Goal: Task Accomplishment & Management: Manage account settings

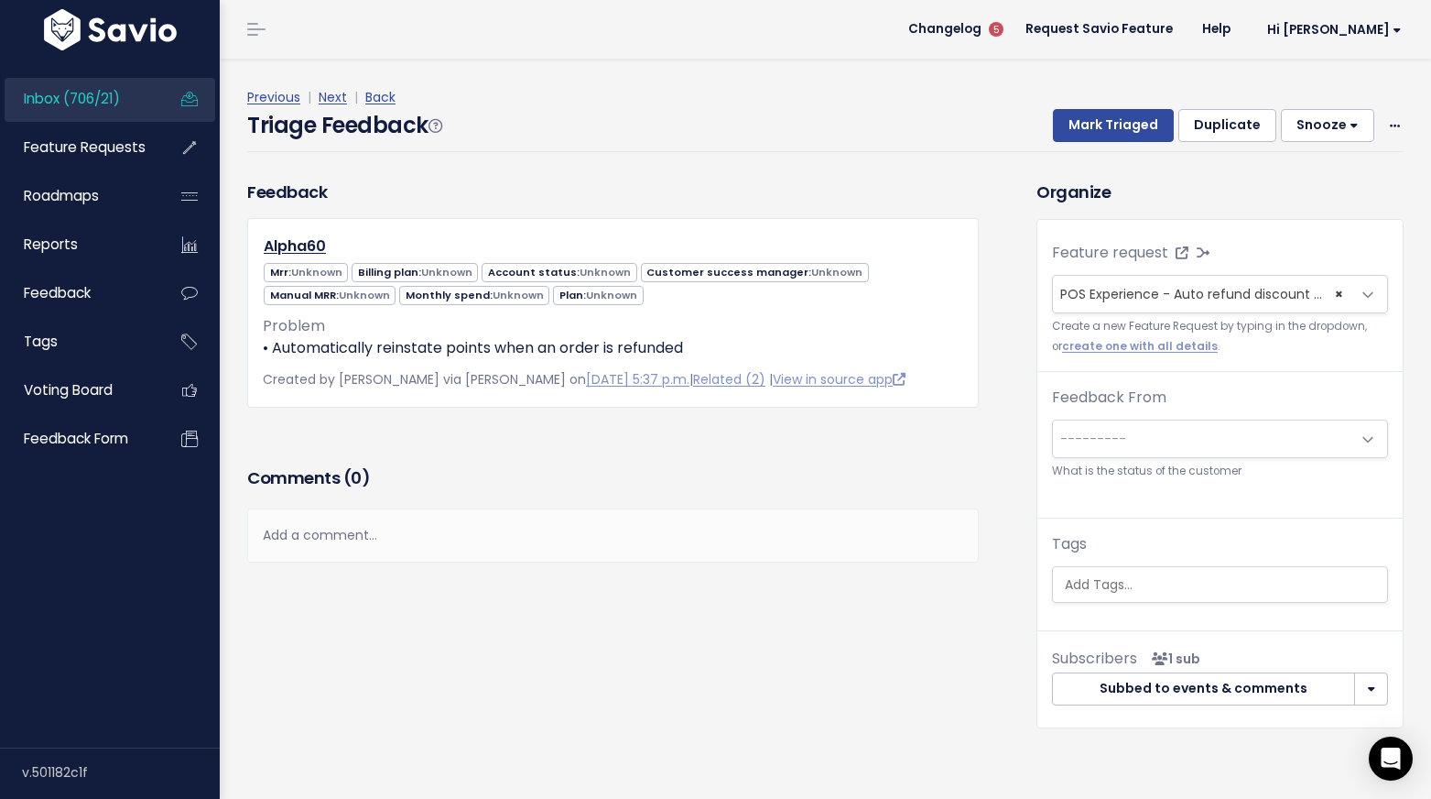
select select "17513"
click at [1160, 291] on span "POS Experience - Auto refund discount points cost for discarded sales (16)" at bounding box center [1300, 294] width 478 height 18
click at [414, 498] on div "Comments ( 0 )" at bounding box center [613, 485] width 732 height 46
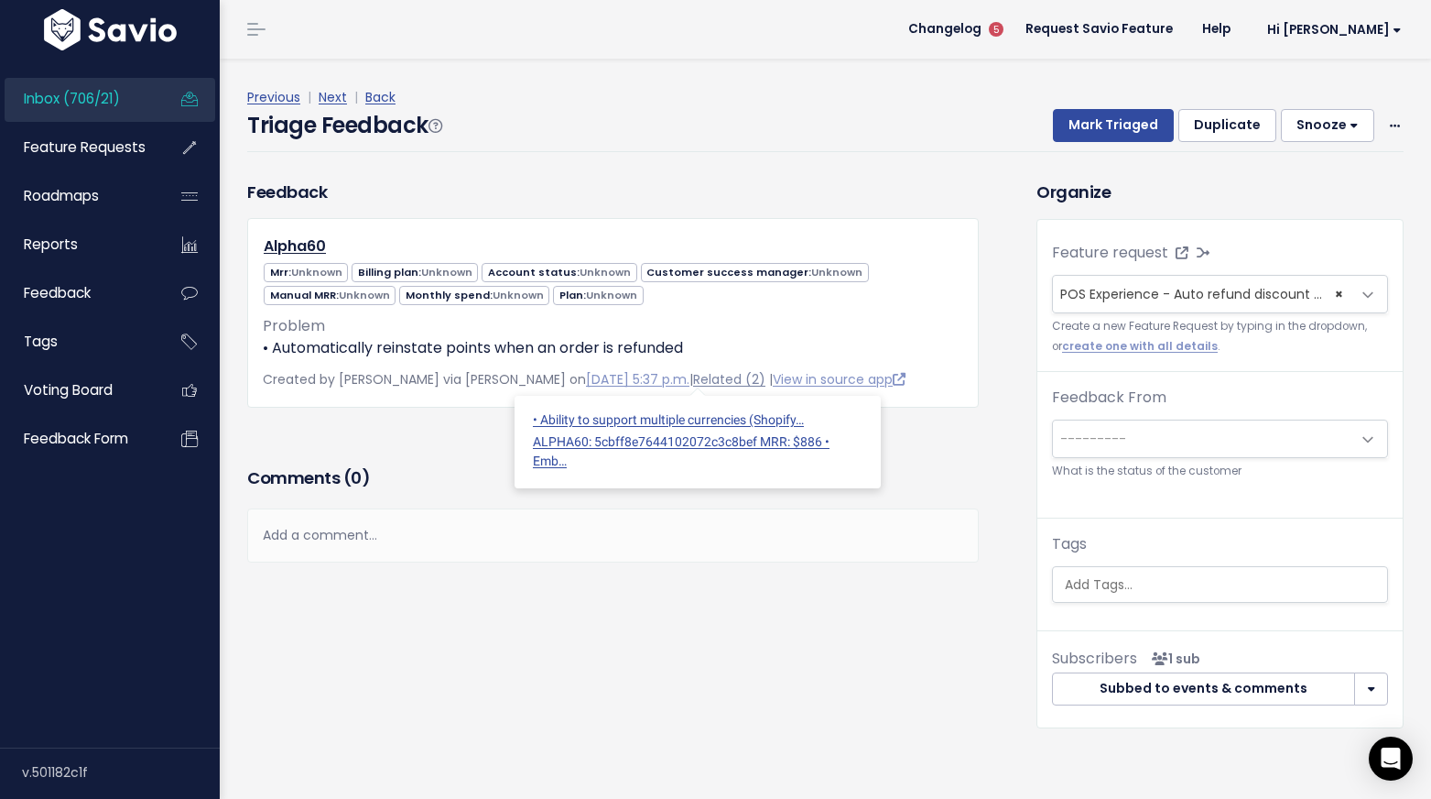
click at [711, 382] on link "Related (2)" at bounding box center [729, 379] width 72 height 18
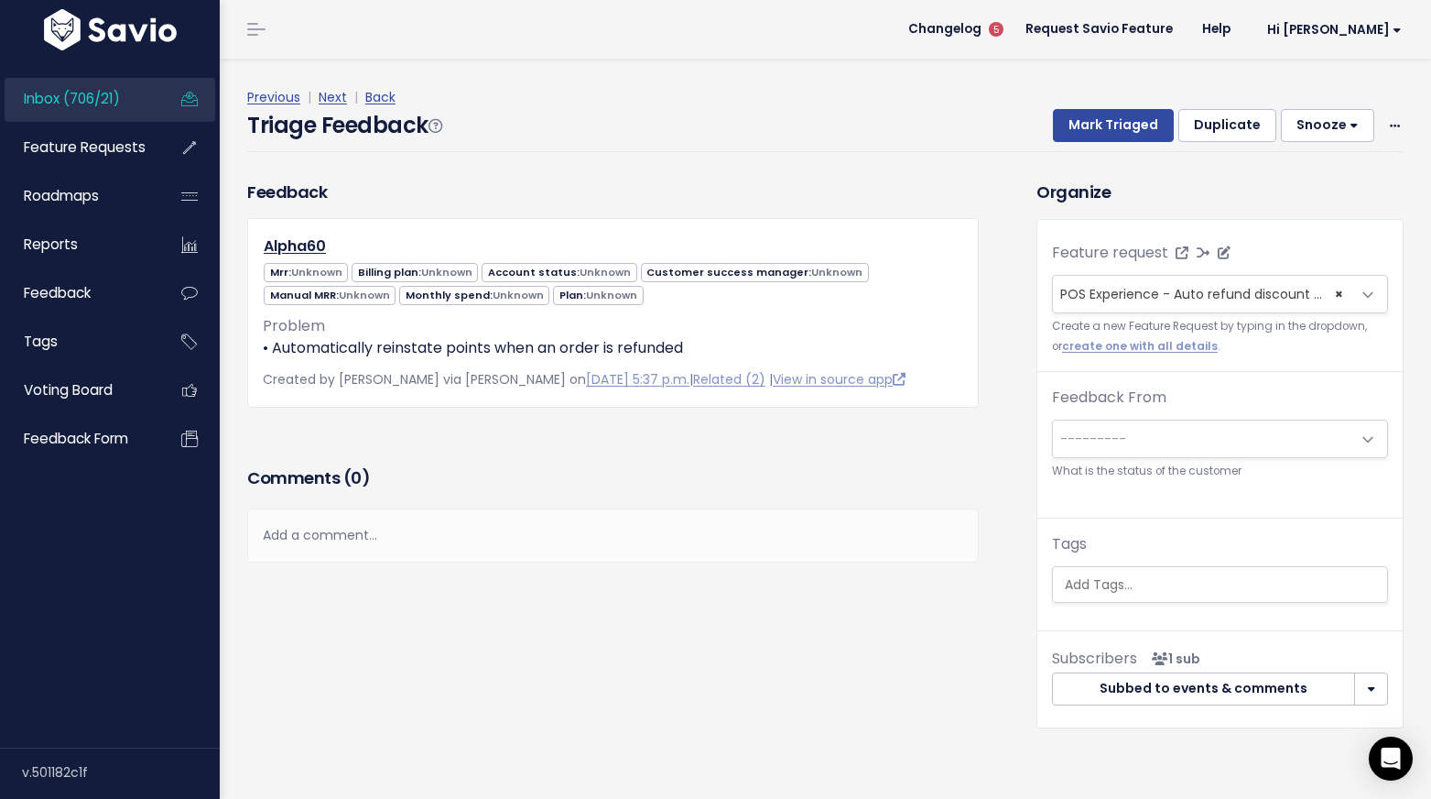
click at [1217, 288] on span "POS Experience - Auto refund discount points cost for discarded sales (16)" at bounding box center [1300, 294] width 478 height 18
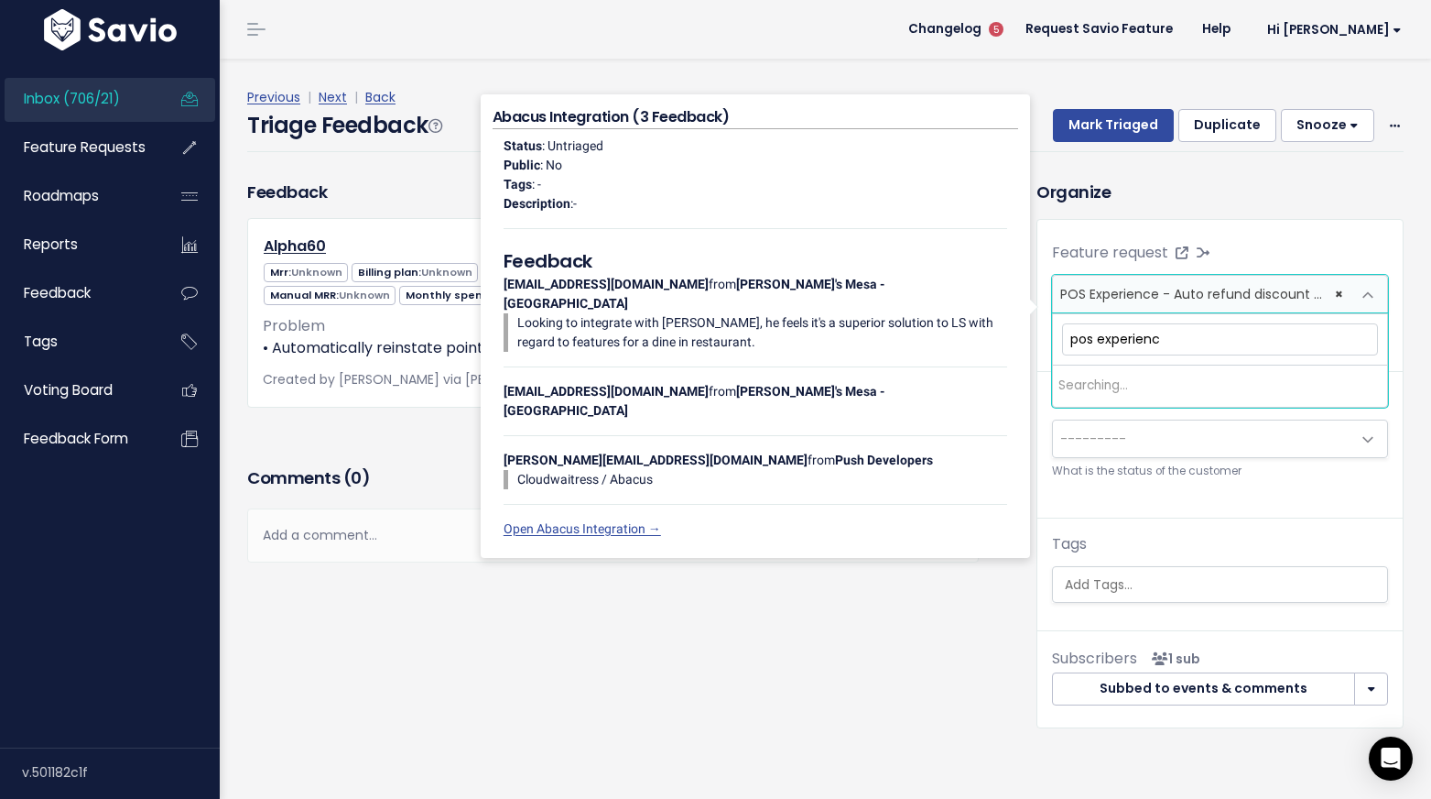
type input "pos experience"
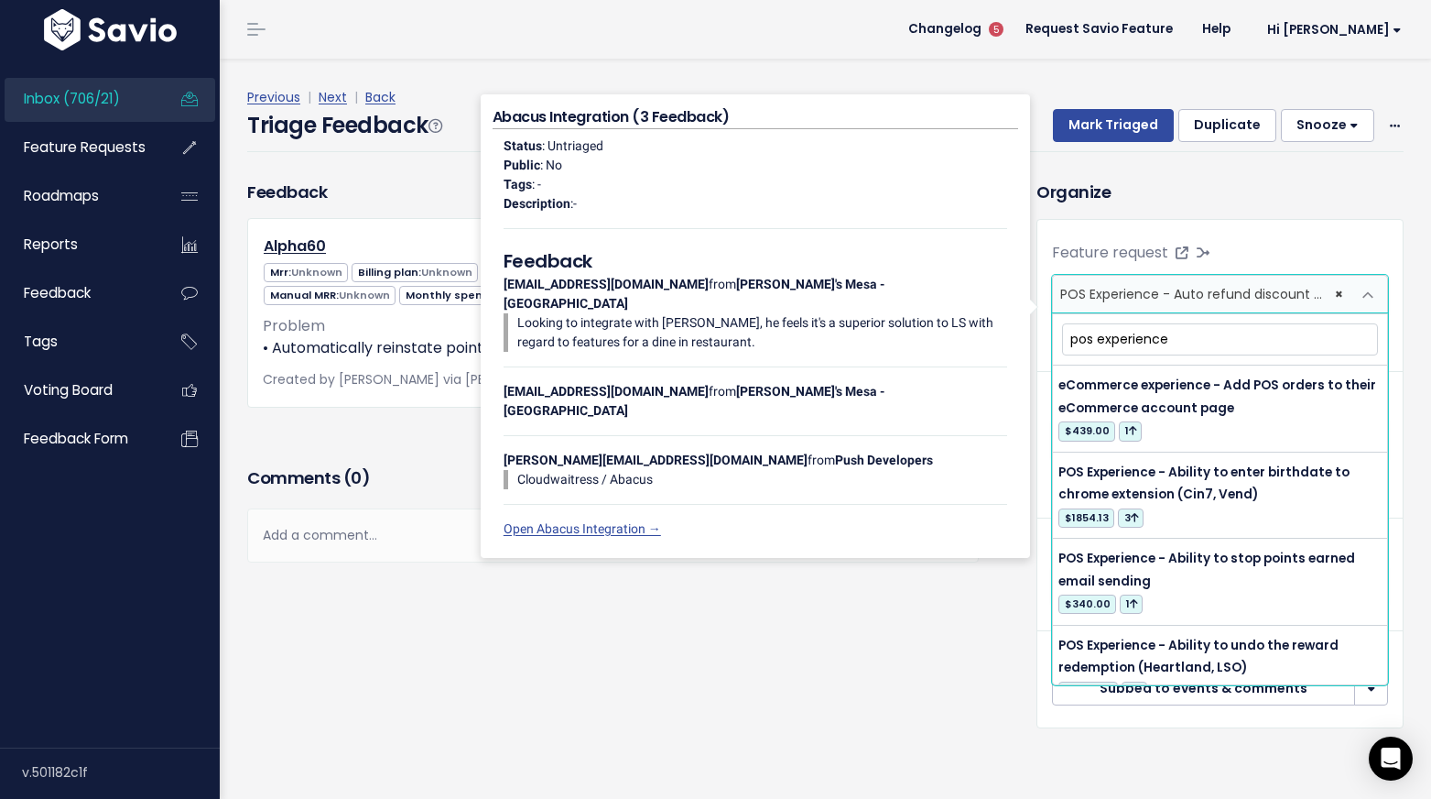
scroll to position [843, 0]
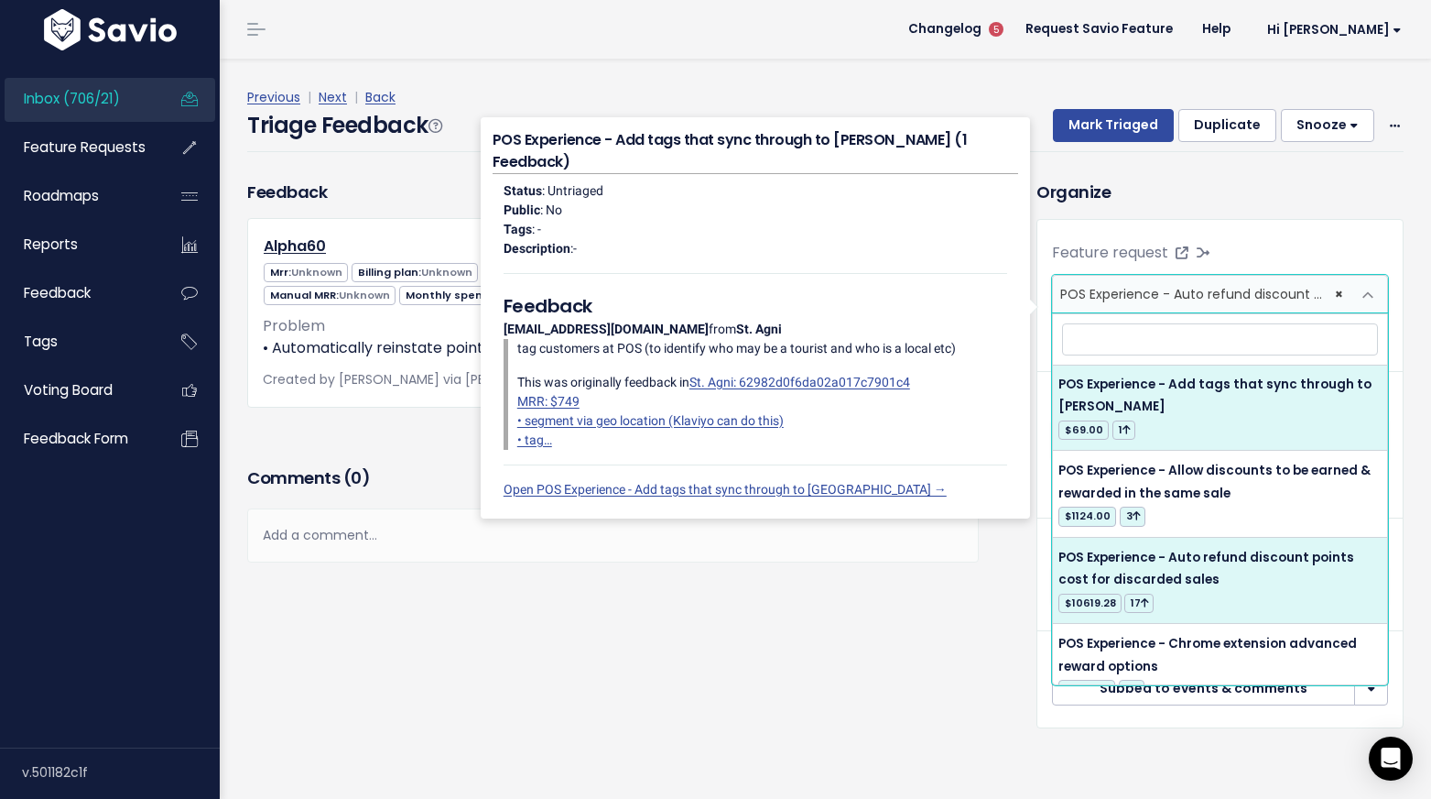
click at [1287, 223] on div "Feature request --------- <span class='js-fr-id font600' data-id=17513 > POS Ex…" at bounding box center [1220, 429] width 365 height 419
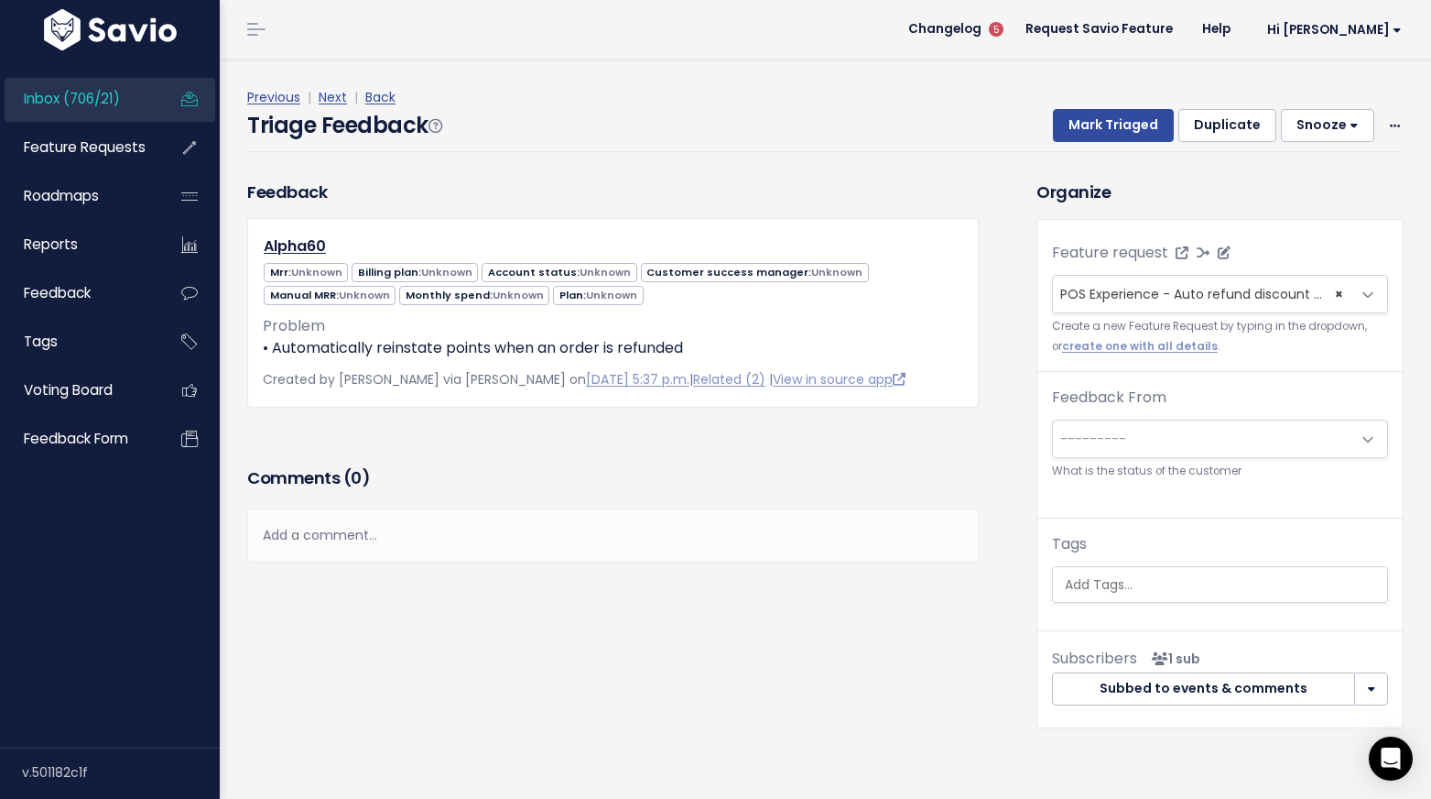
select select
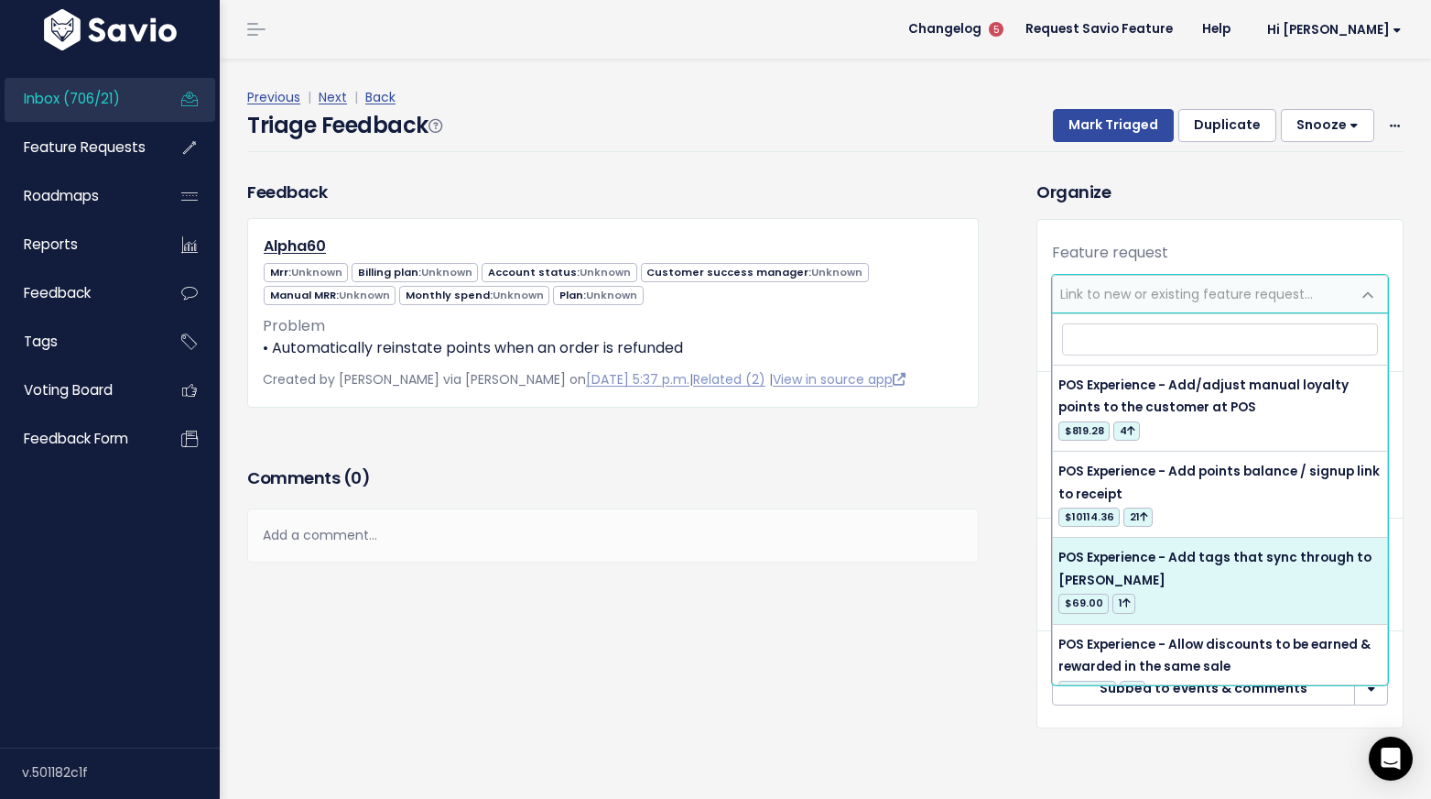
scroll to position [0, 0]
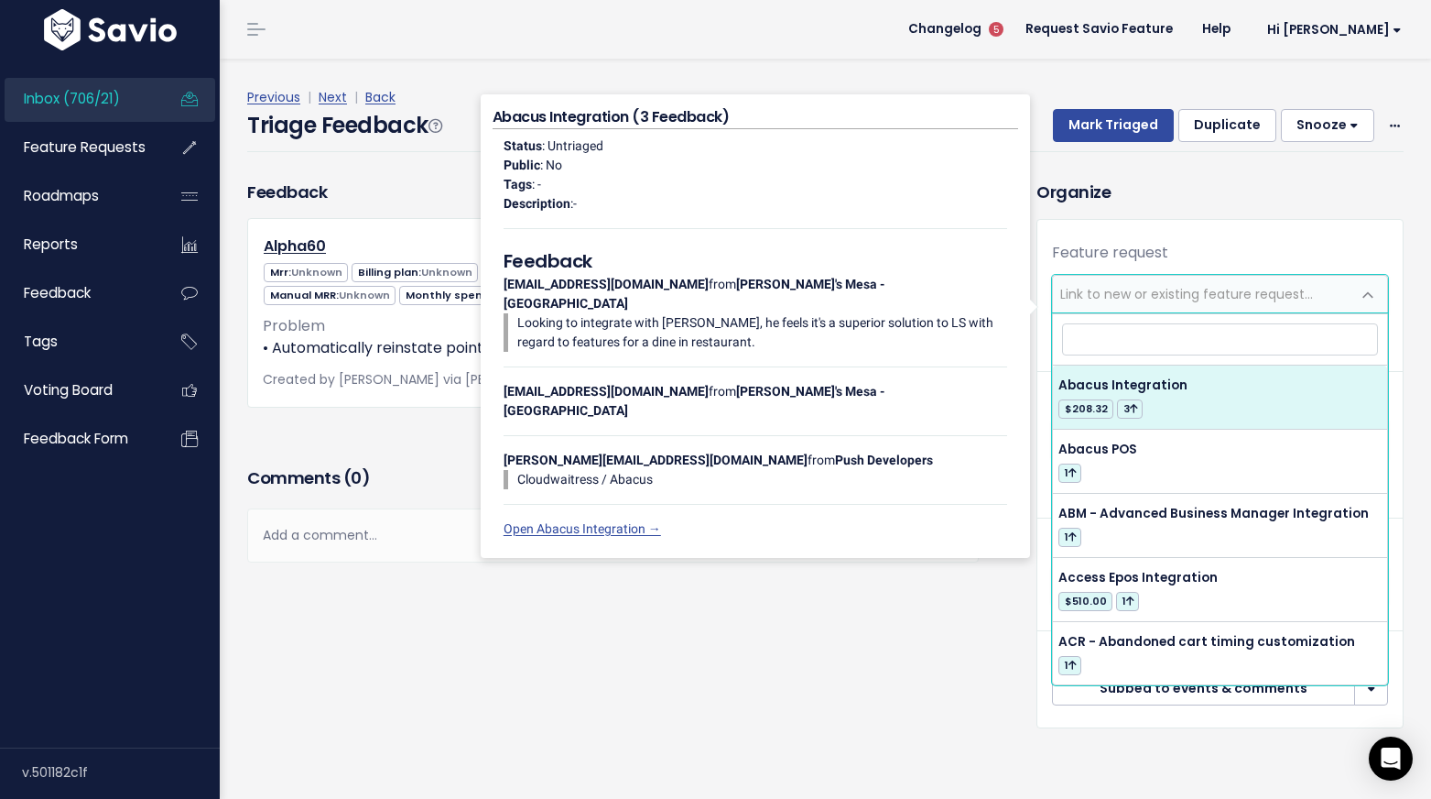
click at [1265, 215] on div "Organize Feature request --------- <span class='js-fr-id font600' data-id=17513…" at bounding box center [1220, 453] width 395 height 549
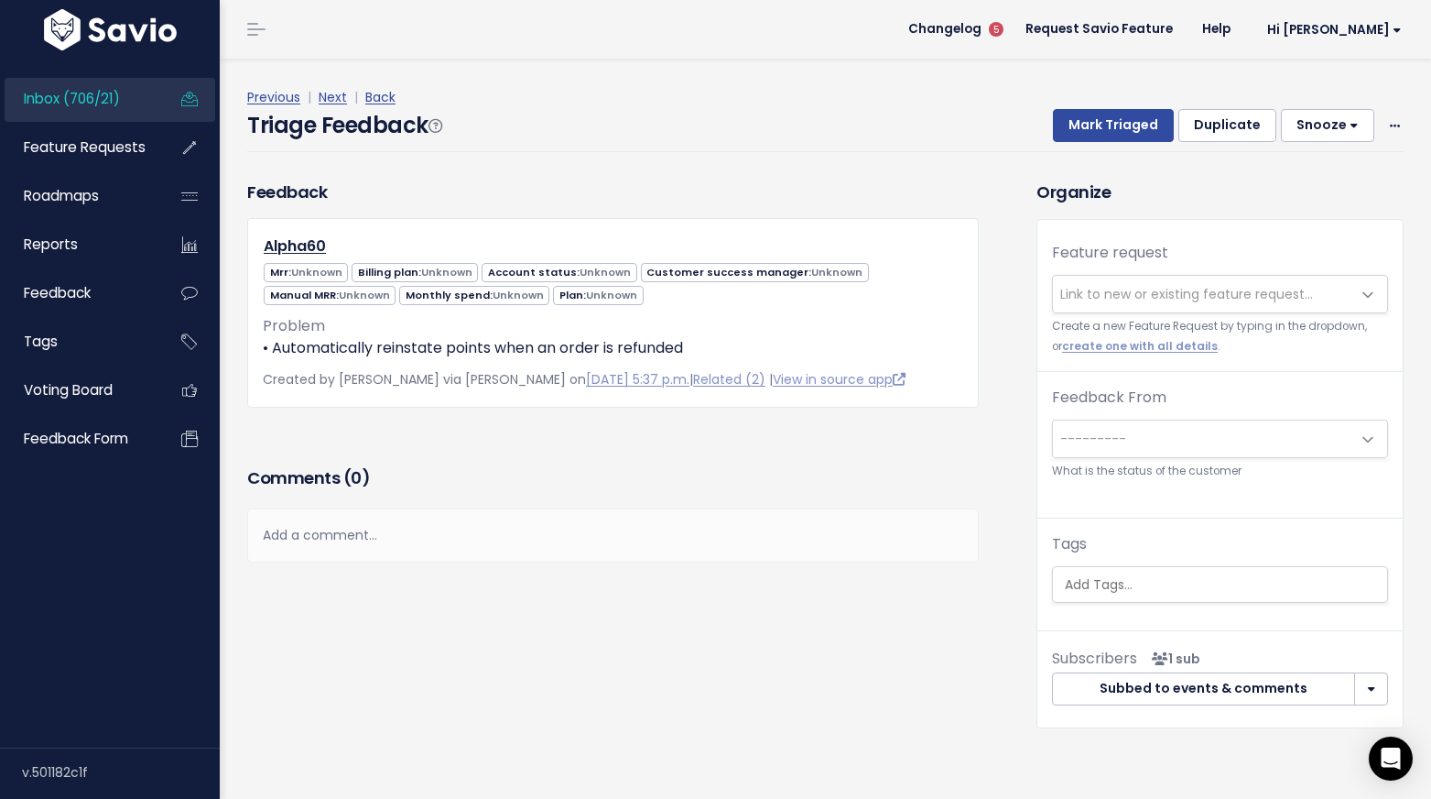
click at [1216, 296] on span "Link to new or existing feature request..." at bounding box center [1187, 294] width 253 height 18
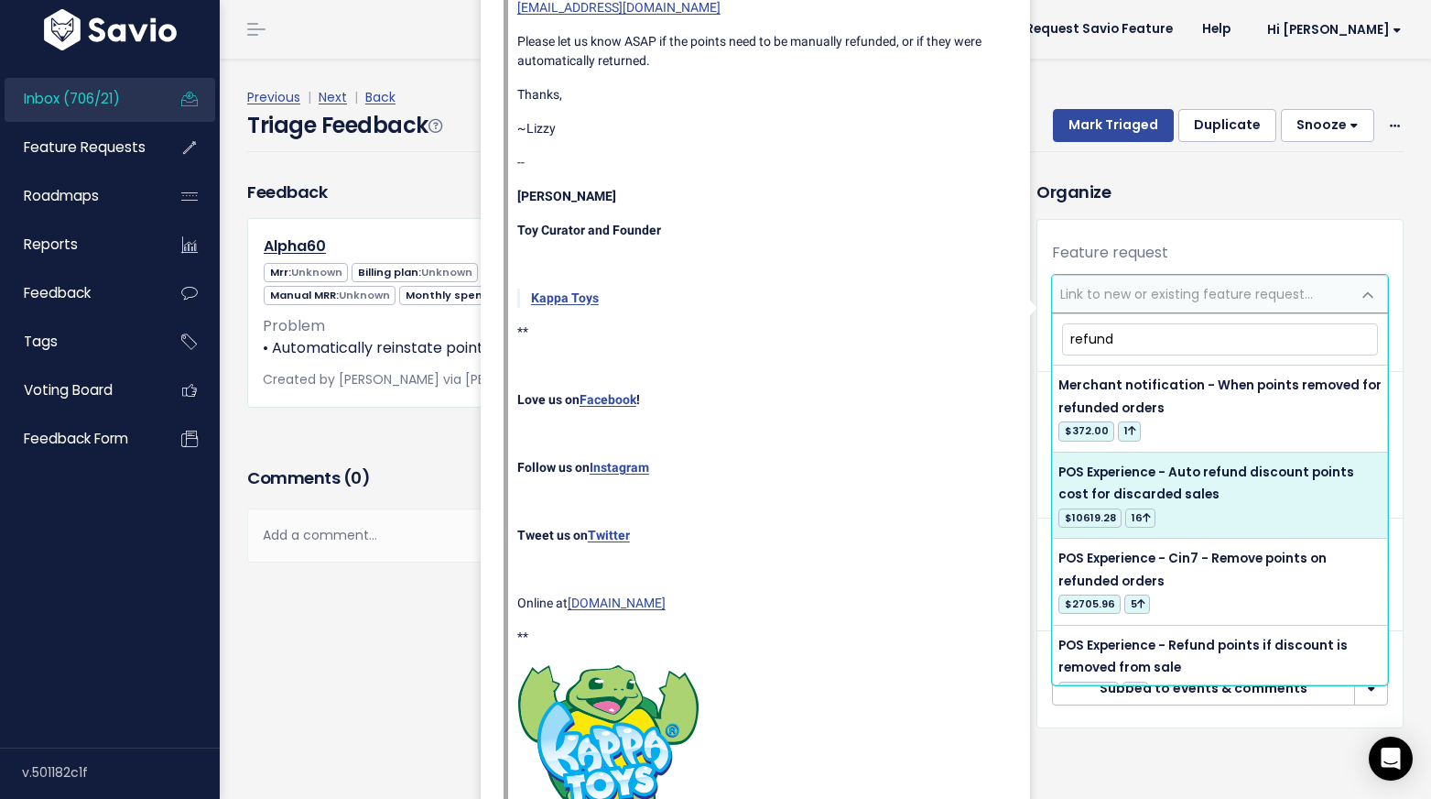
type input "refund"
select select "17513"
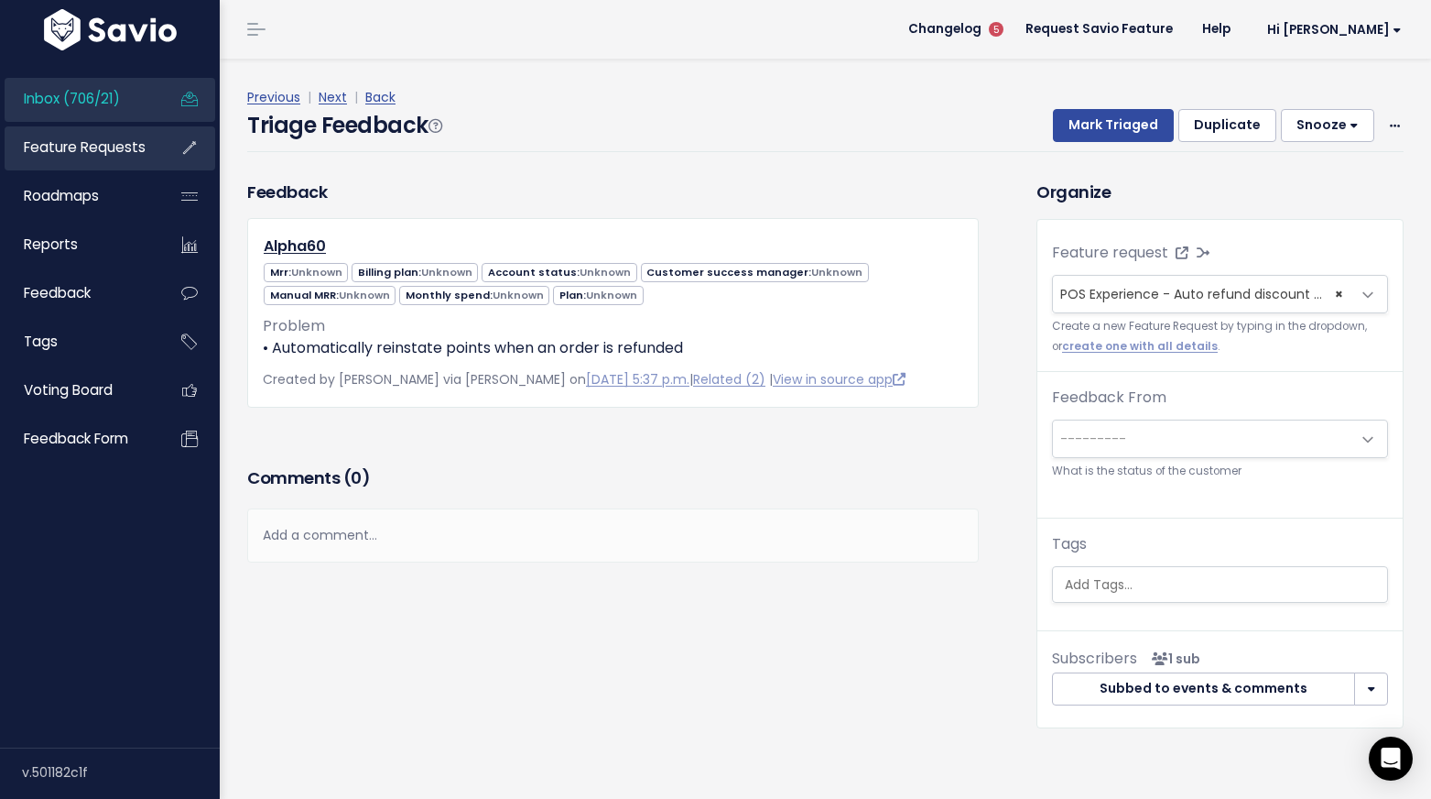
click at [97, 147] on span "Feature Requests" at bounding box center [85, 146] width 122 height 19
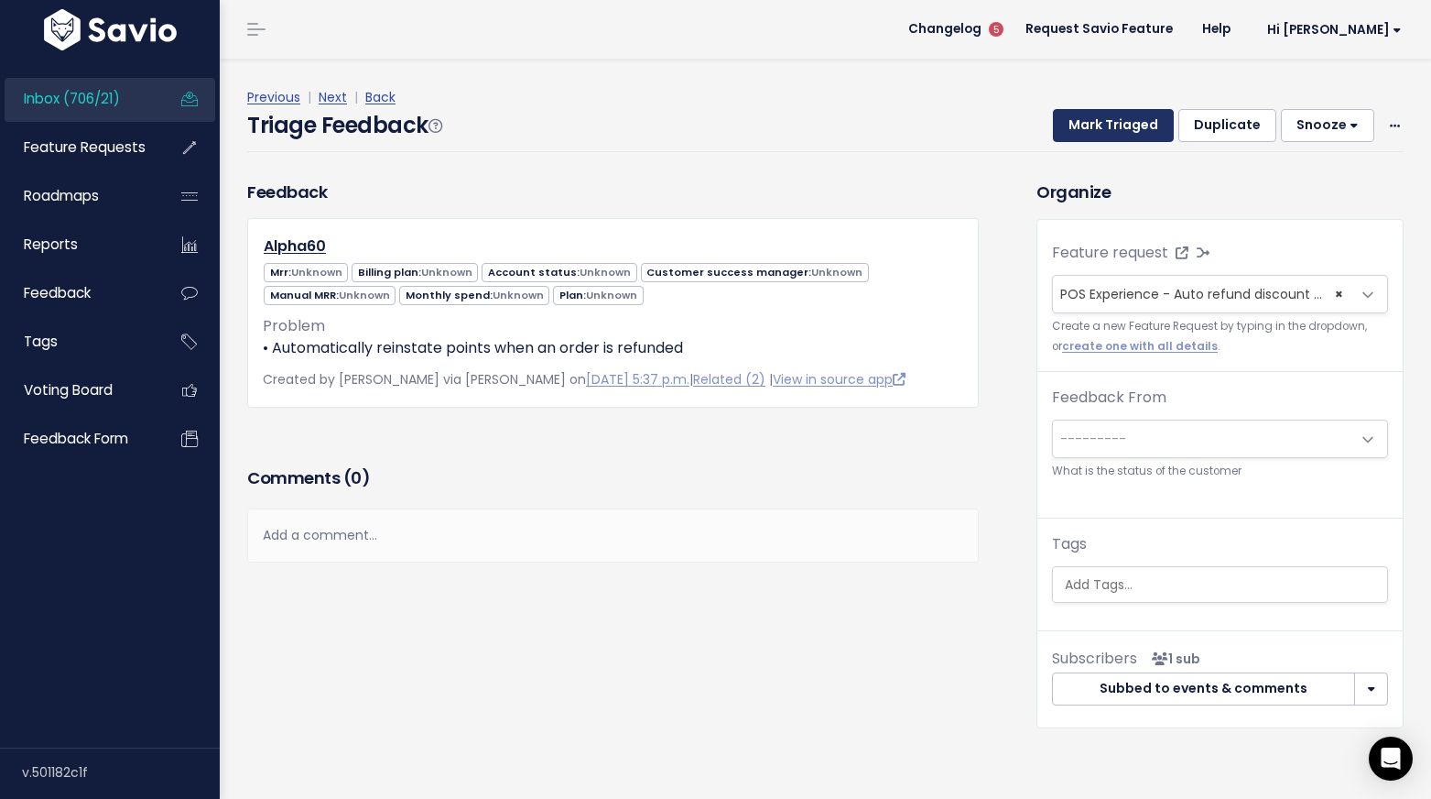
click at [1133, 123] on button "Mark Triaged" at bounding box center [1113, 125] width 121 height 33
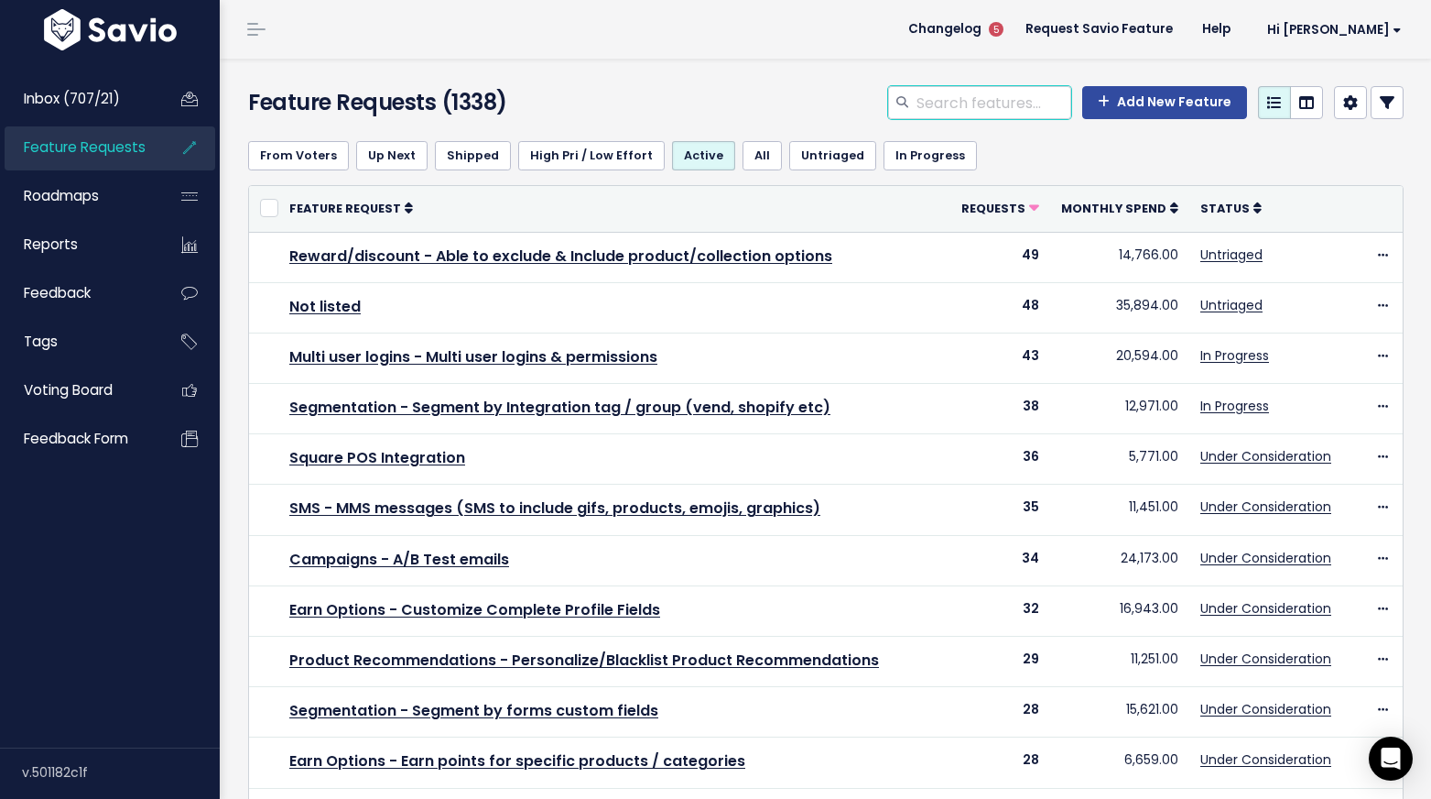
click at [962, 113] on input "search" at bounding box center [993, 102] width 157 height 33
type input "pos experience"
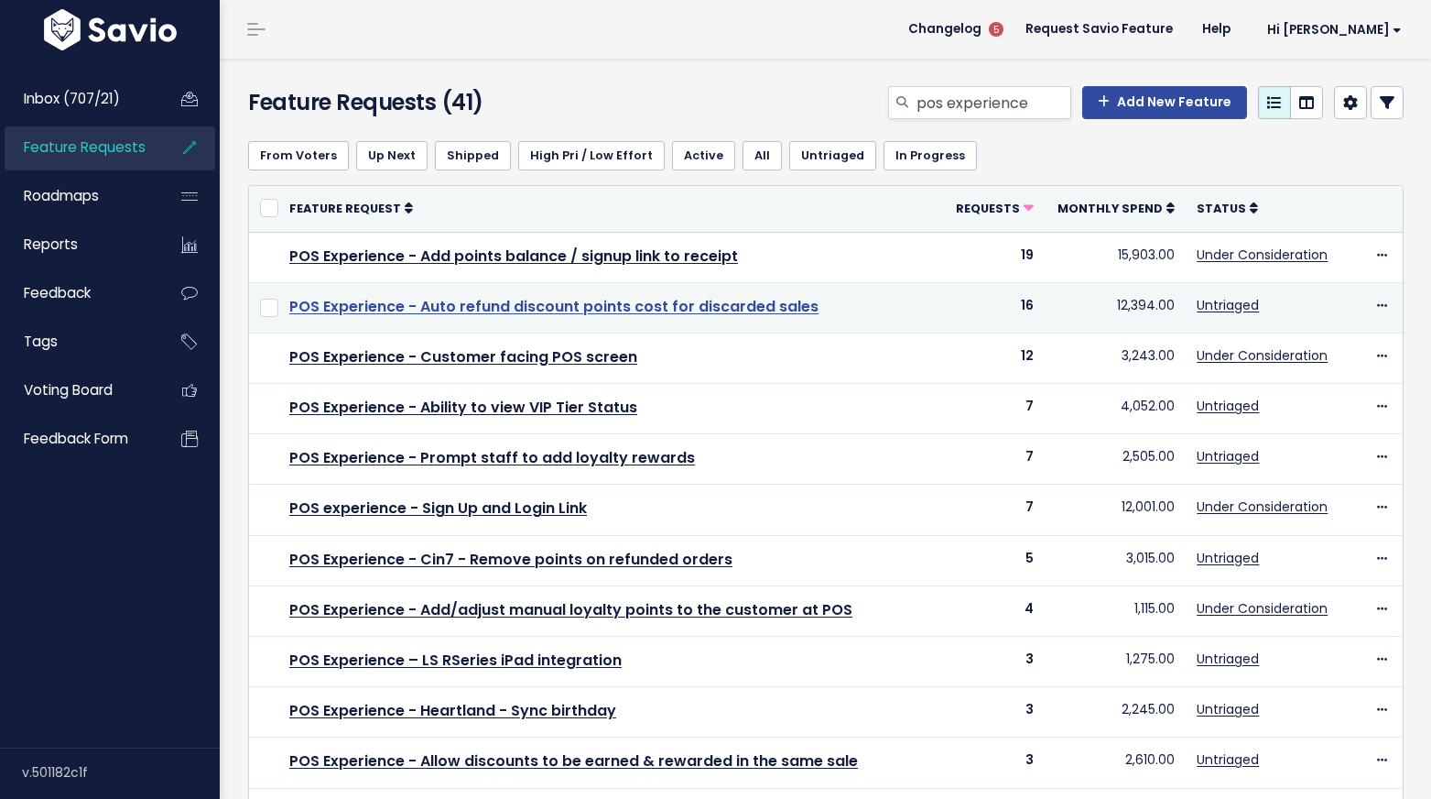
click at [614, 310] on link "POS Experience - Auto refund discount points cost for discarded sales" at bounding box center [553, 306] width 529 height 21
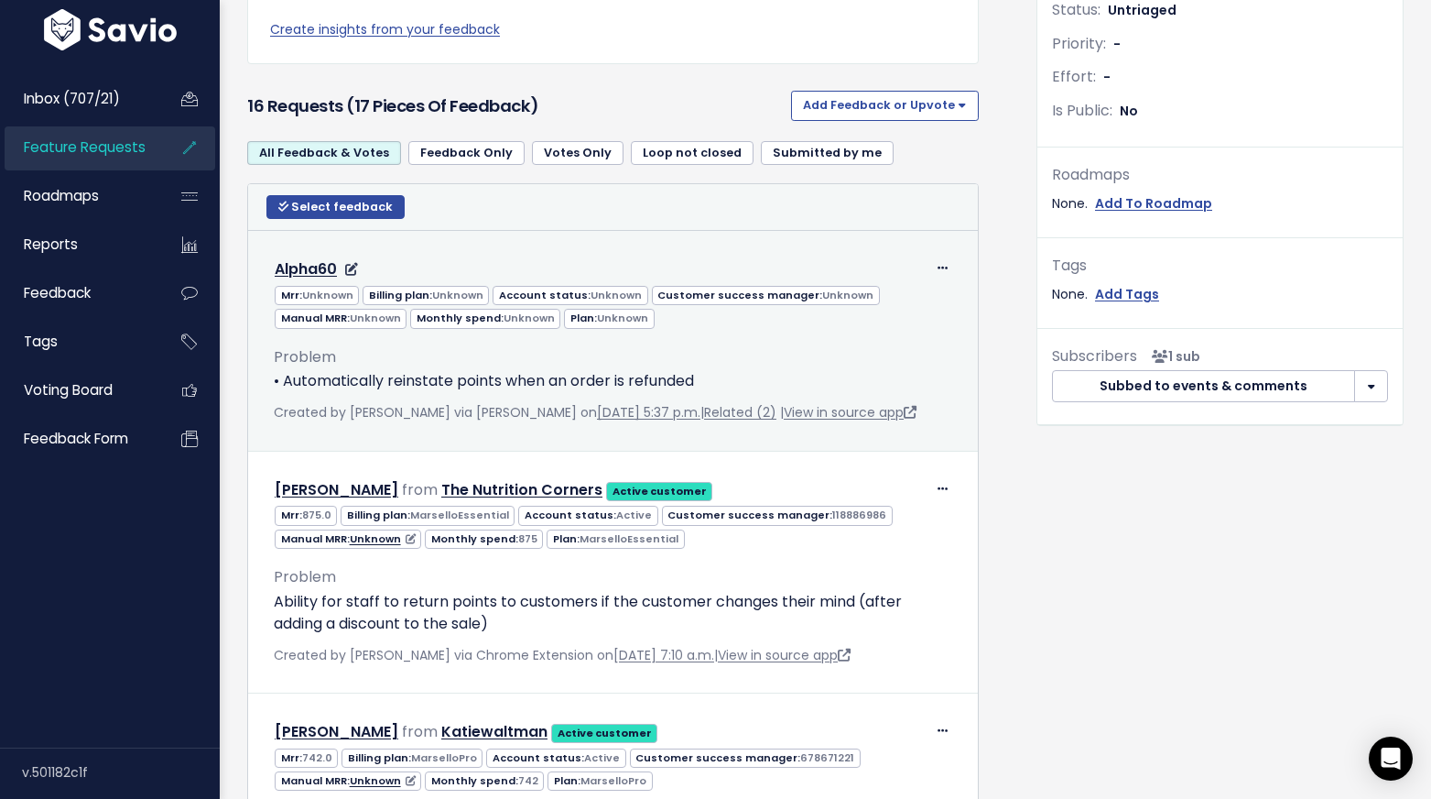
scroll to position [176, 0]
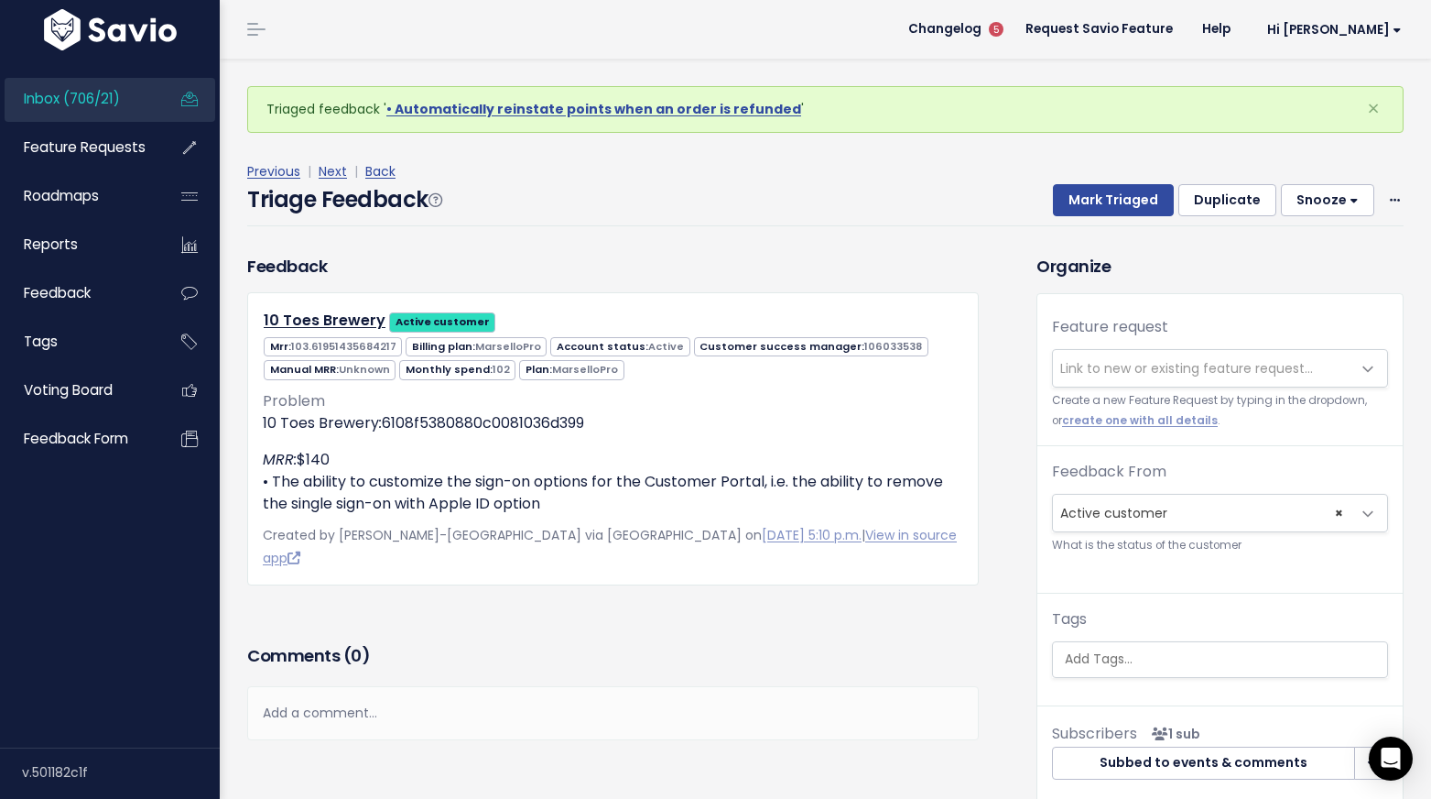
click at [1103, 366] on span "Link to new or existing feature request..." at bounding box center [1187, 368] width 253 height 18
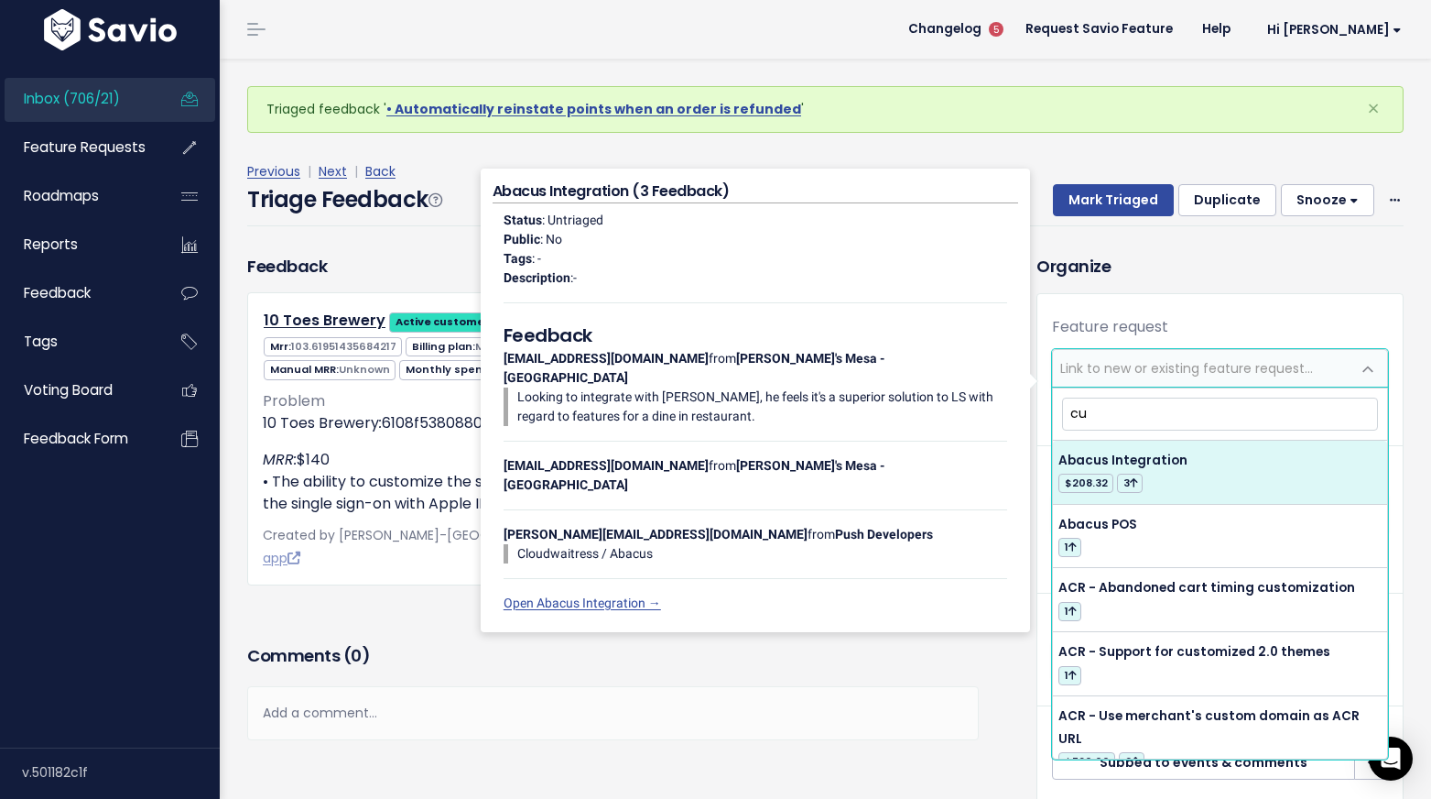
type input "c"
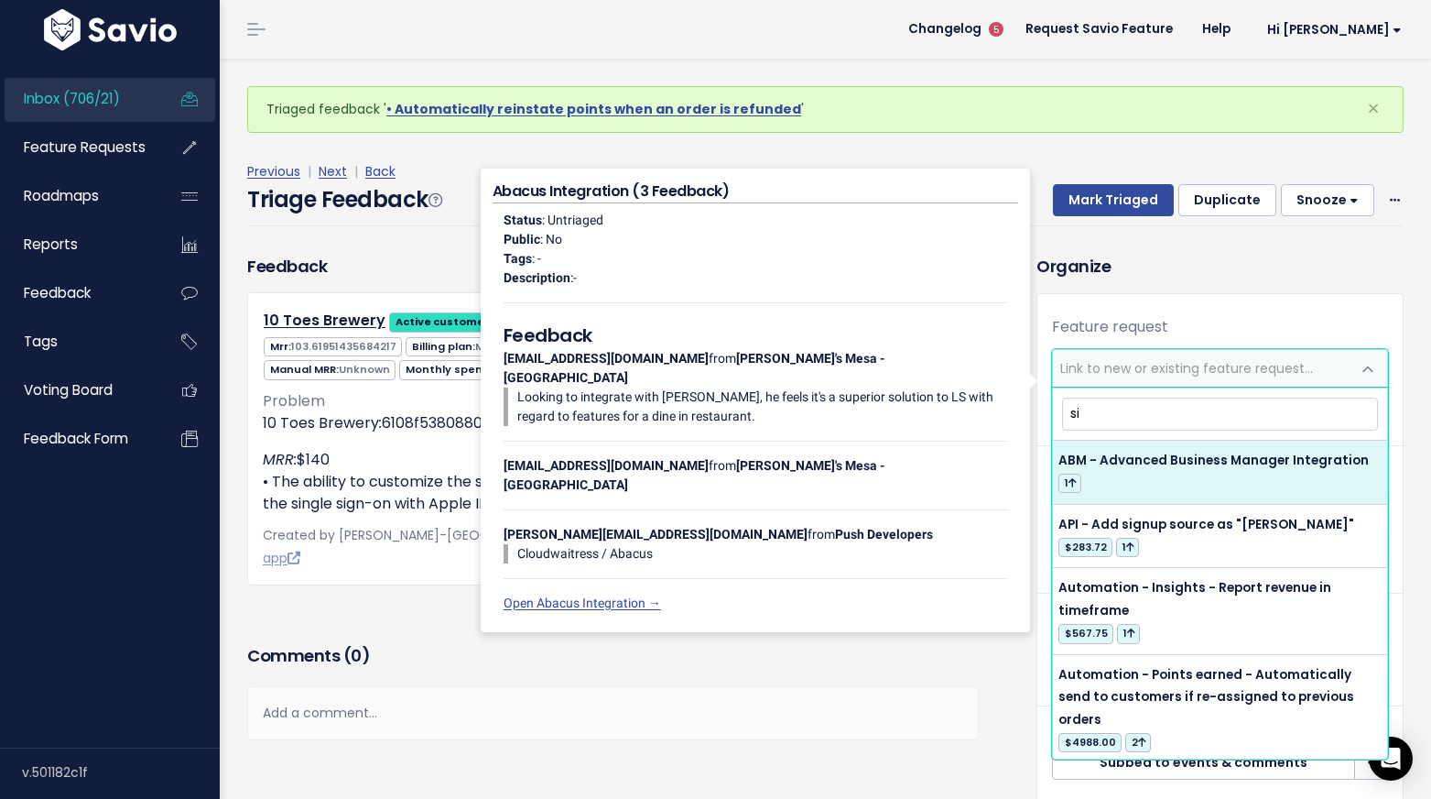
type input "s"
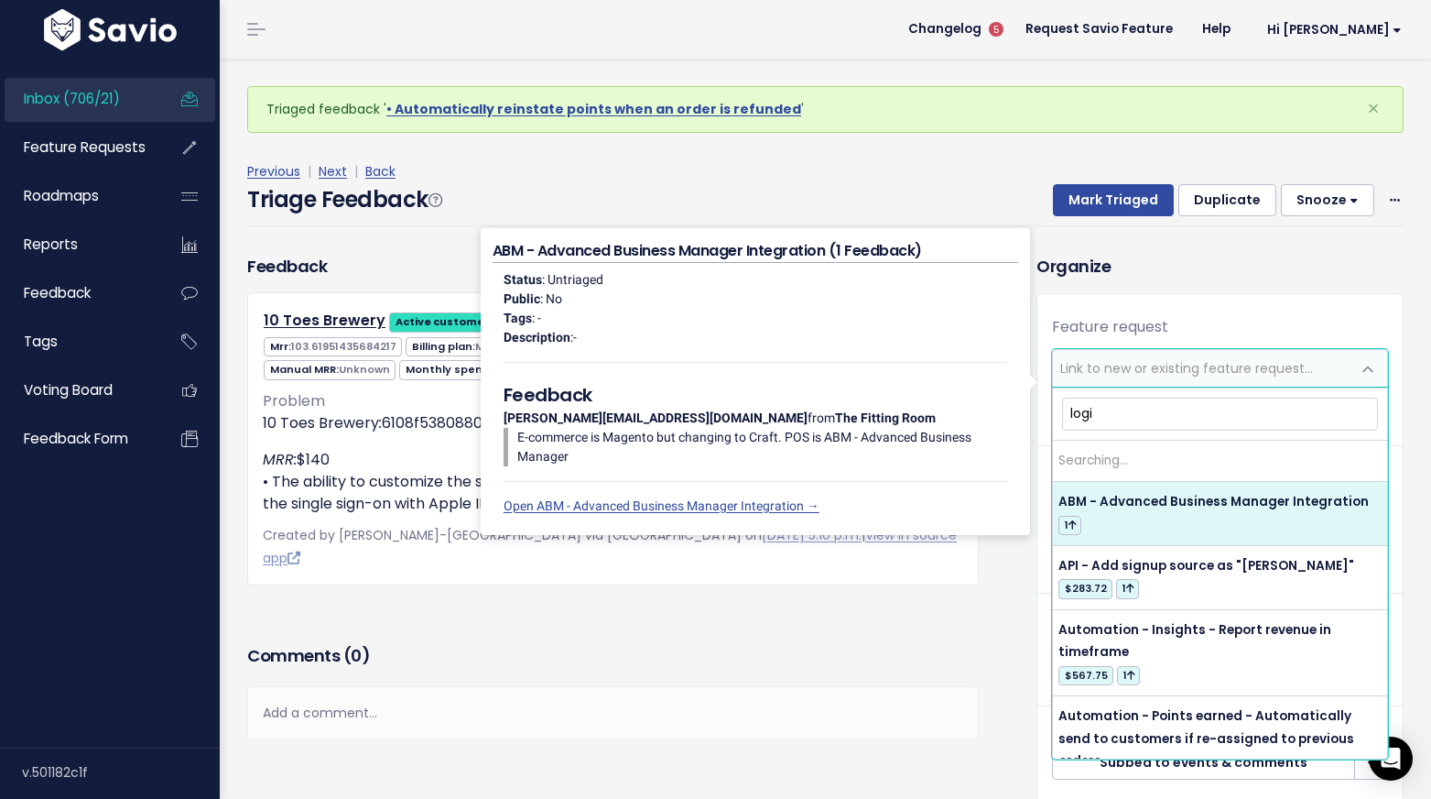
type input "login"
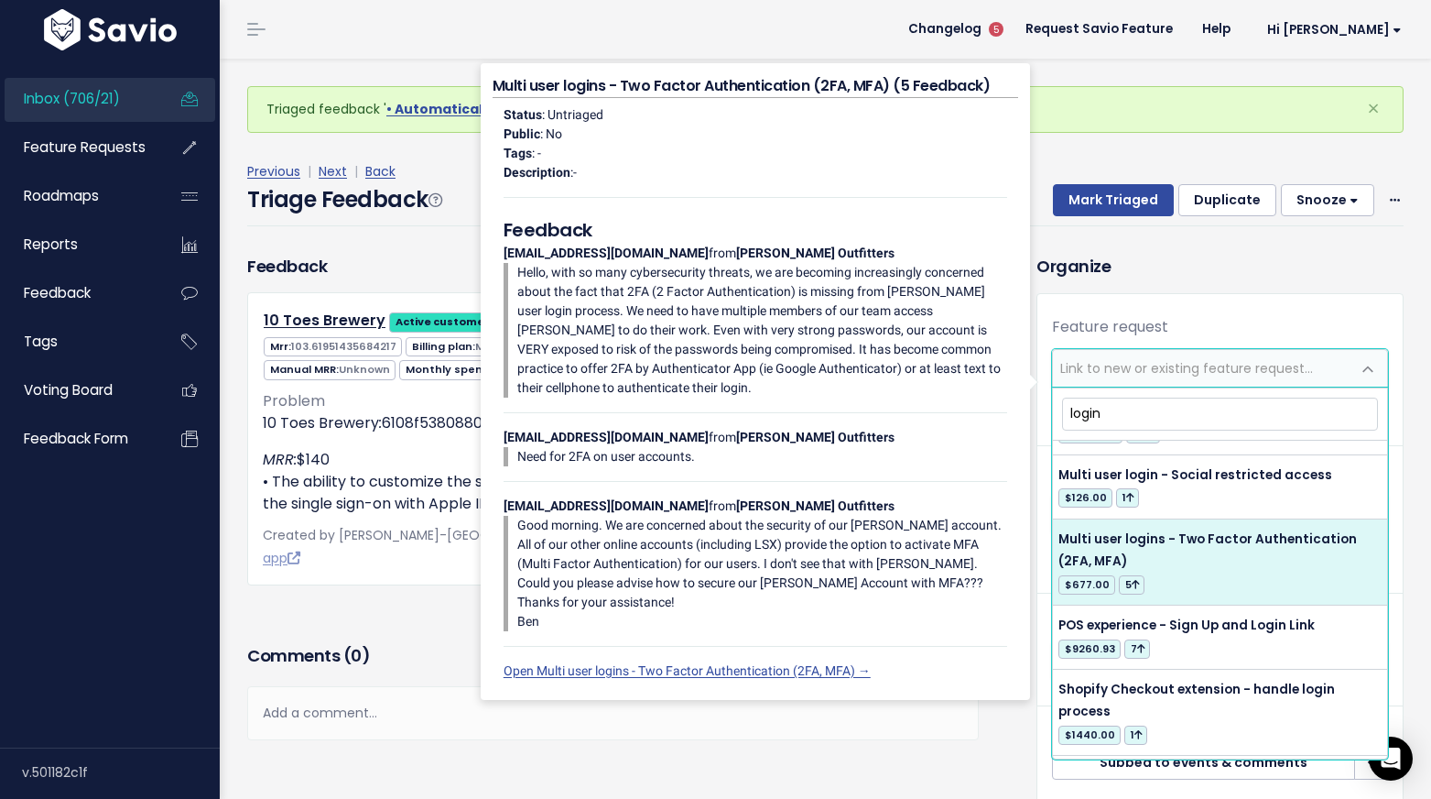
scroll to position [343, 0]
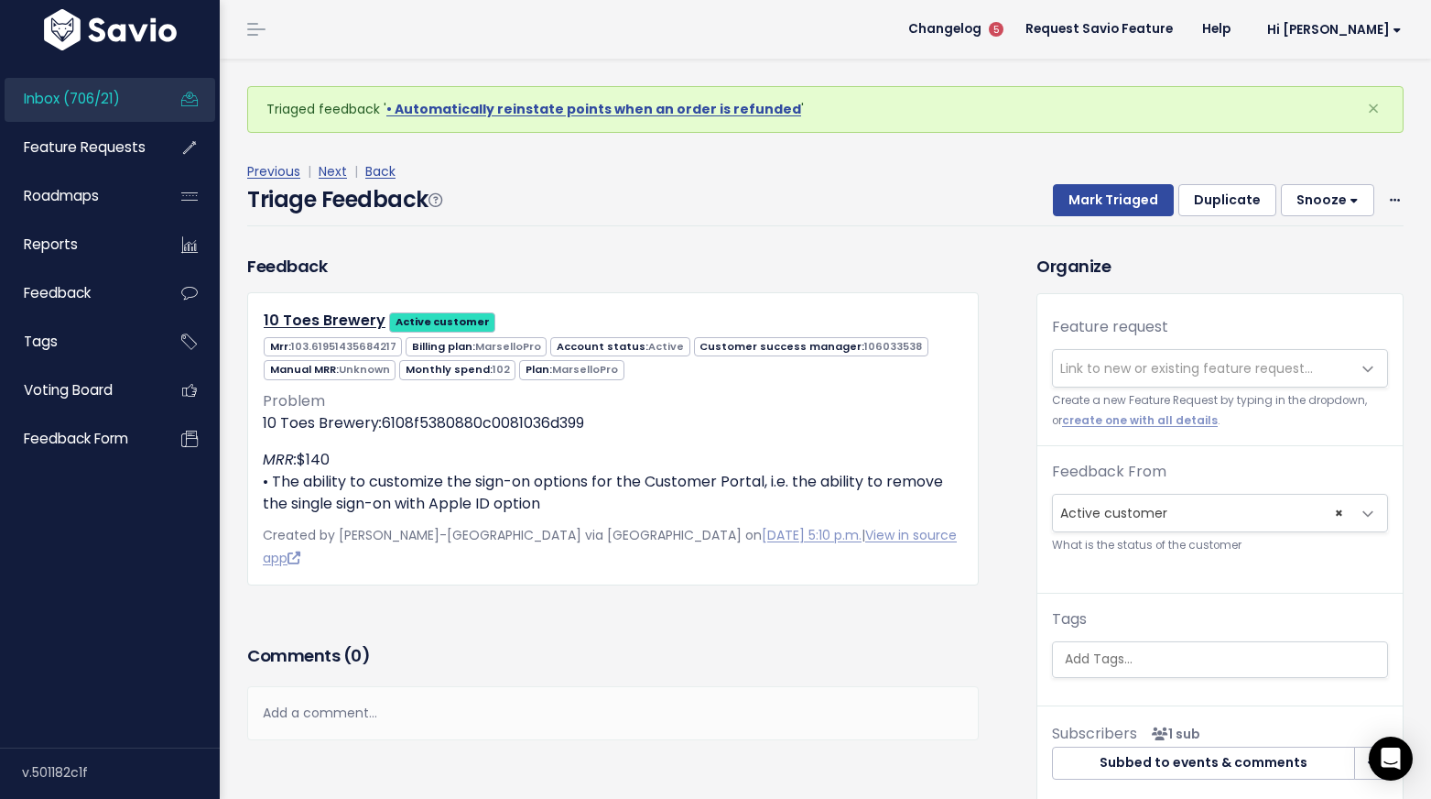
click at [731, 686] on div "Add a comment..." at bounding box center [613, 713] width 732 height 54
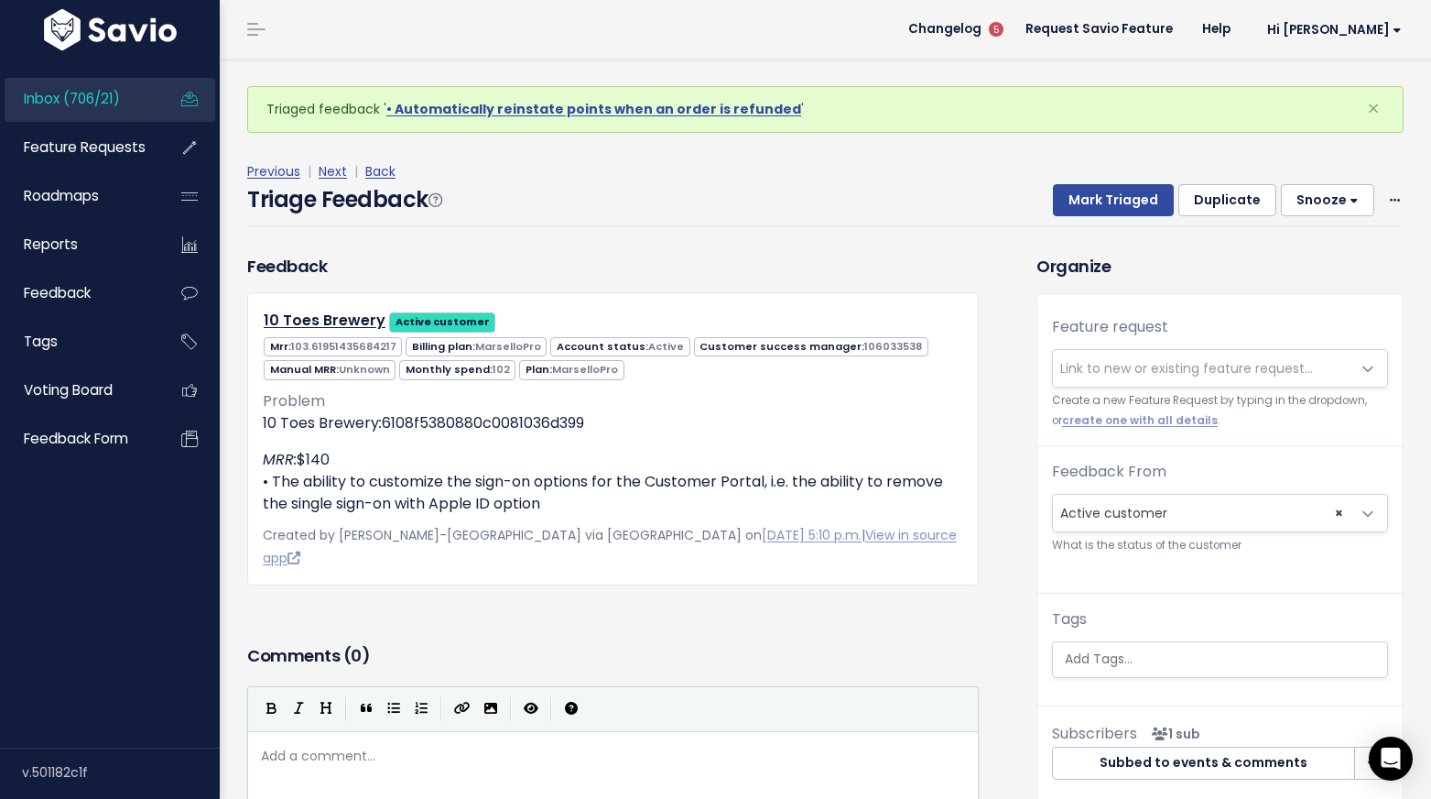
click at [718, 643] on h3 "Comments ( 0 )" at bounding box center [613, 656] width 732 height 26
click at [804, 533] on link "View in source app" at bounding box center [610, 546] width 694 height 41
click at [769, 535] on link "View in source app" at bounding box center [610, 546] width 694 height 41
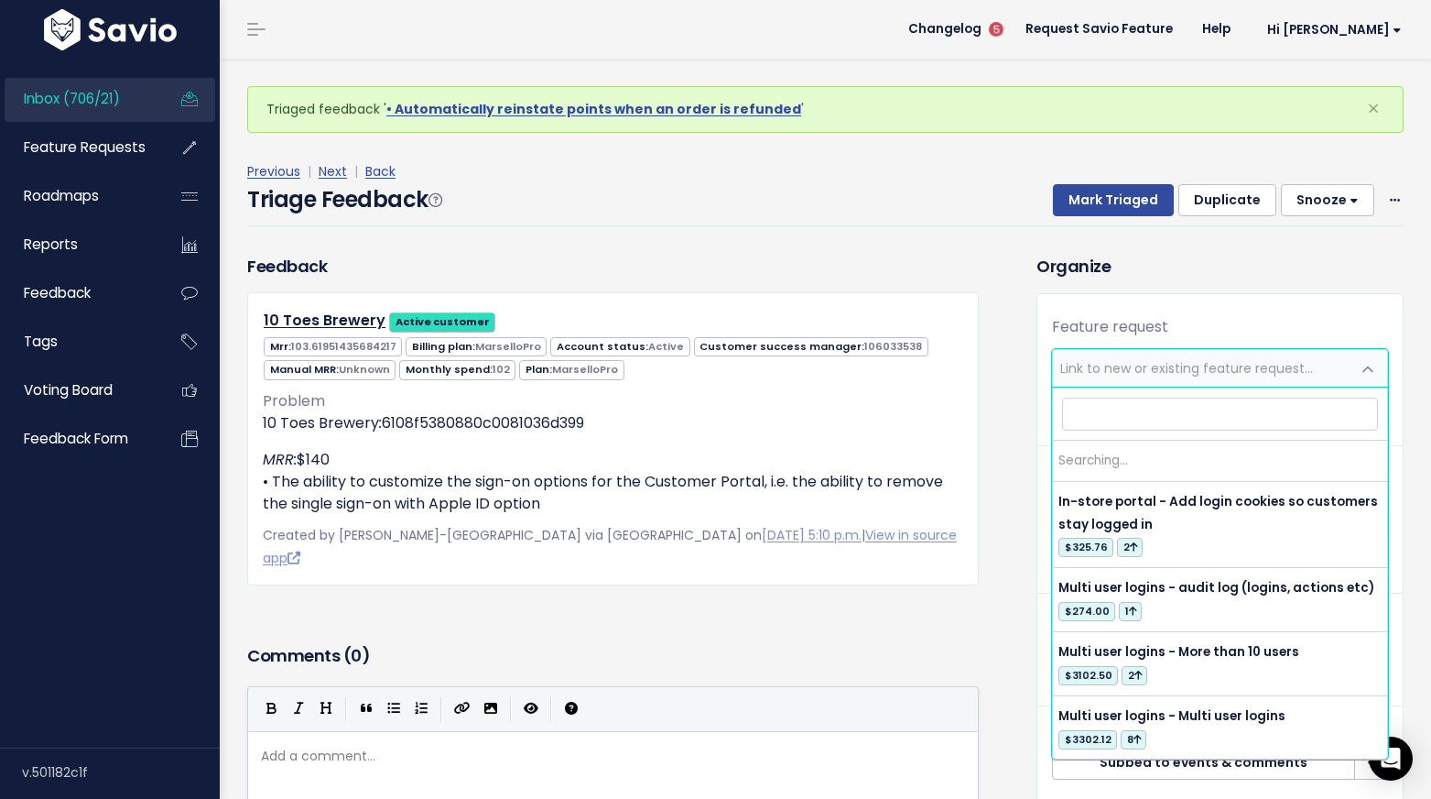
click at [1079, 373] on span "Link to new or existing feature request..." at bounding box center [1187, 368] width 253 height 18
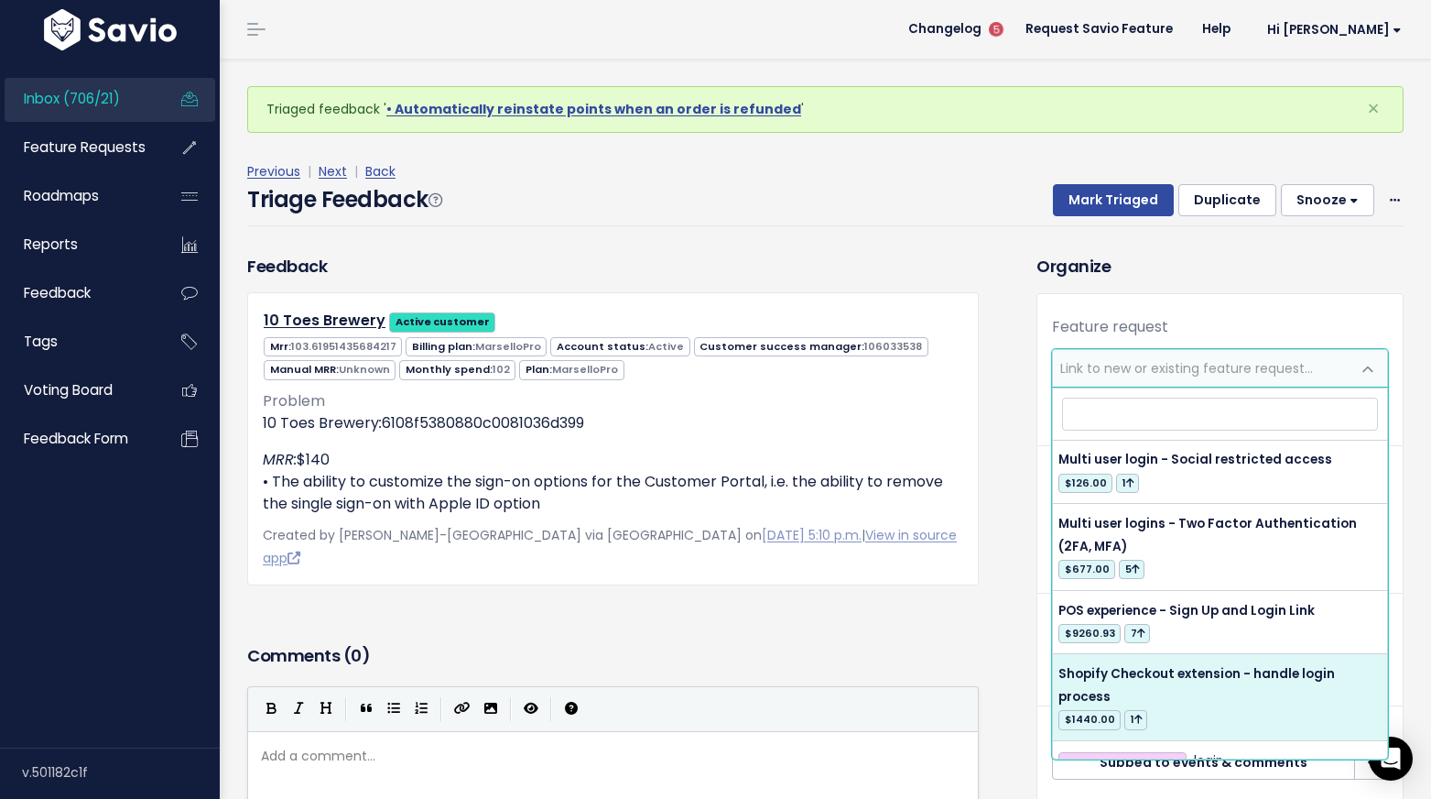
scroll to position [0, 0]
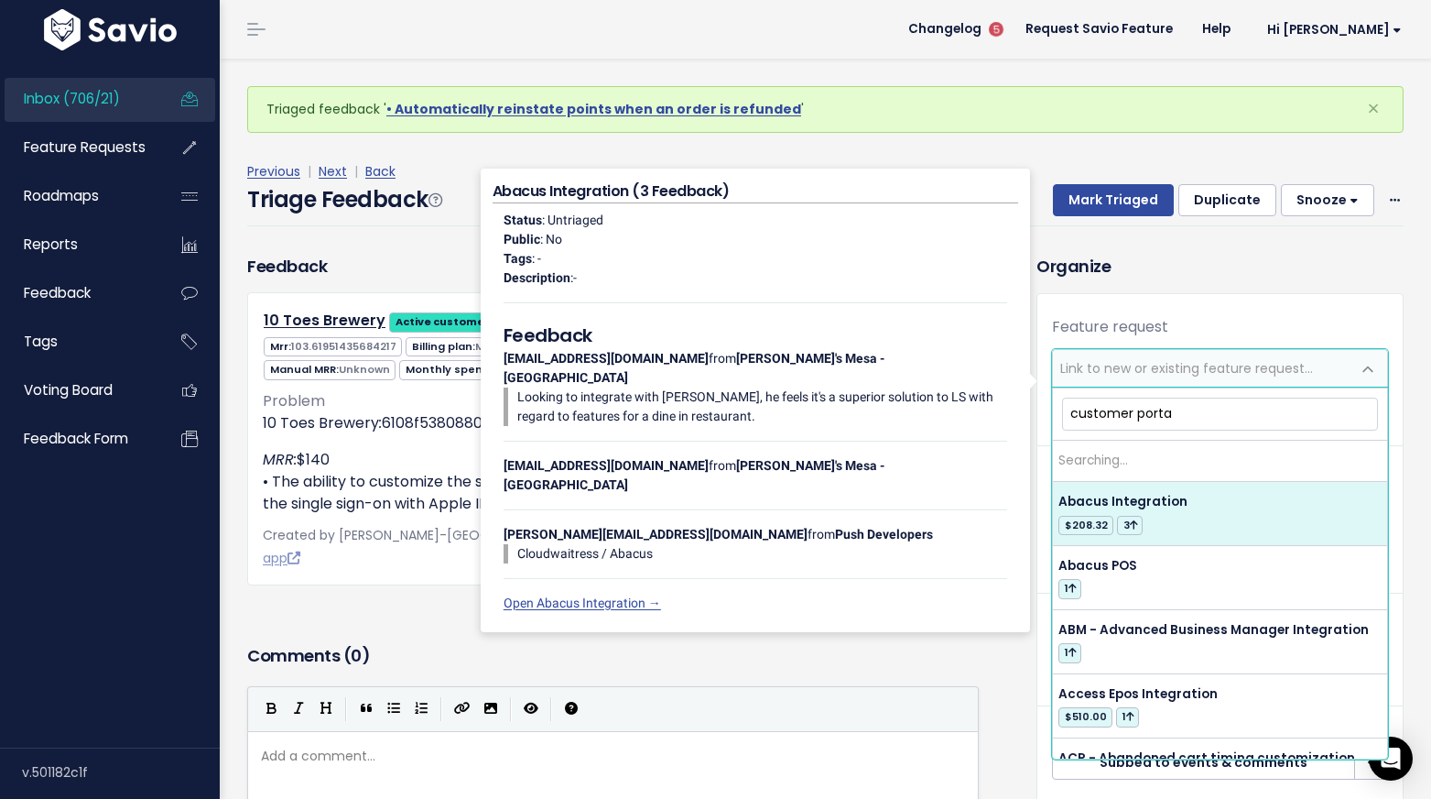
type input "customer portal"
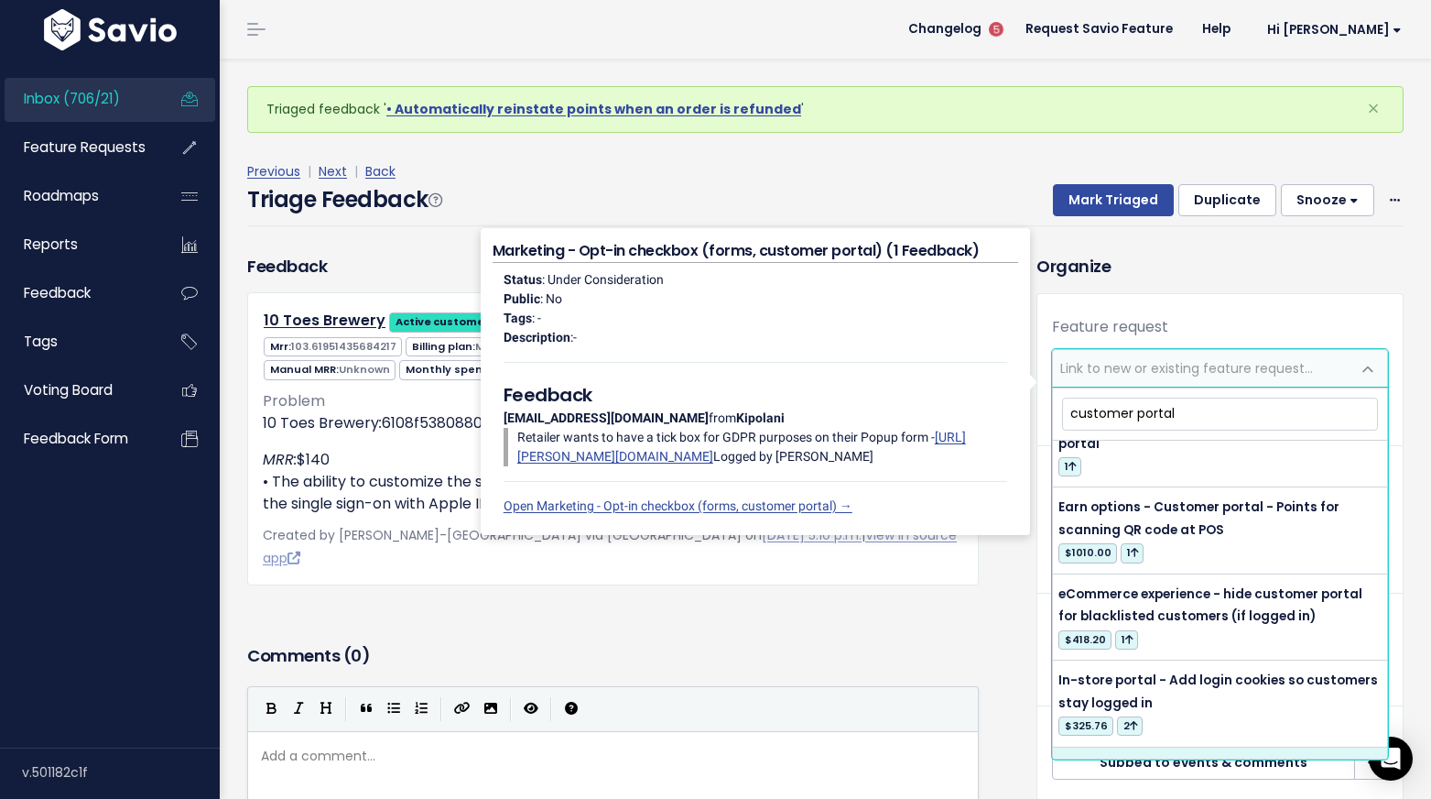
scroll to position [4027, 0]
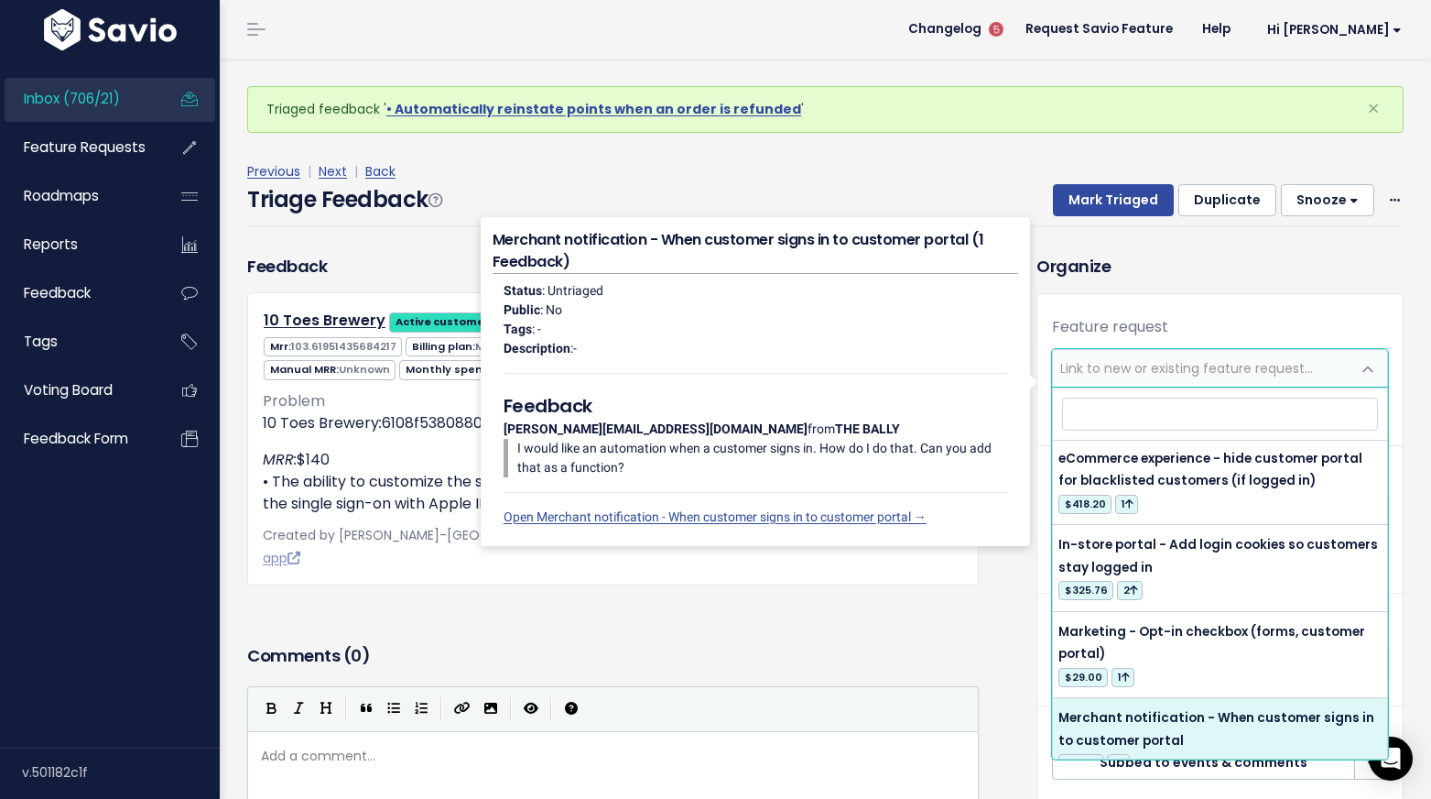
click at [725, 173] on p "Which feature request does this belong to? → Link the feedback to an existing f…" at bounding box center [651, 181] width 389 height 28
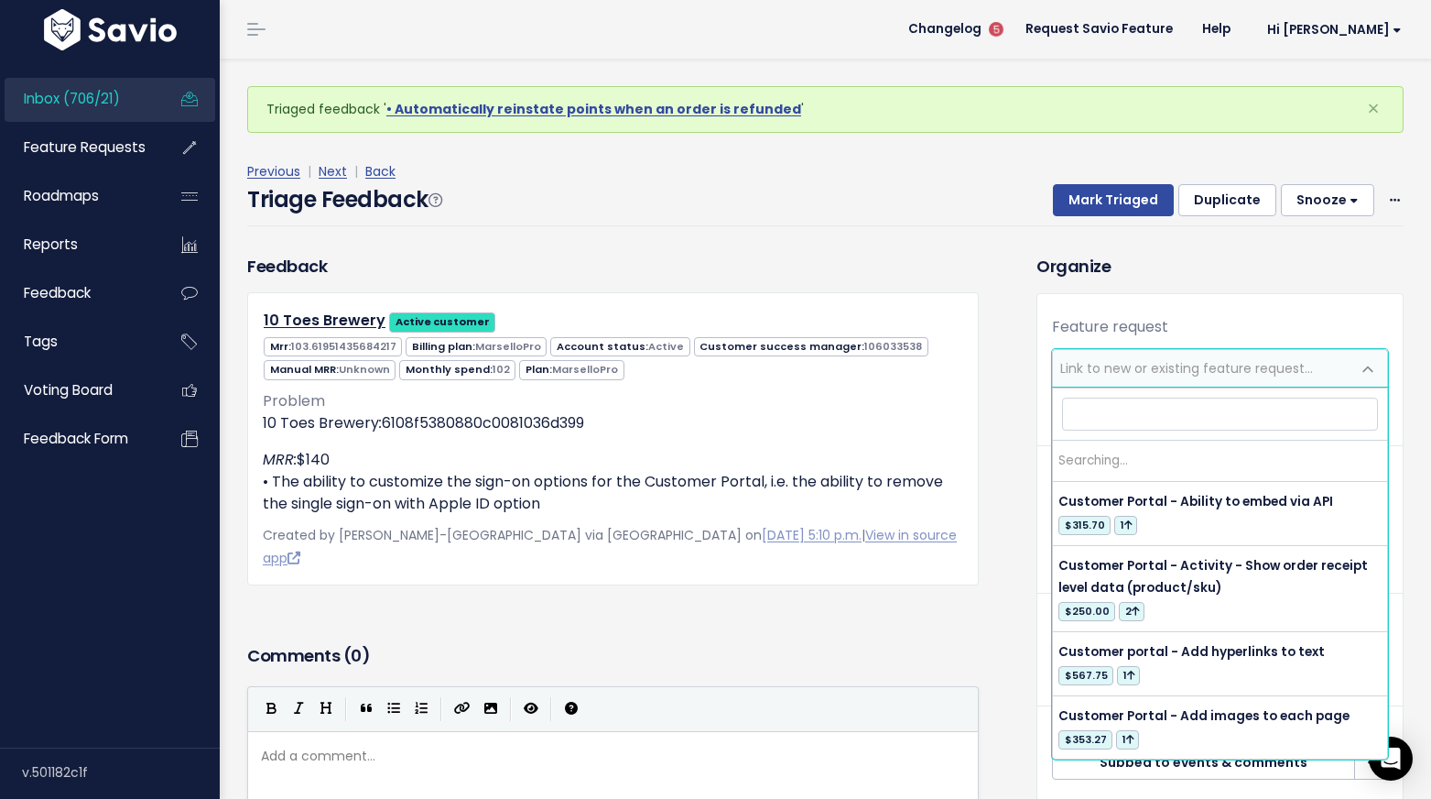
click at [1110, 371] on span "Link to new or existing feature request..." at bounding box center [1187, 368] width 253 height 18
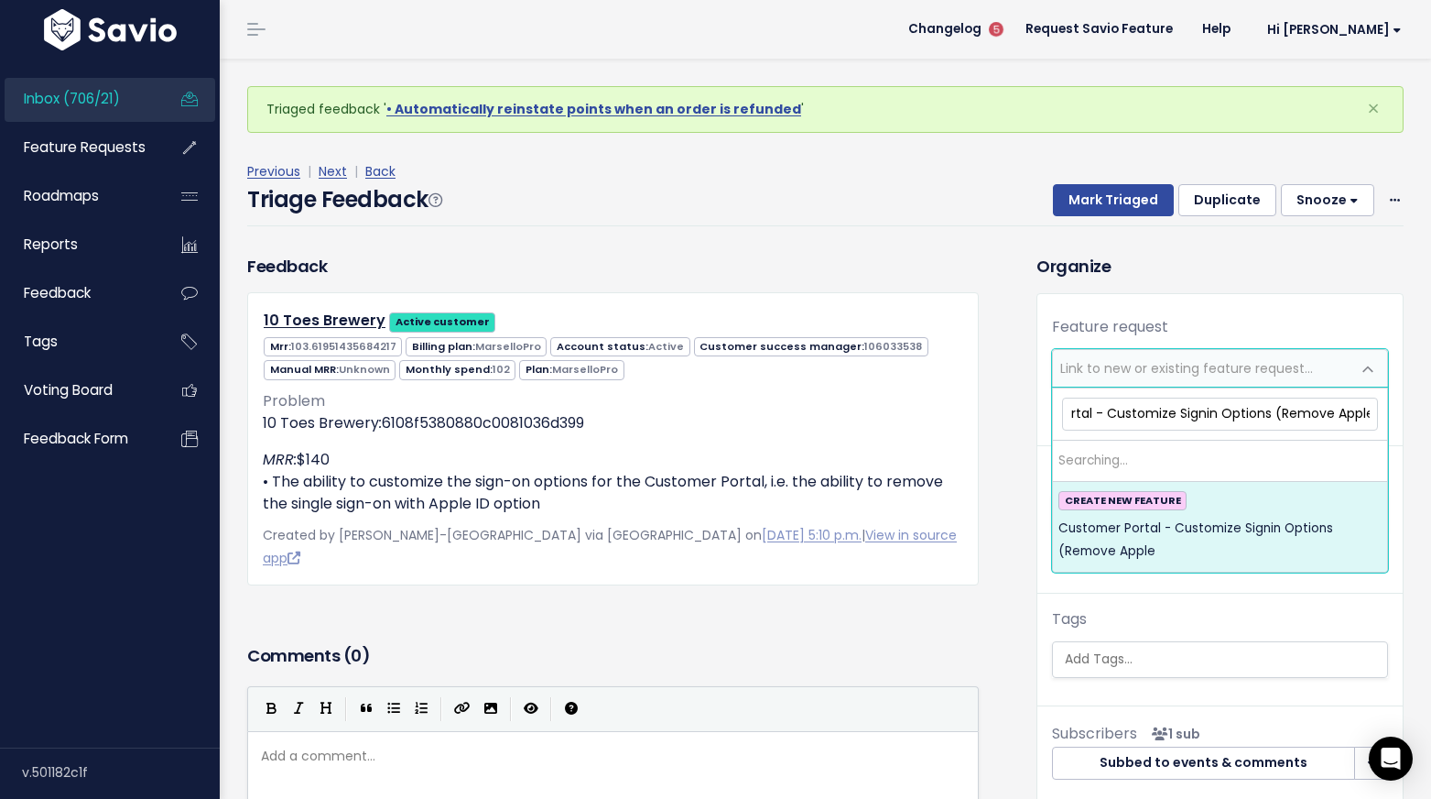
scroll to position [0, 89]
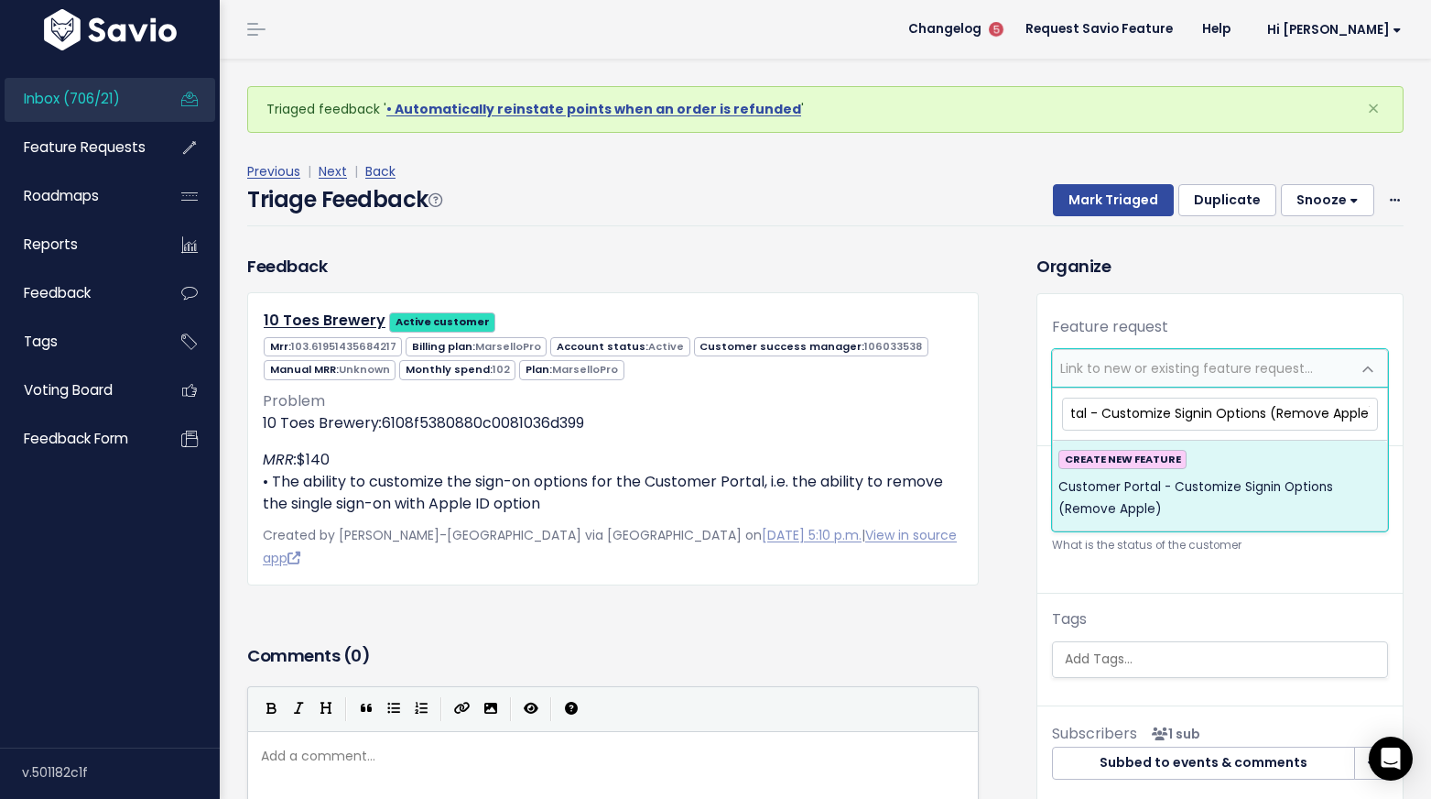
click at [1208, 416] on input "Customer Portal - Customize Signin Options (Remove Apple)" at bounding box center [1220, 413] width 316 height 32
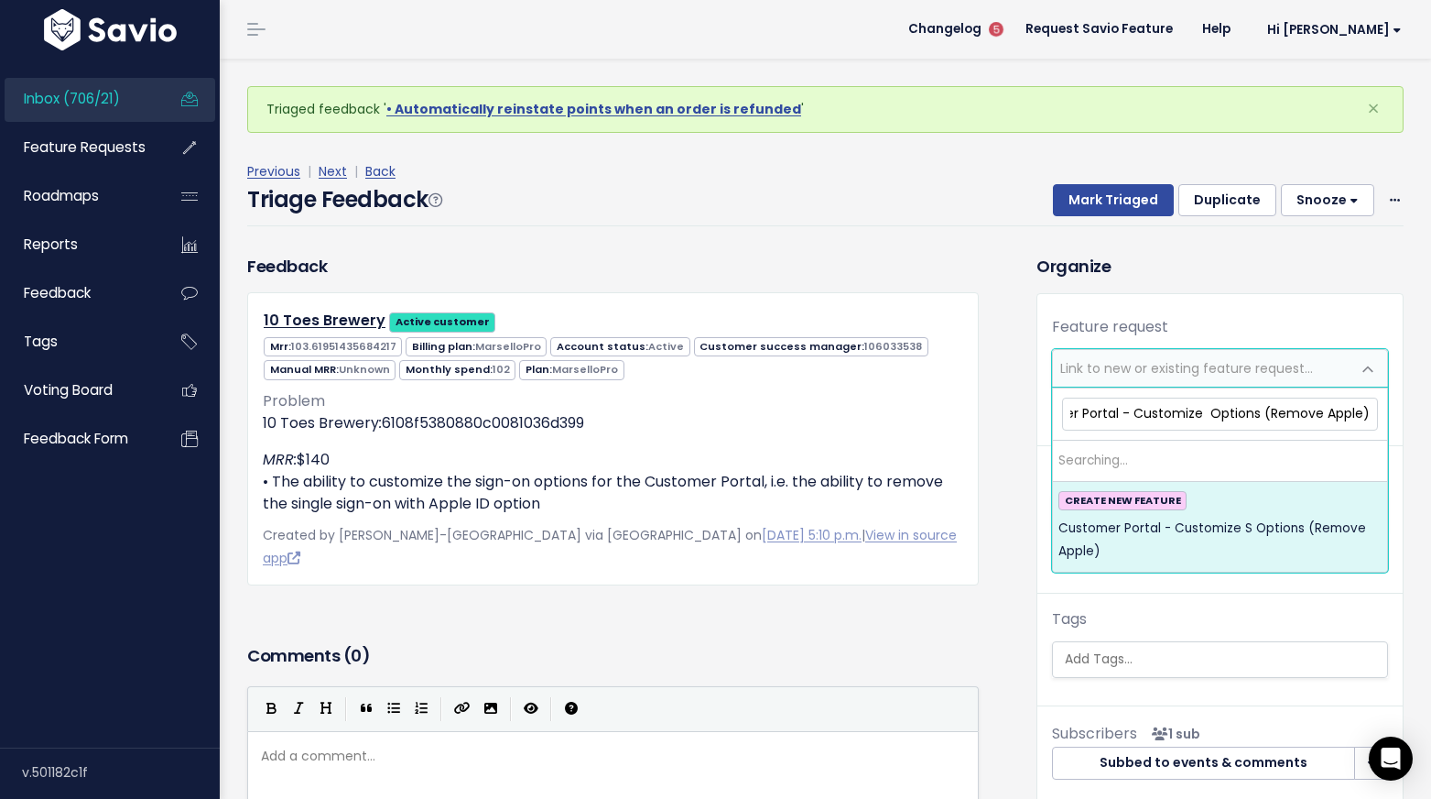
scroll to position [0, 50]
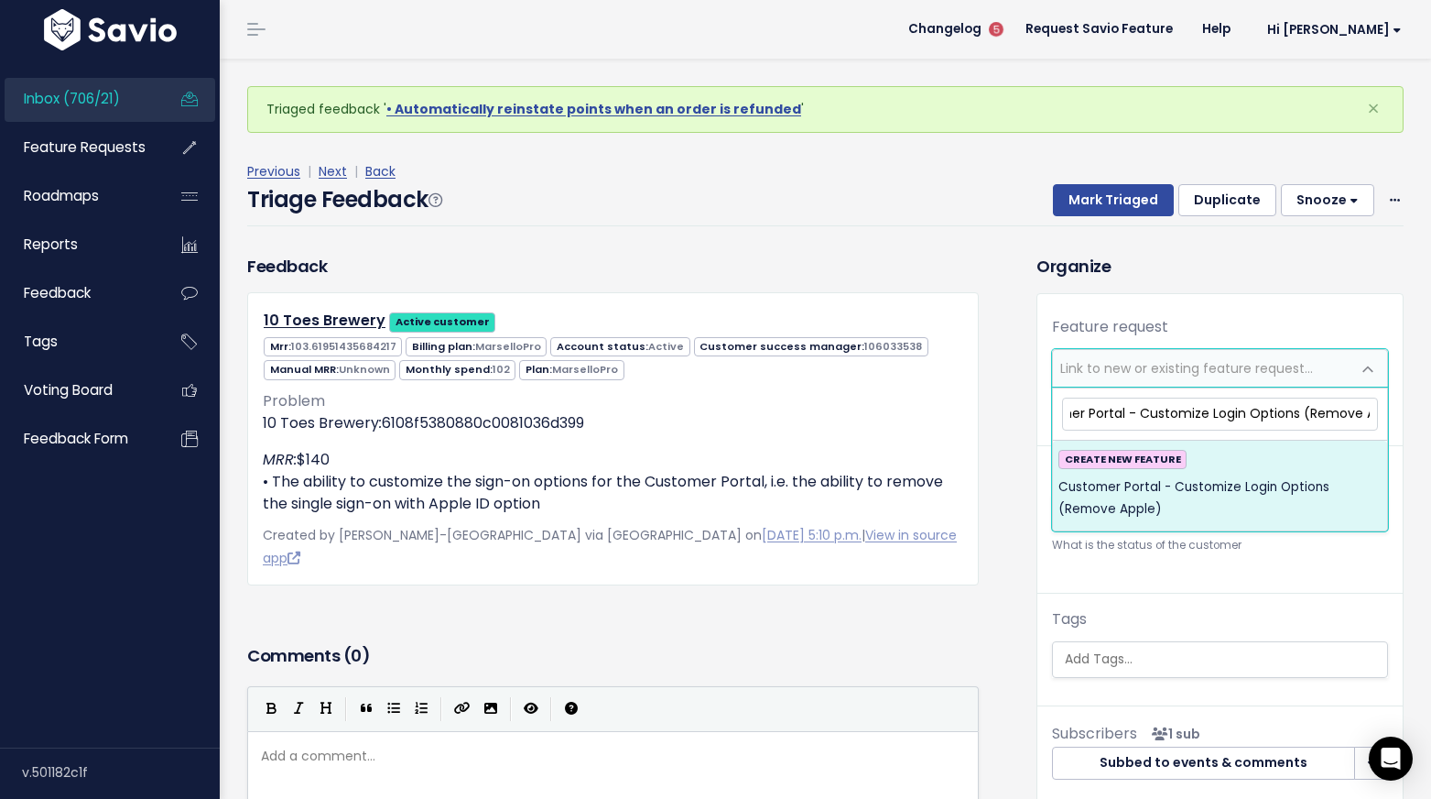
type input "Customer Portal - Customize Login Options (Remove Apple)"
click at [1188, 498] on span "Customer Portal - Customize Login Options (Remove Apple)" at bounding box center [1220, 498] width 323 height 45
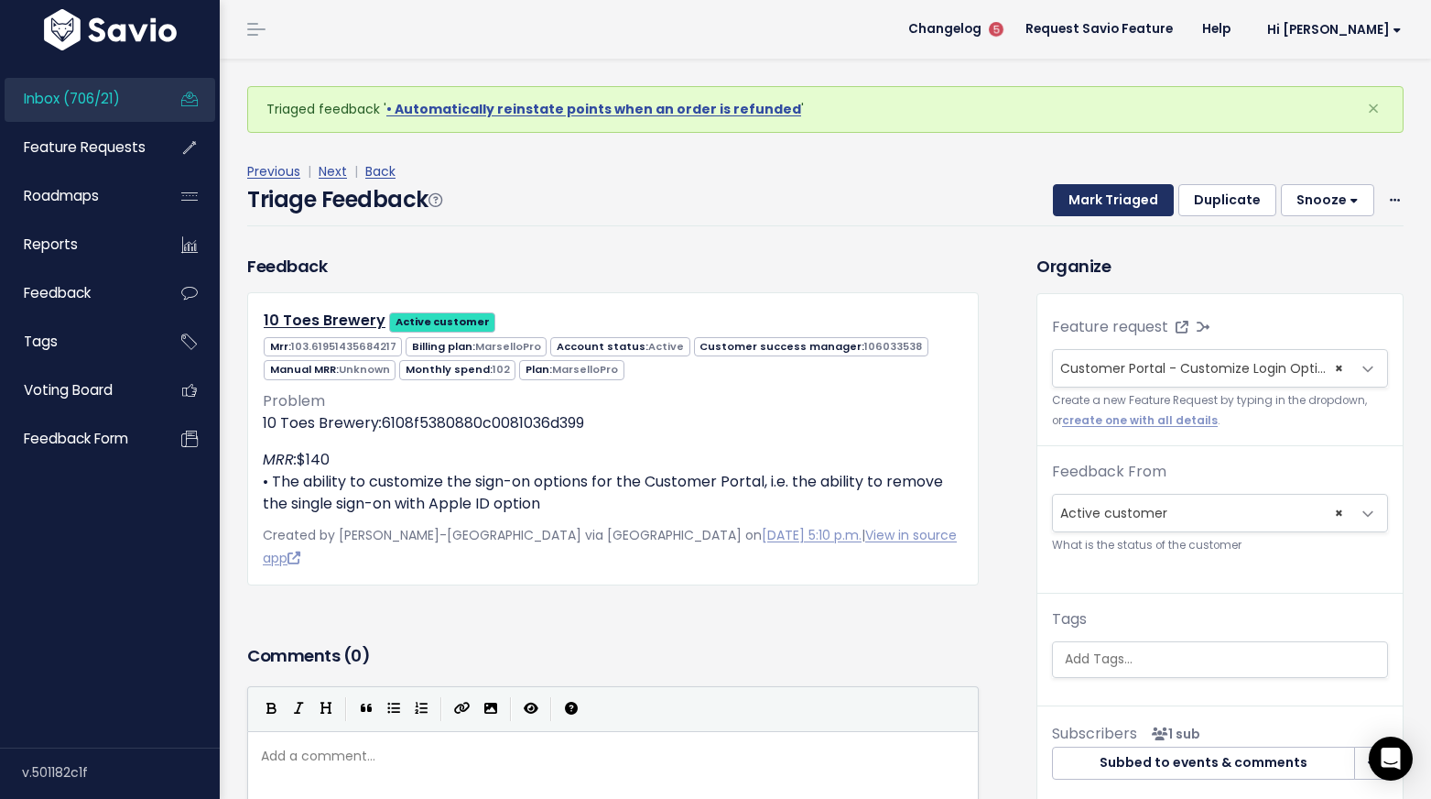
click at [1103, 209] on button "Mark Triaged" at bounding box center [1113, 200] width 121 height 33
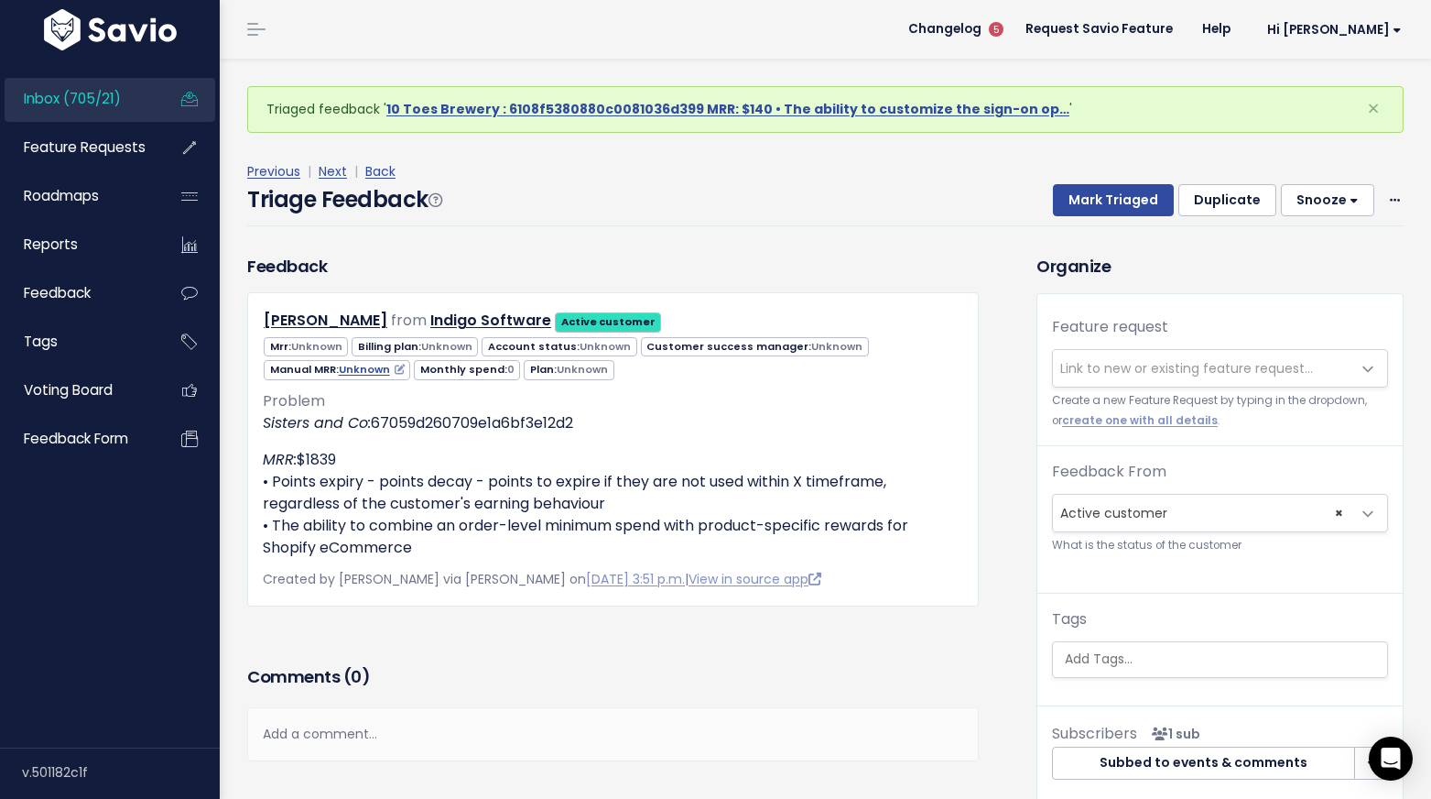
click at [1106, 367] on span "Link to new or existing feature request..." at bounding box center [1187, 368] width 253 height 18
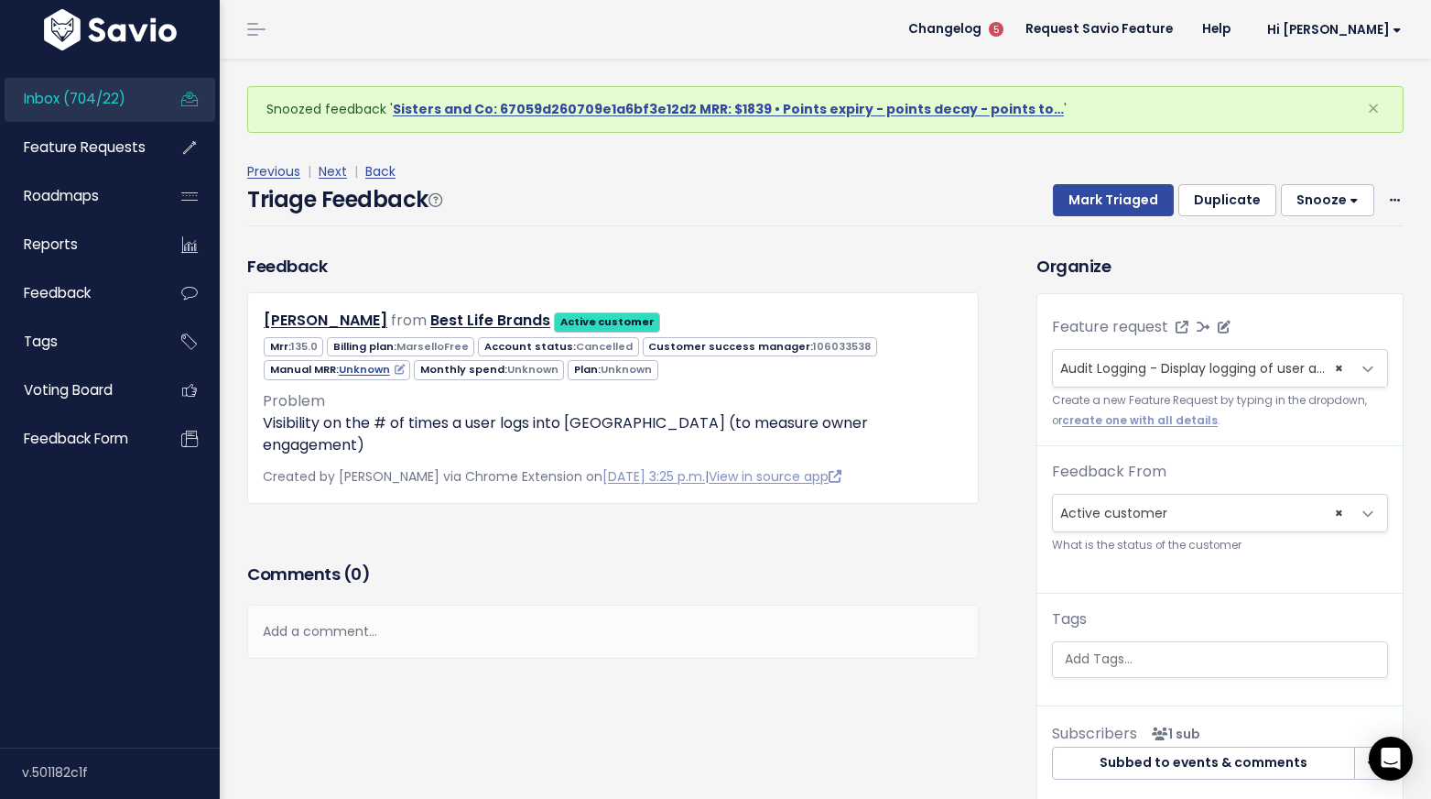
click at [1113, 374] on span "Audit Logging - Display logging of user actions in app (8)" at bounding box center [1243, 368] width 364 height 18
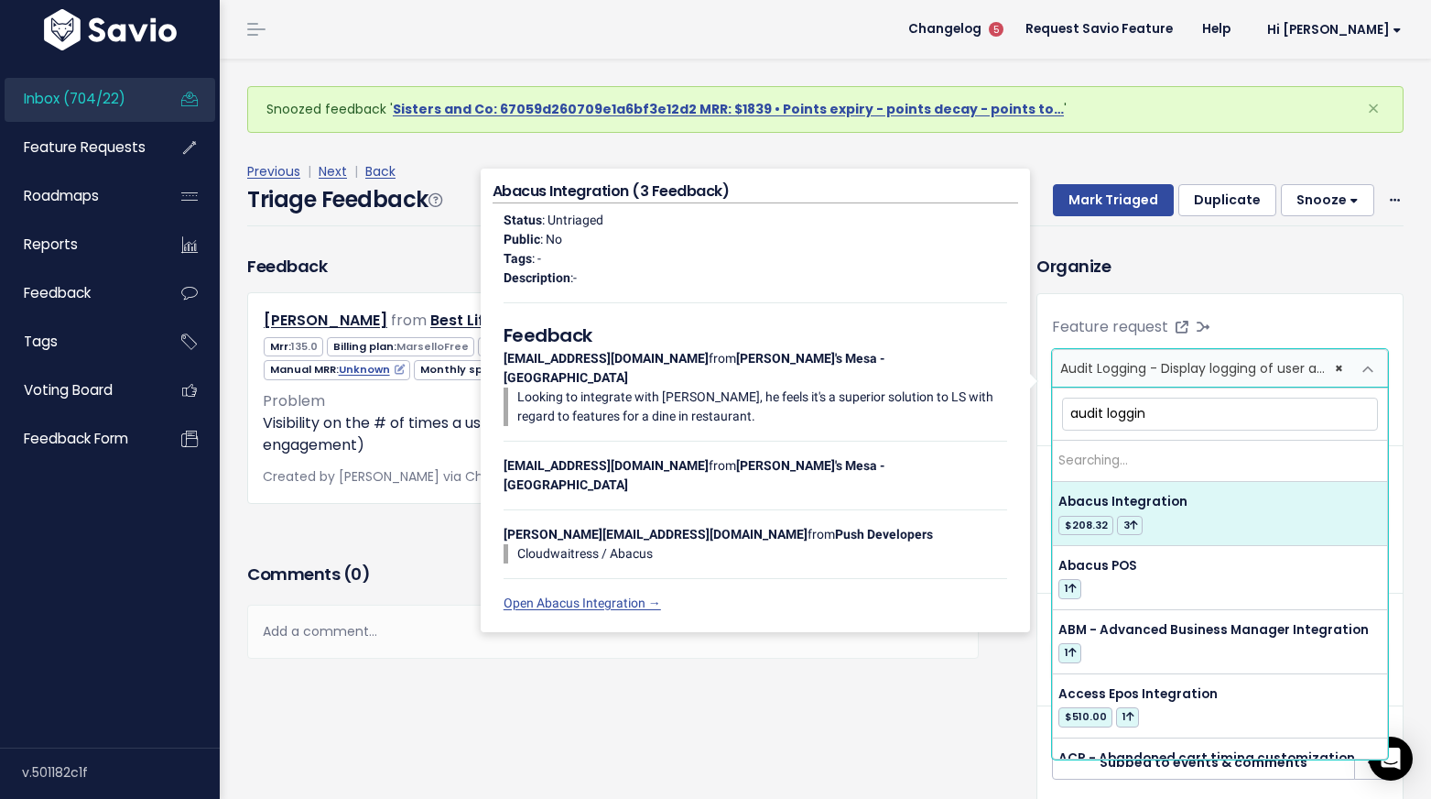
type input "audit logging"
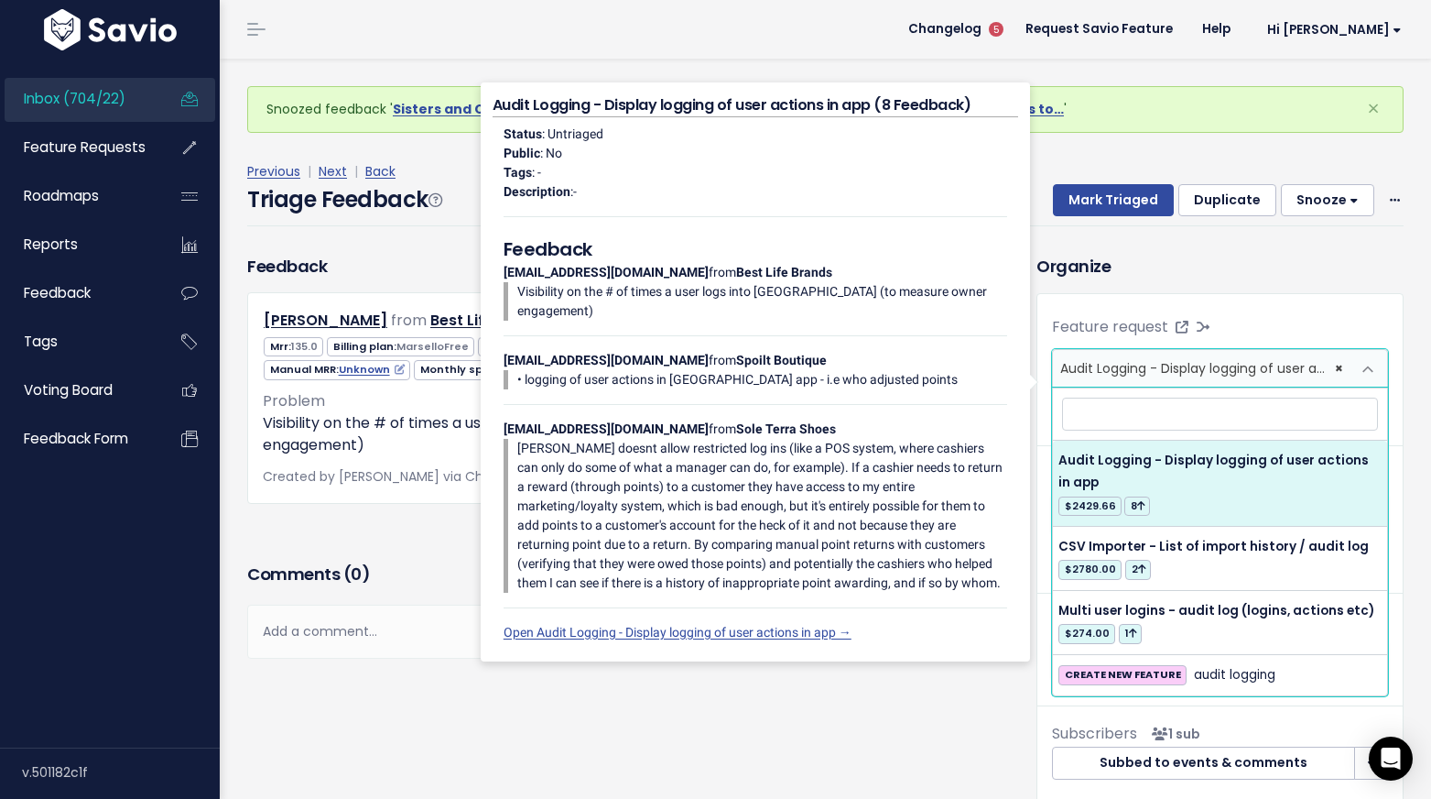
click at [1137, 248] on div "Previous | Next | Back Triage Feedback Mark Triaged Duplicate [GEOGRAPHIC_DATA]…" at bounding box center [832, 193] width 1170 height 121
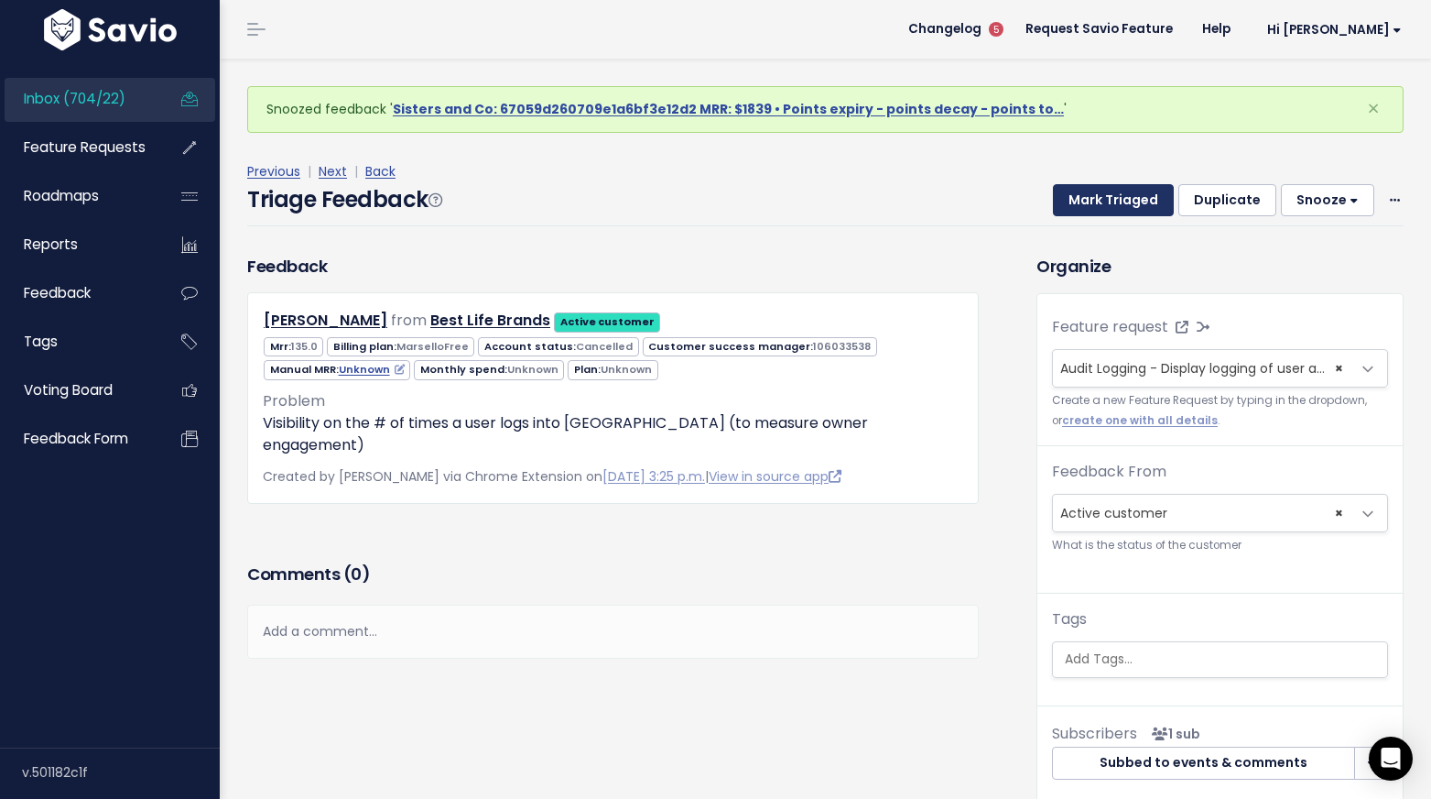
click at [1136, 202] on button "Mark Triaged" at bounding box center [1113, 200] width 121 height 33
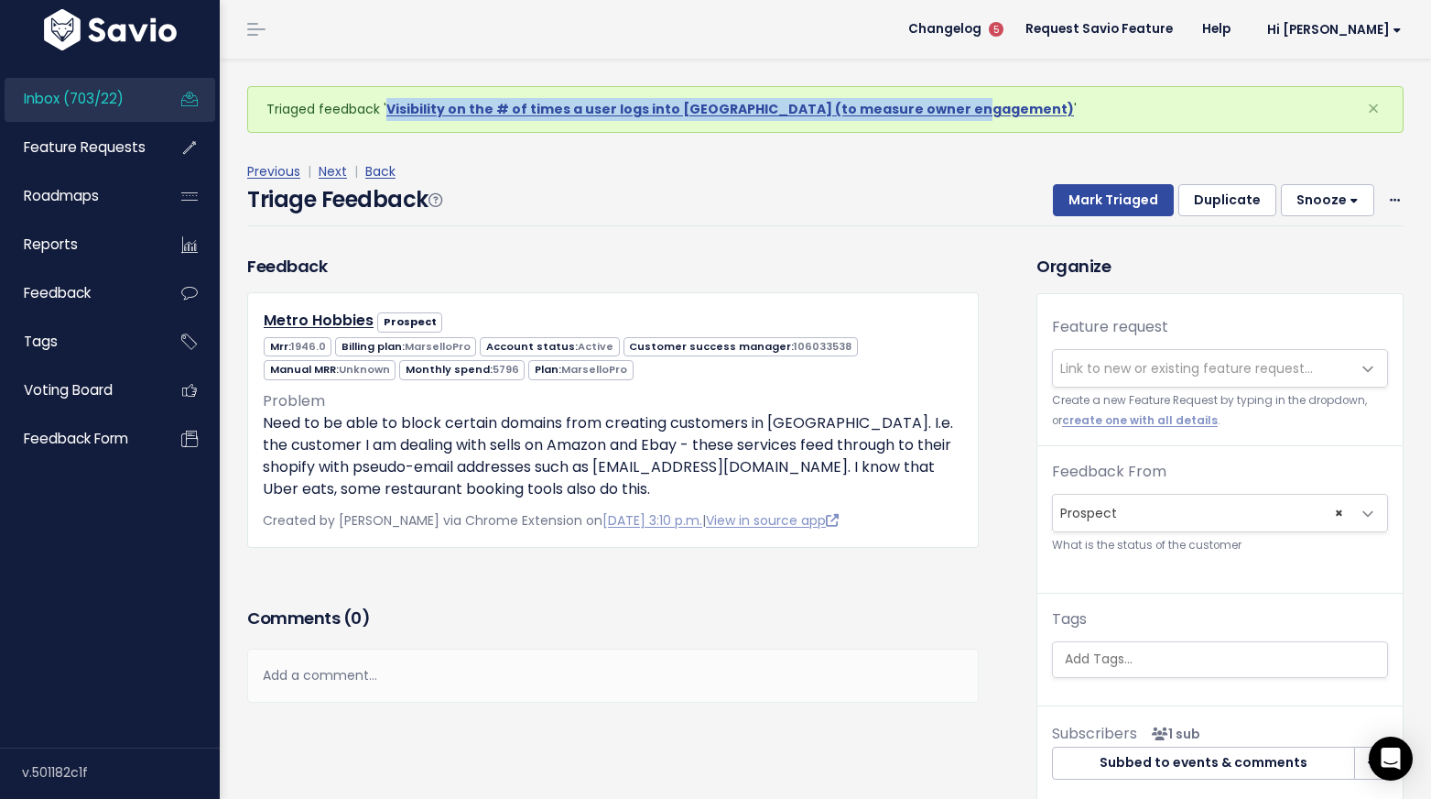
drag, startPoint x: 743, startPoint y: 112, endPoint x: 771, endPoint y: 24, distance: 92.4
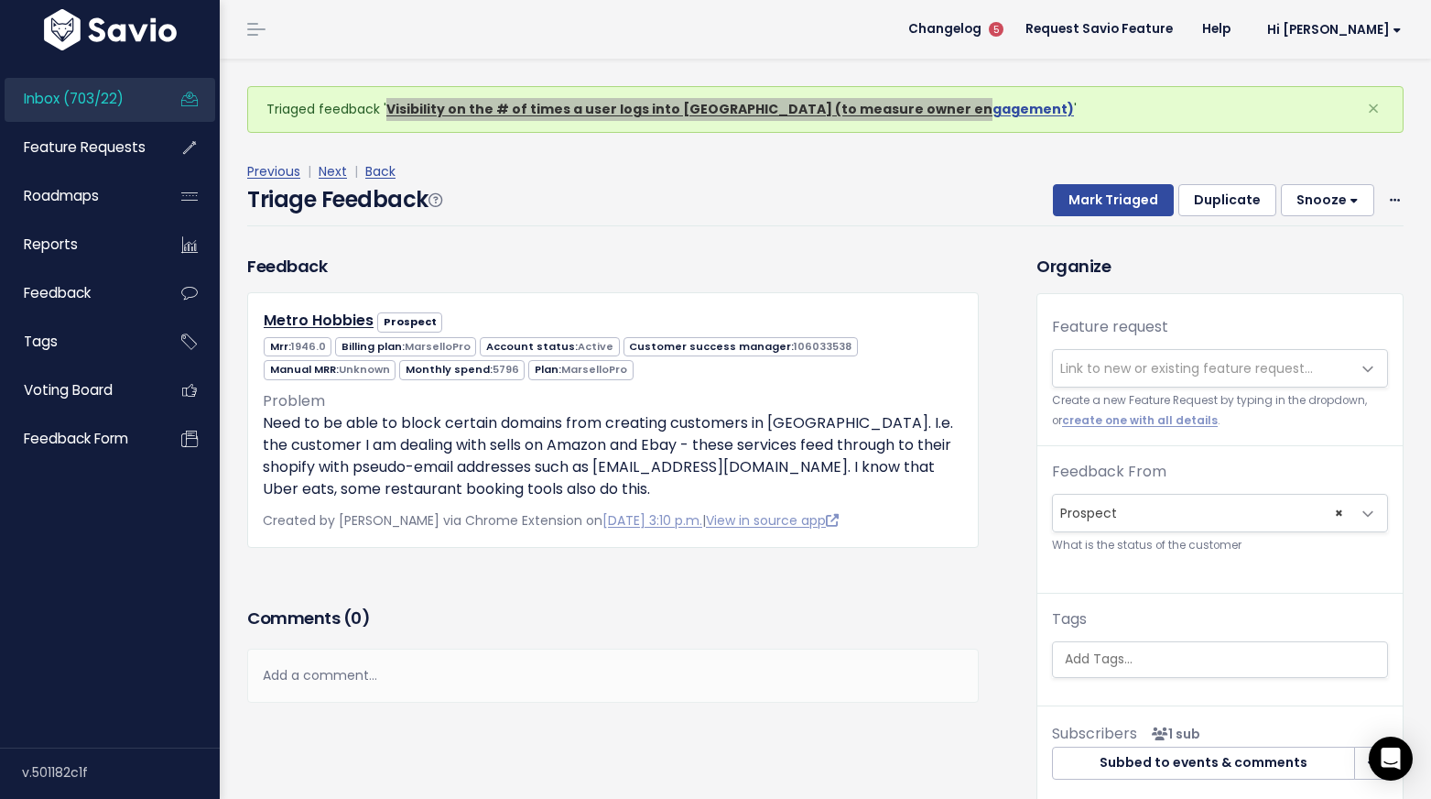
click at [0, 0] on div "Inbox (703/22) Feature Requests Roadmaps" at bounding box center [715, 448] width 1431 height 896
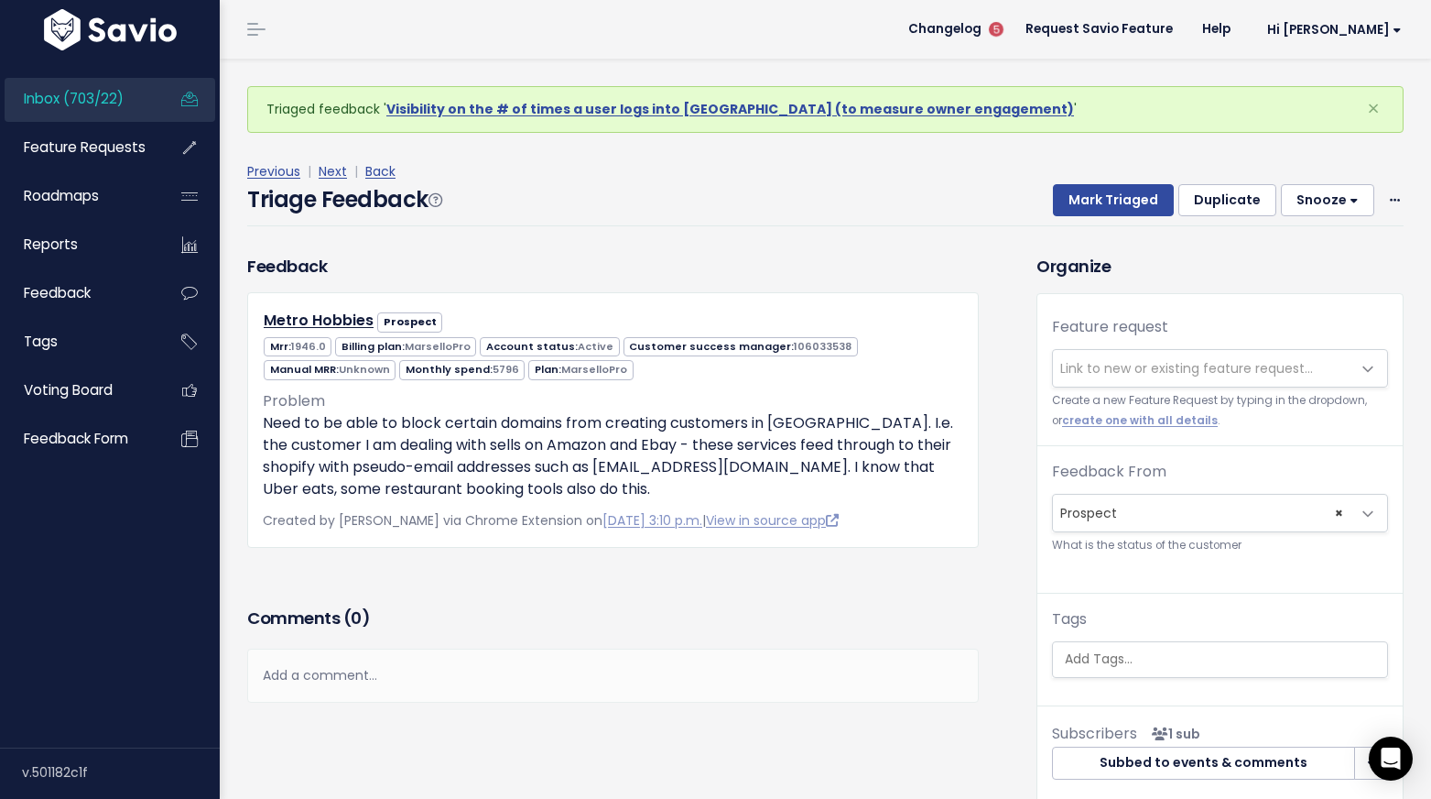
click at [1147, 372] on span "Link to new or existing feature request..." at bounding box center [1187, 368] width 253 height 18
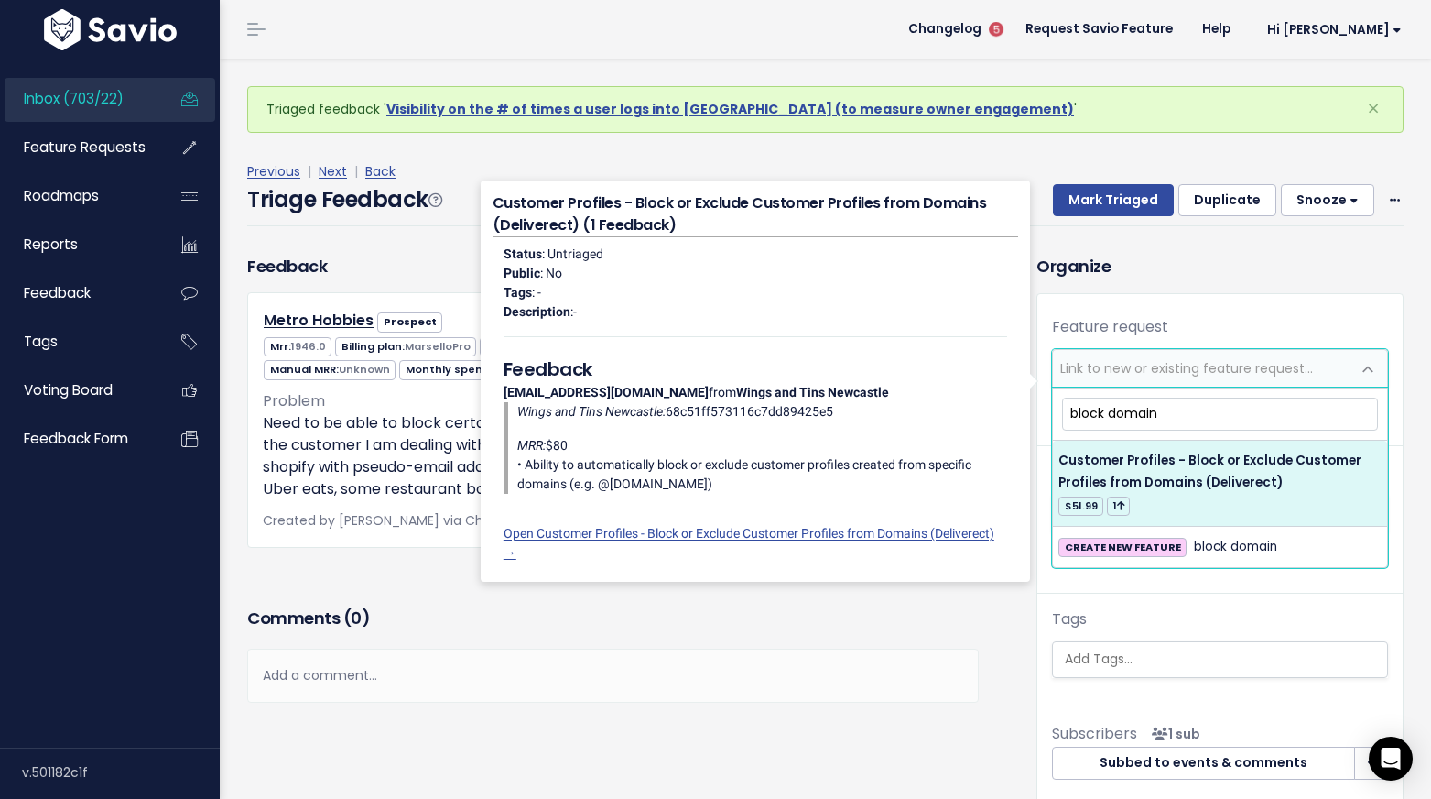
type input "block domain"
select select "64890"
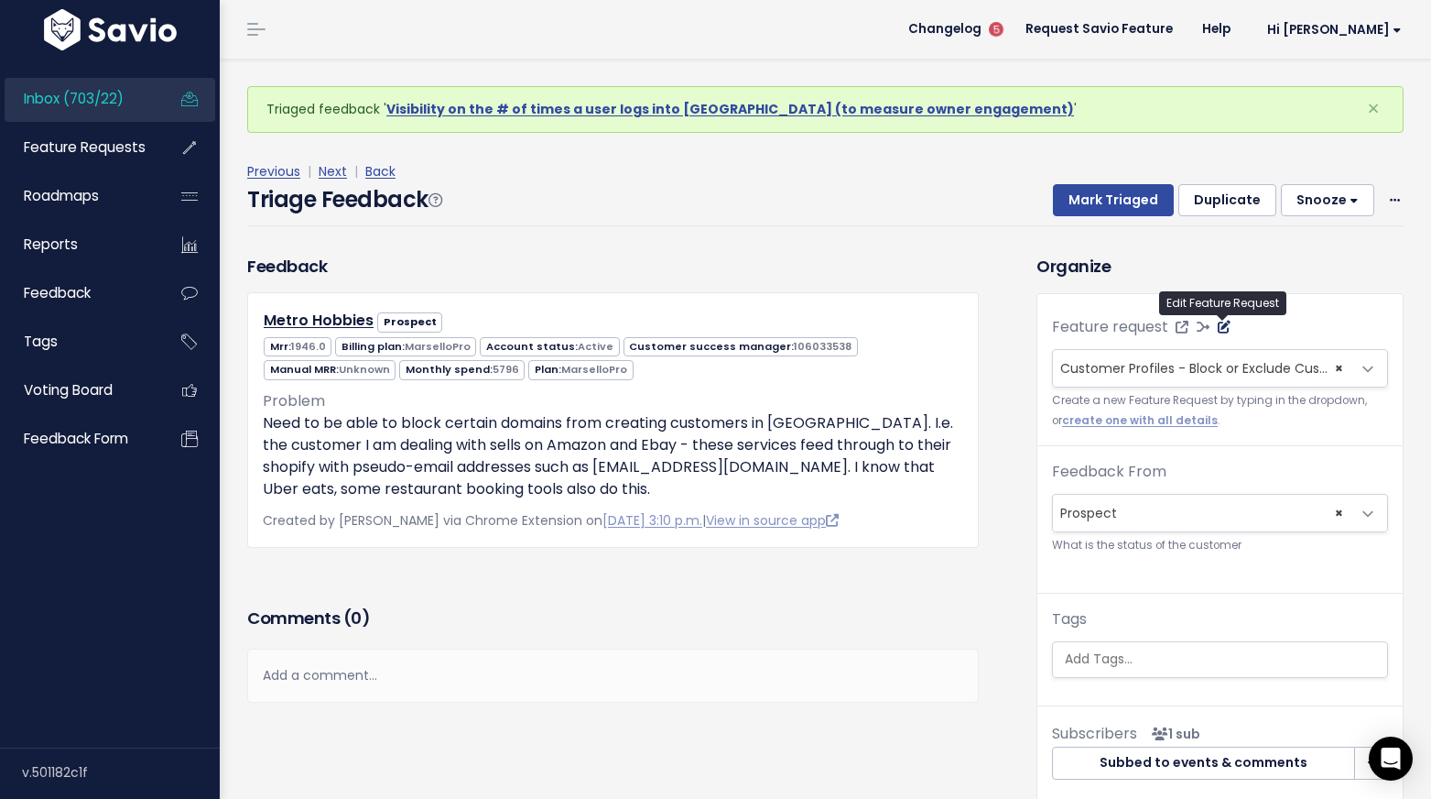
click at [1222, 329] on icon at bounding box center [1224, 327] width 13 height 13
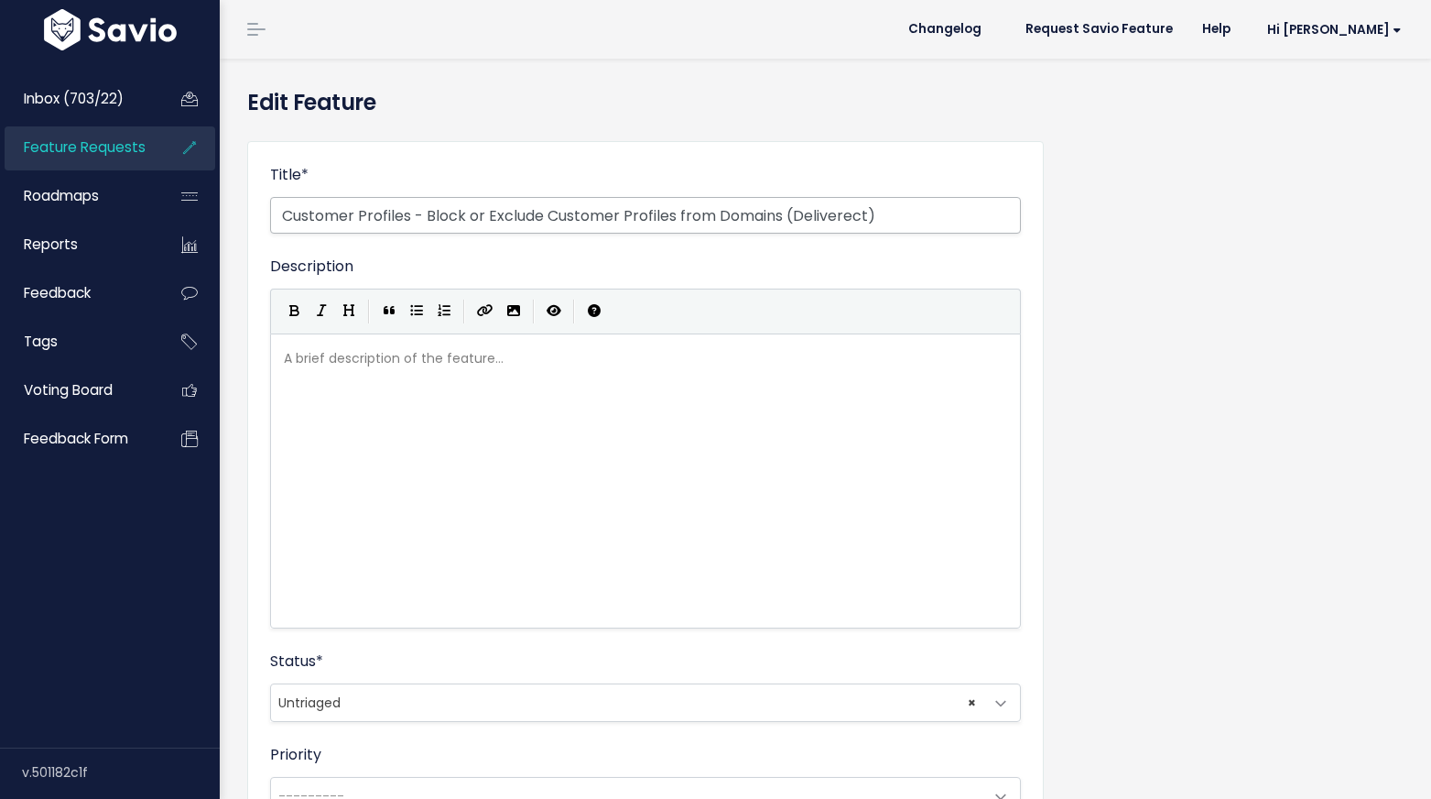
click at [868, 218] on input "Customer Profiles - Block or Exclude Customer Profiles from Domains (Deliverect)" at bounding box center [645, 215] width 751 height 37
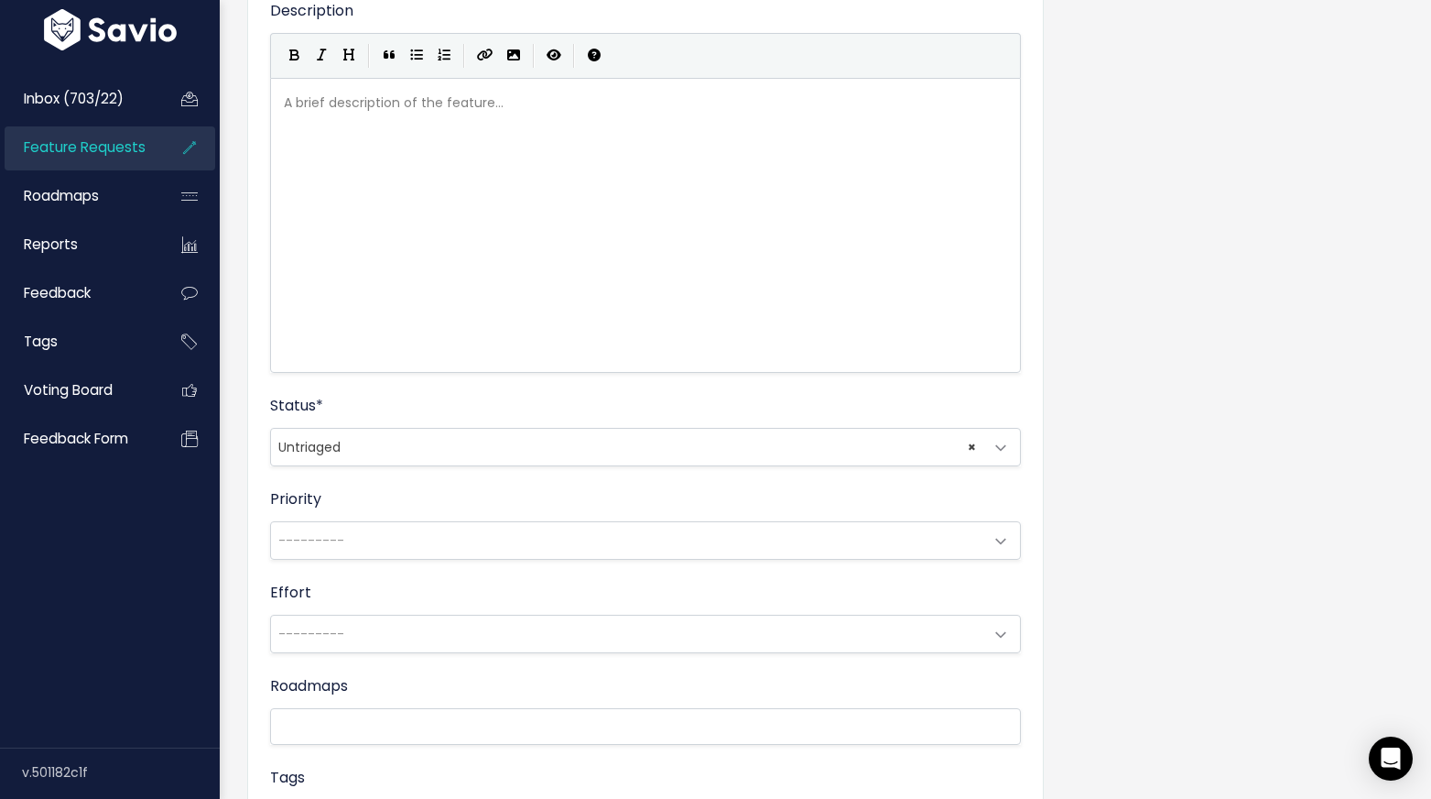
scroll to position [537, 0]
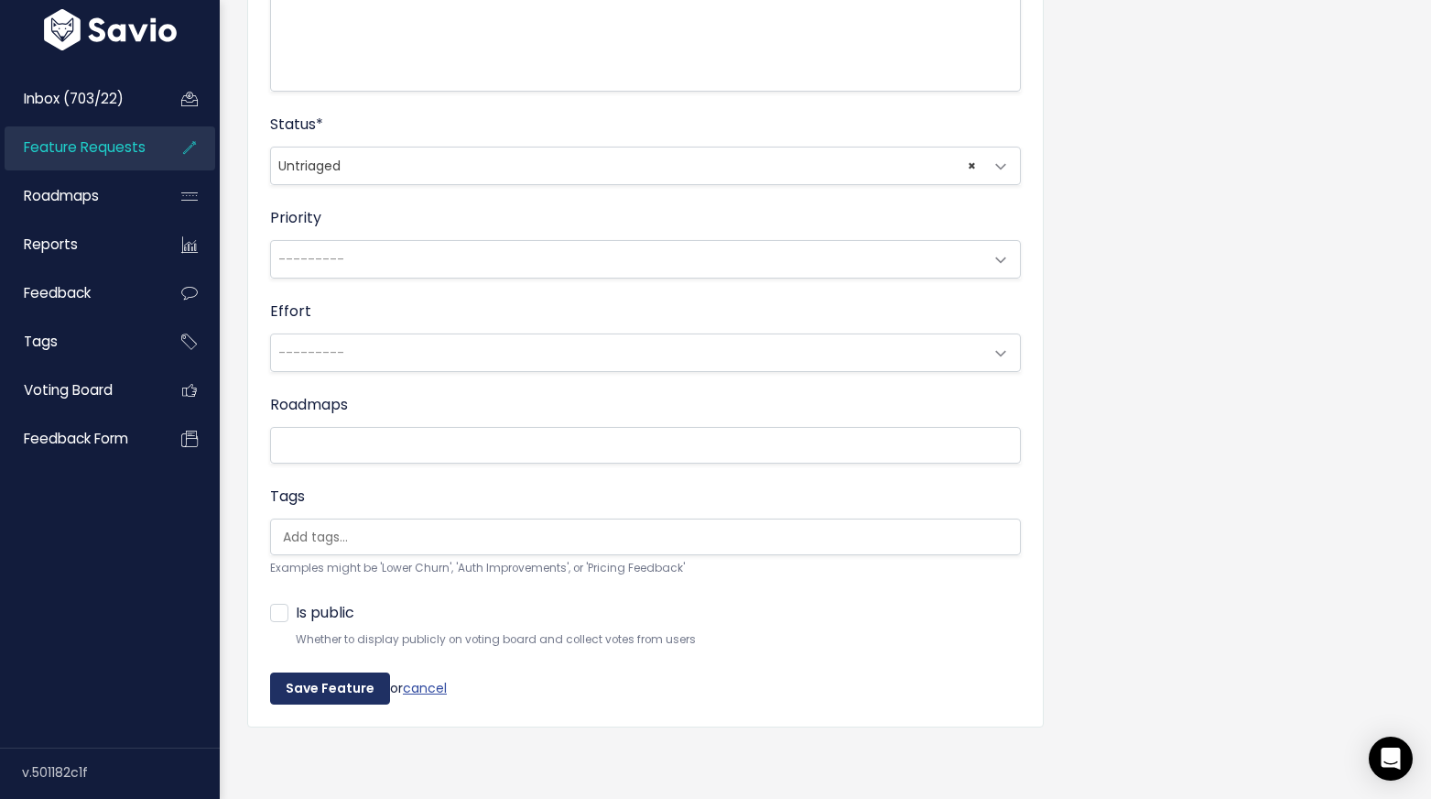
type input "Customer Profiles - Block or Exclude Customer Profiles from Domains (Deliverect…"
click at [332, 678] on input "Save Feature" at bounding box center [330, 688] width 120 height 33
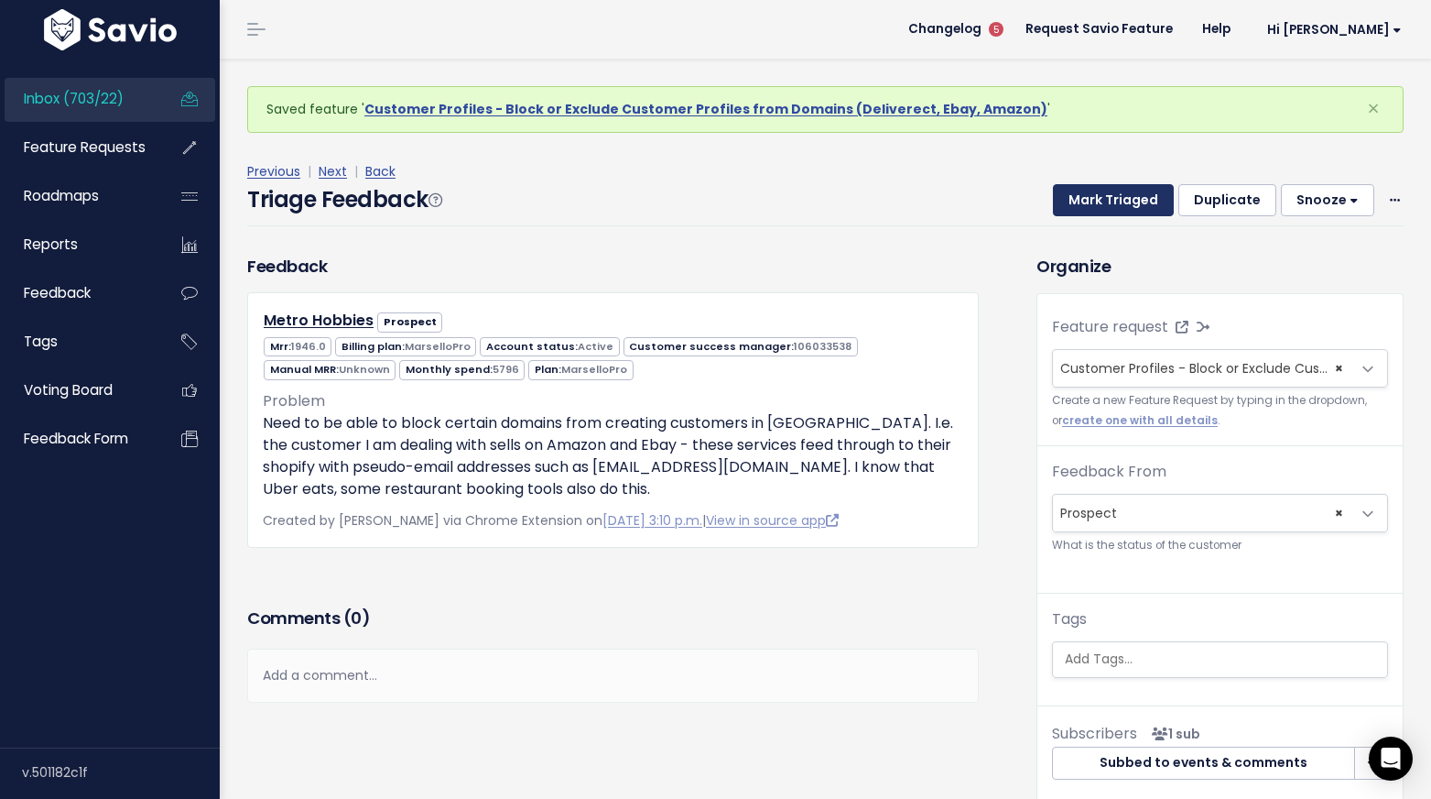
click at [1127, 196] on button "Mark Triaged" at bounding box center [1113, 200] width 121 height 33
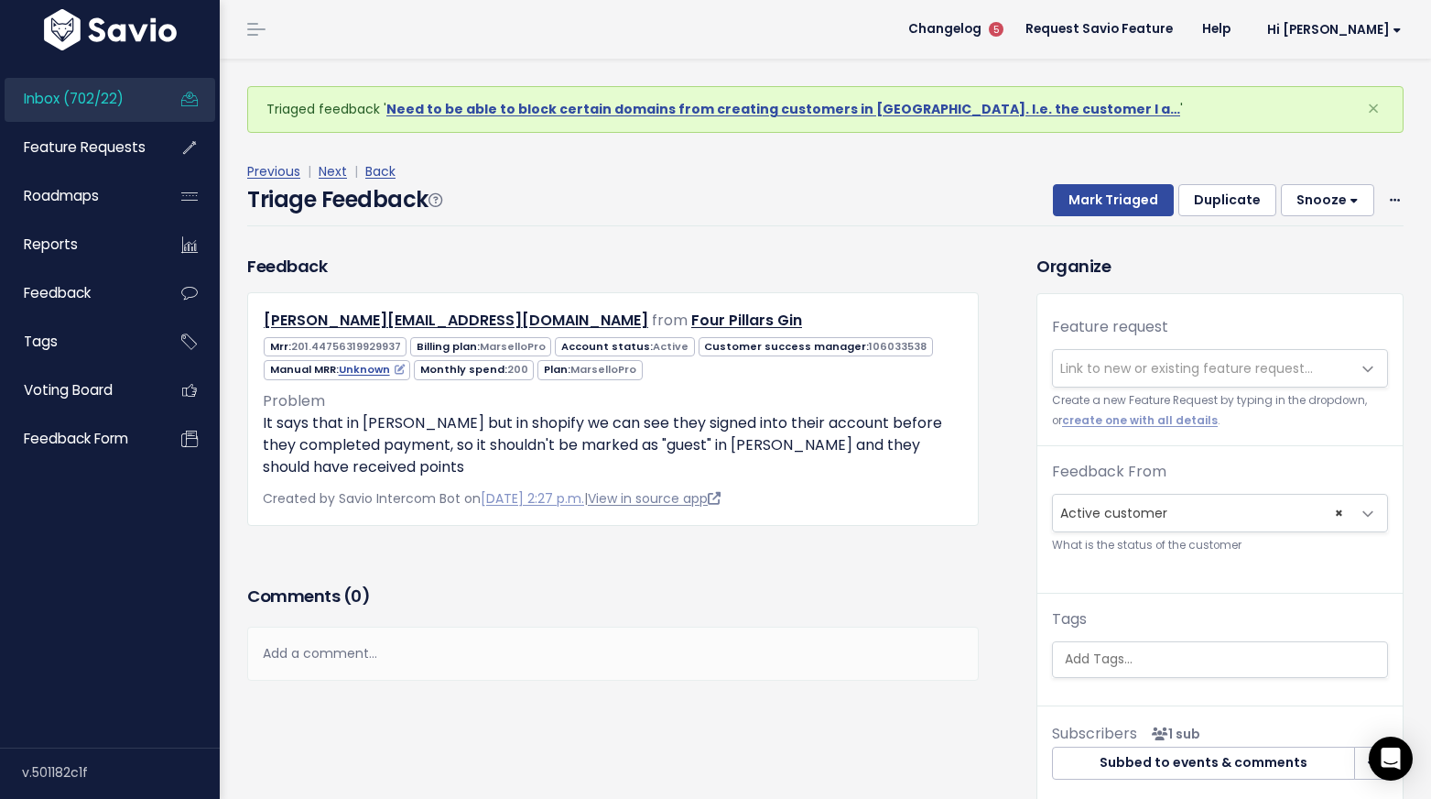
click at [691, 505] on link "View in source app" at bounding box center [654, 498] width 133 height 18
click at [333, 402] on icon at bounding box center [339, 401] width 13 height 13
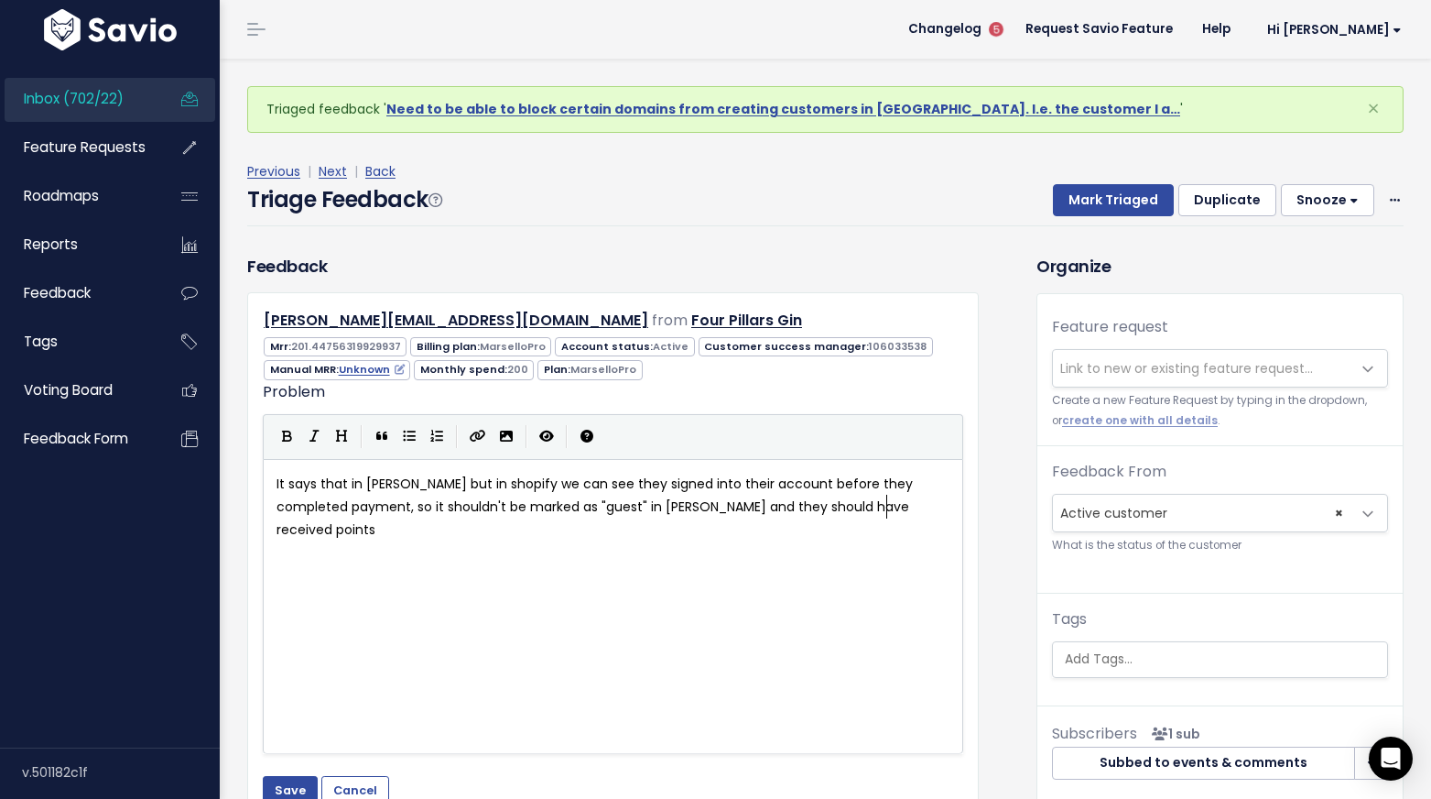
scroll to position [2, 0]
click at [273, 482] on pre "It says that in [PERSON_NAME] but in shopify we can see they signed into their …" at bounding box center [613, 508] width 680 height 70
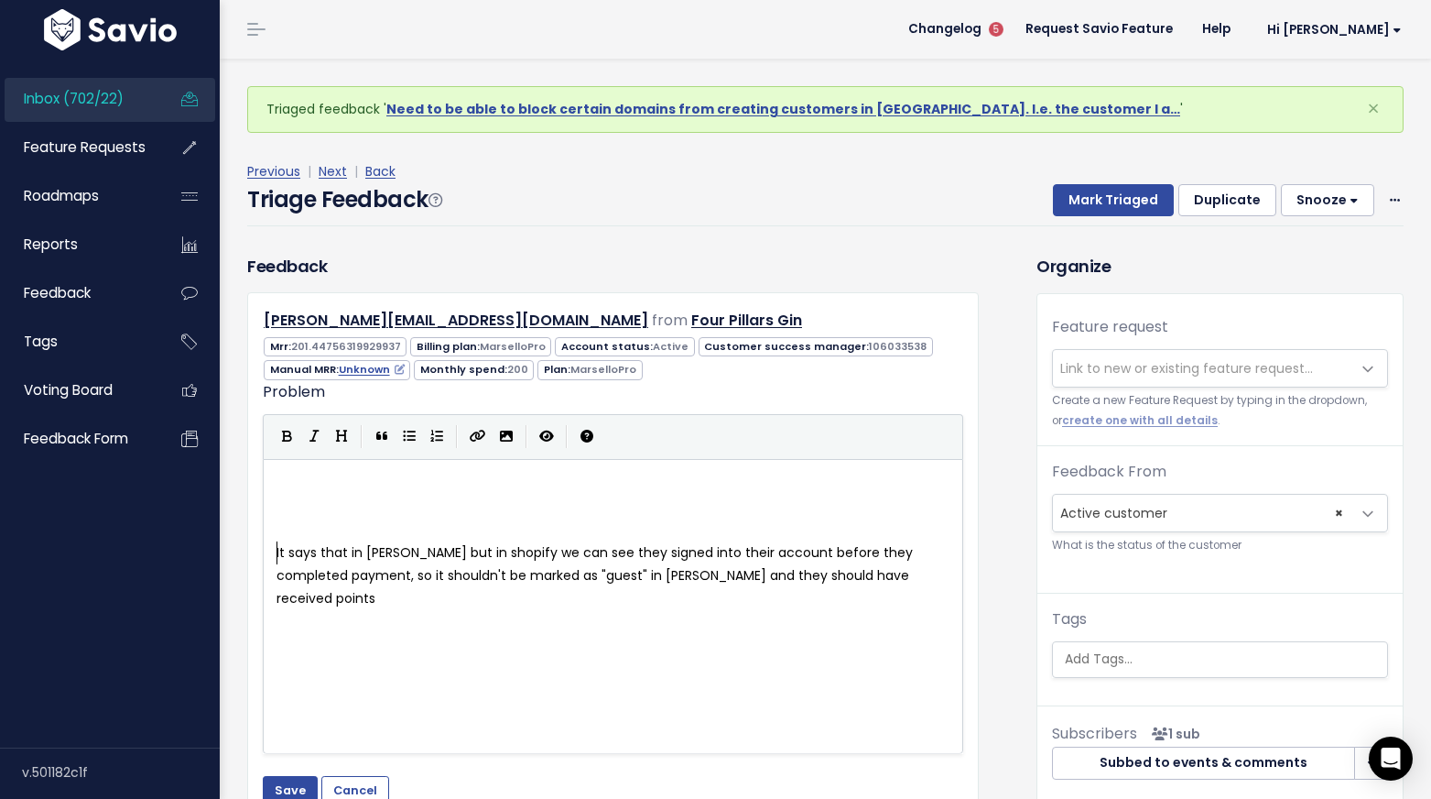
click at [288, 482] on pre "​" at bounding box center [613, 484] width 680 height 23
click at [282, 484] on span "enable identifying the guest checkout experience for the new account creation m…" at bounding box center [564, 483] width 574 height 18
type textarea "E"
click at [270, 482] on div "E ​ x Enable identifying the guest checkout experience for the new account crea…" at bounding box center [613, 606] width 701 height 295
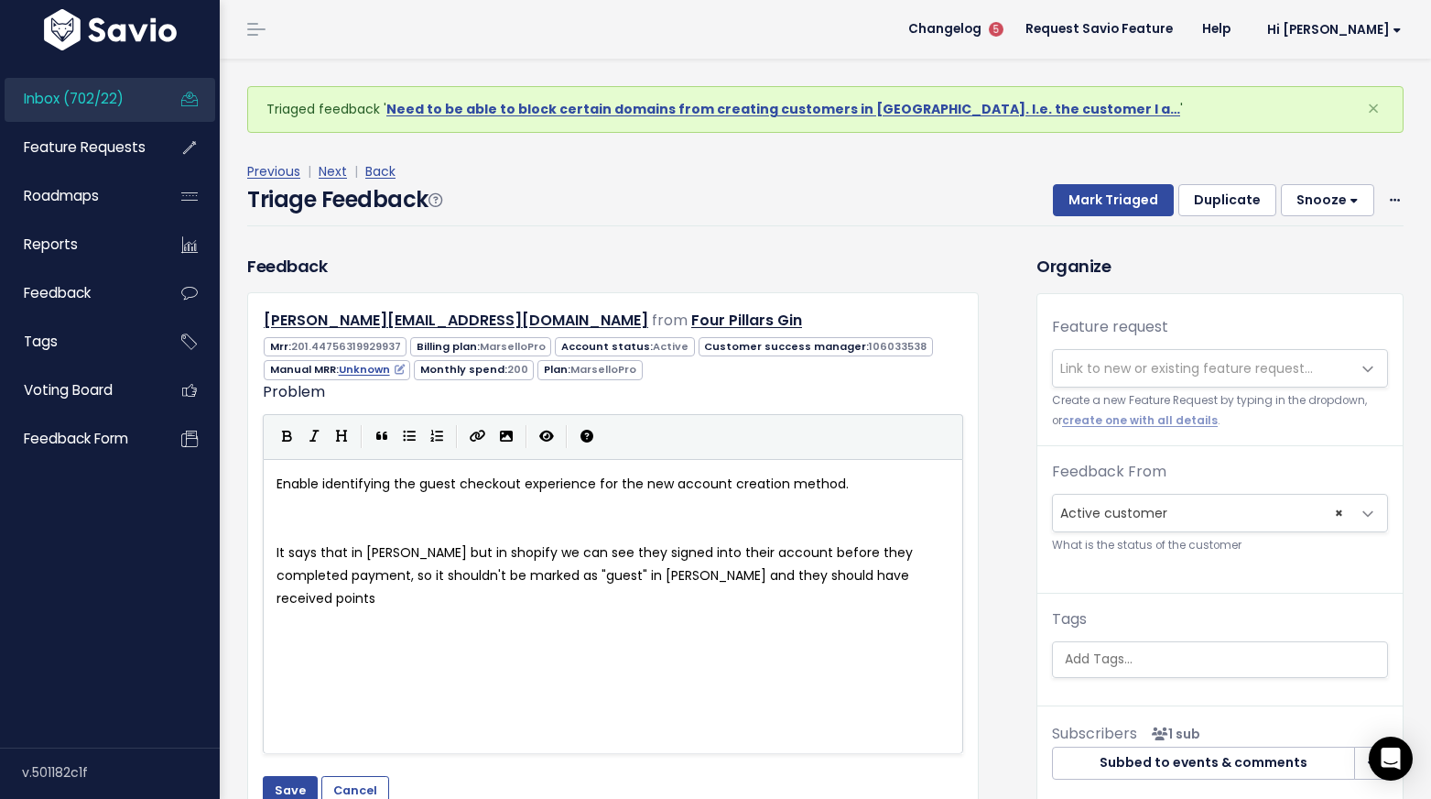
click at [278, 486] on span "Enable identifying the guest checkout experience for the new account creation m…" at bounding box center [563, 483] width 572 height 18
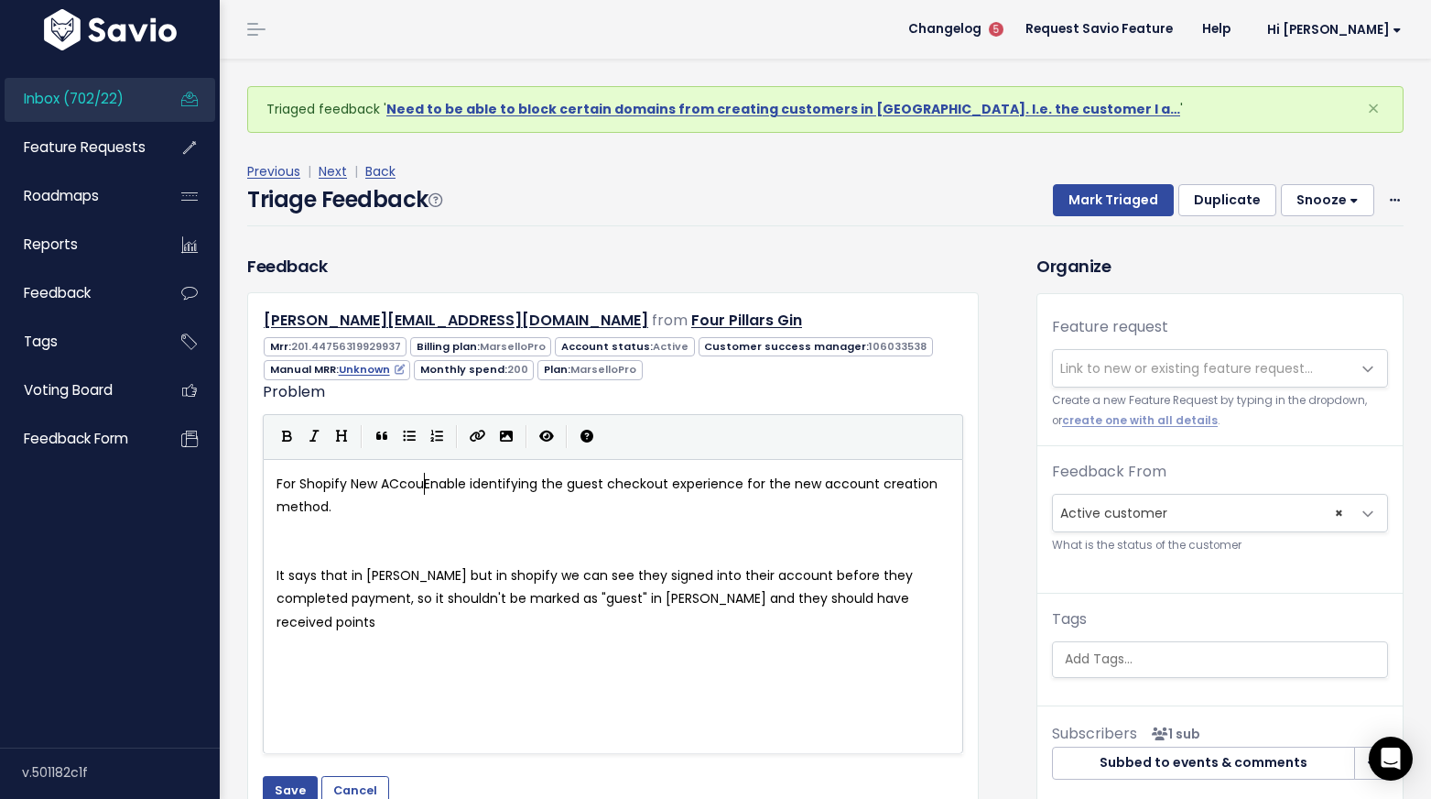
type textarea "For Shopify New ACcoun"
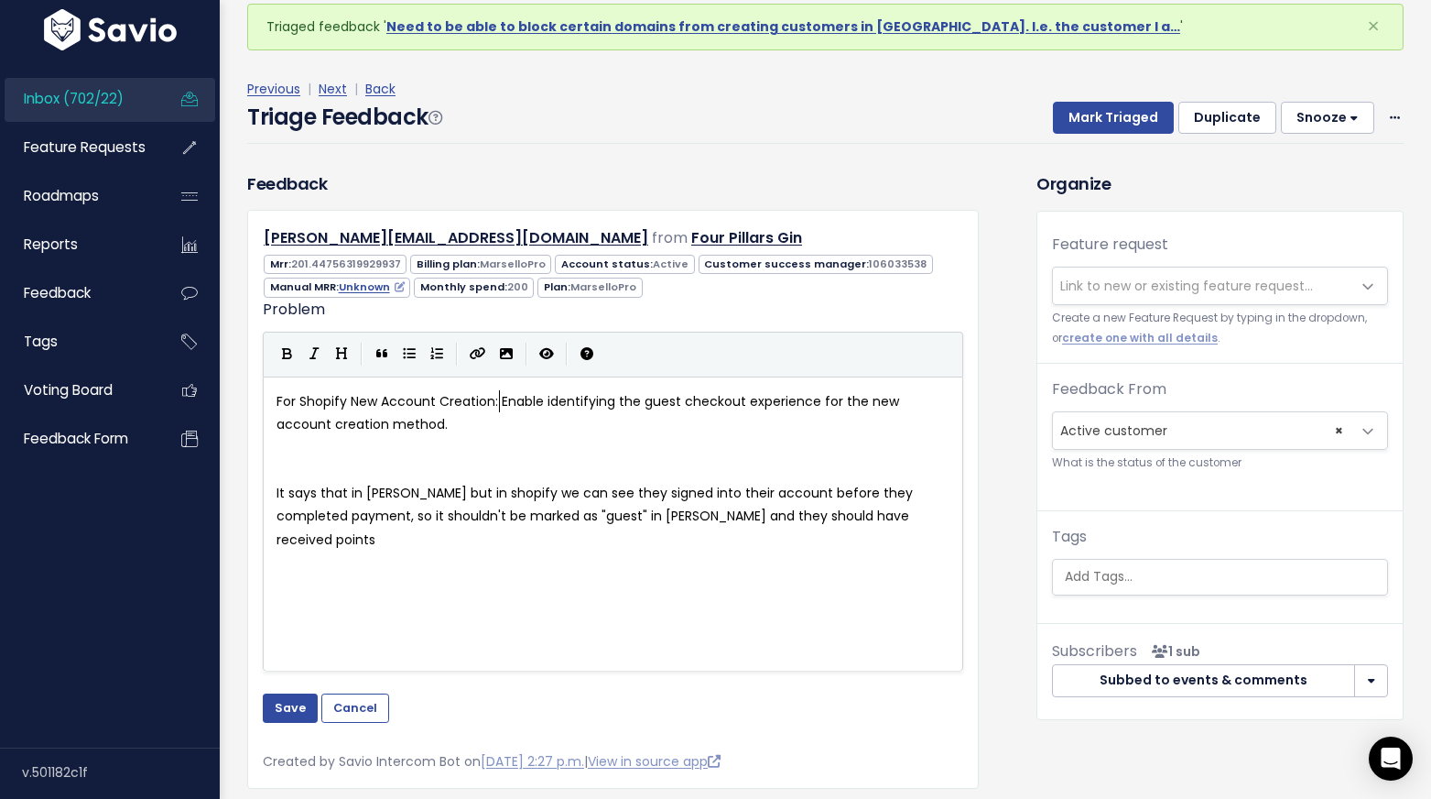
scroll to position [98, 0]
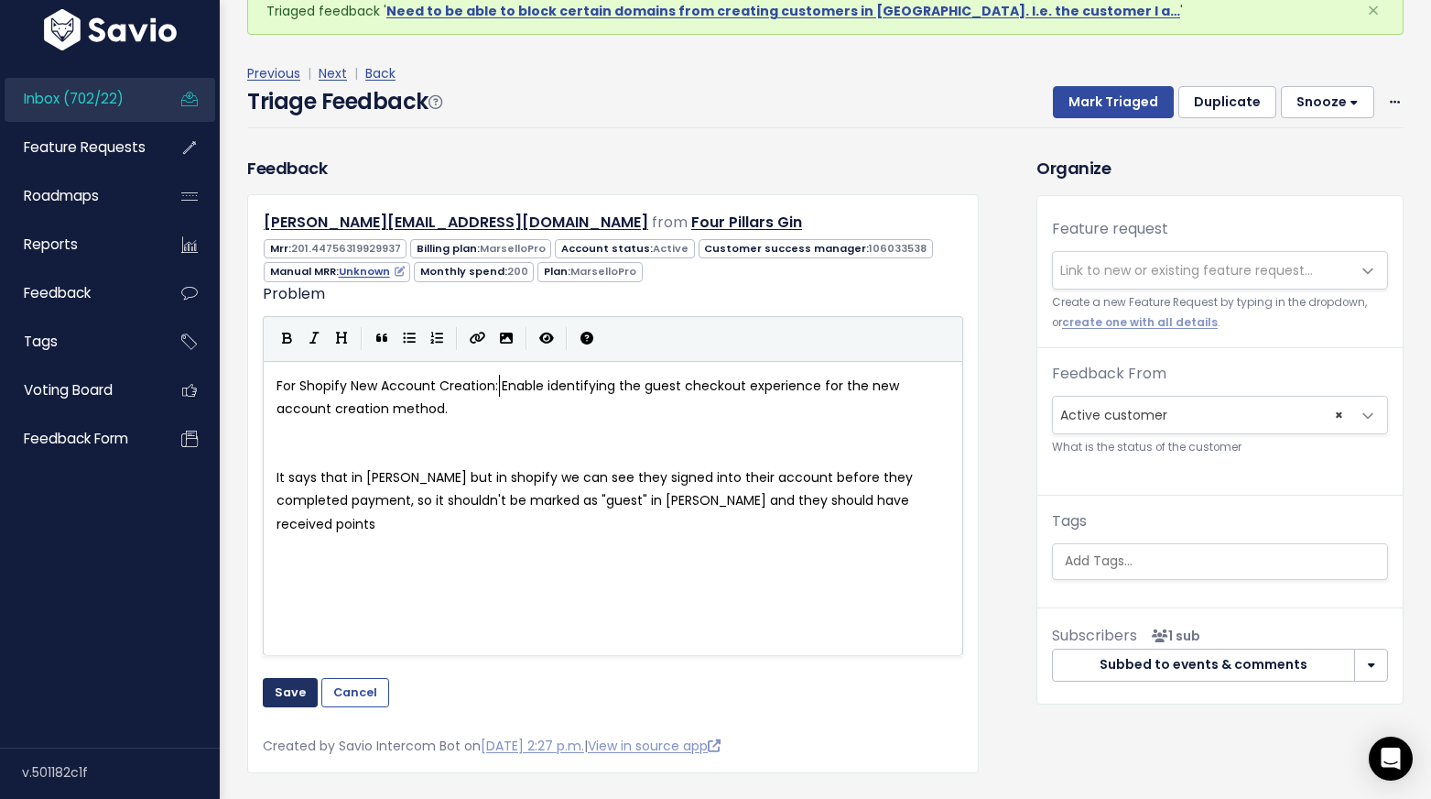
type textarea "ccount Creation:"
click at [290, 698] on button "Save" at bounding box center [290, 692] width 55 height 29
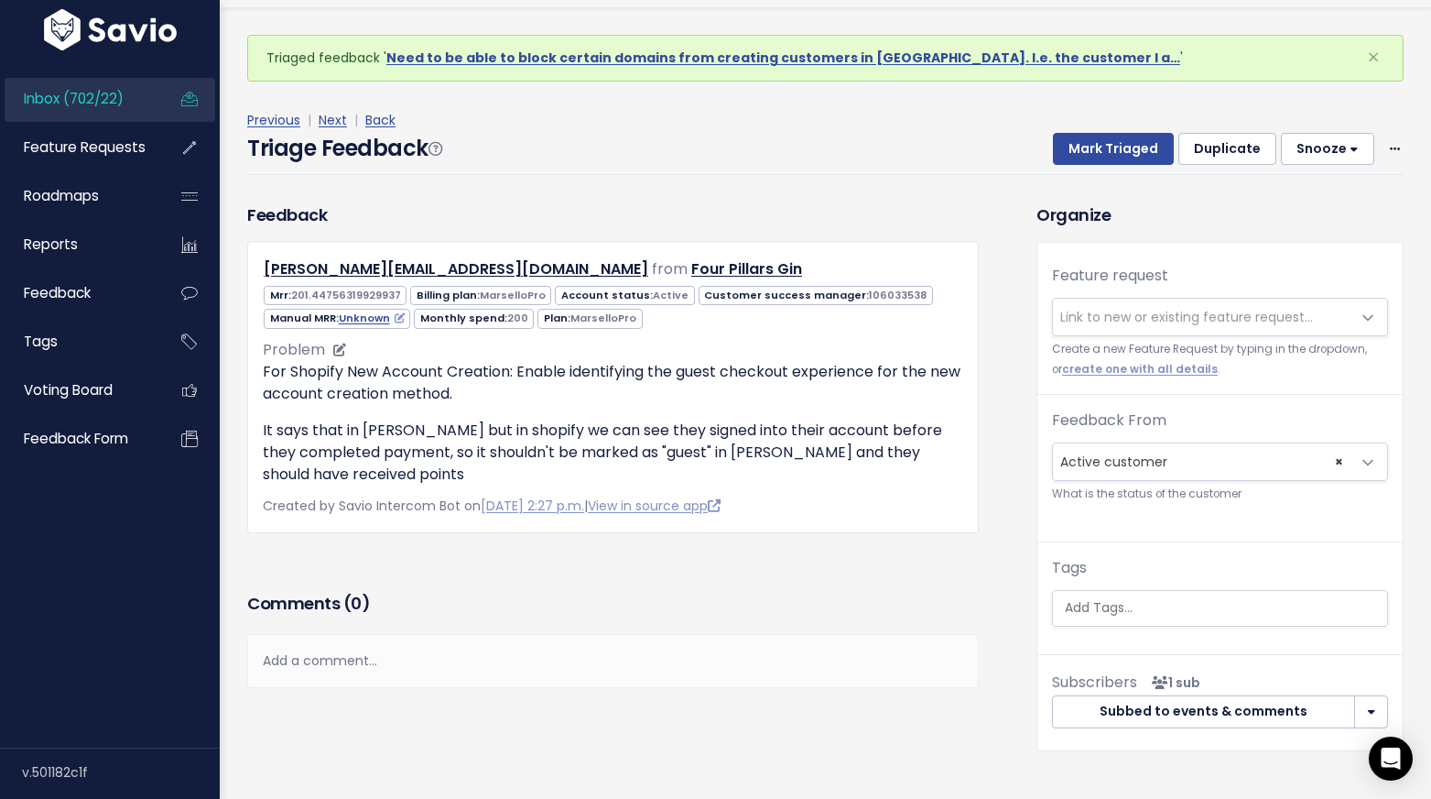
scroll to position [50, 0]
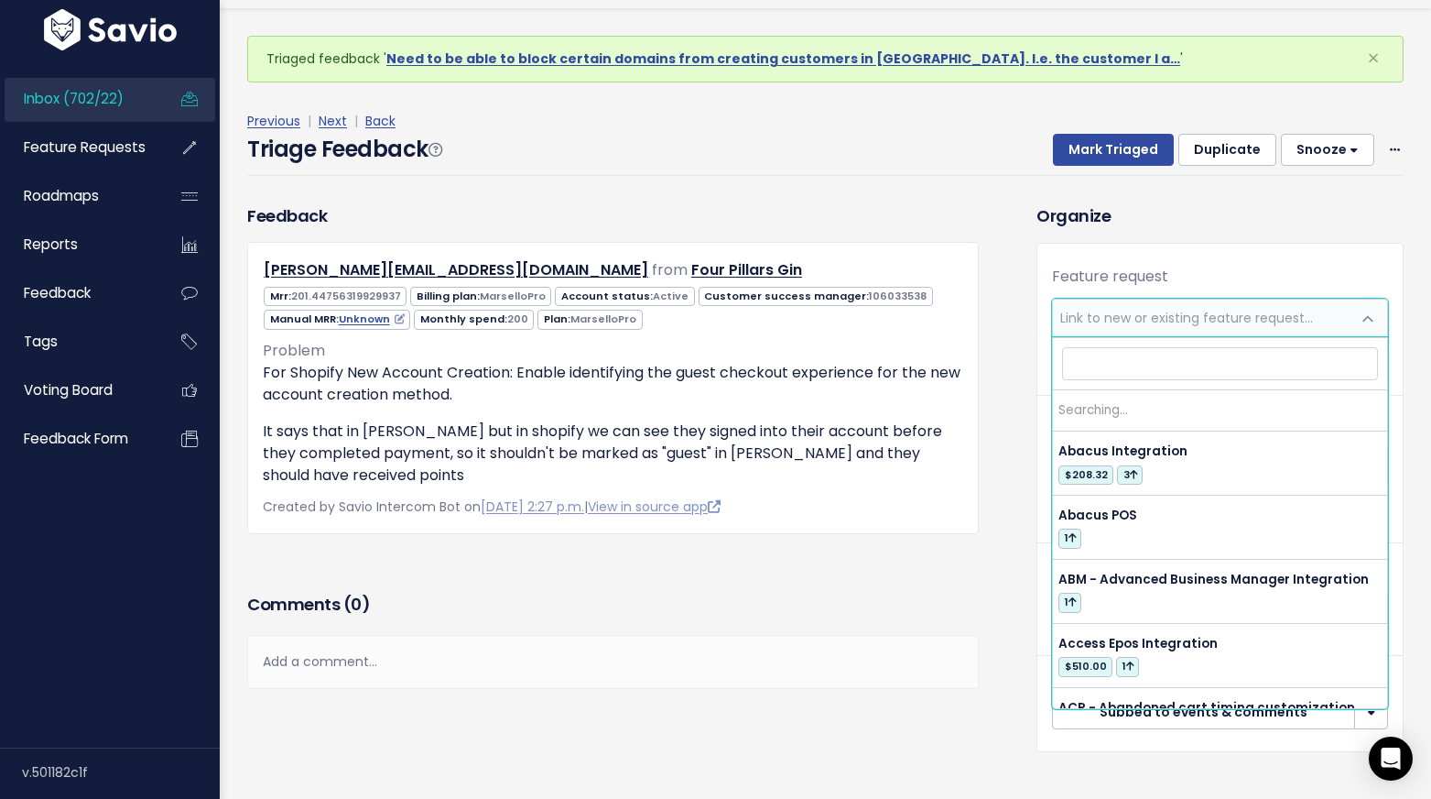
click at [1142, 309] on span "Link to new or existing feature request..." at bounding box center [1187, 318] width 253 height 18
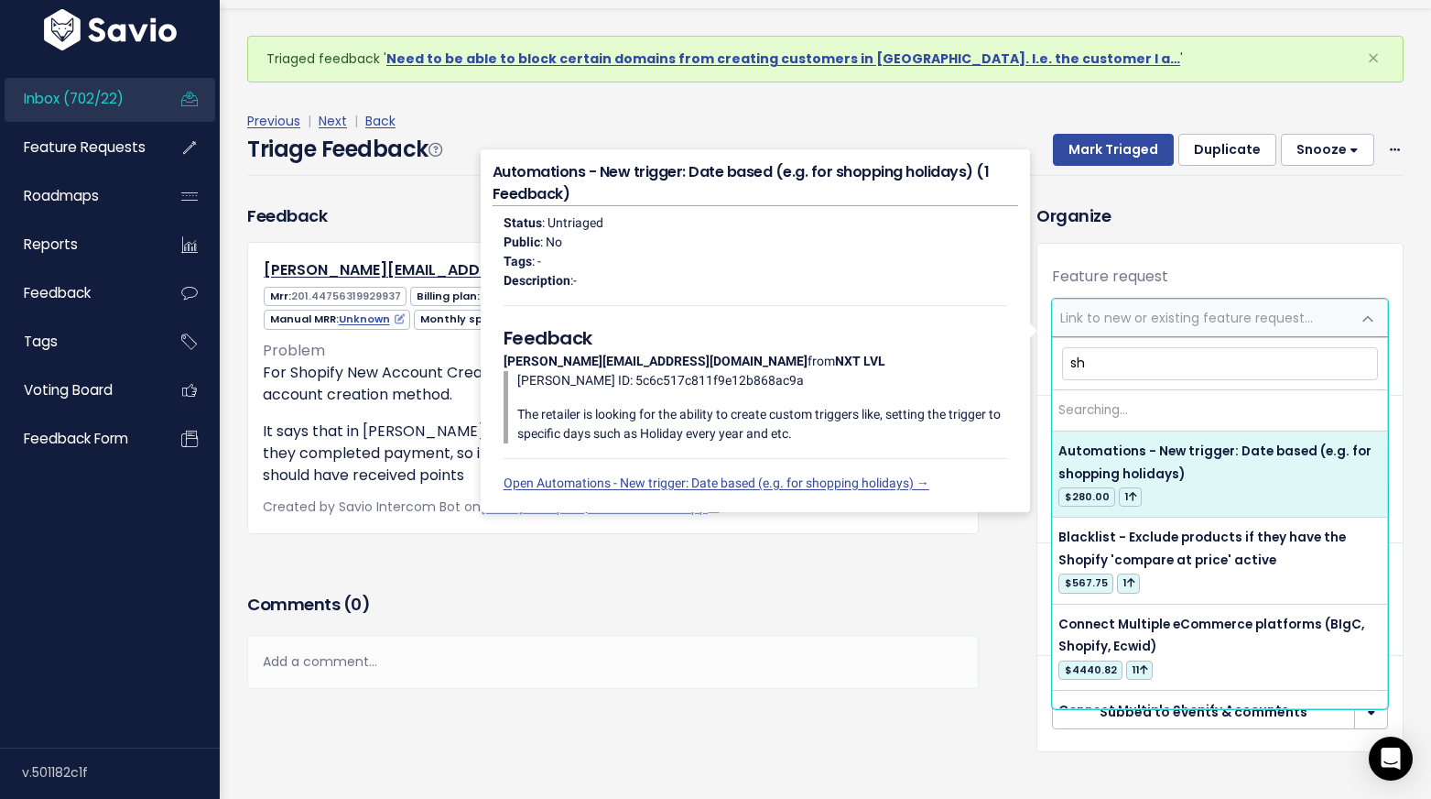
type input "s"
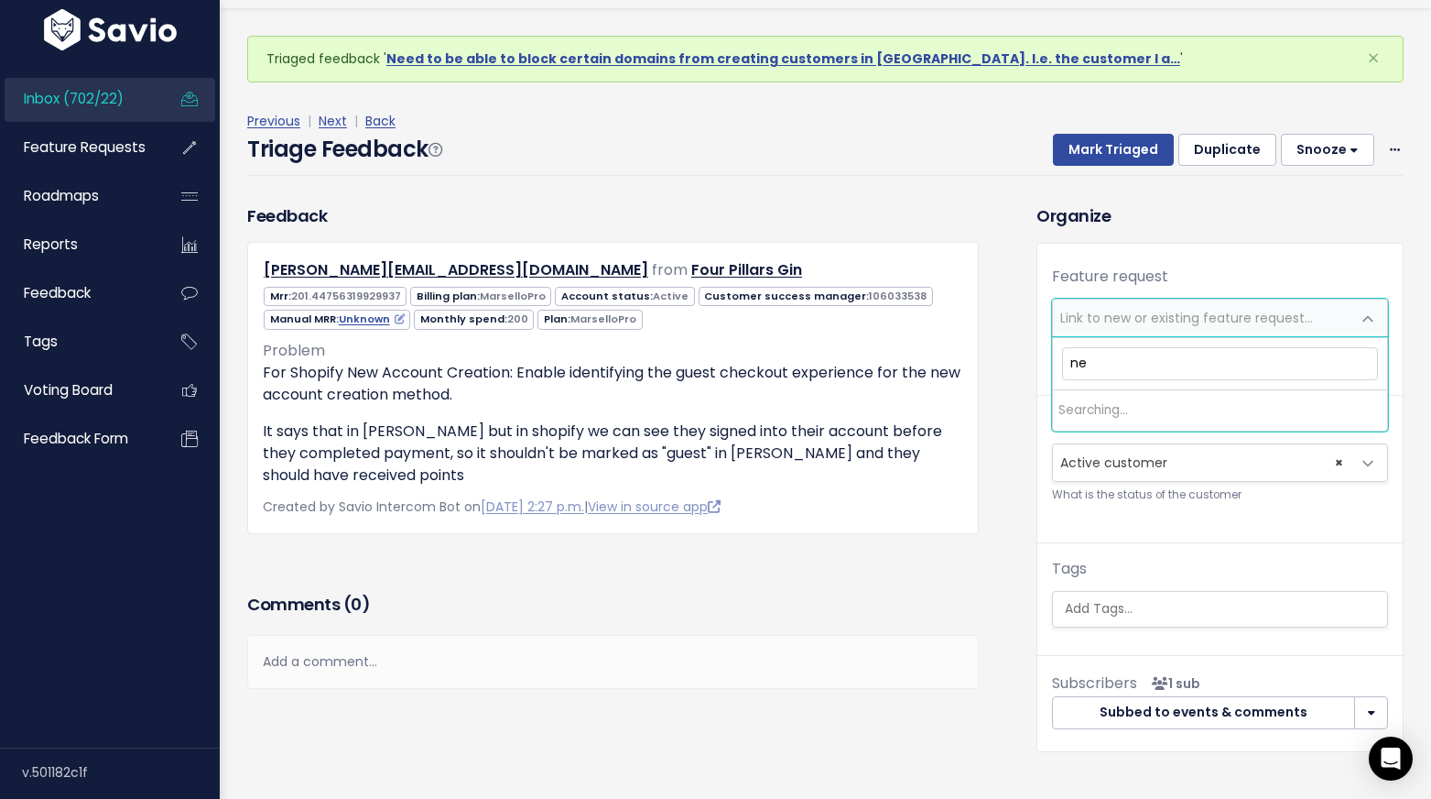
type input "n"
type input "a"
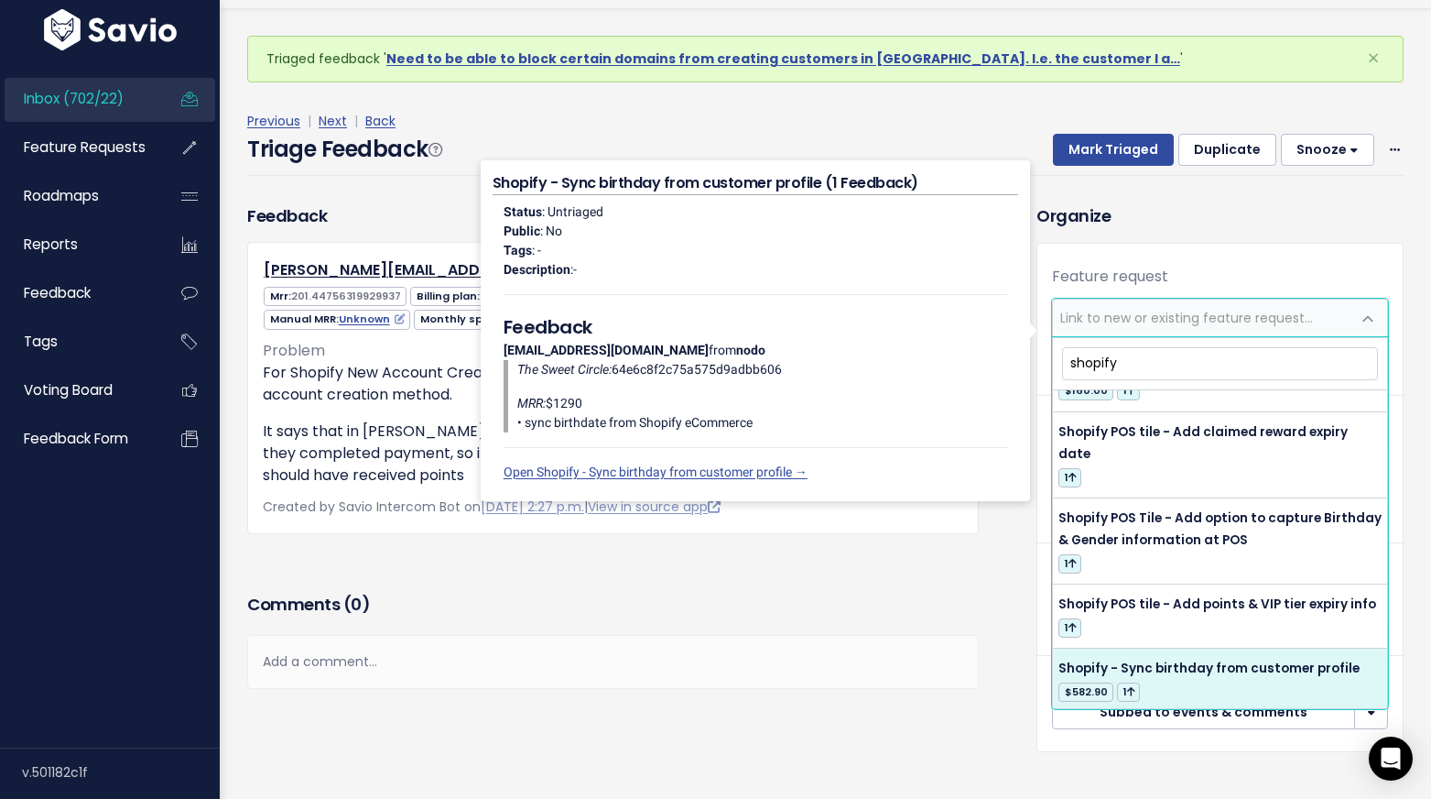
scroll to position [2307, 0]
type input "shopify"
click at [873, 592] on h3 "Comments ( 0 )" at bounding box center [613, 605] width 732 height 26
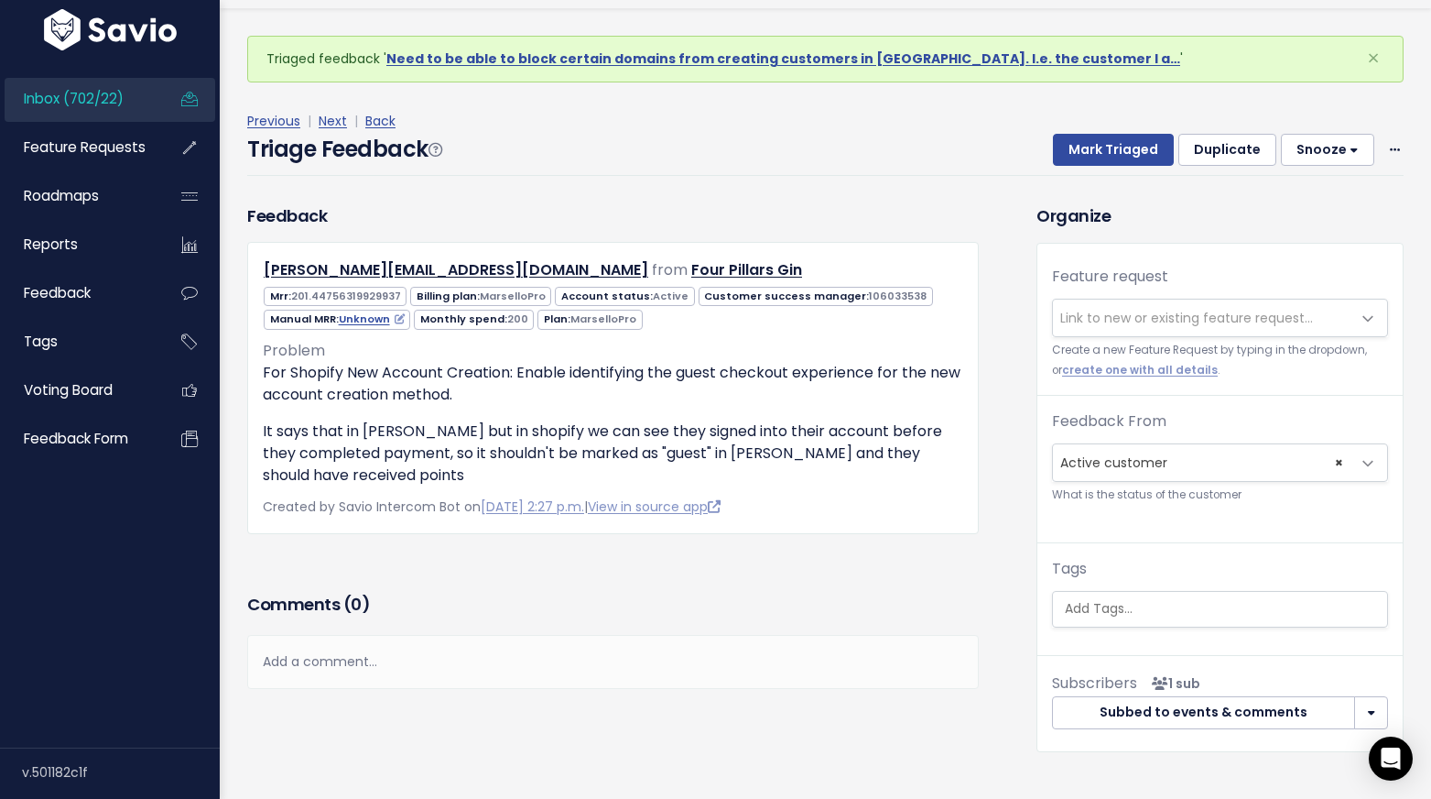
click at [1100, 308] on span "Link to new or existing feature request..." at bounding box center [1202, 317] width 298 height 37
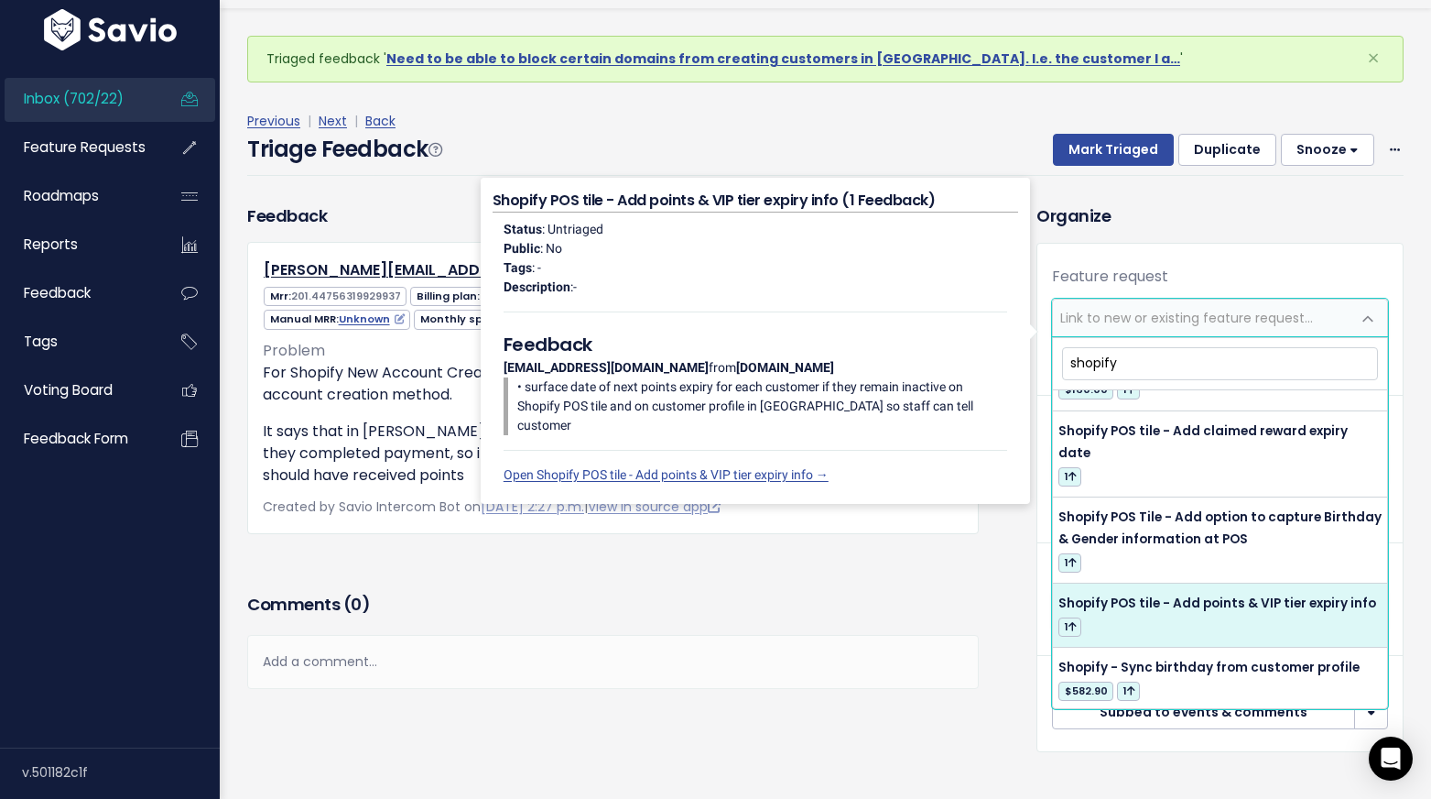
type input "shopify"
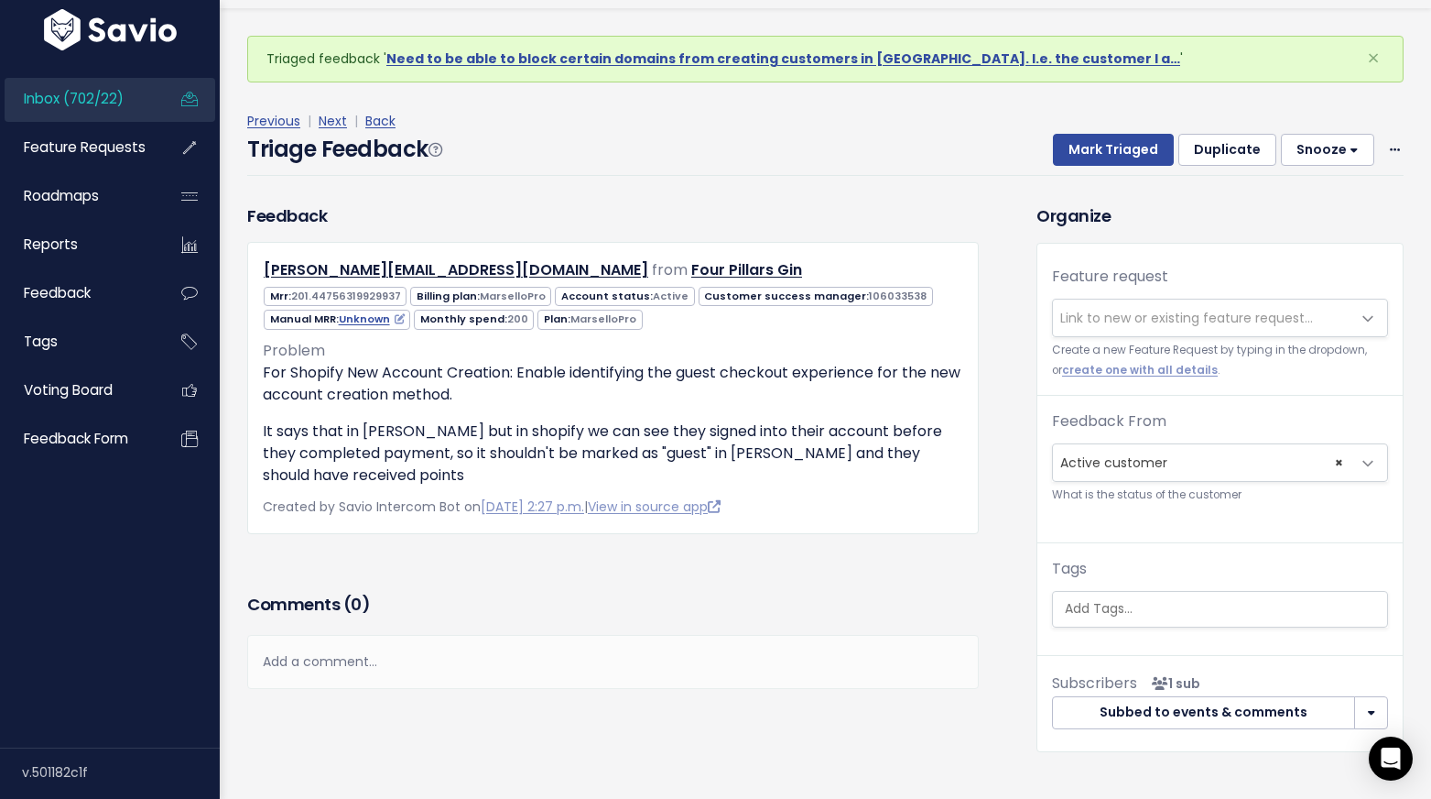
click at [924, 578] on div "Feedback ella@fourpillarsgin.com.au from Four Pillars Gin" at bounding box center [613, 395] width 759 height 385
click at [1118, 321] on span "Link to new or existing feature request..." at bounding box center [1187, 318] width 253 height 18
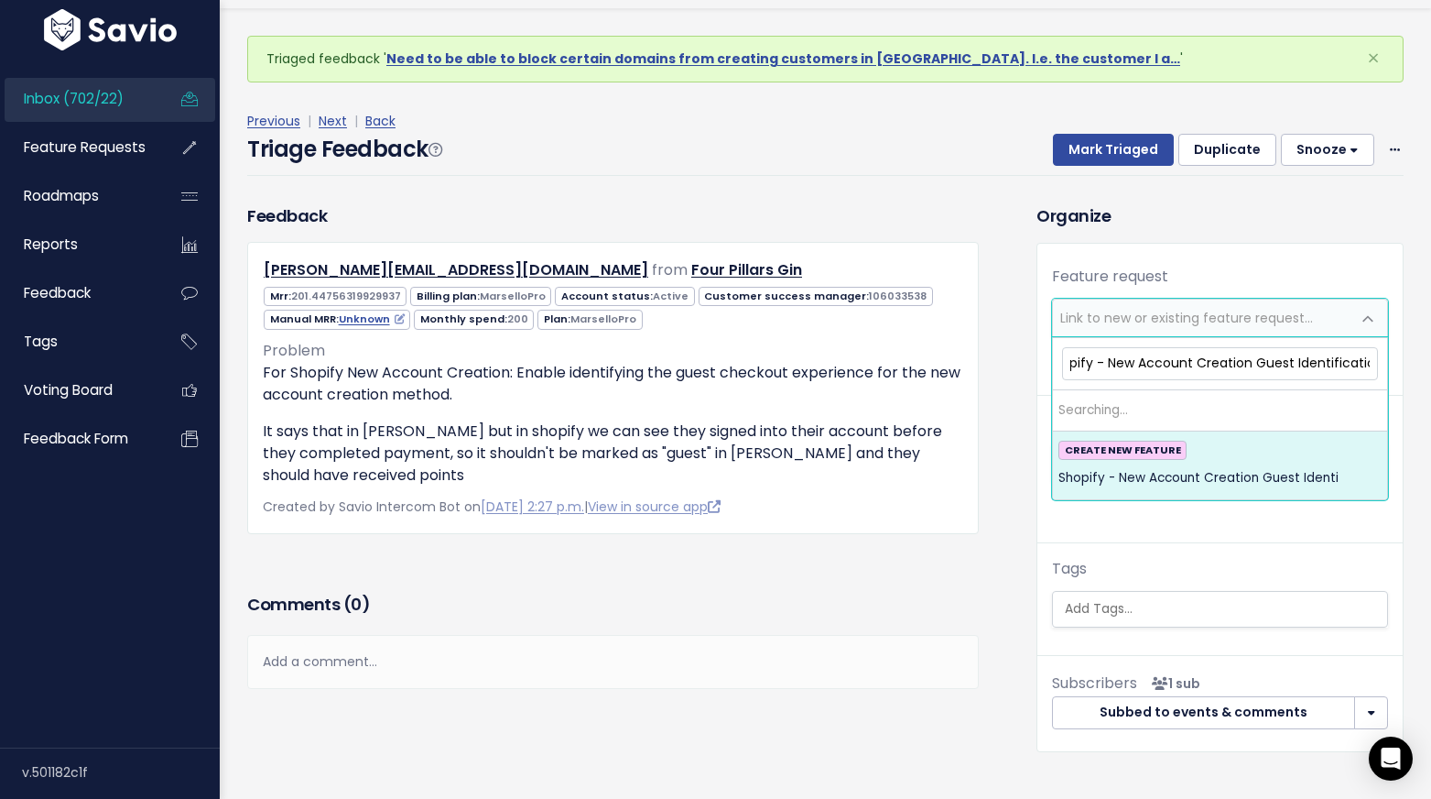
scroll to position [0, 33]
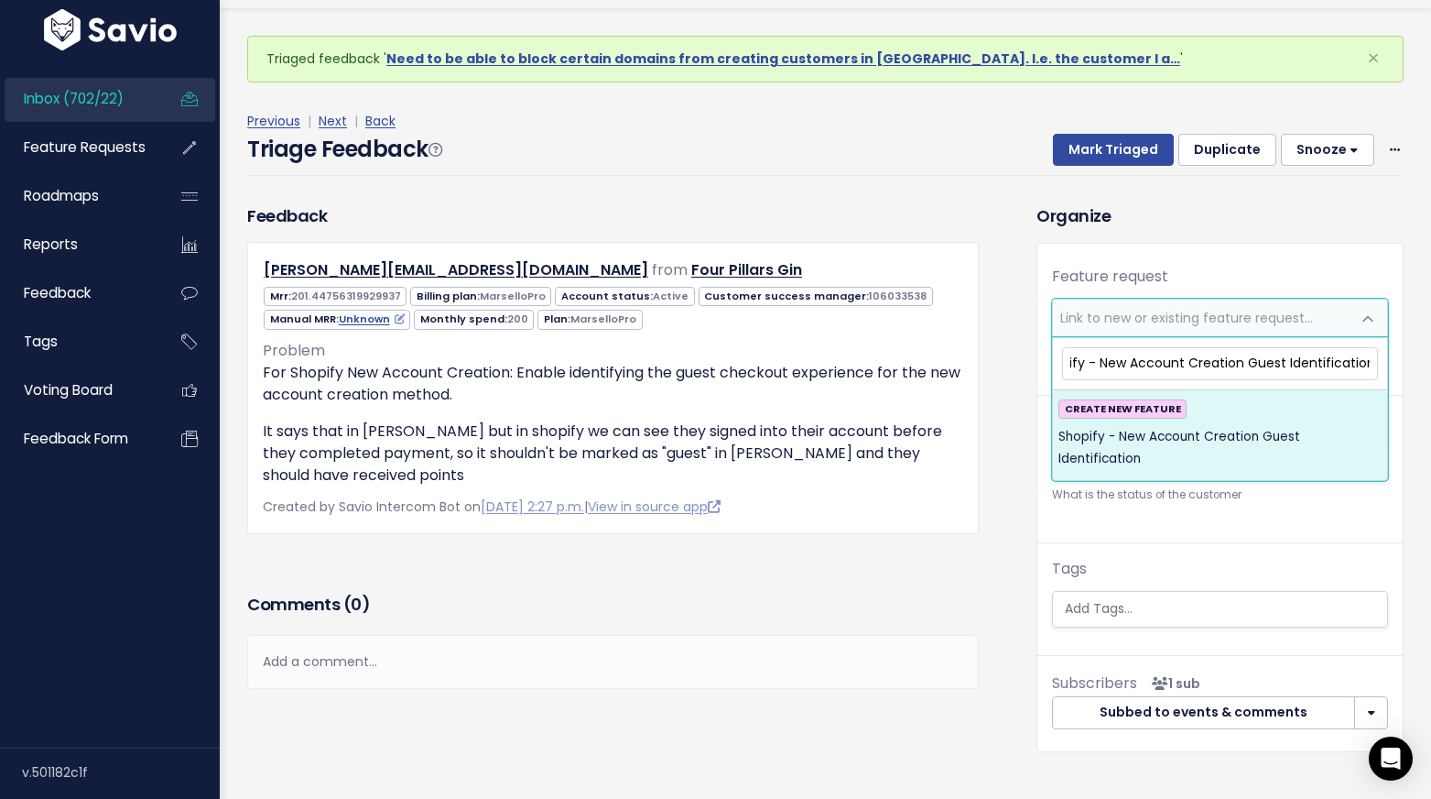
drag, startPoint x: 1245, startPoint y: 363, endPoint x: 1099, endPoint y: 366, distance: 146.6
click at [1099, 366] on input "Shopify - New Account Creation Guest Identification" at bounding box center [1220, 363] width 316 height 32
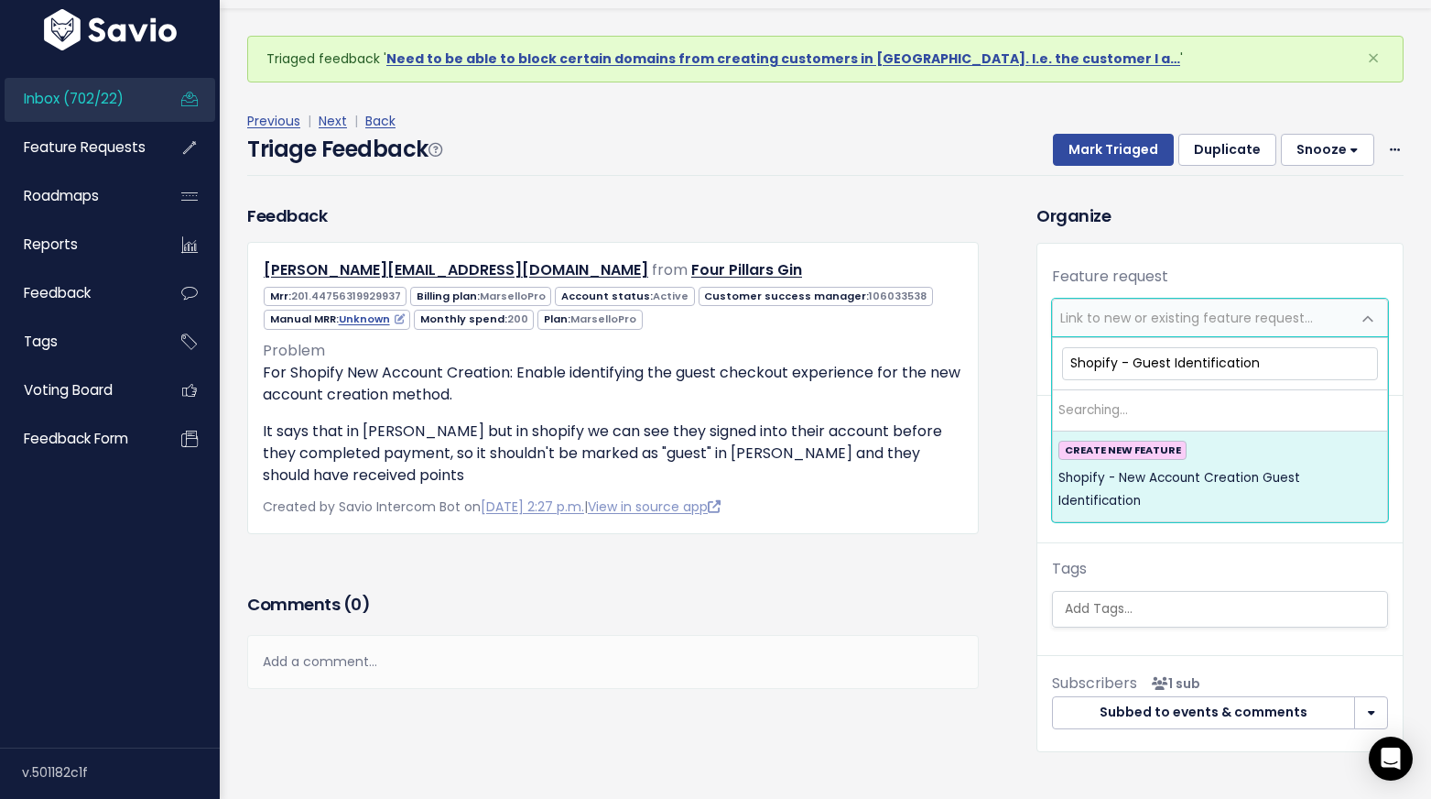
scroll to position [0, 0]
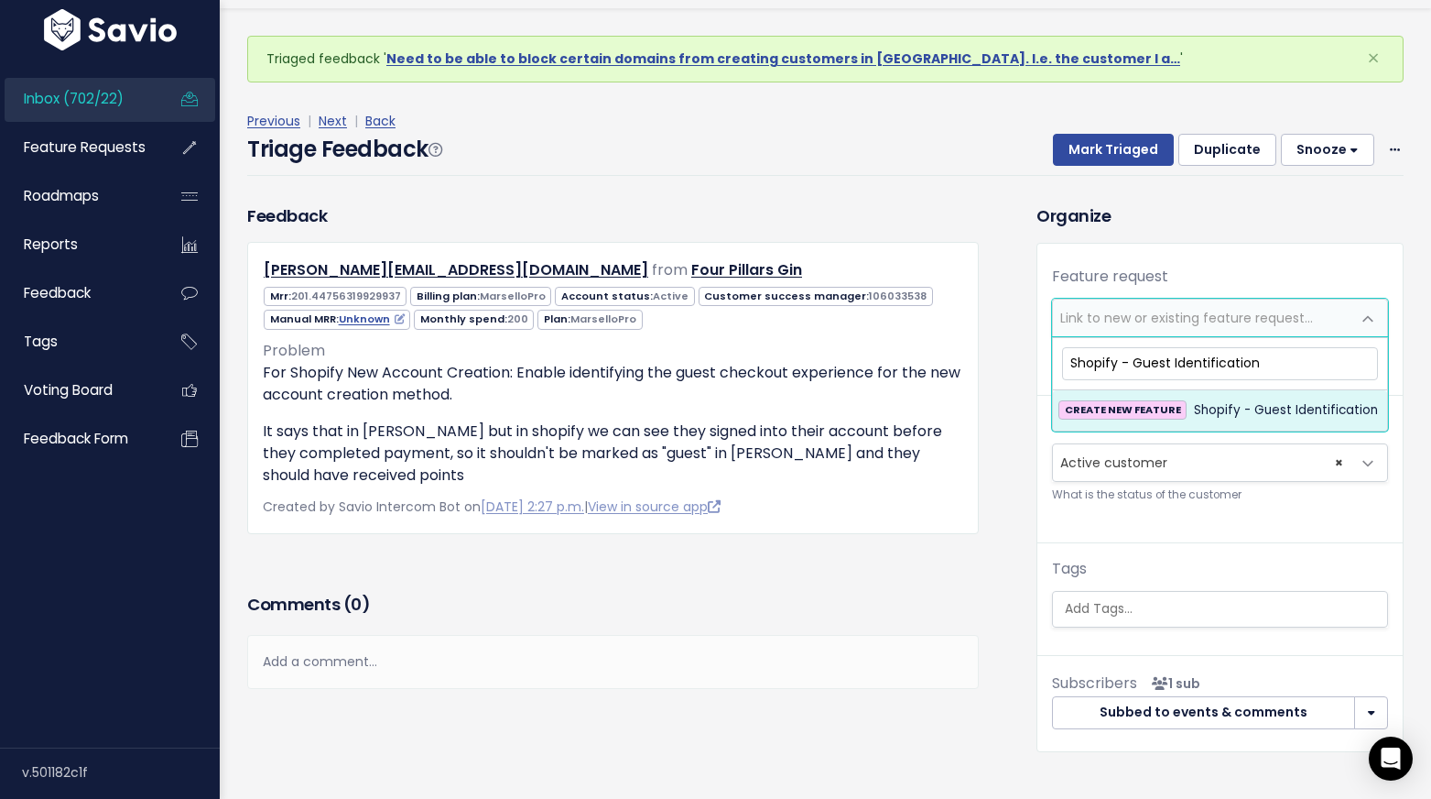
click at [1263, 365] on input "Shopify - Guest Identification" at bounding box center [1220, 363] width 316 height 32
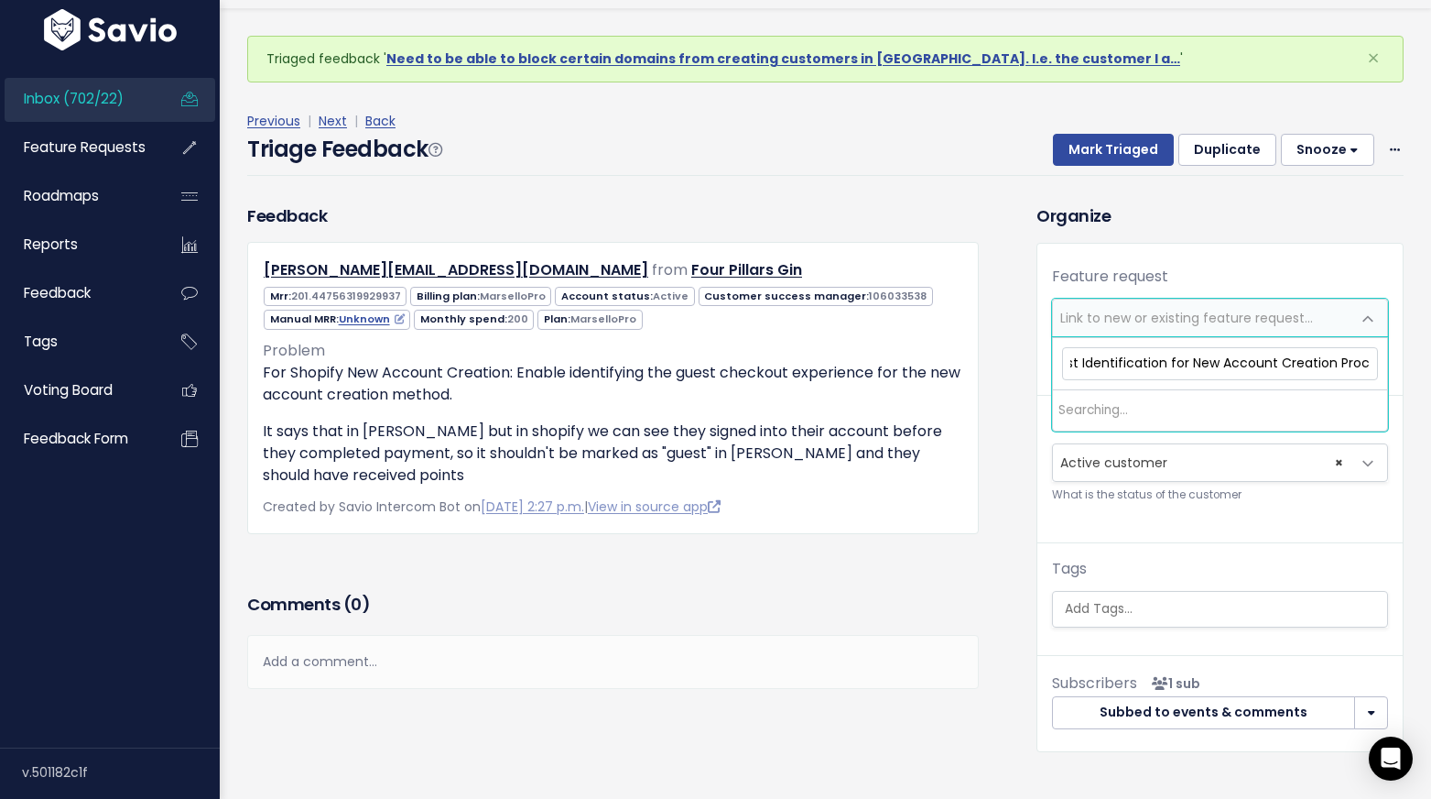
scroll to position [0, 106]
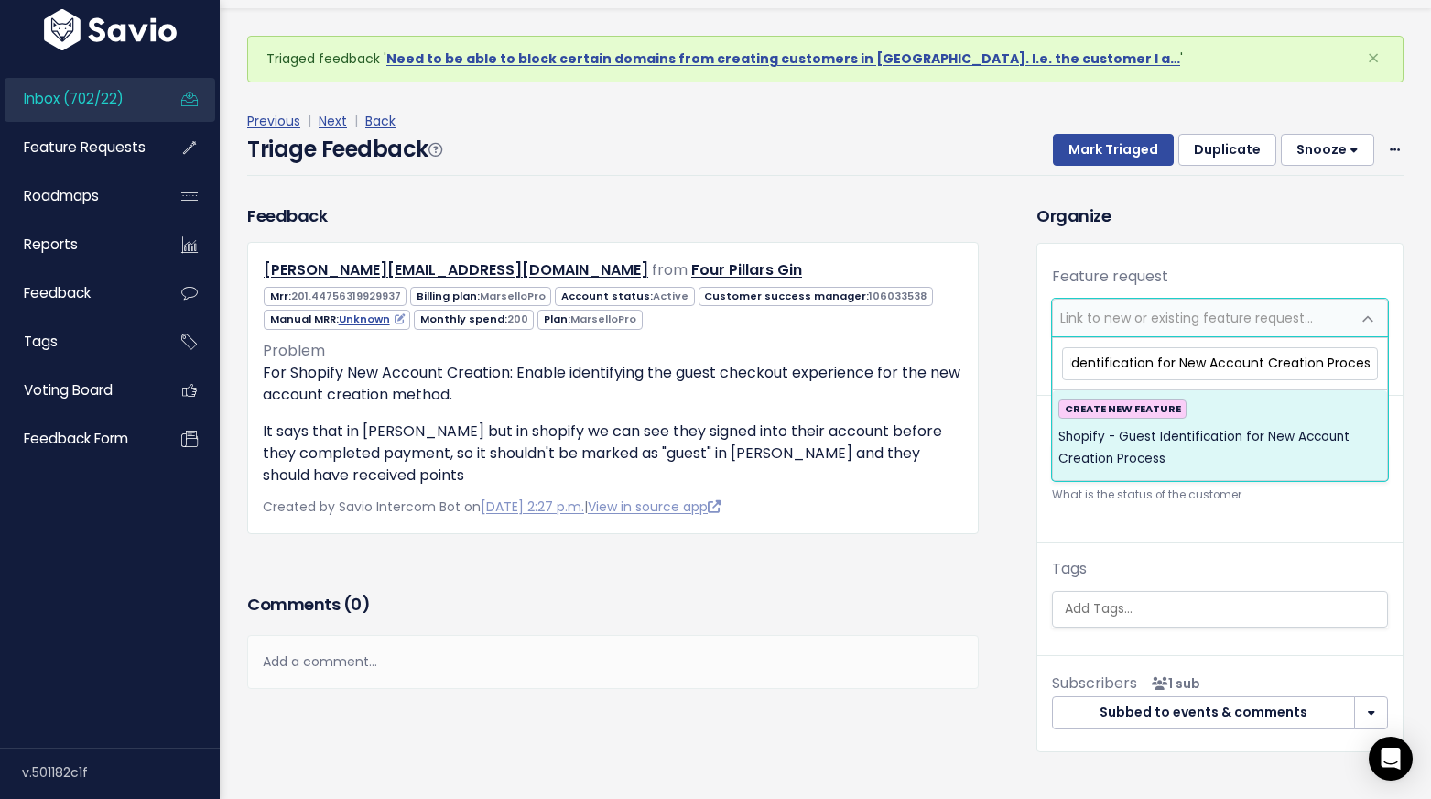
type input "Shopify - Guest Identification for New Account Creation Process"
click at [1246, 435] on span "Shopify - Guest Identification for New Account Creation Process" at bounding box center [1220, 448] width 323 height 45
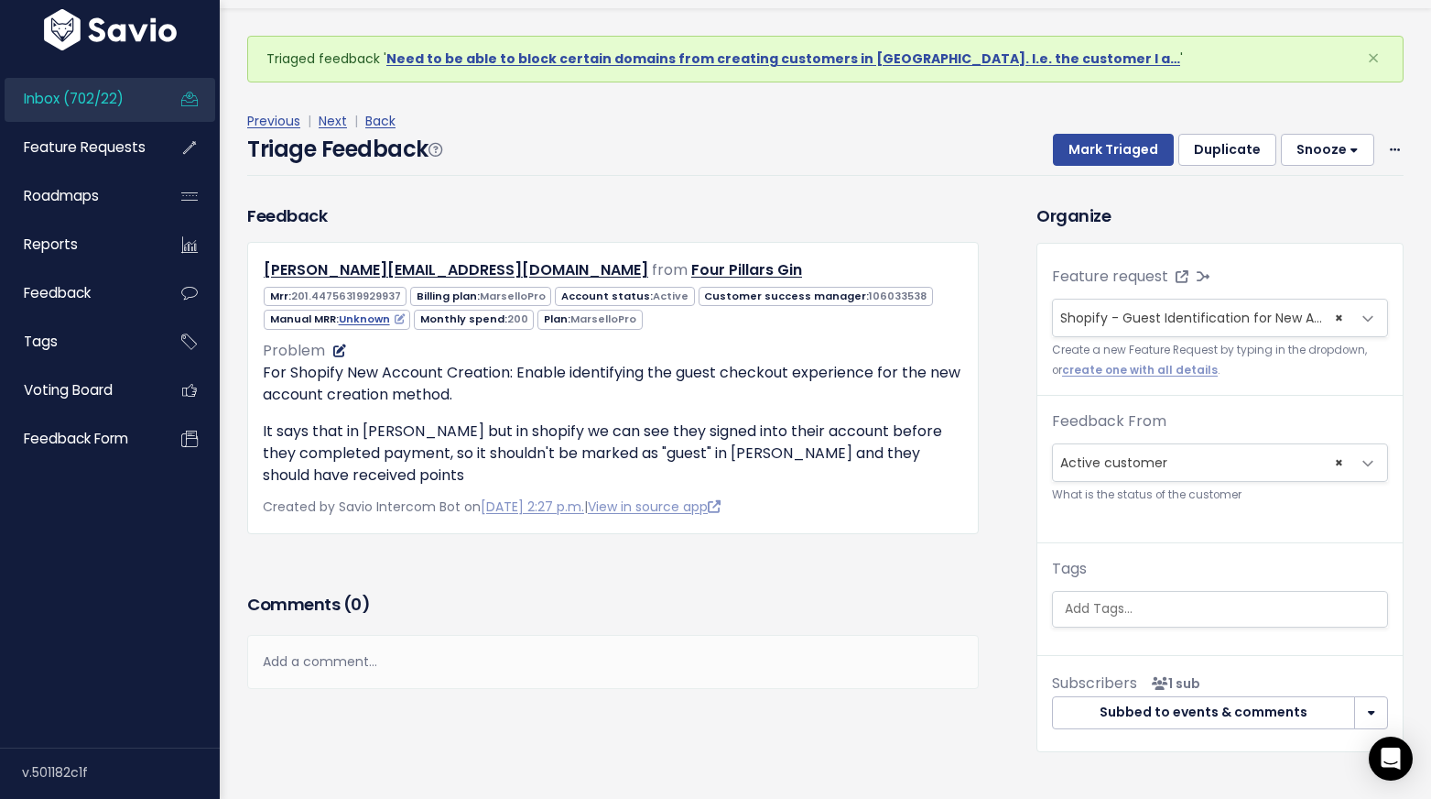
click at [333, 348] on icon at bounding box center [339, 350] width 13 height 13
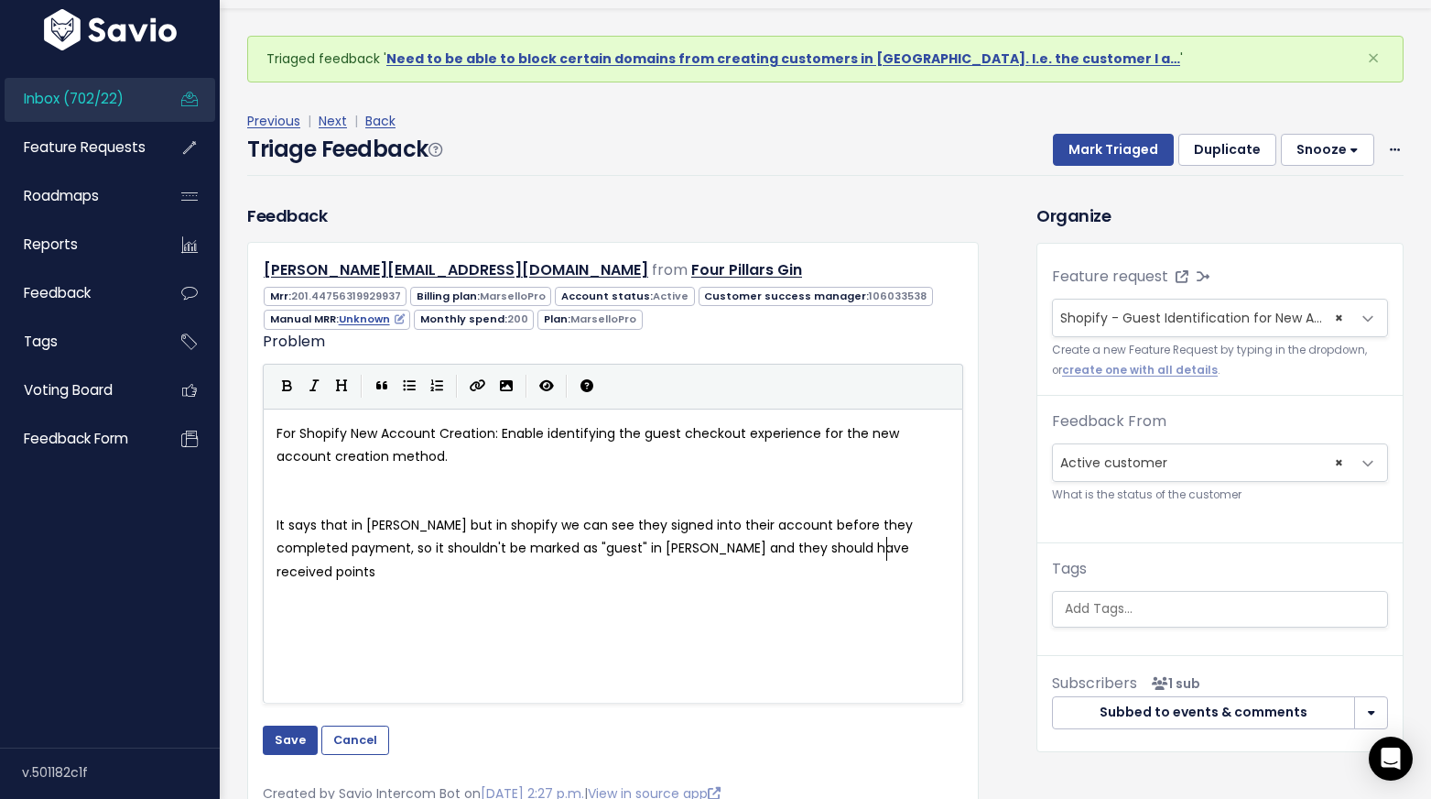
scroll to position [2, 0]
click at [411, 457] on pre "For Shopify New Account Creation: Enable identifying the guest checkout experie…" at bounding box center [613, 445] width 680 height 46
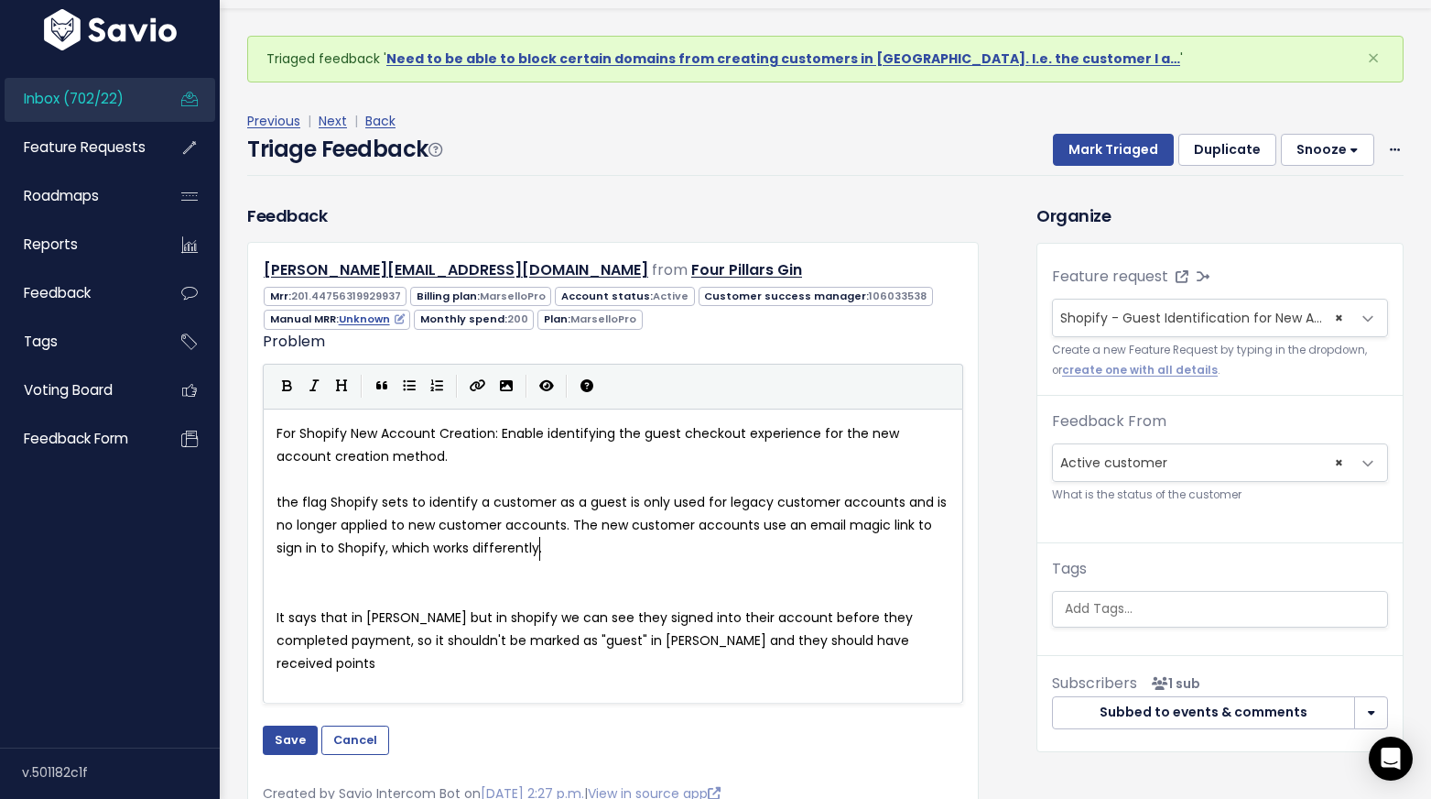
click at [273, 616] on pre "It says that in marsello but in shopify we can see they signed into their accou…" at bounding box center [613, 641] width 680 height 70
type textarea "Client:"
click at [273, 503] on pre "the flag Shopify sets to identify a customer as a guest is only used for legacy…" at bounding box center [613, 526] width 680 height 70
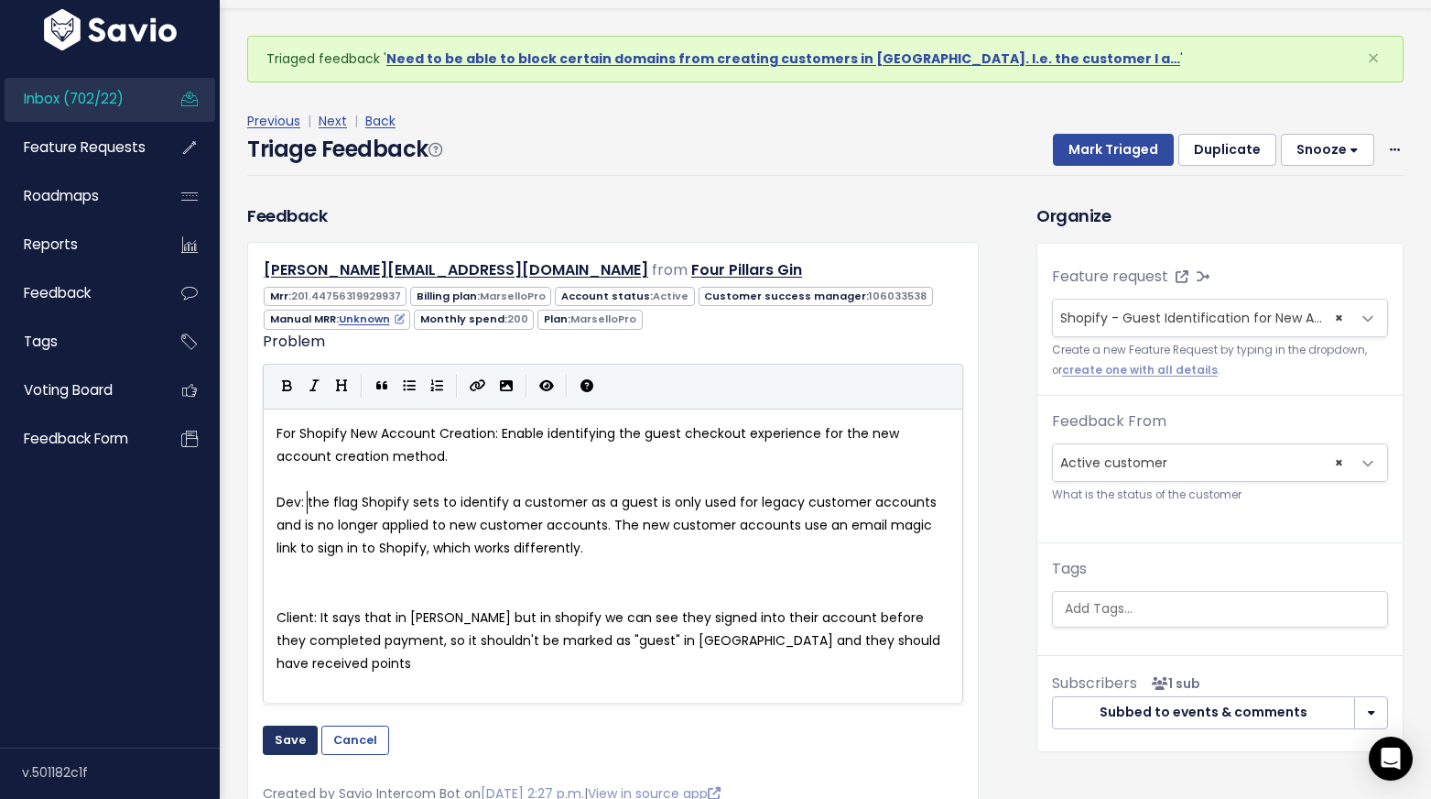
type textarea "Dev:"
click at [295, 732] on button "Save" at bounding box center [290, 739] width 55 height 29
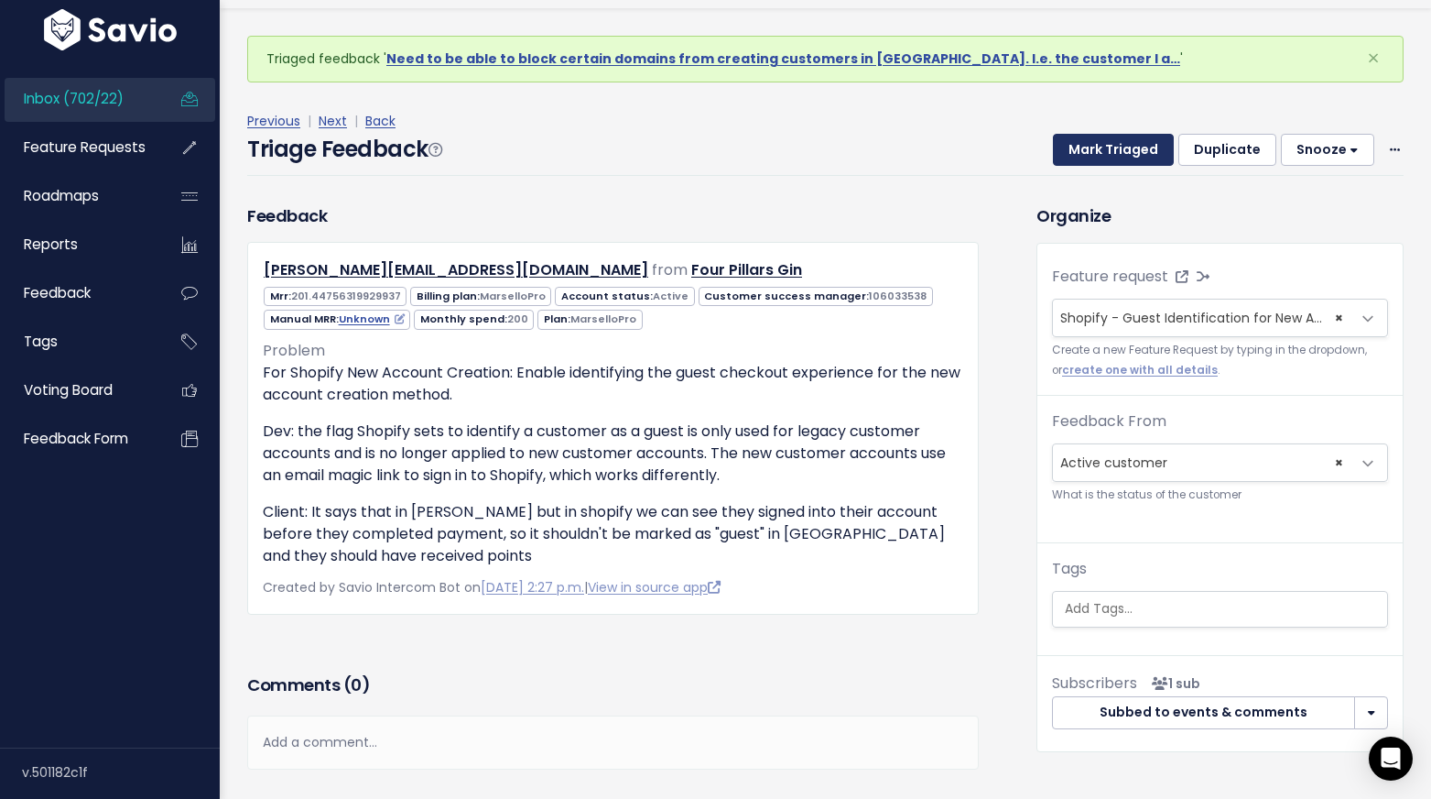
click at [1104, 147] on button "Mark Triaged" at bounding box center [1113, 150] width 121 height 33
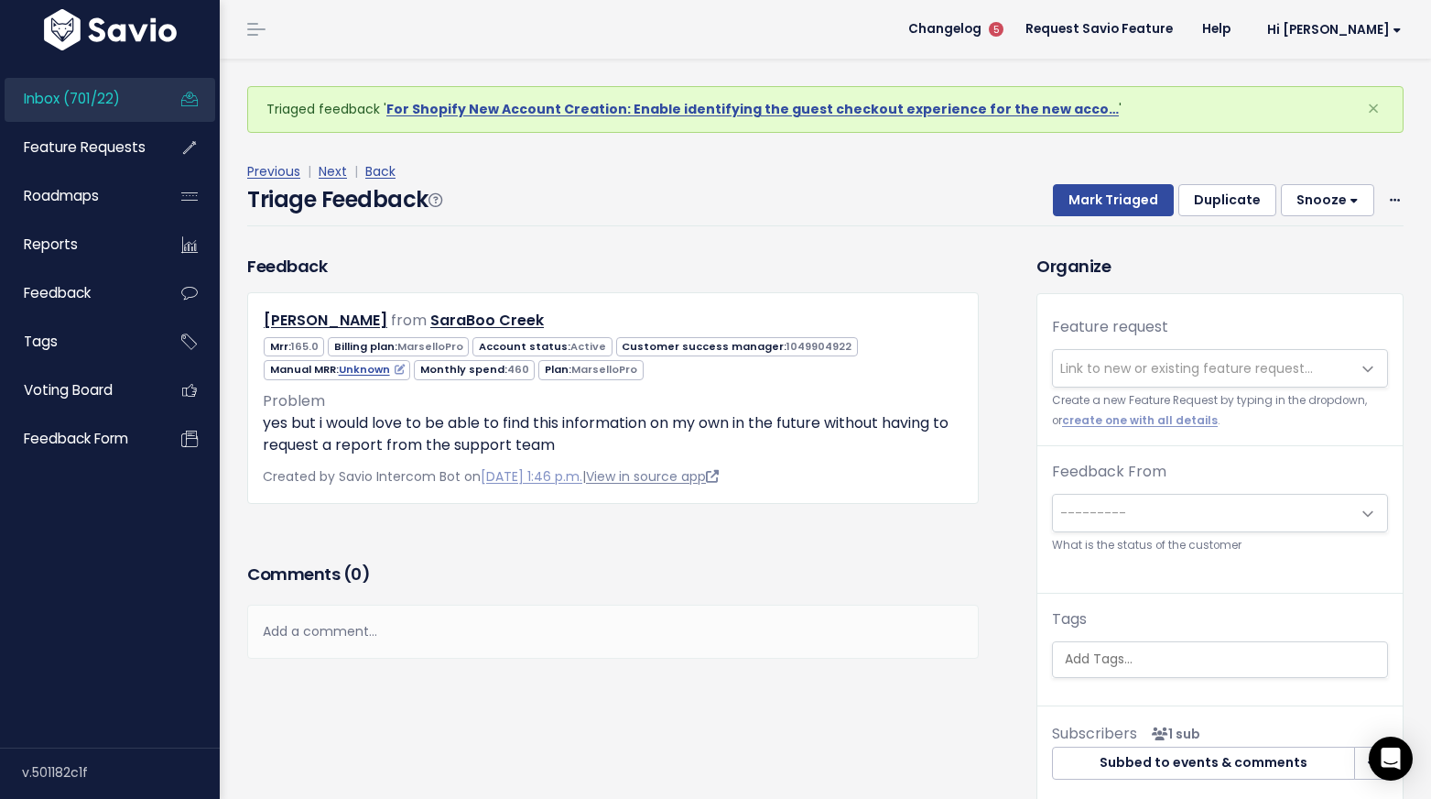
click at [697, 473] on link "View in source app" at bounding box center [652, 476] width 133 height 18
click at [339, 402] on icon at bounding box center [339, 401] width 13 height 13
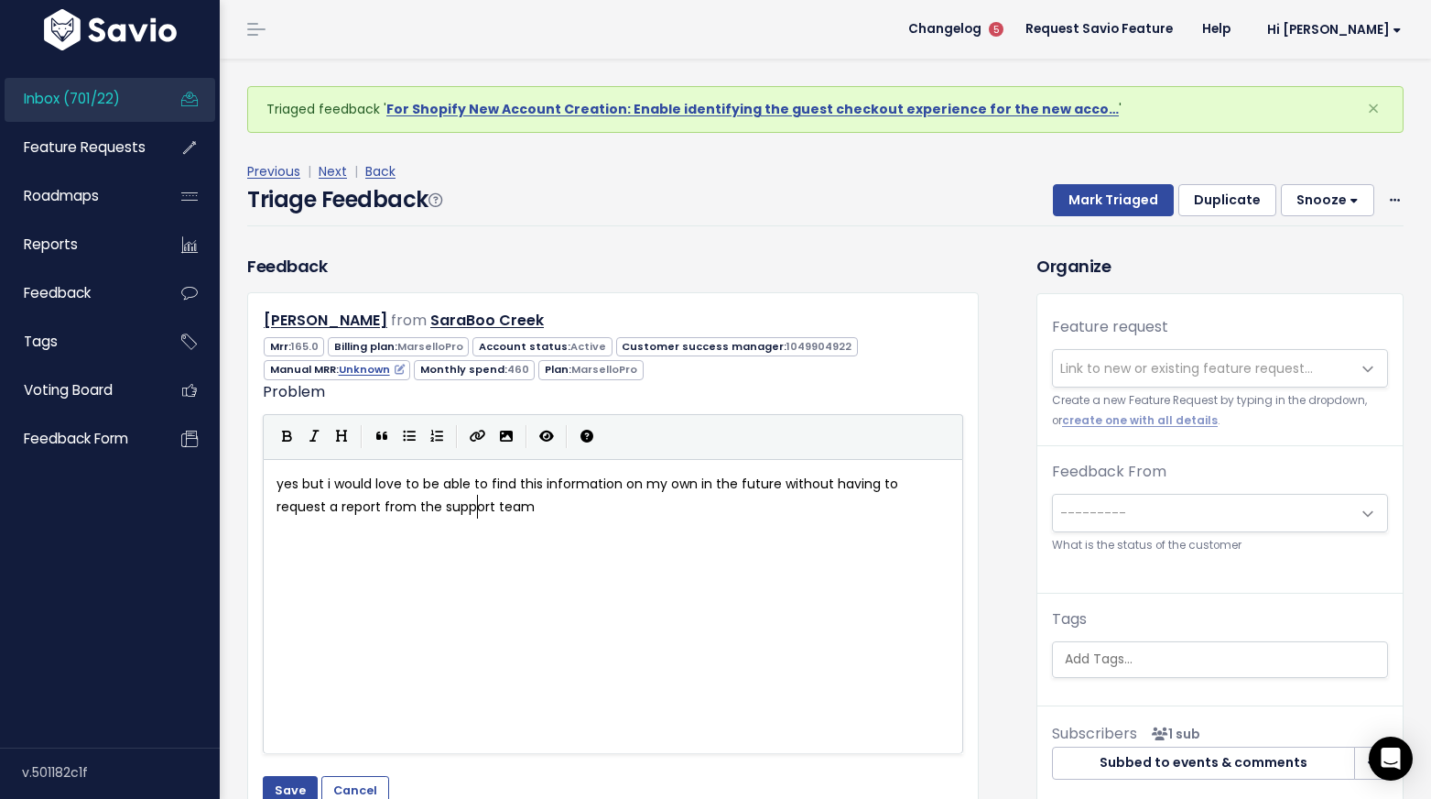
scroll to position [2, 0]
click at [274, 479] on pre "yes but i would love to be able to find this information on my own in the futur…" at bounding box center [613, 496] width 680 height 46
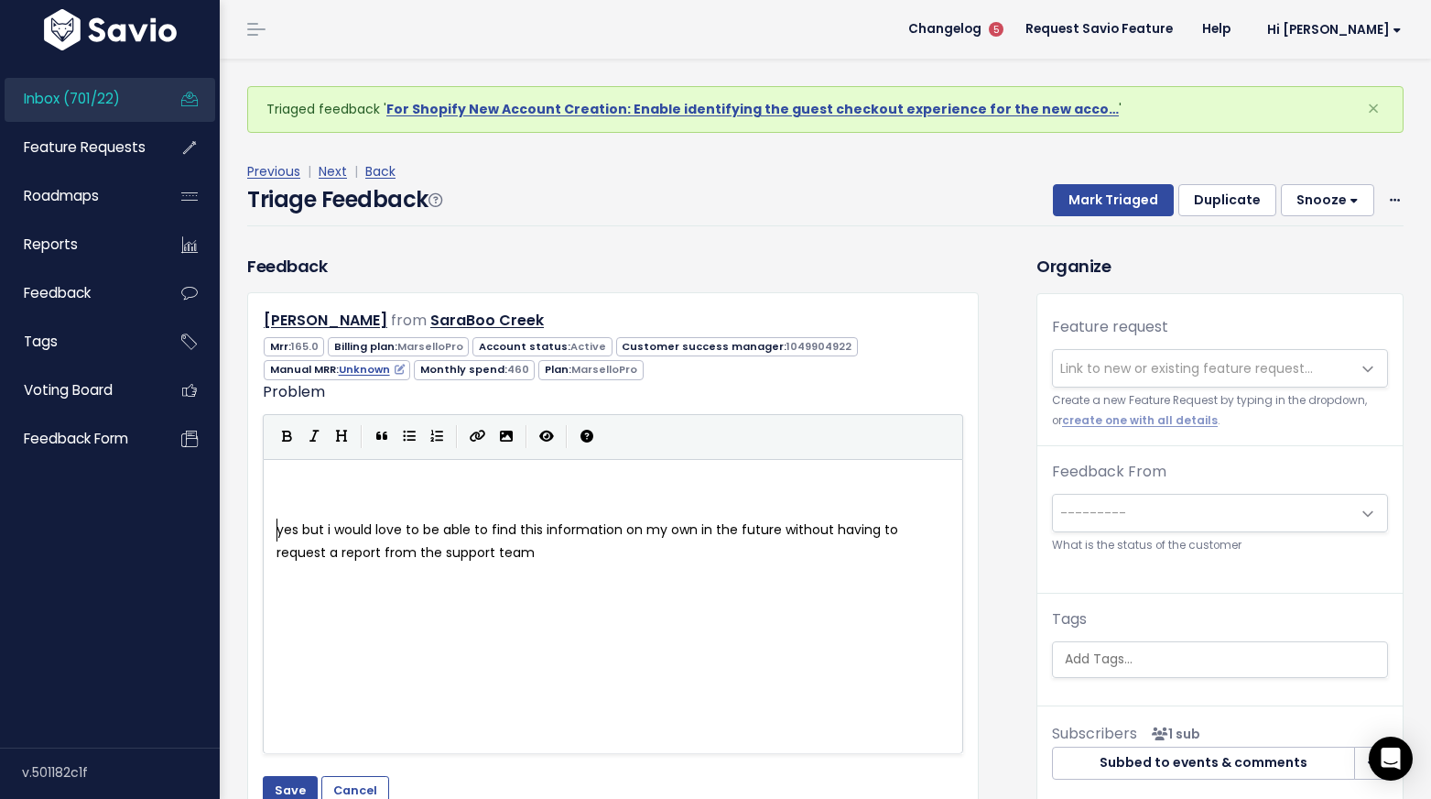
click at [295, 479] on pre "​" at bounding box center [613, 484] width 680 height 23
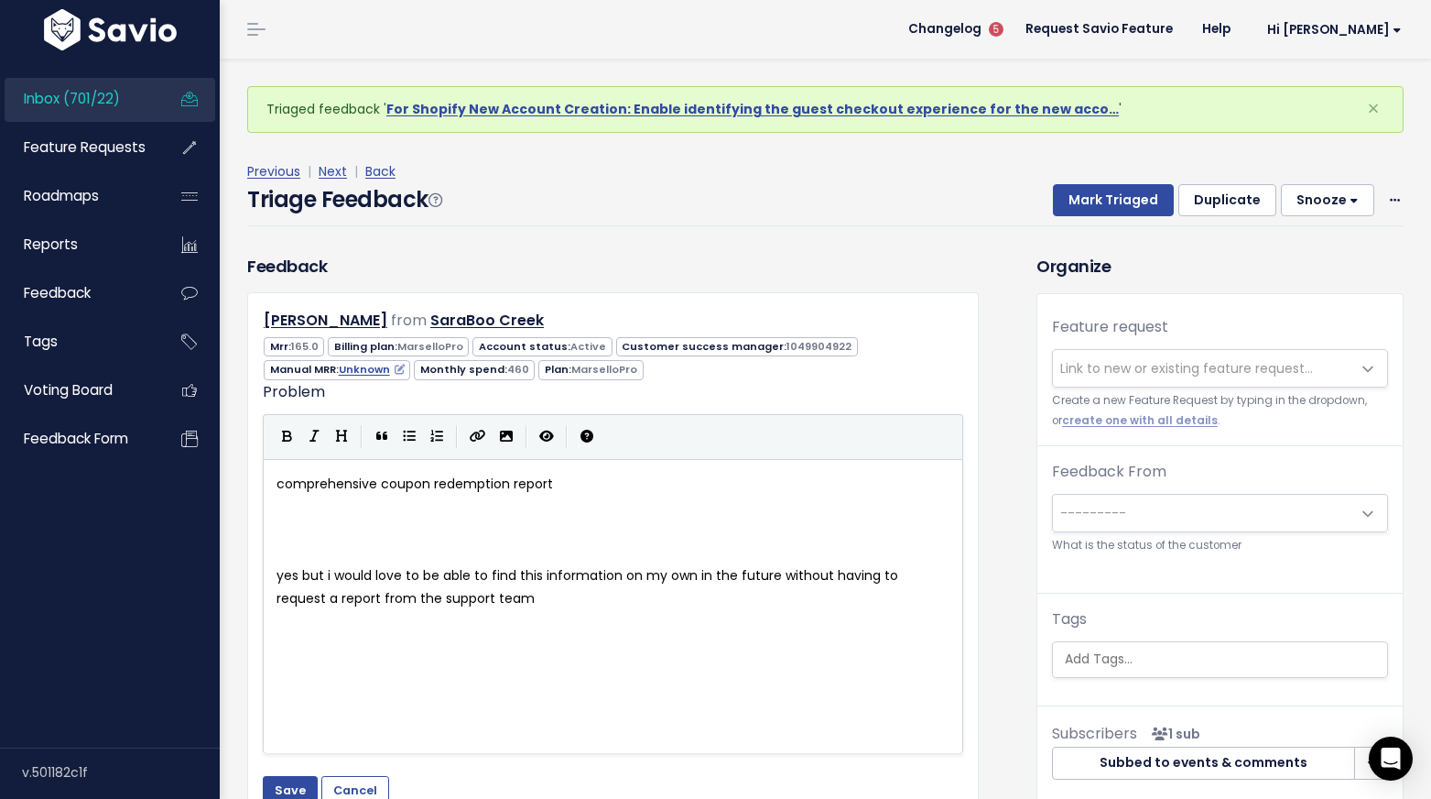
paste textarea "f"
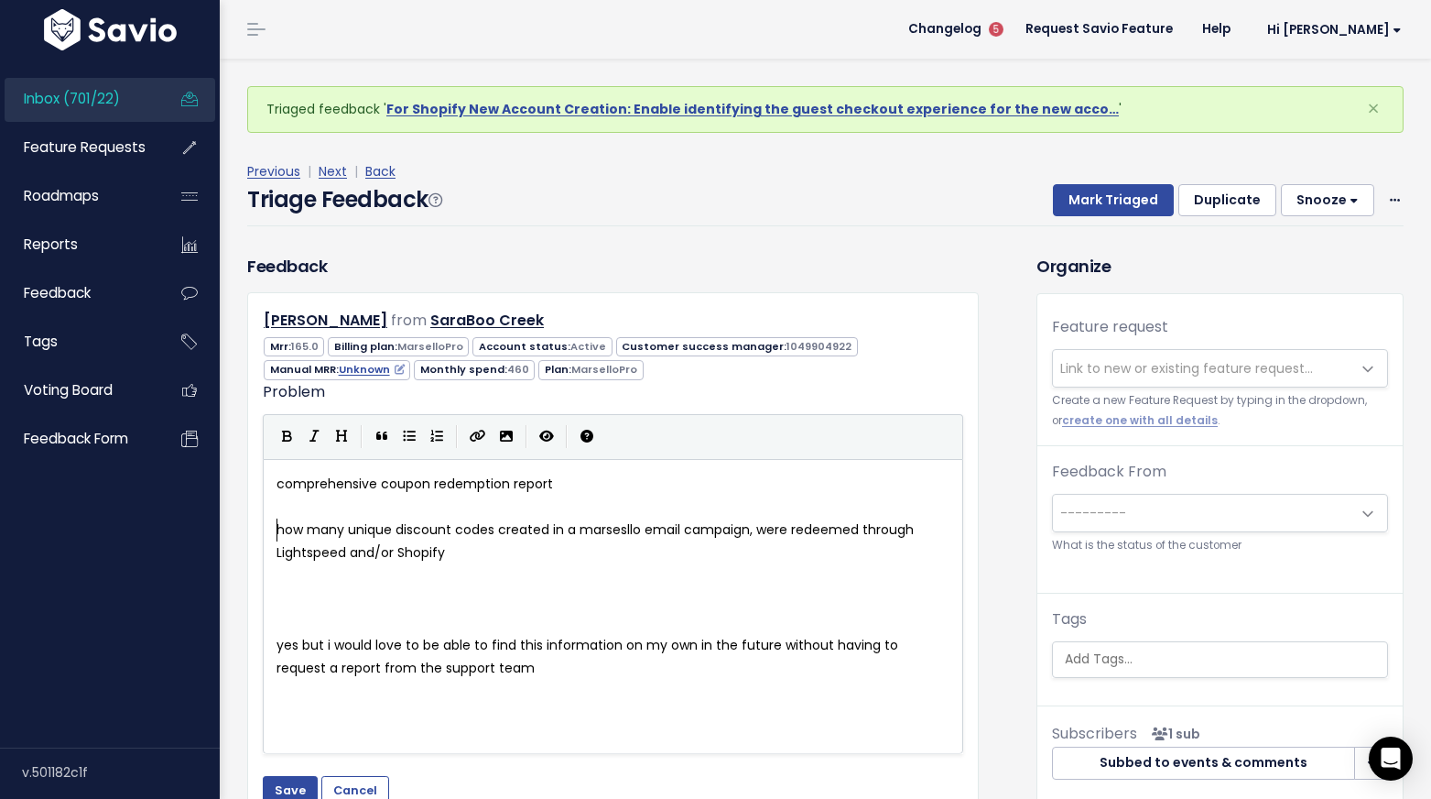
click at [275, 529] on pre "how many unique discount codes created in a marsesllo email campaign, were rede…" at bounding box center [613, 541] width 680 height 46
type textarea "find out"
click at [293, 613] on pre "​" at bounding box center [613, 622] width 680 height 23
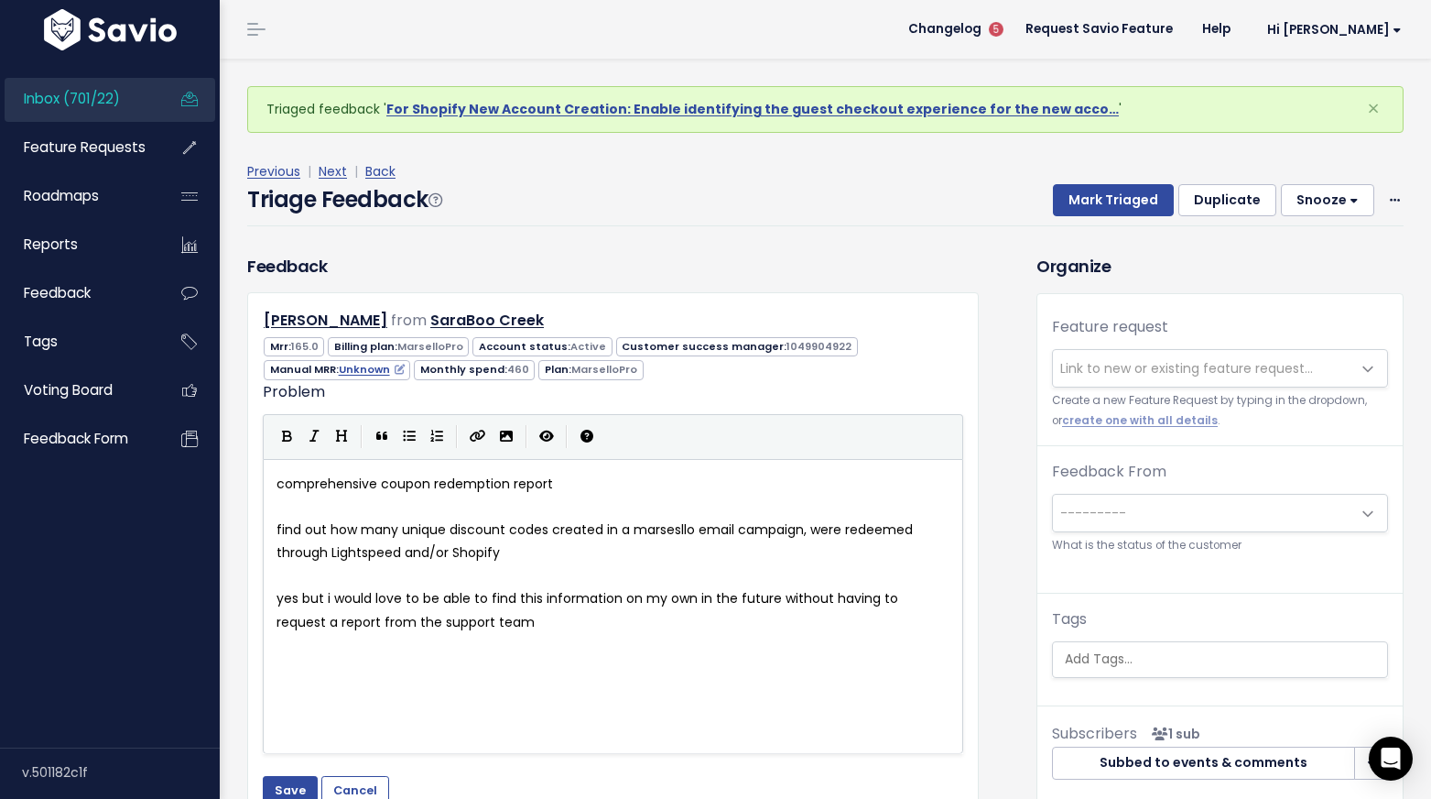
click at [277, 528] on span "find out how many unique discount codes created in a marsesllo email campaign, …" at bounding box center [597, 540] width 640 height 41
type textarea "client wants to"
type textarea "yes but"
drag, startPoint x: 323, startPoint y: 601, endPoint x: 216, endPoint y: 595, distance: 107.3
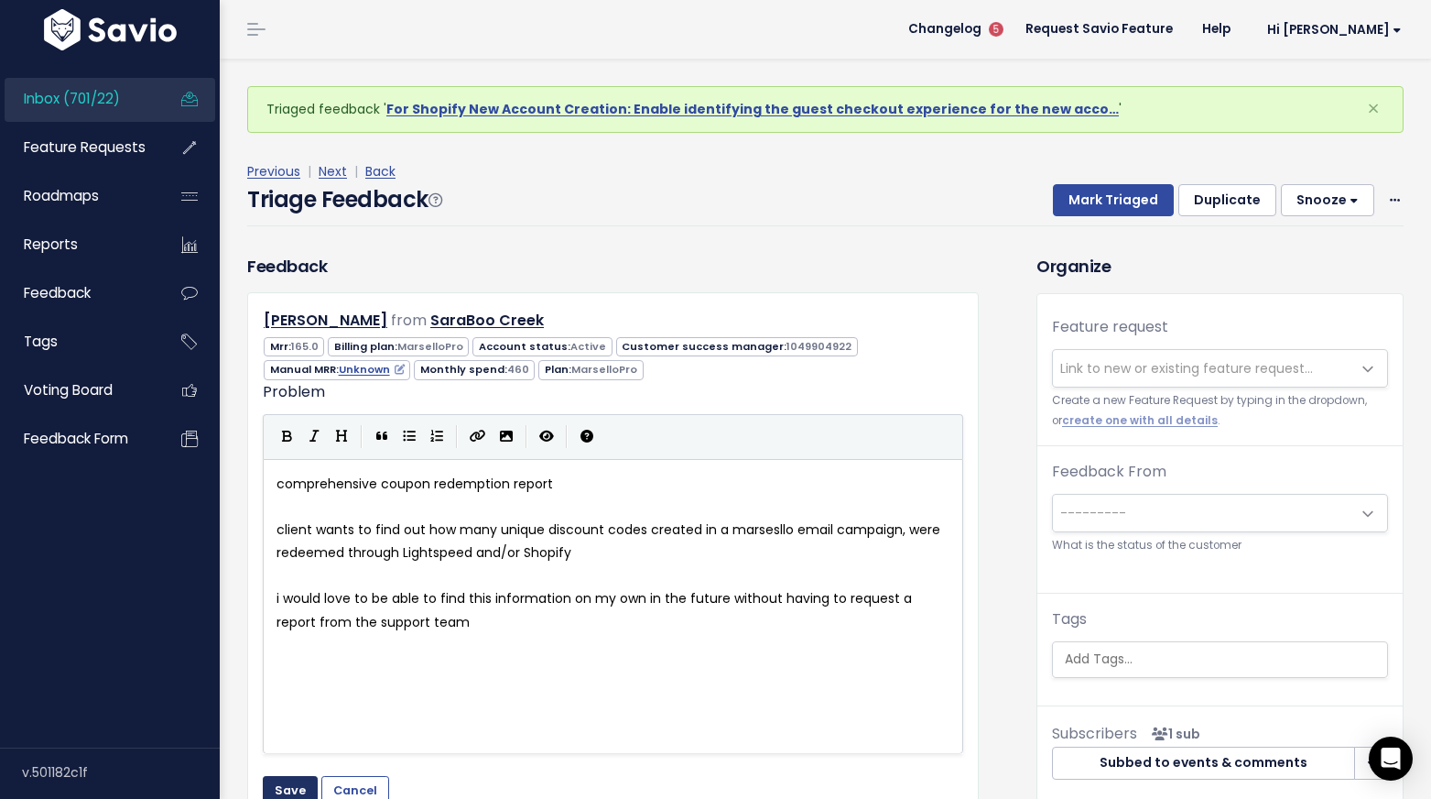
click at [297, 786] on button "Save" at bounding box center [290, 790] width 55 height 29
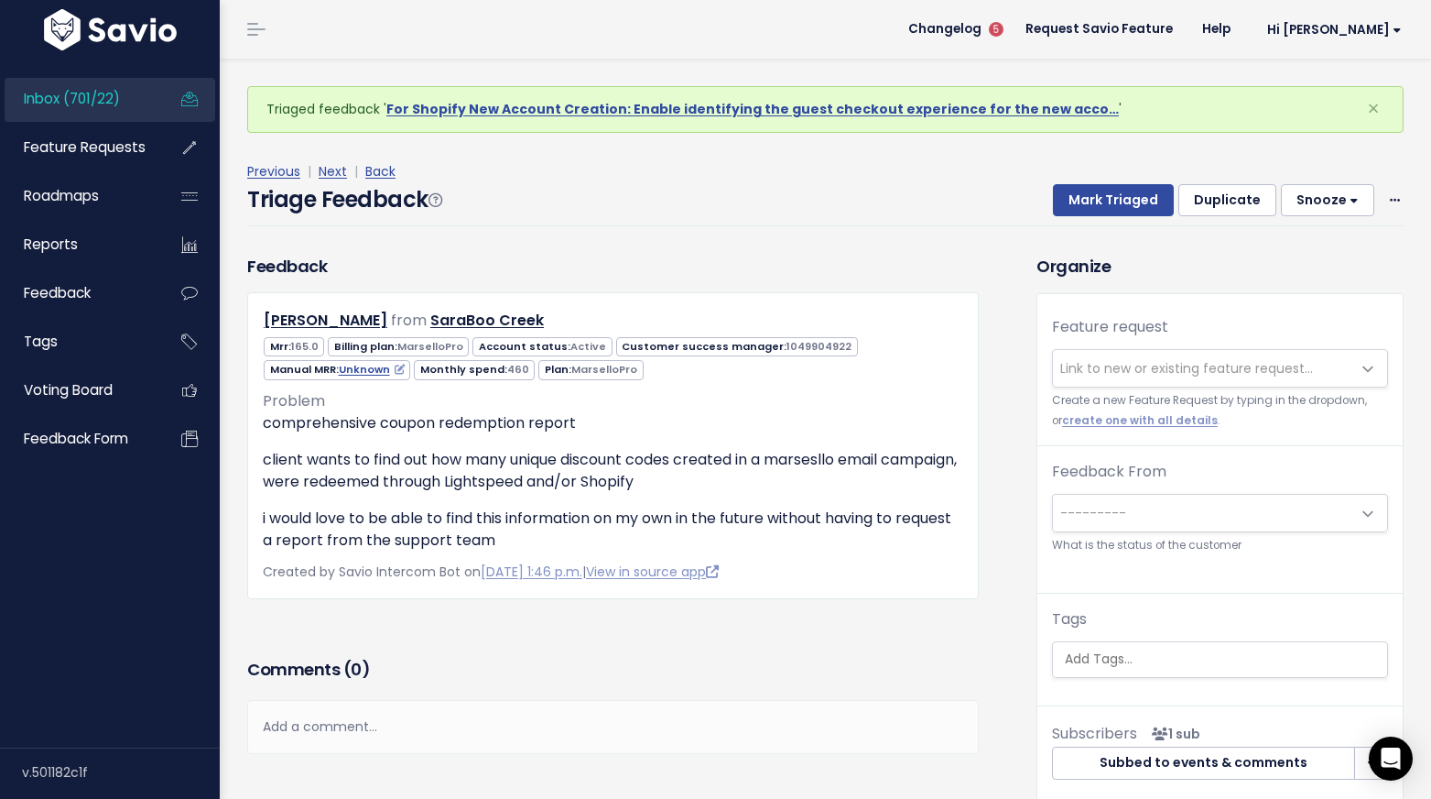
click at [1146, 372] on span "Link to new or existing feature request..." at bounding box center [1187, 368] width 253 height 18
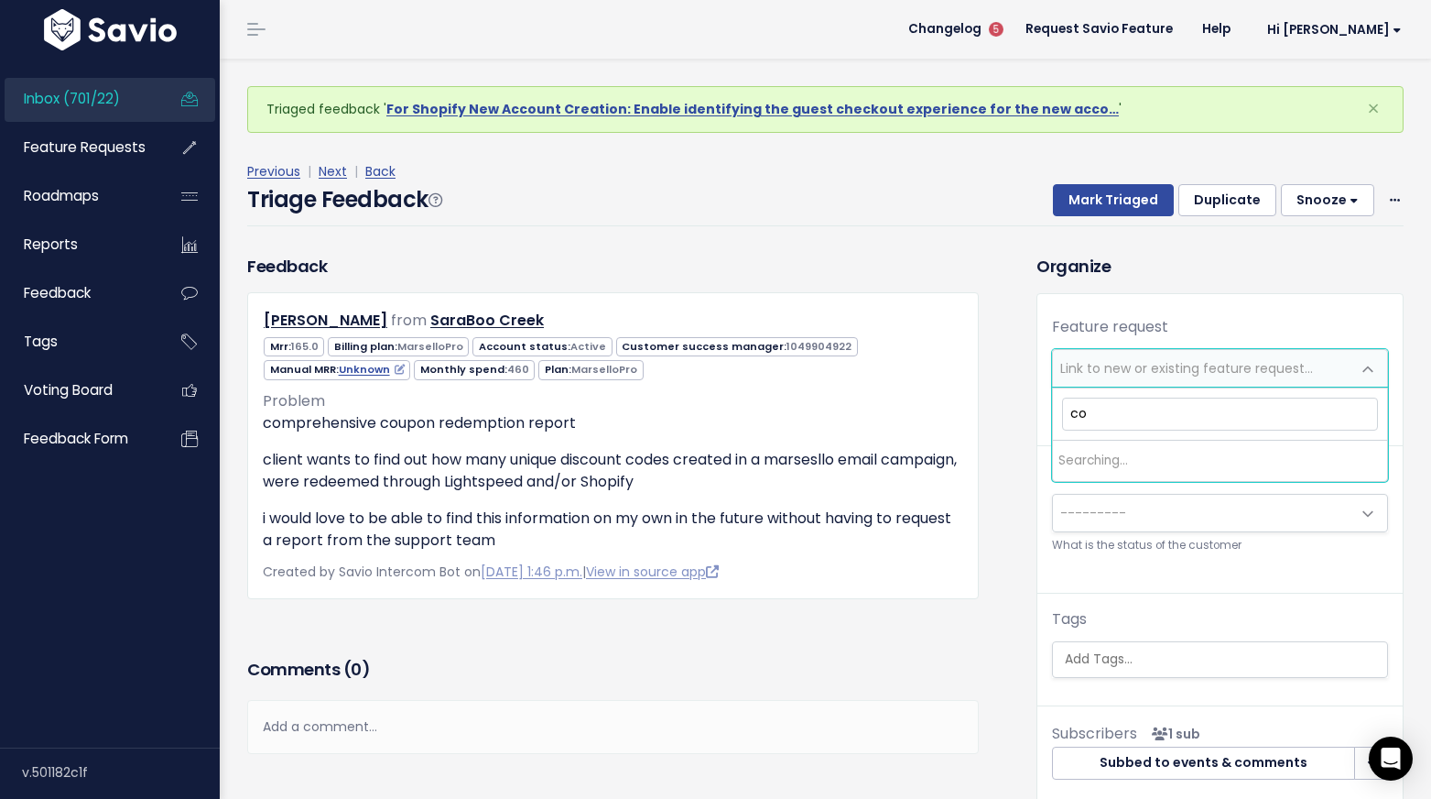
type input "c"
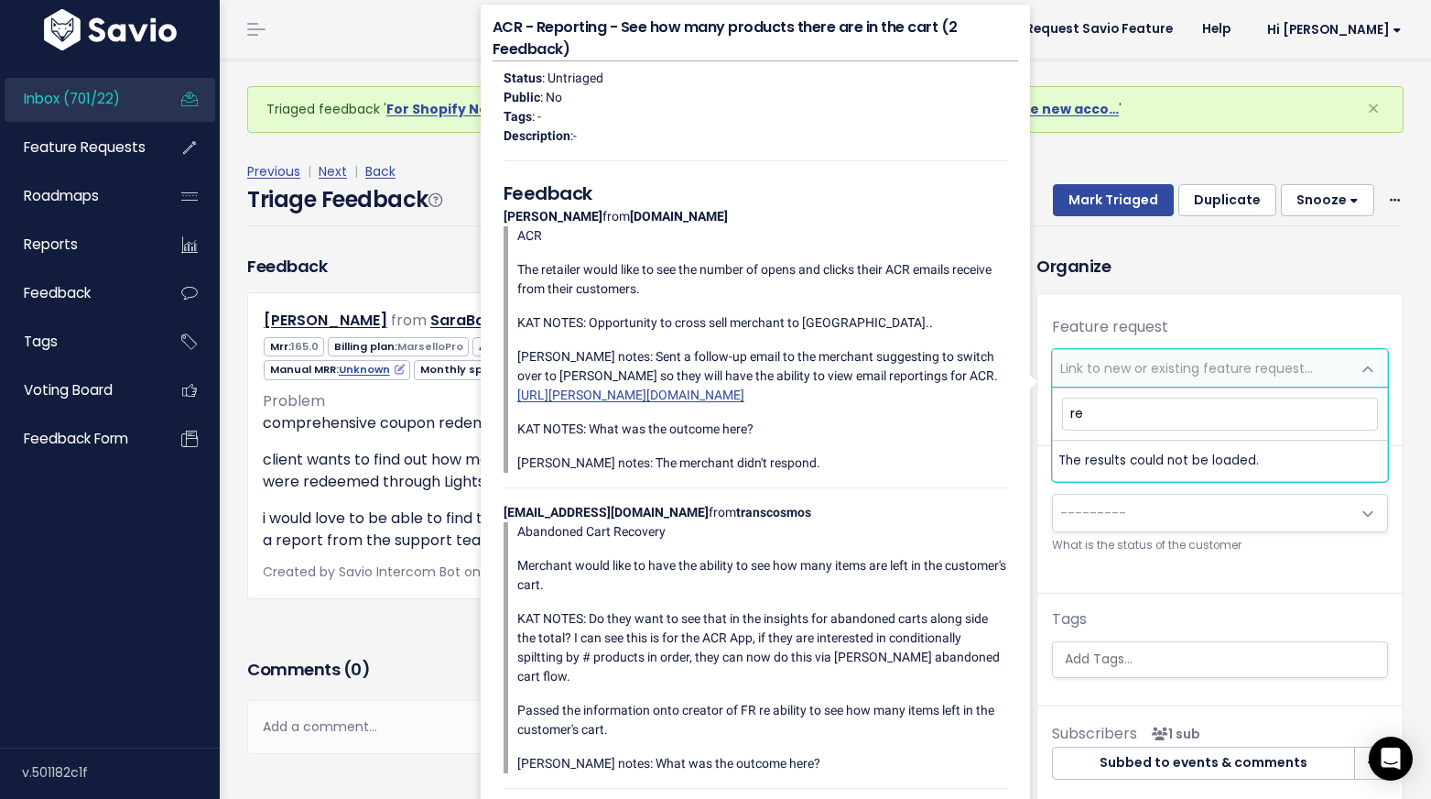
type input "r"
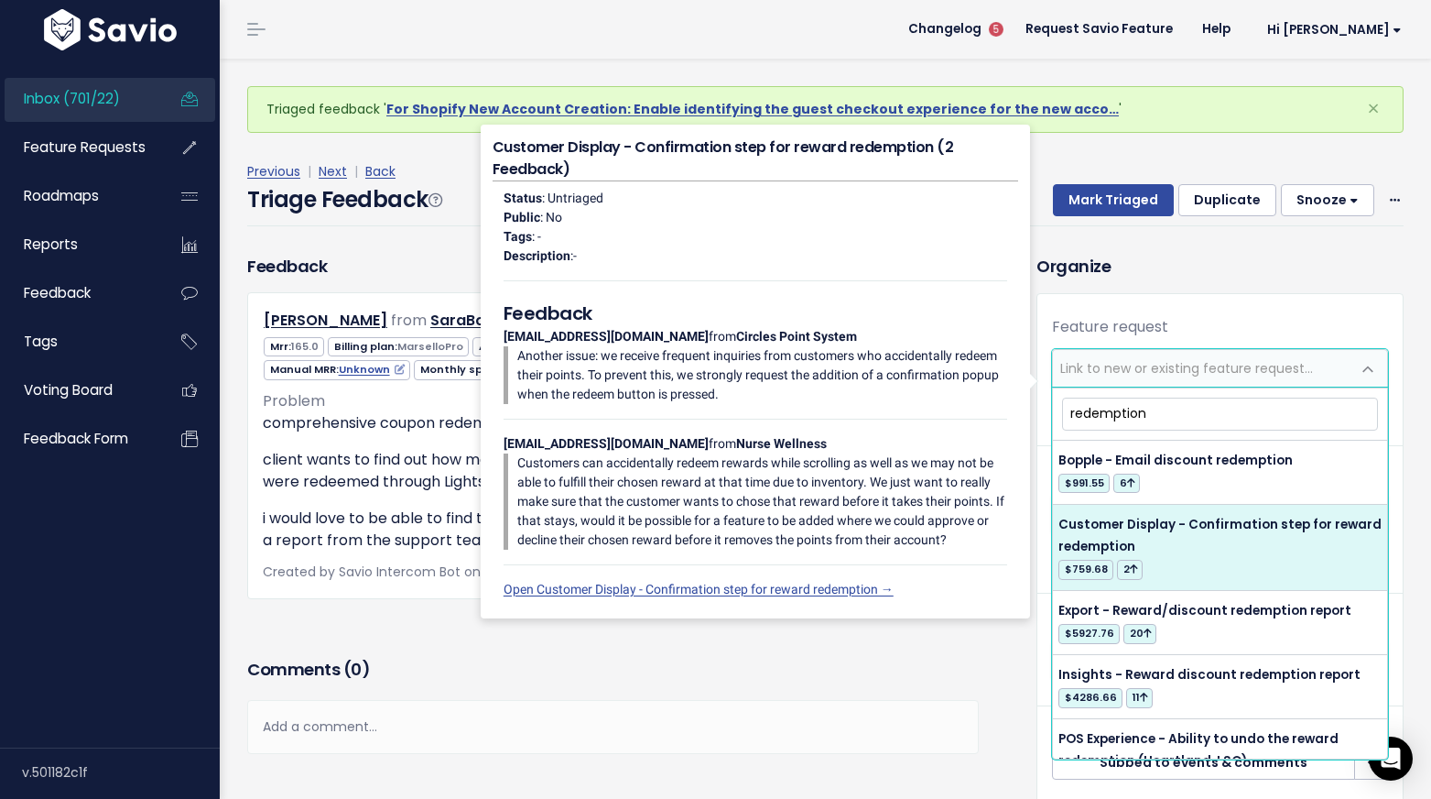
scroll to position [151, 0]
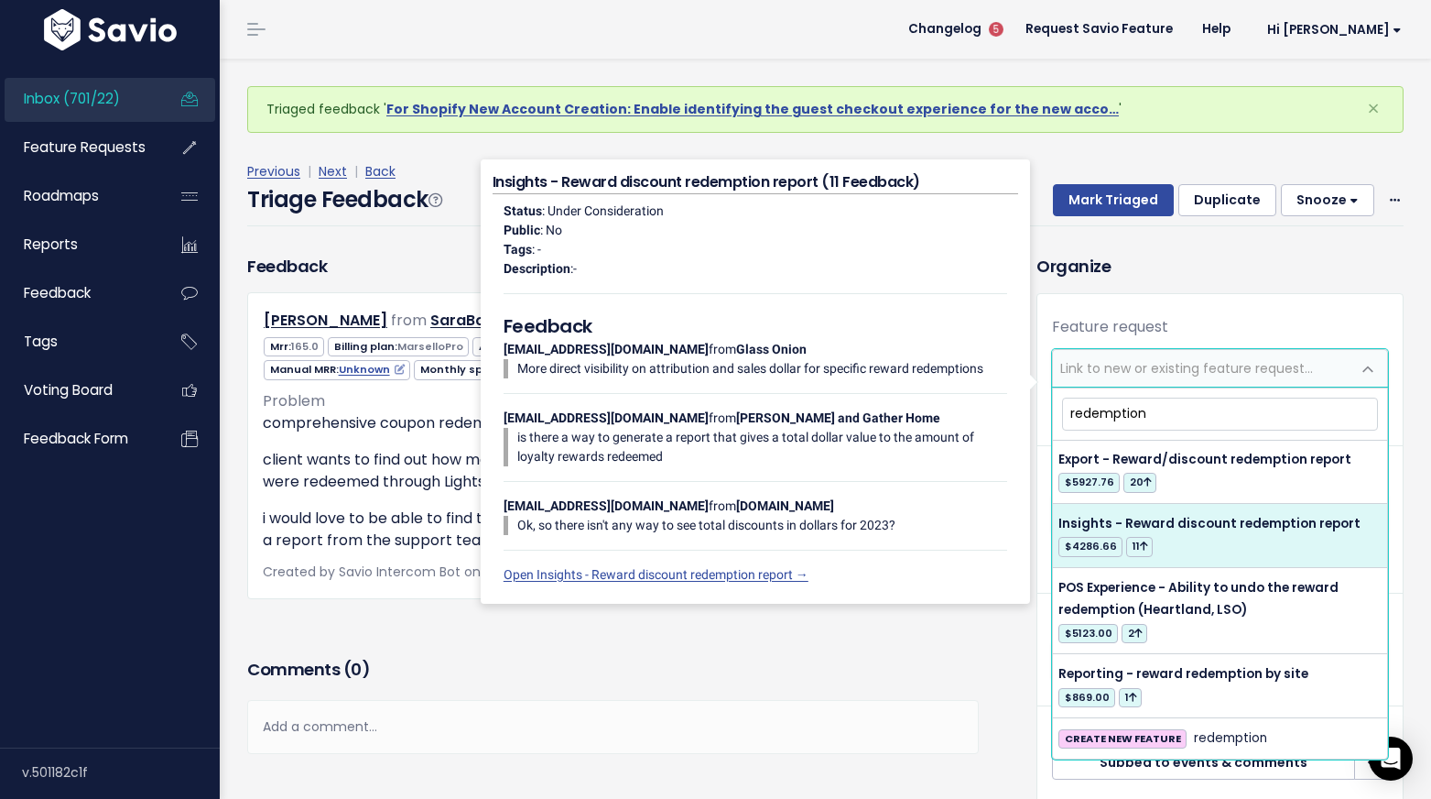
type input "redemption"
select select "12480"
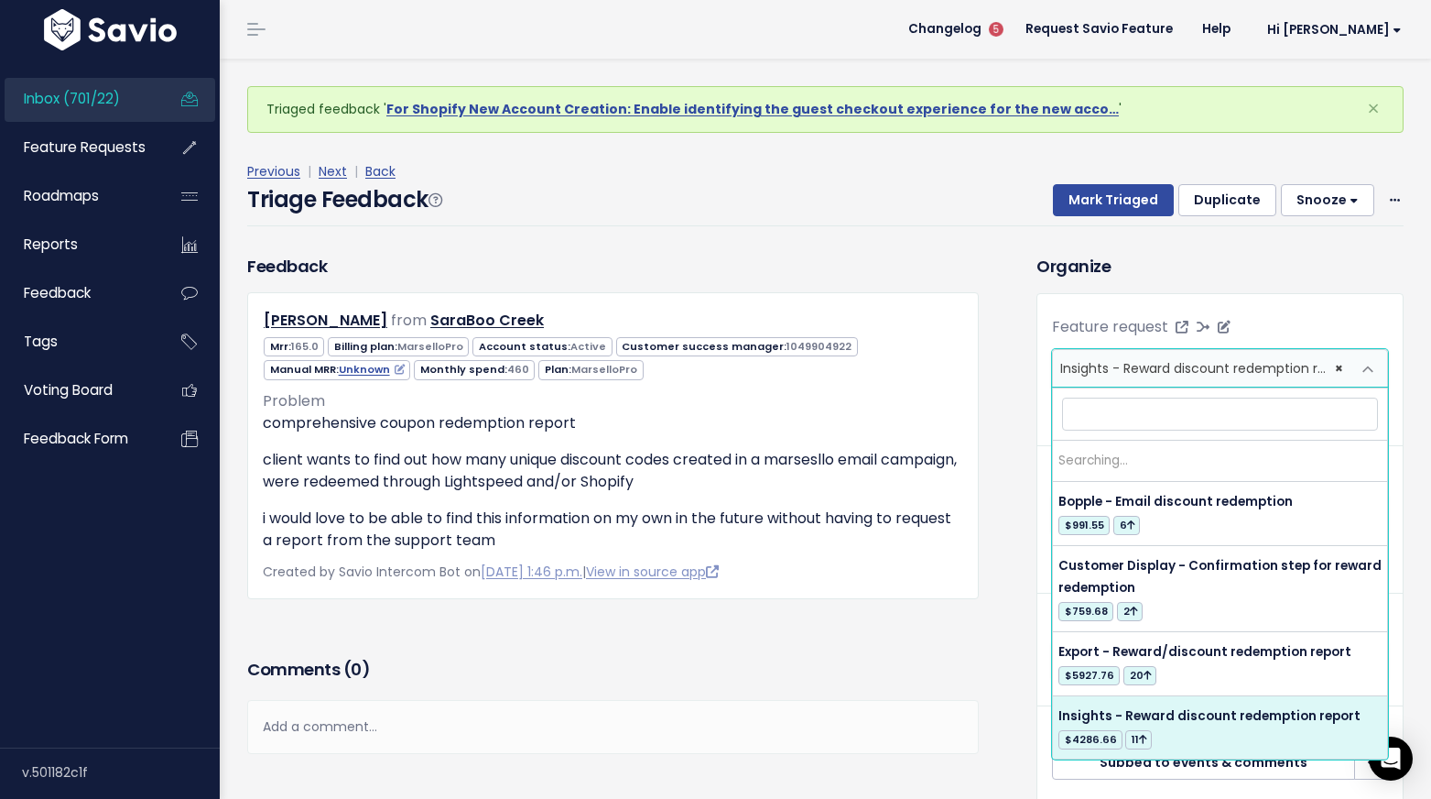
click at [1210, 369] on span "Insights - Reward discount redemption report (11)" at bounding box center [1219, 368] width 316 height 18
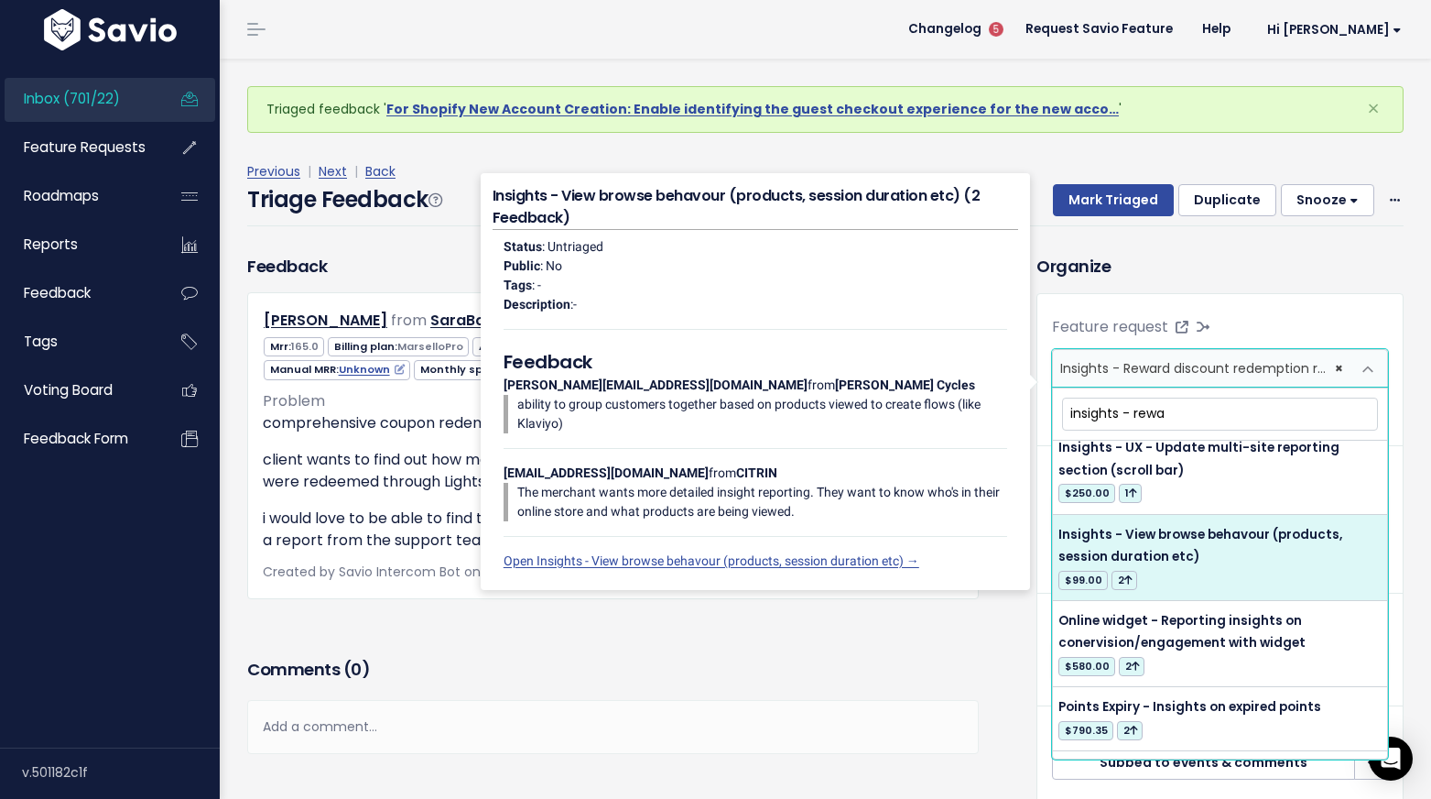
scroll to position [0, 0]
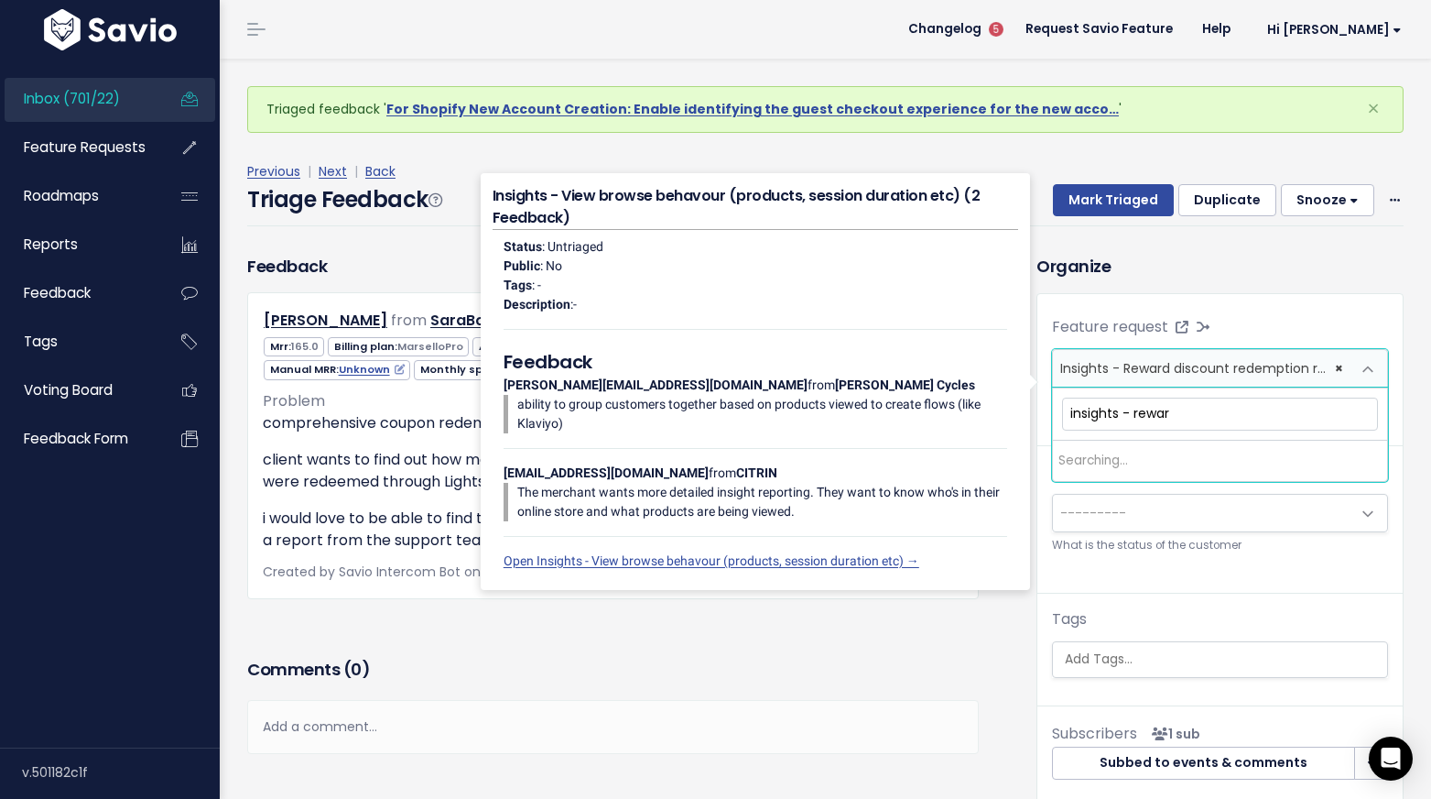
type input "insights - reward"
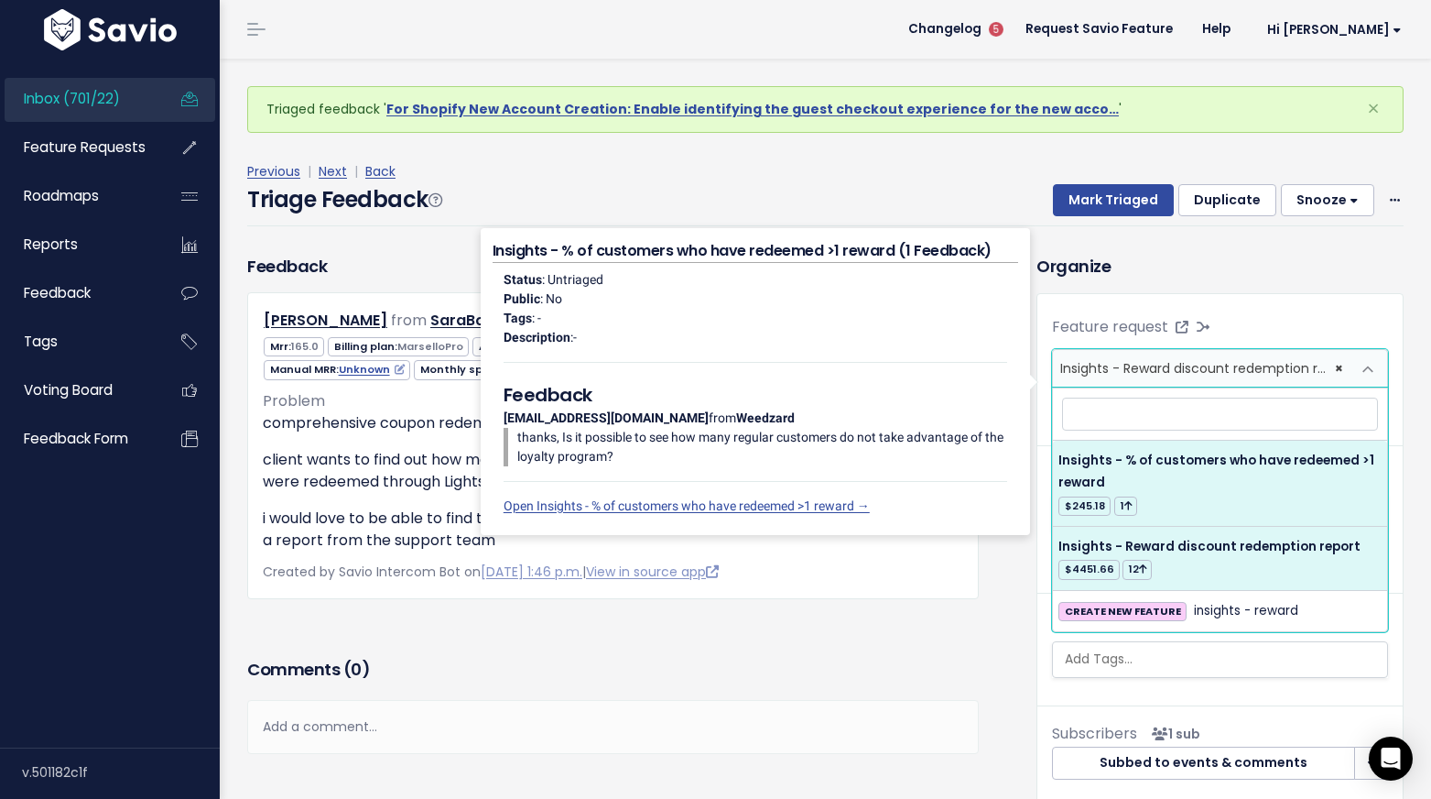
click at [1239, 248] on div "Previous | Next | Back Triage Feedback Mark Triaged Duplicate Snooze 1 day 3 da…" at bounding box center [832, 193] width 1170 height 121
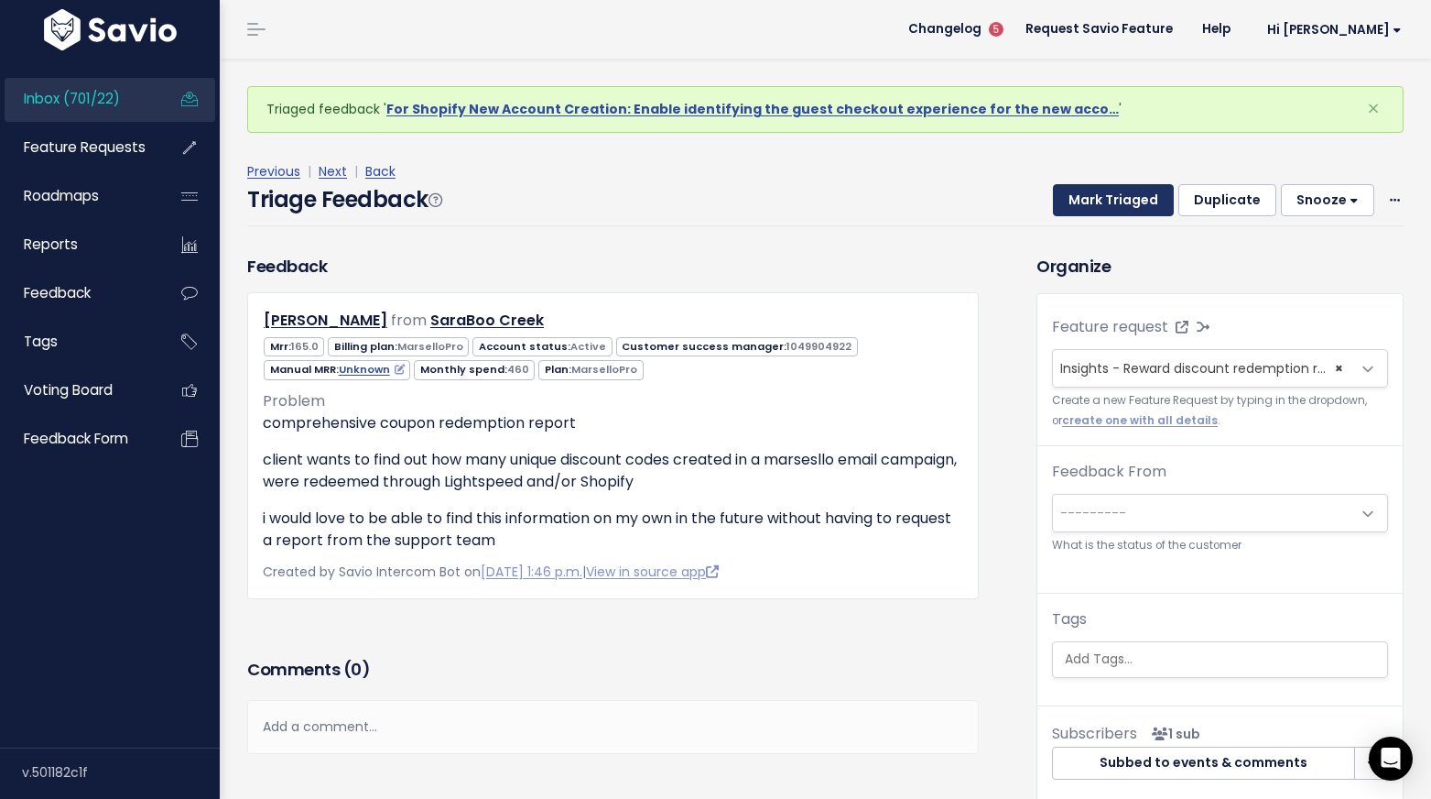
click at [1114, 189] on button "Mark Triaged" at bounding box center [1113, 200] width 121 height 33
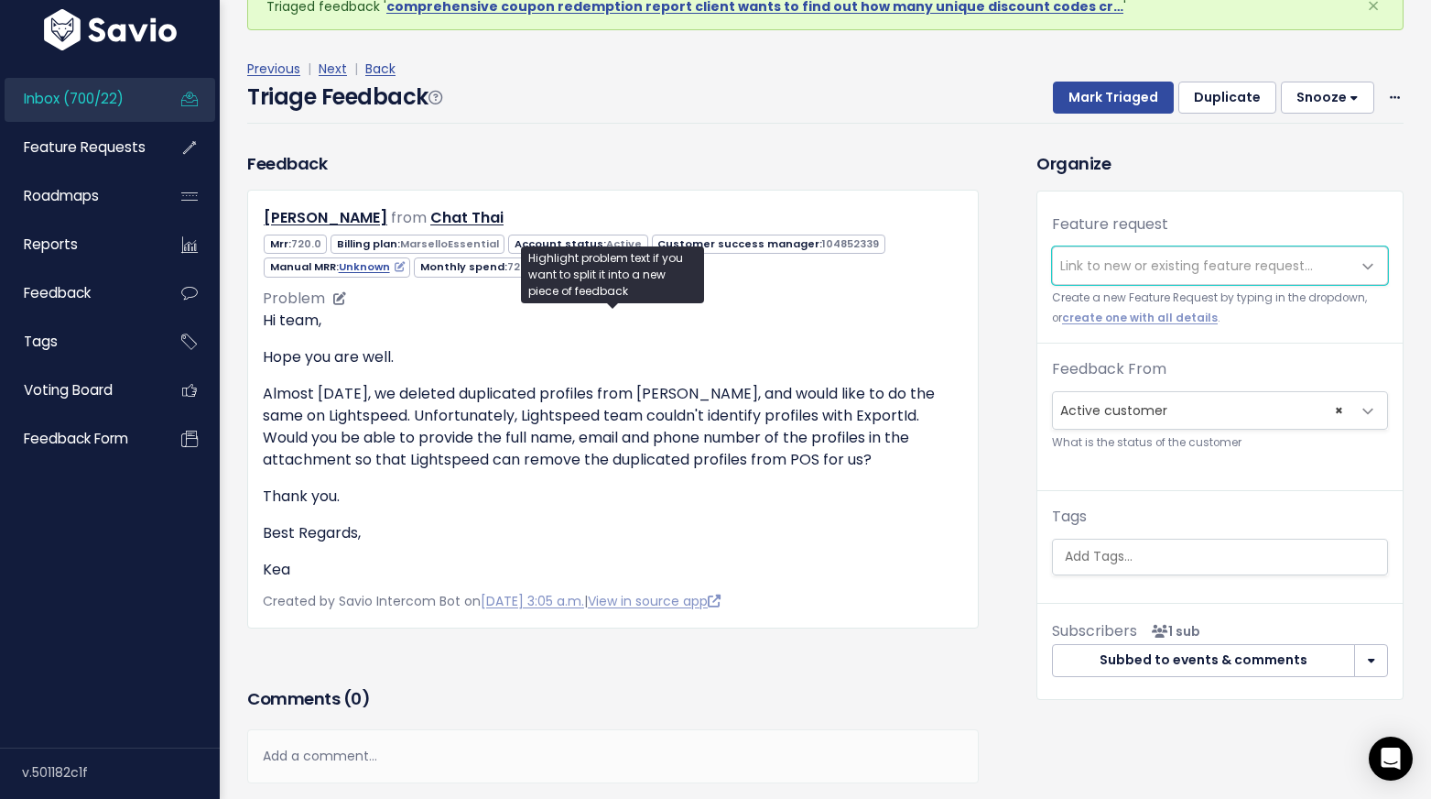
scroll to position [104, 0]
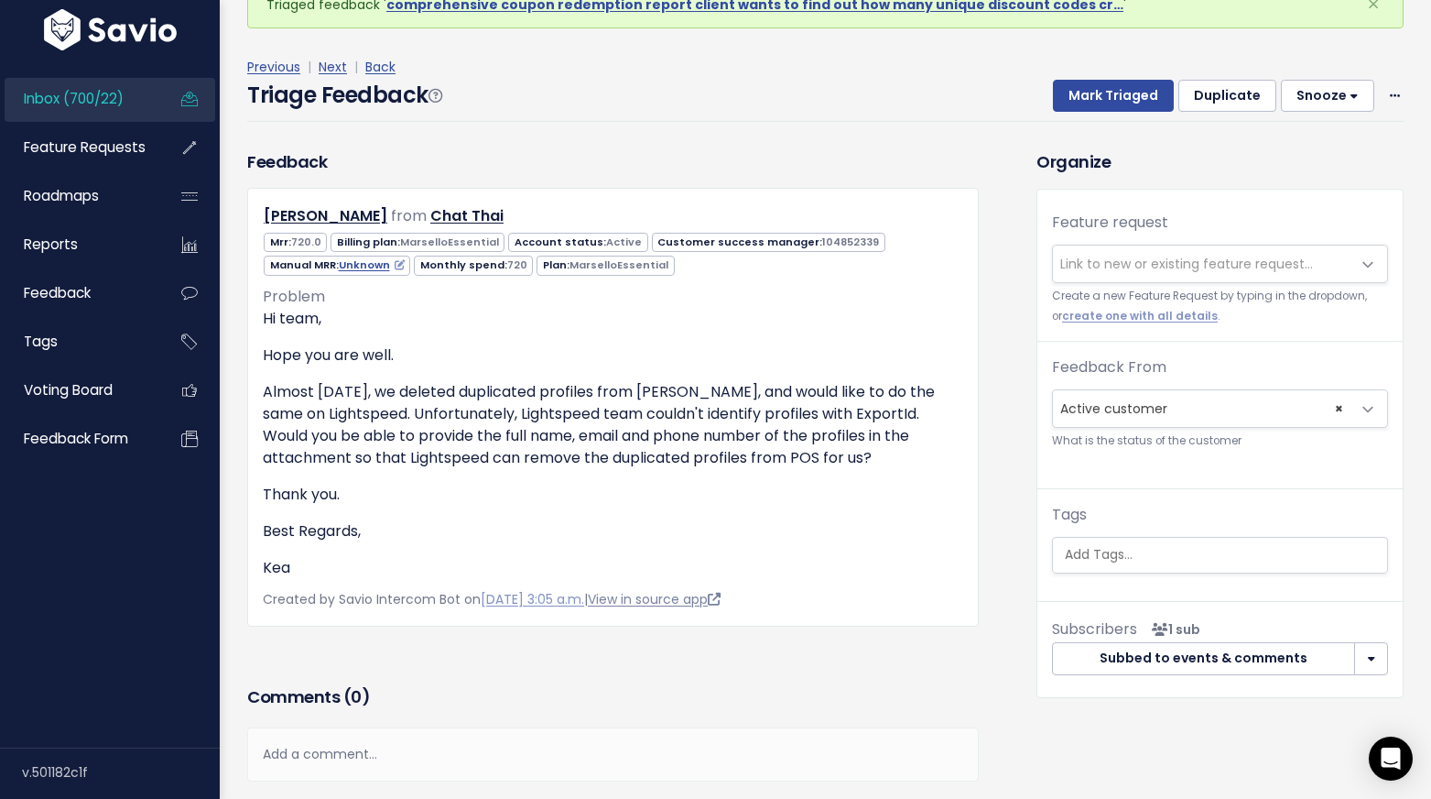
click at [673, 594] on link "View in source app" at bounding box center [654, 599] width 133 height 18
click at [1117, 559] on input "search" at bounding box center [1225, 554] width 334 height 19
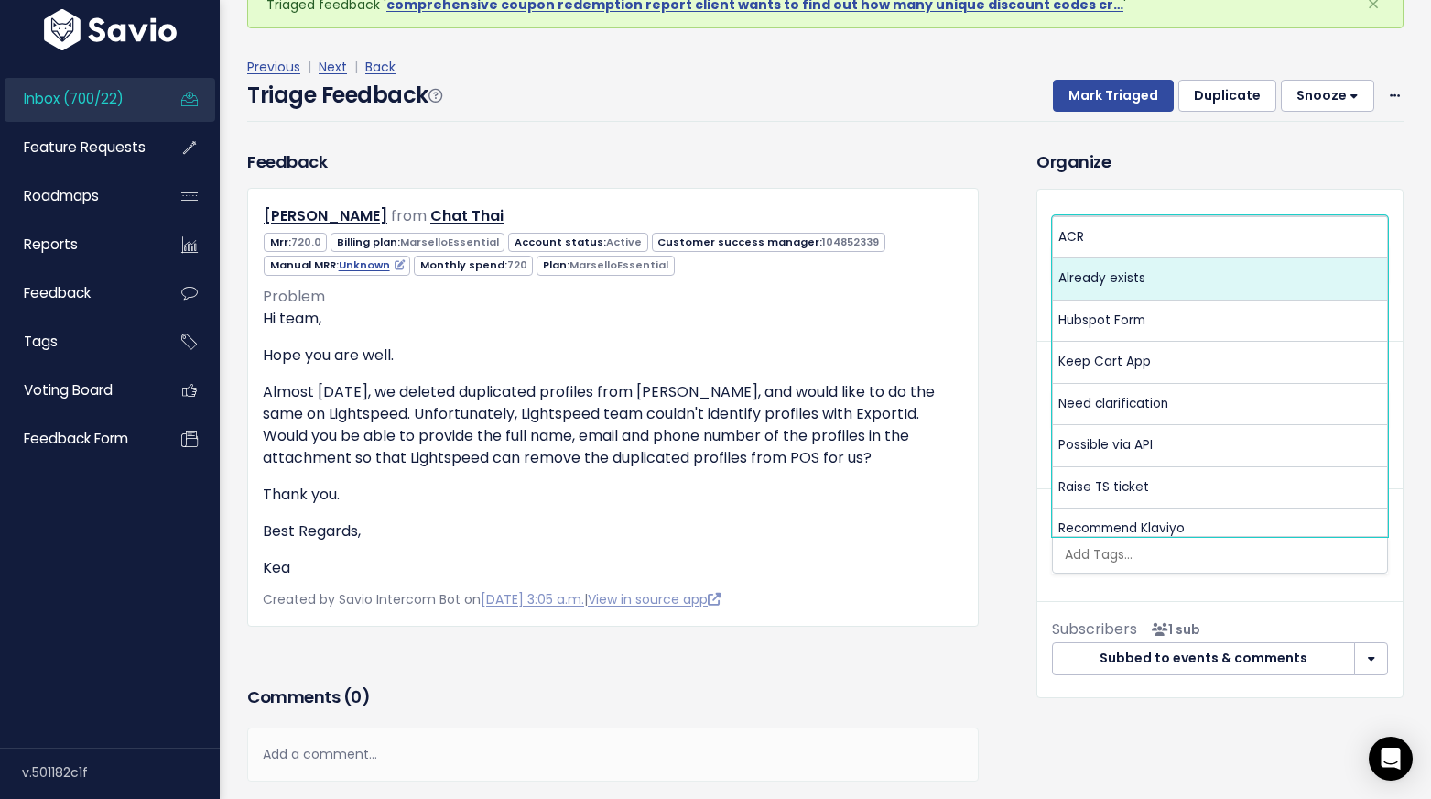
select select "12485"
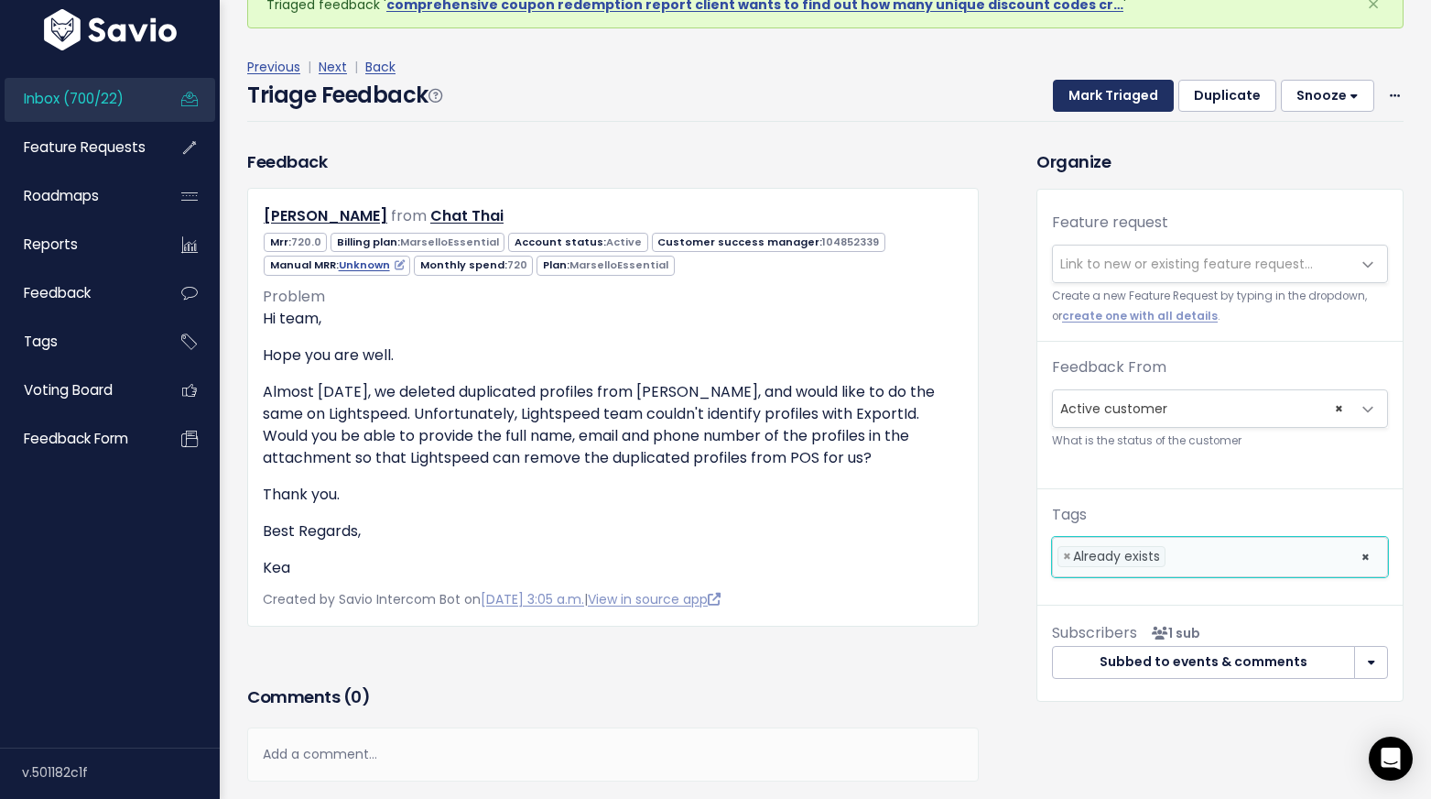
click at [1135, 103] on button "Mark Triaged" at bounding box center [1113, 96] width 121 height 33
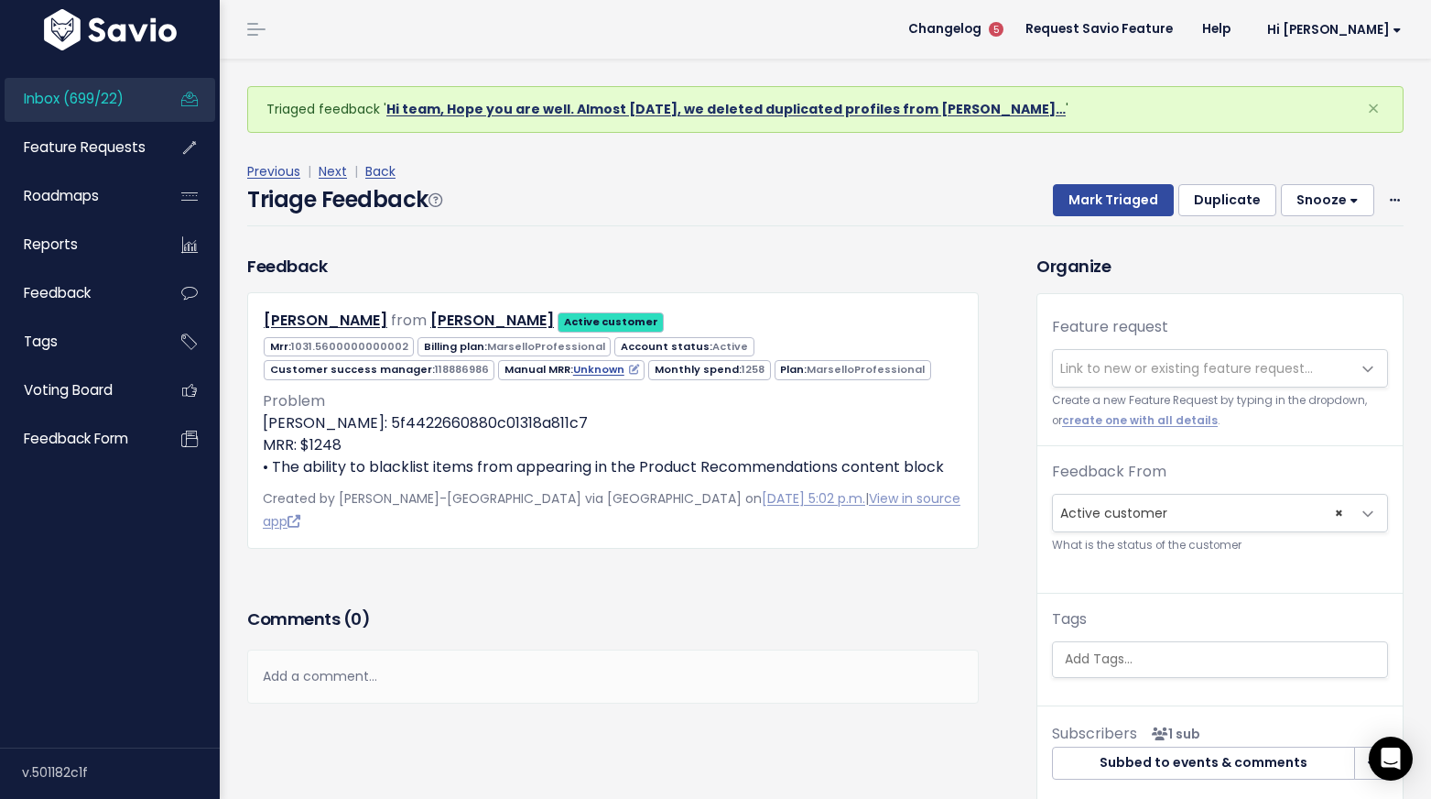
click at [584, 108] on link "Hi team, Hope you are well. Almost [DATE], we deleted duplicated profiles from …" at bounding box center [726, 109] width 680 height 18
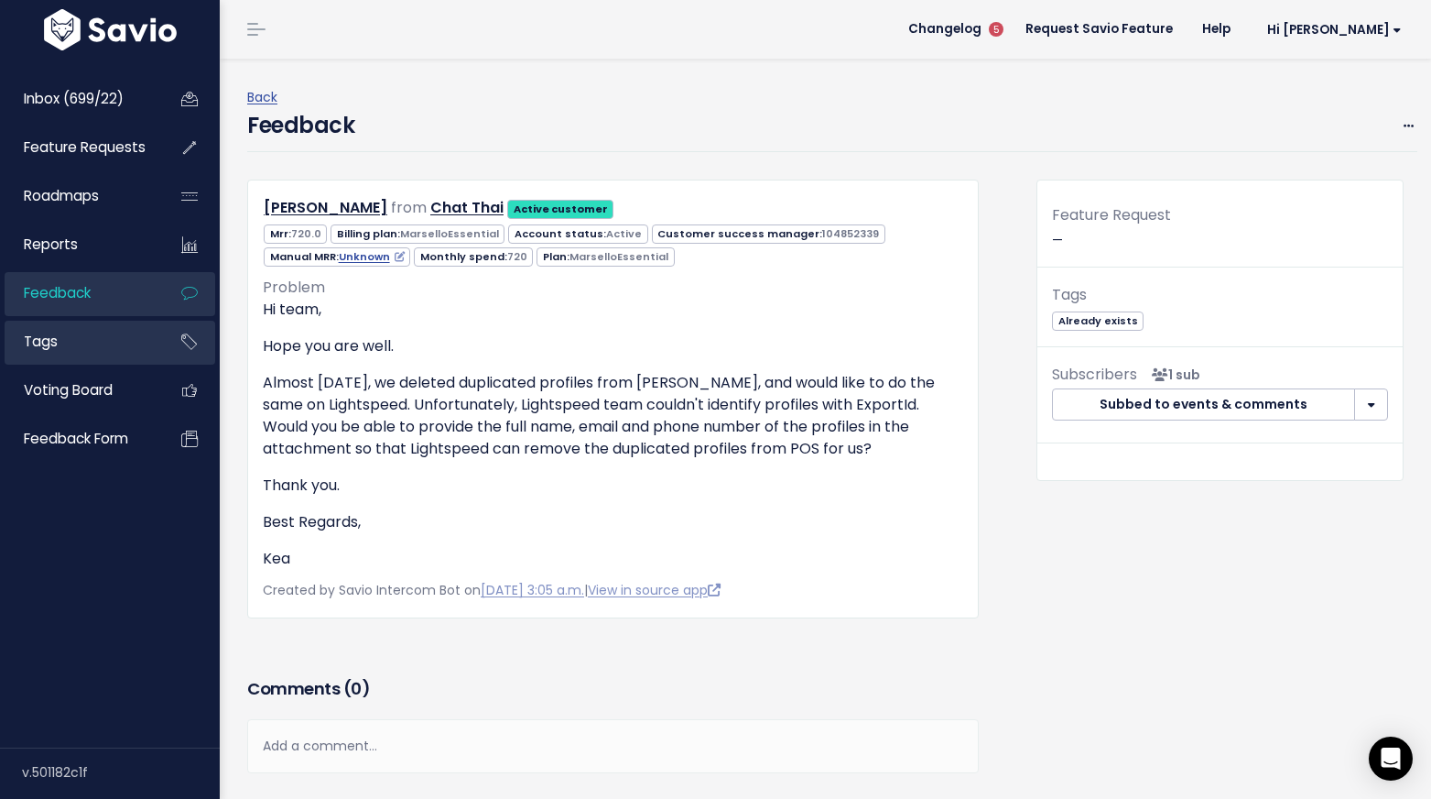
click at [160, 353] on li "Tags" at bounding box center [110, 343] width 211 height 44
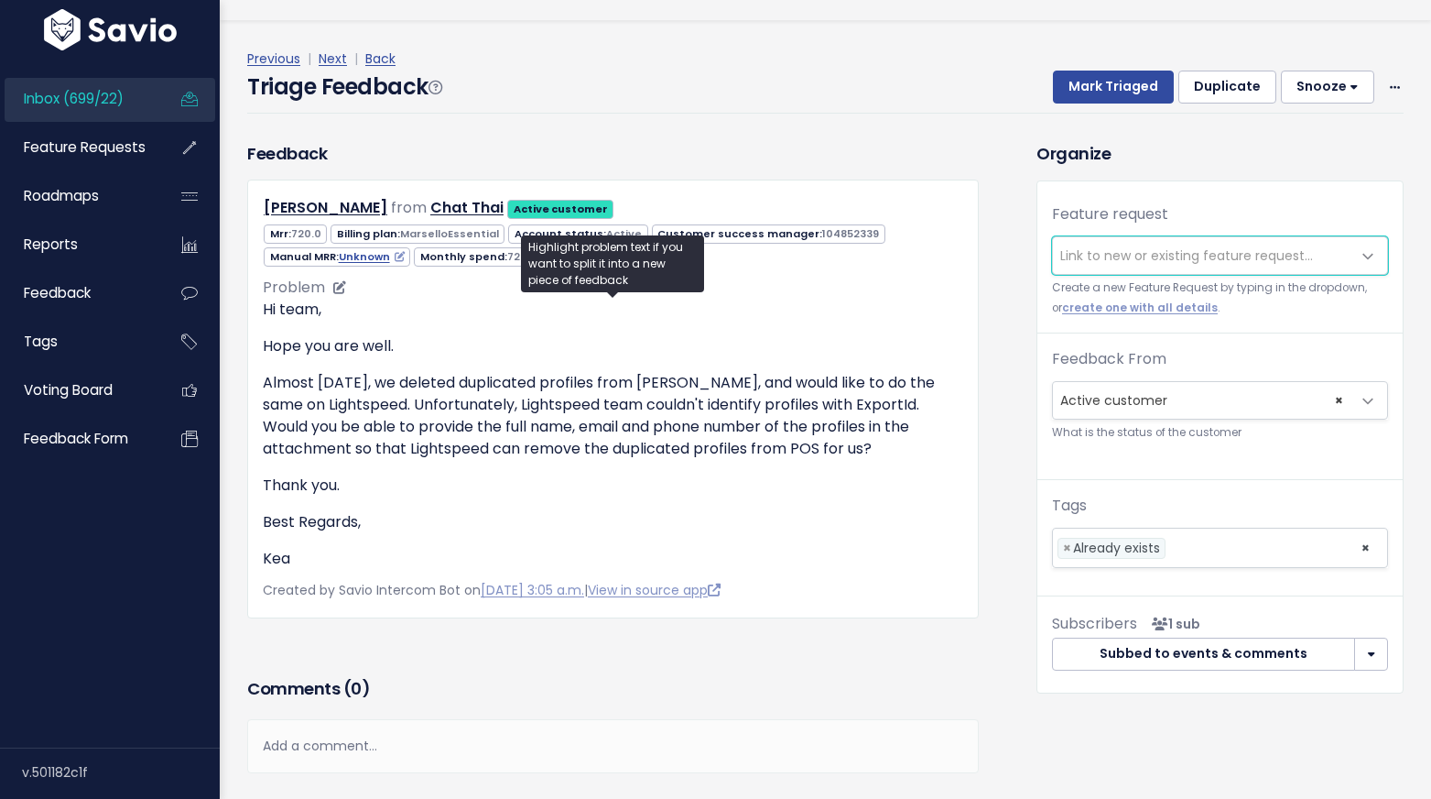
scroll to position [39, 0]
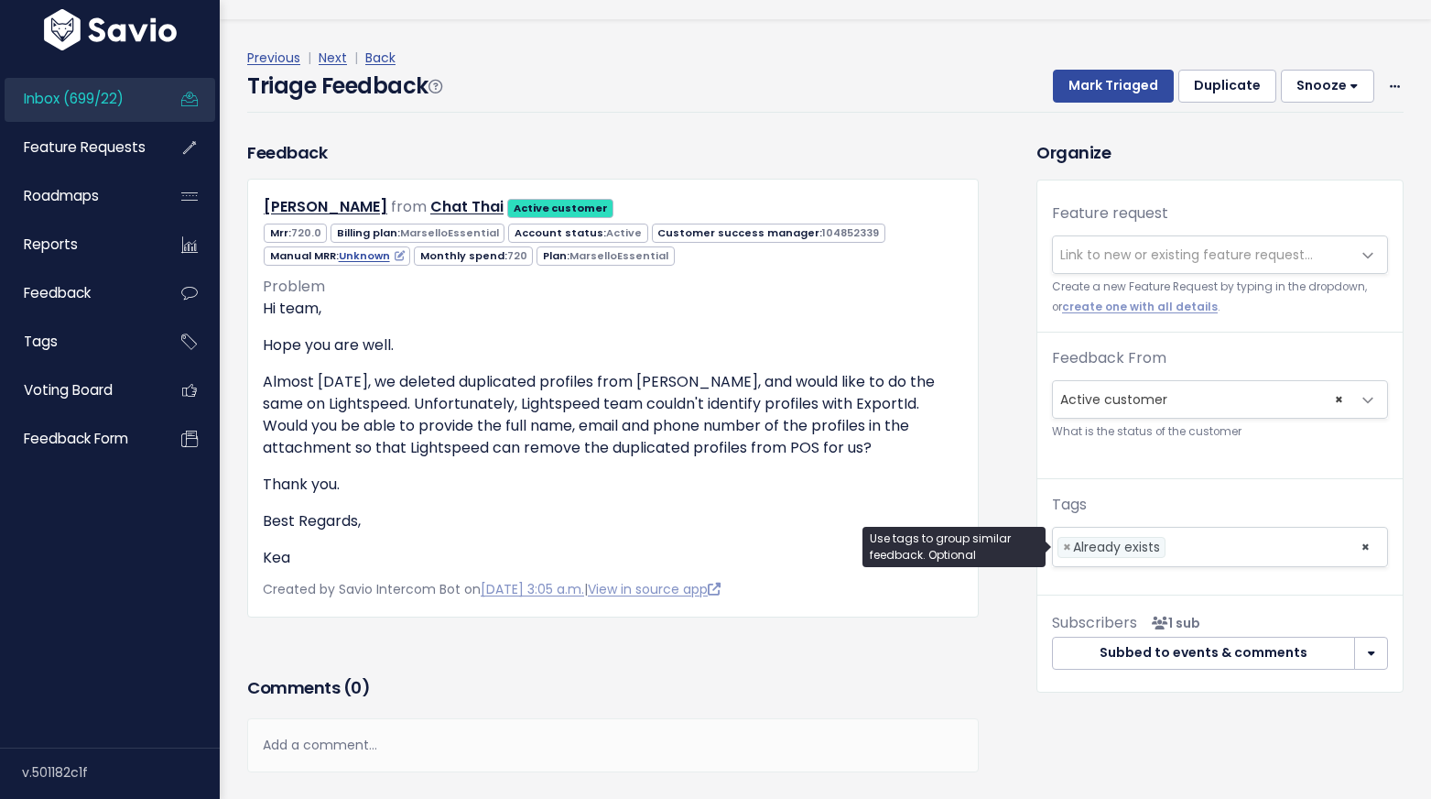
click at [1196, 542] on li at bounding box center [1259, 547] width 178 height 19
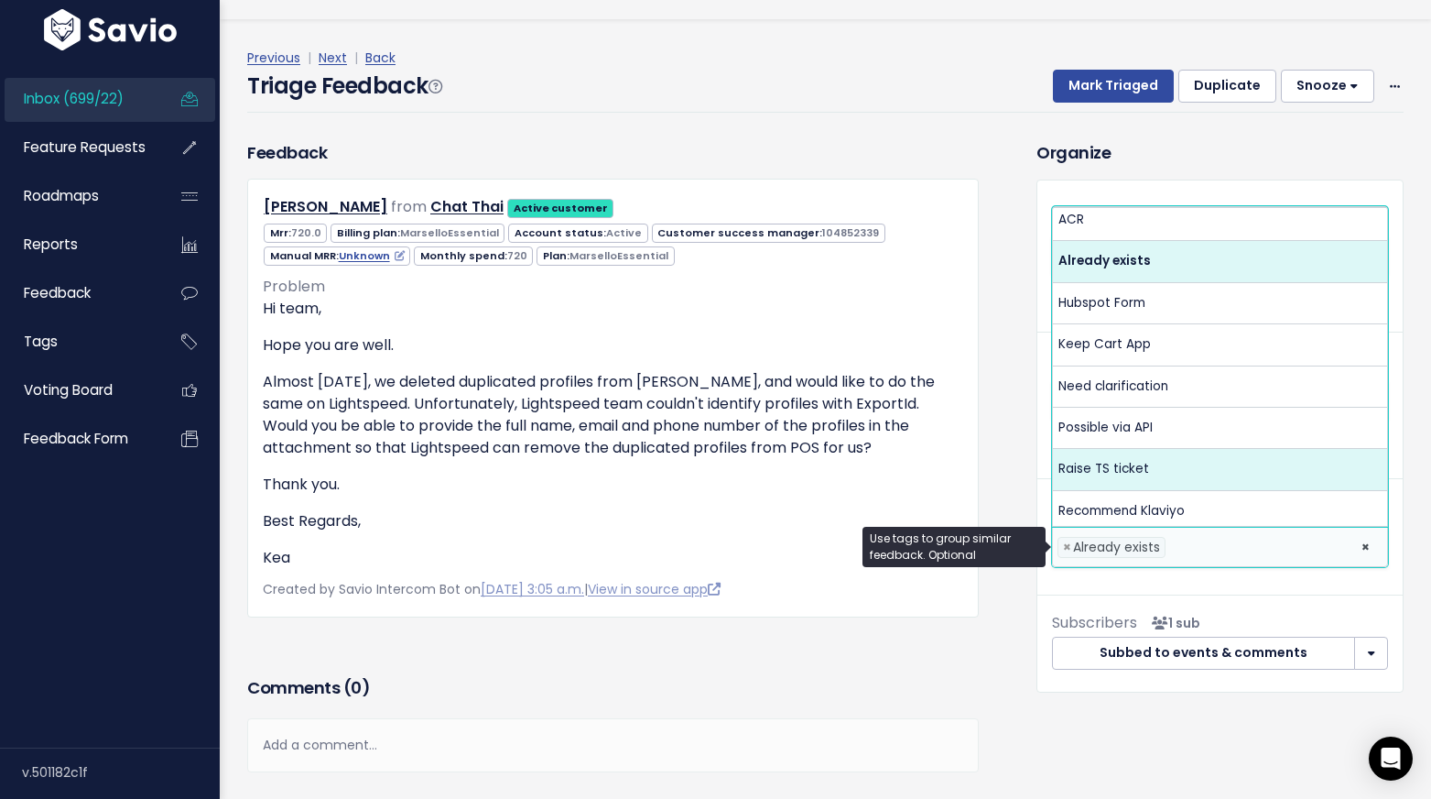
scroll to position [0, 0]
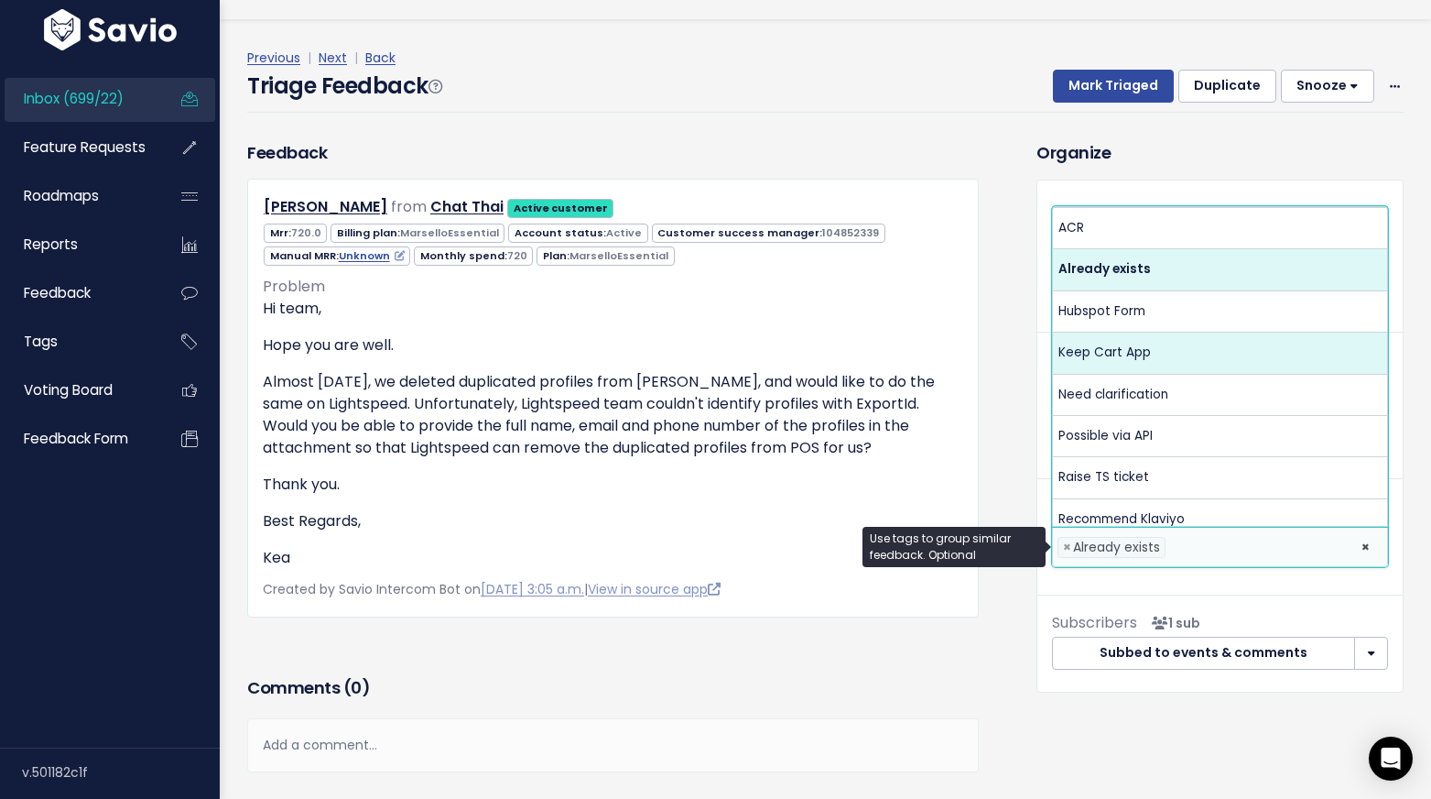
click at [999, 261] on div "Feedback Chanapat Tungtirawat from Chat Thai Active customer" at bounding box center [628, 483] width 789 height 687
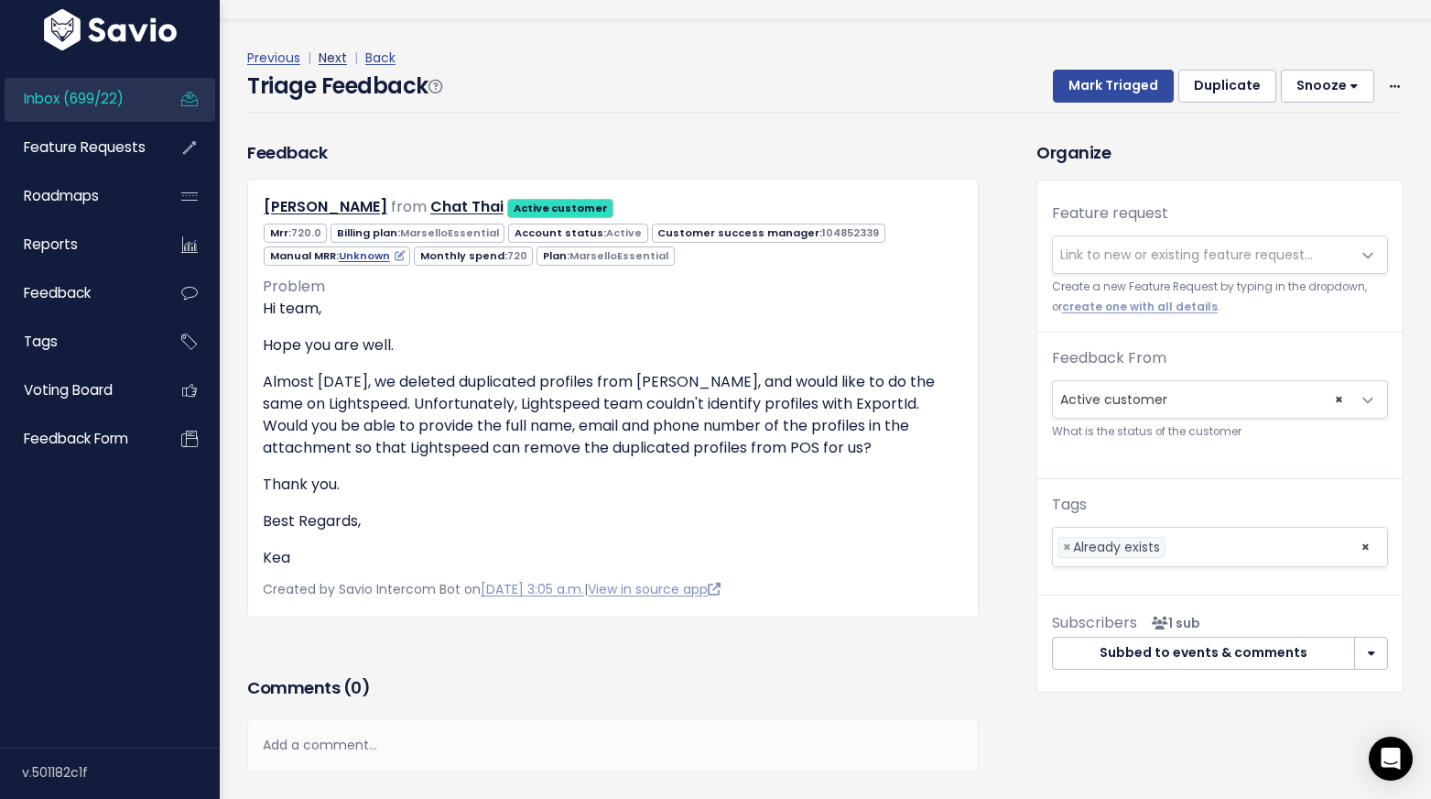
click at [332, 64] on link "Next" at bounding box center [333, 58] width 28 height 18
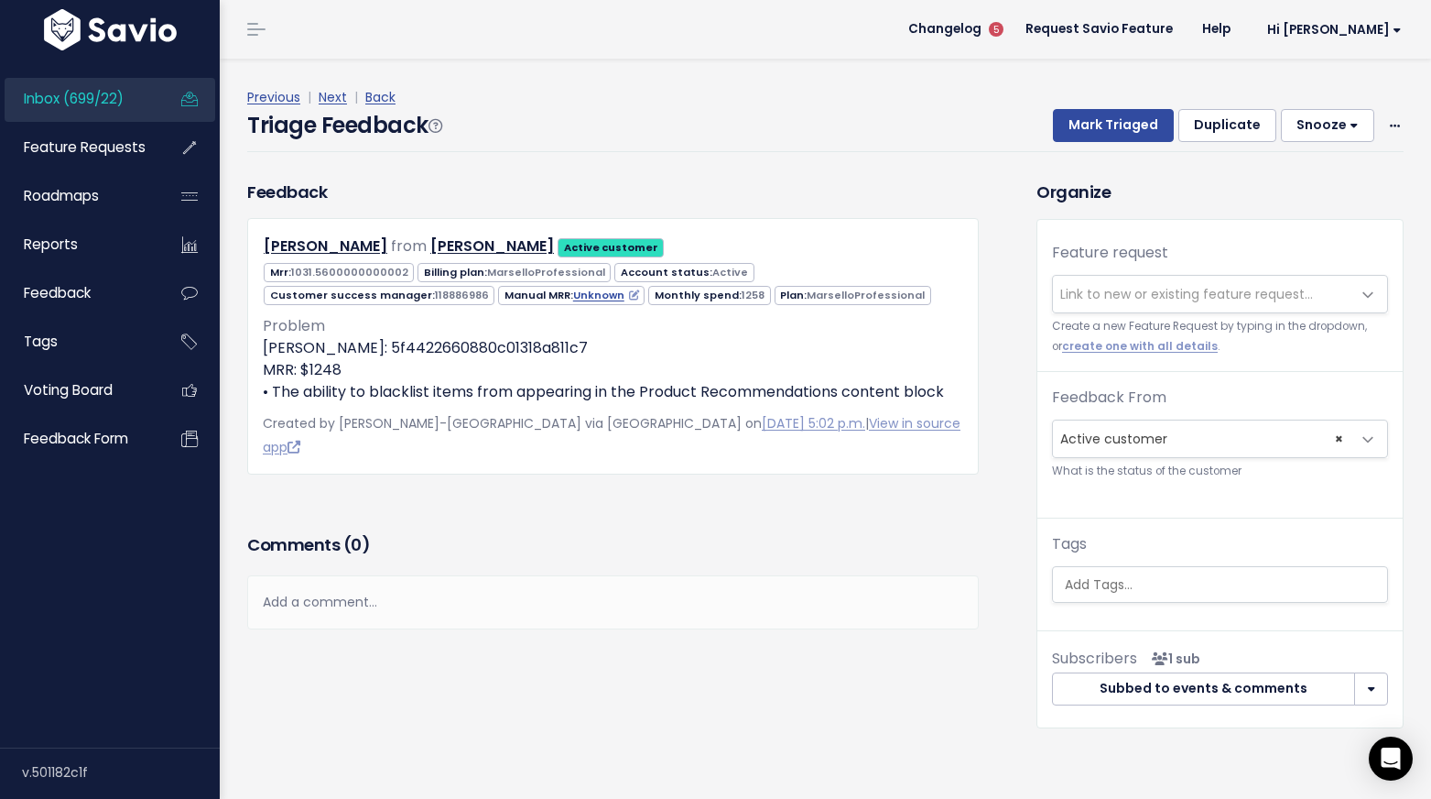
click at [1098, 288] on span "Link to new or existing feature request..." at bounding box center [1187, 294] width 253 height 18
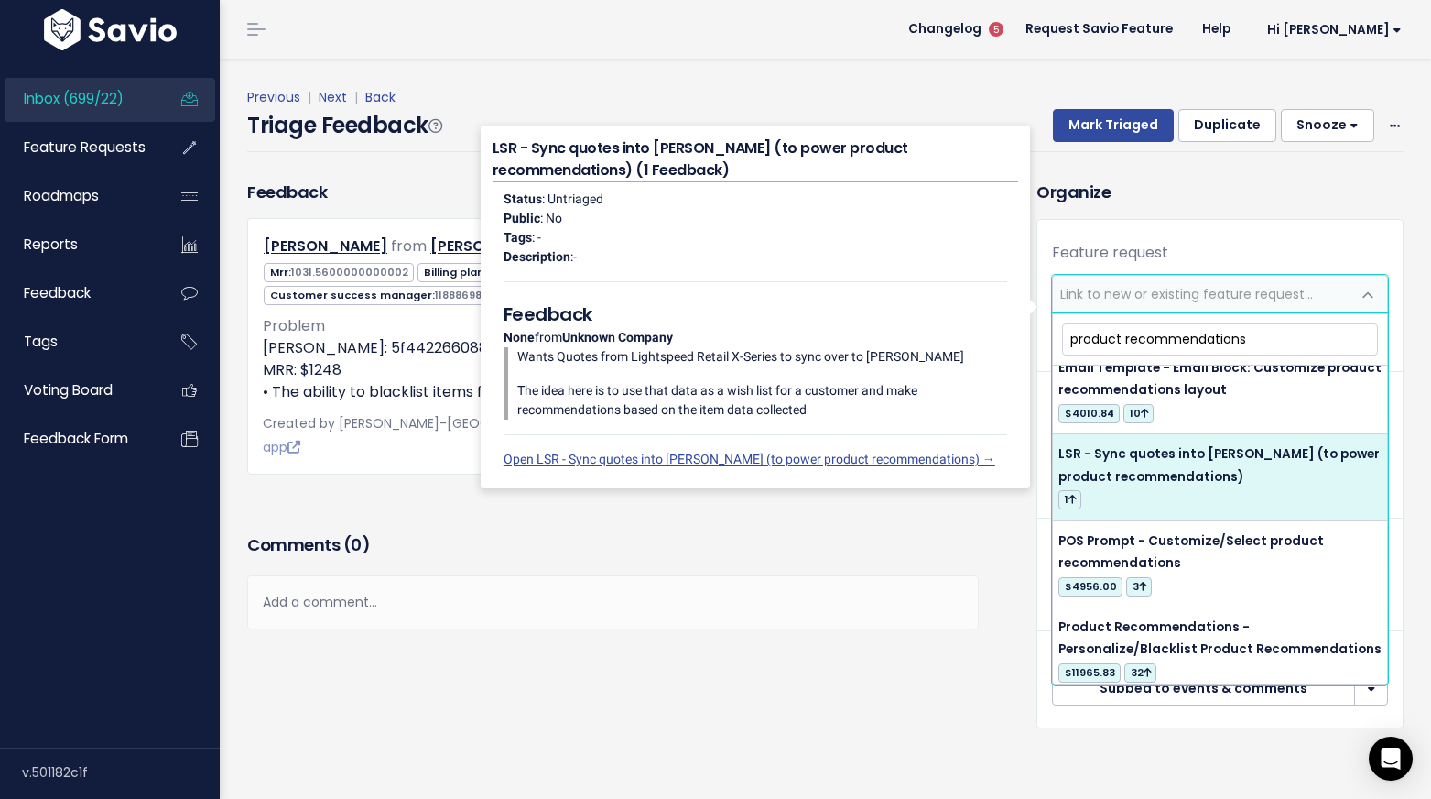
scroll to position [154, 0]
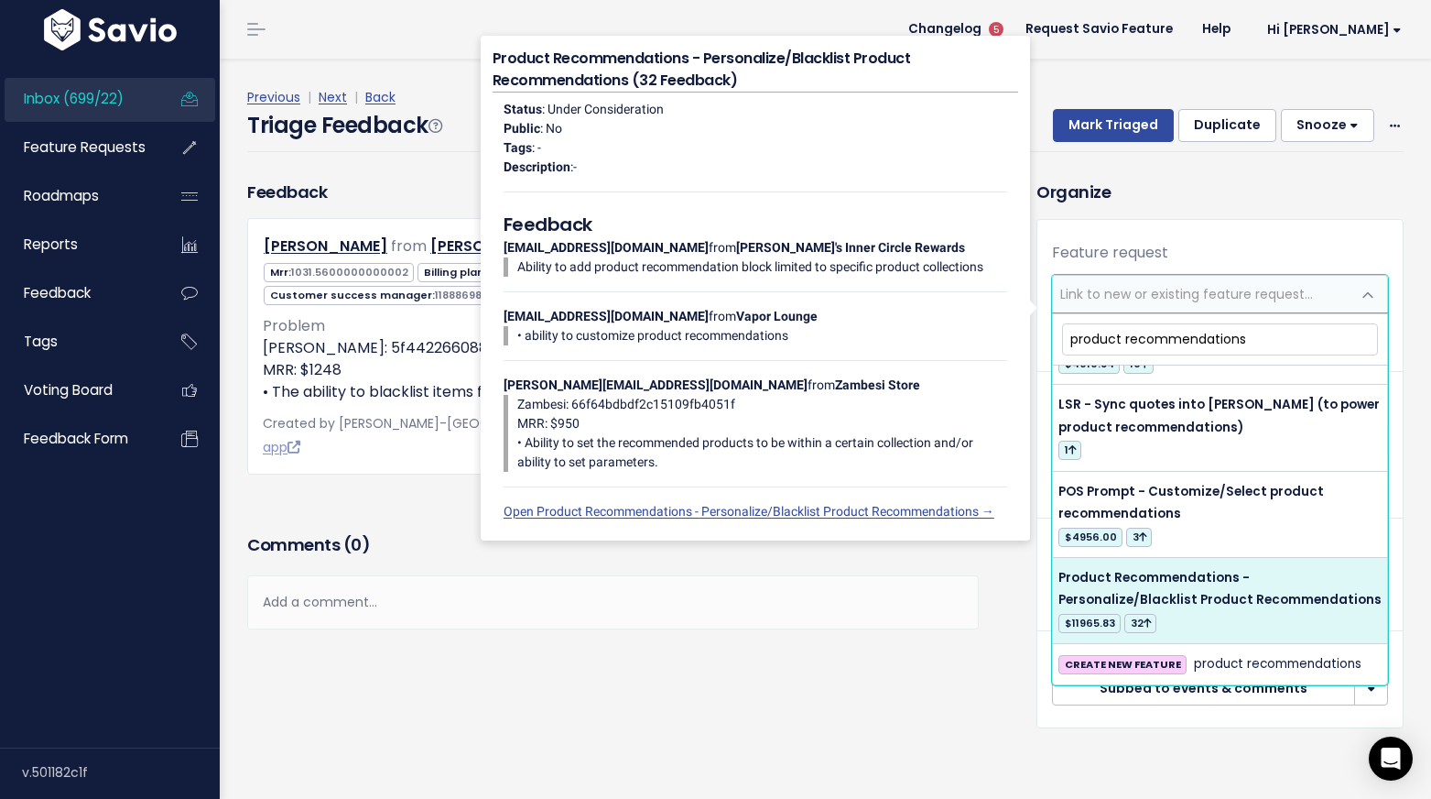
type input "product recommendations"
select select "12528"
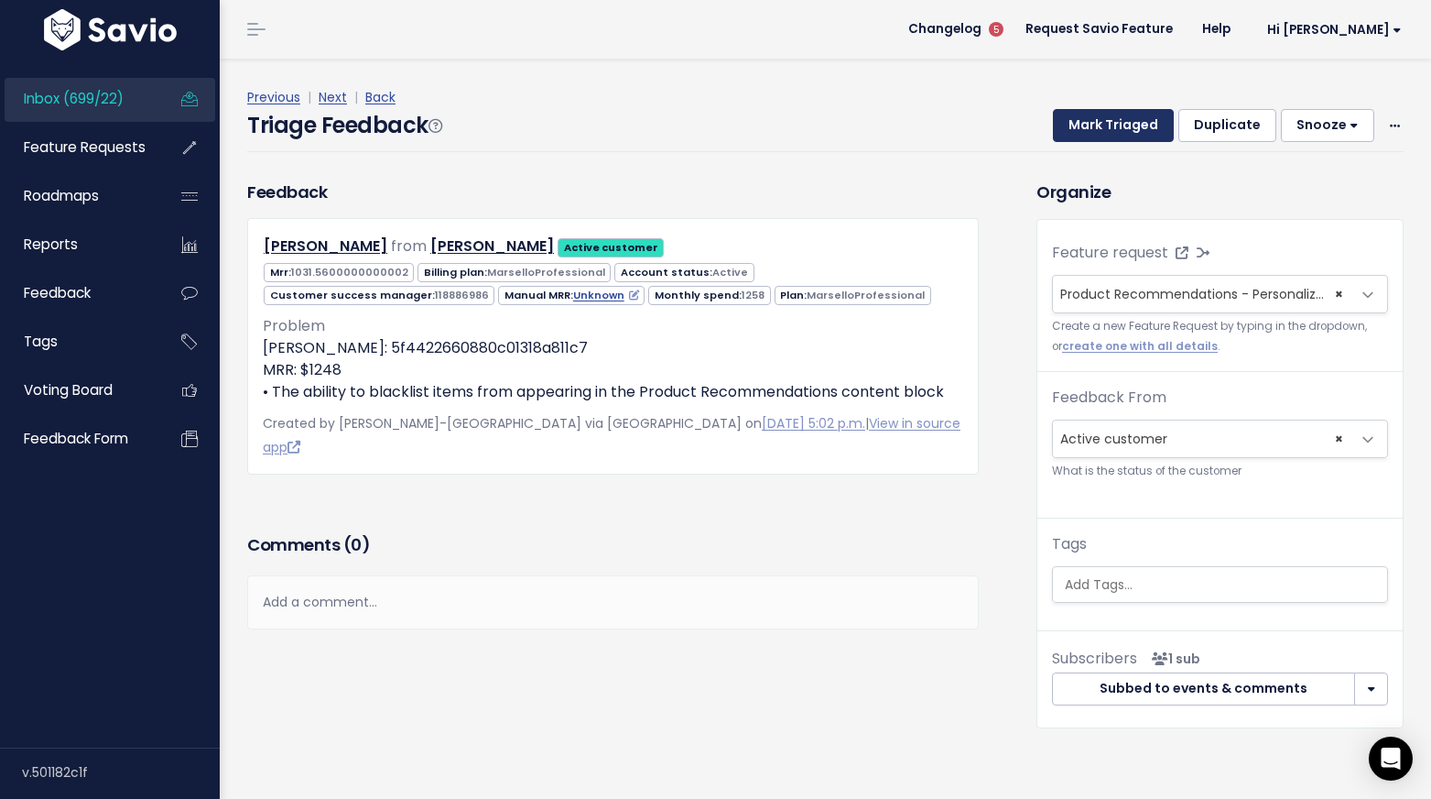
click at [1115, 125] on button "Mark Triaged" at bounding box center [1113, 125] width 121 height 33
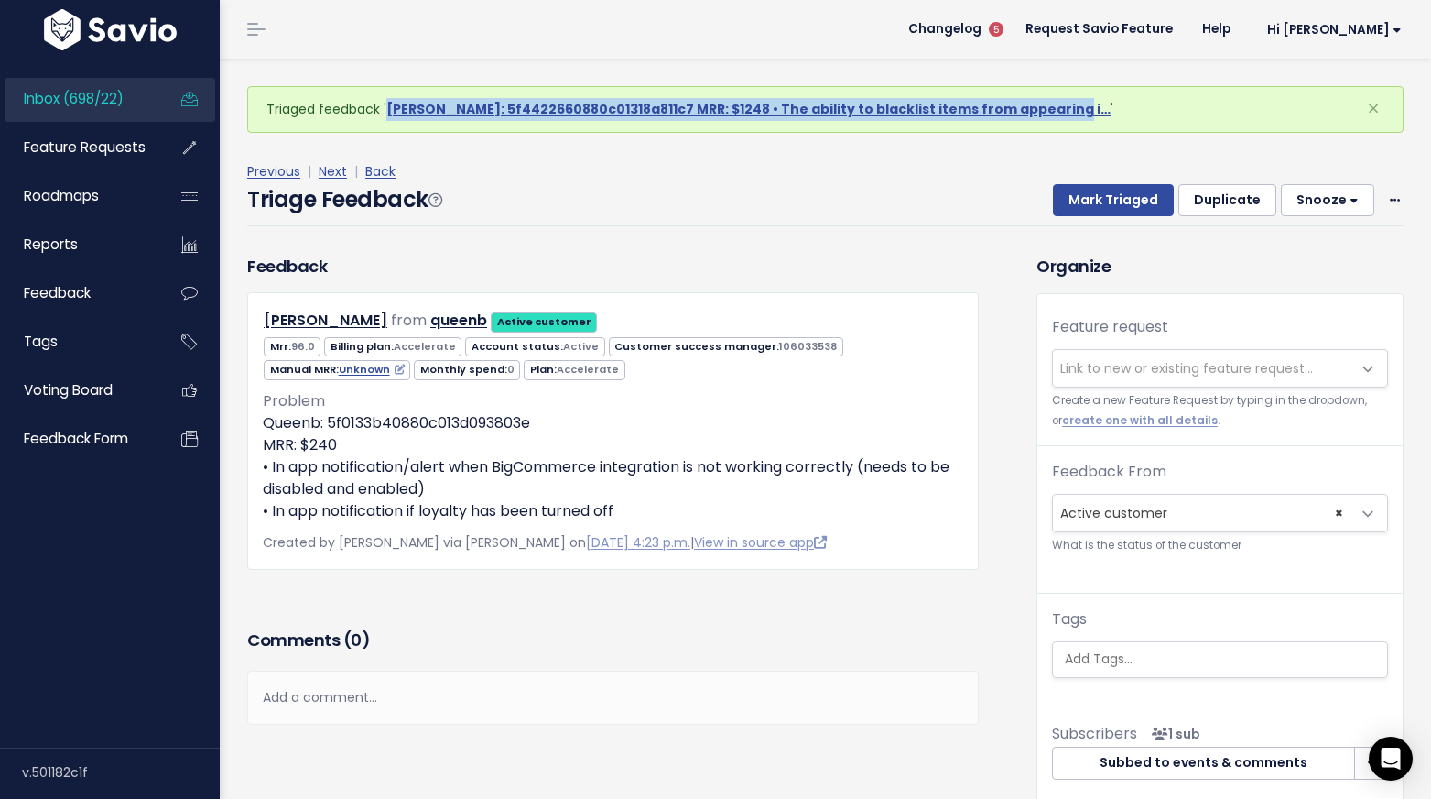
drag, startPoint x: 658, startPoint y: 110, endPoint x: 671, endPoint y: 82, distance: 30.7
click at [0, 0] on div "Inbox (698/22) Feature Requests Roadmaps" at bounding box center [715, 448] width 1431 height 896
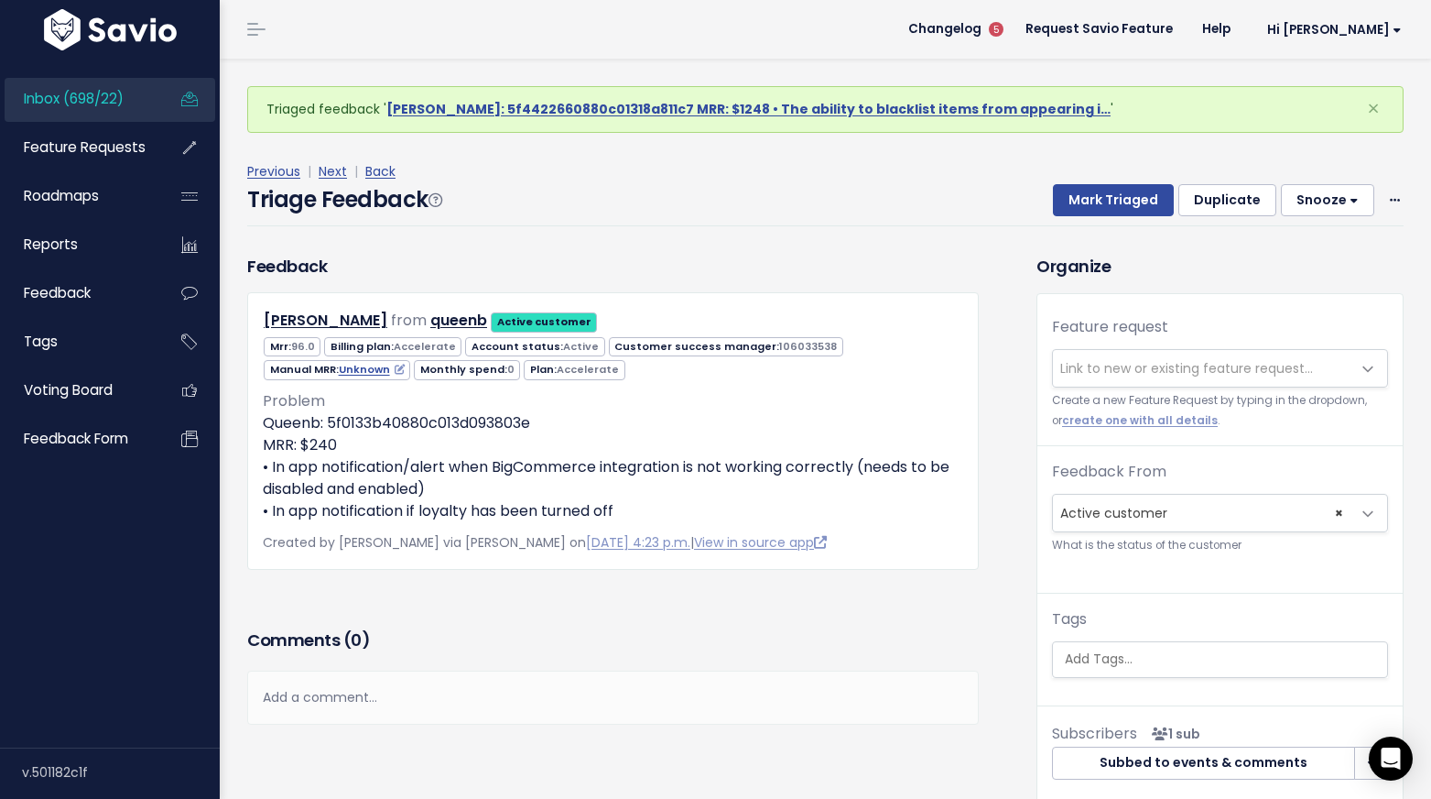
click at [1106, 372] on span "Link to new or existing feature request..." at bounding box center [1187, 368] width 253 height 18
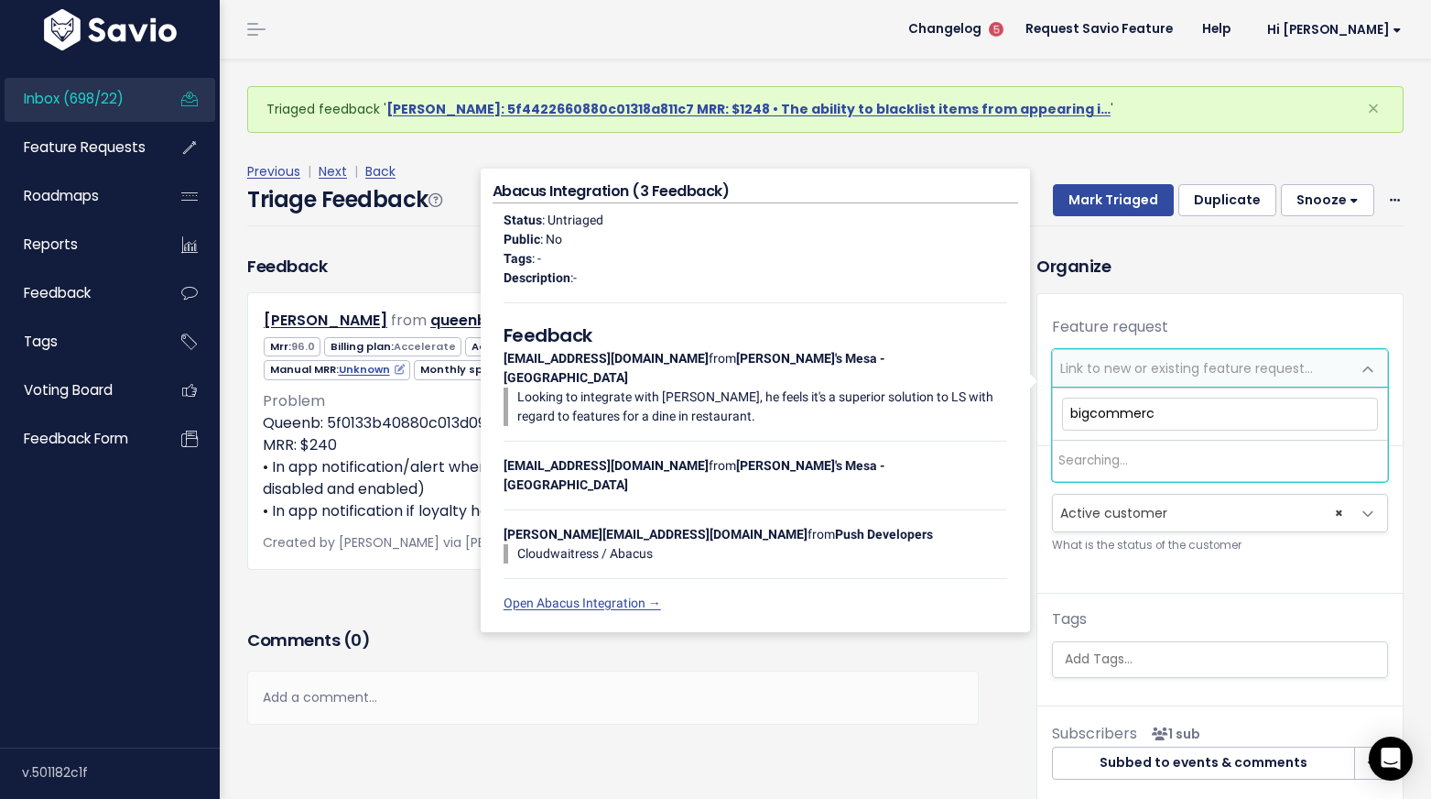
type input "bigcommerce"
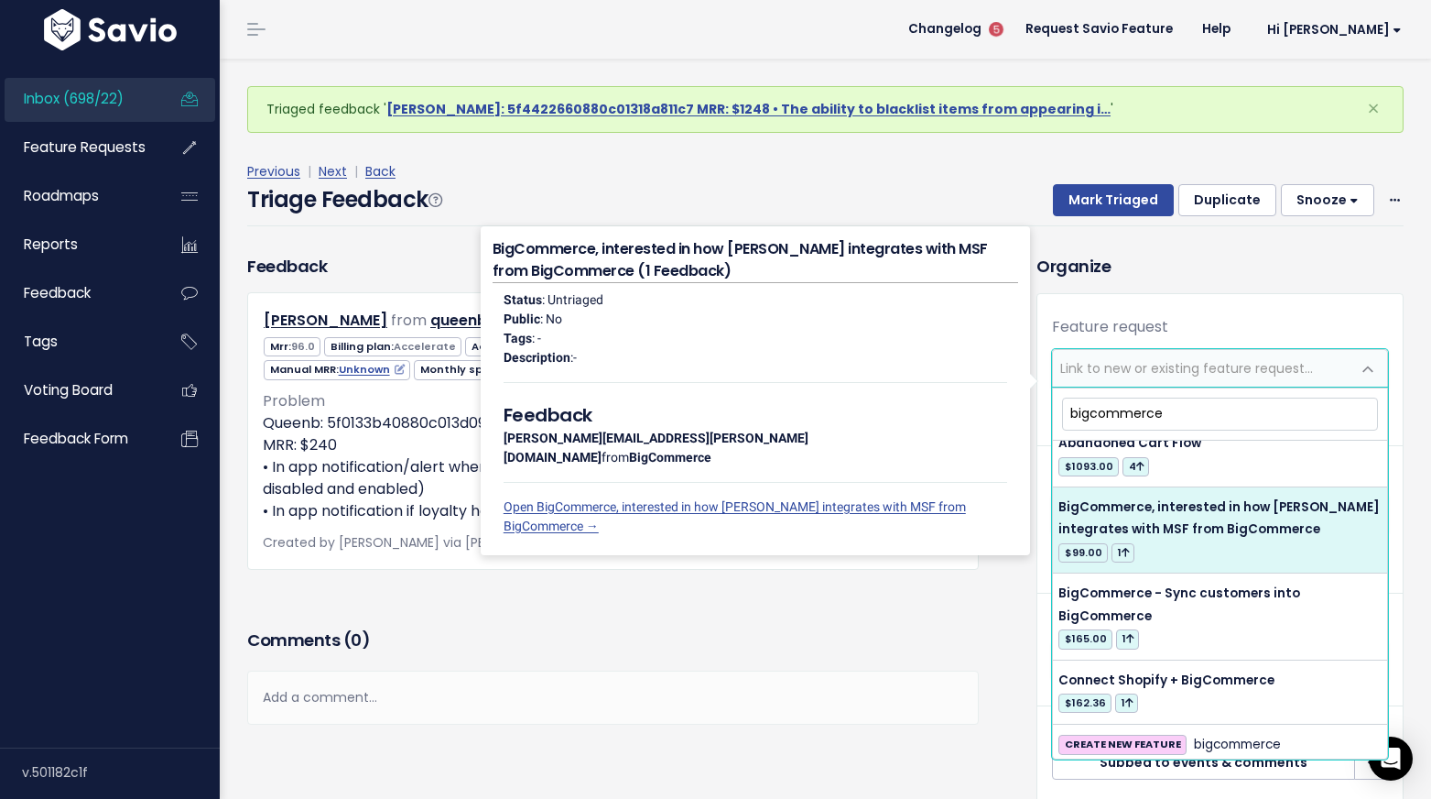
scroll to position [45, 0]
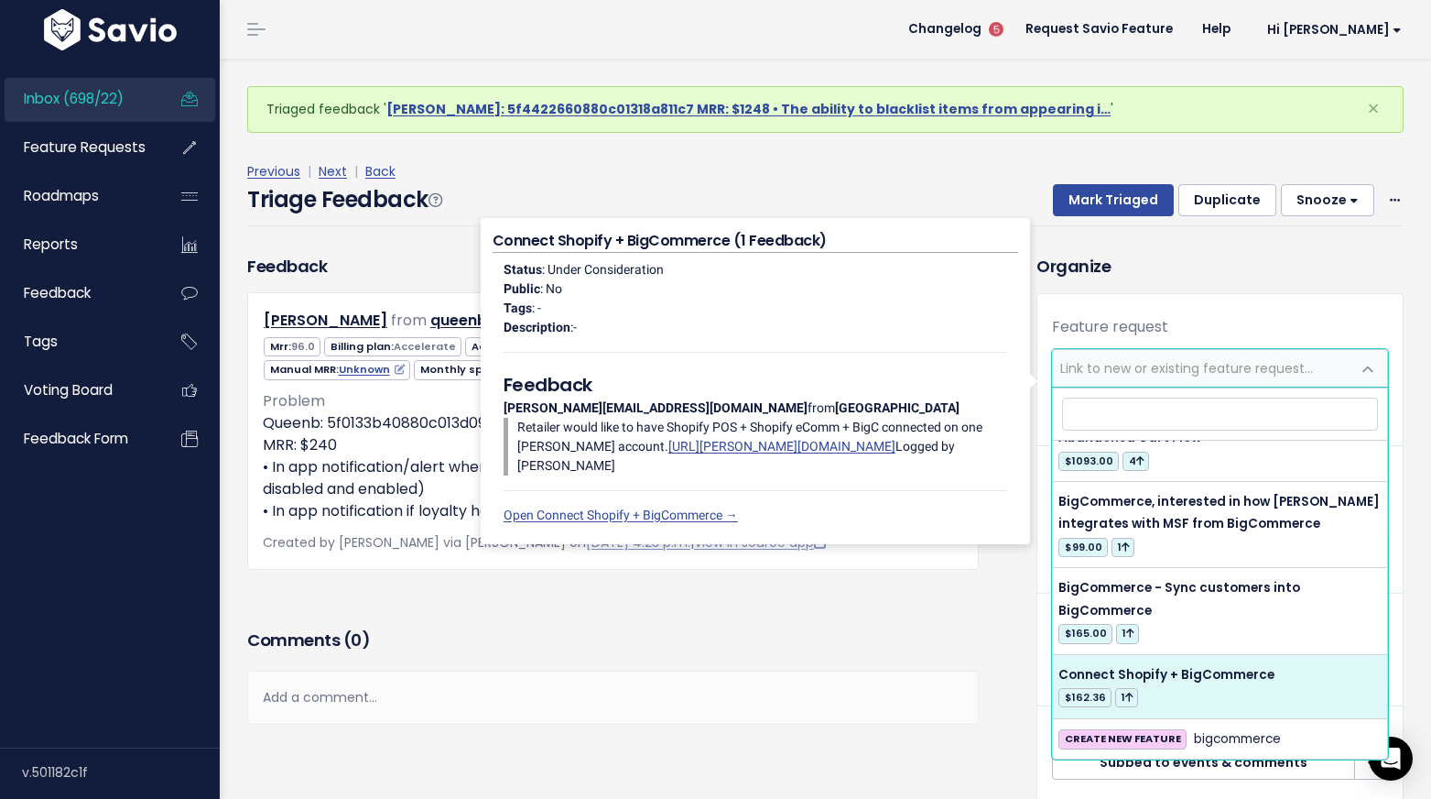
click at [831, 632] on h3 "Comments ( 0 )" at bounding box center [613, 640] width 732 height 26
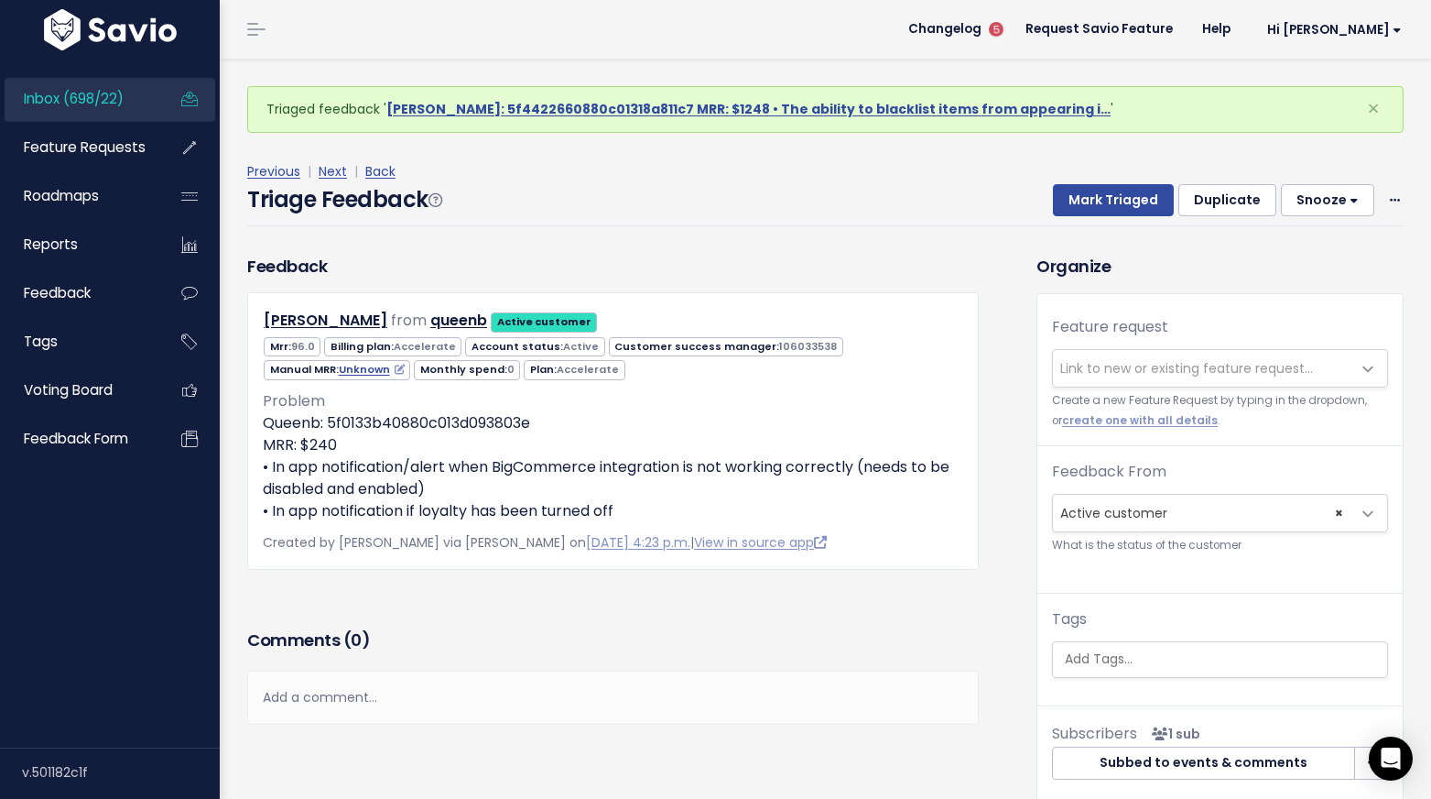
click at [1119, 373] on span "Link to new or existing feature request..." at bounding box center [1187, 368] width 253 height 18
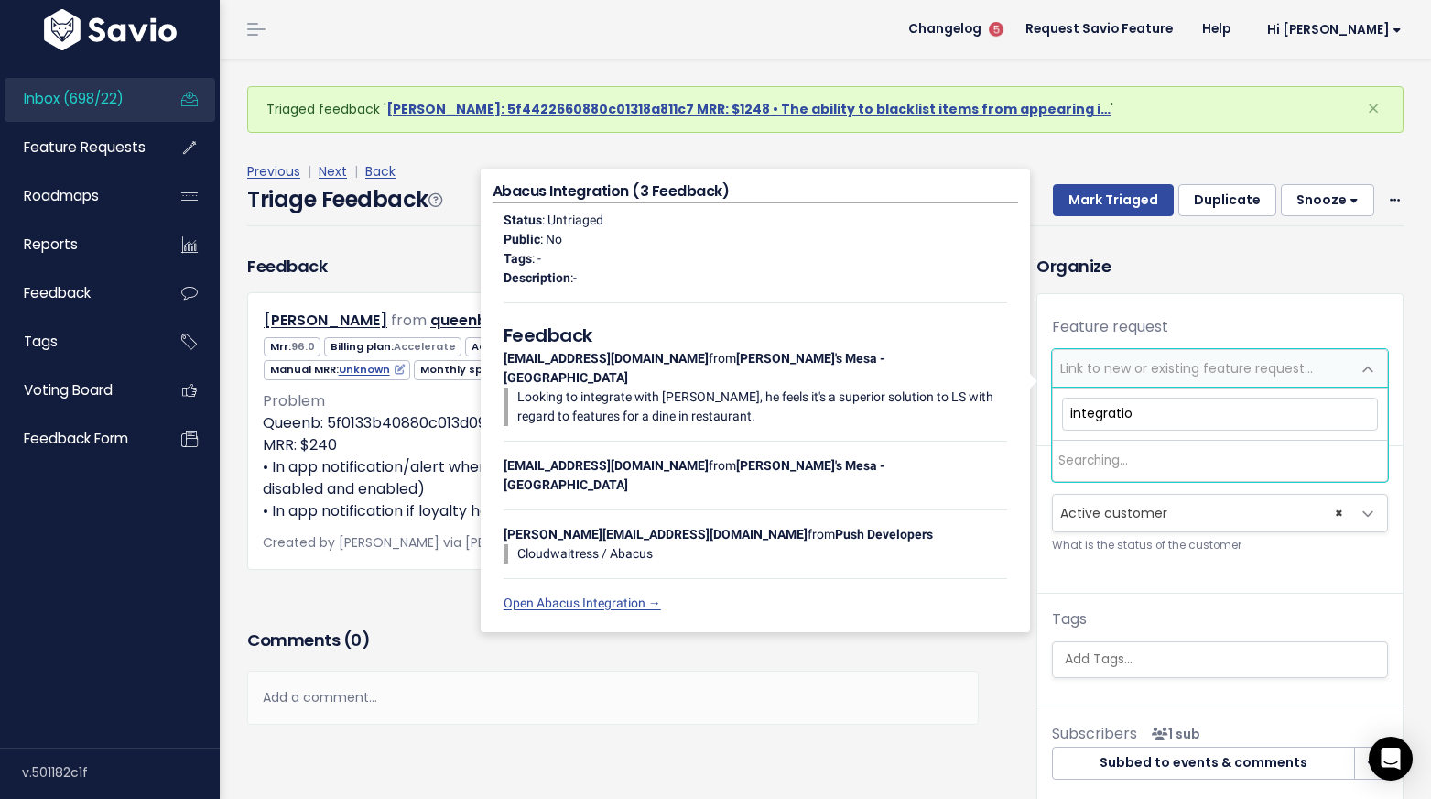
type input "integration"
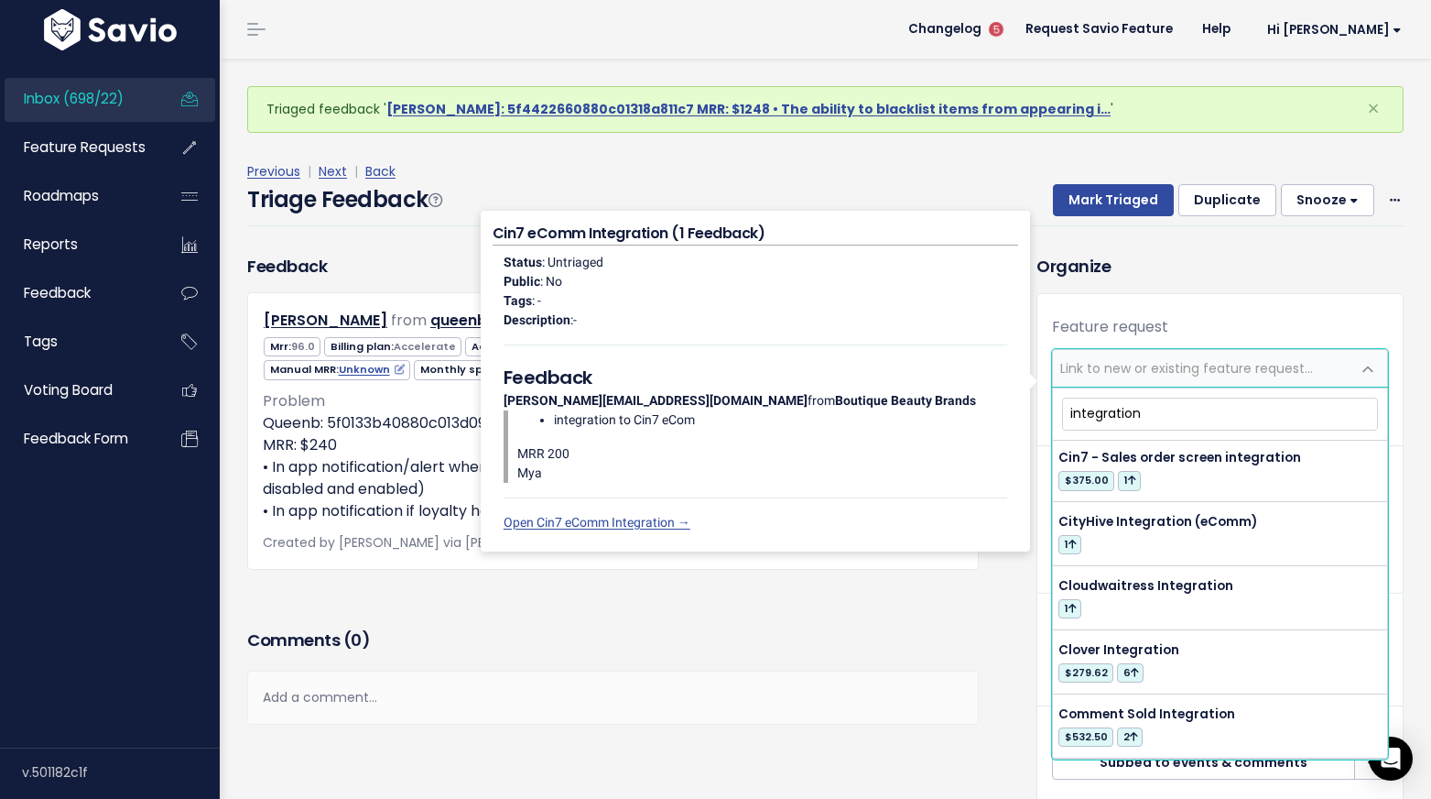
scroll to position [2268, 0]
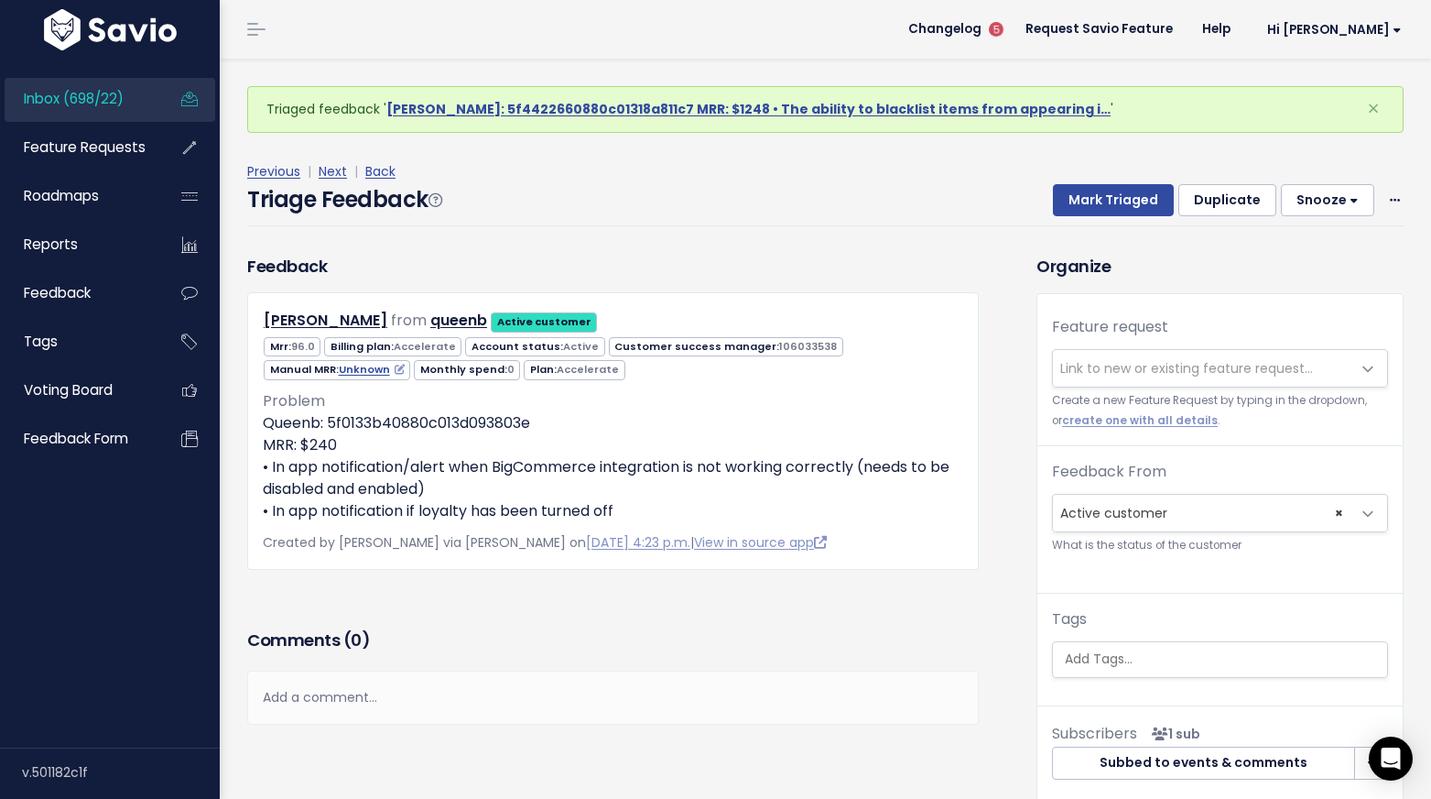
click at [899, 669] on div "Comments ( 0 )" at bounding box center [613, 648] width 732 height 46
click at [1102, 375] on span "Link to new or existing feature request..." at bounding box center [1187, 368] width 253 height 18
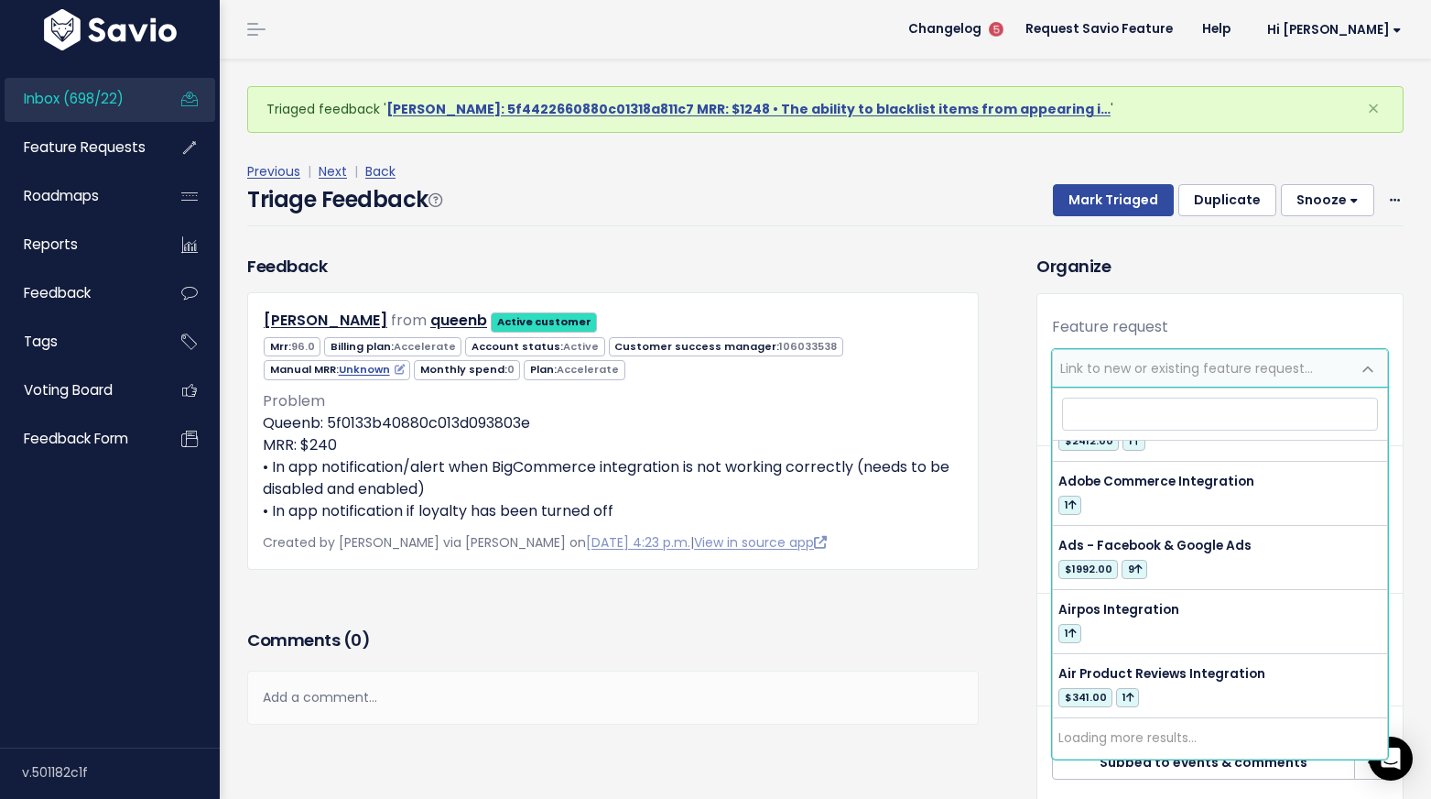
scroll to position [0, 0]
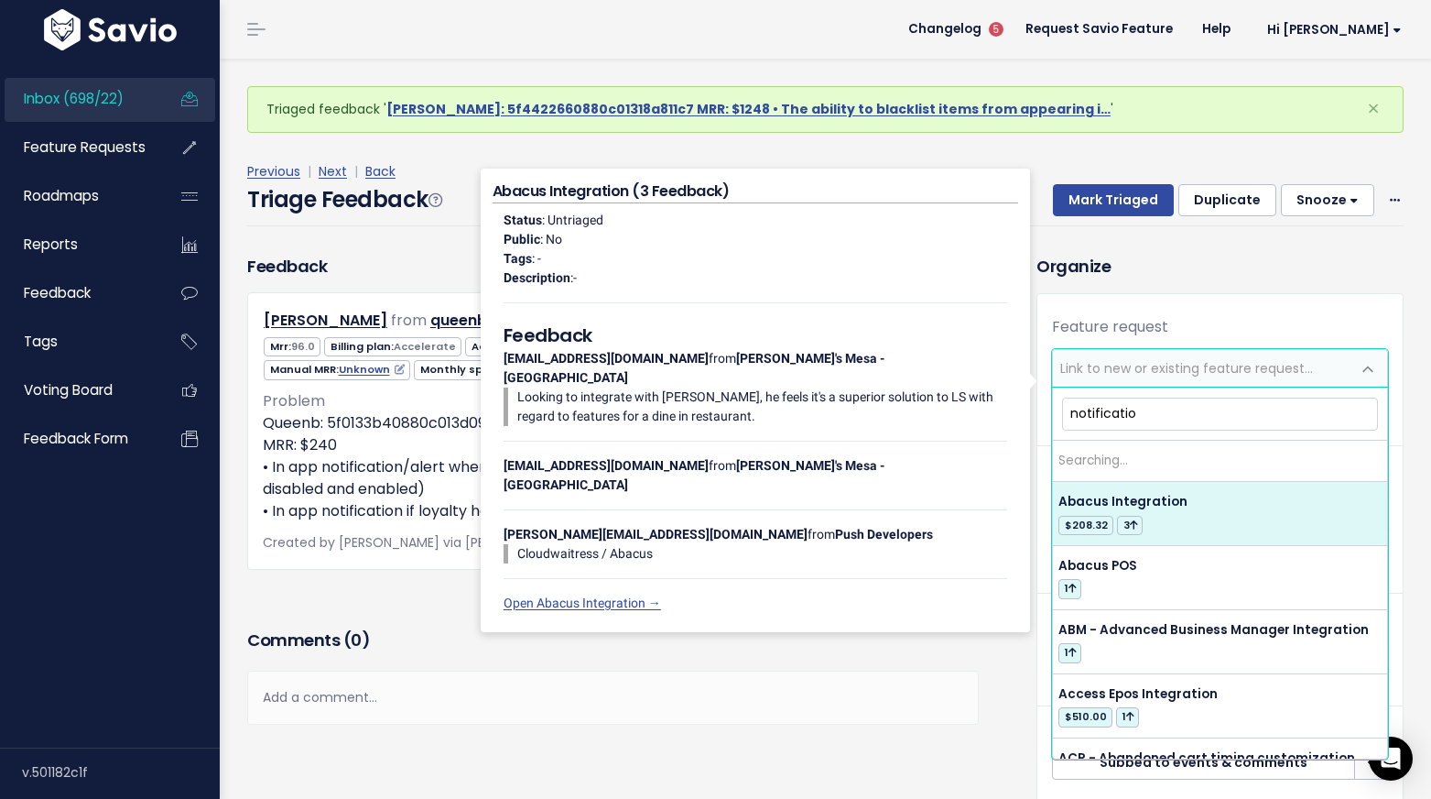
type input "notification"
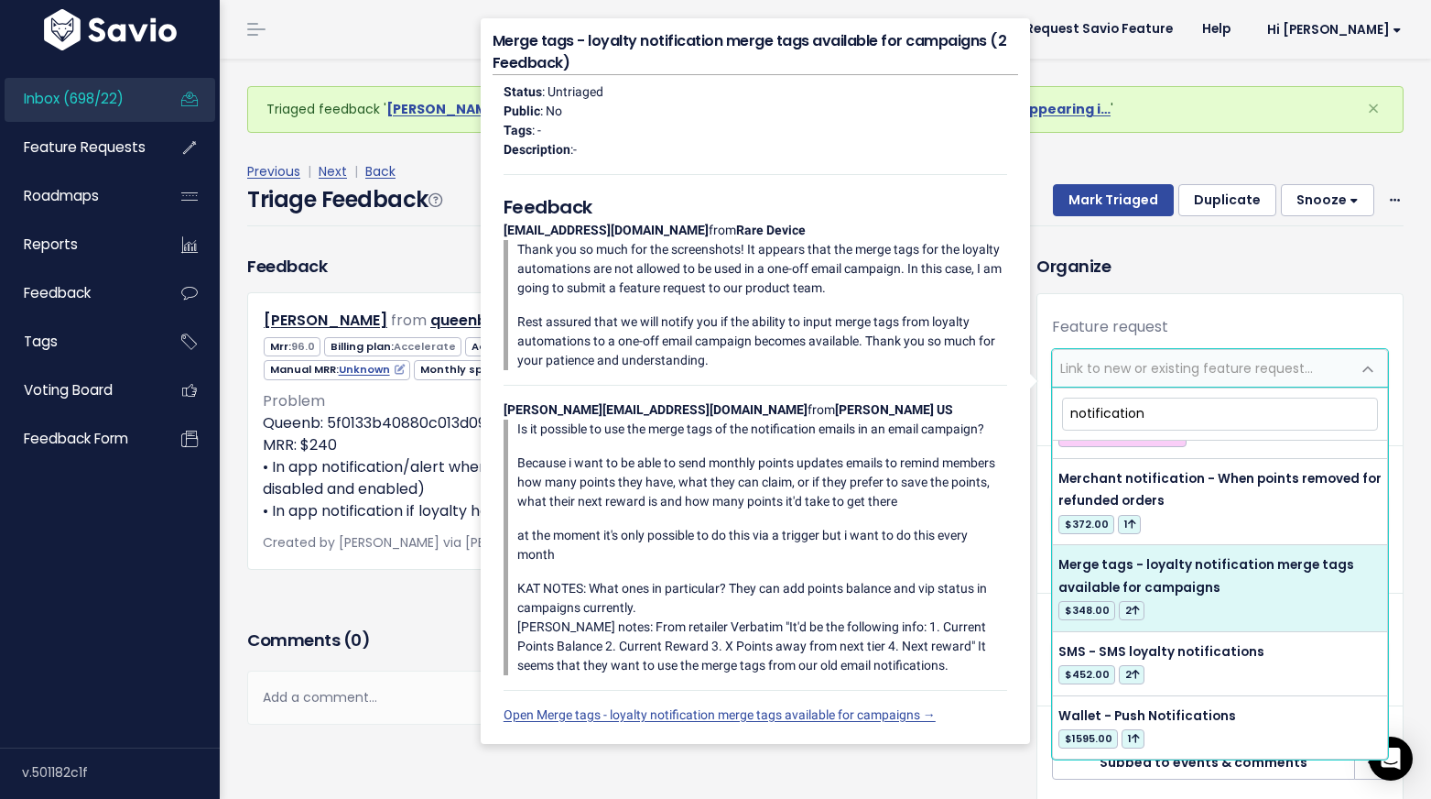
scroll to position [1640, 0]
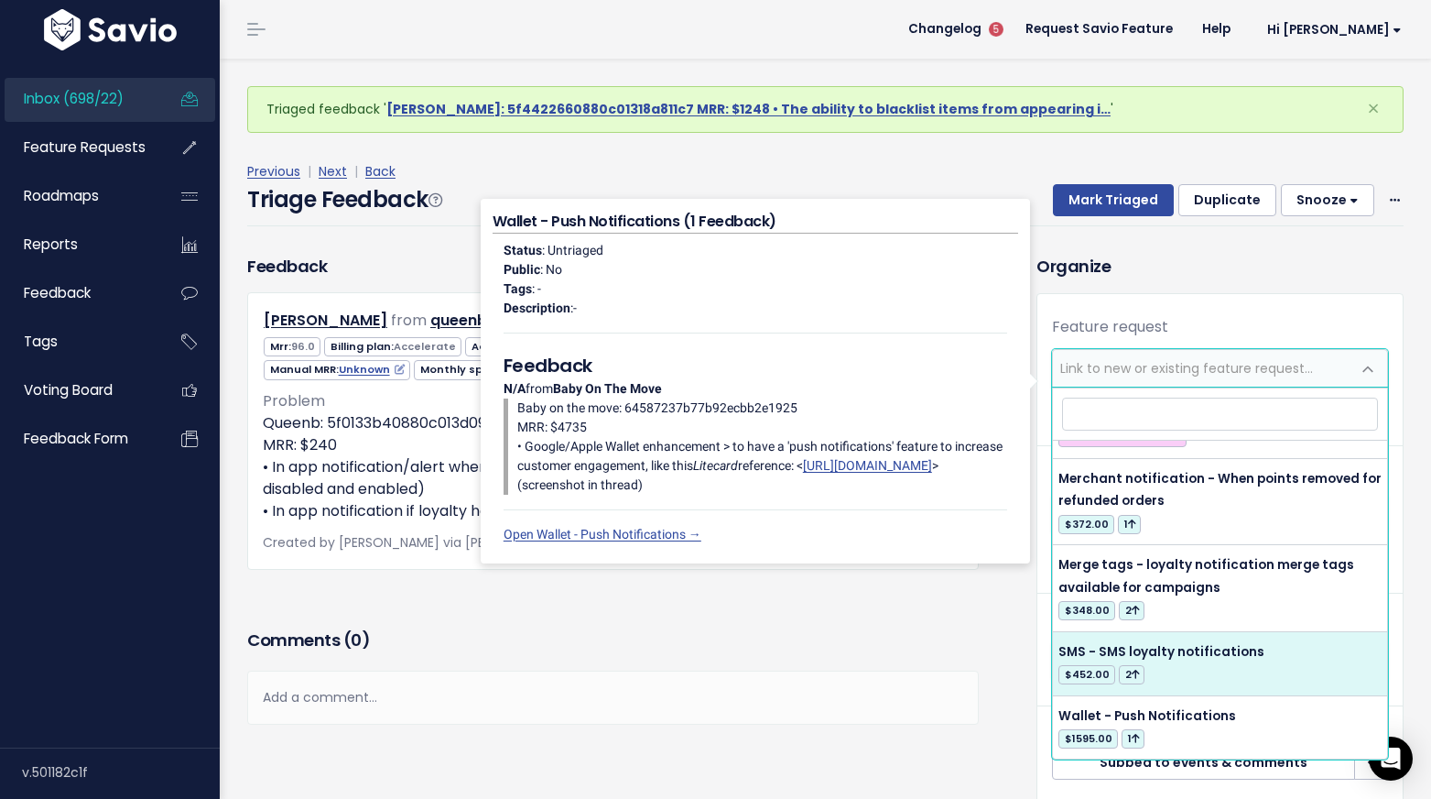
click at [830, 604] on div "Feedback Krystle Queen from queenb Active customer" at bounding box center [613, 439] width 759 height 370
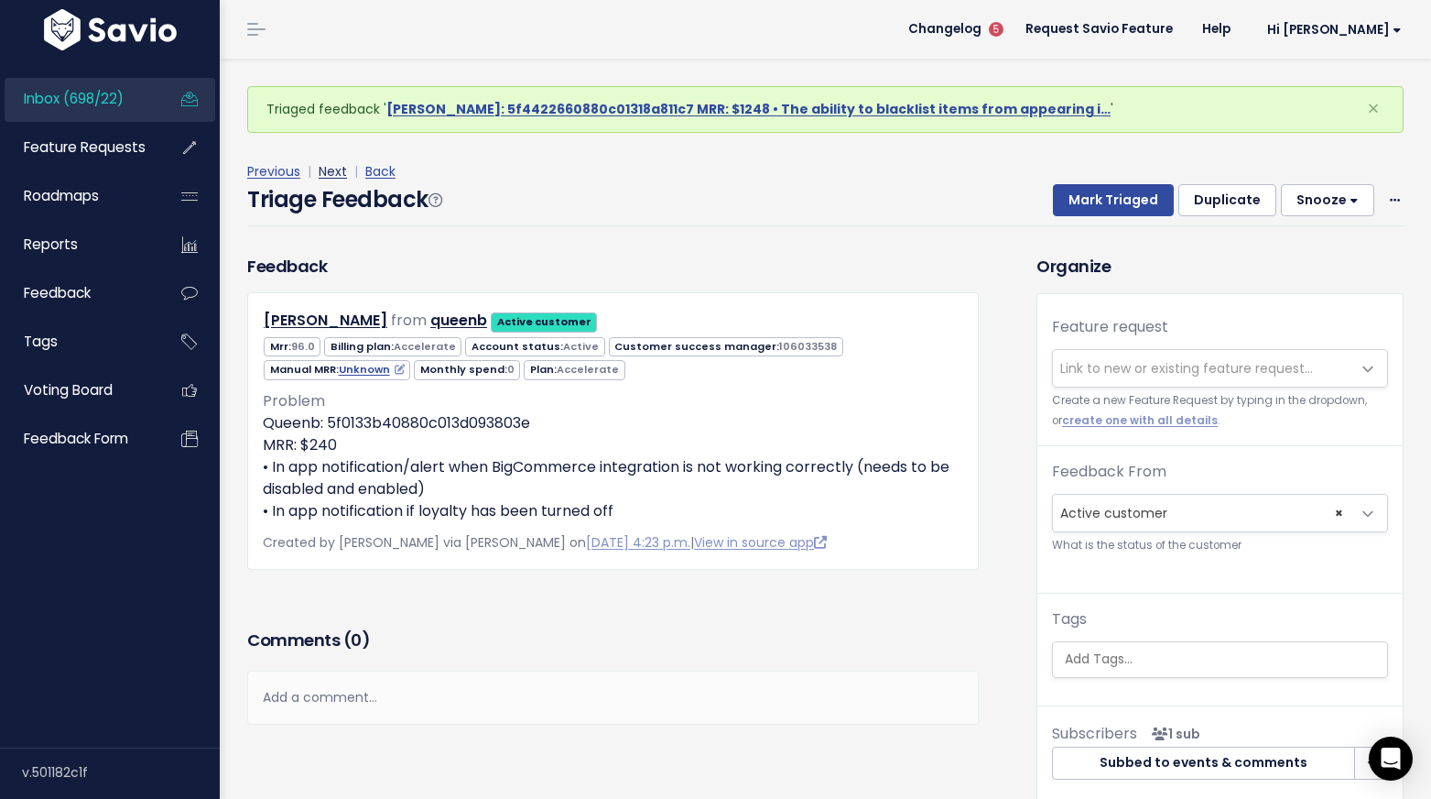
click at [323, 169] on link "Next" at bounding box center [333, 171] width 28 height 18
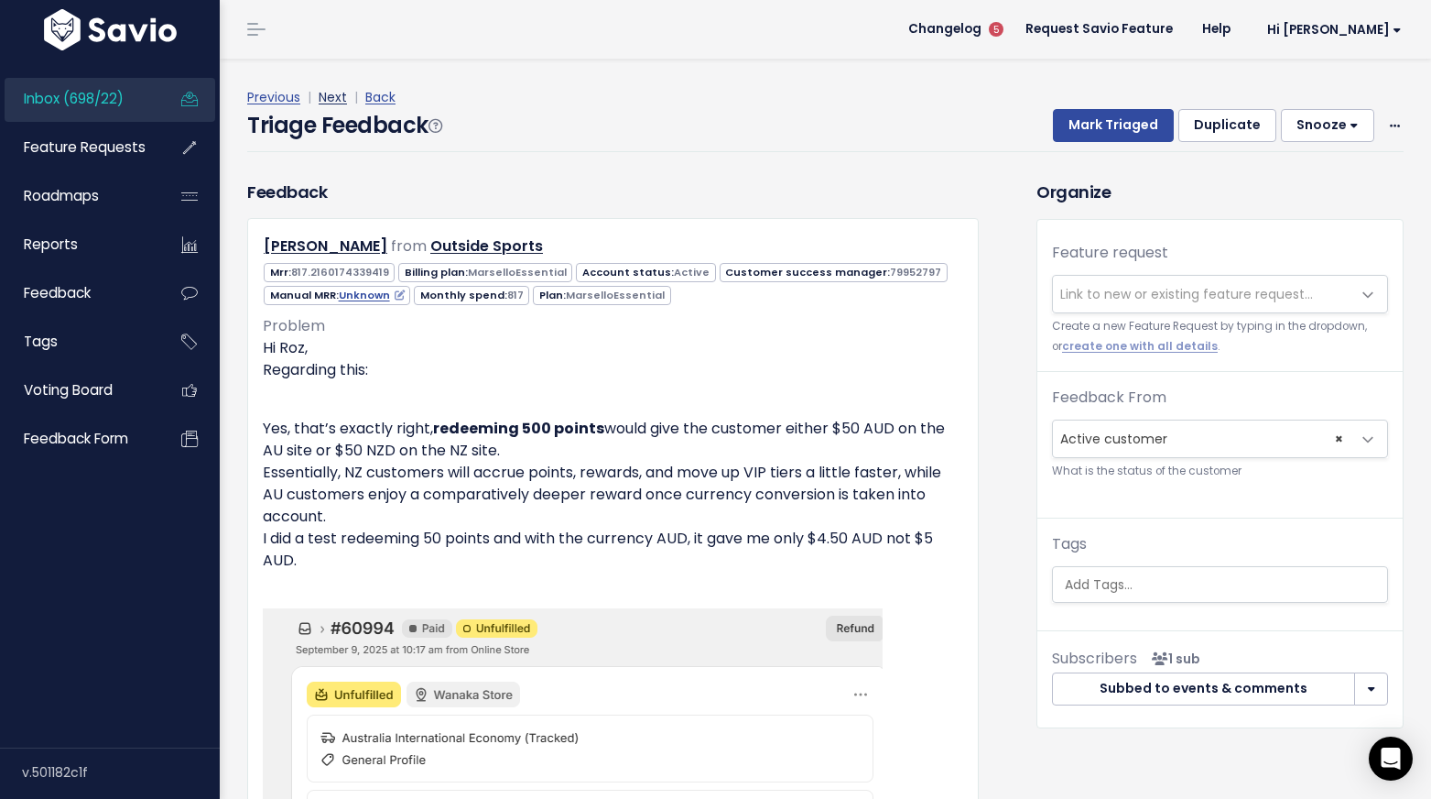
click at [335, 97] on link "Next" at bounding box center [333, 97] width 28 height 18
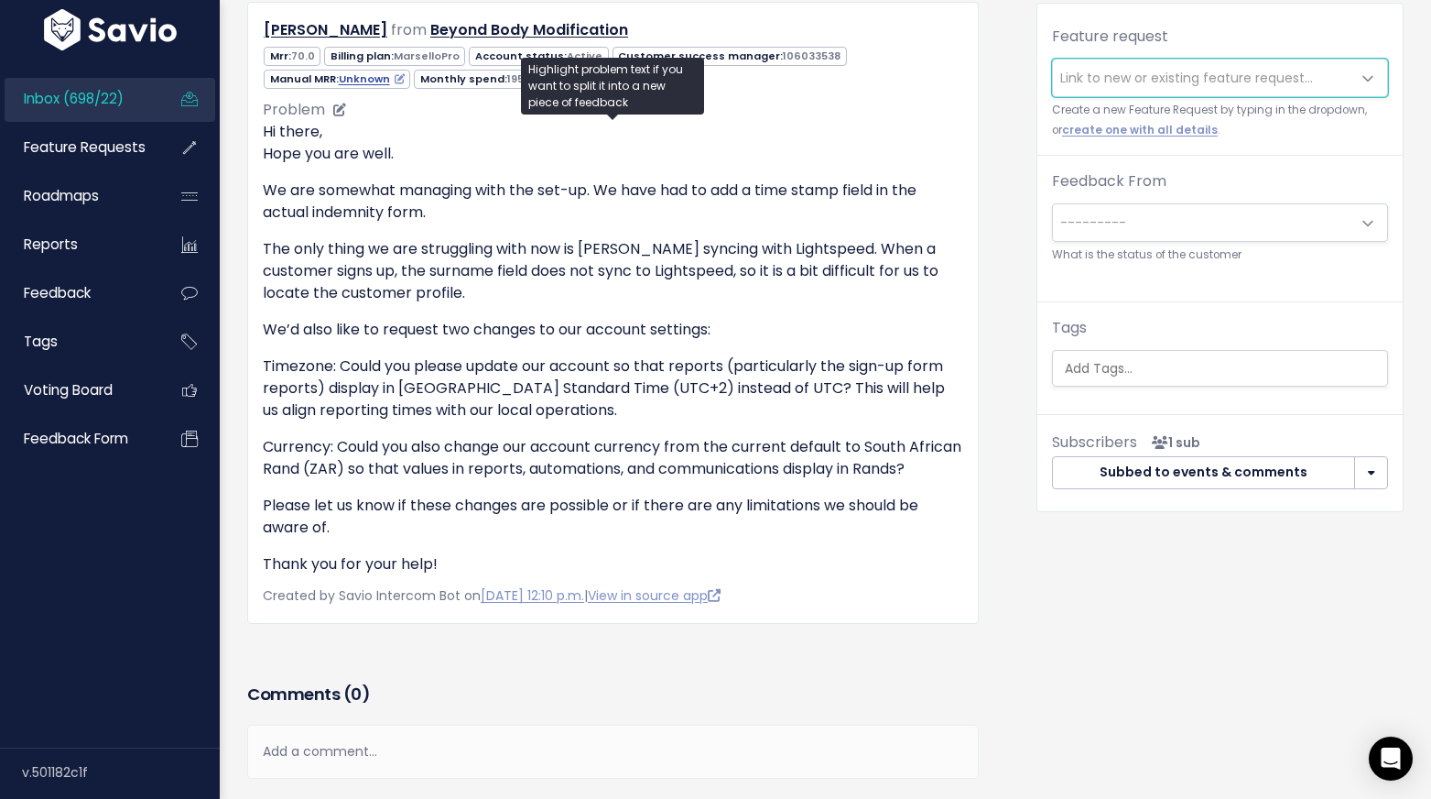
scroll to position [160, 0]
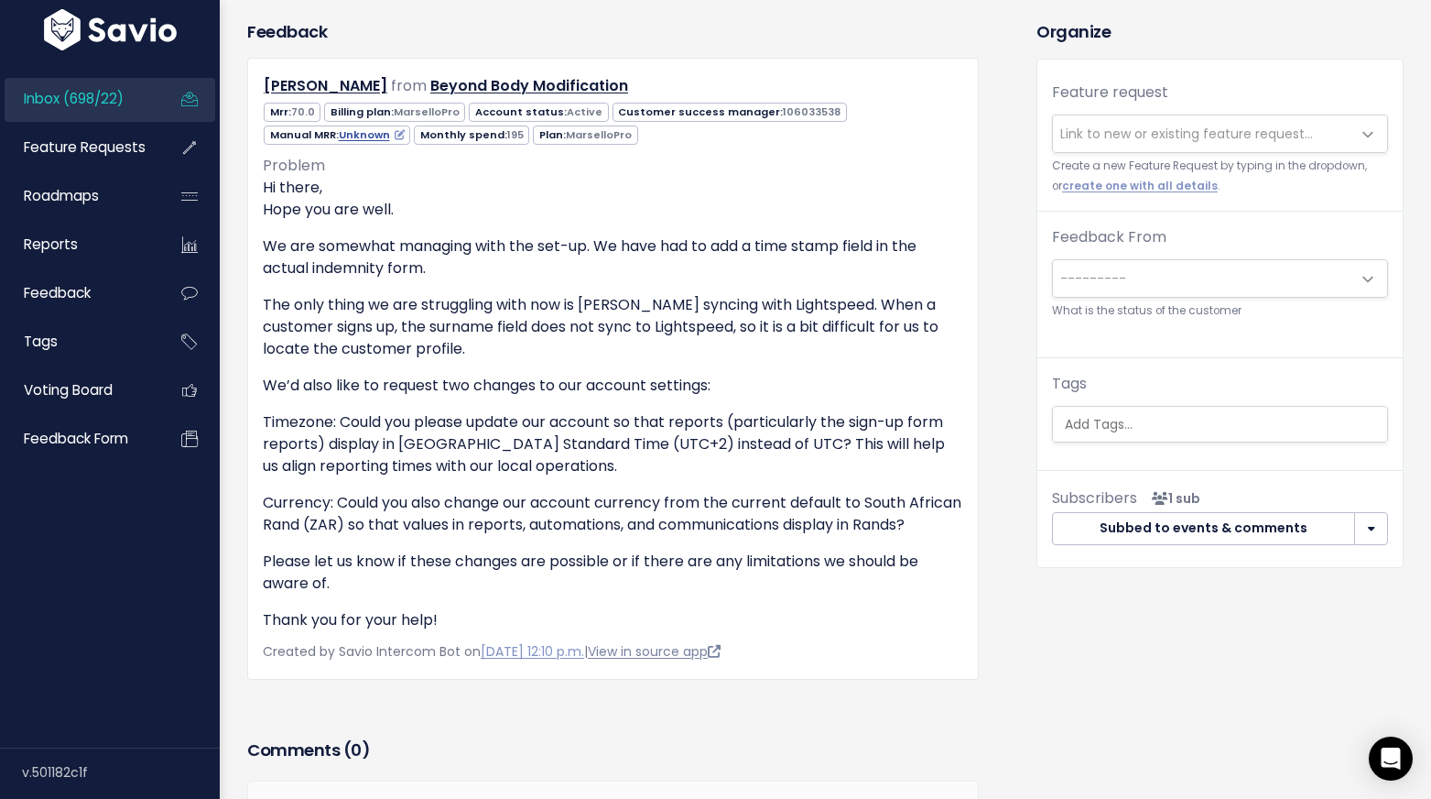
click at [688, 660] on link "View in source app" at bounding box center [654, 651] width 133 height 18
drag, startPoint x: 105, startPoint y: 155, endPoint x: 434, endPoint y: 4, distance: 361.8
click at [0, 0] on div "Inbox (698/22) Feature Requests Roadmaps Reports" at bounding box center [110, 399] width 220 height 799
click at [336, 166] on icon at bounding box center [339, 165] width 13 height 13
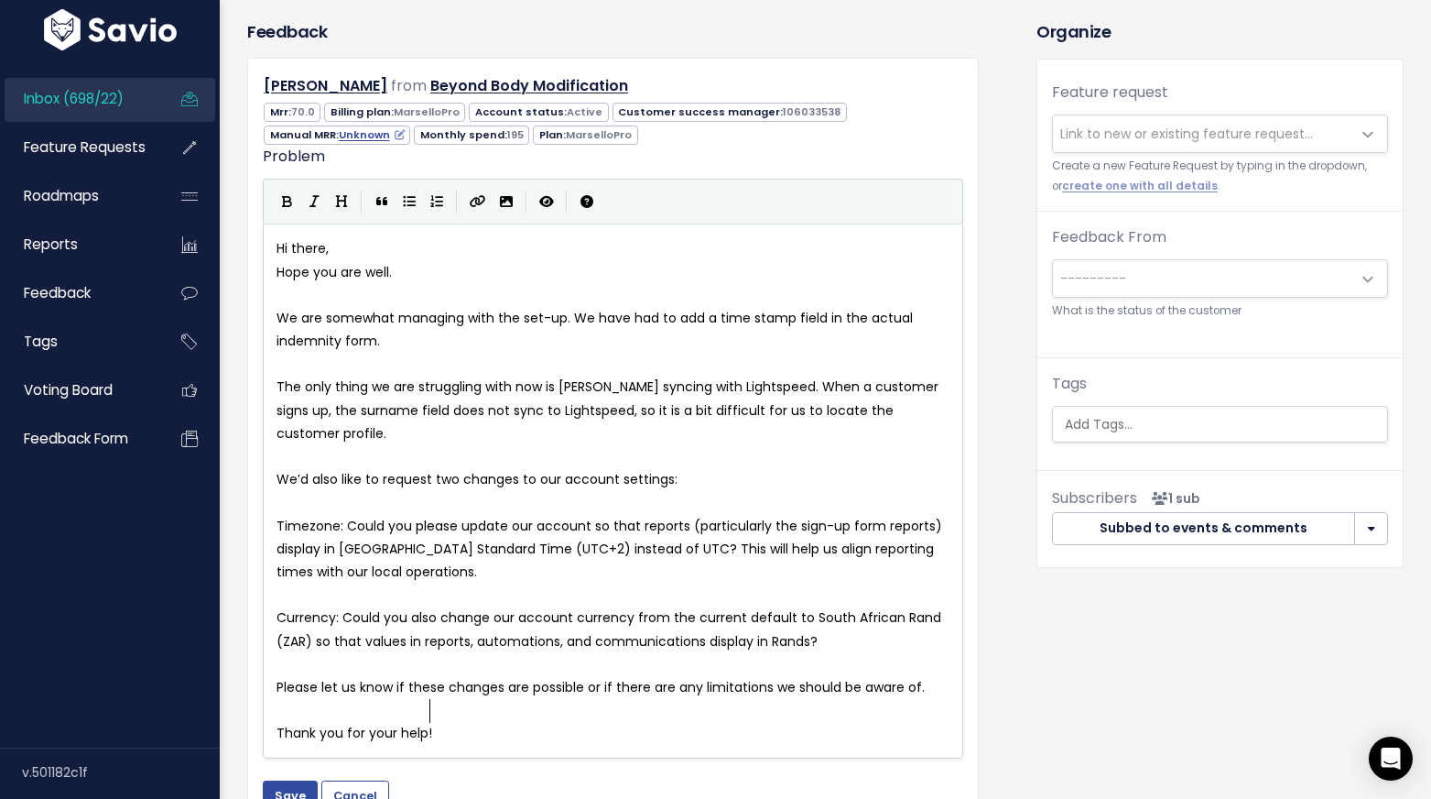
scroll to position [2, 0]
type textarea "Hi there, Hope you are well. We are somewhat managing with the set-up. We have …"
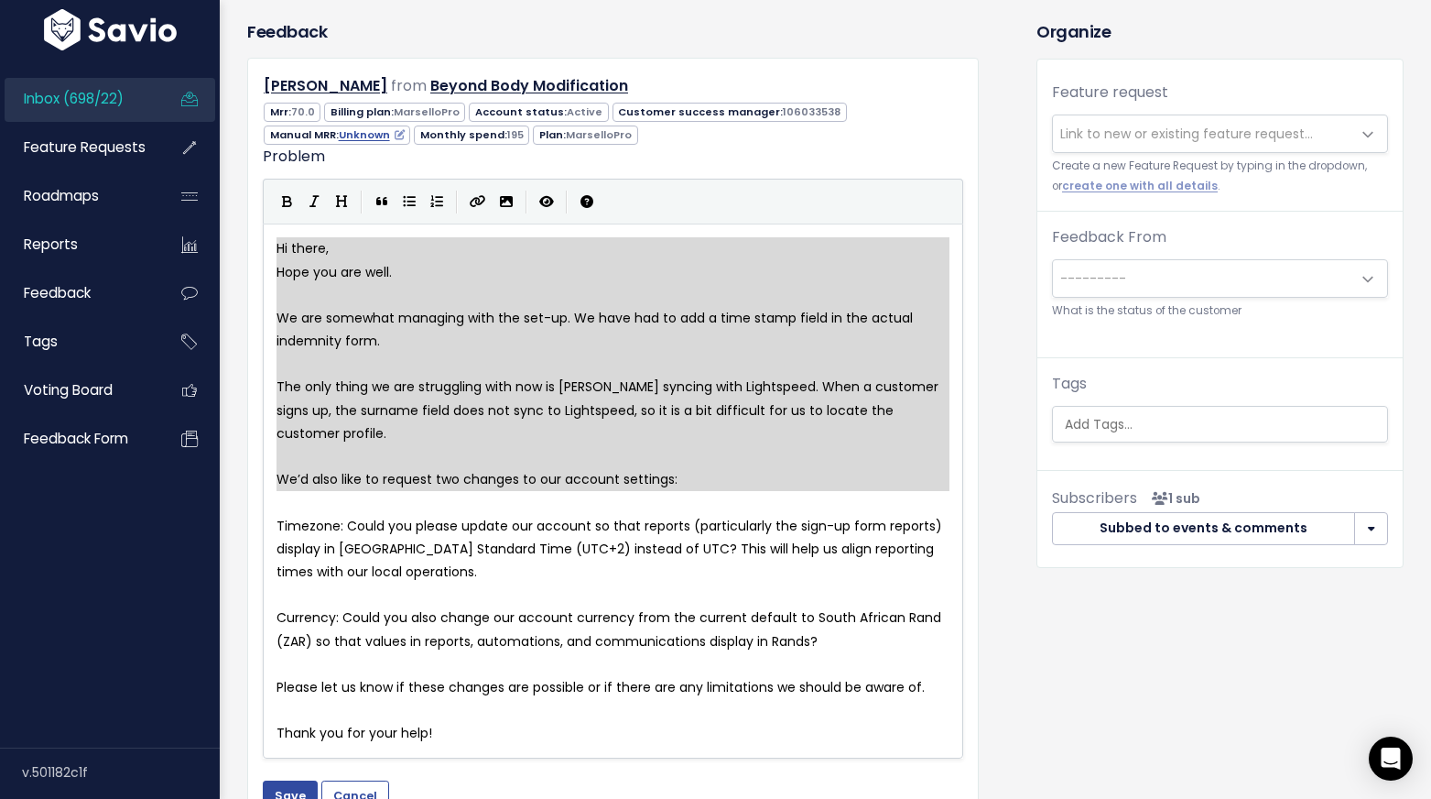
drag, startPoint x: 278, startPoint y: 503, endPoint x: 223, endPoint y: 207, distance: 301.0
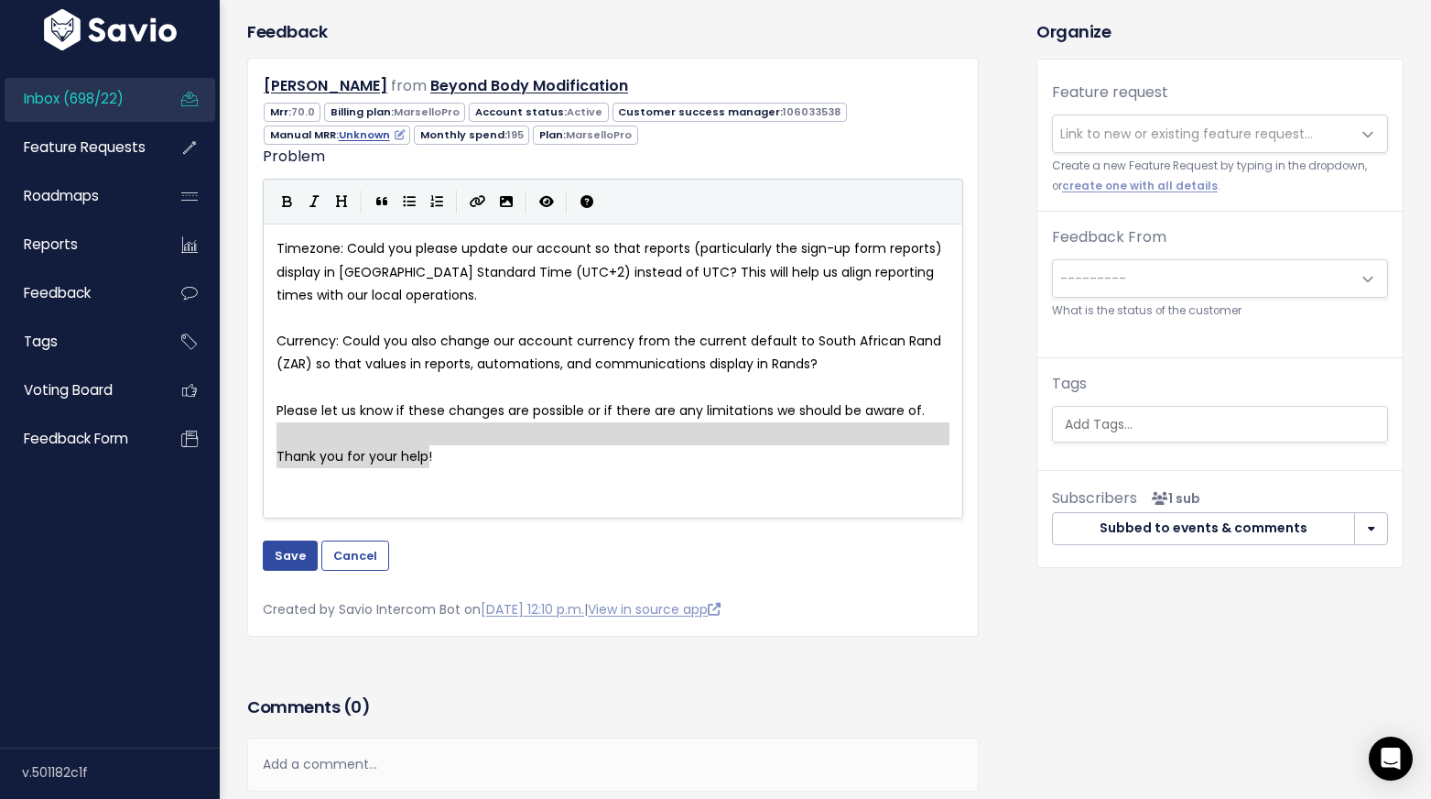
type textarea "Please let us know if these changes are possible or if there are any limitation…"
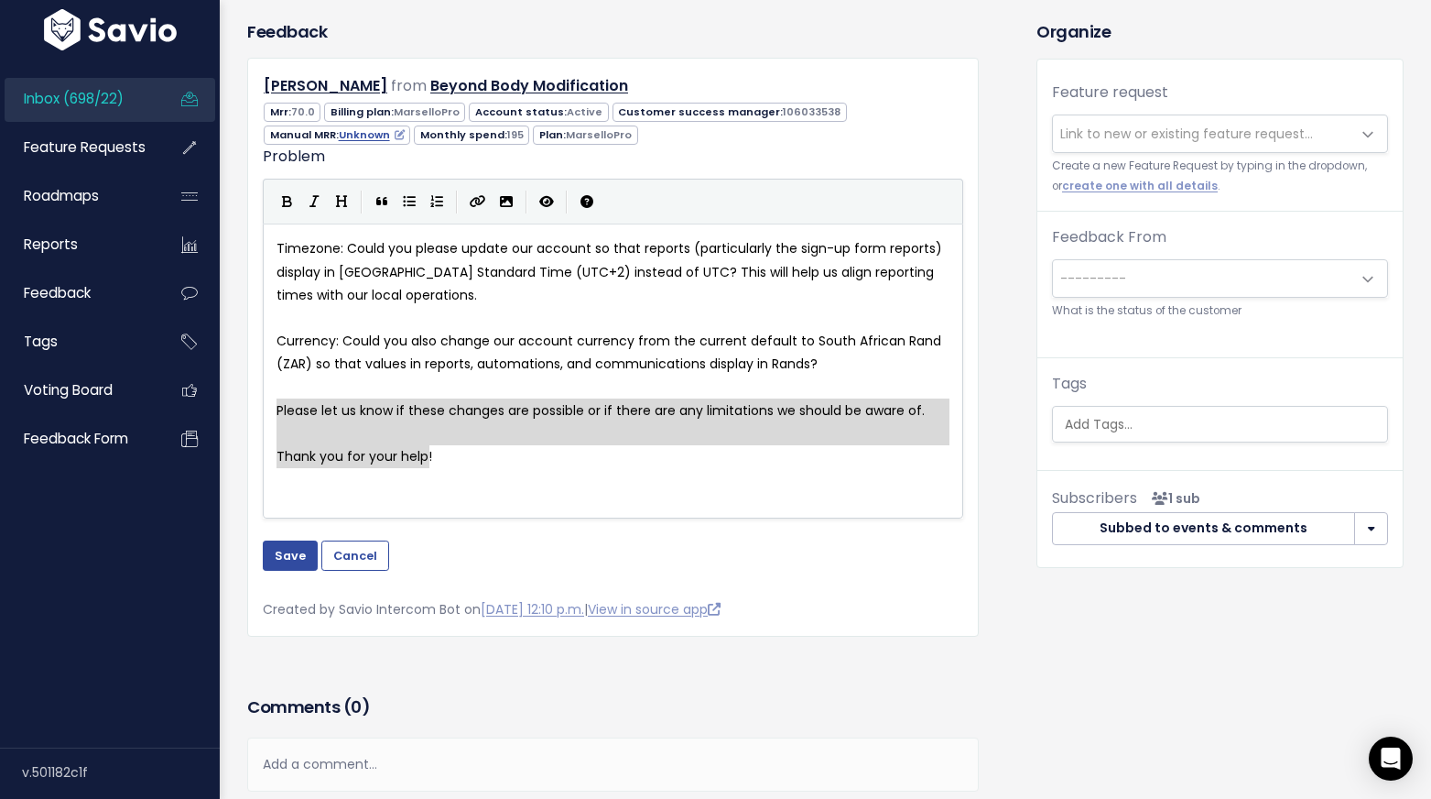
drag, startPoint x: 441, startPoint y: 454, endPoint x: 287, endPoint y: 419, distance: 157.7
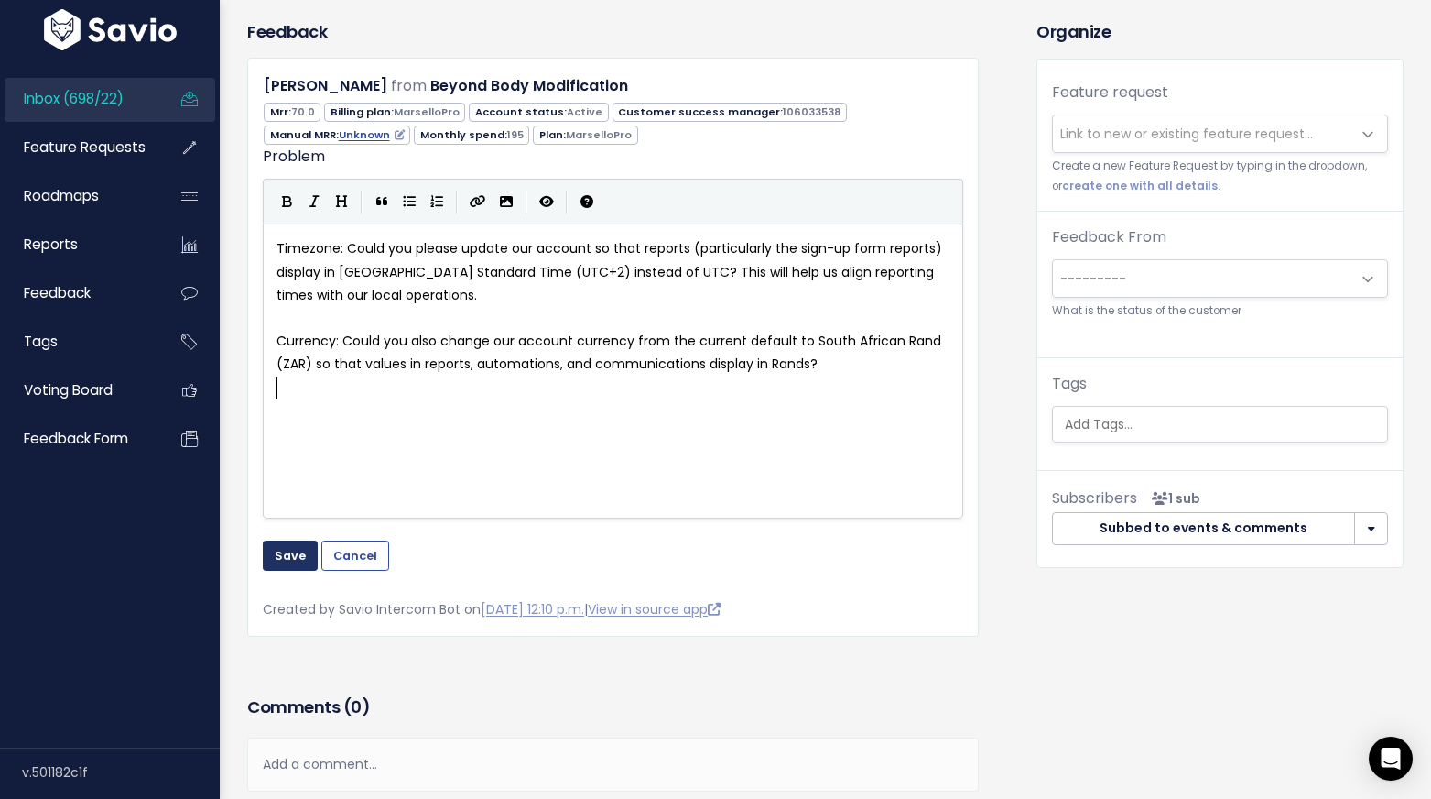
click at [292, 551] on button "Save" at bounding box center [290, 554] width 55 height 29
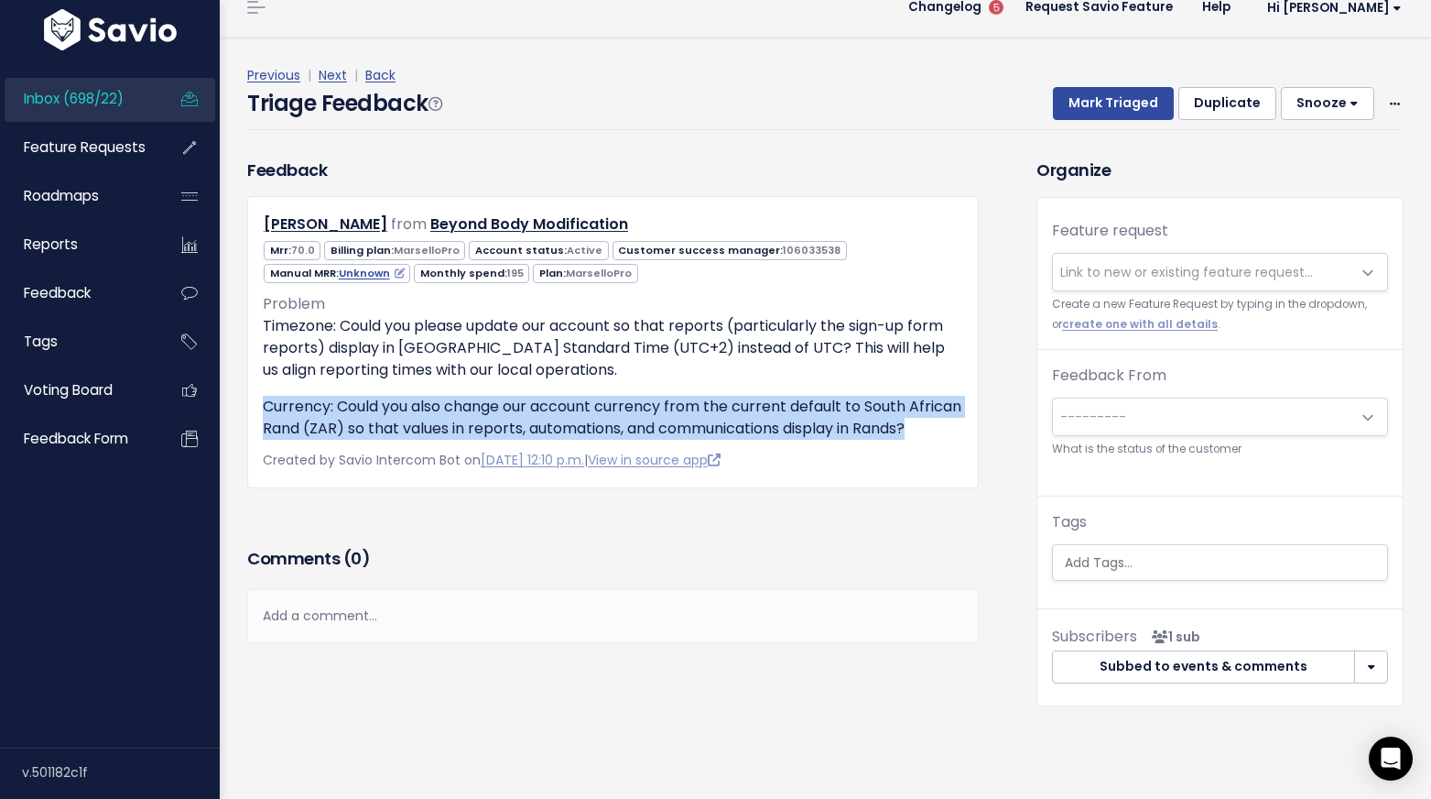
drag, startPoint x: 323, startPoint y: 451, endPoint x: 258, endPoint y: 411, distance: 76.5
click at [258, 411] on div "Zenaide Hoosain from Beyond Body Modification 70.0" at bounding box center [613, 341] width 732 height 291
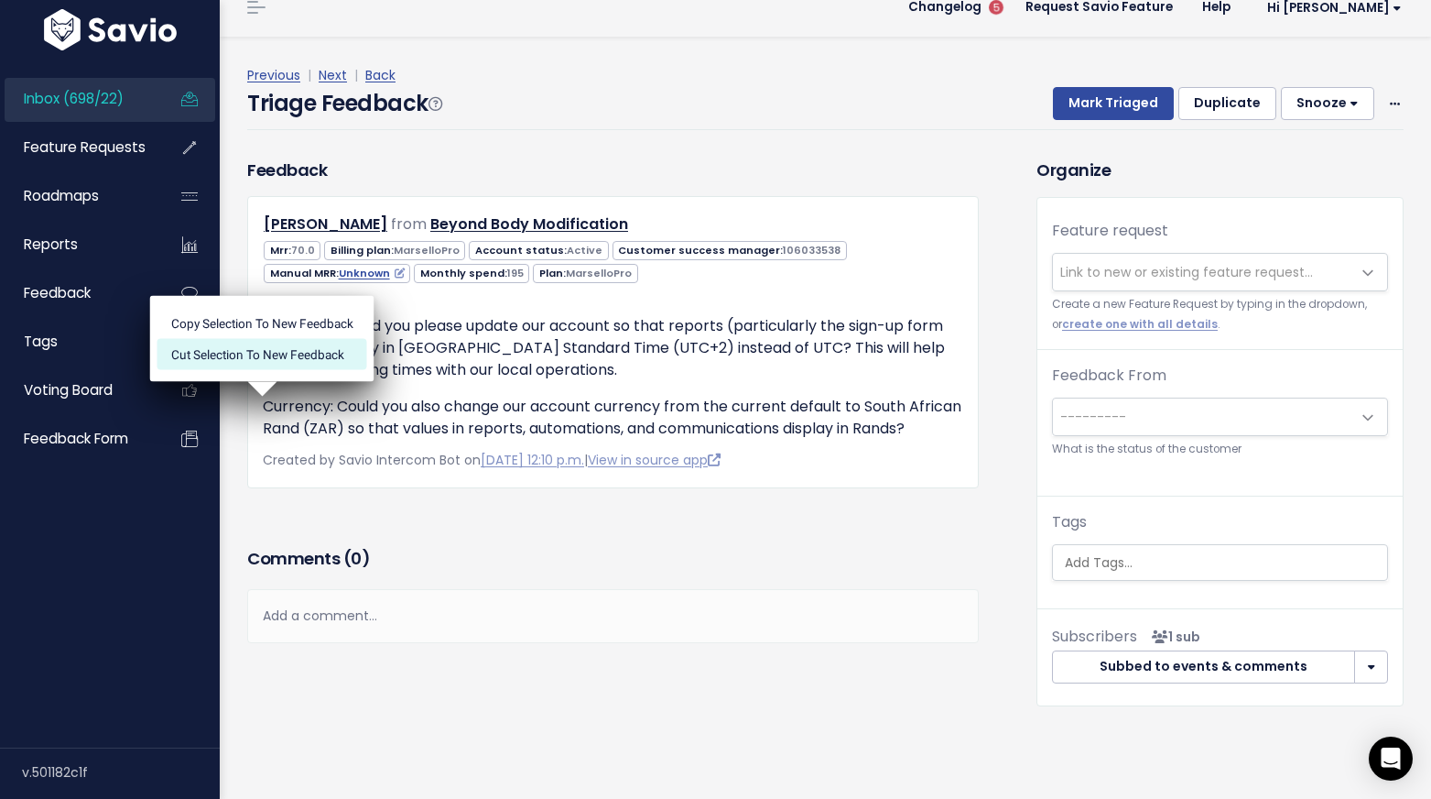
click at [278, 353] on li "Cut selection to new Feedback" at bounding box center [263, 353] width 210 height 31
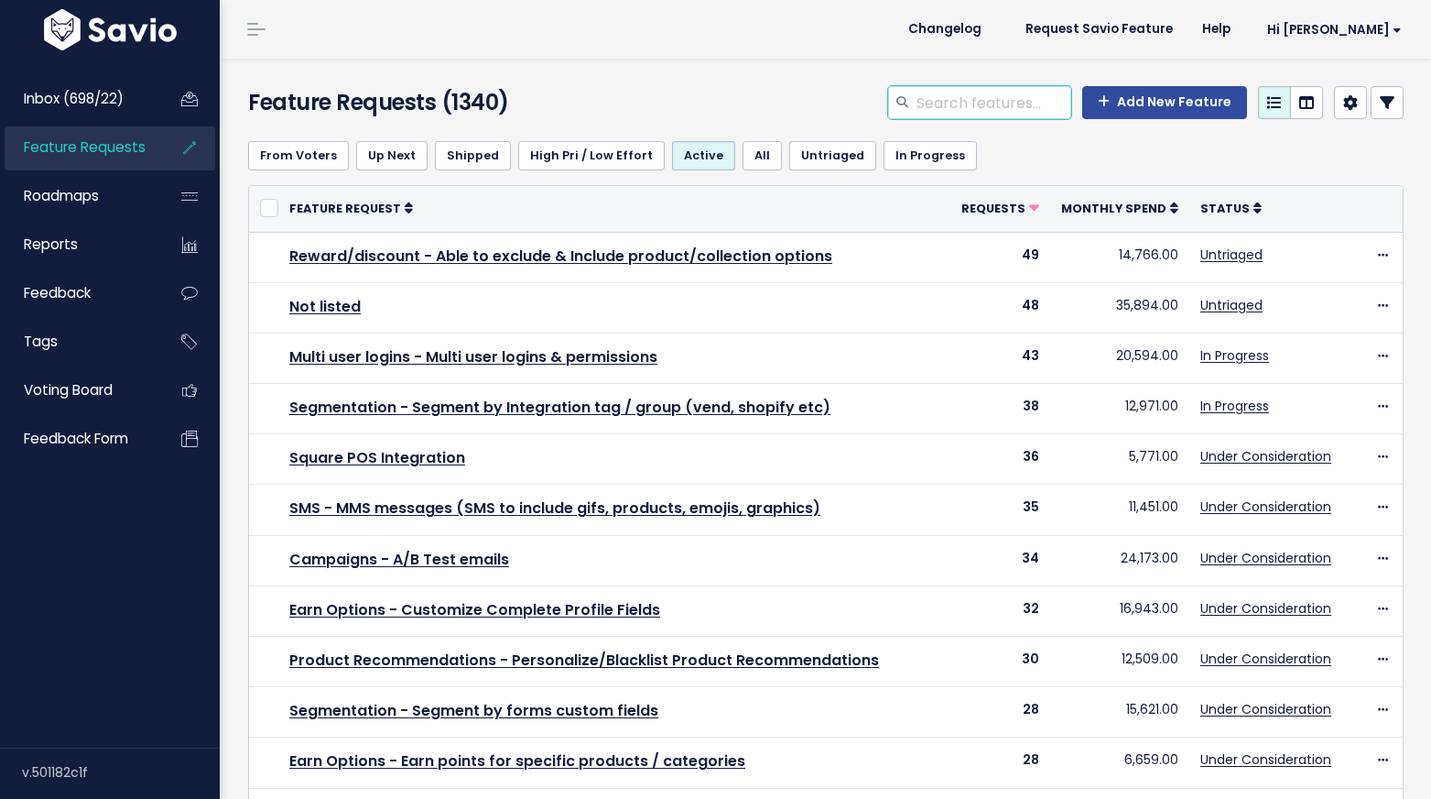
click at [970, 97] on input "search" at bounding box center [993, 102] width 157 height 33
type input "zapier"
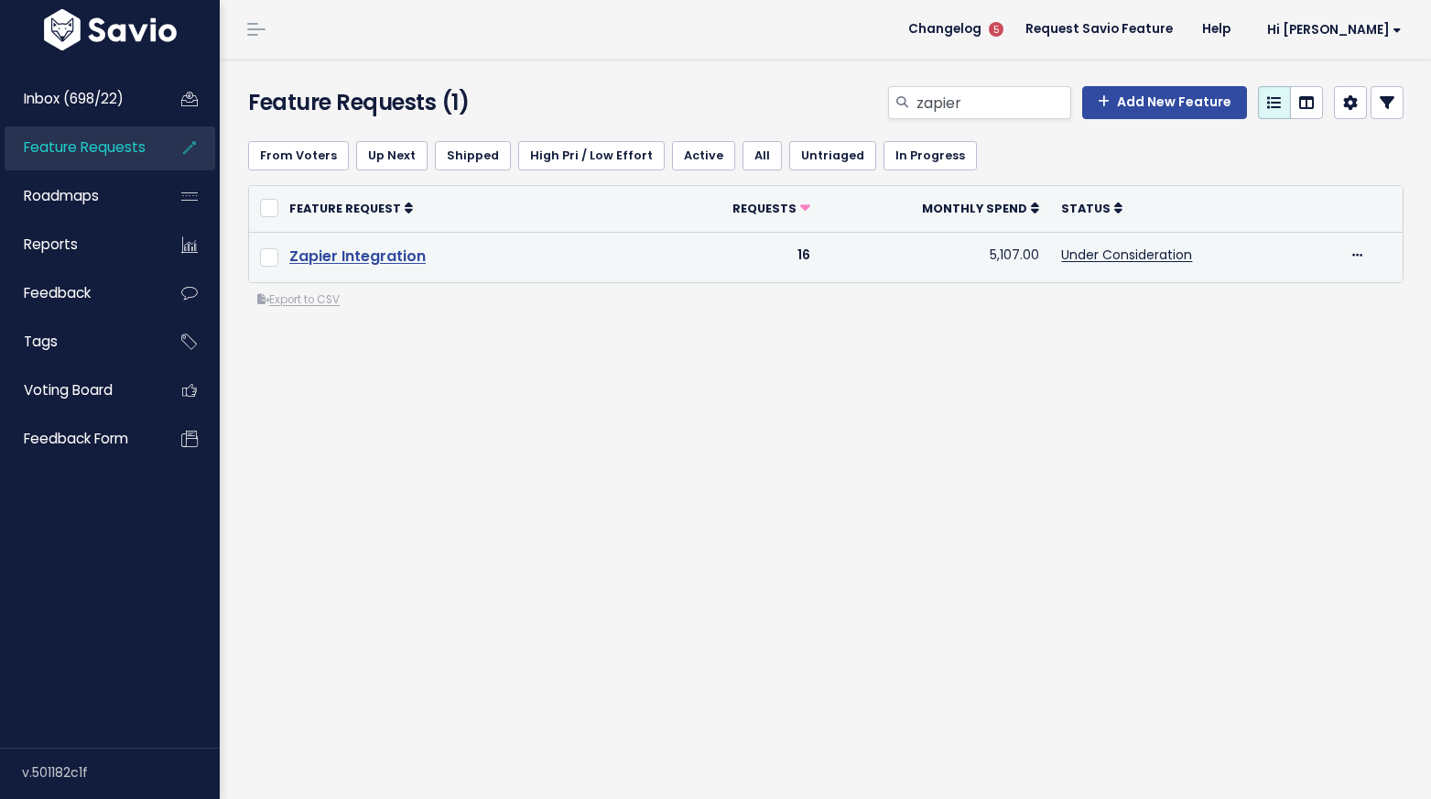
click at [406, 257] on link "Zapier Integration" at bounding box center [357, 255] width 136 height 21
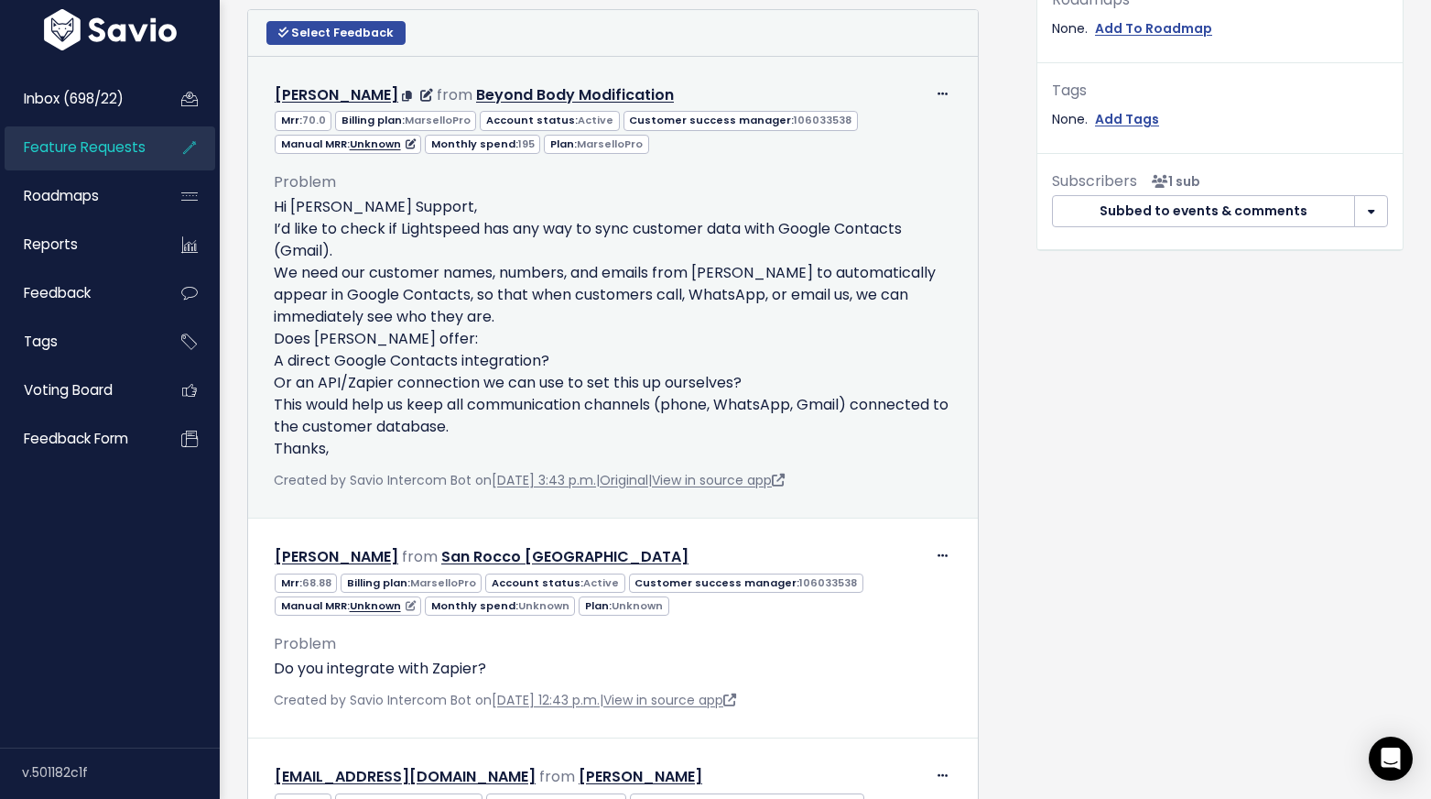
scroll to position [723, 0]
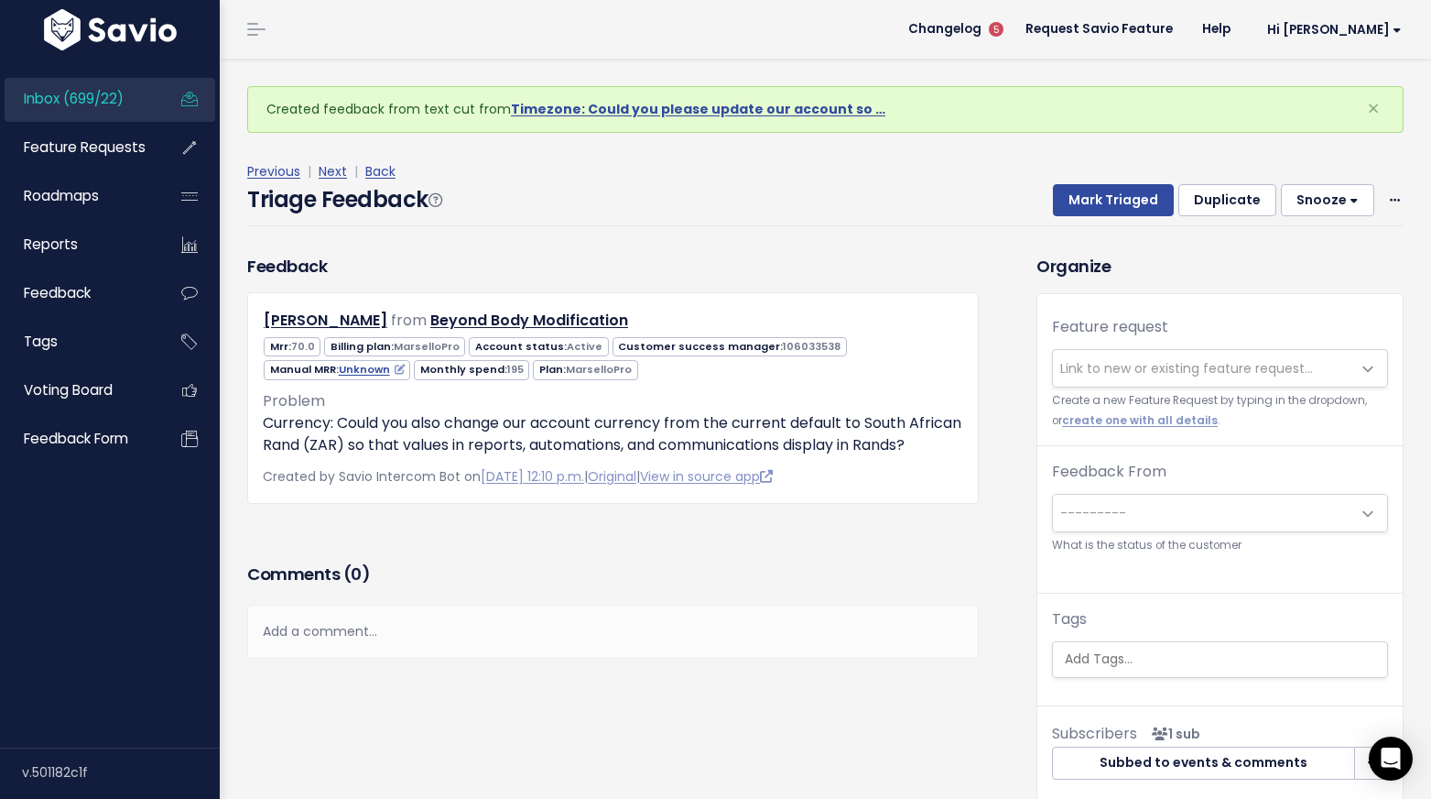
click at [1143, 374] on span "Link to new or existing feature request..." at bounding box center [1187, 368] width 253 height 18
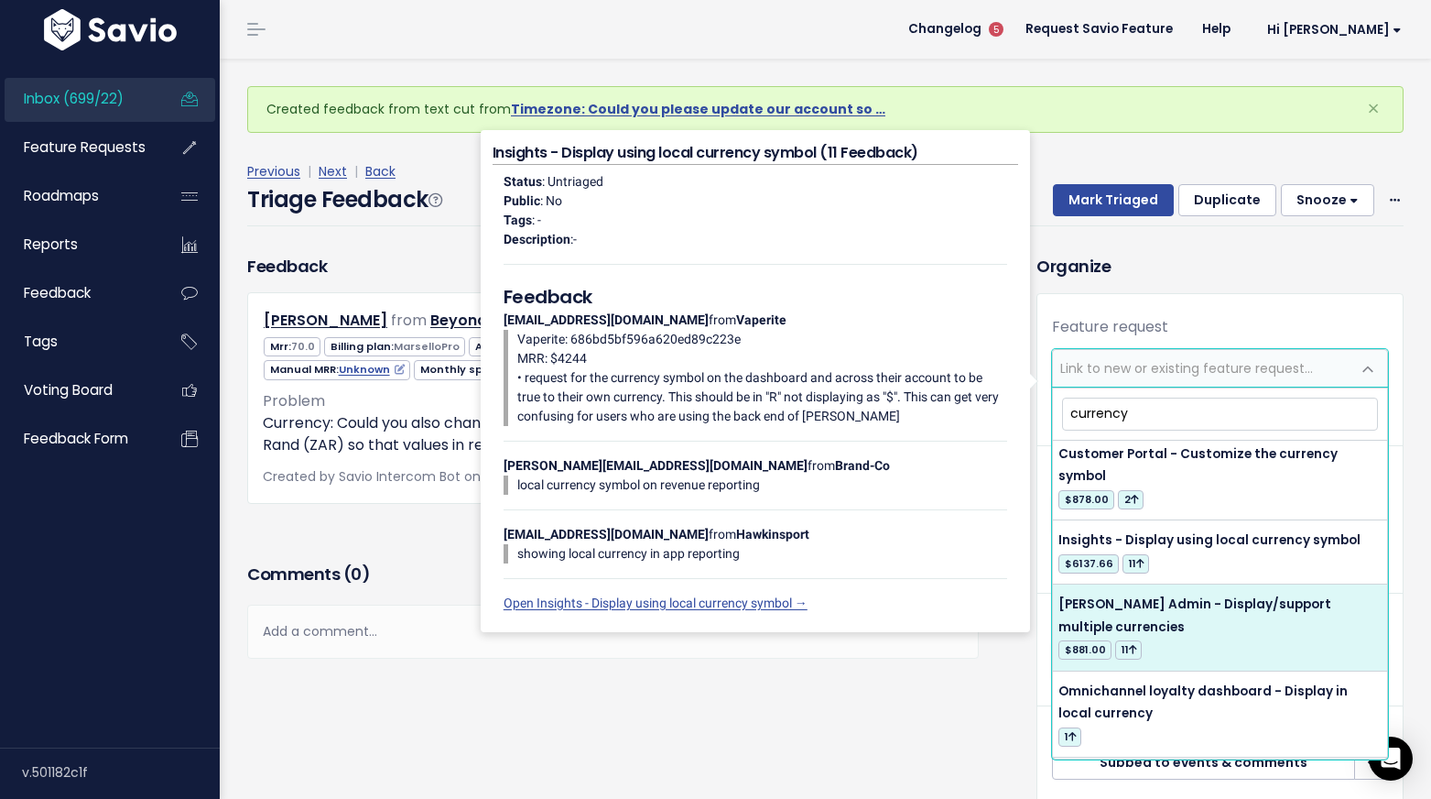
scroll to position [109, 0]
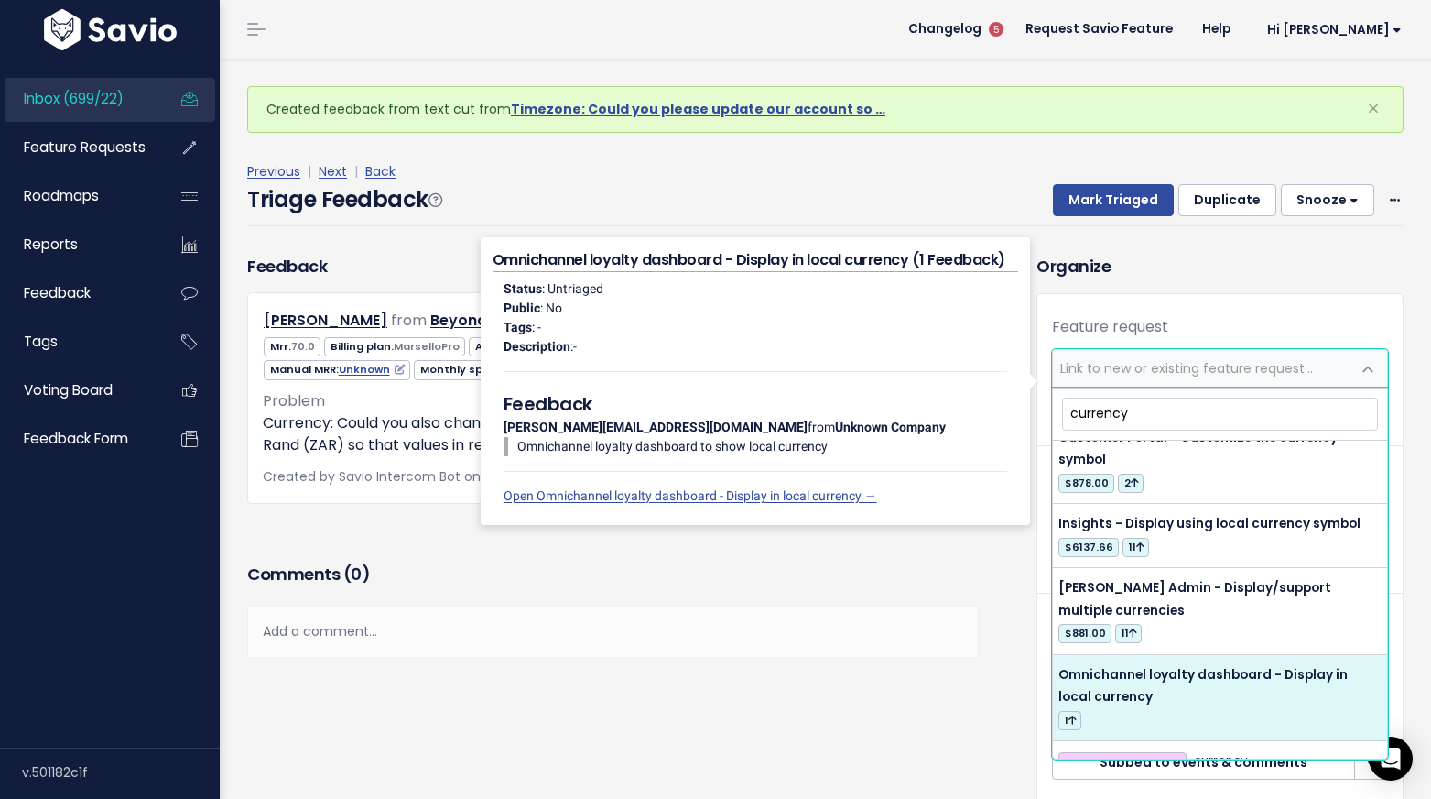
type input "currency"
select select "56340"
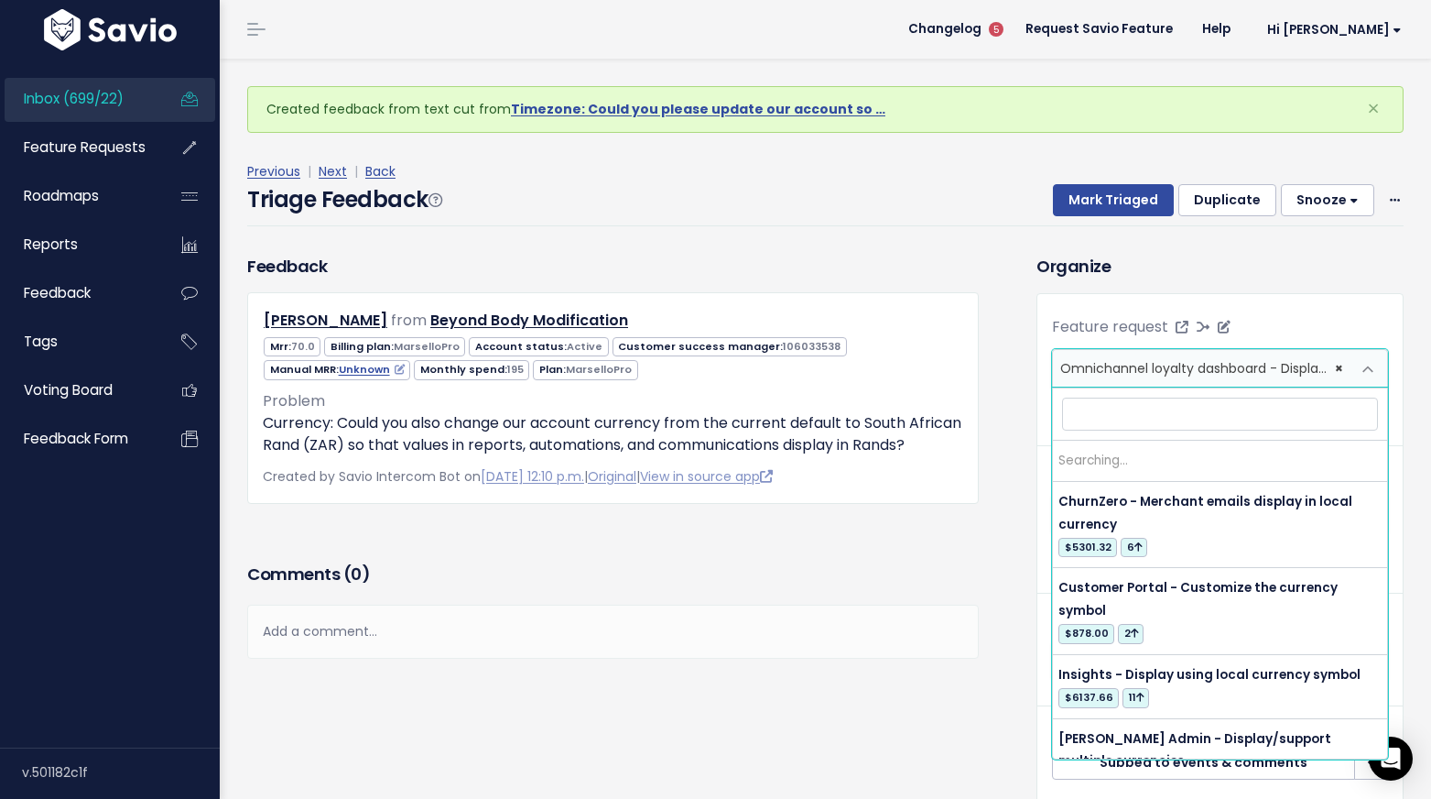
click at [1148, 375] on span "Omnichannel loyalty dashboard - Display in local currency (1)" at bounding box center [1259, 368] width 396 height 18
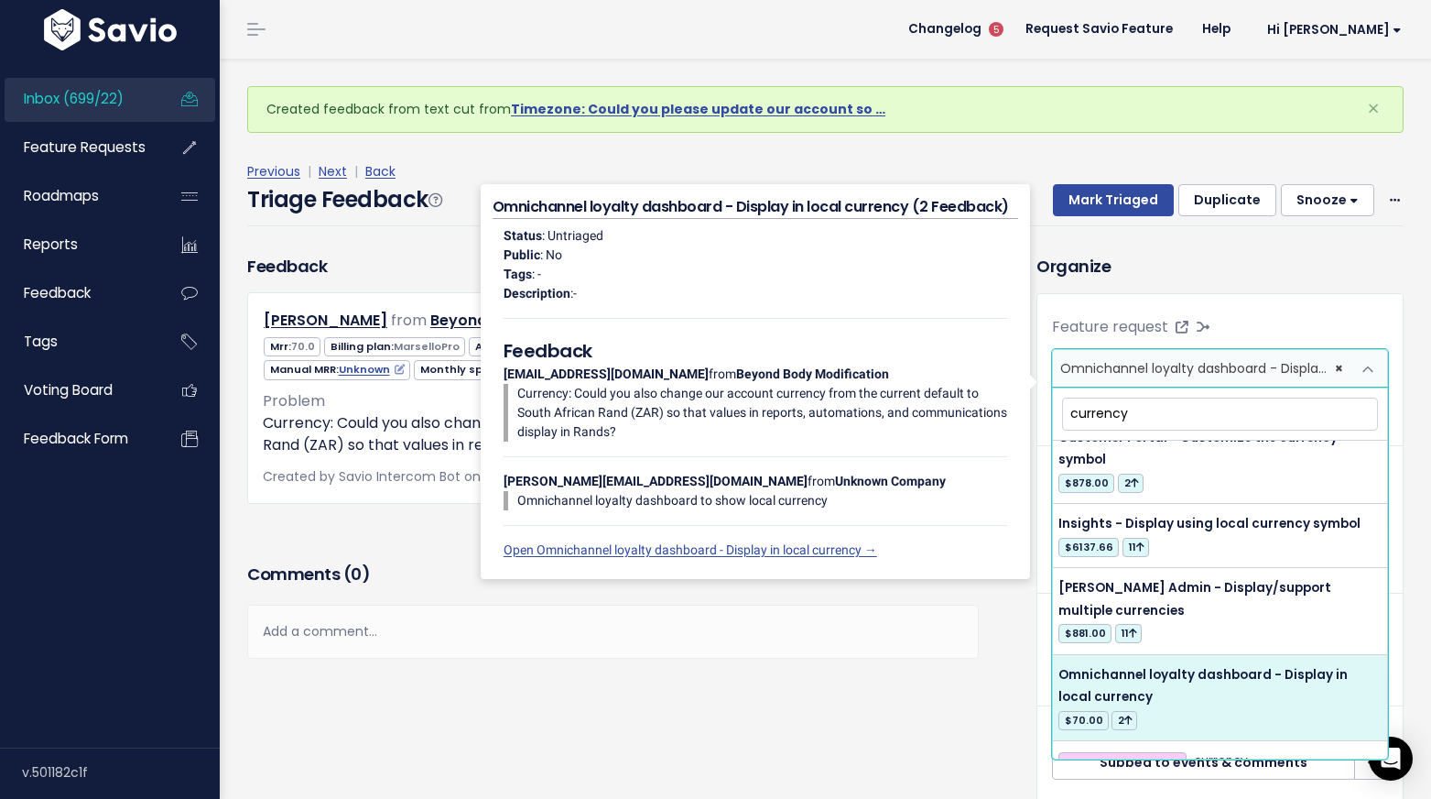
type input "currency"
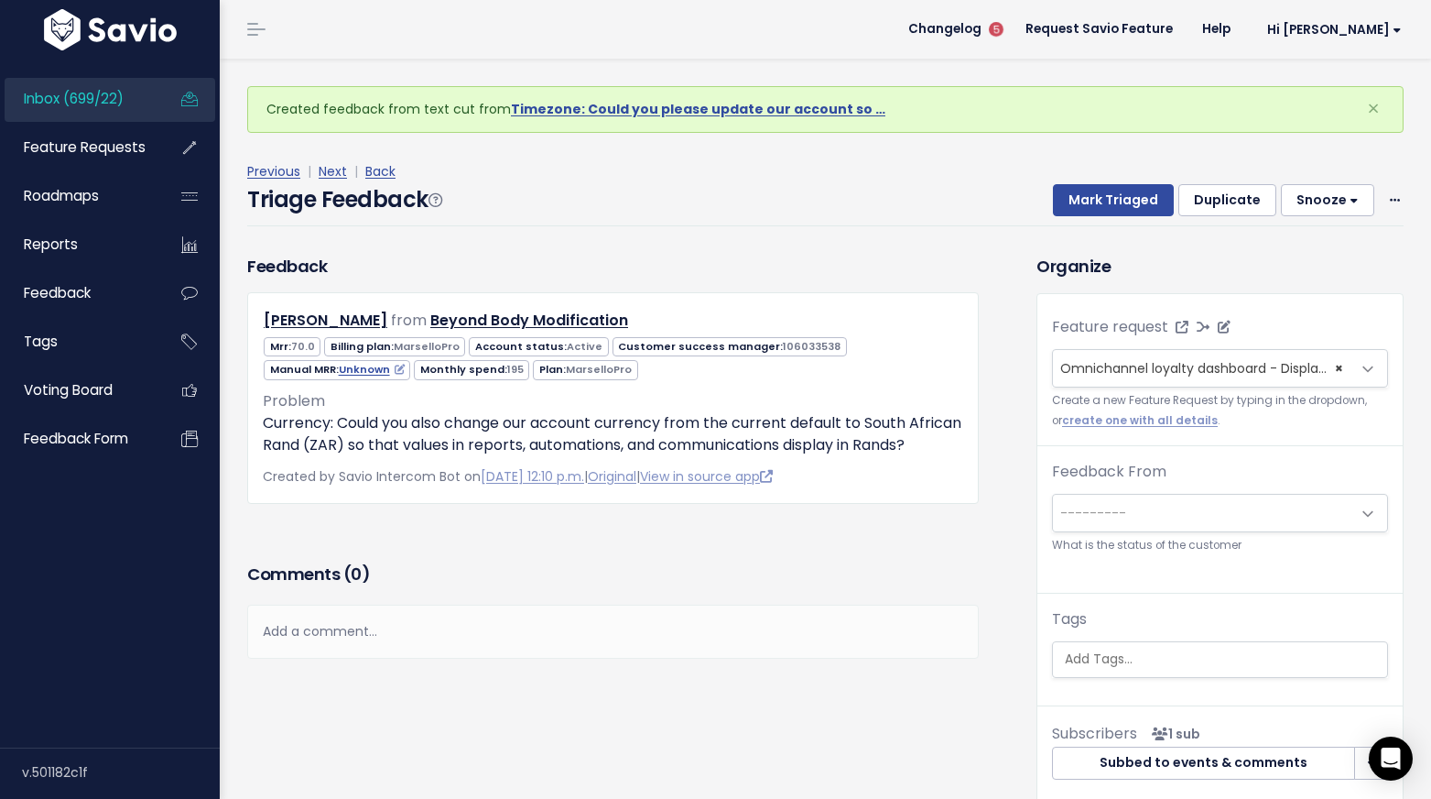
click at [1115, 374] on span "Omnichannel loyalty dashboard - Display in local currency (1)" at bounding box center [1259, 368] width 396 height 18
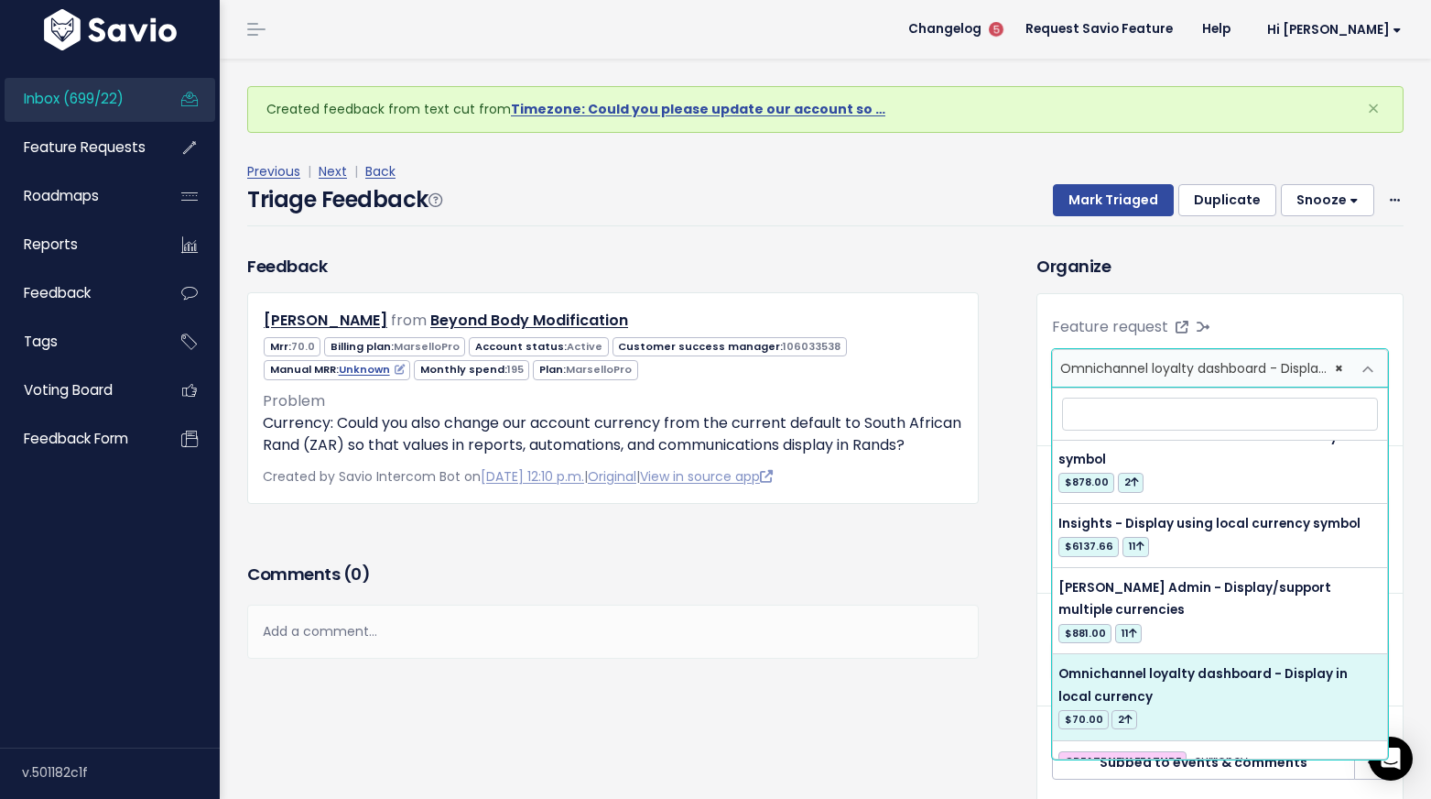
scroll to position [0, 0]
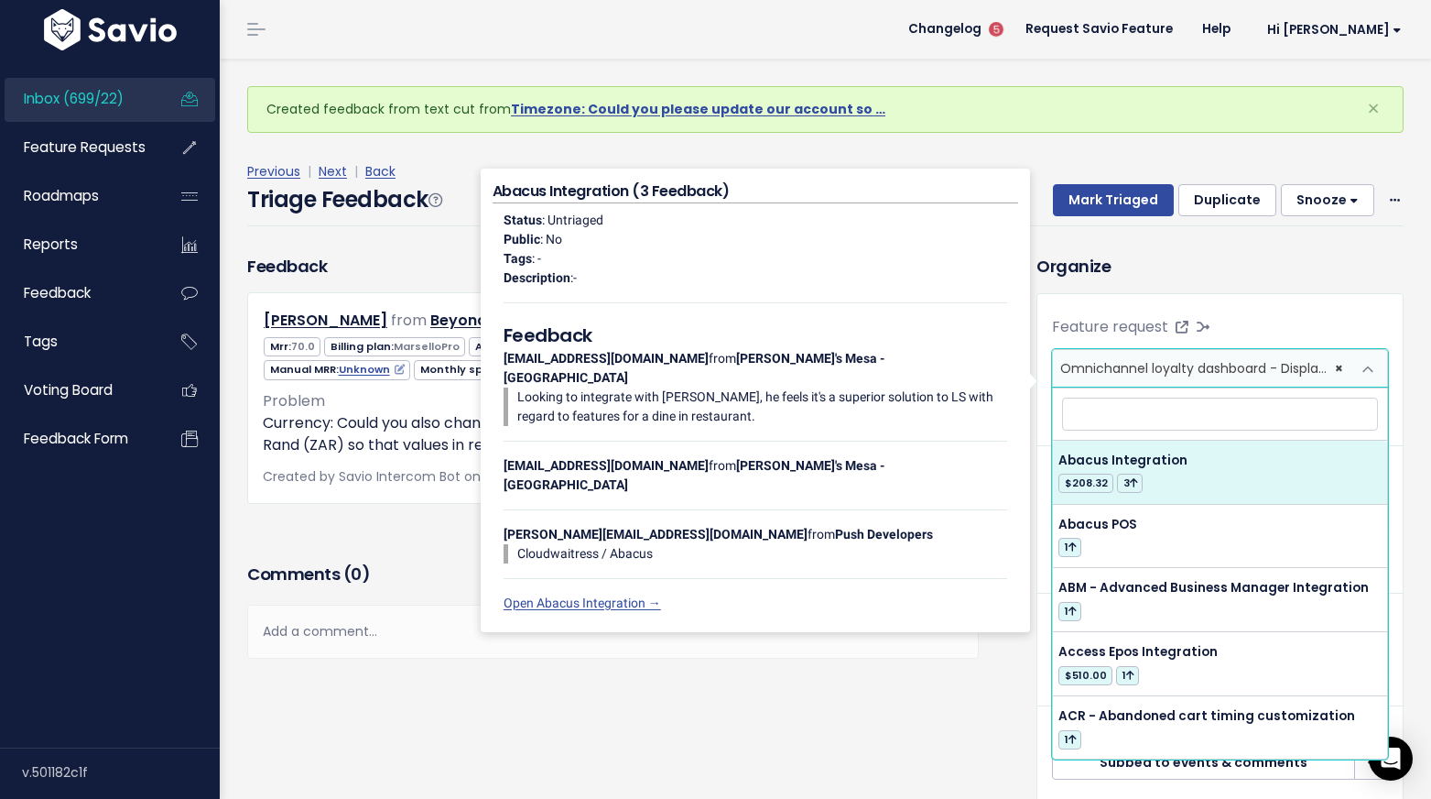
type input "c"
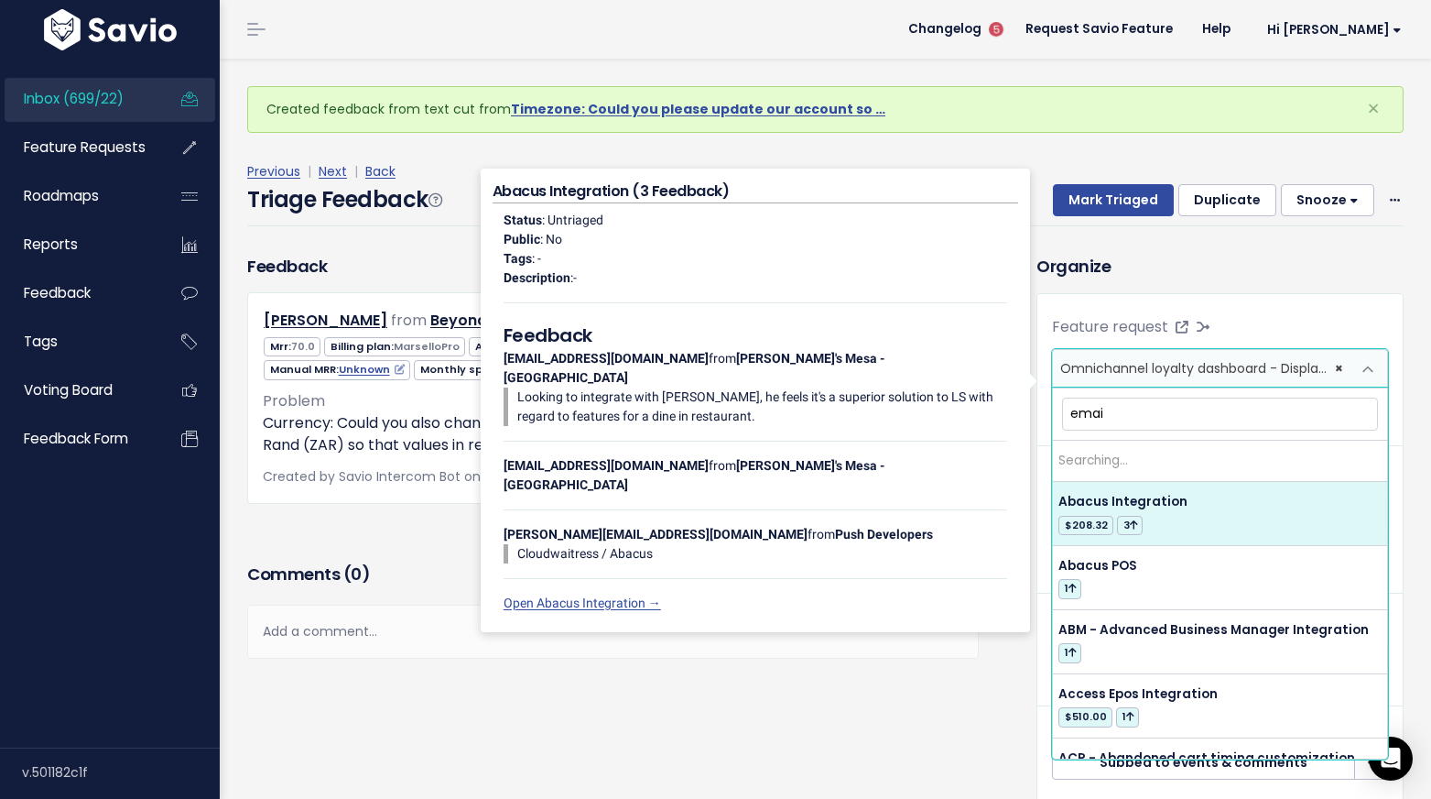
type input "email"
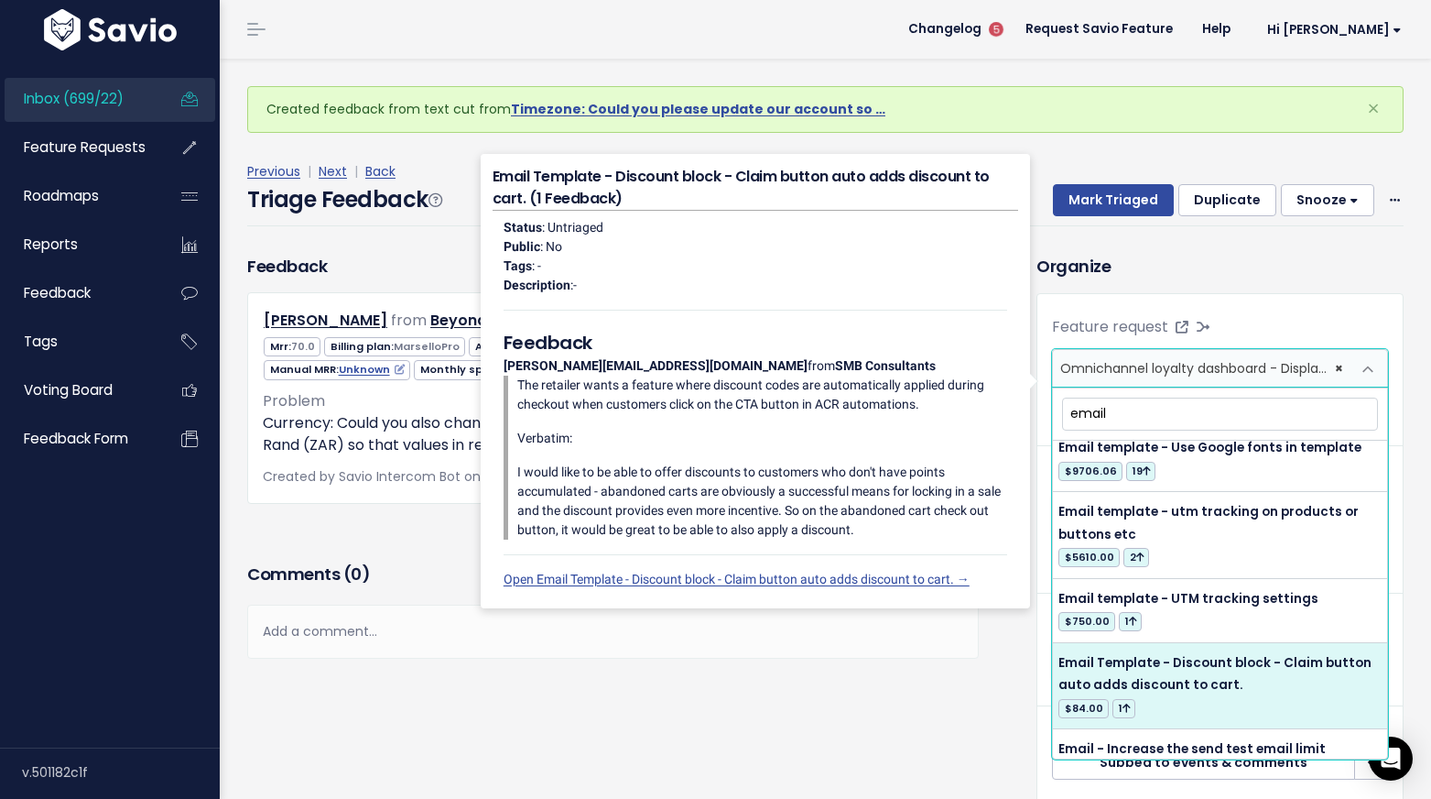
scroll to position [8774, 0]
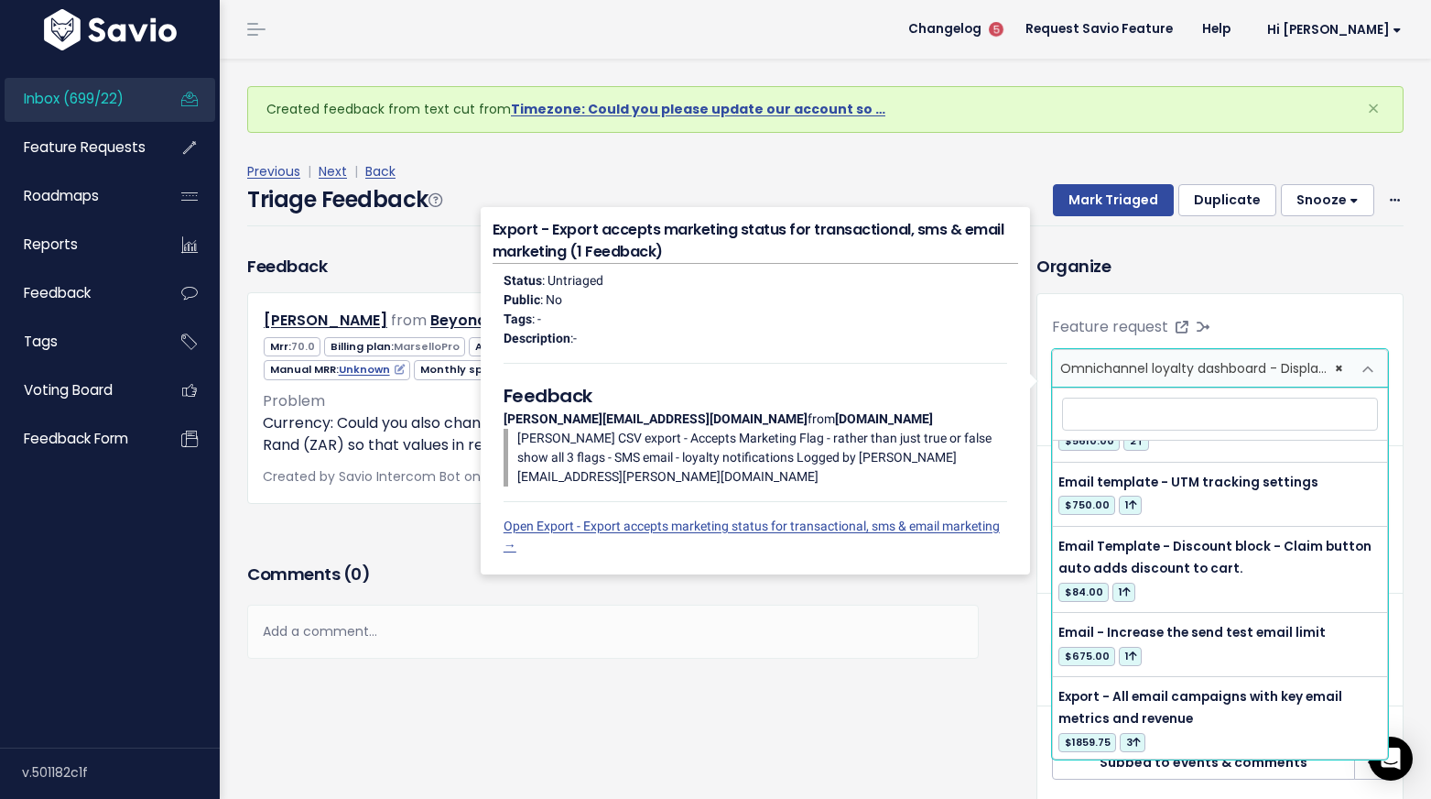
click at [512, 713] on div "Comments ( 0 ) Add a comment... | | | | Add a comment... xxxxxxxxxx These are n…" at bounding box center [613, 636] width 759 height 155
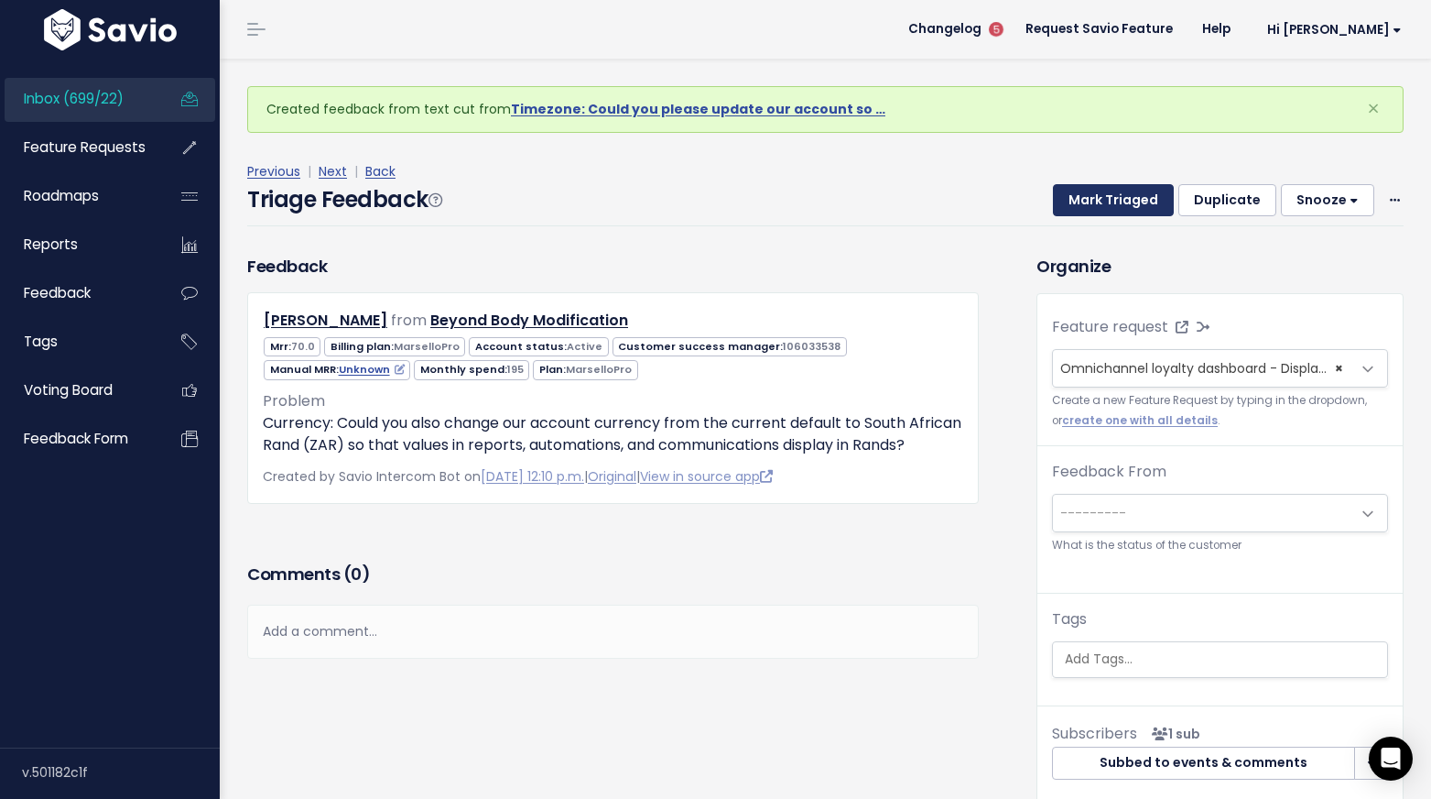
click at [1122, 201] on button "Mark Triaged" at bounding box center [1113, 200] width 121 height 33
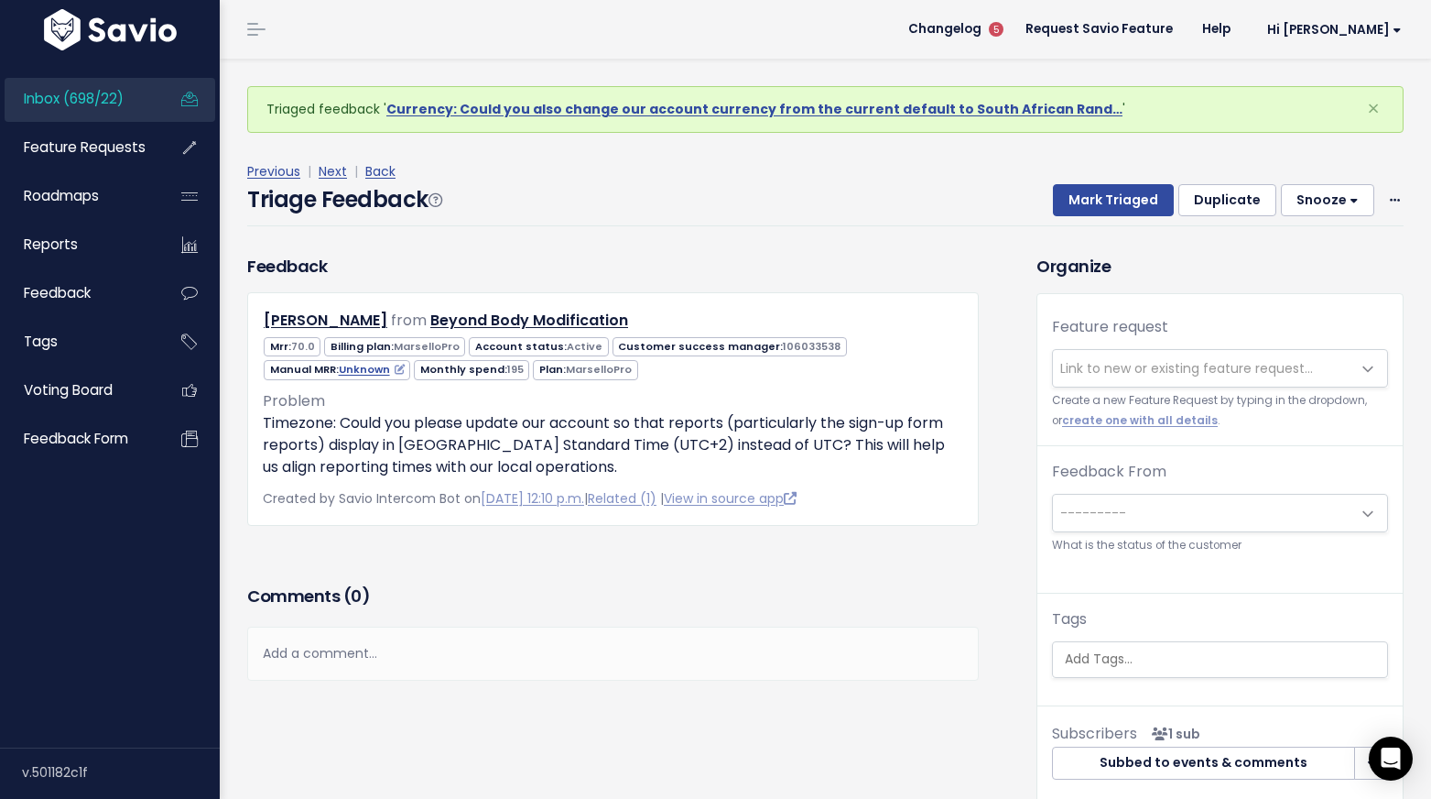
click at [1095, 372] on span "Link to new or existing feature request..." at bounding box center [1187, 368] width 253 height 18
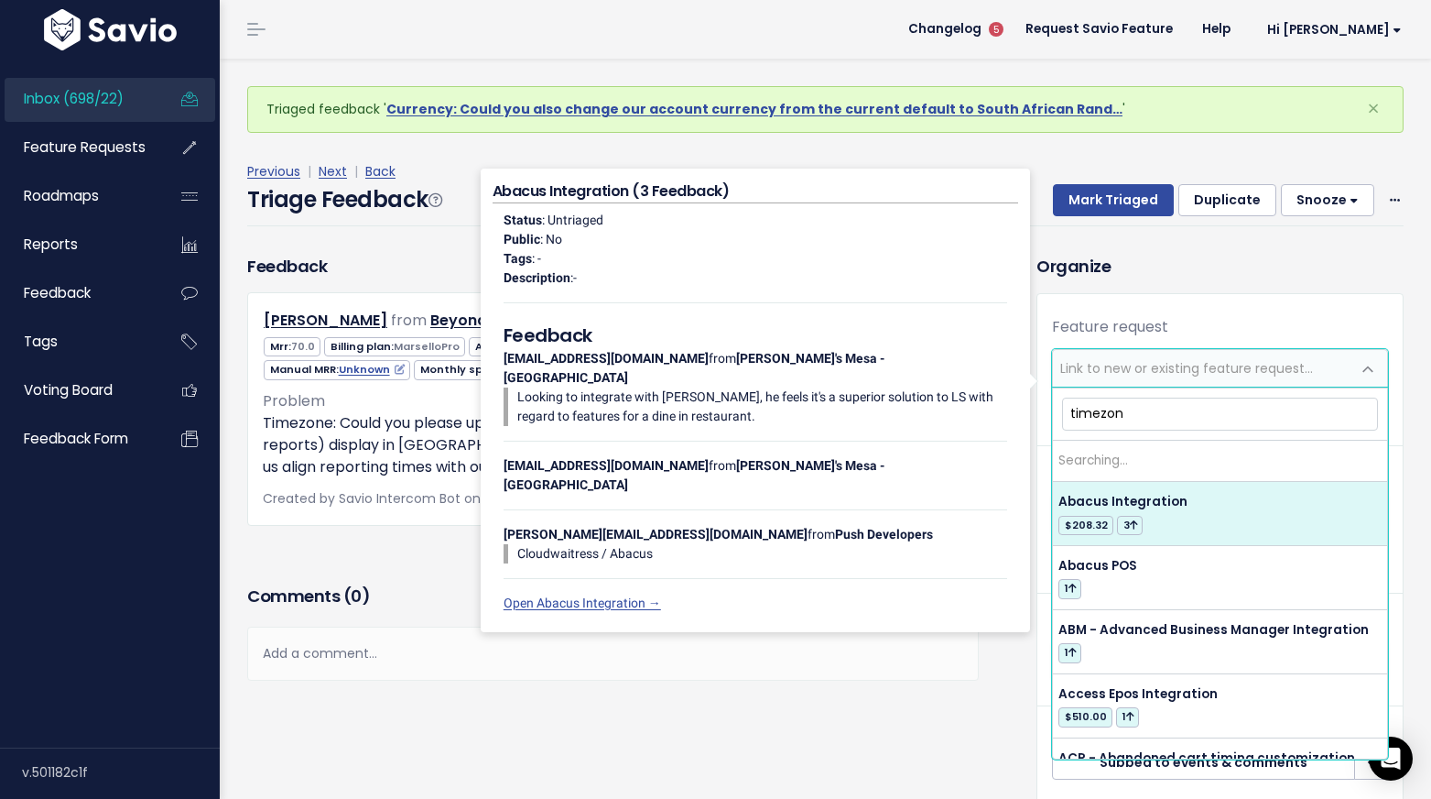
type input "timezone"
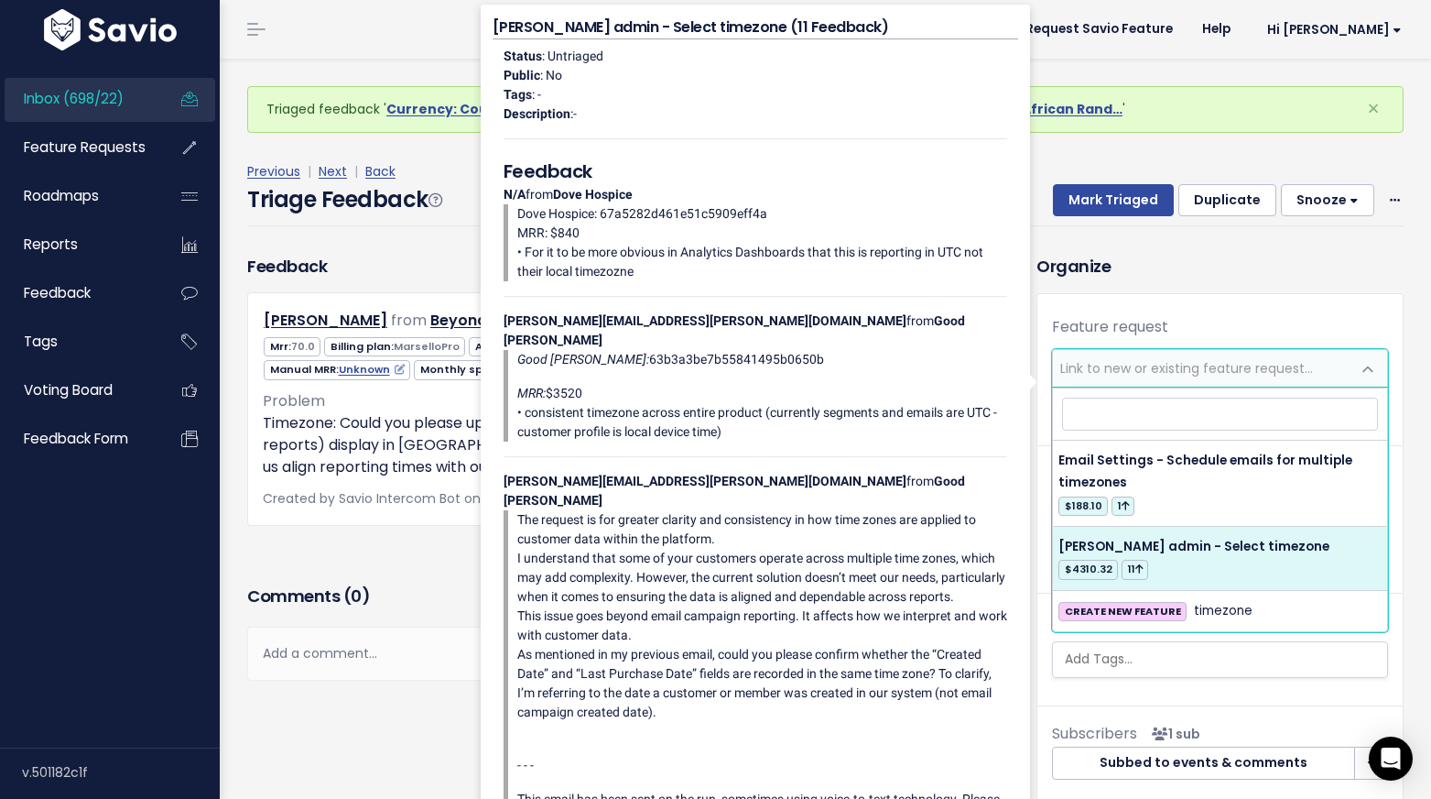
click at [427, 579] on div "Feedback Zenaide Hoosain from Beyond Body Modification 70.0" at bounding box center [613, 417] width 759 height 326
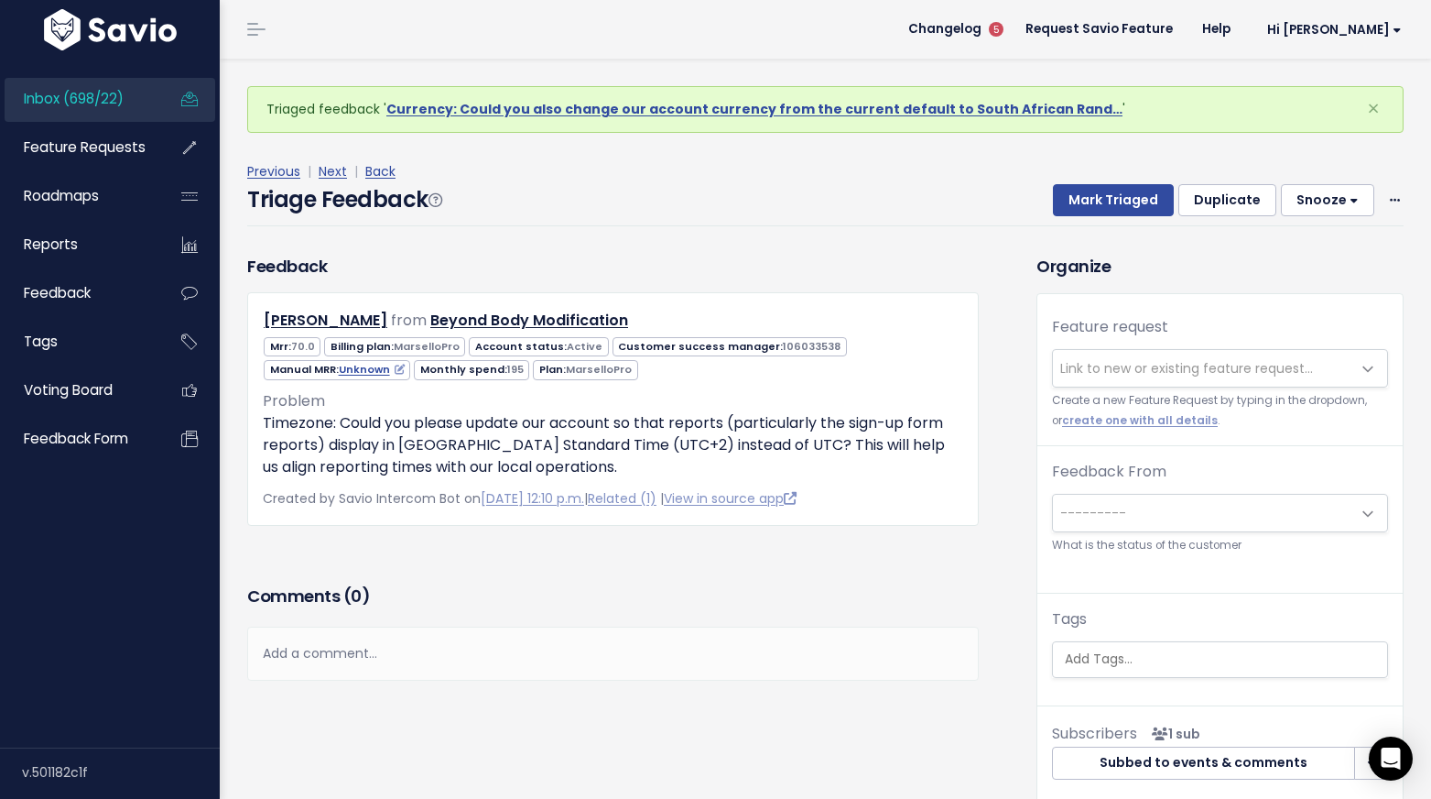
click at [1146, 363] on span "Link to new or existing feature request..." at bounding box center [1187, 368] width 253 height 18
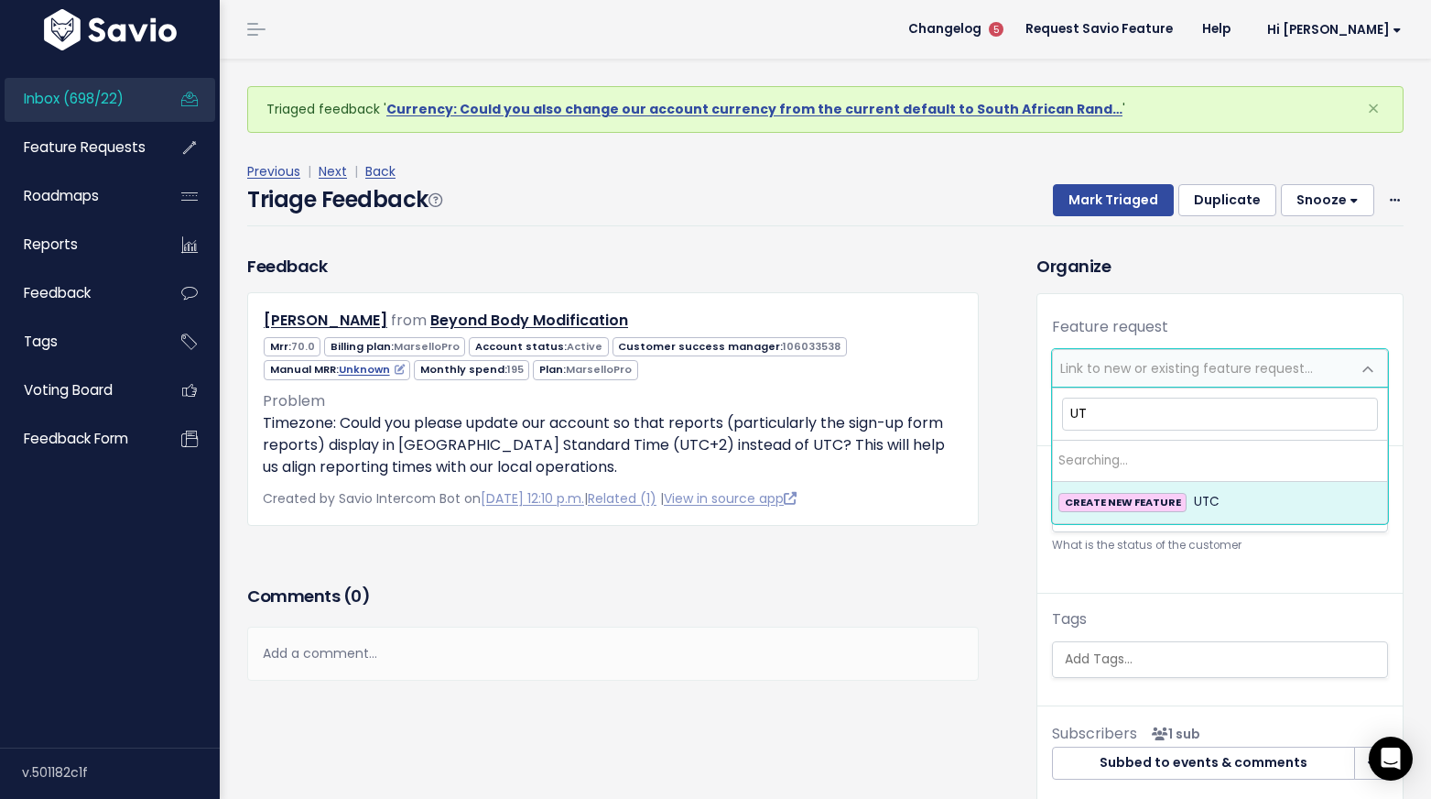
type input "U"
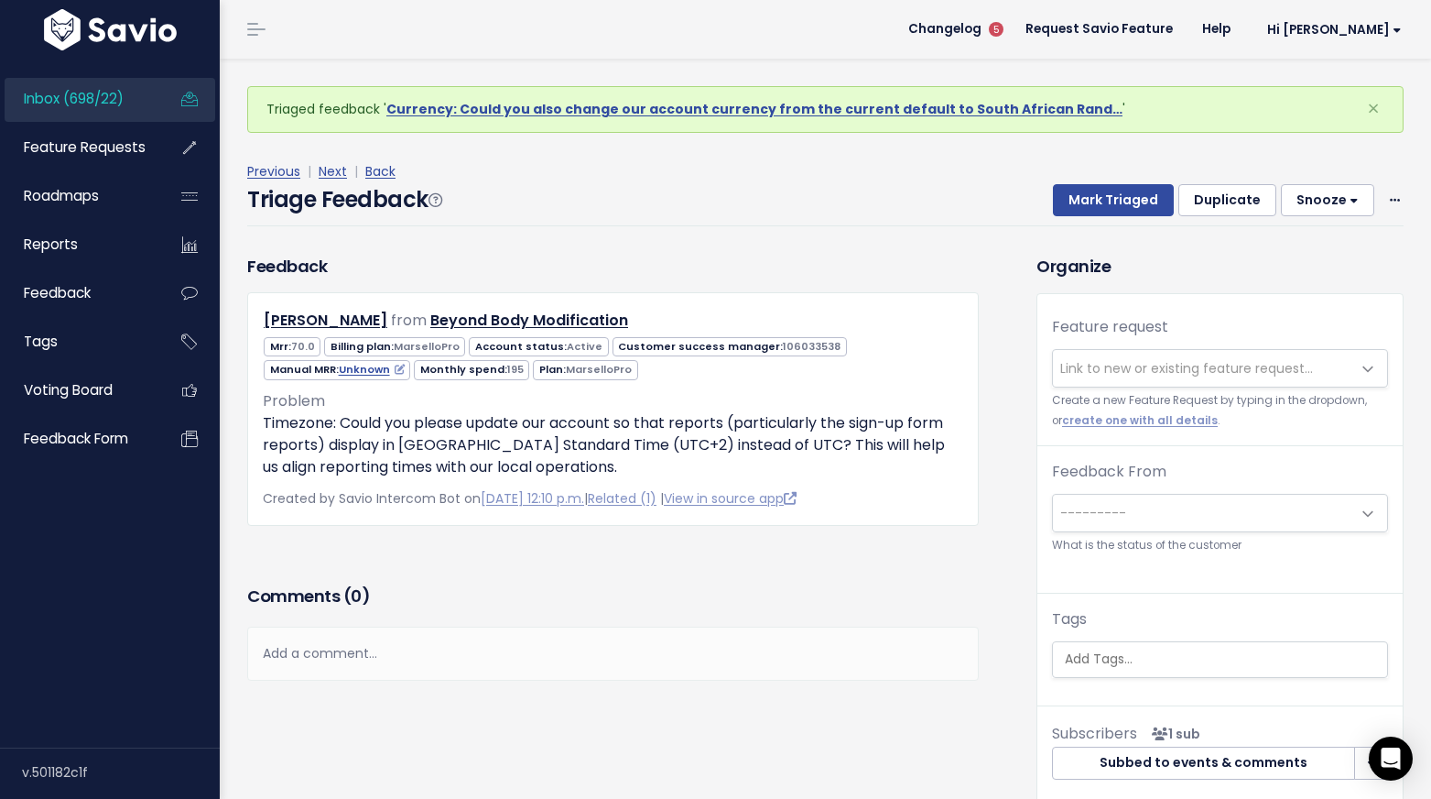
click at [358, 517] on div "Zenaide Hoosain from Beyond Body Modification 70.0" at bounding box center [613, 408] width 732 height 233
click at [1115, 376] on span "Link to new or existing feature request..." at bounding box center [1187, 368] width 253 height 18
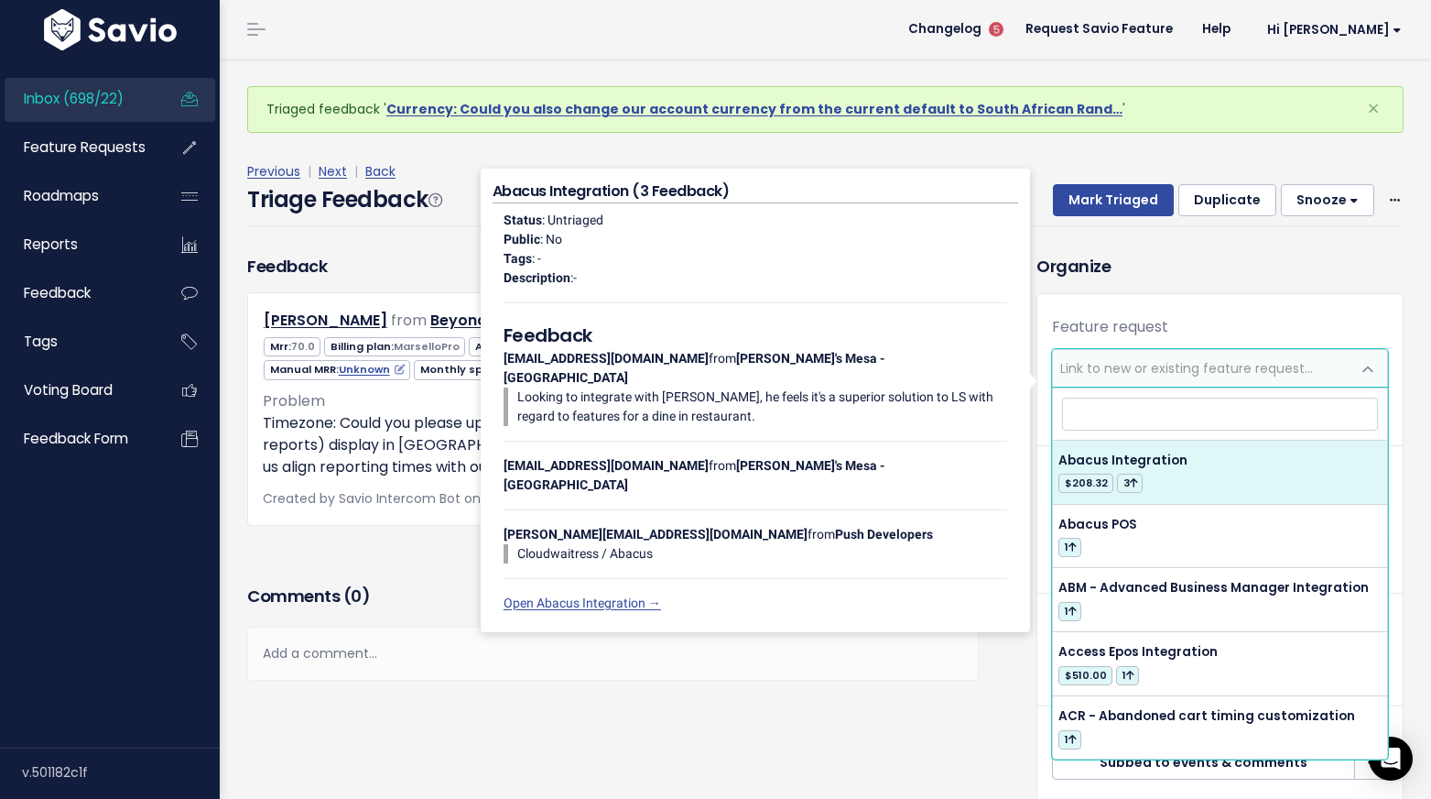
type input "r"
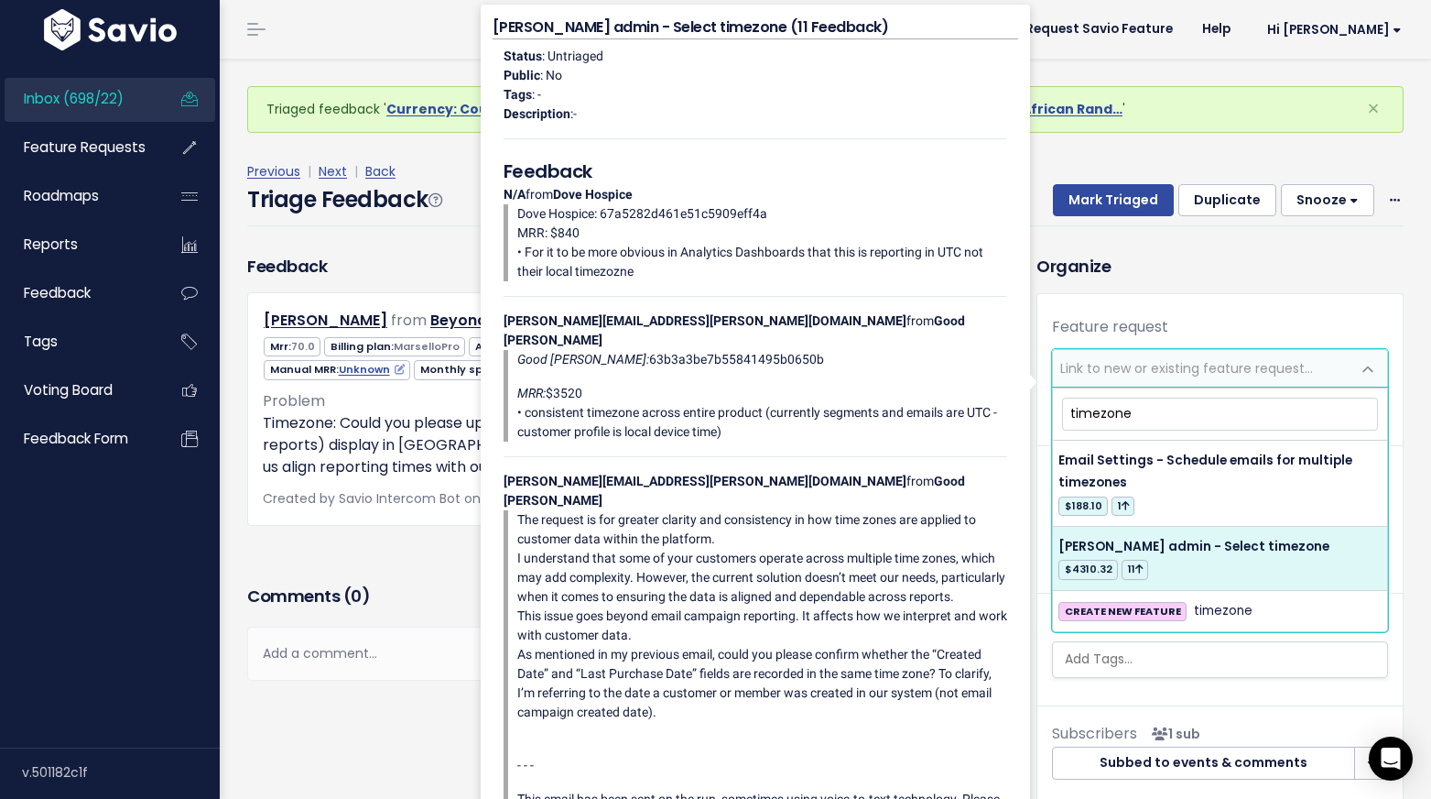
type input "timezone"
select select "38245"
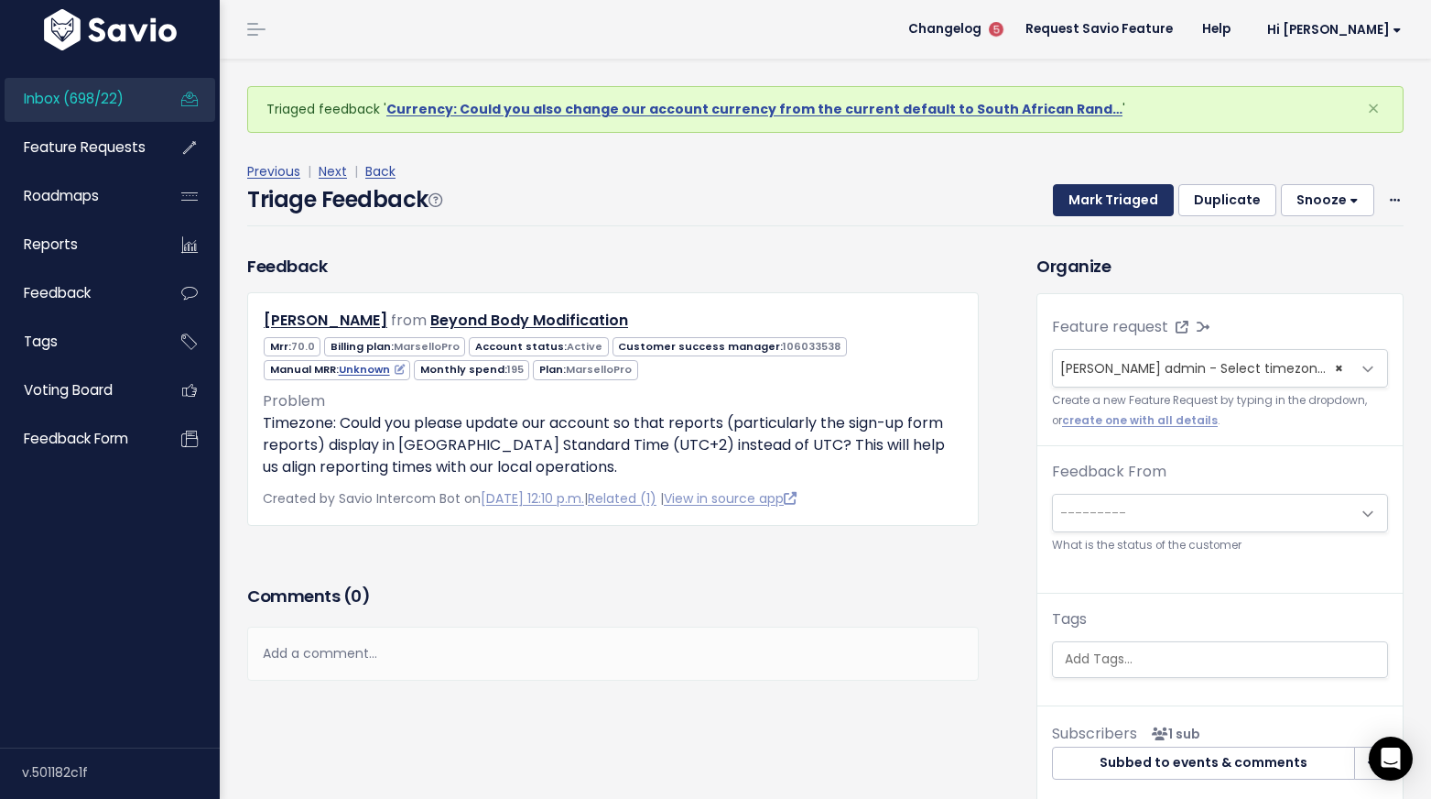
click at [1108, 201] on button "Mark Triaged" at bounding box center [1113, 200] width 121 height 33
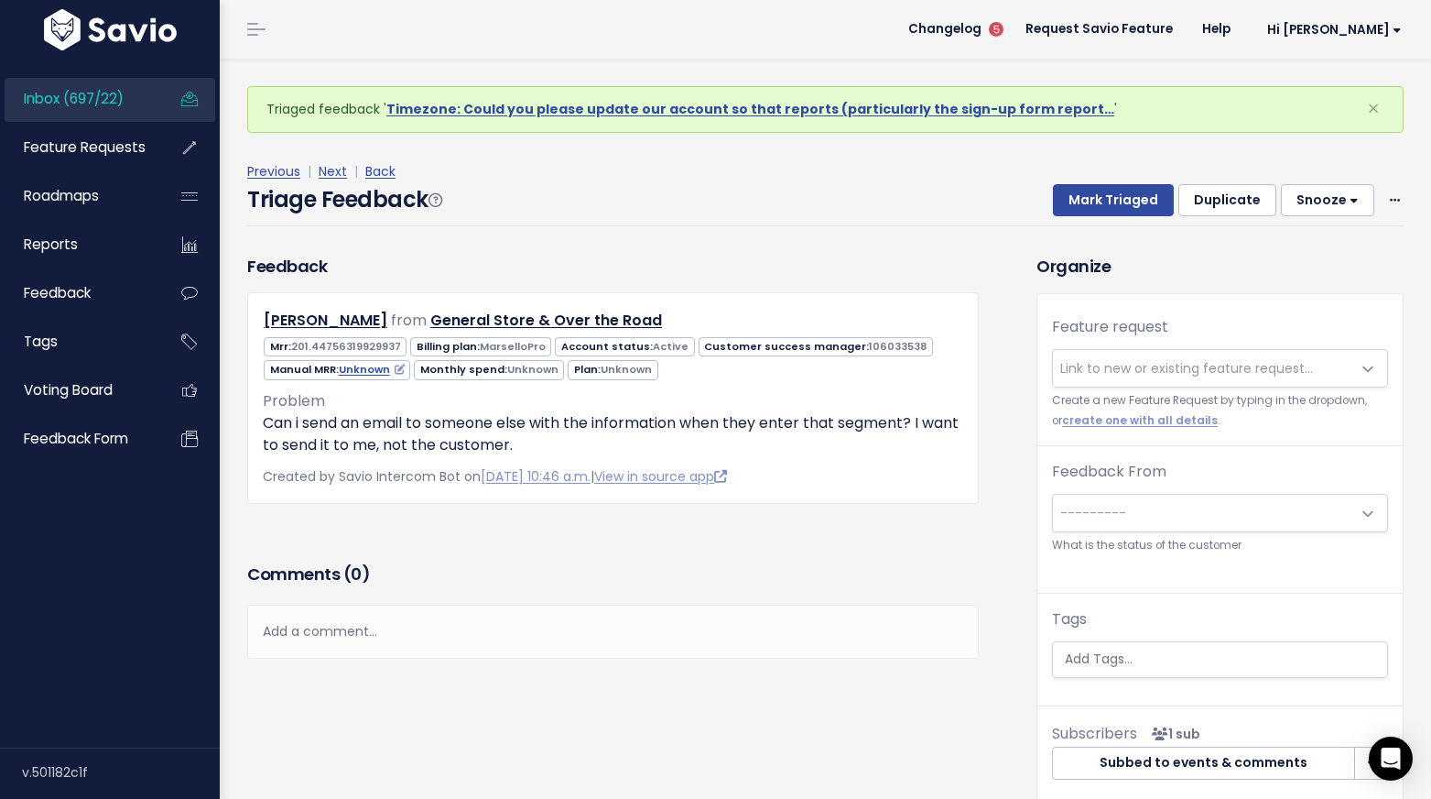
click at [110, 103] on span "Inbox (697/22)" at bounding box center [74, 98] width 100 height 19
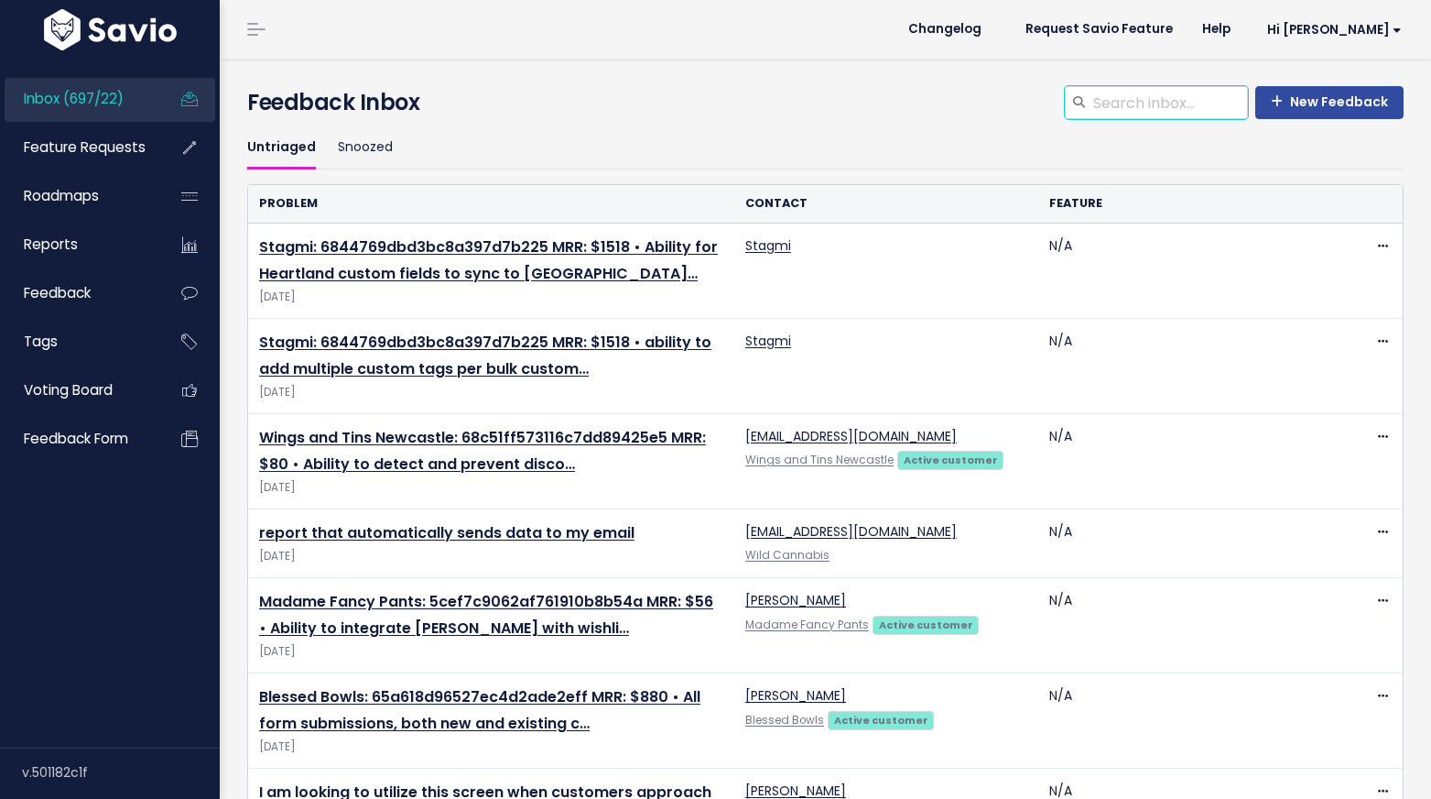
click at [1163, 107] on input "search" at bounding box center [1170, 102] width 157 height 33
type input "multi-currency"
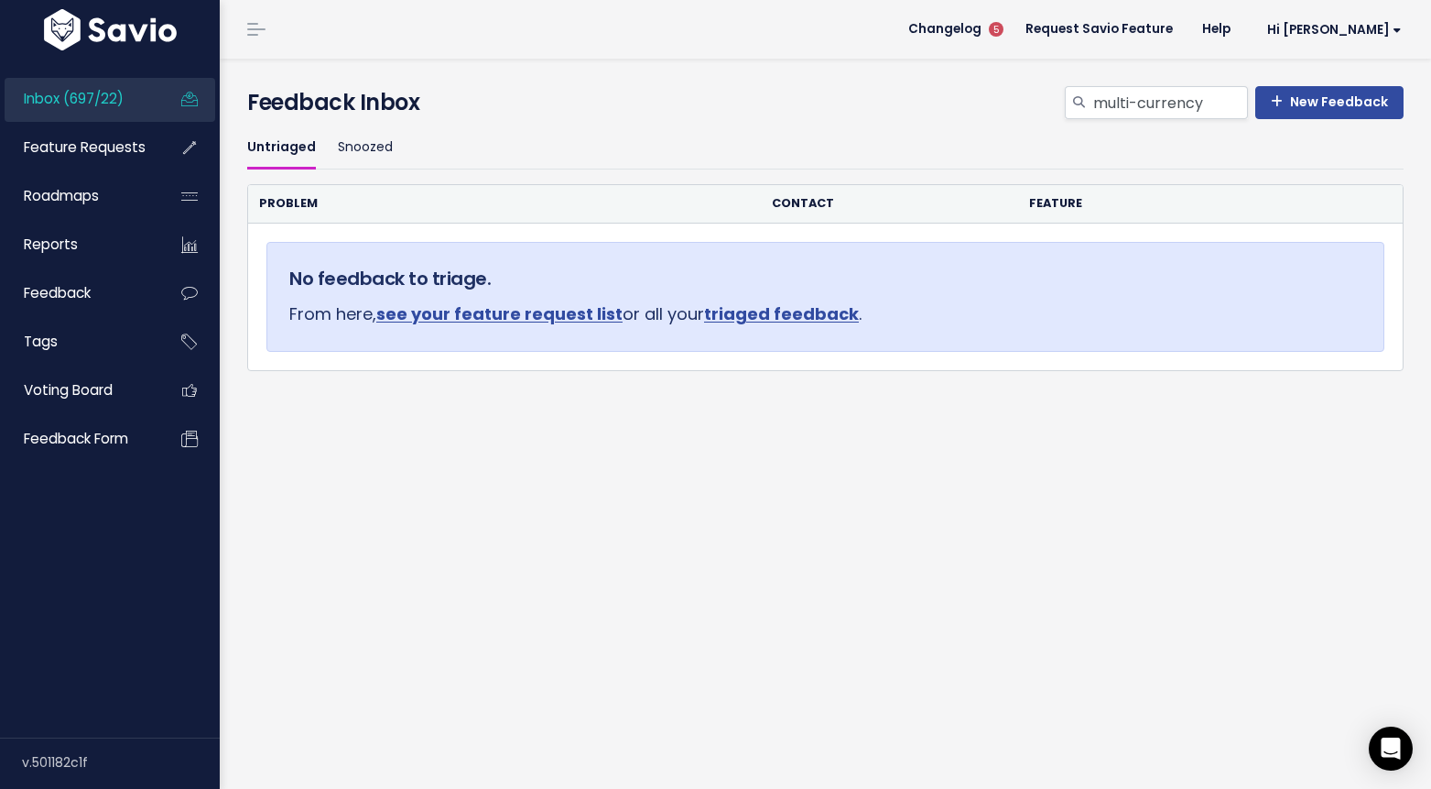
click at [110, 86] on link "Inbox (697/22)" at bounding box center [78, 99] width 147 height 42
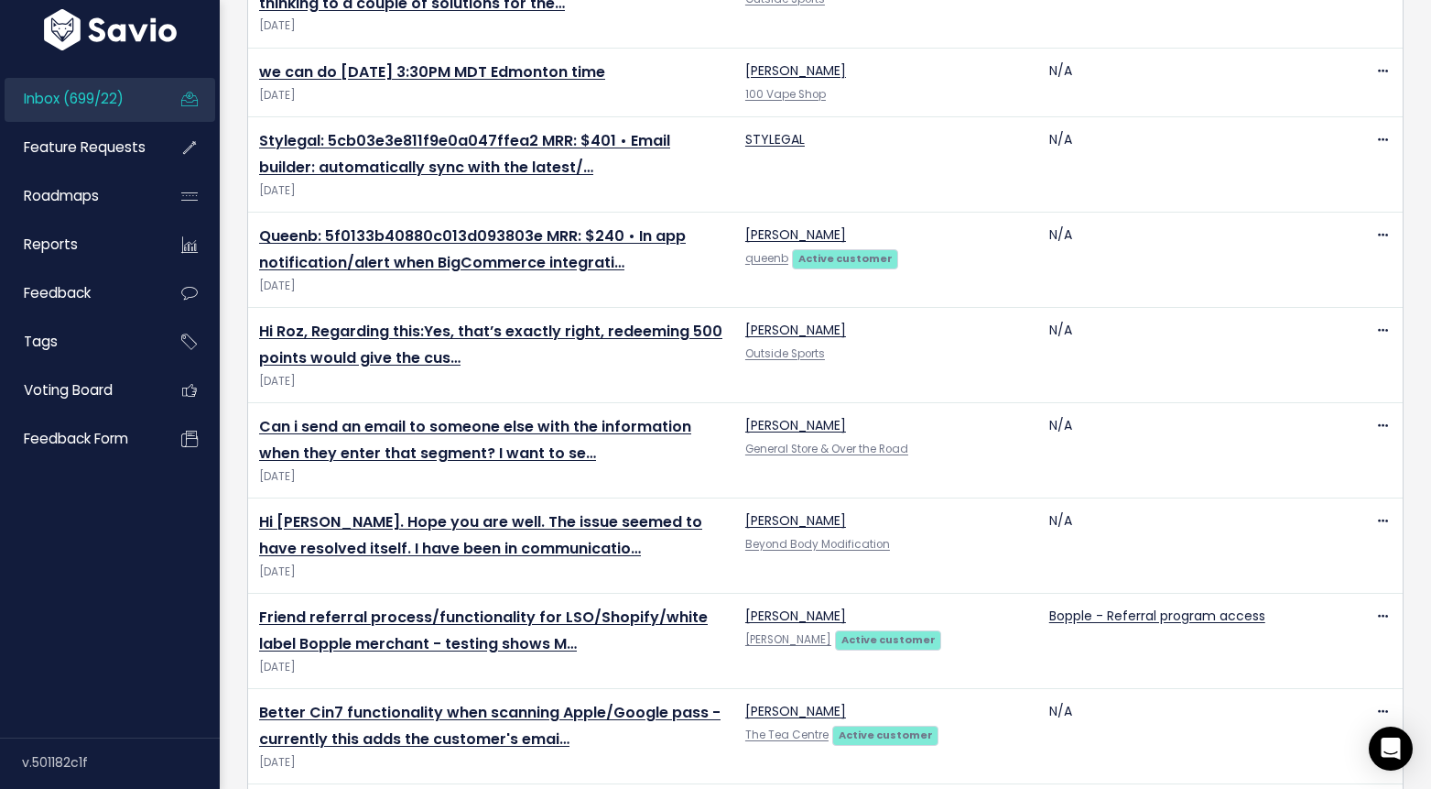
scroll to position [2442, 0]
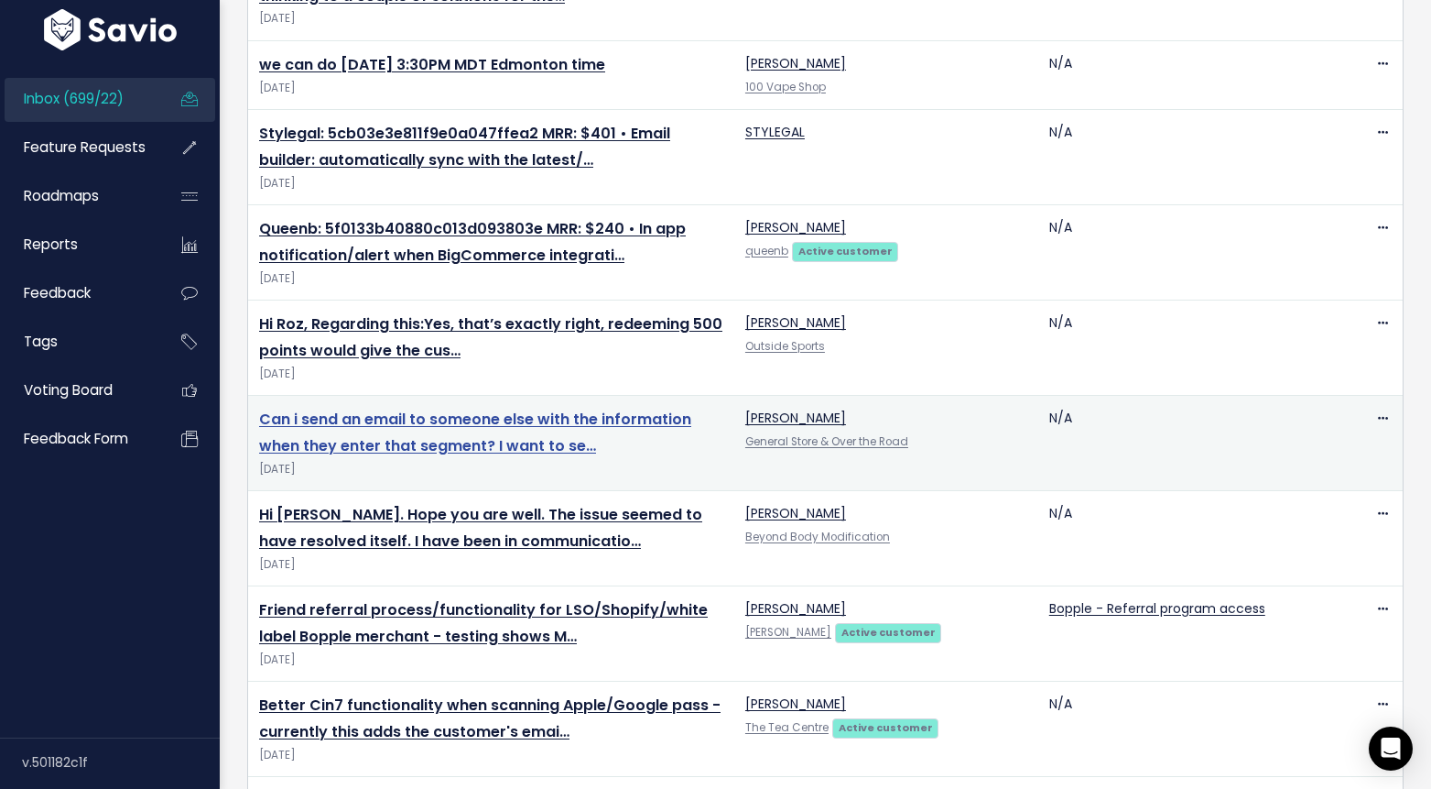
click at [463, 448] on link "Can i send an email to someone else with the information when they enter that s…" at bounding box center [475, 432] width 432 height 48
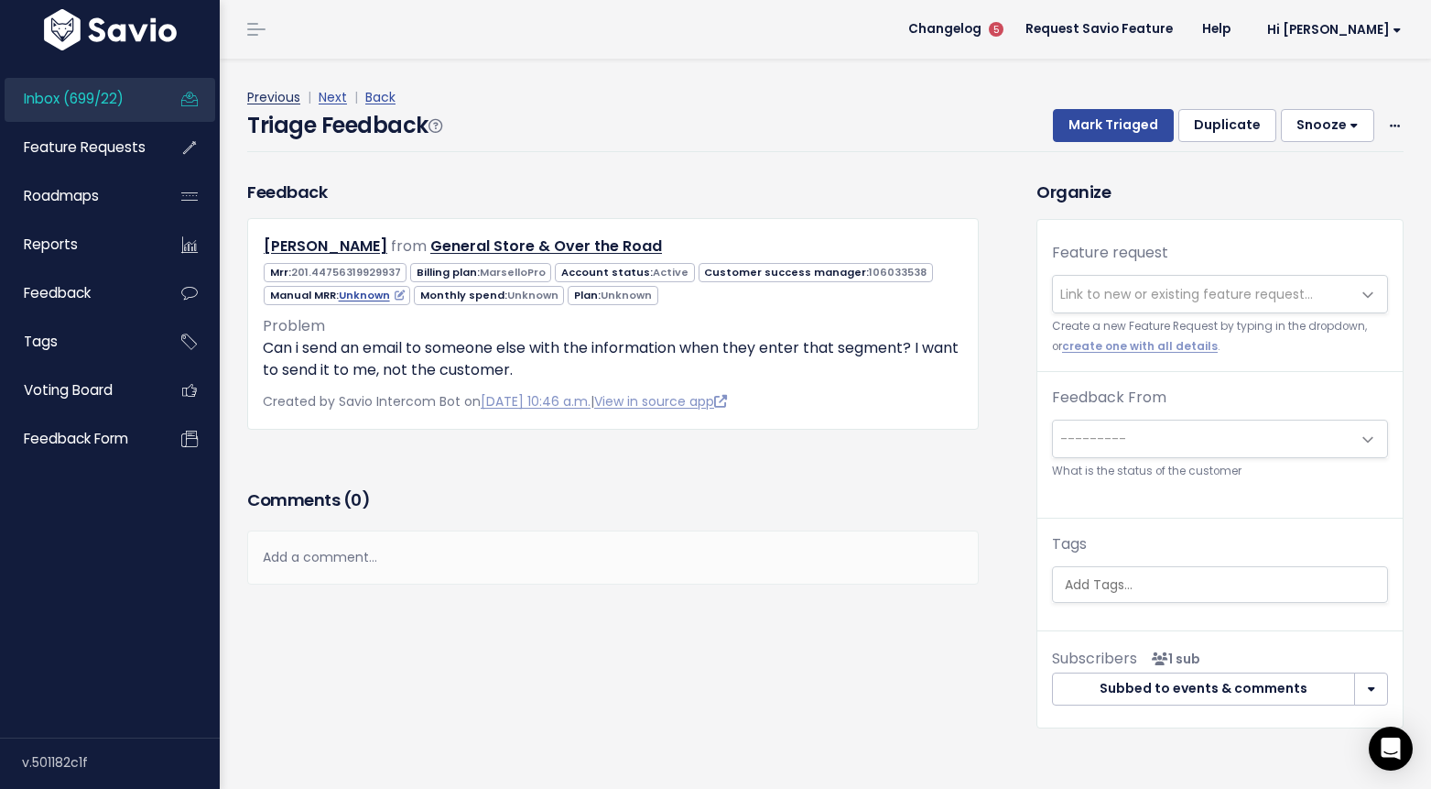
click at [273, 97] on link "Previous" at bounding box center [273, 97] width 53 height 18
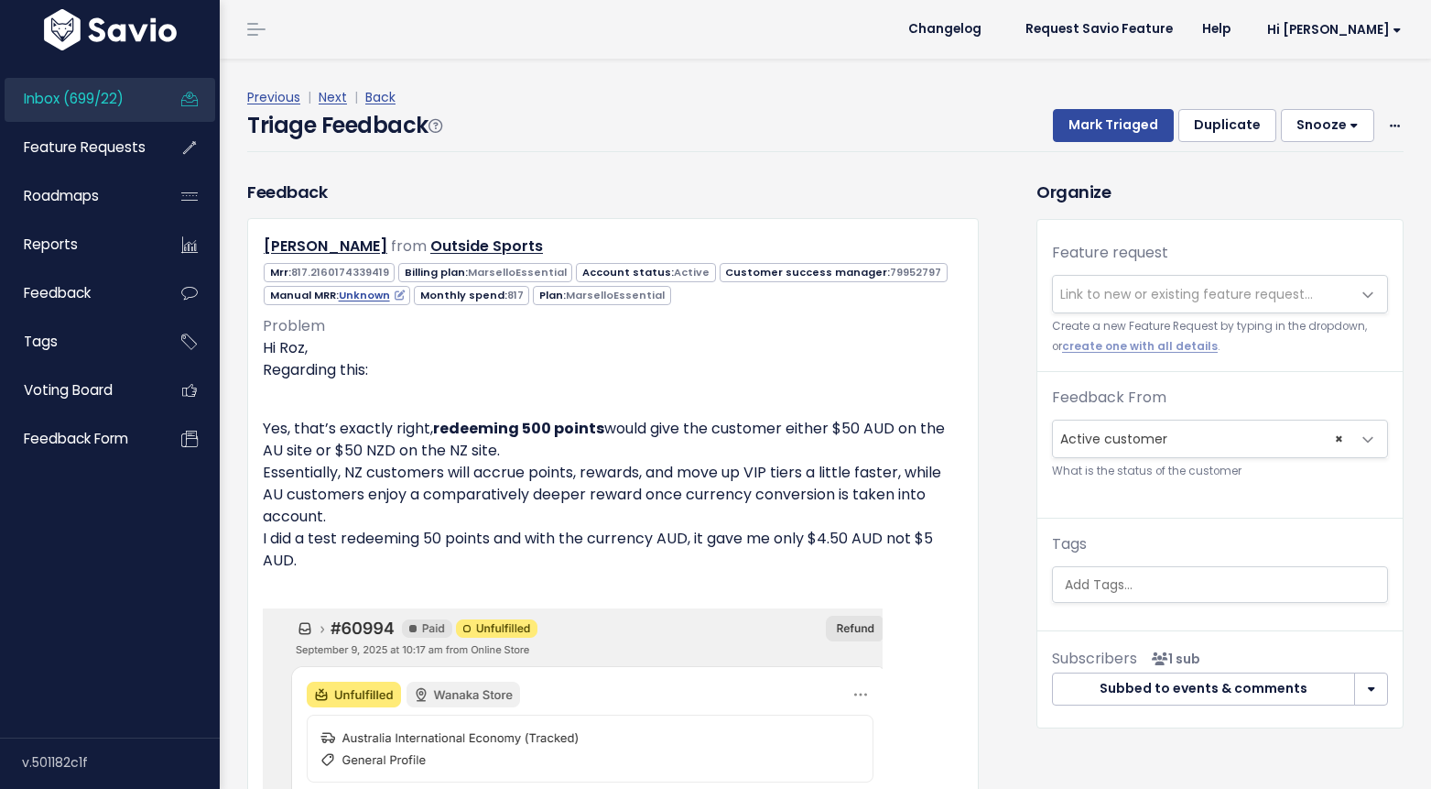
click at [273, 97] on link "Previous" at bounding box center [273, 97] width 53 height 18
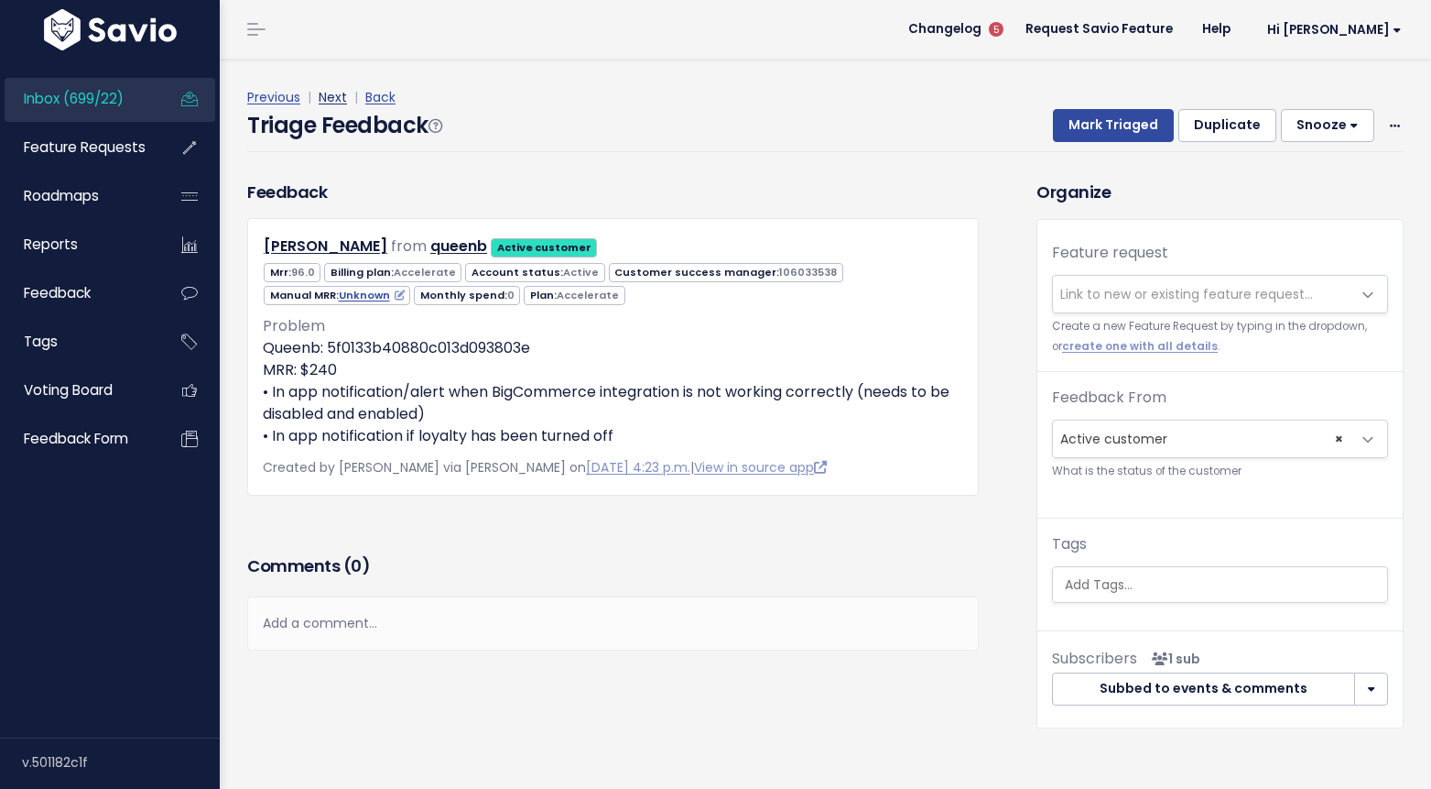
click at [334, 99] on link "Next" at bounding box center [333, 97] width 28 height 18
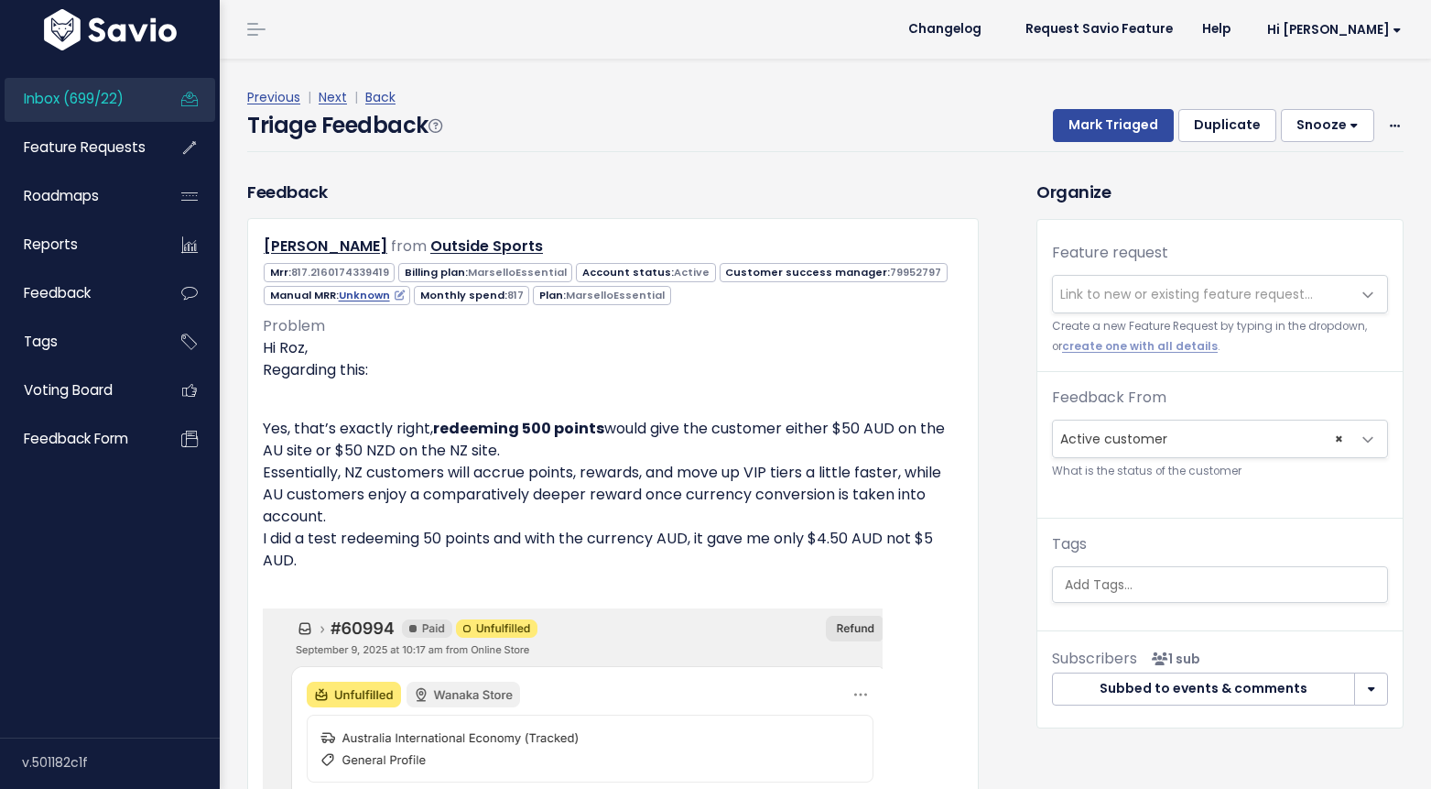
click at [334, 99] on link "Next" at bounding box center [333, 97] width 28 height 18
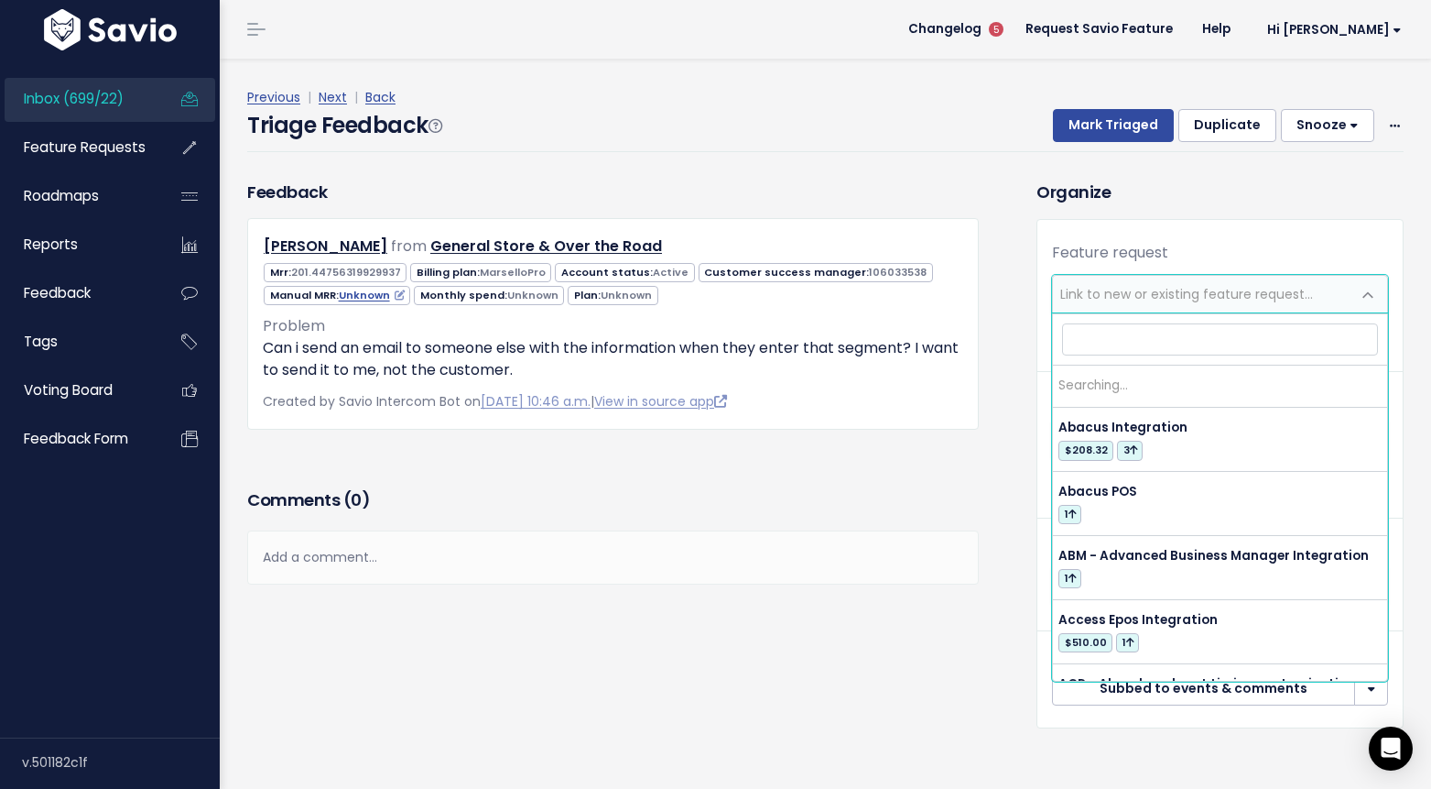
click at [1216, 296] on span "Link to new or existing feature request..." at bounding box center [1187, 294] width 253 height 18
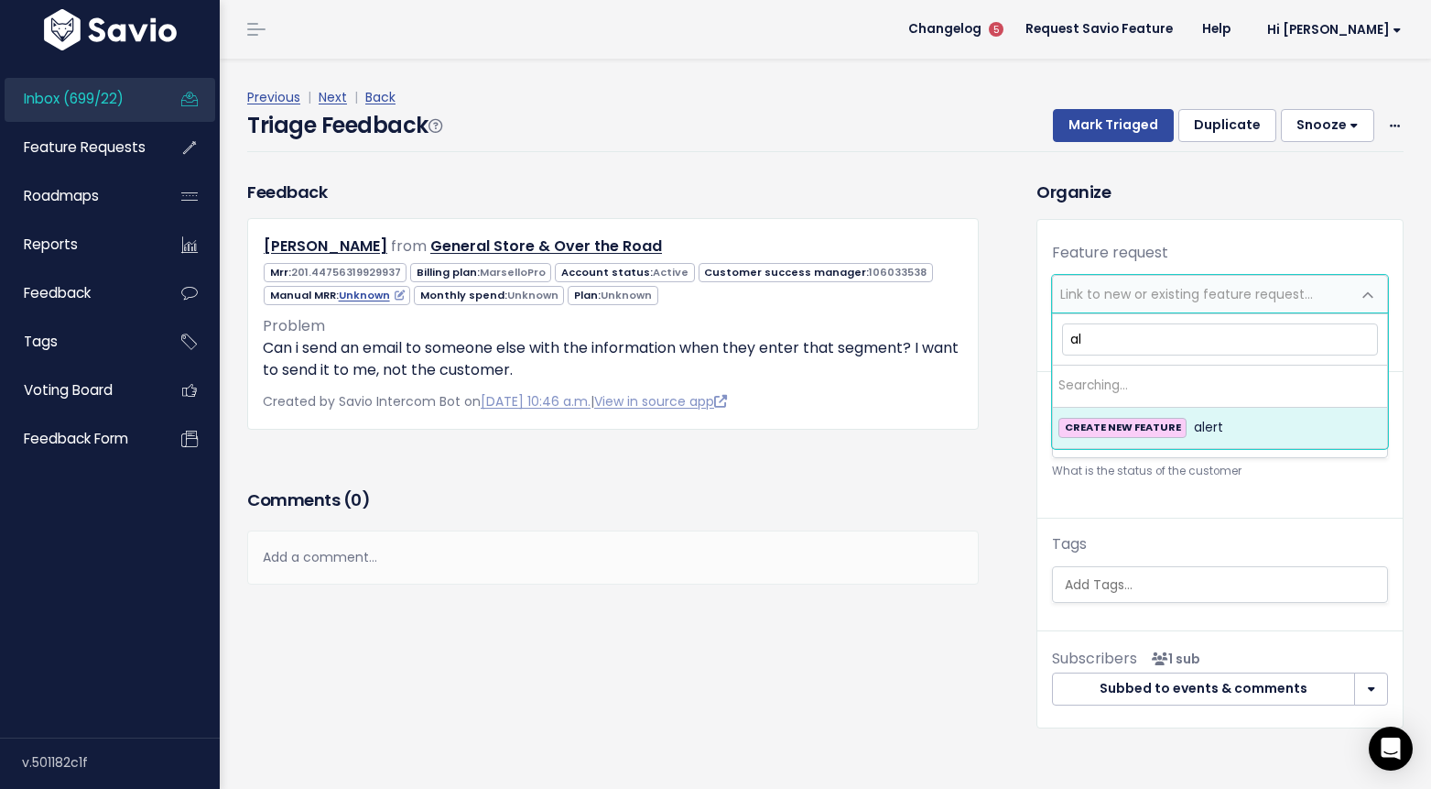
type input "a"
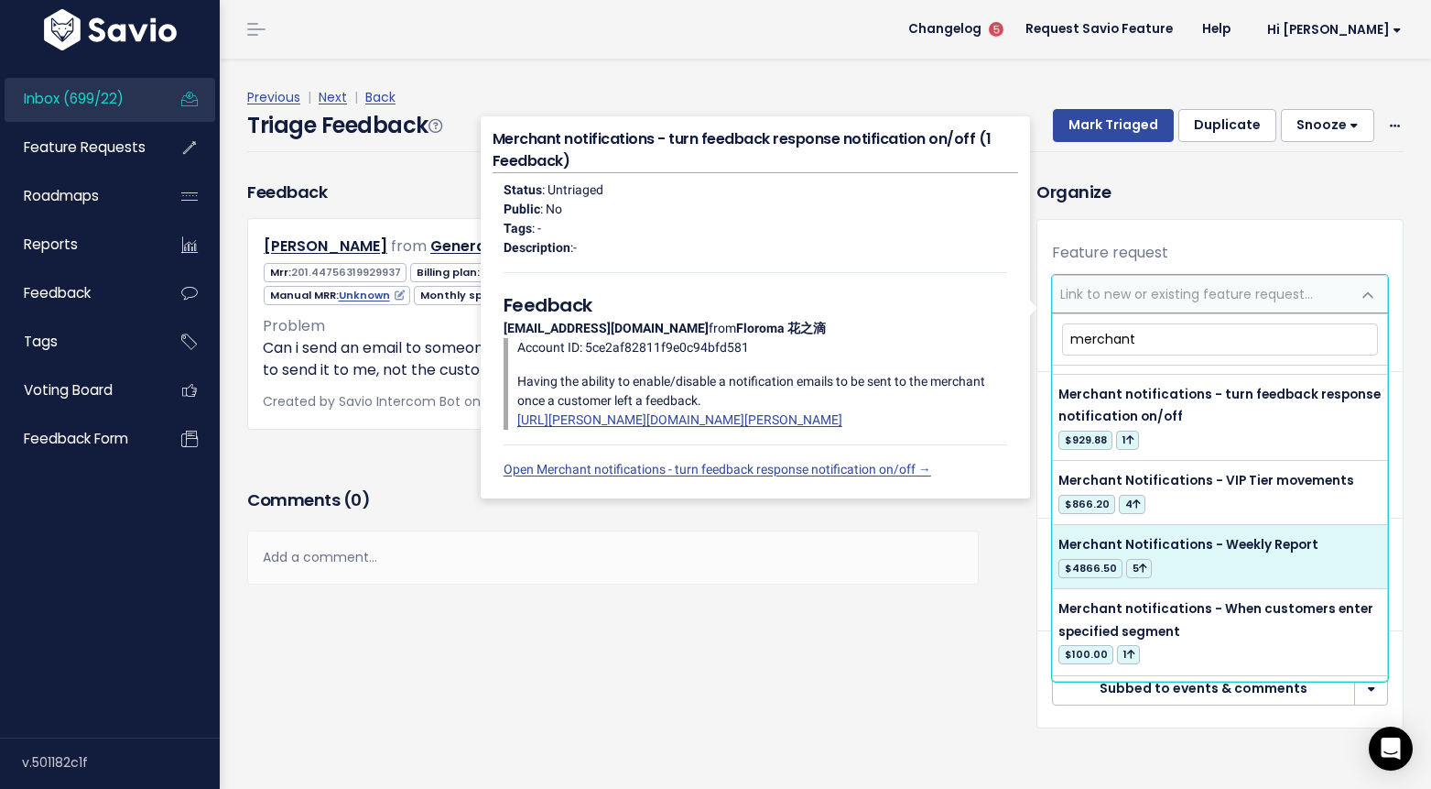
scroll to position [907, 0]
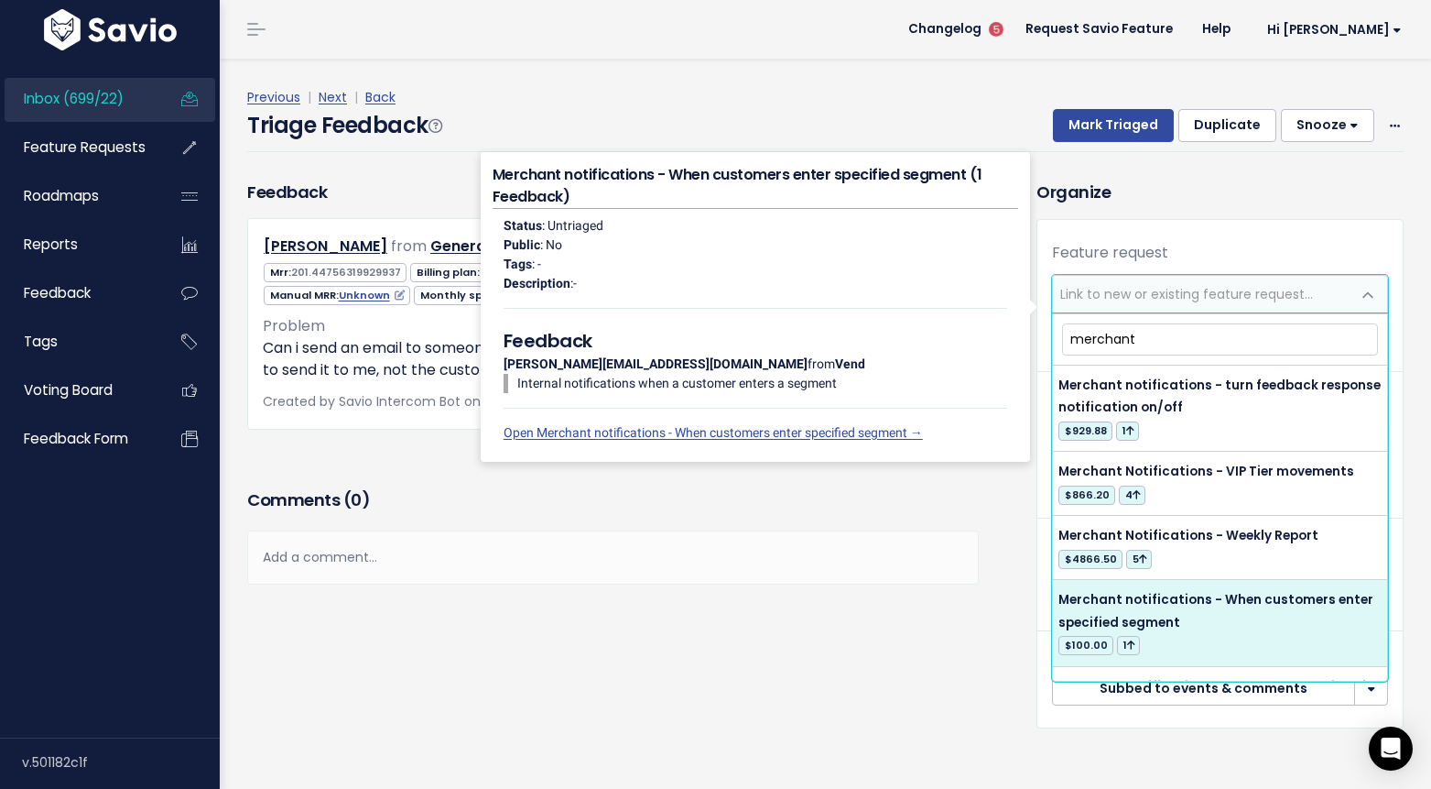
type input "merchant"
select select "17502"
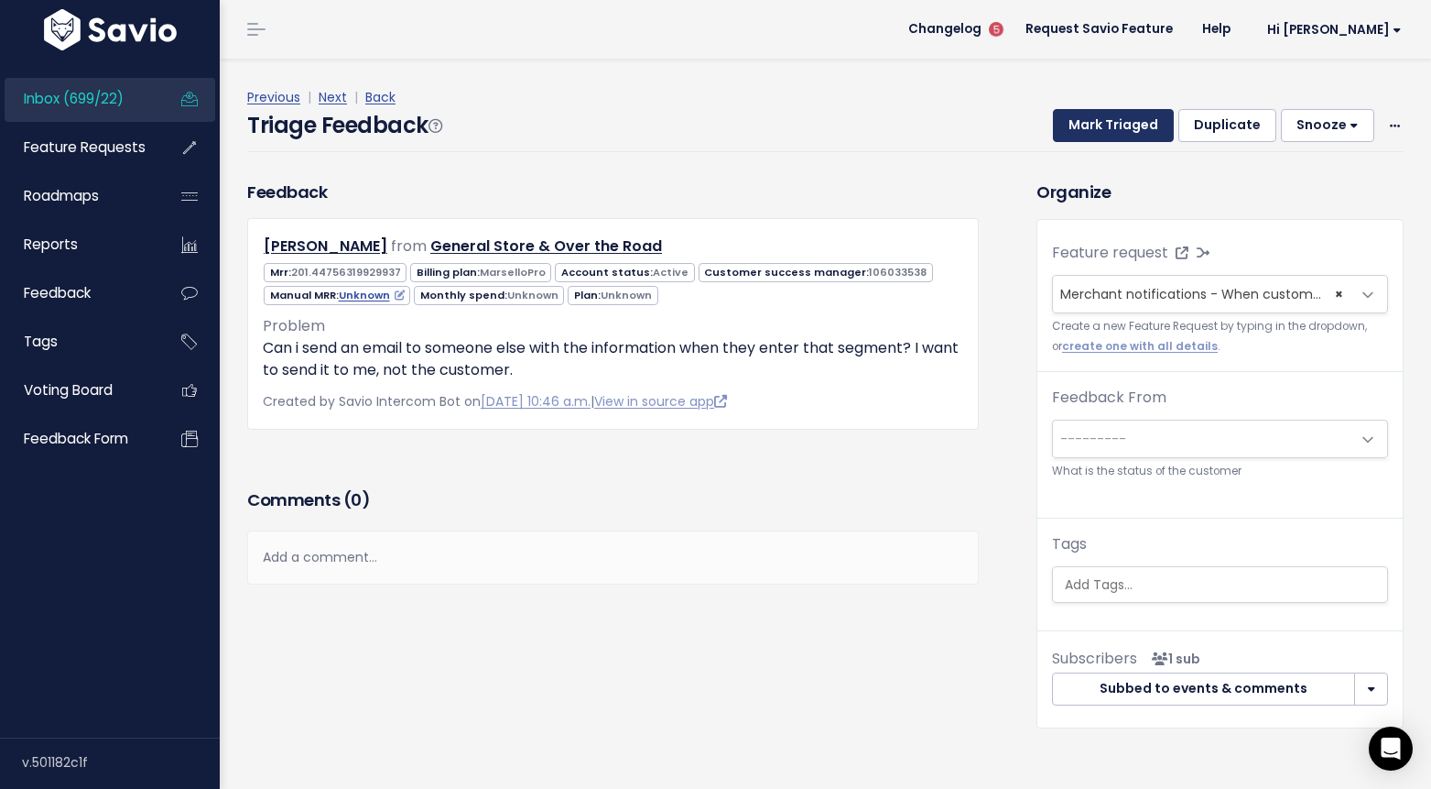
click at [1116, 128] on button "Mark Triaged" at bounding box center [1113, 125] width 121 height 33
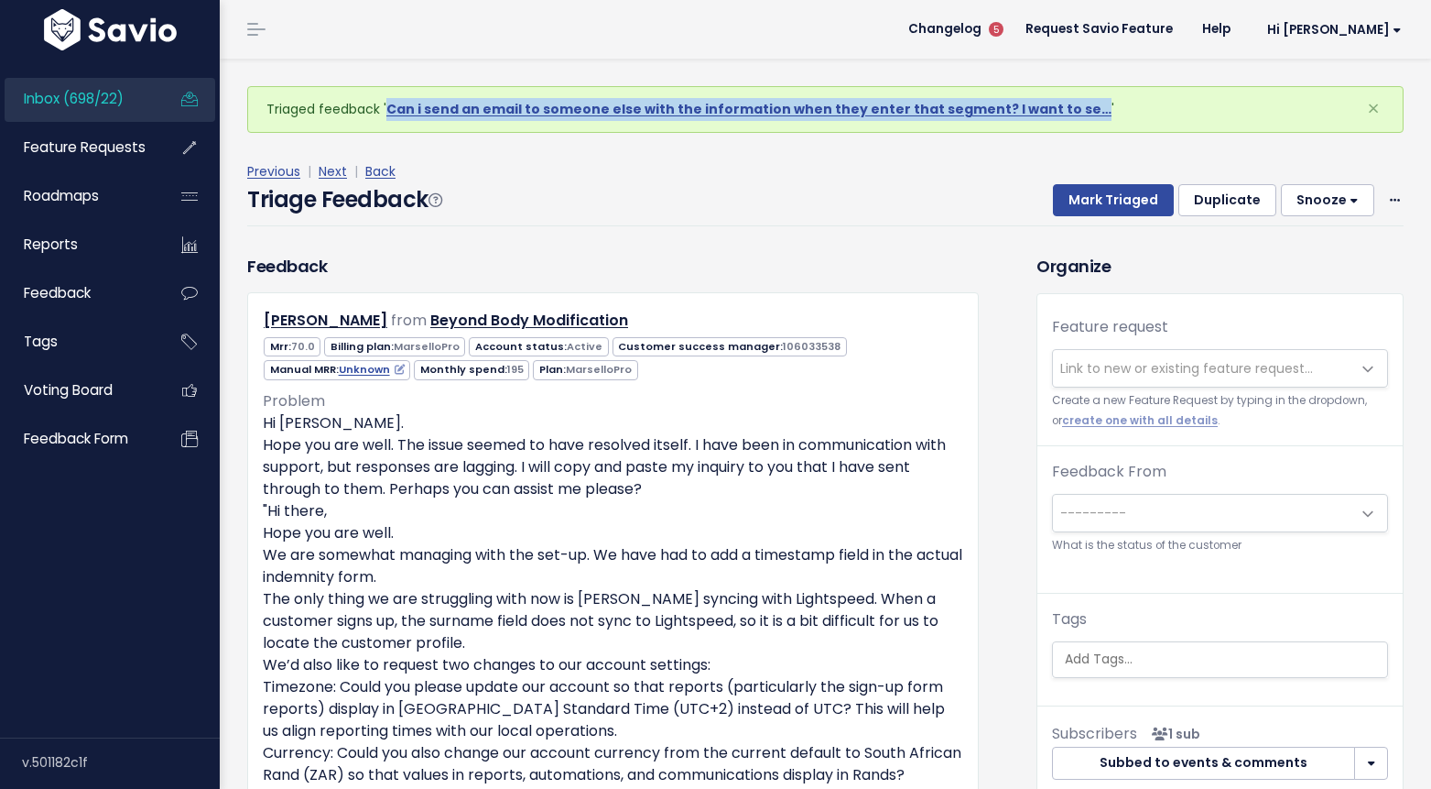
drag, startPoint x: 566, startPoint y: 105, endPoint x: 680, endPoint y: 6, distance: 151.3
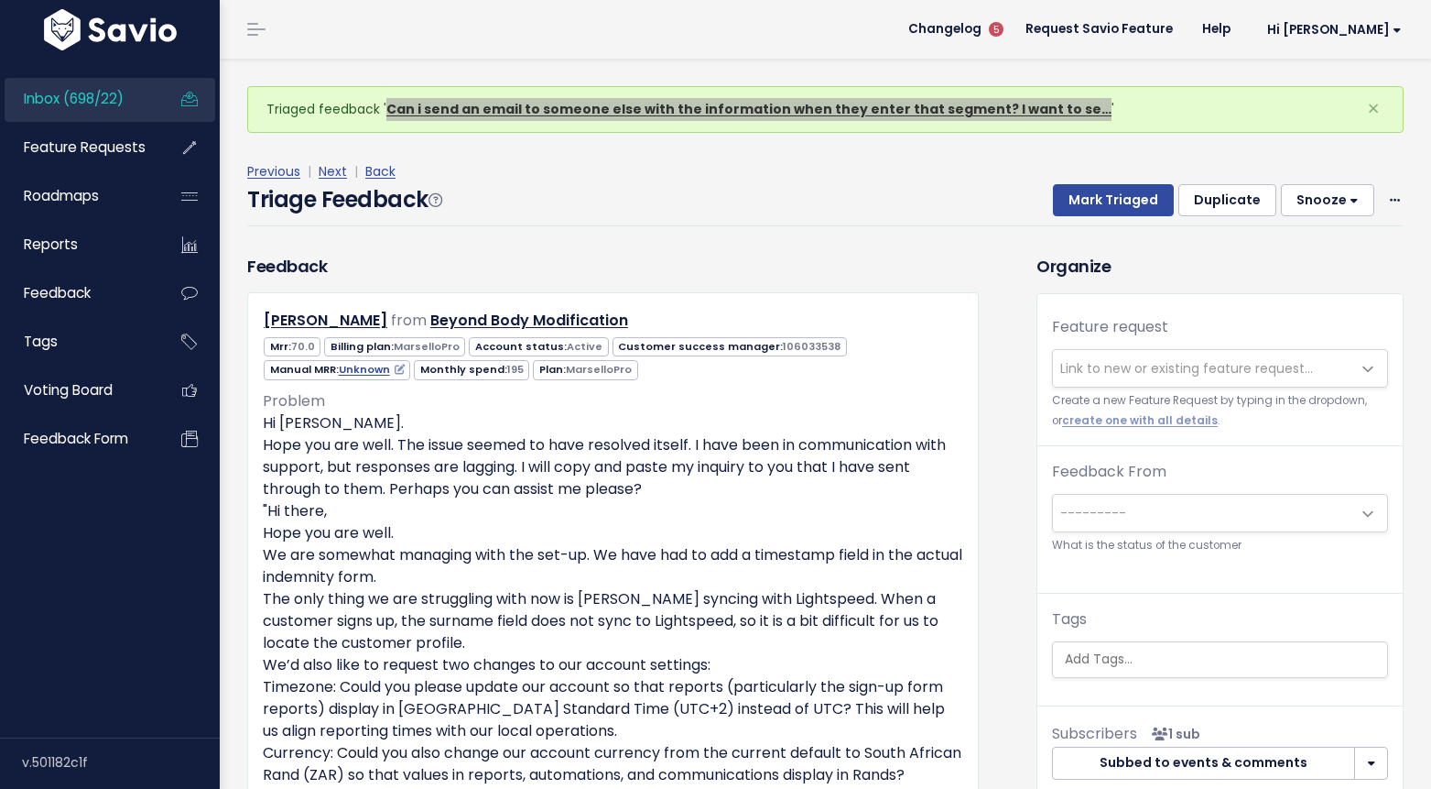
click at [0, 0] on div "Inbox (698/22) Feature Requests Roadmaps" at bounding box center [715, 653] width 1431 height 1307
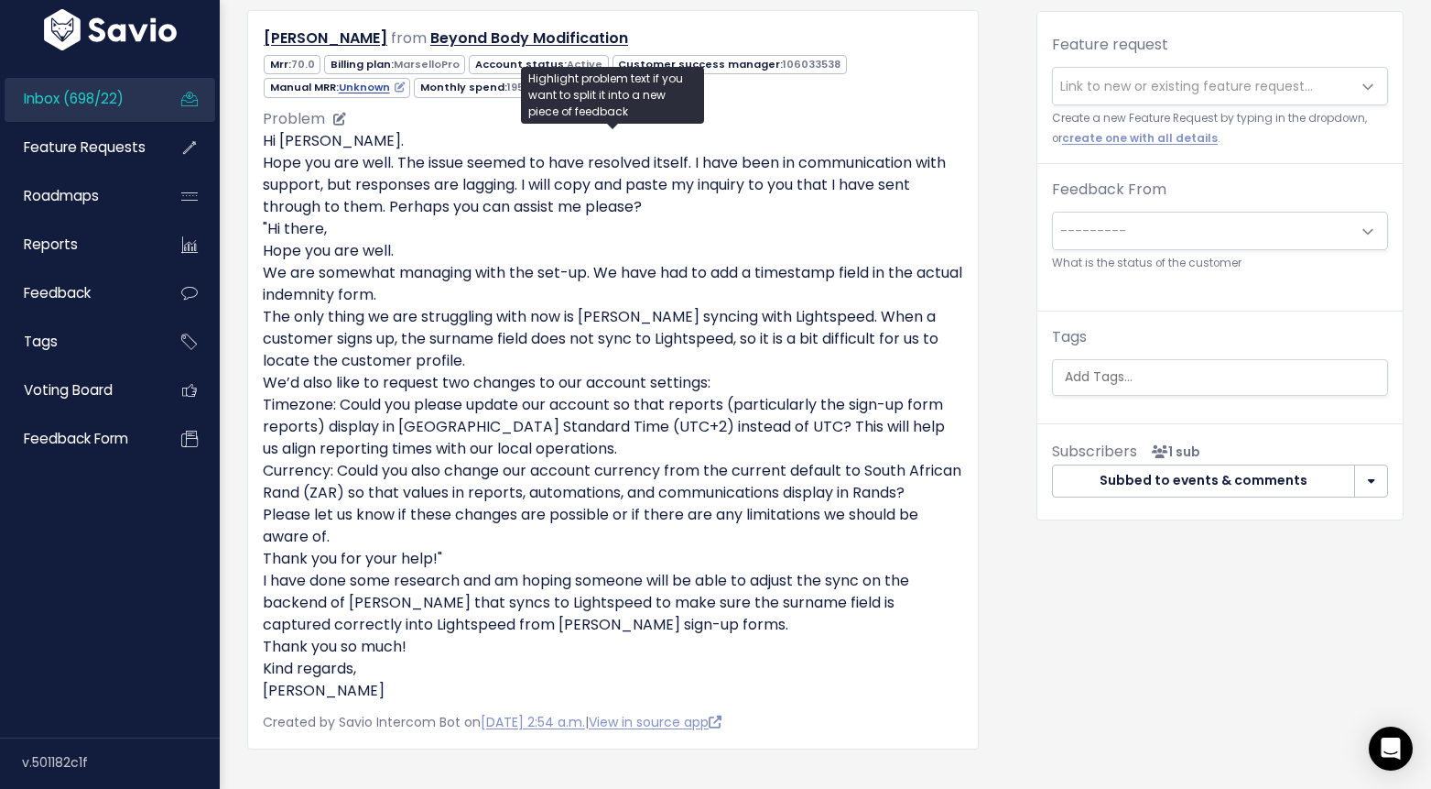
scroll to position [291, 0]
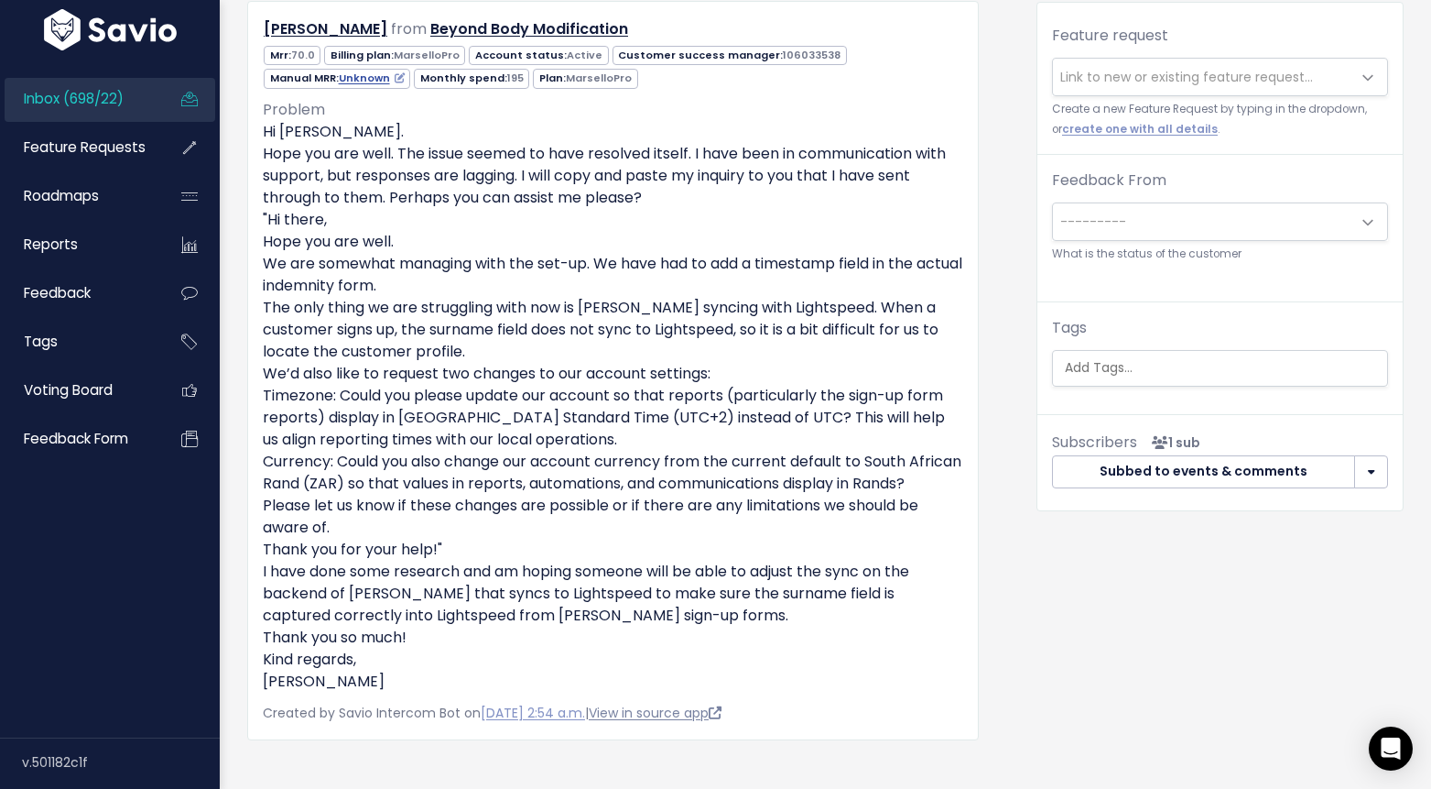
click at [679, 722] on link "View in source app" at bounding box center [655, 712] width 133 height 18
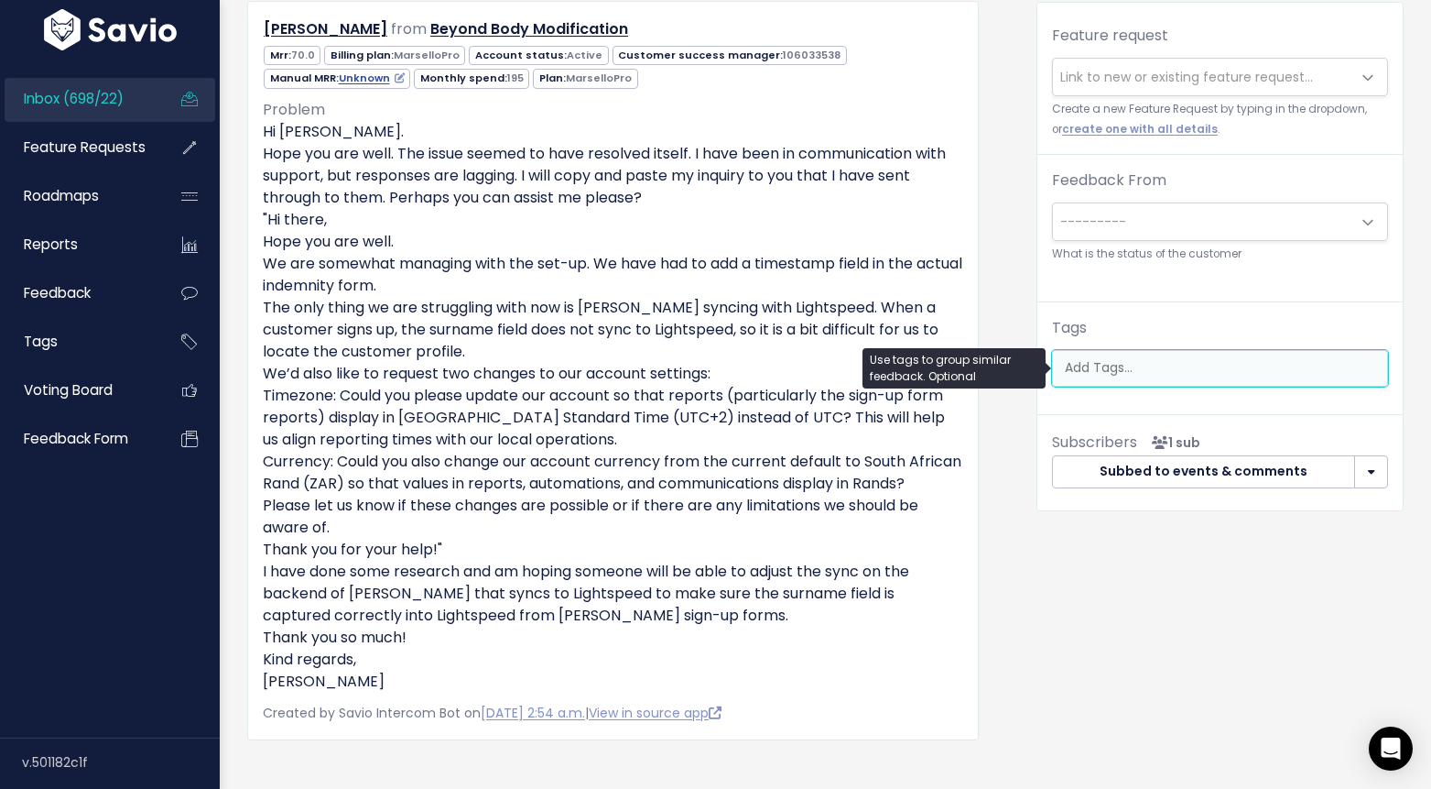
click at [1086, 361] on input "search" at bounding box center [1225, 367] width 334 height 19
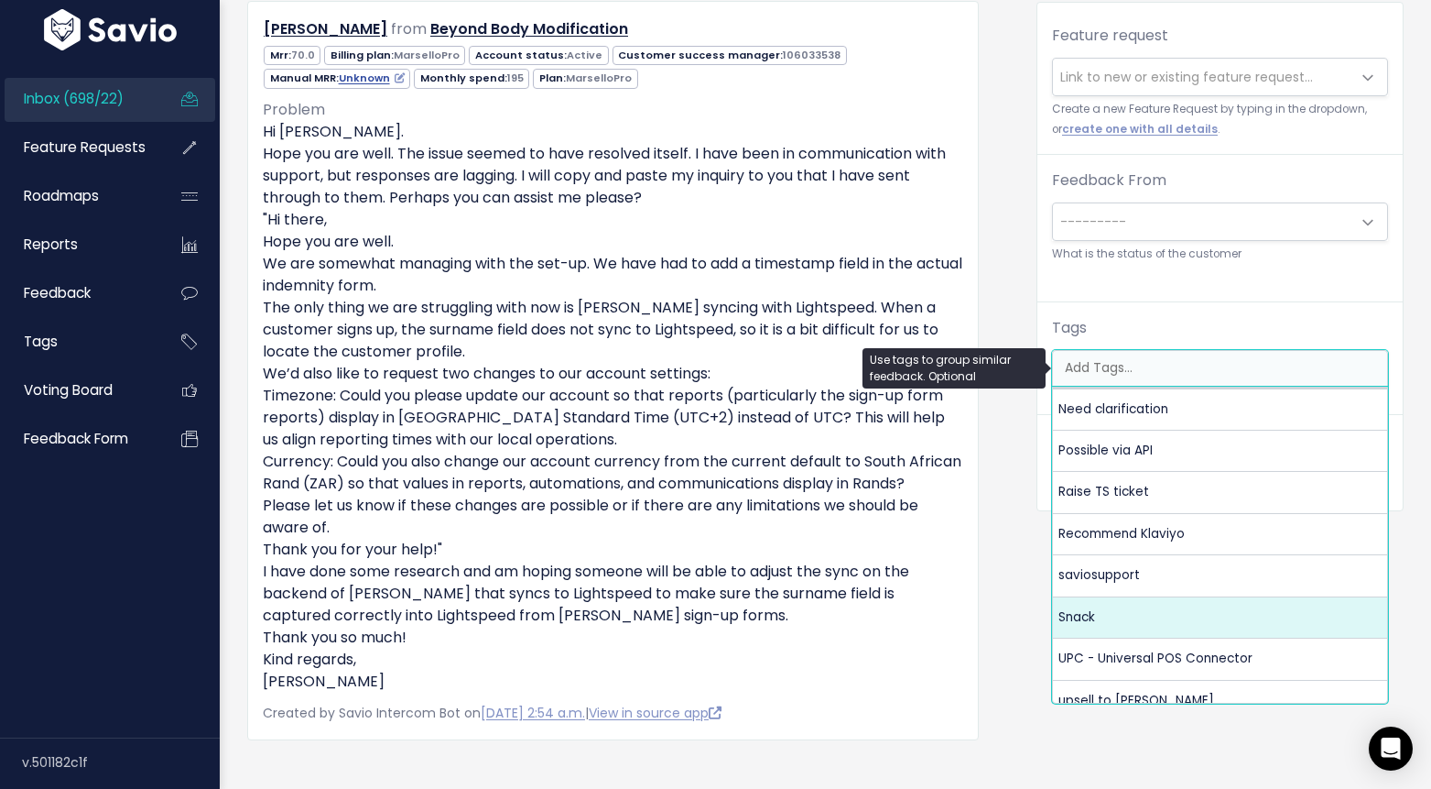
scroll to position [159, 0]
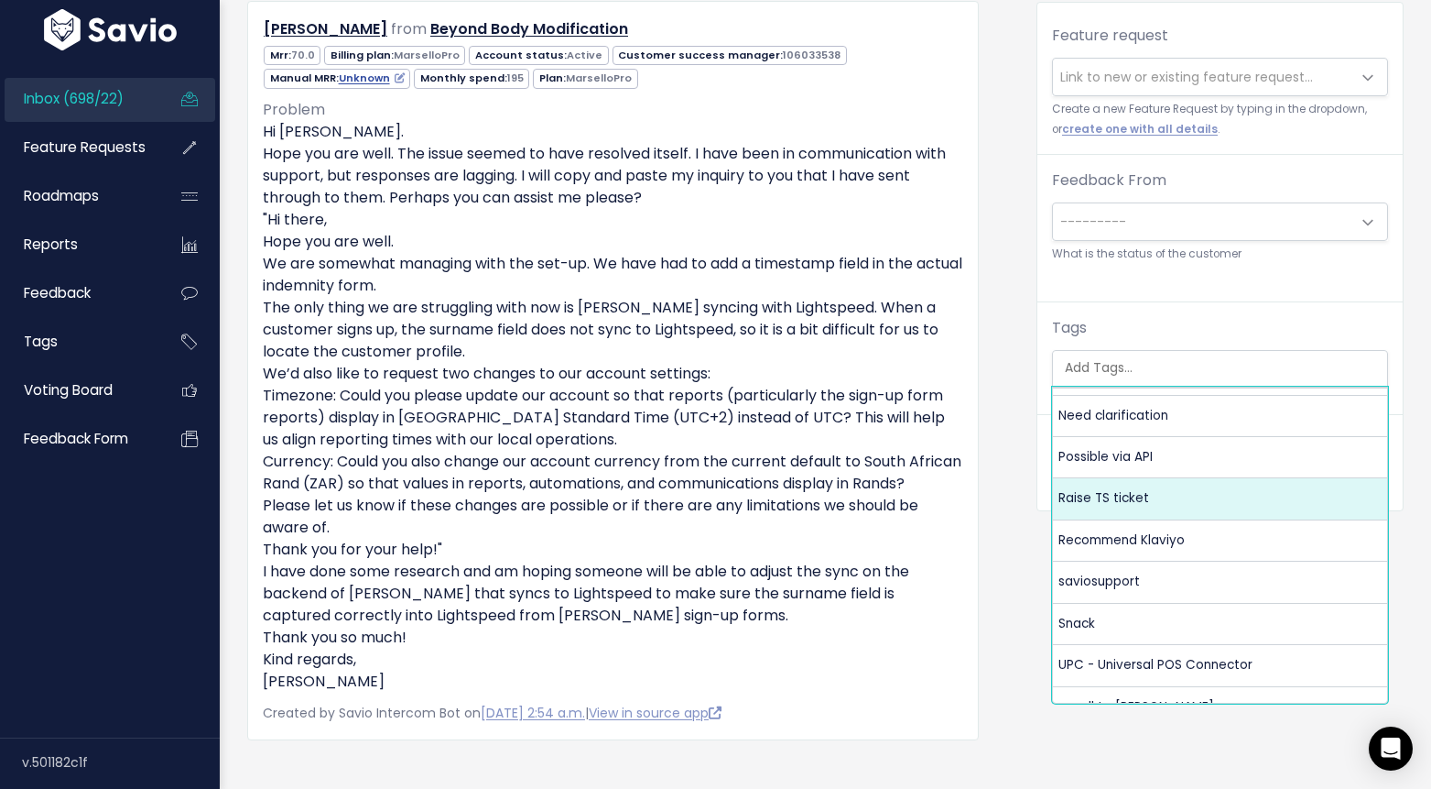
select select "13121"
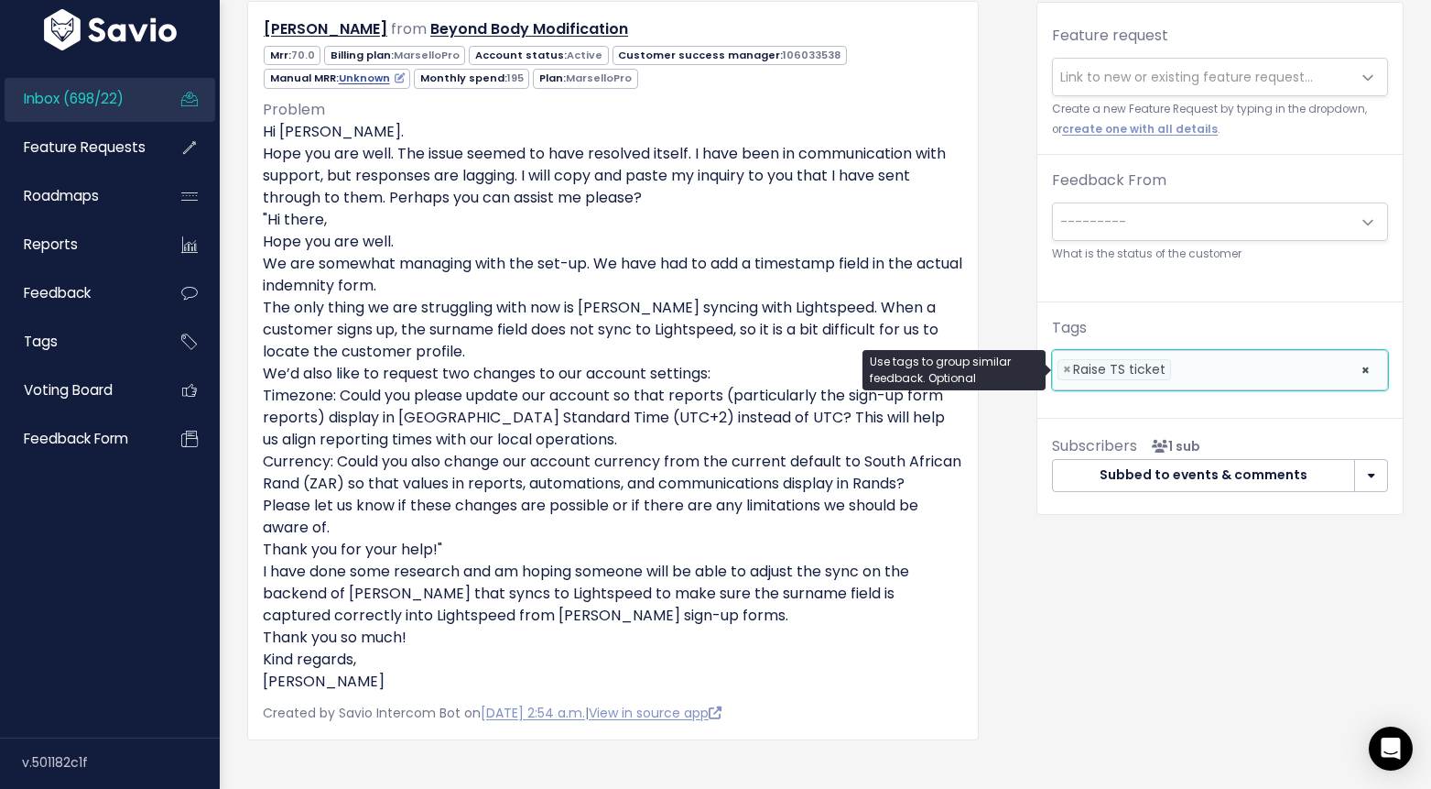
click at [1065, 558] on div "Organize Feature request --------- Link to new or existing feature request... C…" at bounding box center [1220, 442] width 395 height 960
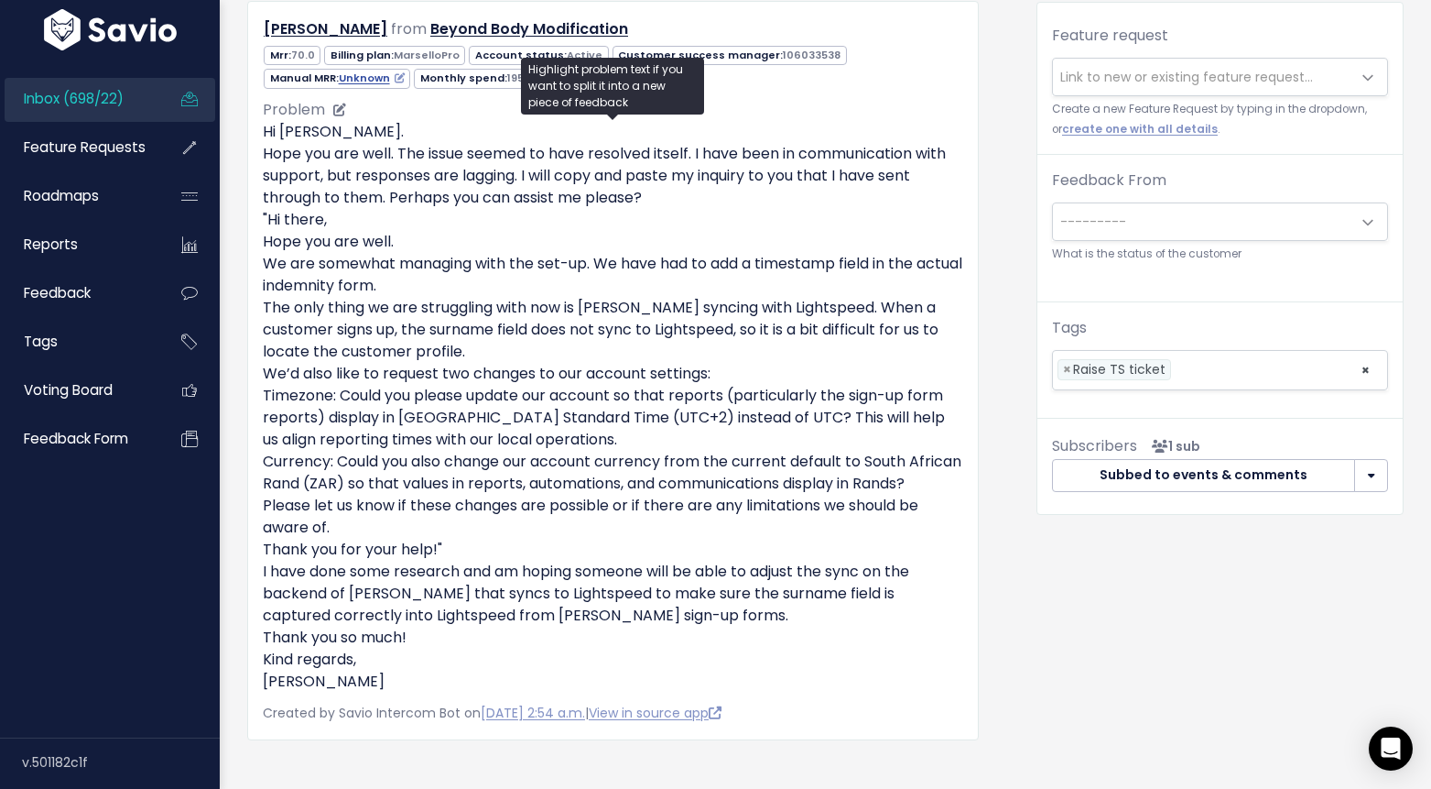
scroll to position [0, 0]
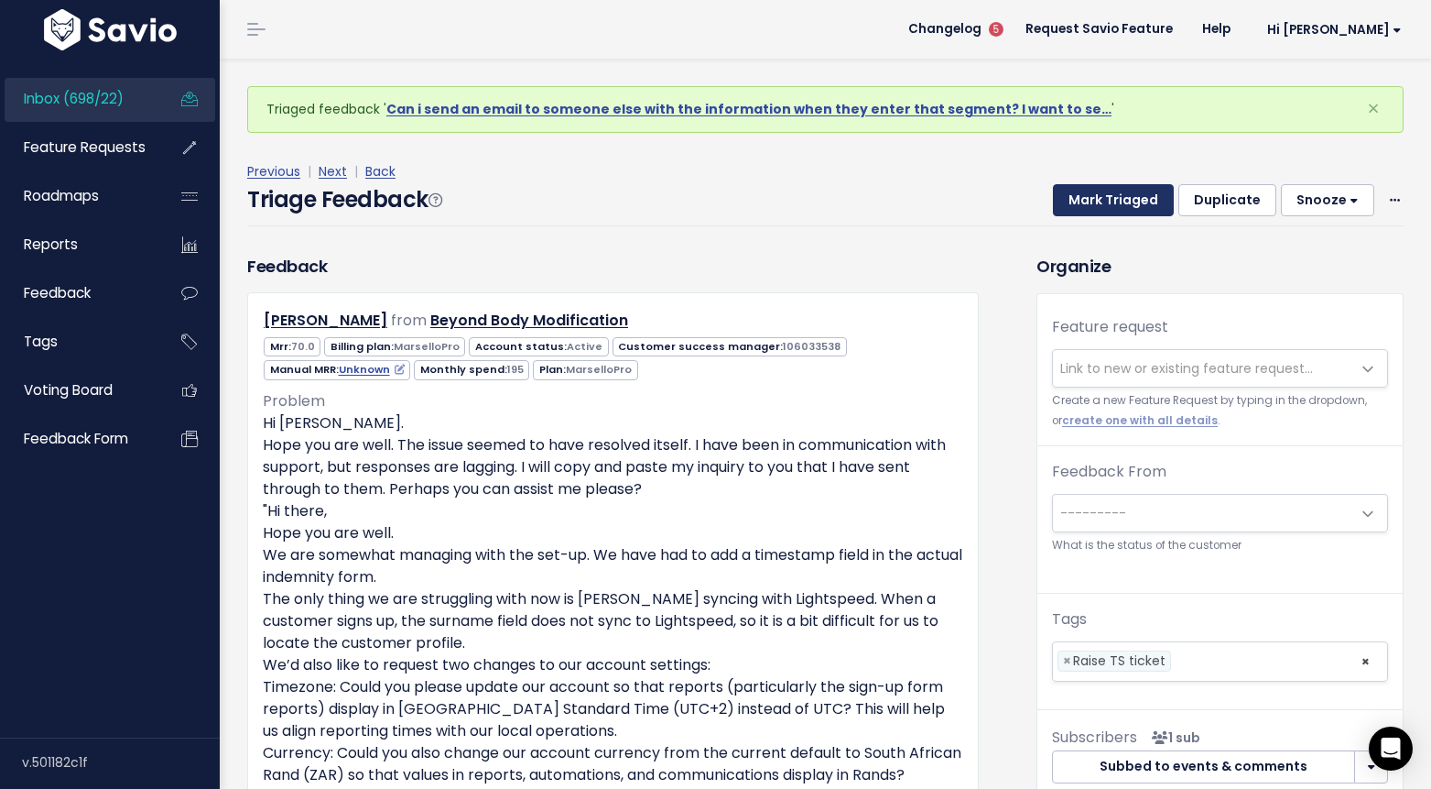
click at [1094, 208] on button "Mark Triaged" at bounding box center [1113, 200] width 121 height 33
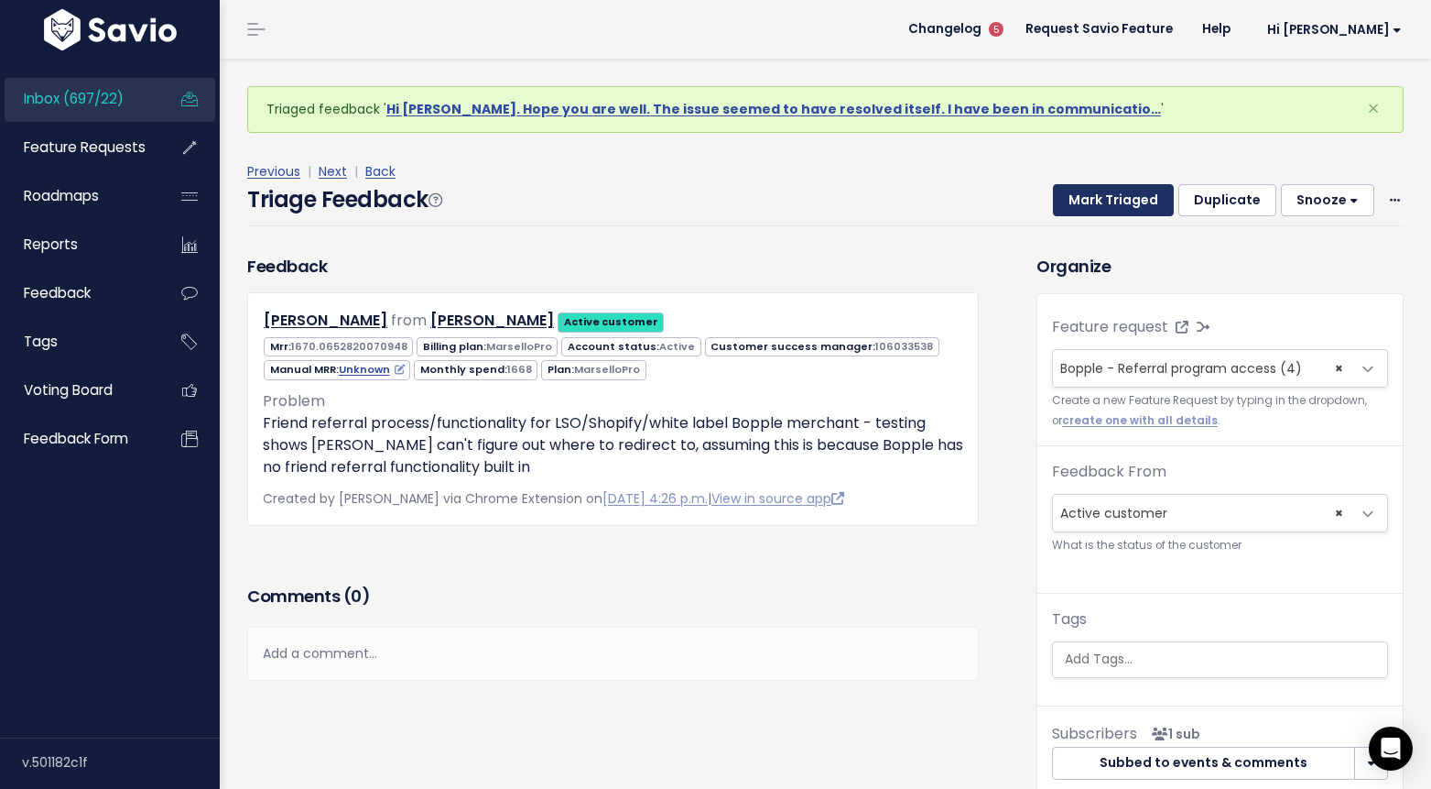
click at [1113, 201] on button "Mark Triaged" at bounding box center [1113, 200] width 121 height 33
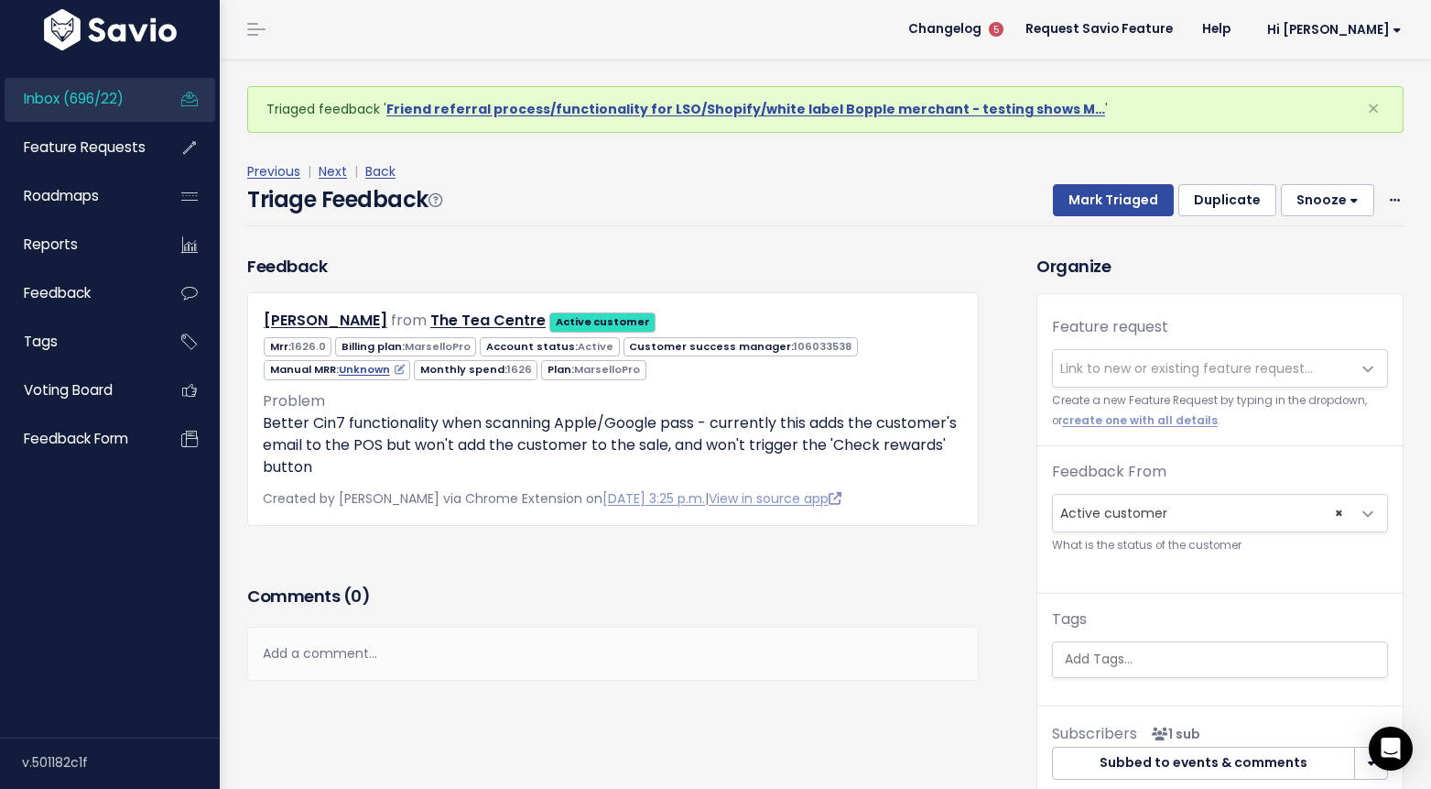
click at [1102, 375] on span "Link to new or existing feature request..." at bounding box center [1187, 368] width 253 height 18
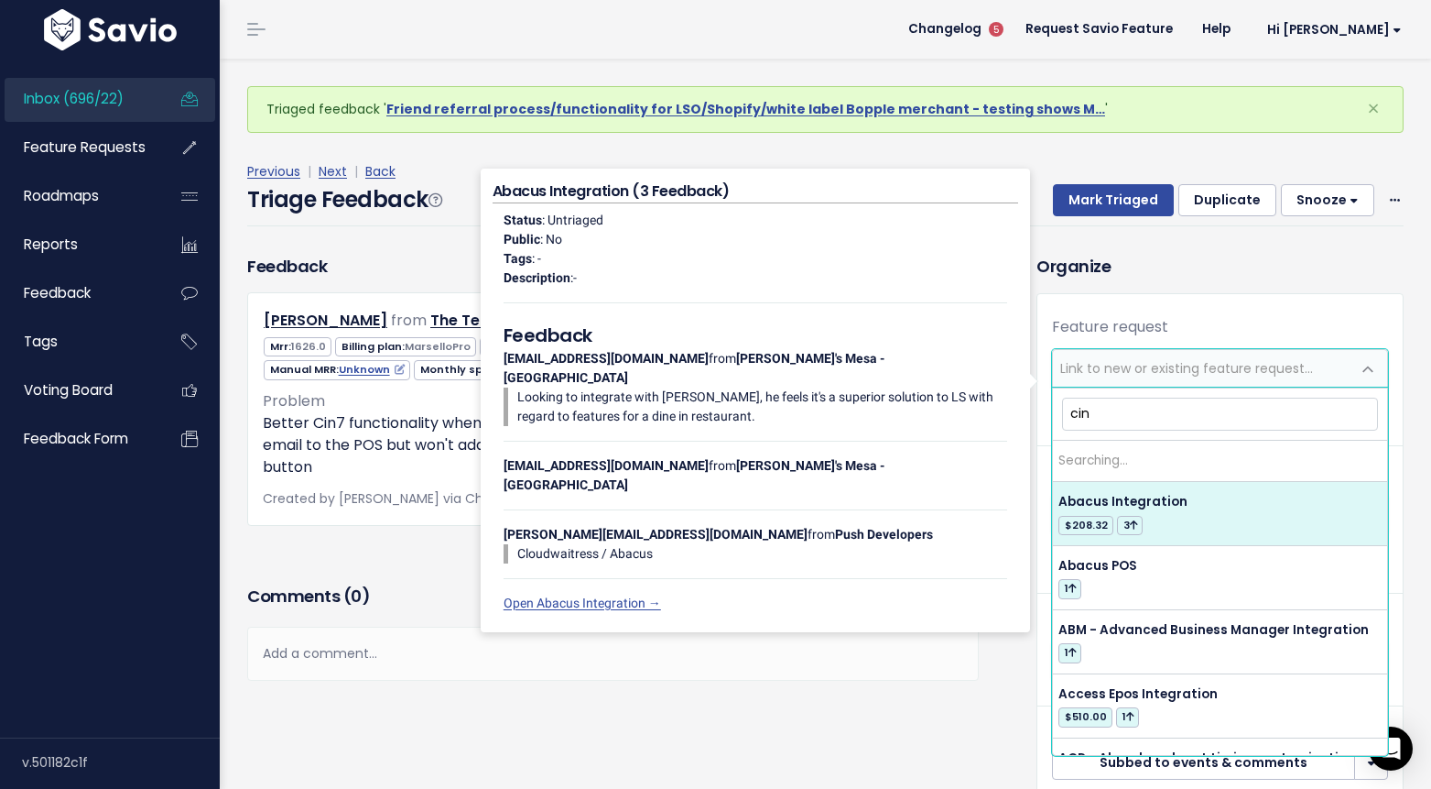
type input "cin7"
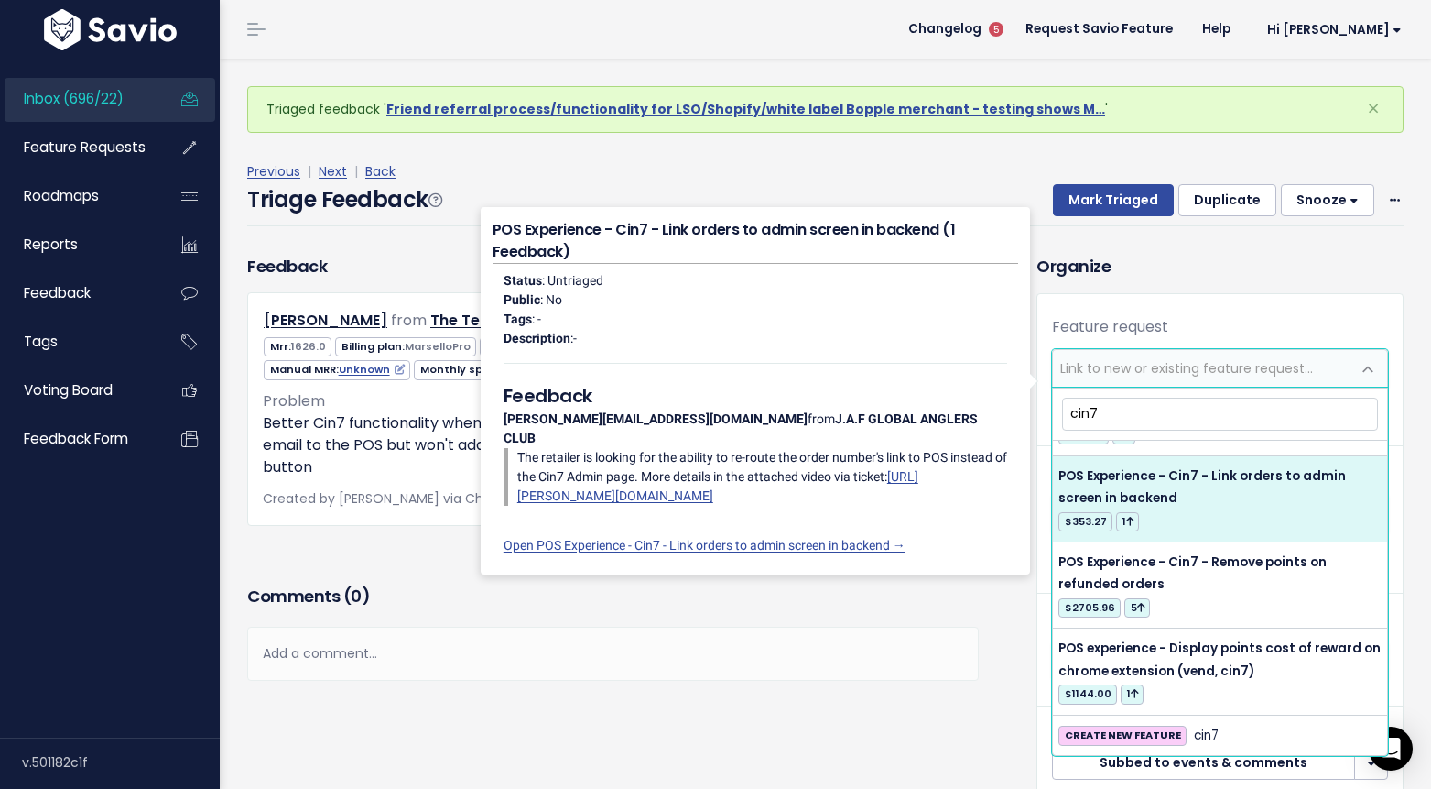
scroll to position [437, 0]
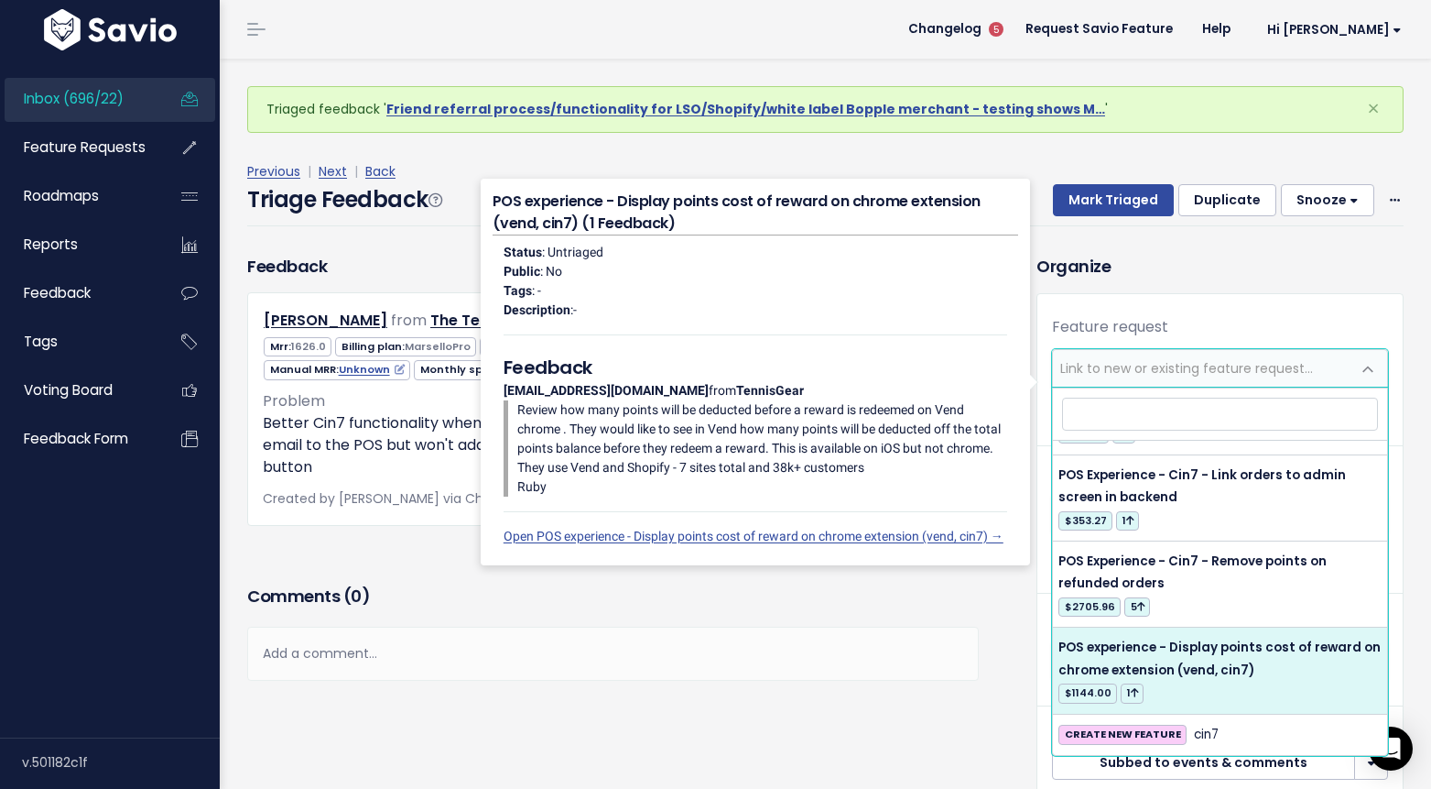
click at [930, 708] on div "Comments ( 0 ) Add a comment... | | | | Add a comment... xxxxxxxxxx These are n…" at bounding box center [613, 658] width 759 height 155
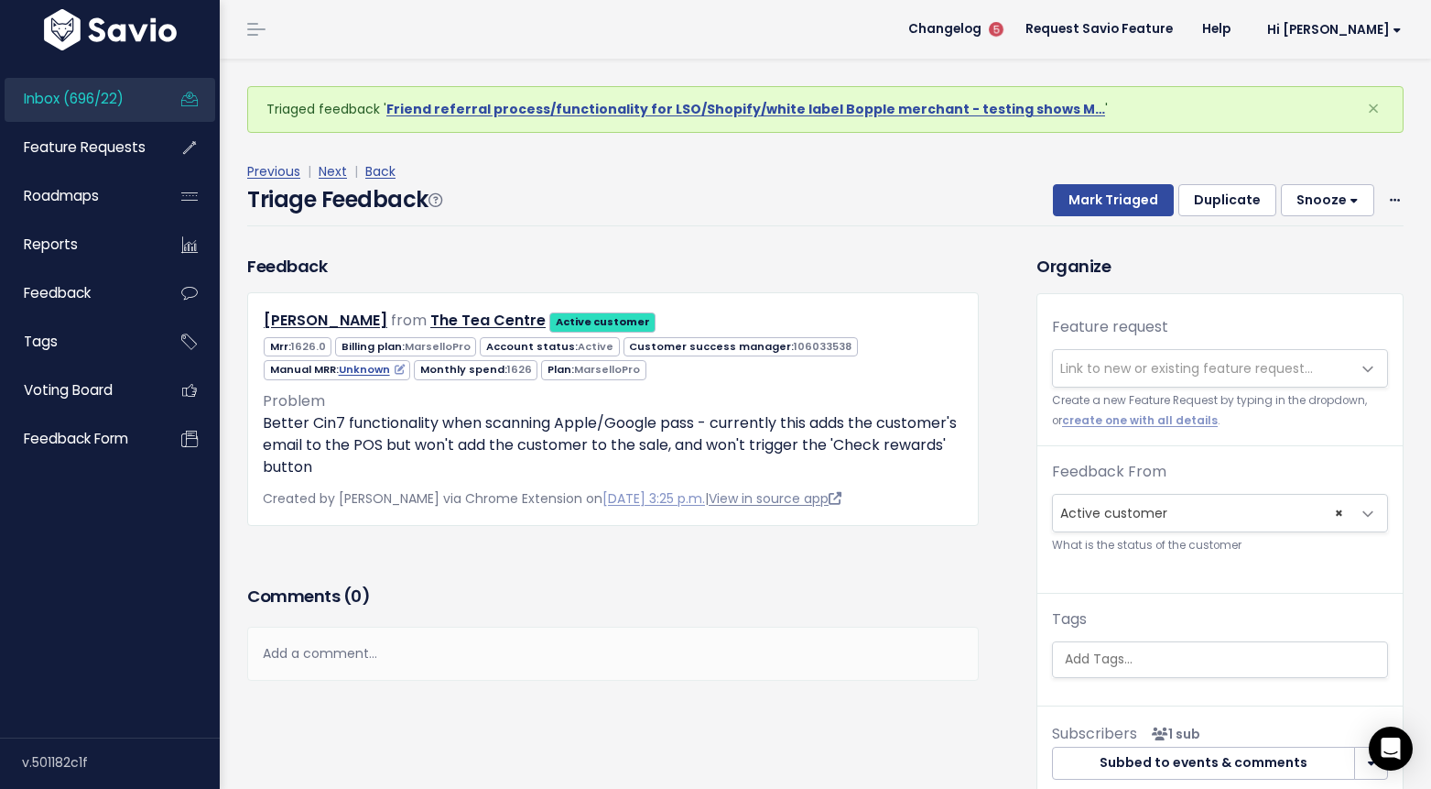
click at [801, 494] on link "View in source app" at bounding box center [775, 498] width 133 height 18
click at [330, 171] on link "Next" at bounding box center [333, 171] width 28 height 18
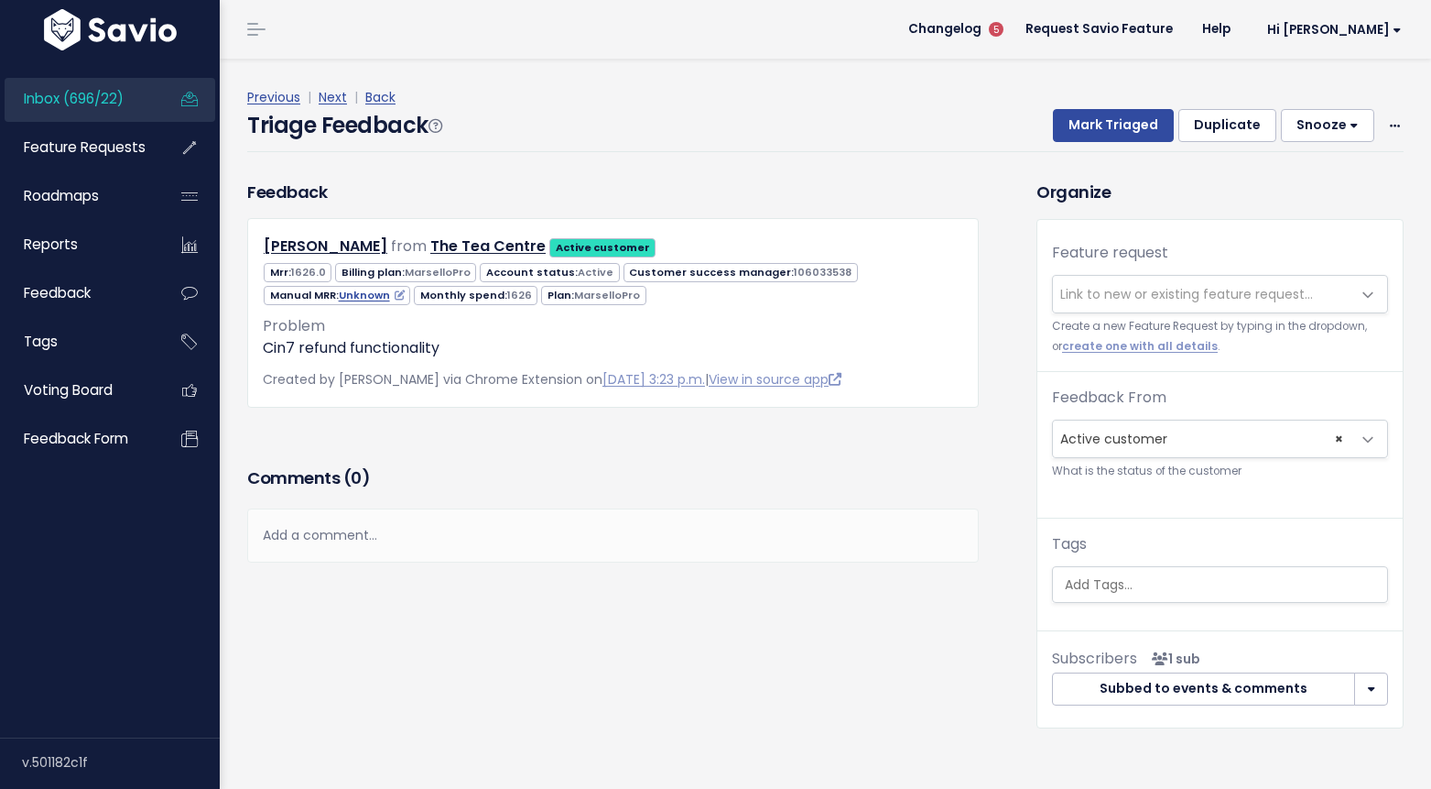
click at [1243, 297] on span "Link to new or existing feature request..." at bounding box center [1187, 294] width 253 height 18
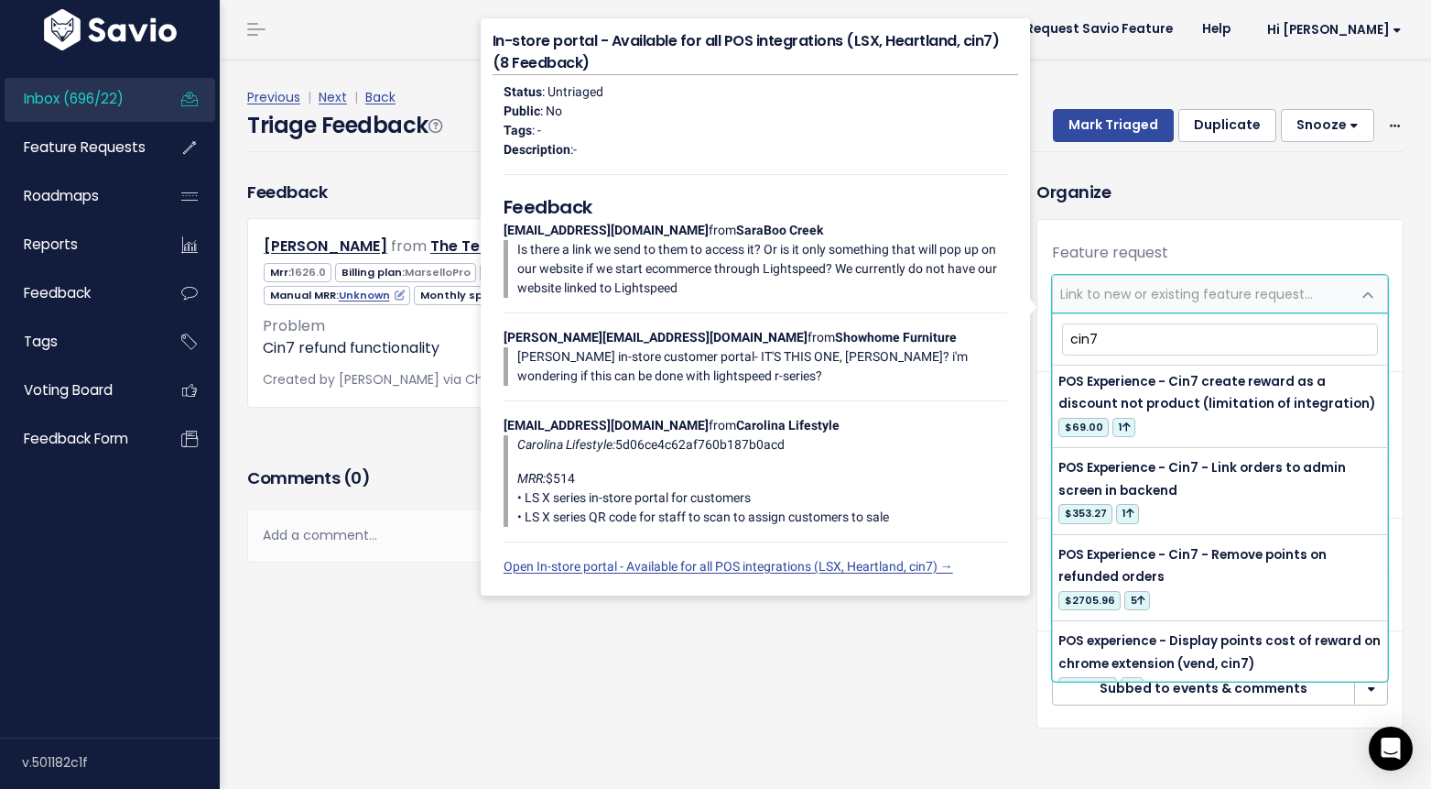
scroll to position [437, 0]
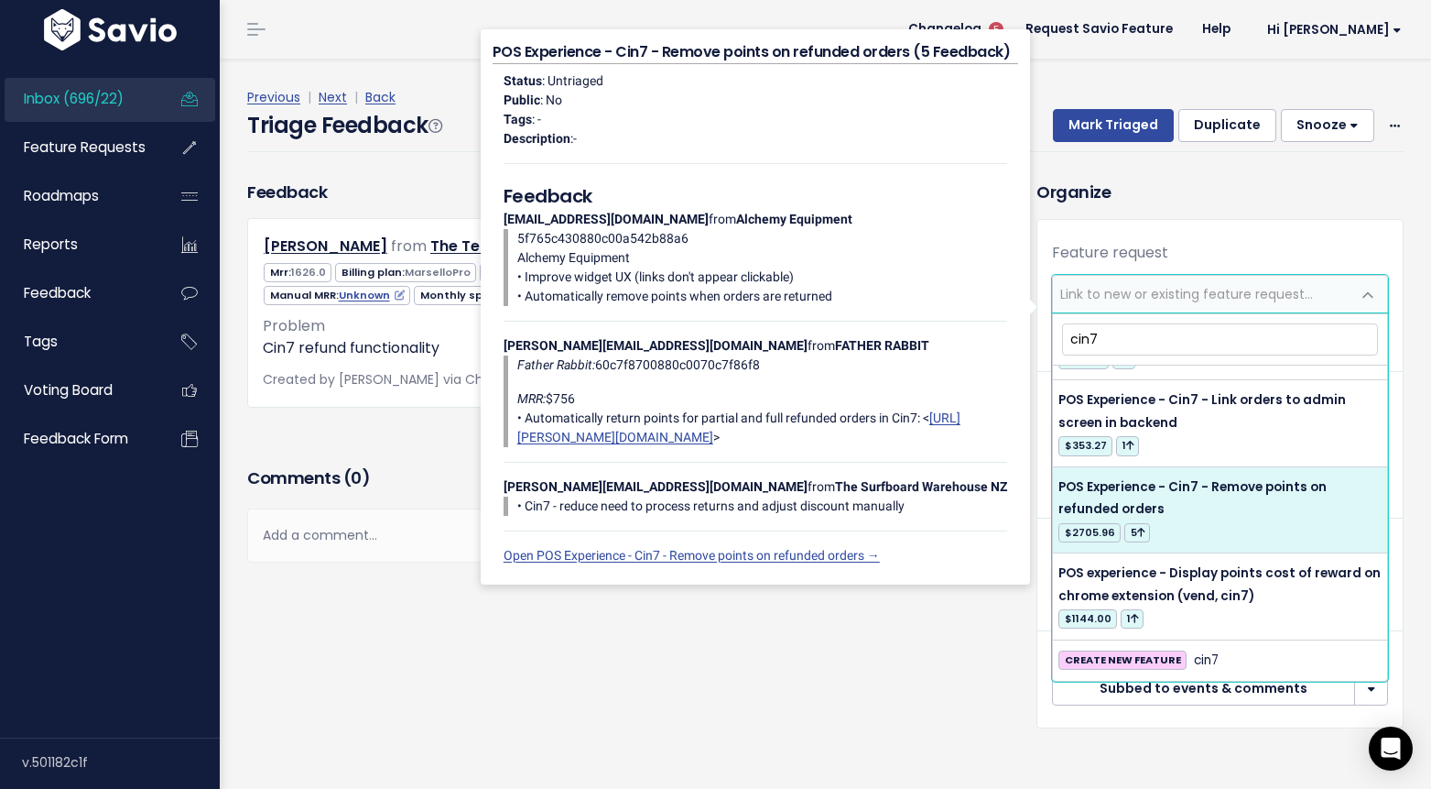
type input "cin7"
select select "17516"
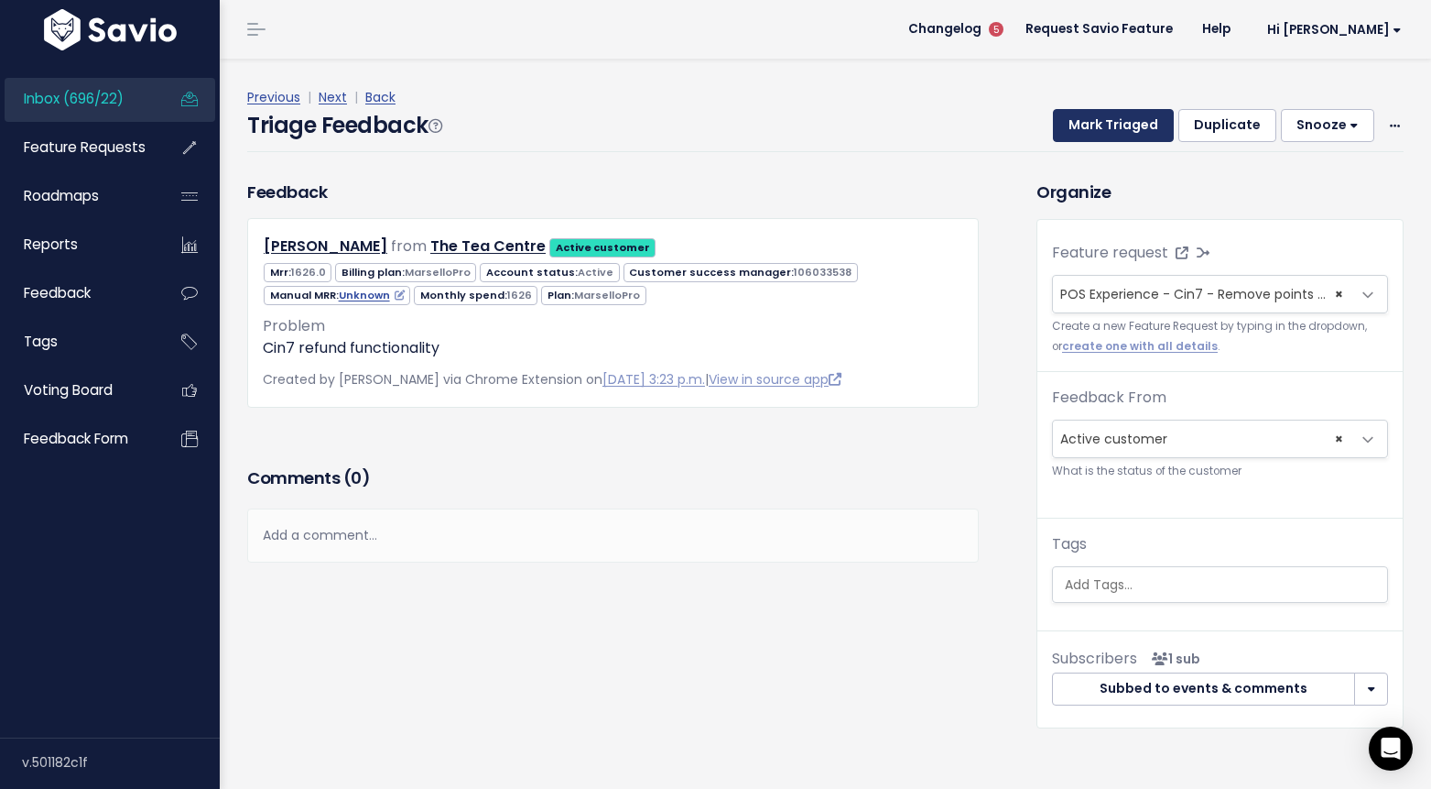
click at [1092, 129] on button "Mark Triaged" at bounding box center [1113, 125] width 121 height 33
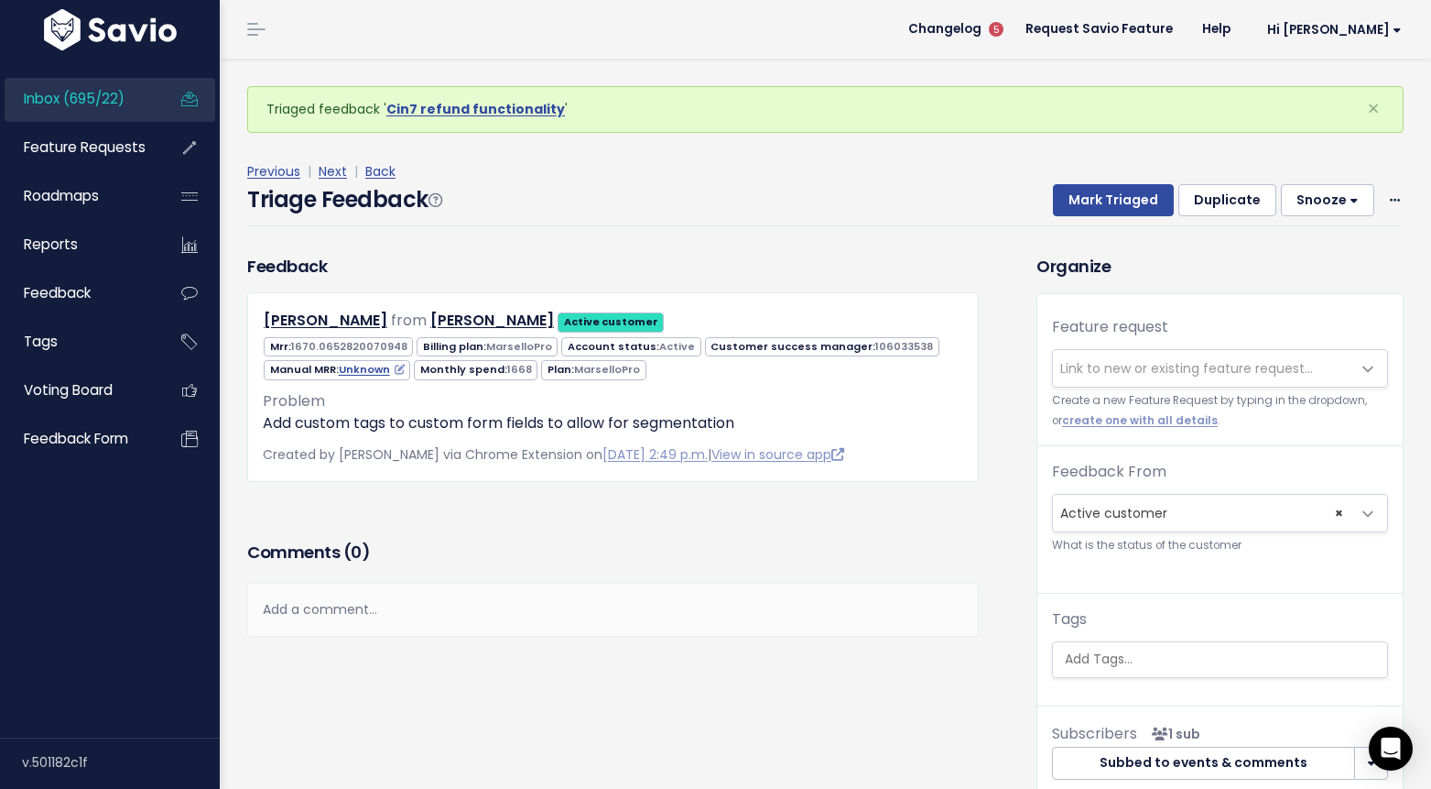
click at [1226, 374] on span "Link to new or existing feature request..." at bounding box center [1187, 368] width 253 height 18
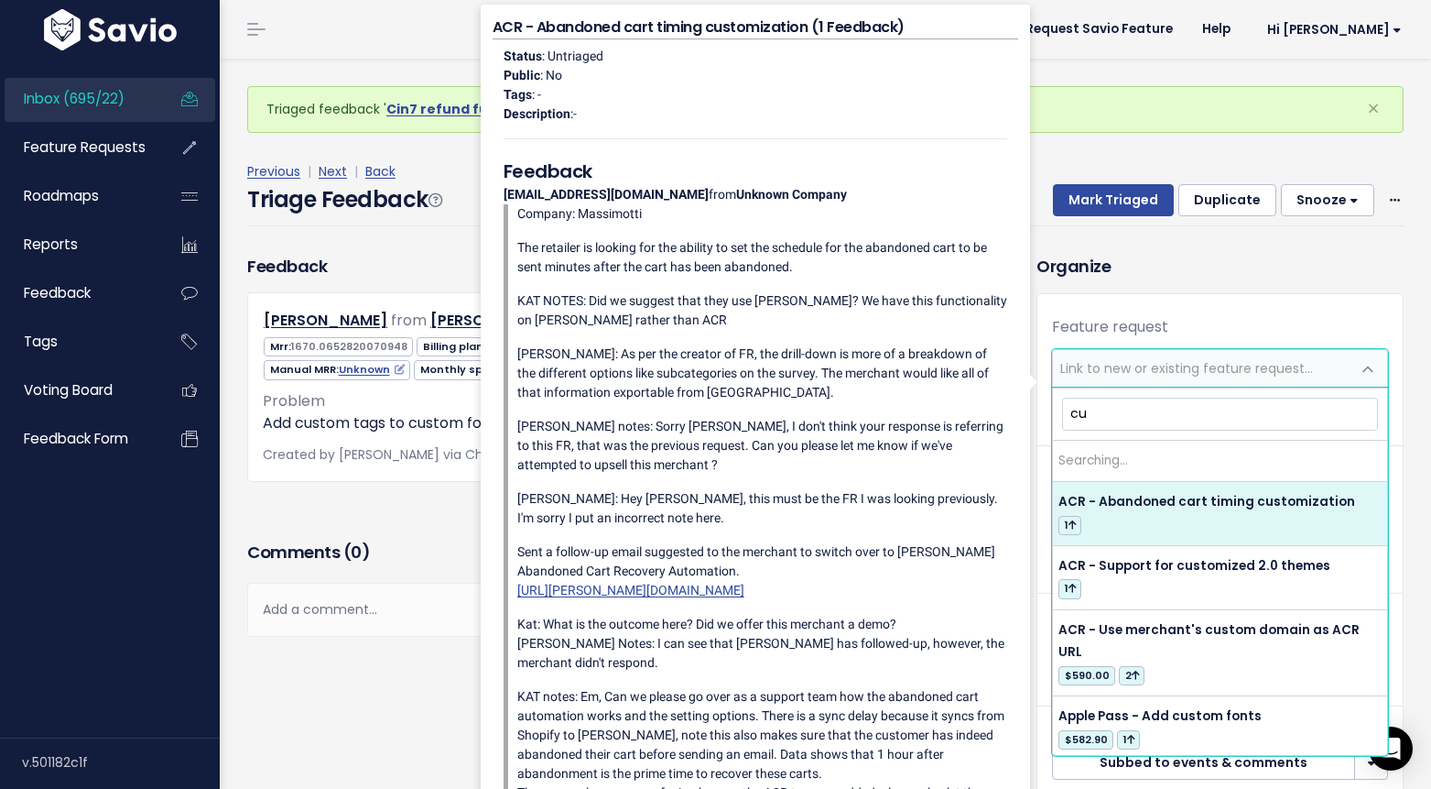
type input "c"
type input "f"
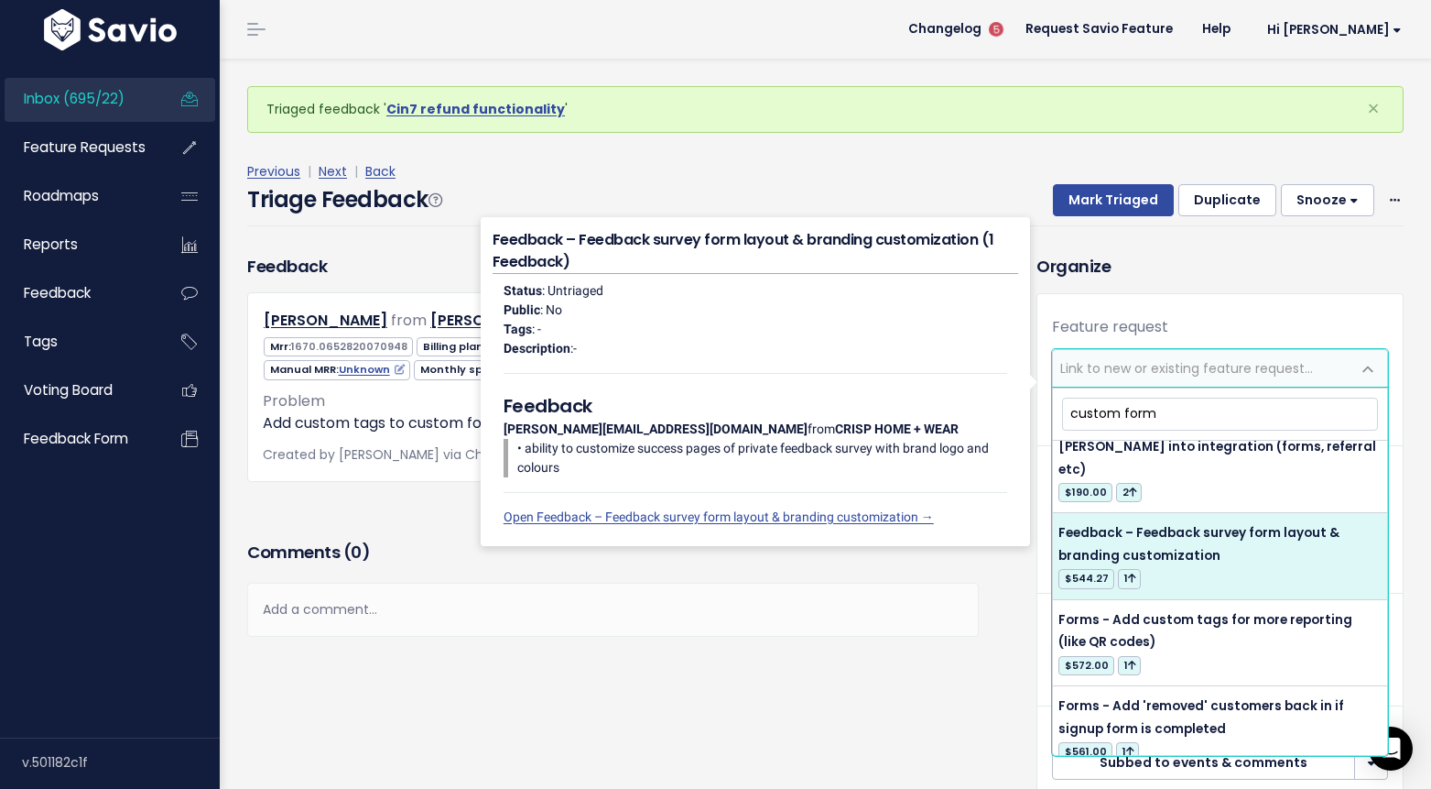
scroll to position [49, 0]
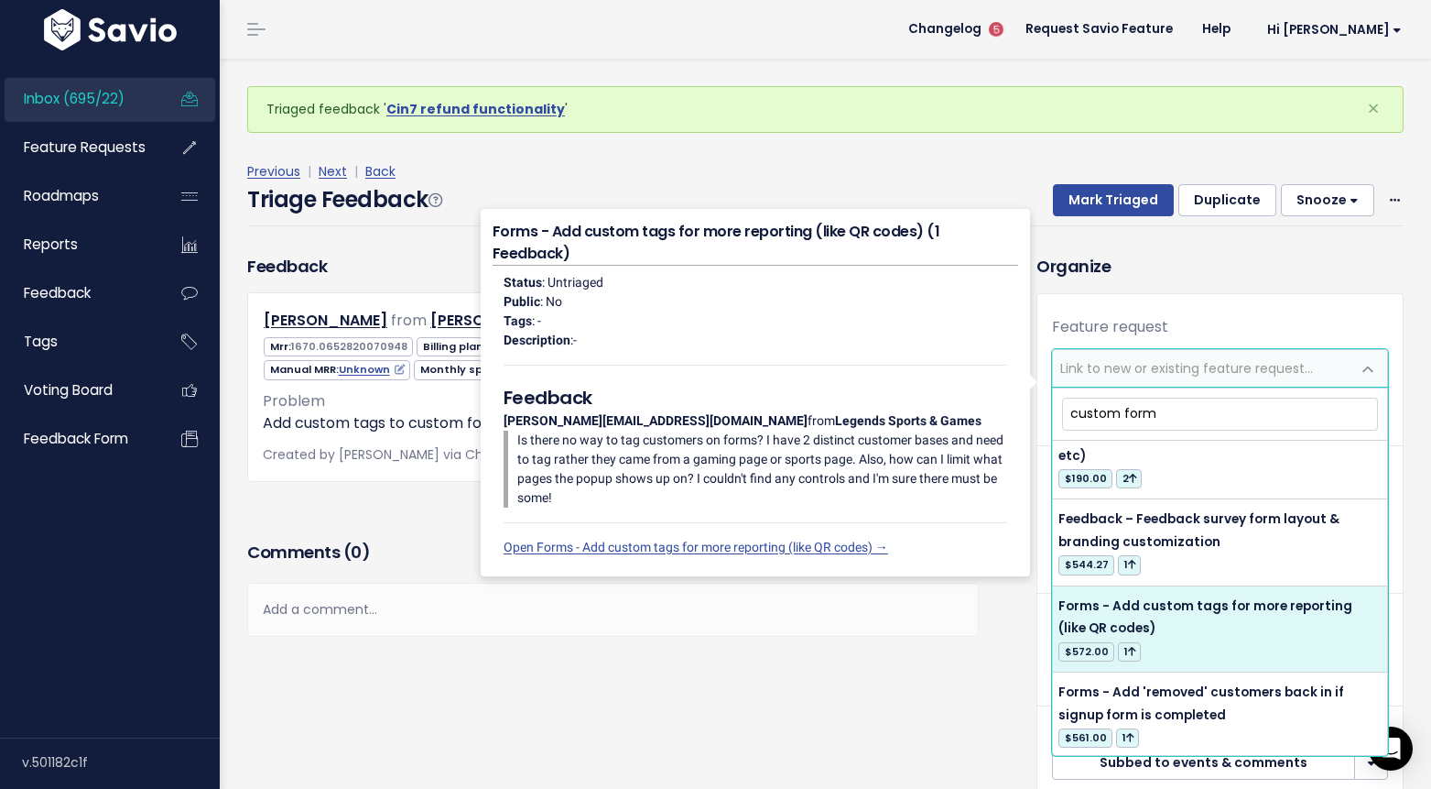
type input "custom form"
select select "15010"
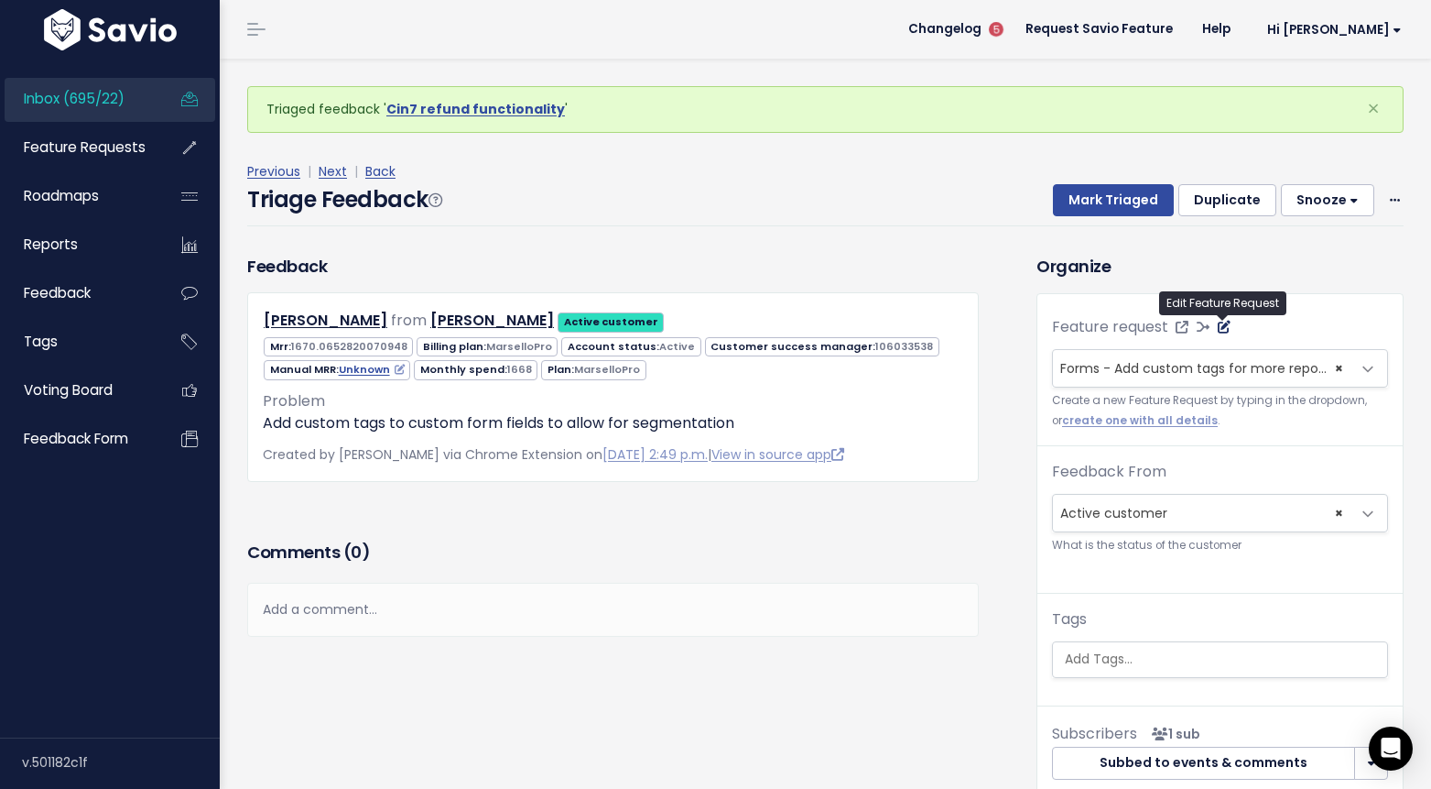
click at [1226, 330] on icon at bounding box center [1224, 327] width 13 height 13
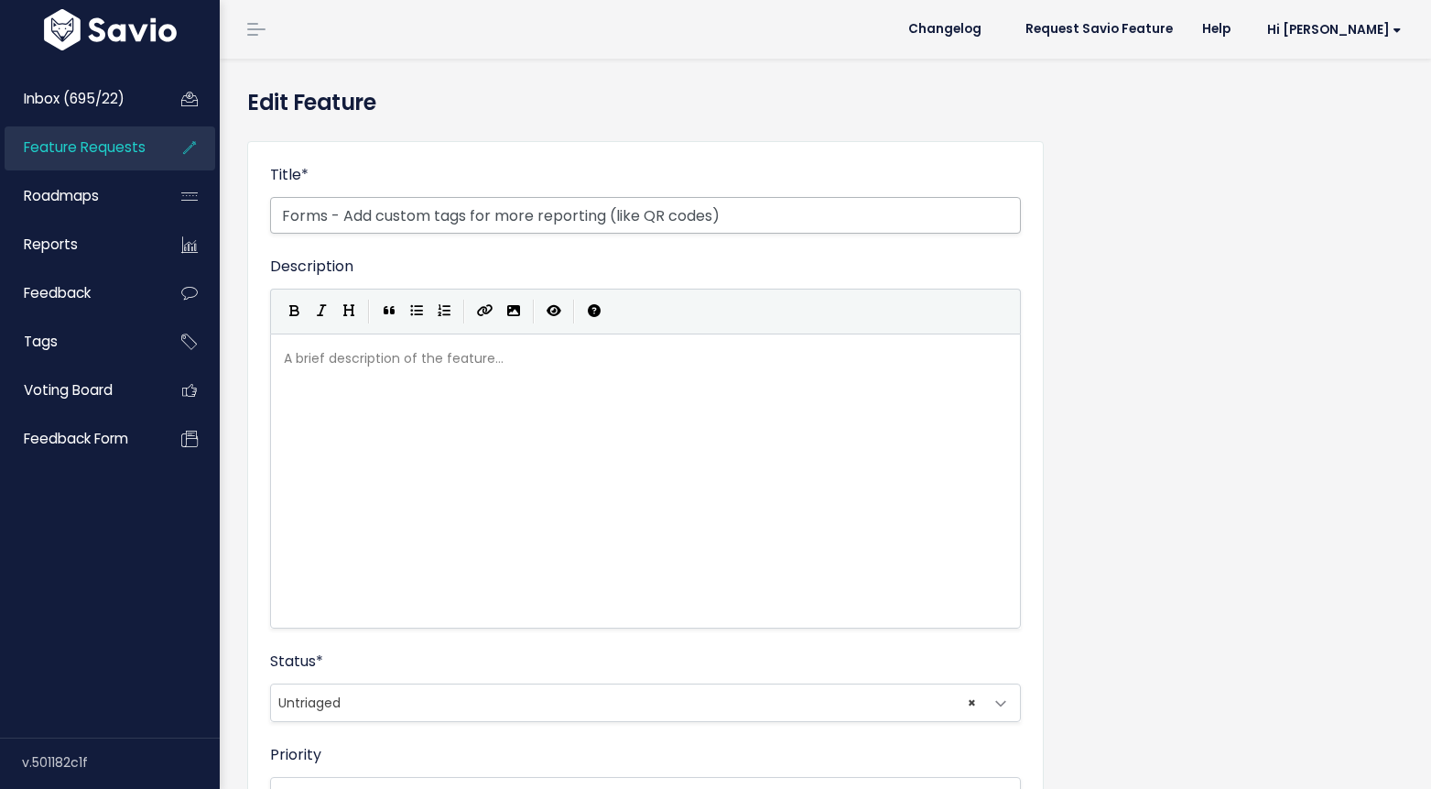
click at [604, 219] on input "Forms - Add custom tags for more reporting (like QR codes)" at bounding box center [645, 215] width 751 height 37
type input "Forms - Add custom tags for more reporting, segmentation (like QR codes)"
click at [896, 147] on div "Title * Forms - Add custom tags for more reporting, segmentation (like QR codes…" at bounding box center [645, 702] width 797 height 1123
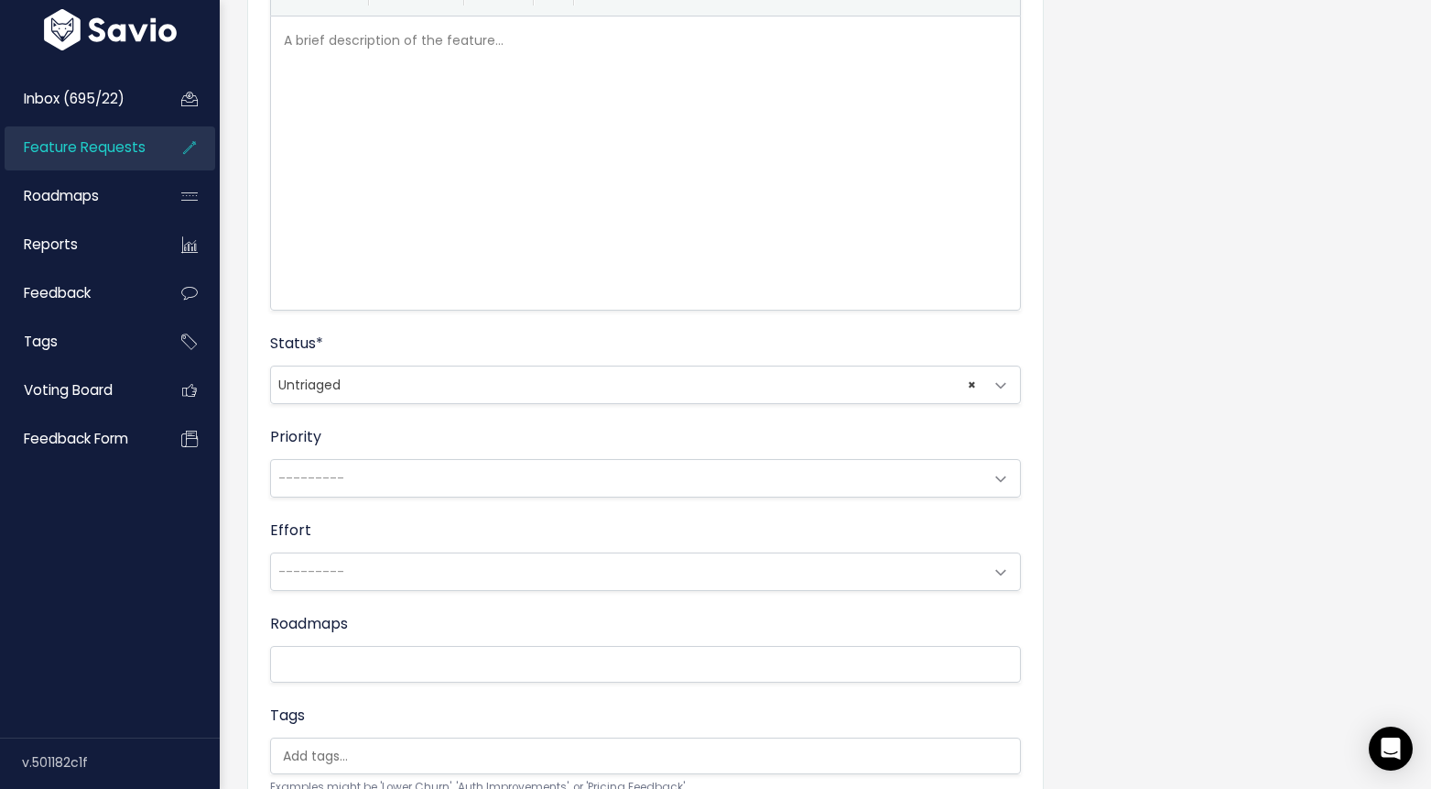
scroll to position [547, 0]
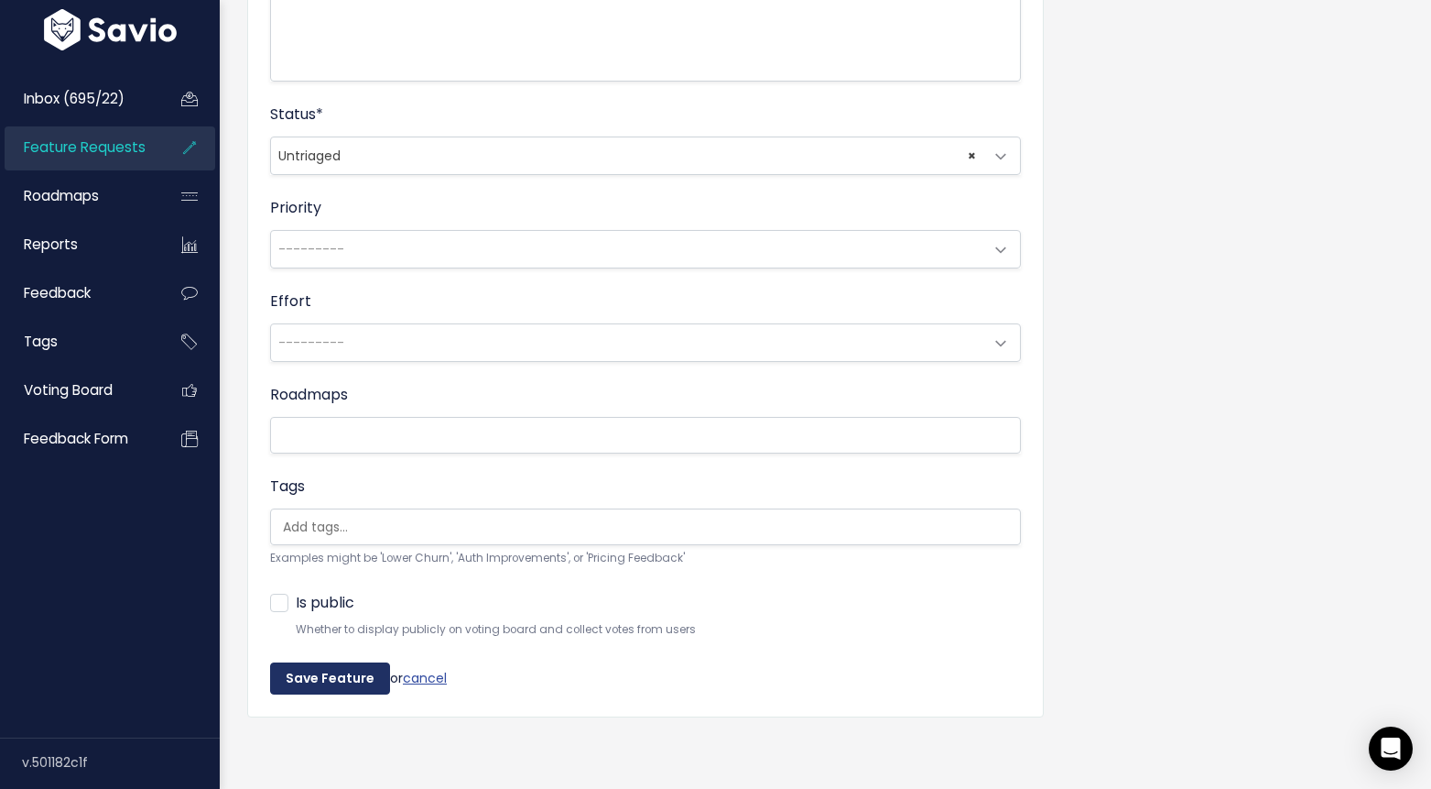
click at [339, 679] on input "Save Feature" at bounding box center [330, 678] width 120 height 33
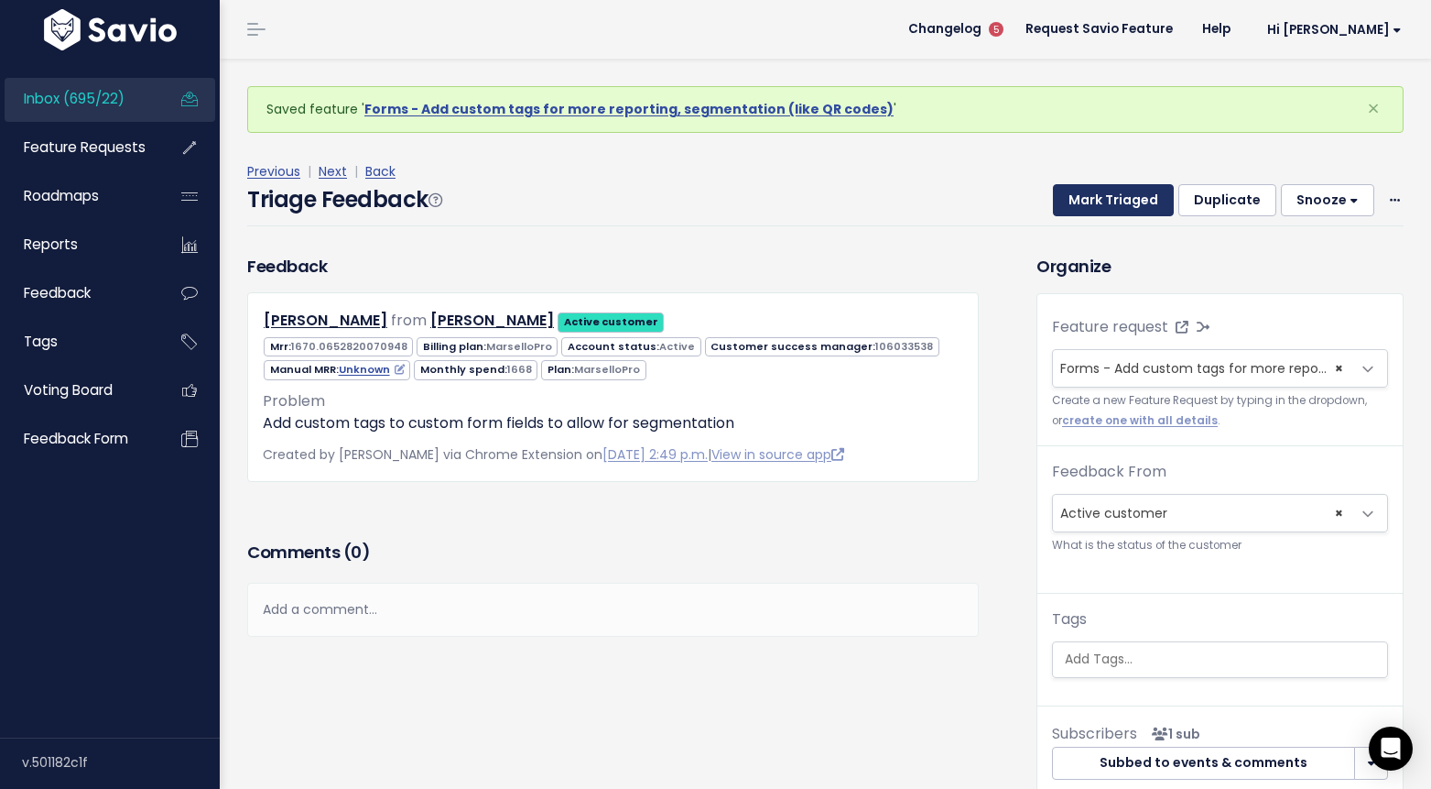
click at [1127, 205] on button "Mark Triaged" at bounding box center [1113, 200] width 121 height 33
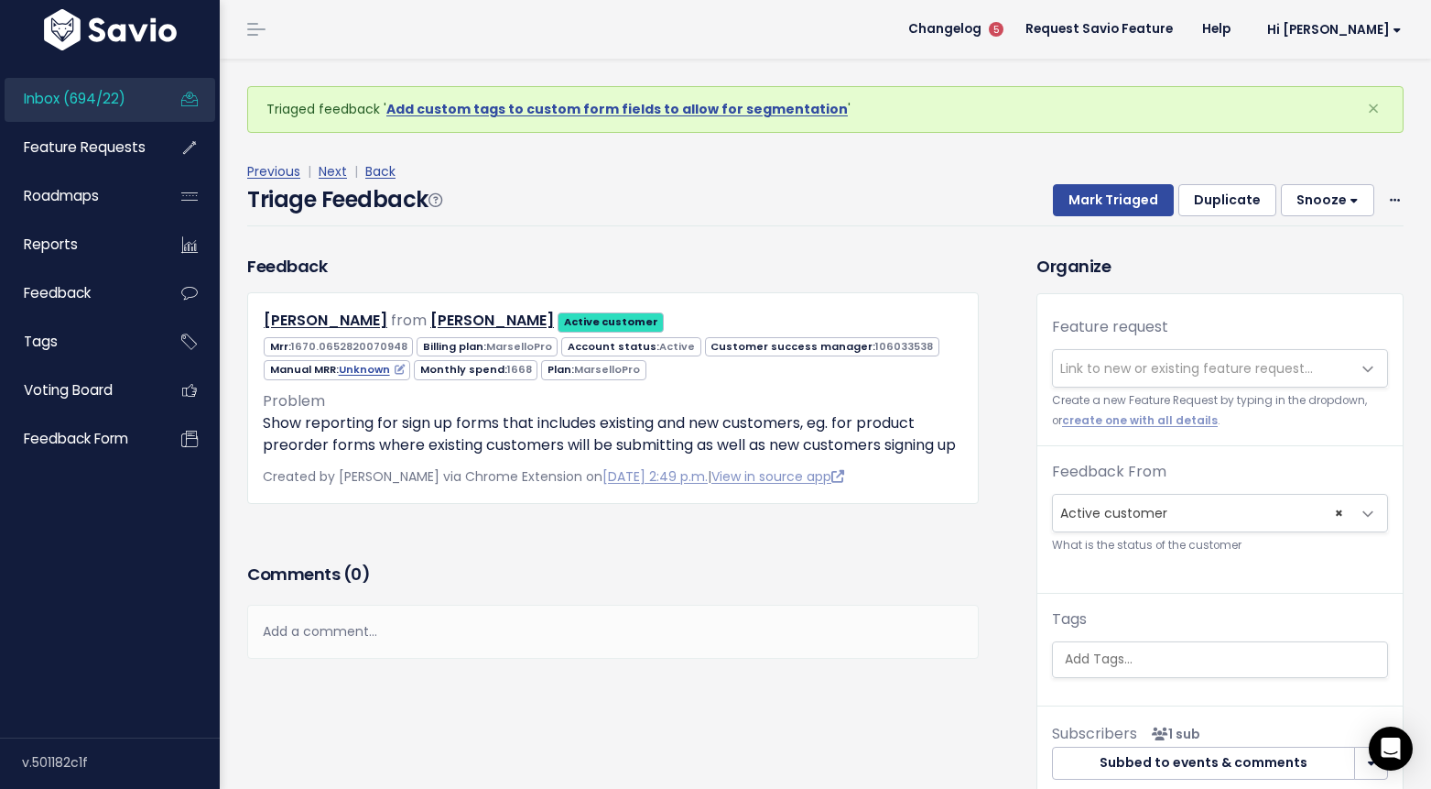
click at [1114, 367] on span "Link to new or existing feature request..." at bounding box center [1187, 368] width 253 height 18
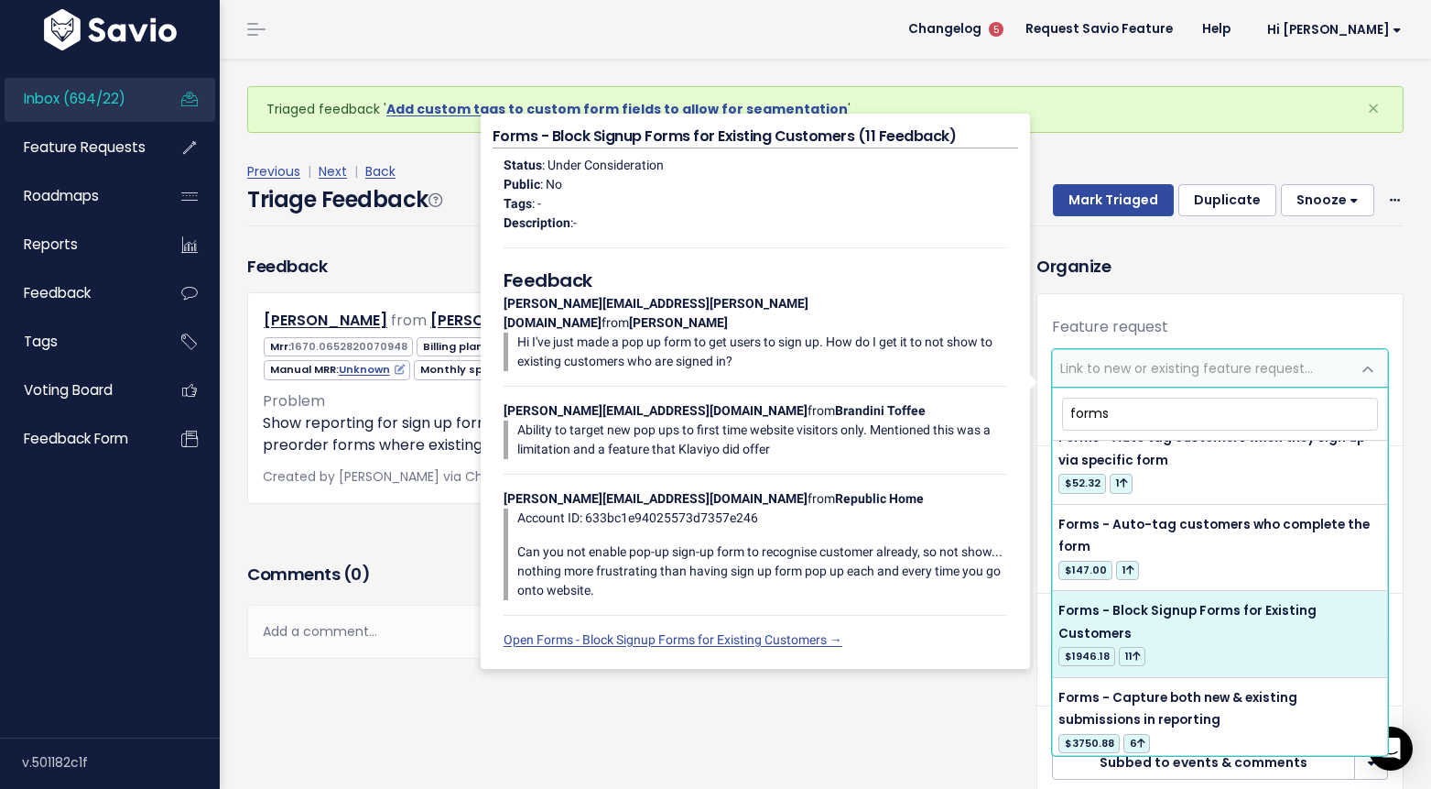
scroll to position [1624, 0]
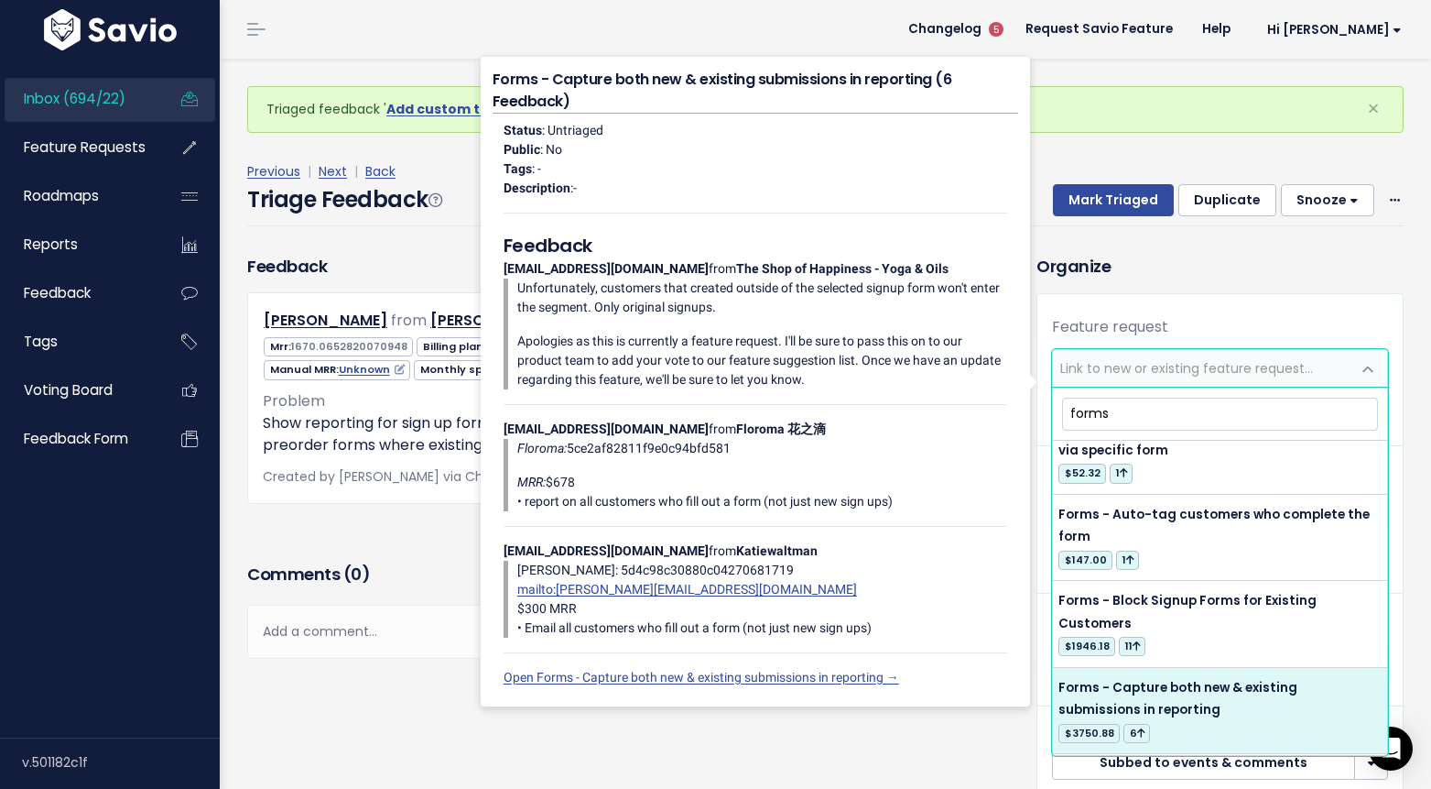
type input "forms"
select select "13178"
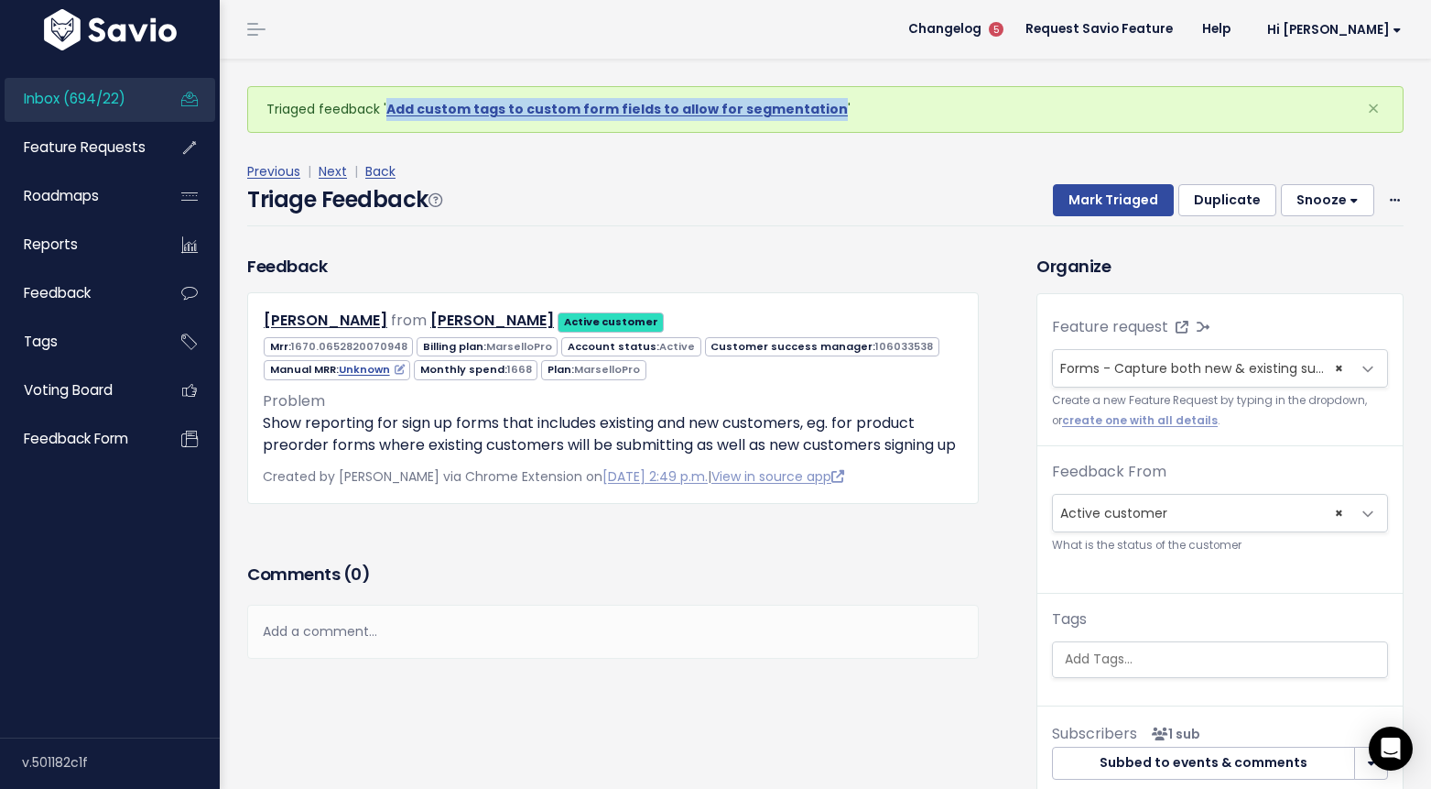
drag, startPoint x: 575, startPoint y: 105, endPoint x: 620, endPoint y: 11, distance: 104.5
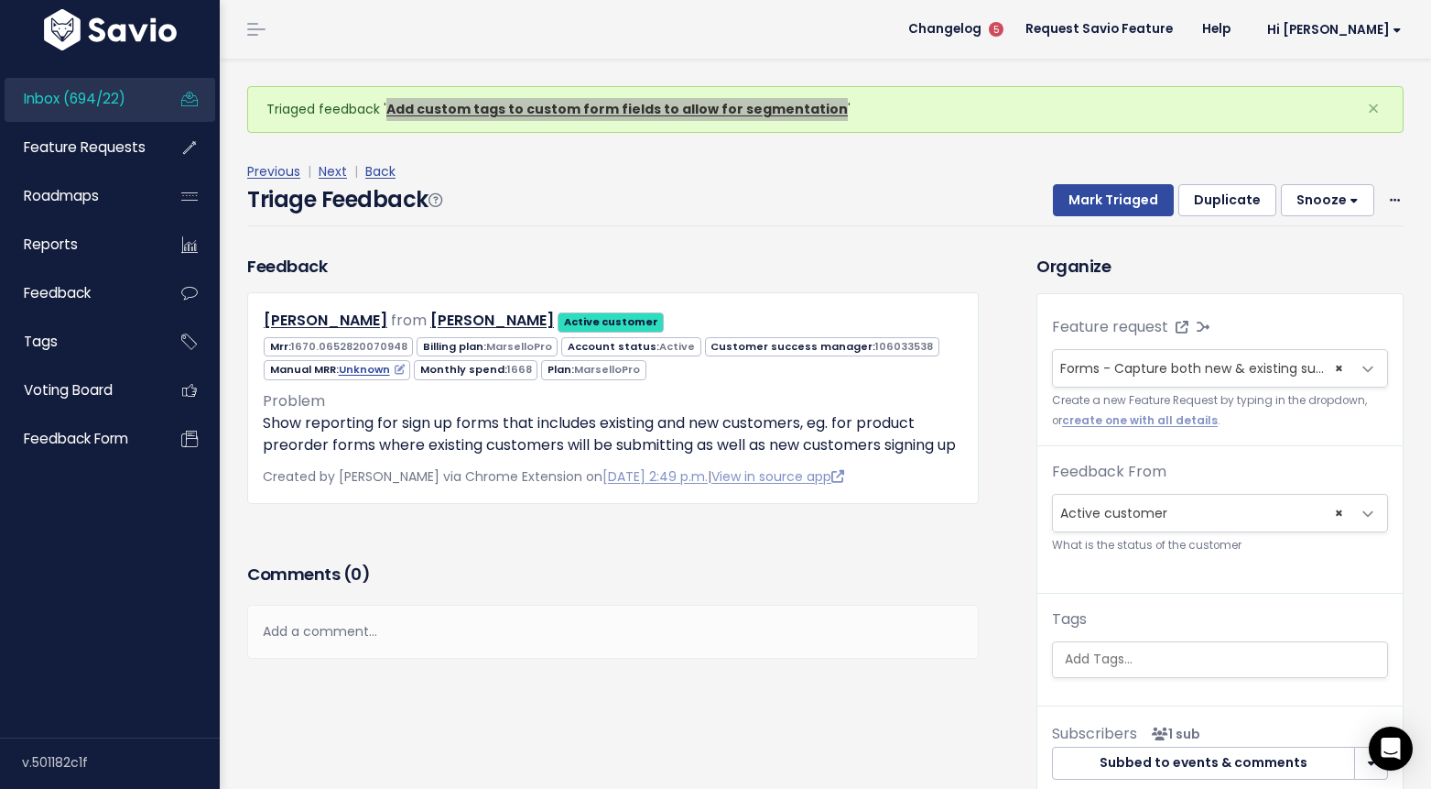
click at [0, 0] on div "Inbox (694/22) Feature Requests Roadmaps" at bounding box center [715, 448] width 1431 height 896
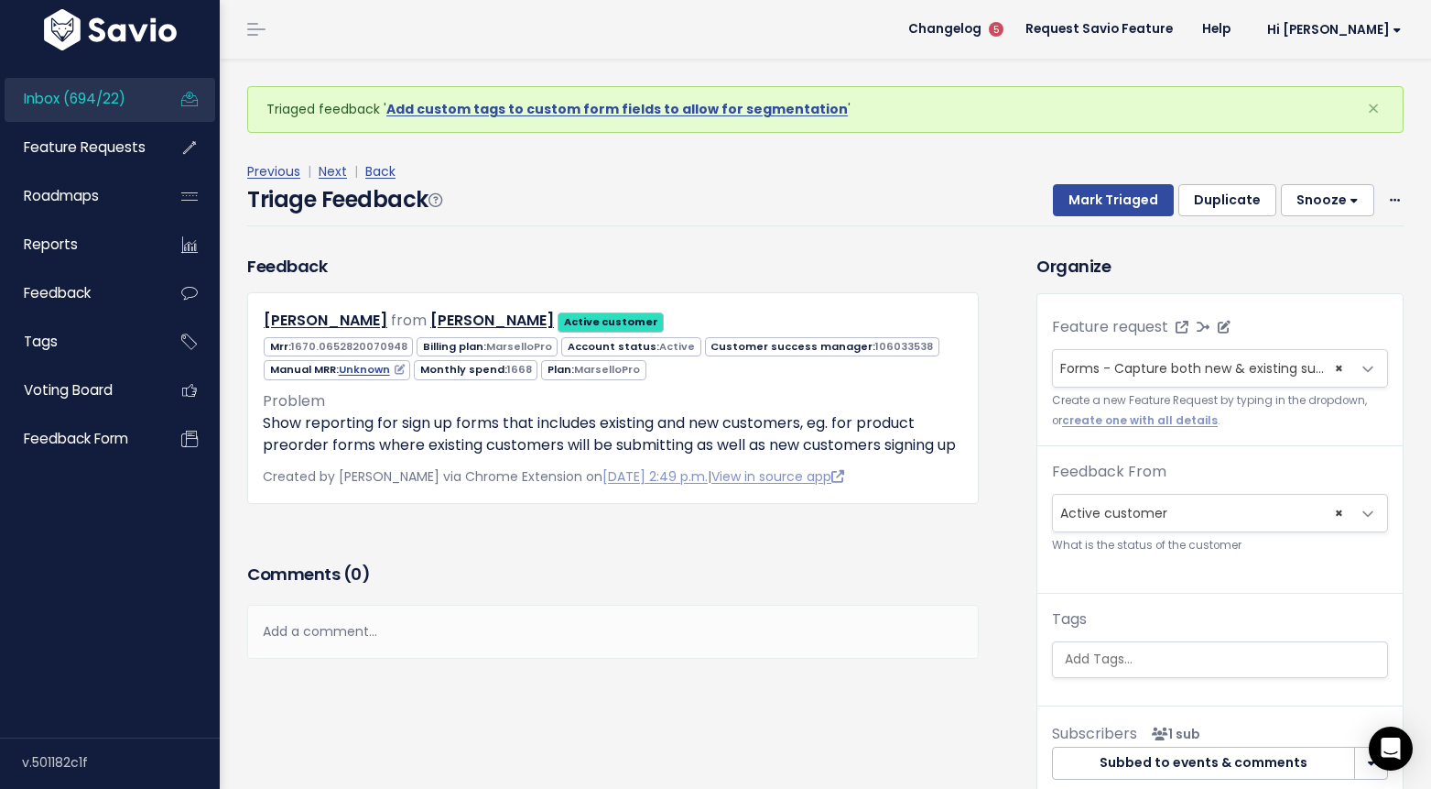
click at [1192, 373] on span "Forms - Capture both new & existing submissions in reporting (6)" at bounding box center [1271, 368] width 420 height 18
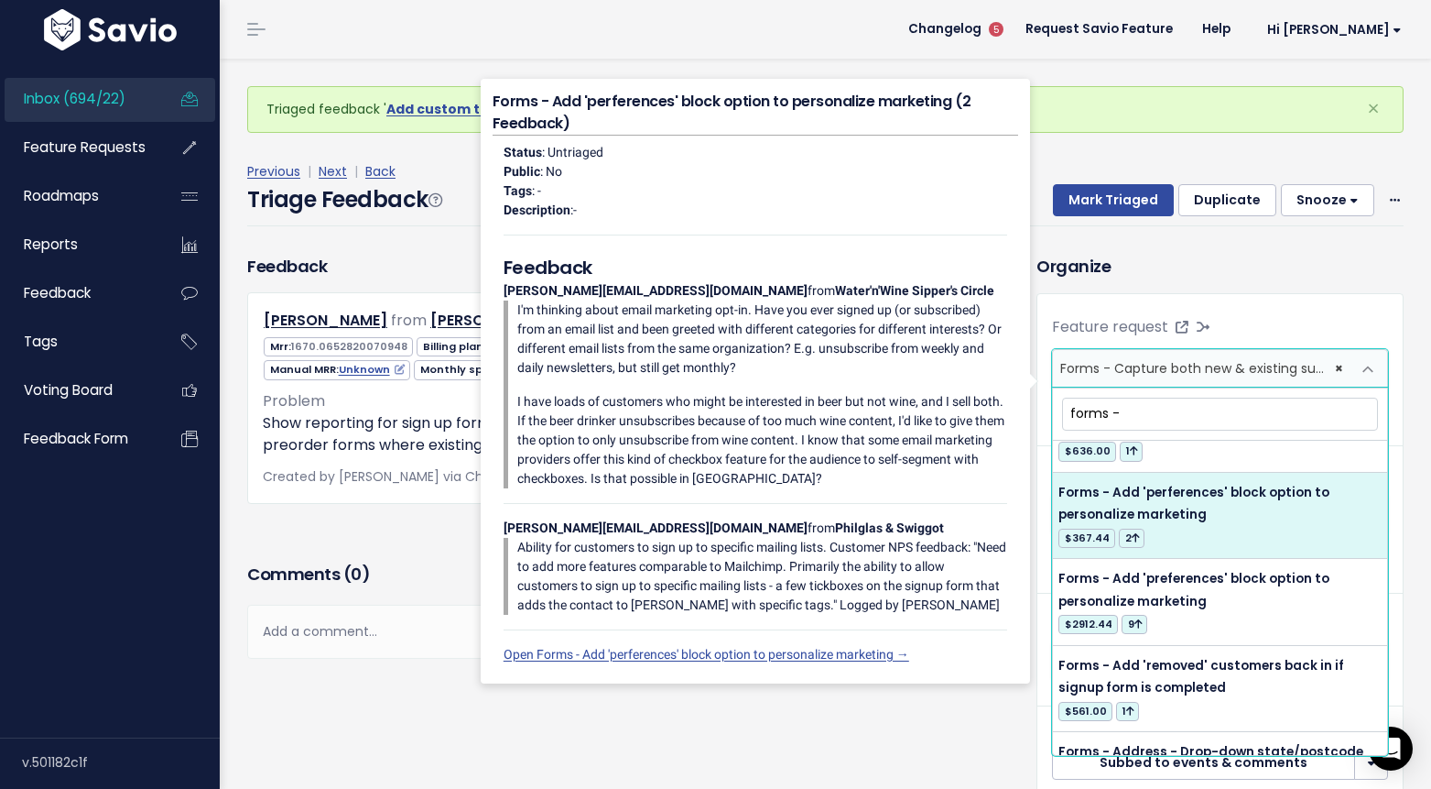
scroll to position [747, 0]
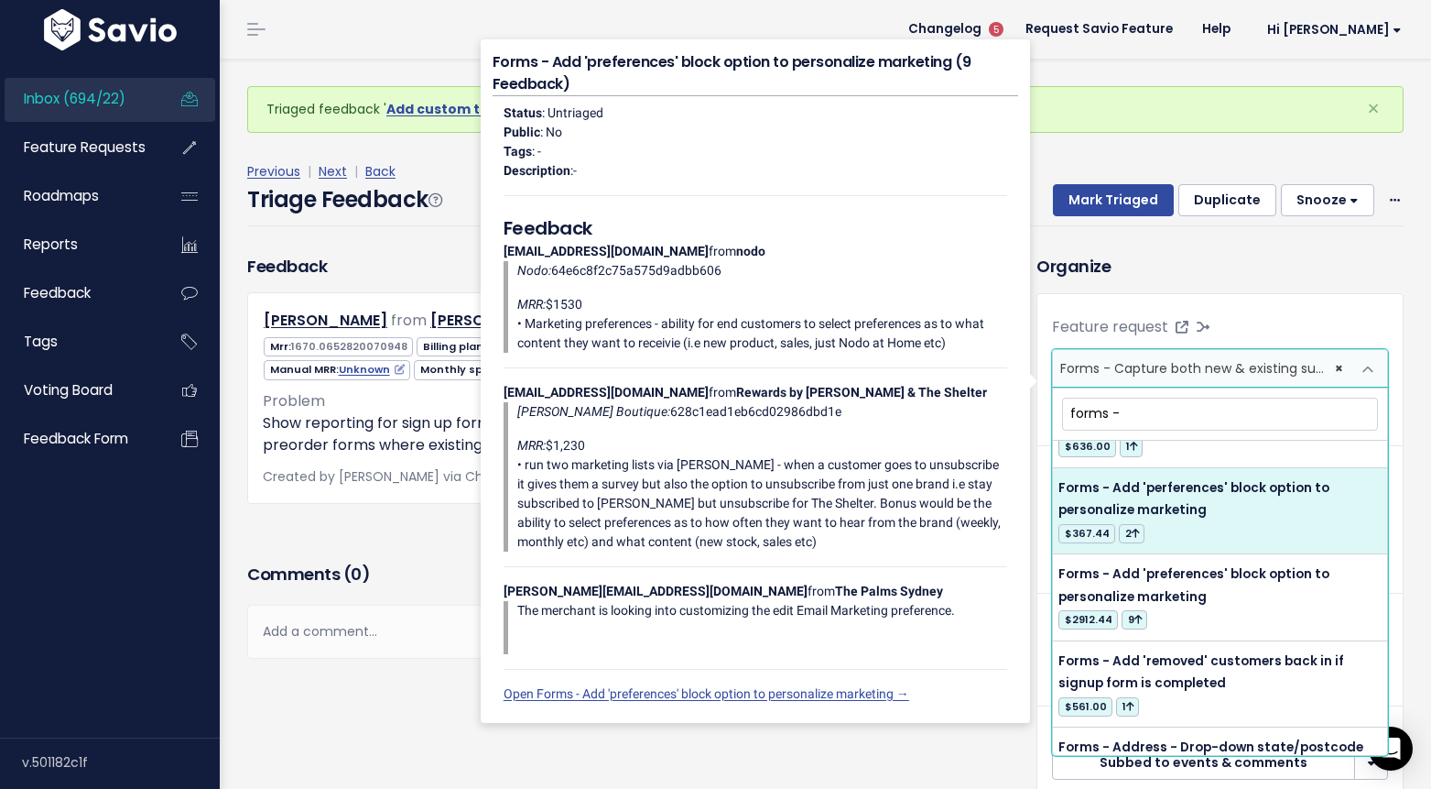
type input "forms -"
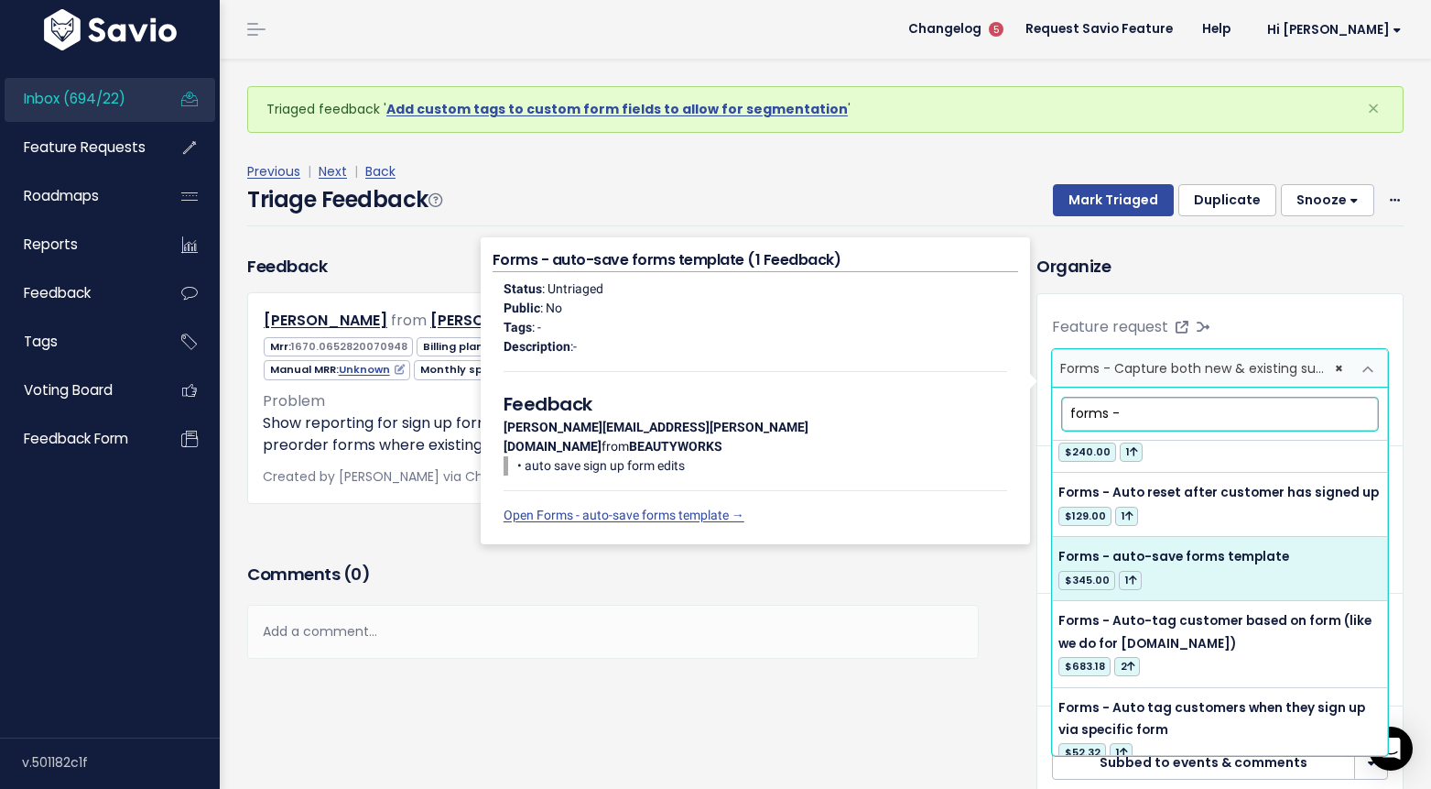
scroll to position [1231, 0]
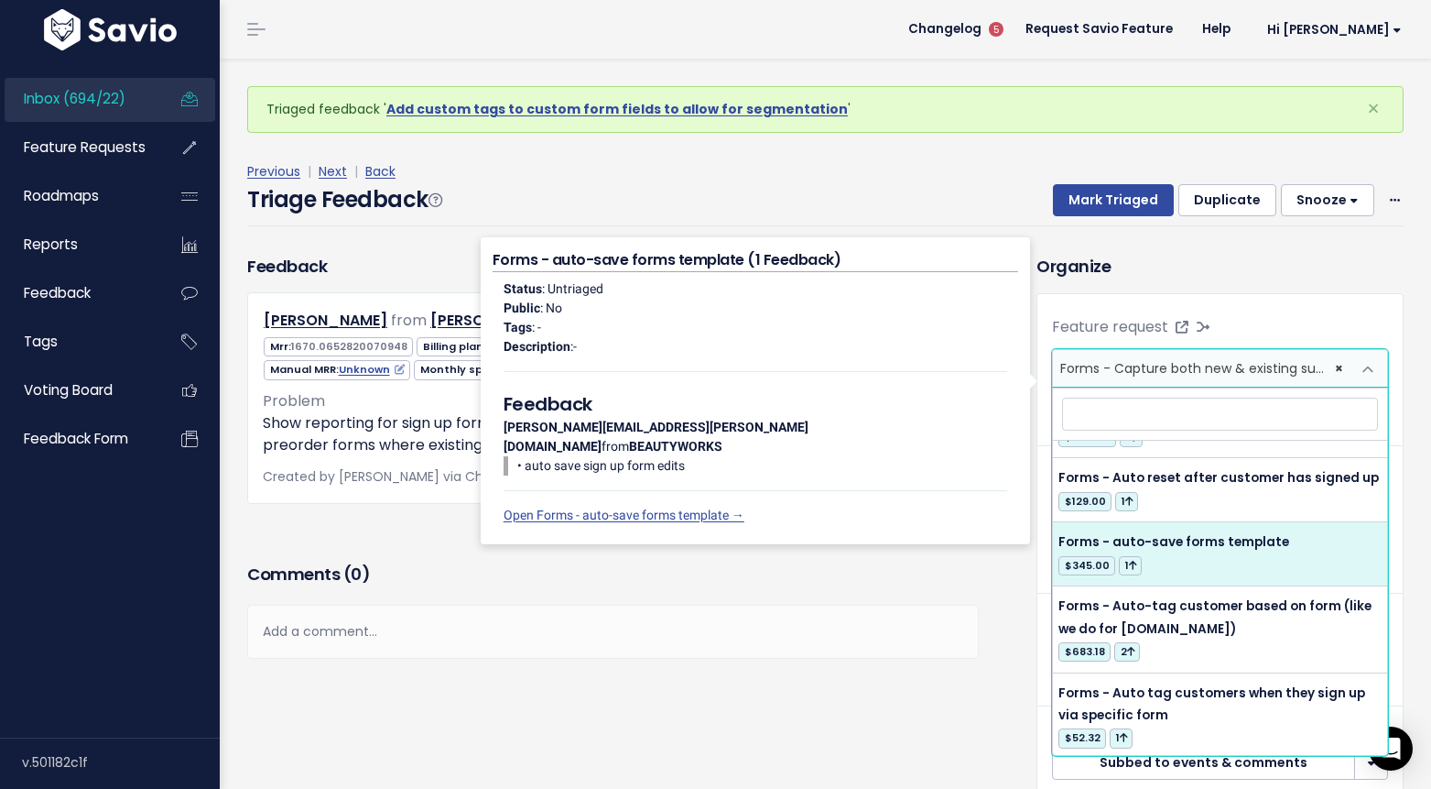
click at [711, 203] on div "Triage Feedback Mark Triaged Duplicate Snooze 1 day 3 days 7 days 14 days Edit …" at bounding box center [825, 204] width 1157 height 43
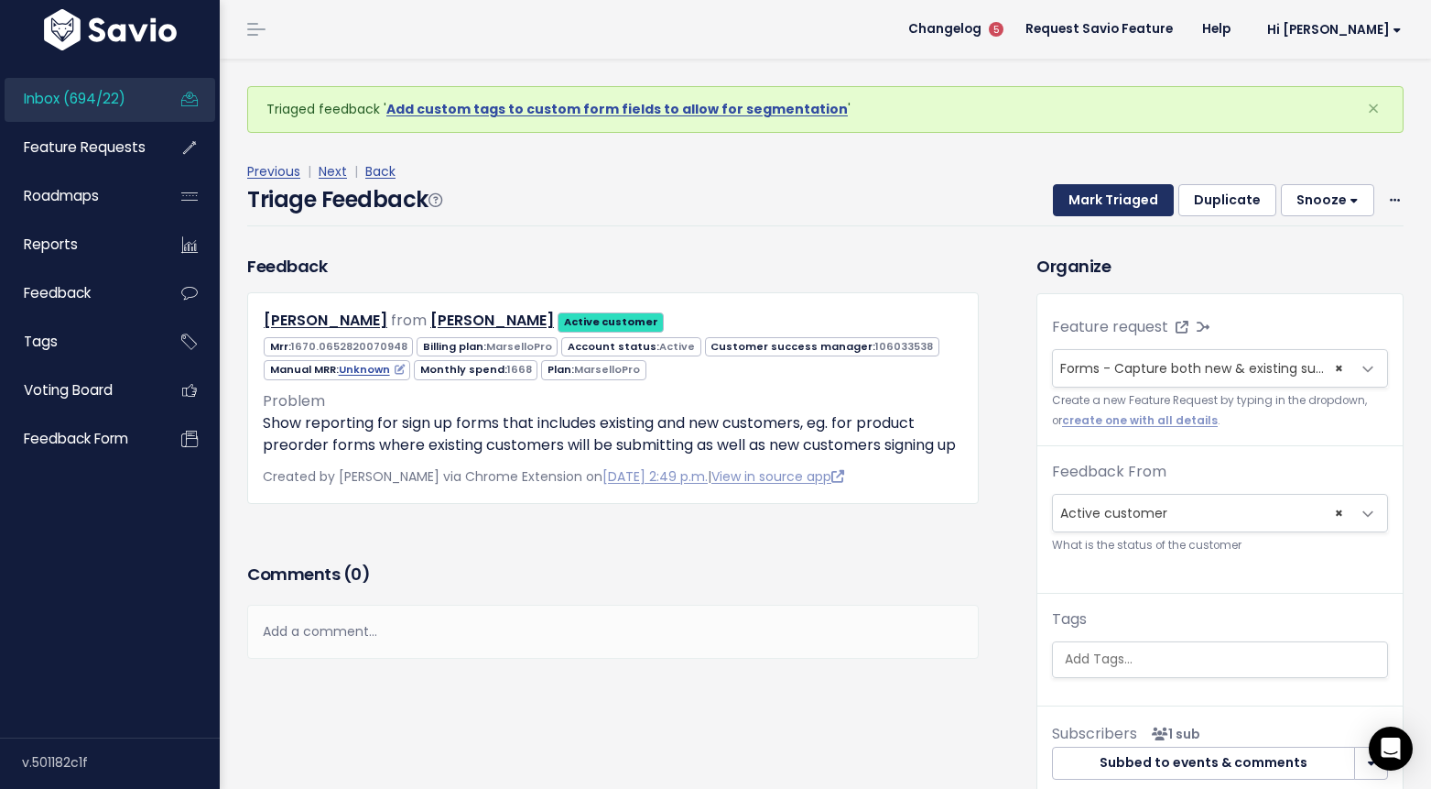
click at [1118, 201] on button "Mark Triaged" at bounding box center [1113, 200] width 121 height 33
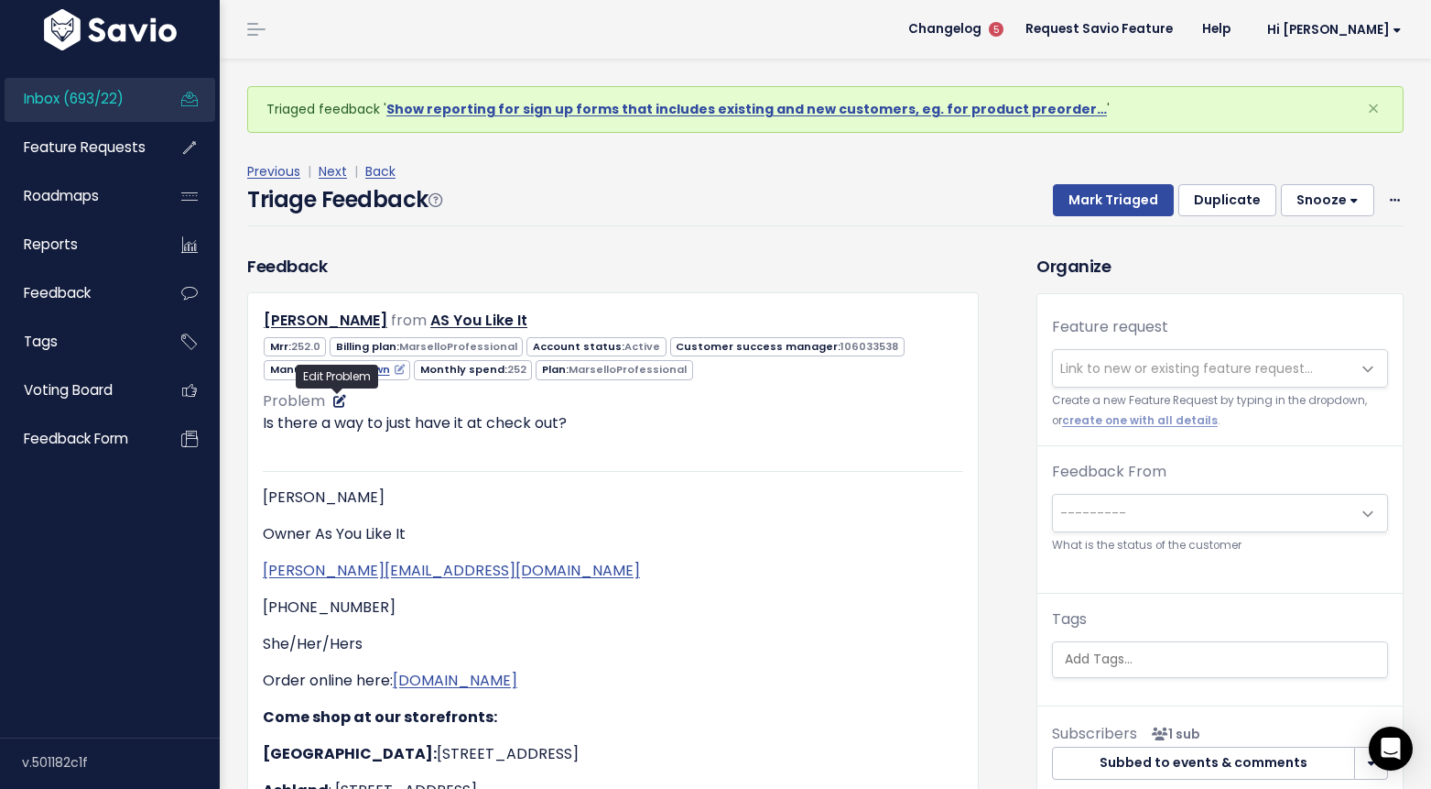
click at [340, 403] on icon at bounding box center [339, 401] width 13 height 13
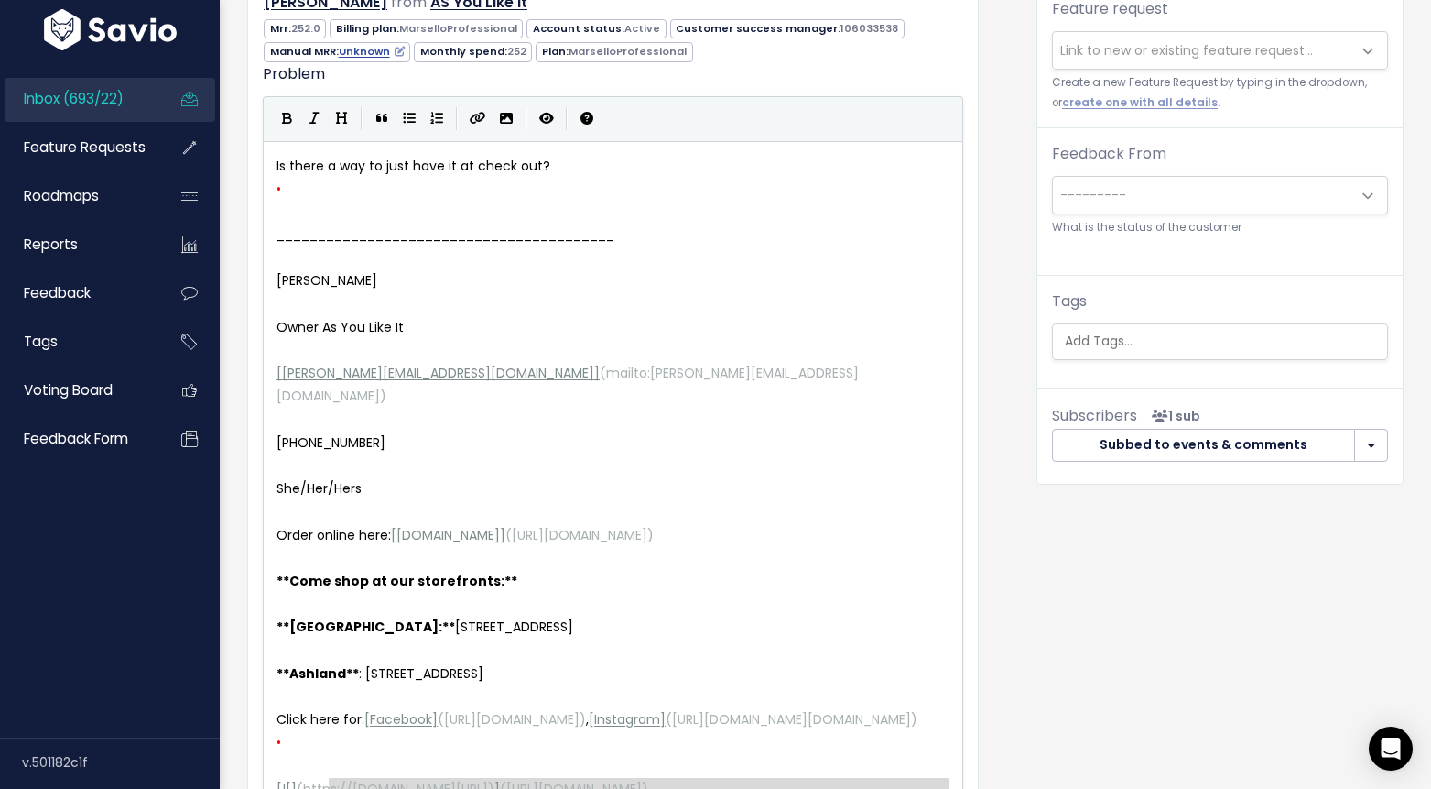
scroll to position [313, 0]
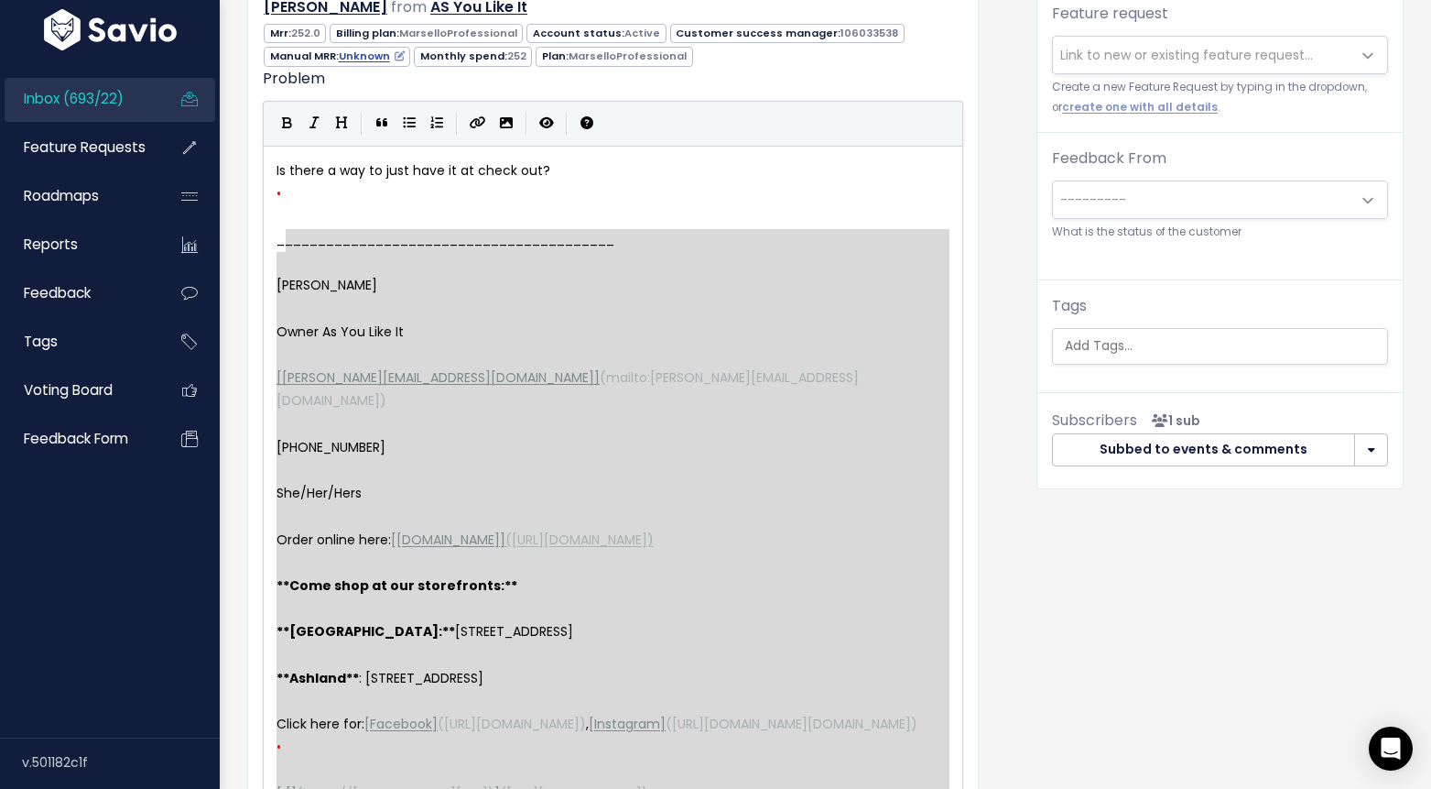
type textarea "​ _________________________________________ Lor Ipsum Dolor Si Ame Cons Ad [eli…"
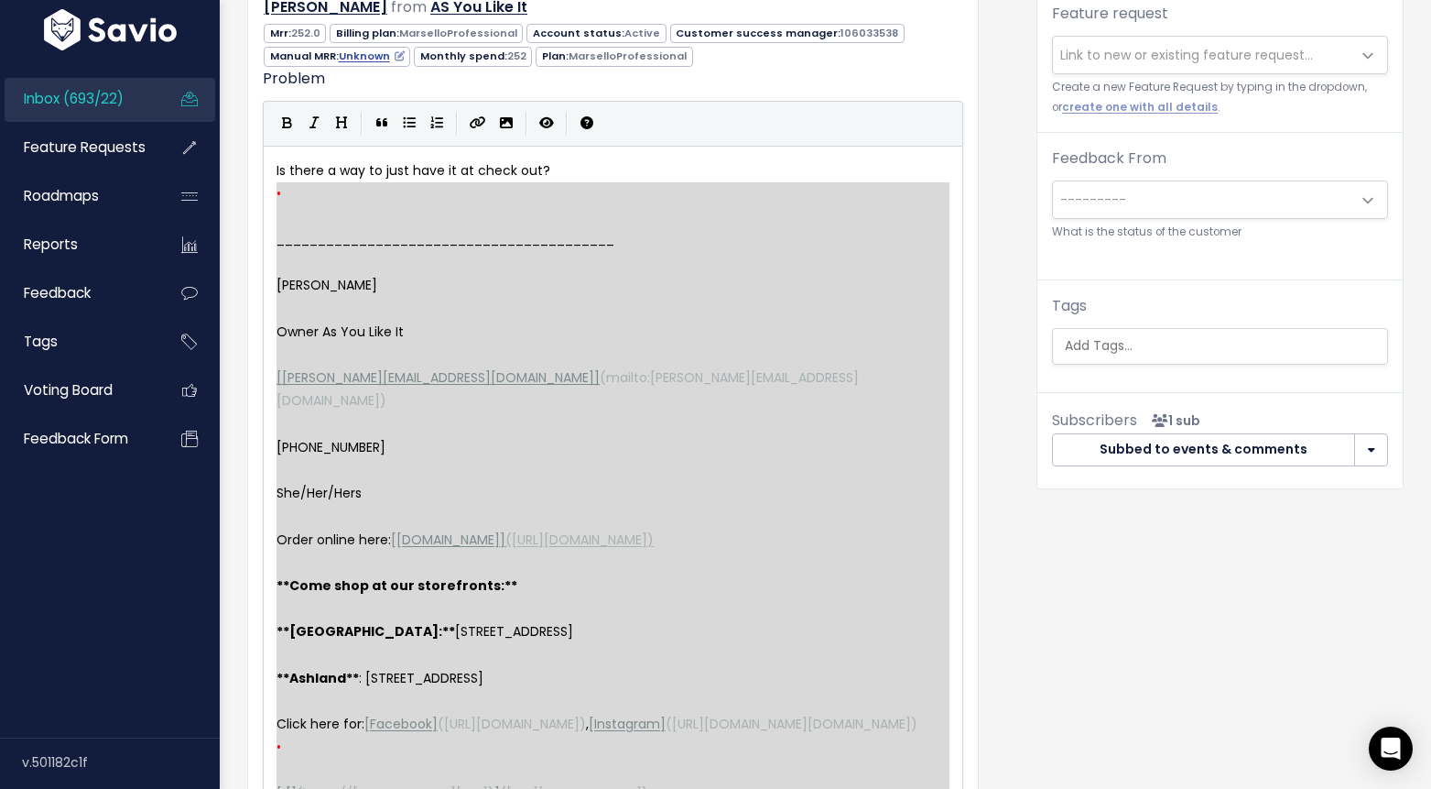
drag, startPoint x: 301, startPoint y: 450, endPoint x: 270, endPoint y: 200, distance: 251.9
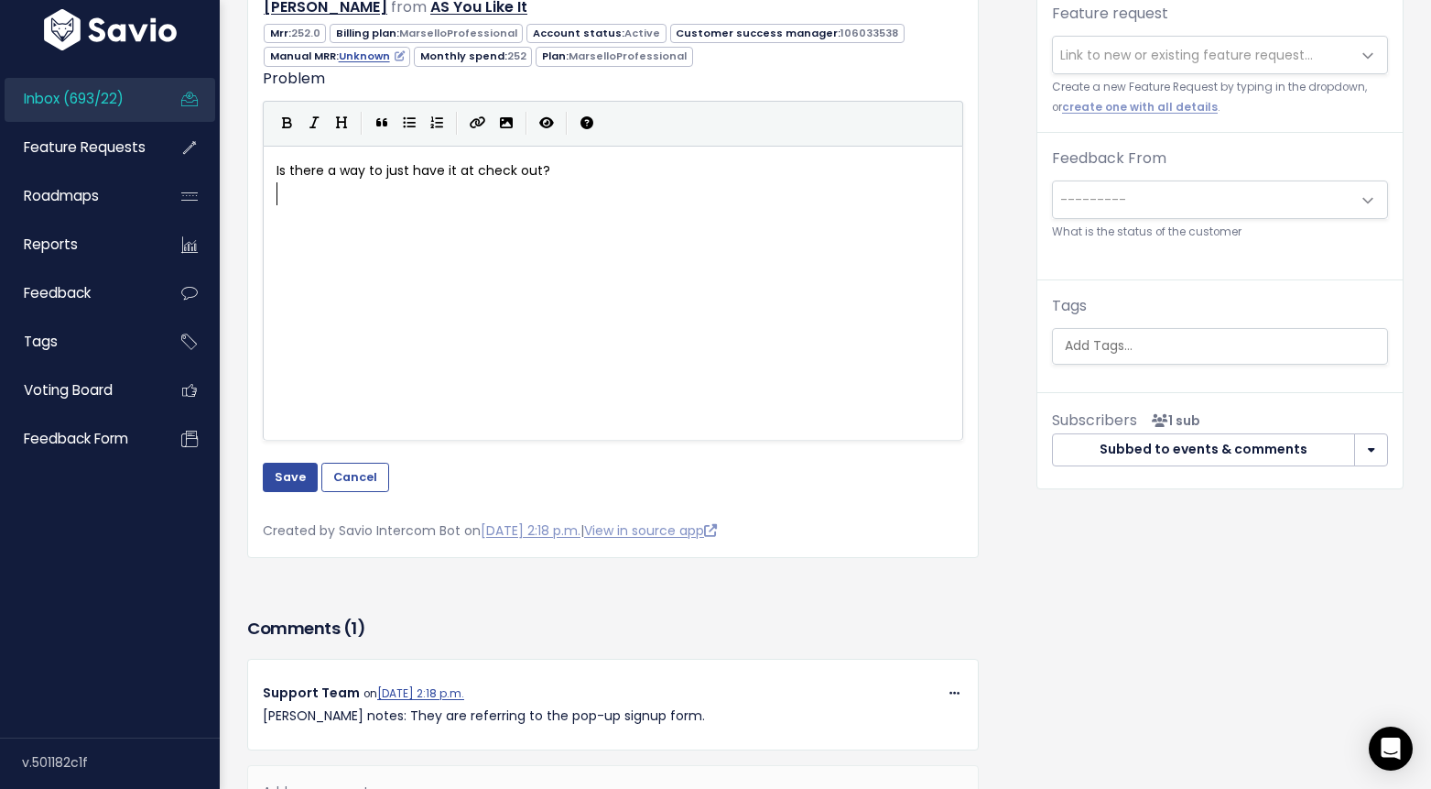
click at [454, 171] on span "Is there a way to just have it at check out?" at bounding box center [417, 170] width 281 height 18
type textarea "(the pop-up signup form_"
type textarea ")"
click at [275, 466] on button "Save" at bounding box center [290, 476] width 55 height 29
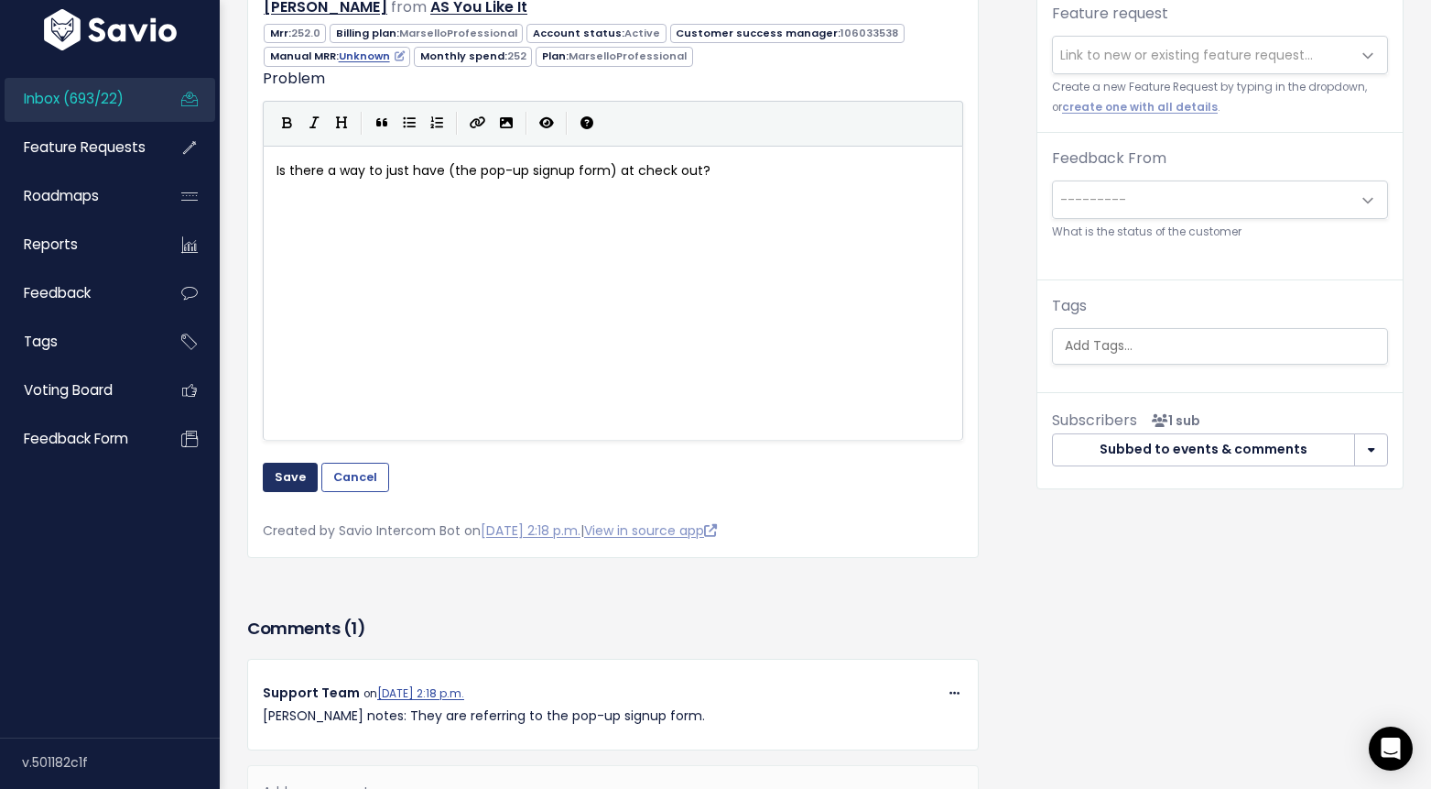
scroll to position [107, 0]
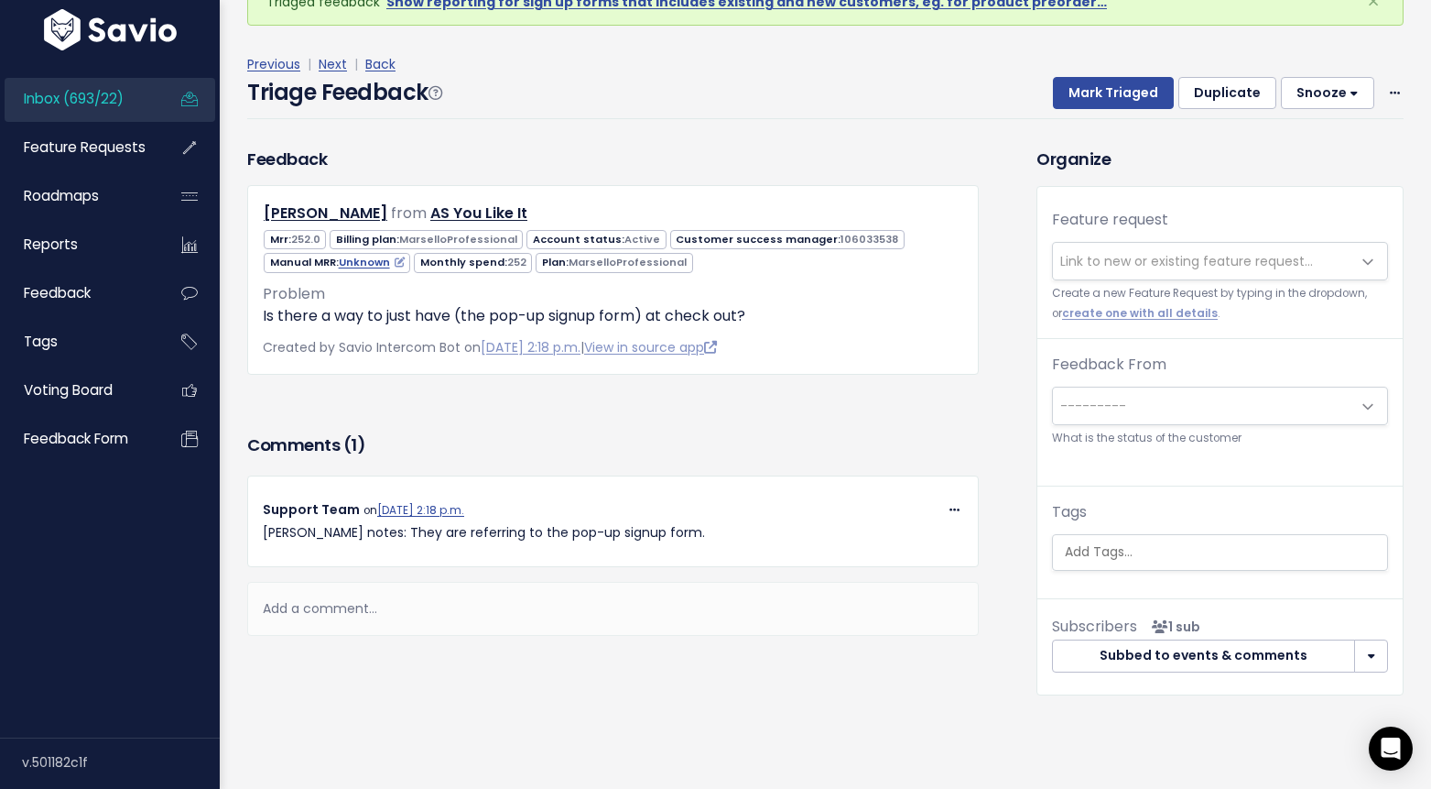
click at [1107, 264] on span "Link to new or existing feature request..." at bounding box center [1187, 261] width 253 height 18
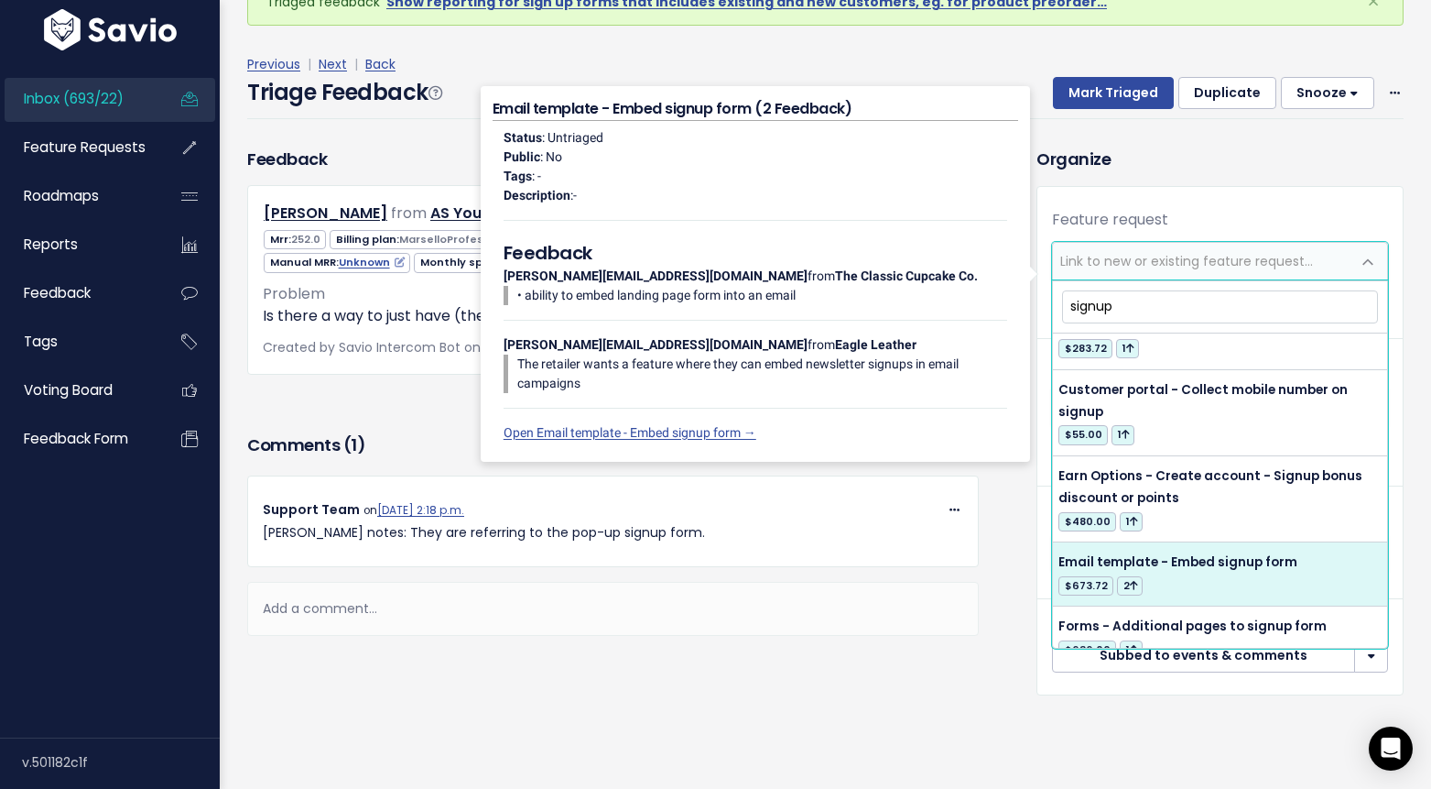
scroll to position [0, 0]
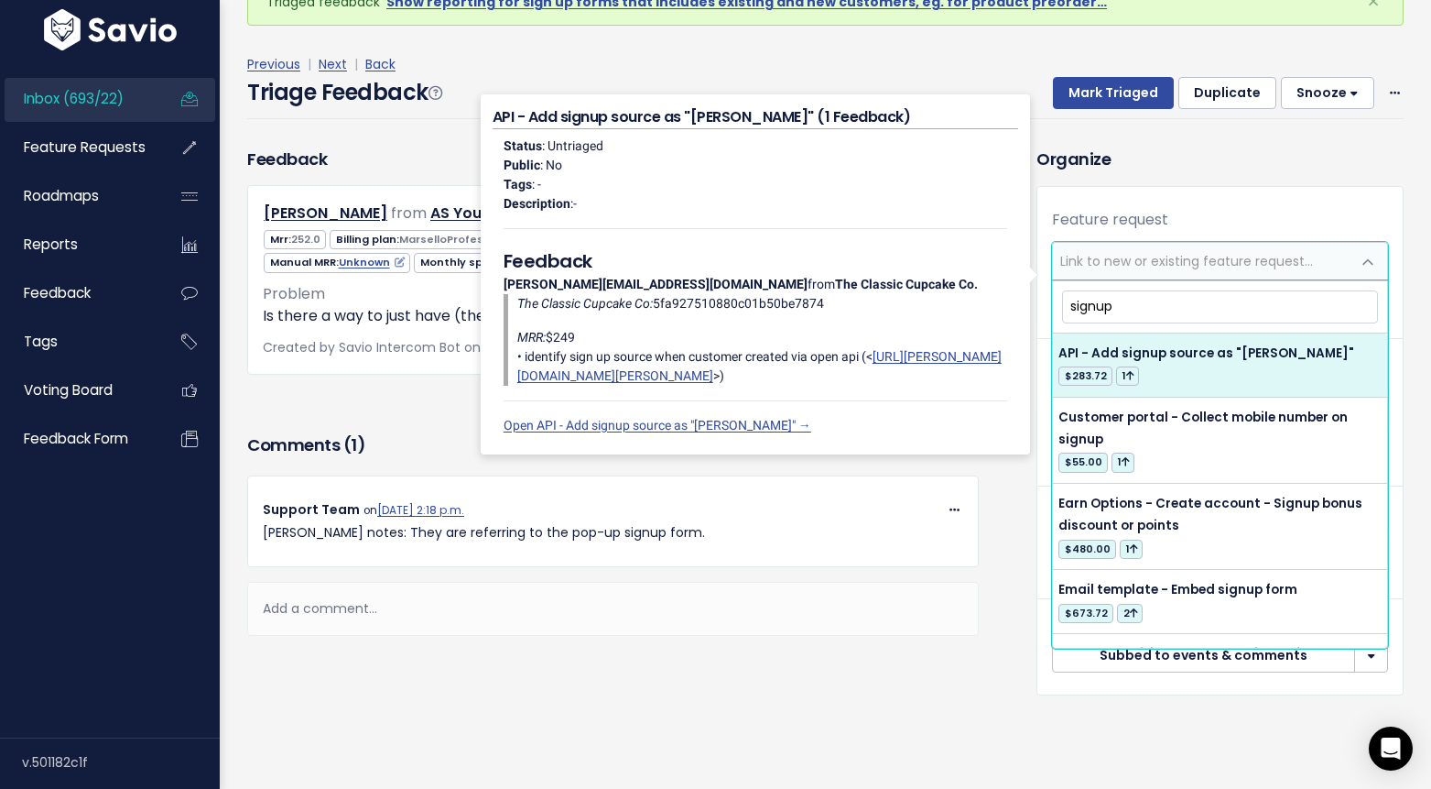
drag, startPoint x: 1123, startPoint y: 310, endPoint x: 1049, endPoint y: 305, distance: 74.4
click at [1051, 305] on body "Inbox (693/22) Feature Requests Roadmaps" at bounding box center [715, 341] width 1431 height 896
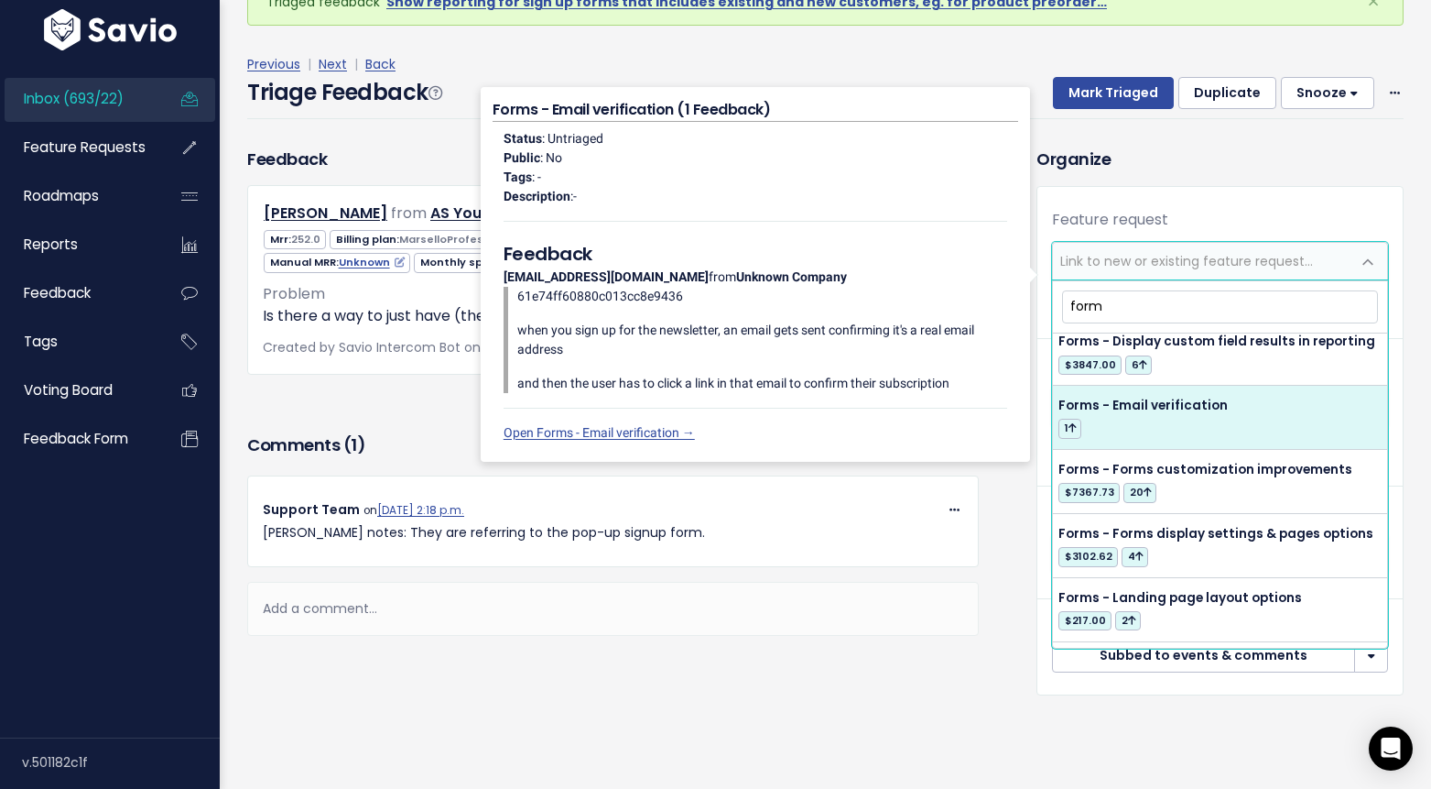
scroll to position [2921, 0]
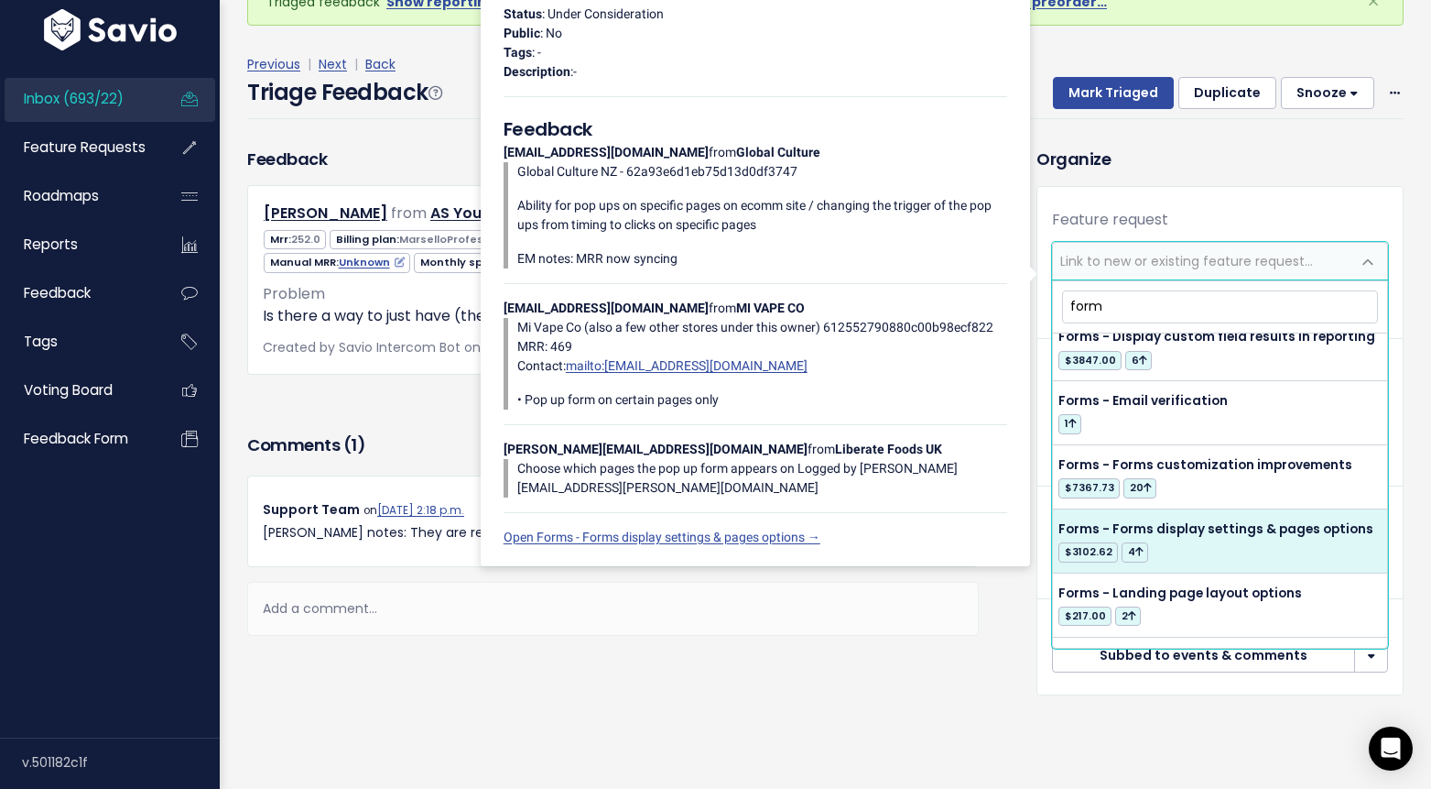
type input "form"
select select "12472"
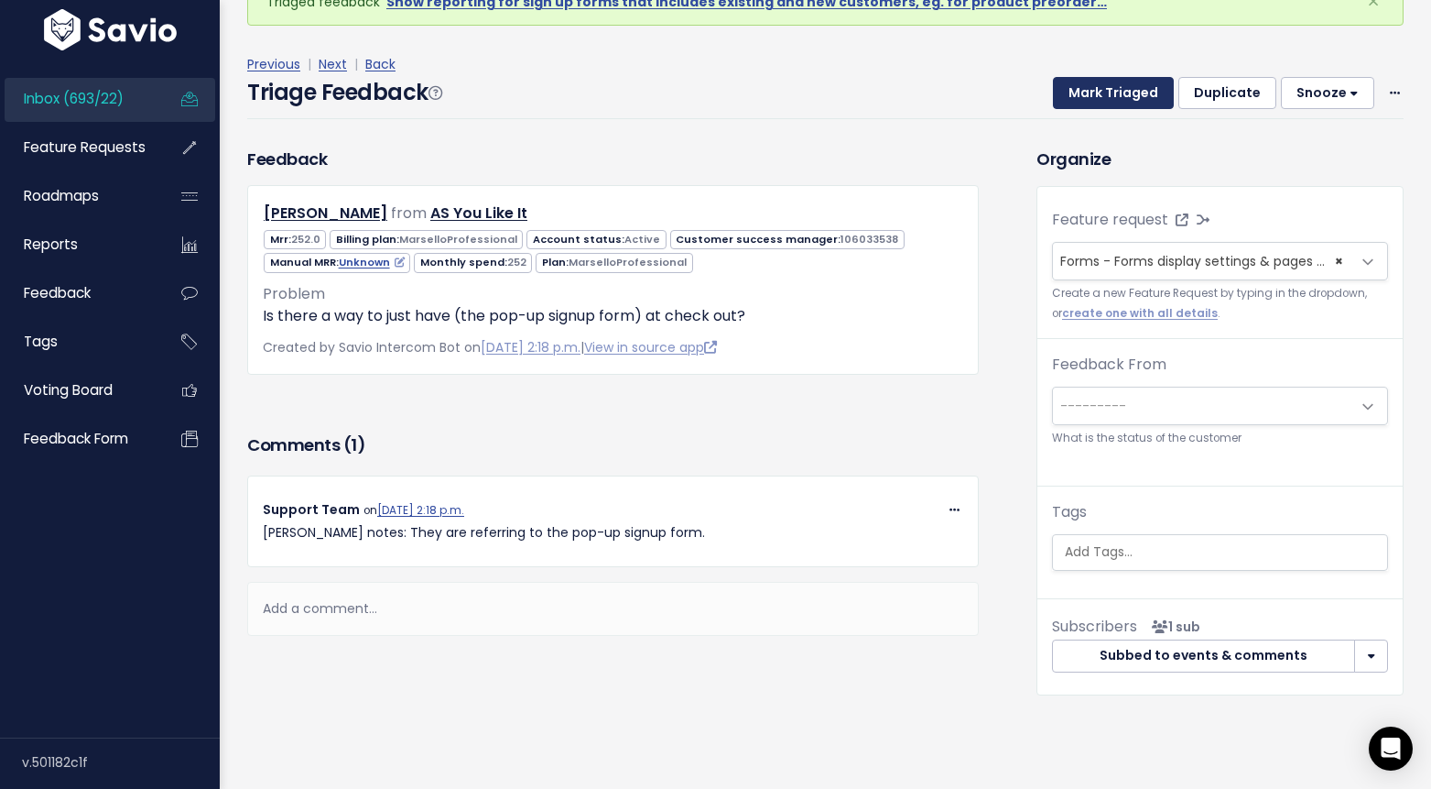
click at [1106, 84] on button "Mark Triaged" at bounding box center [1113, 93] width 121 height 33
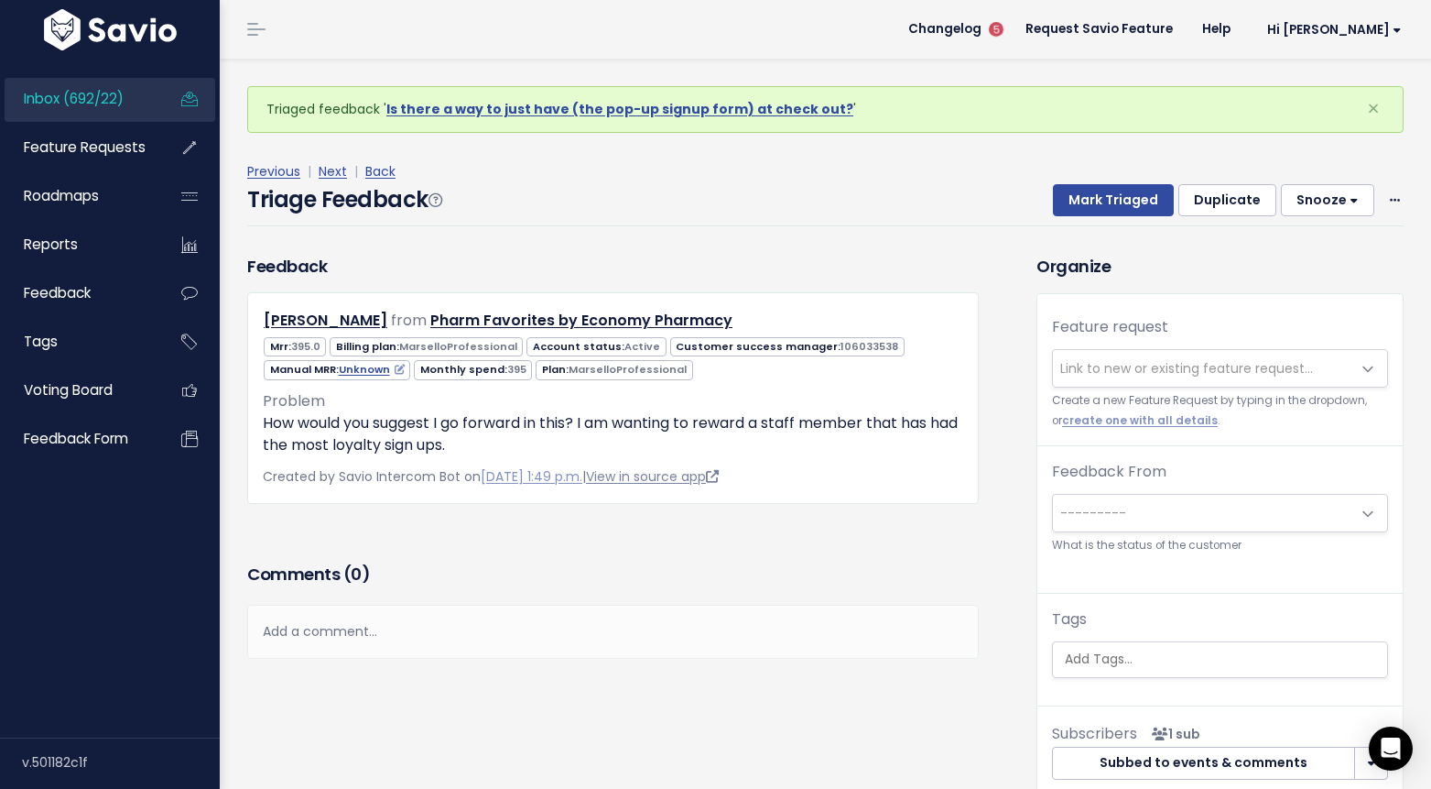
click at [645, 480] on link "View in source app" at bounding box center [652, 476] width 133 height 18
click at [1122, 367] on span "Link to new or existing feature request..." at bounding box center [1187, 368] width 253 height 18
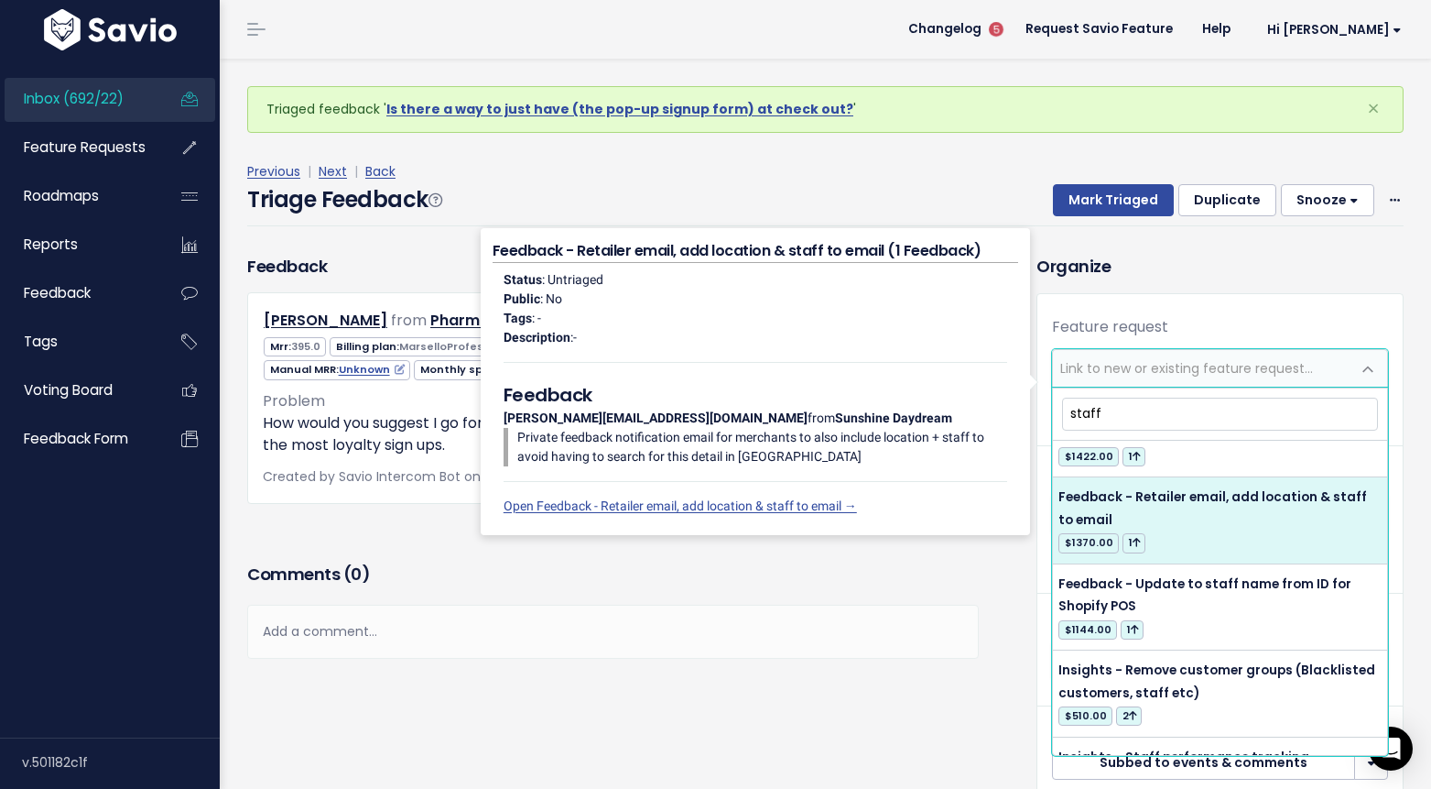
scroll to position [136, 0]
type input "staff"
click at [912, 479] on div "Status : Untriaged Public : No Tags : - Description : - Feedback jay@sunshineda…" at bounding box center [756, 393] width 526 height 260
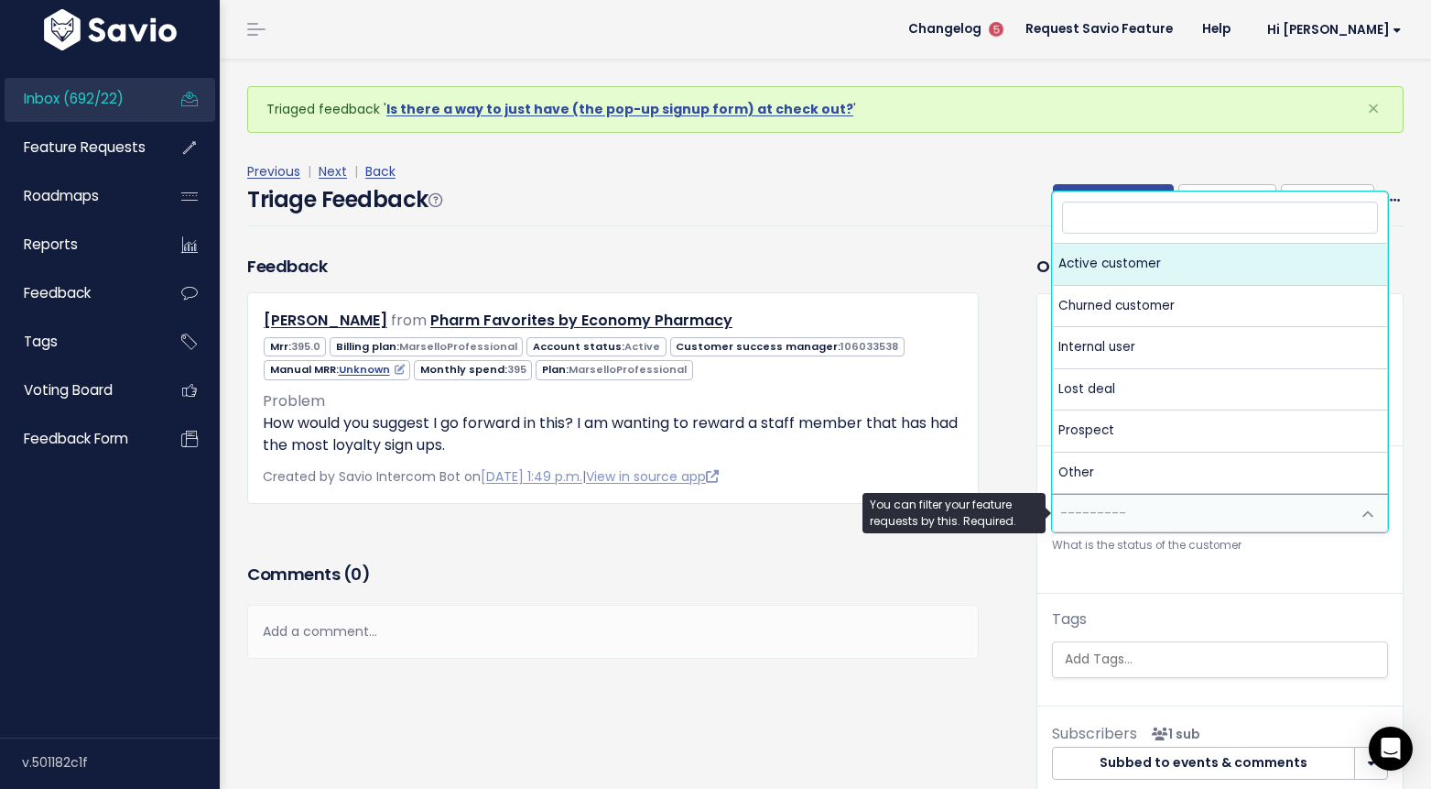
click at [1139, 513] on span "---------" at bounding box center [1202, 513] width 298 height 37
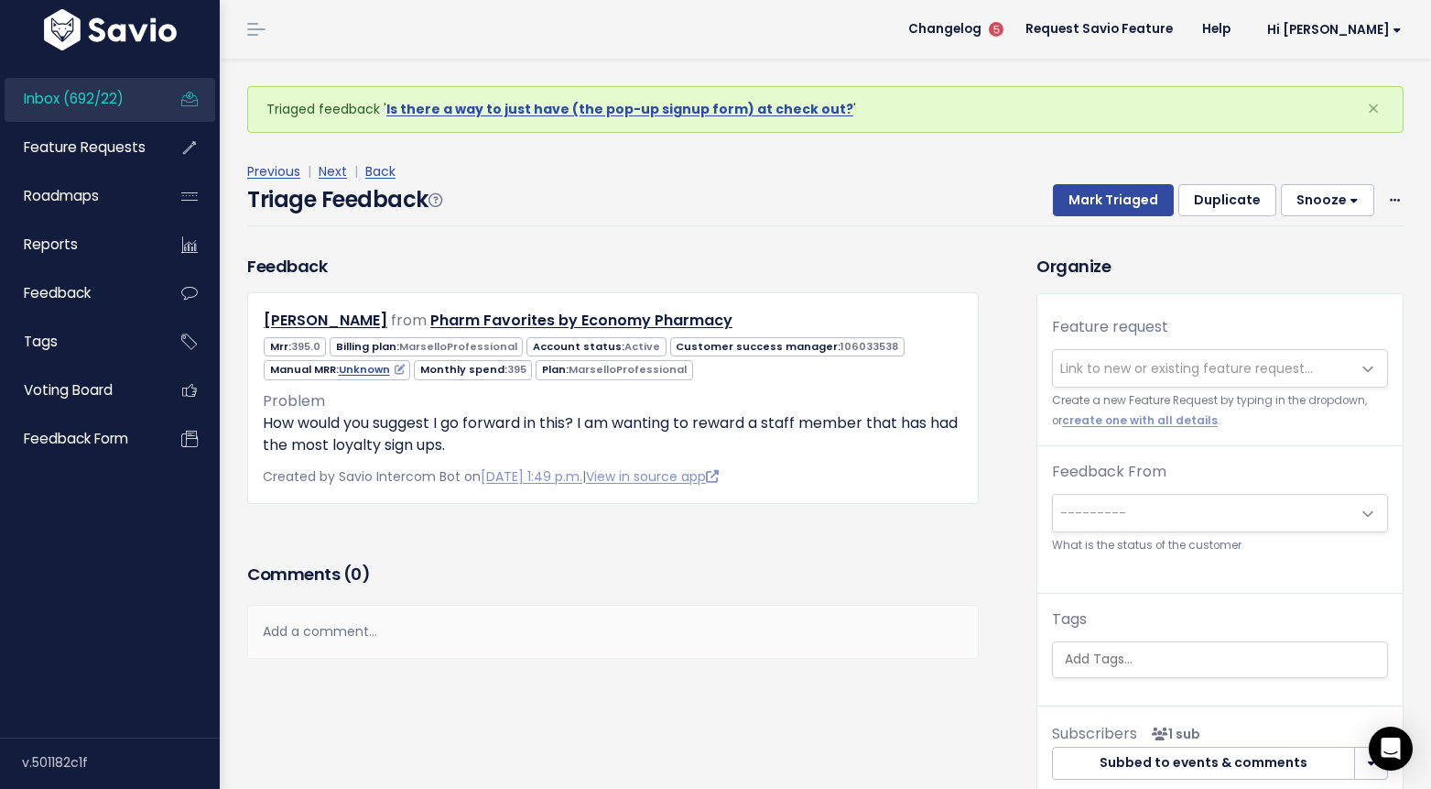
click at [998, 407] on div "Feedback Becky Schiller from Pharm Favorites by Economy Pharmacy 395.0" at bounding box center [628, 542] width 789 height 576
click at [1164, 353] on span "Link to new or existing feature request..." at bounding box center [1202, 368] width 298 height 37
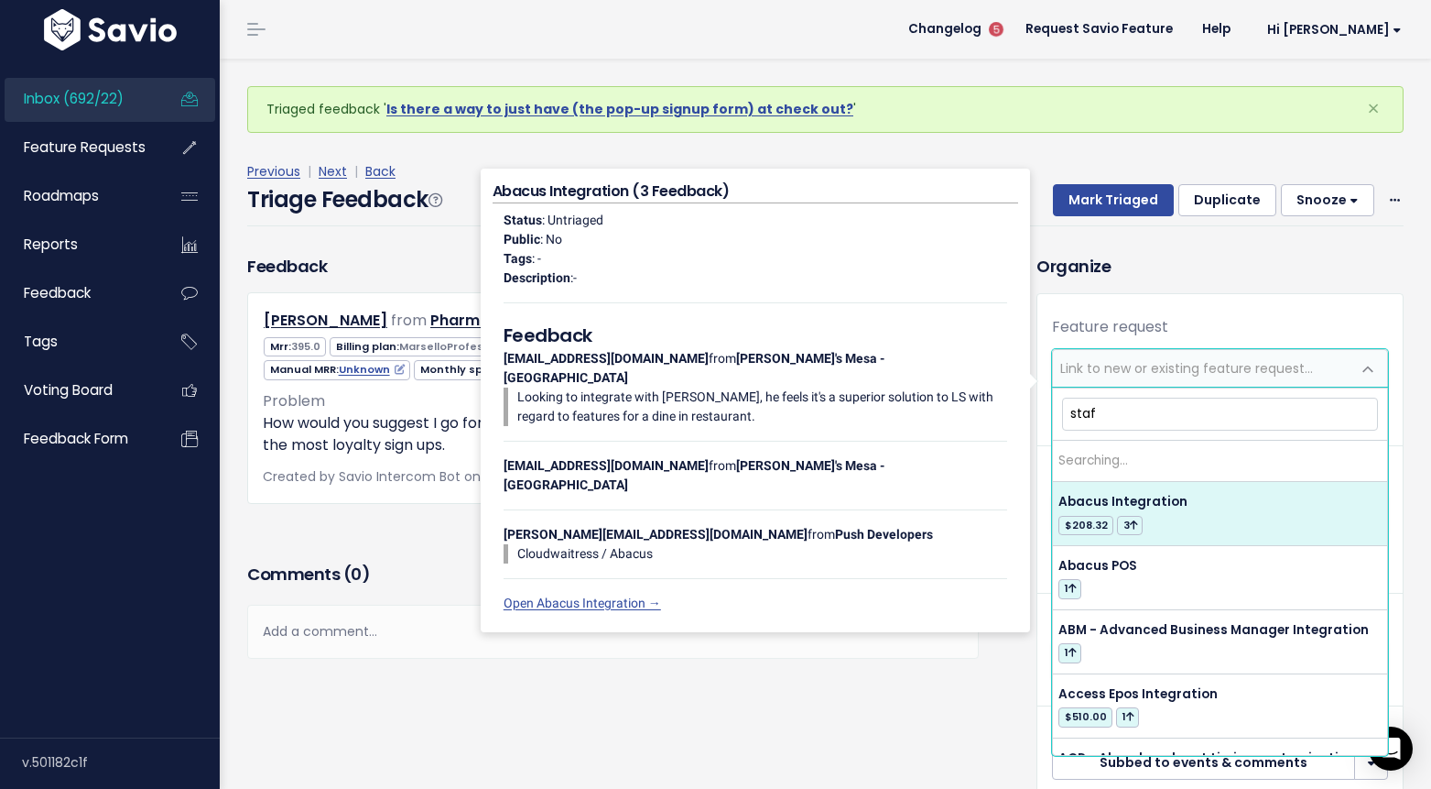
type input "staff"
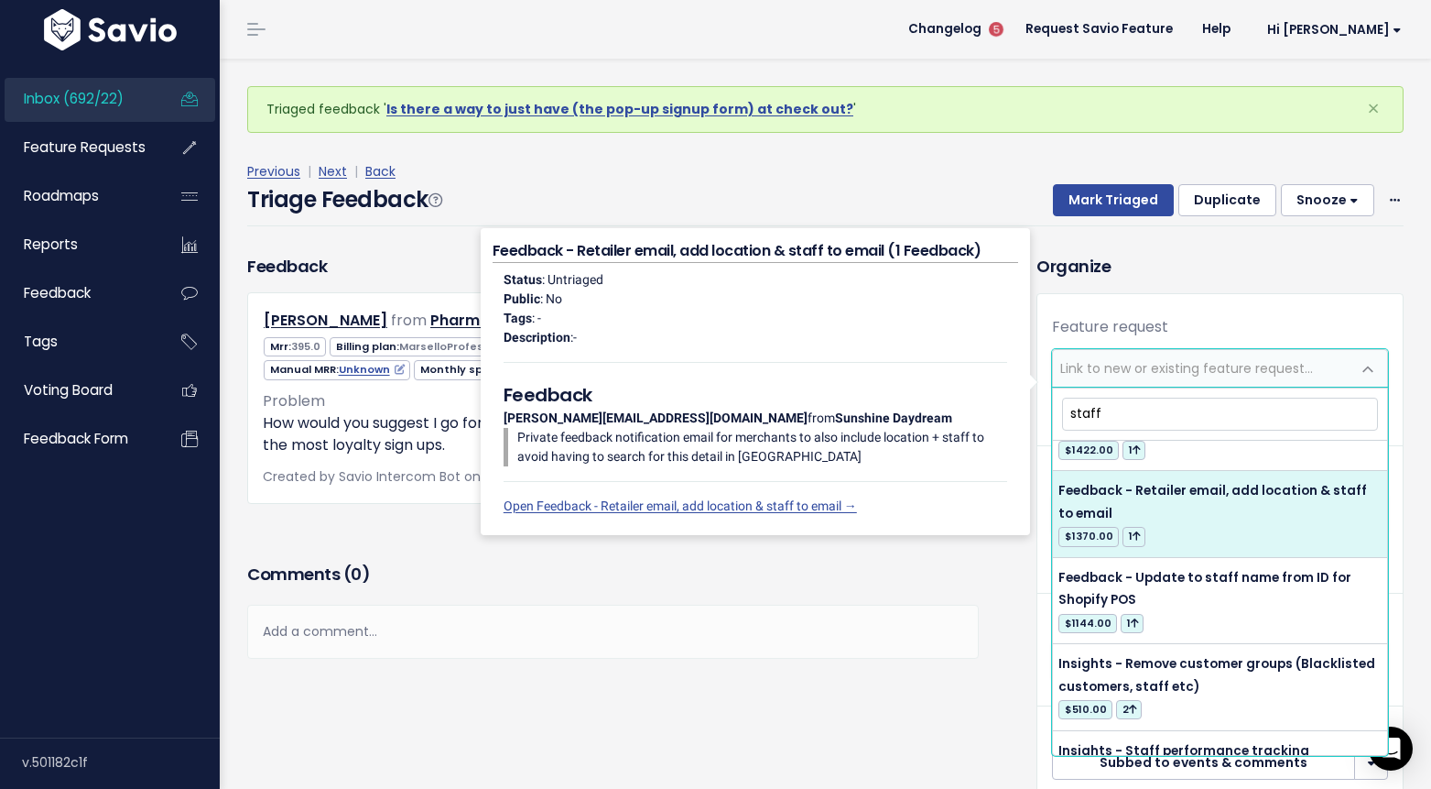
scroll to position [148, 0]
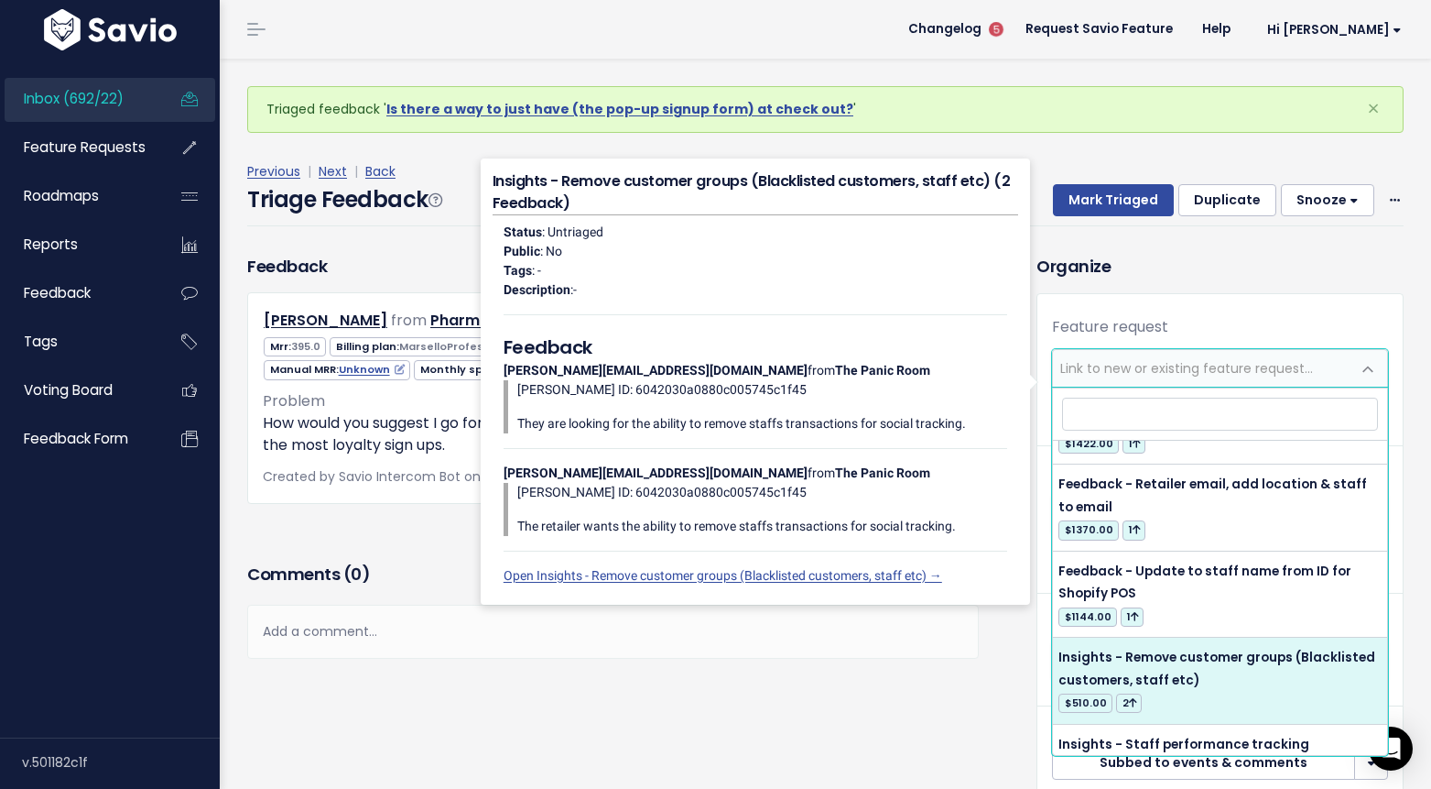
click at [789, 726] on div "Feedback Becky Schiller from Pharm Favorites by Economy Pharmacy 395.0" at bounding box center [628, 542] width 789 height 576
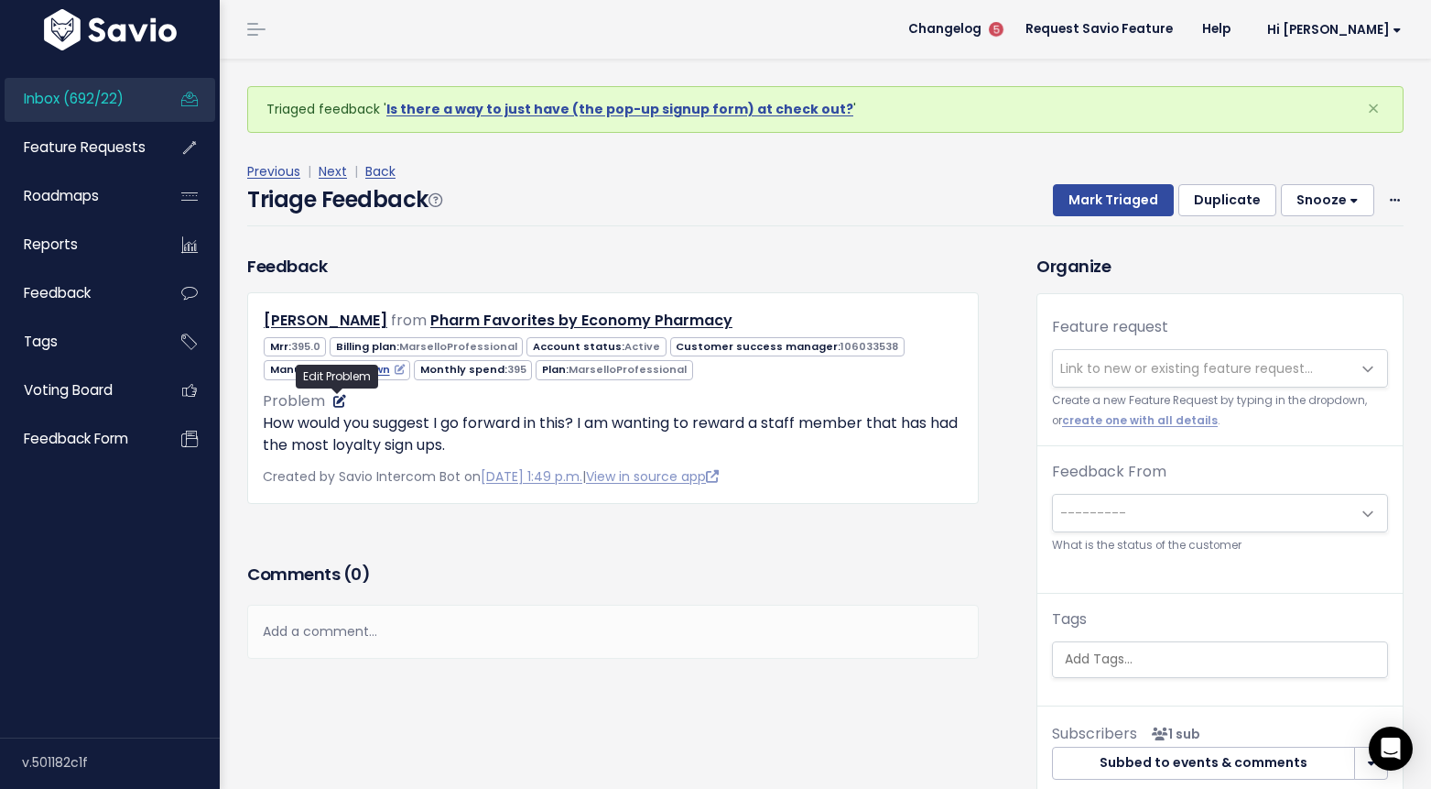
click at [341, 403] on icon at bounding box center [339, 401] width 13 height 13
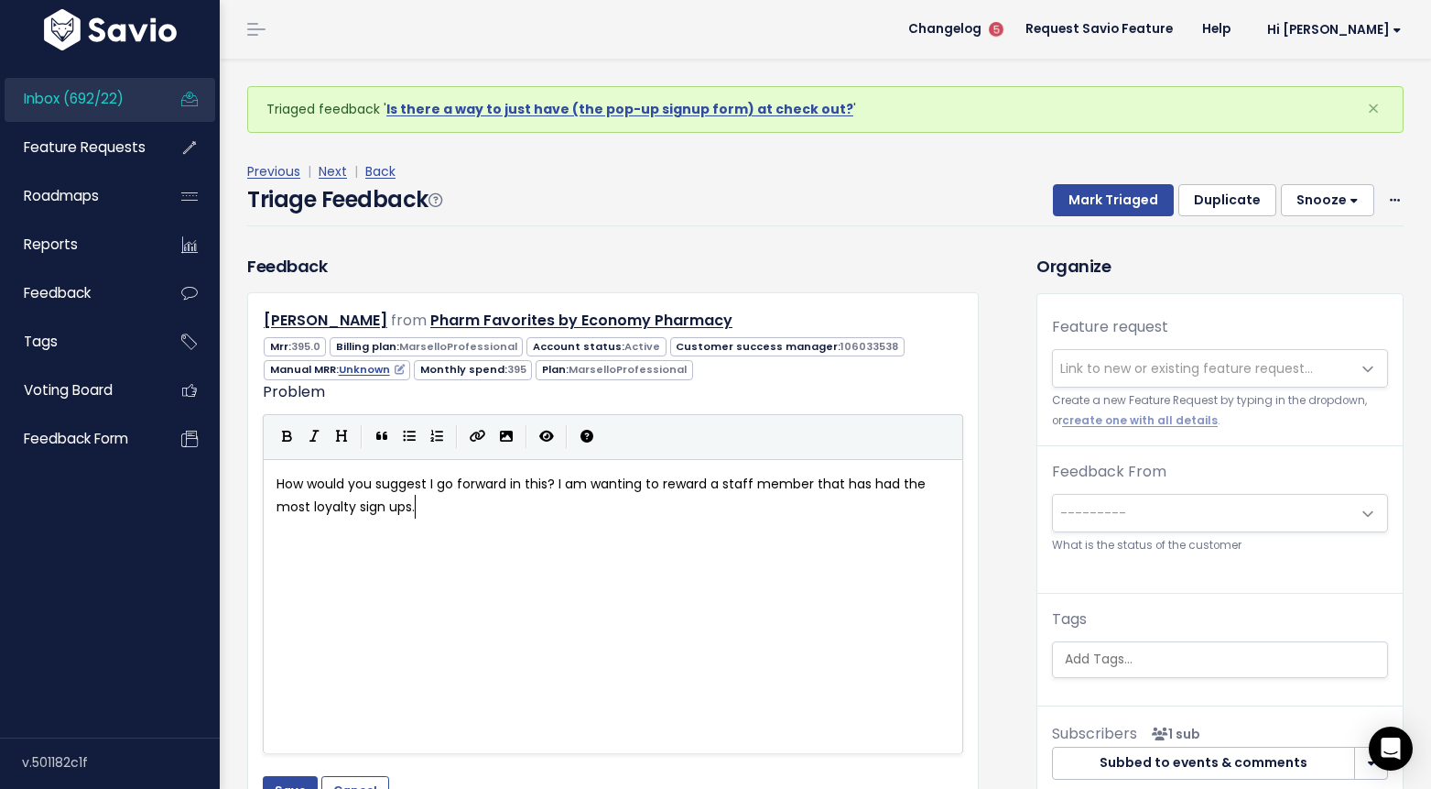
scroll to position [2, 0]
type textarea "Using Shopify"
drag, startPoint x: 558, startPoint y: 488, endPoint x: 208, endPoint y: 472, distance: 350.2
type textarea "Goal:"
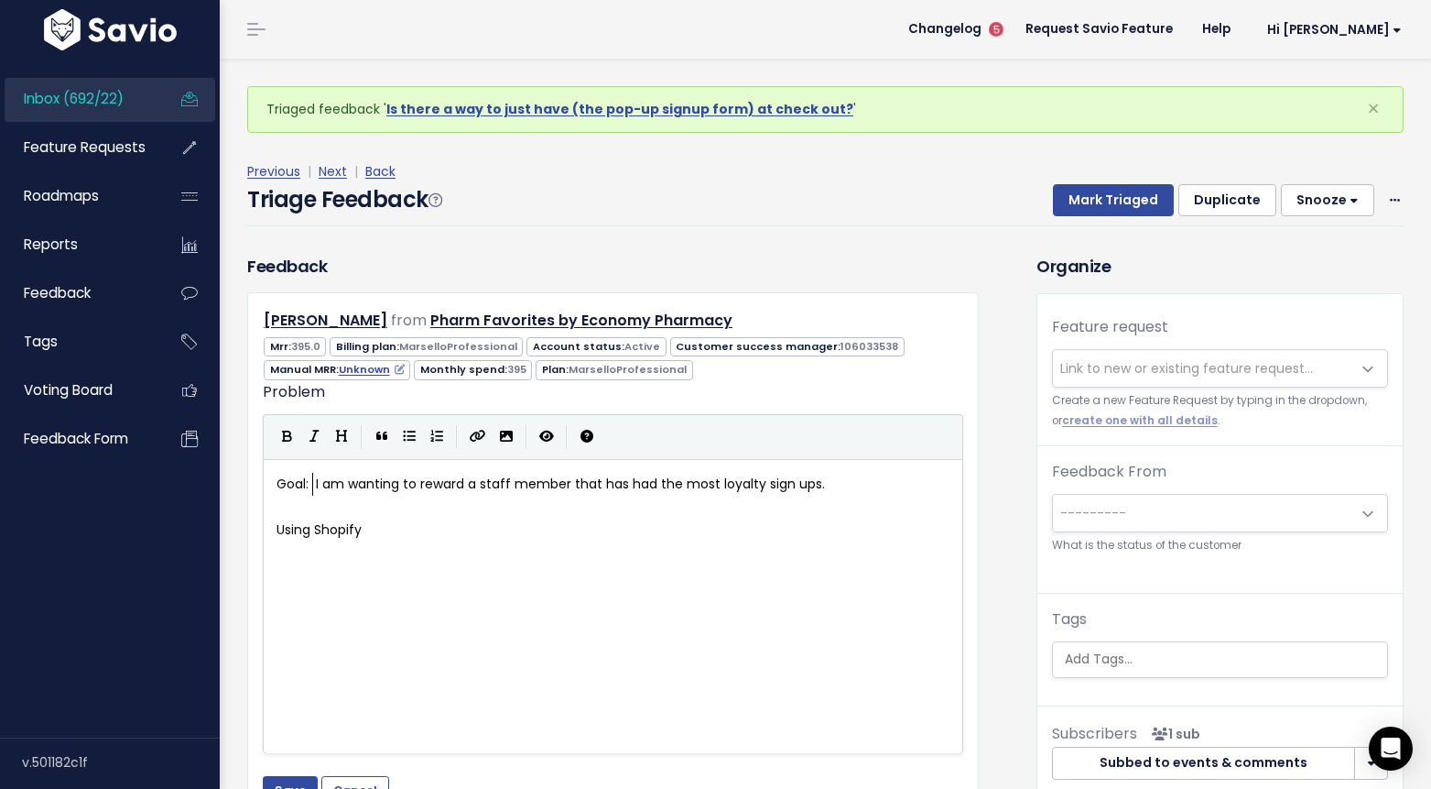
scroll to position [6, 35]
click at [274, 531] on pre "Using Shopify" at bounding box center [613, 529] width 680 height 23
type textarea "Integration:"
click at [451, 531] on pre "Integration: Using Shopify" at bounding box center [613, 529] width 680 height 23
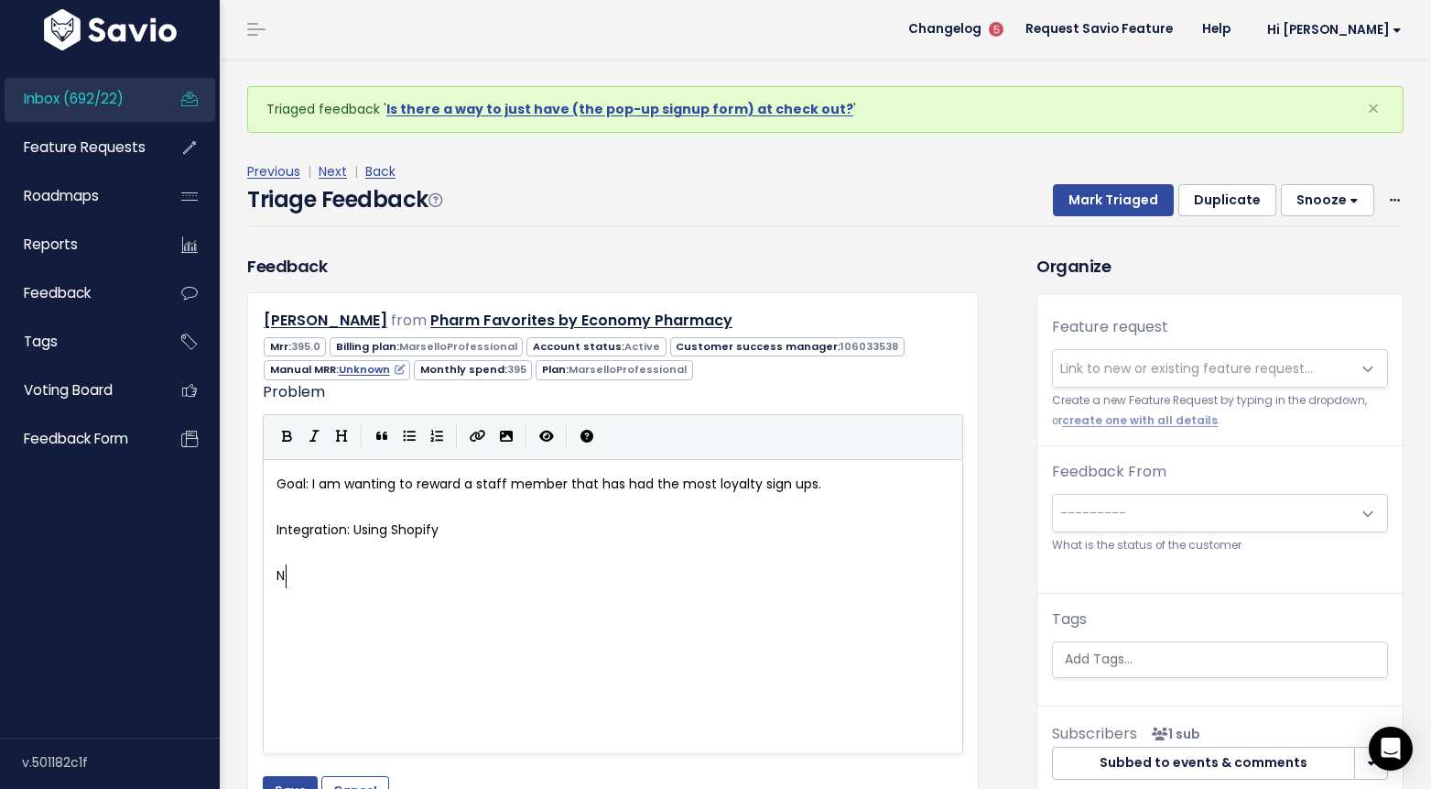
type textarea "Nee"
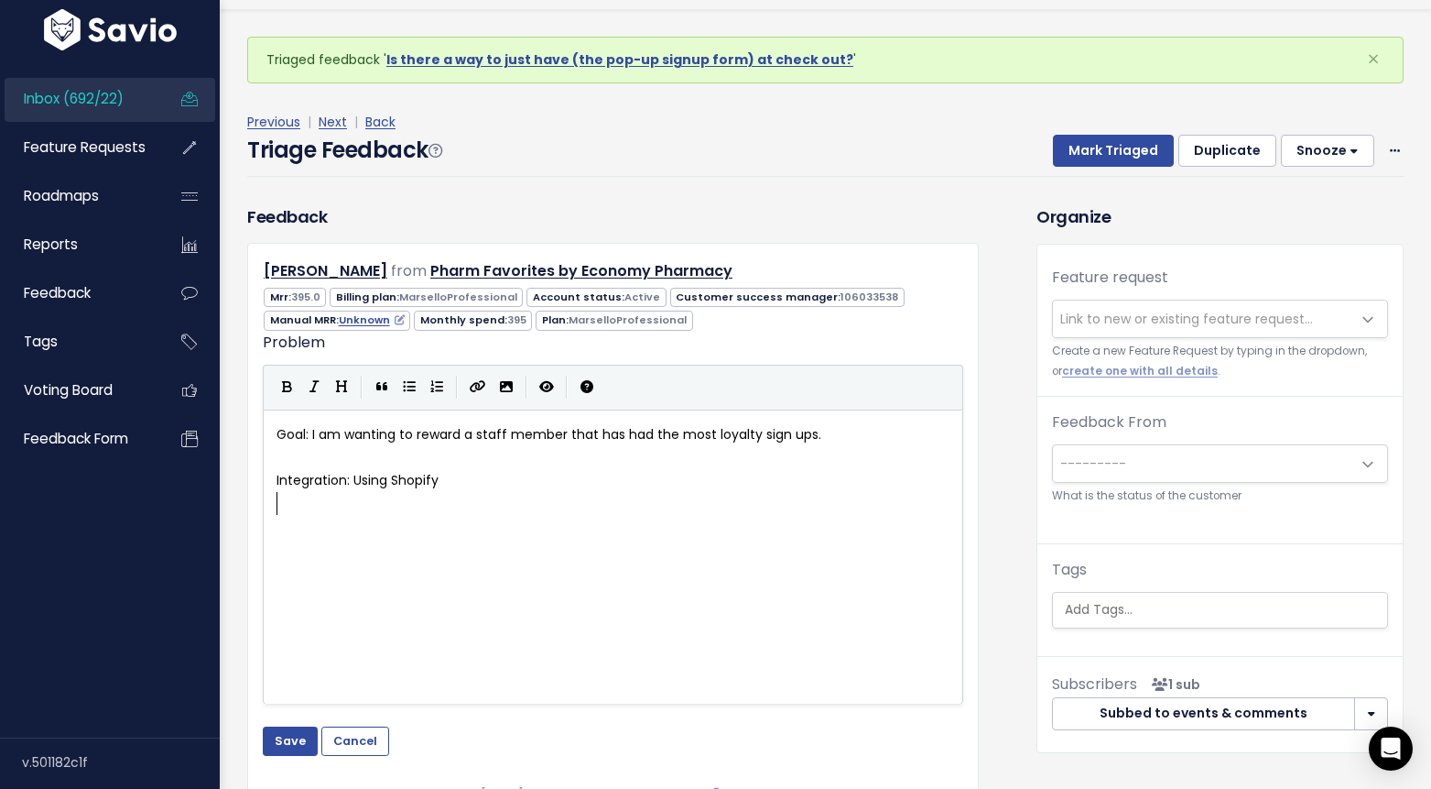
scroll to position [65, 0]
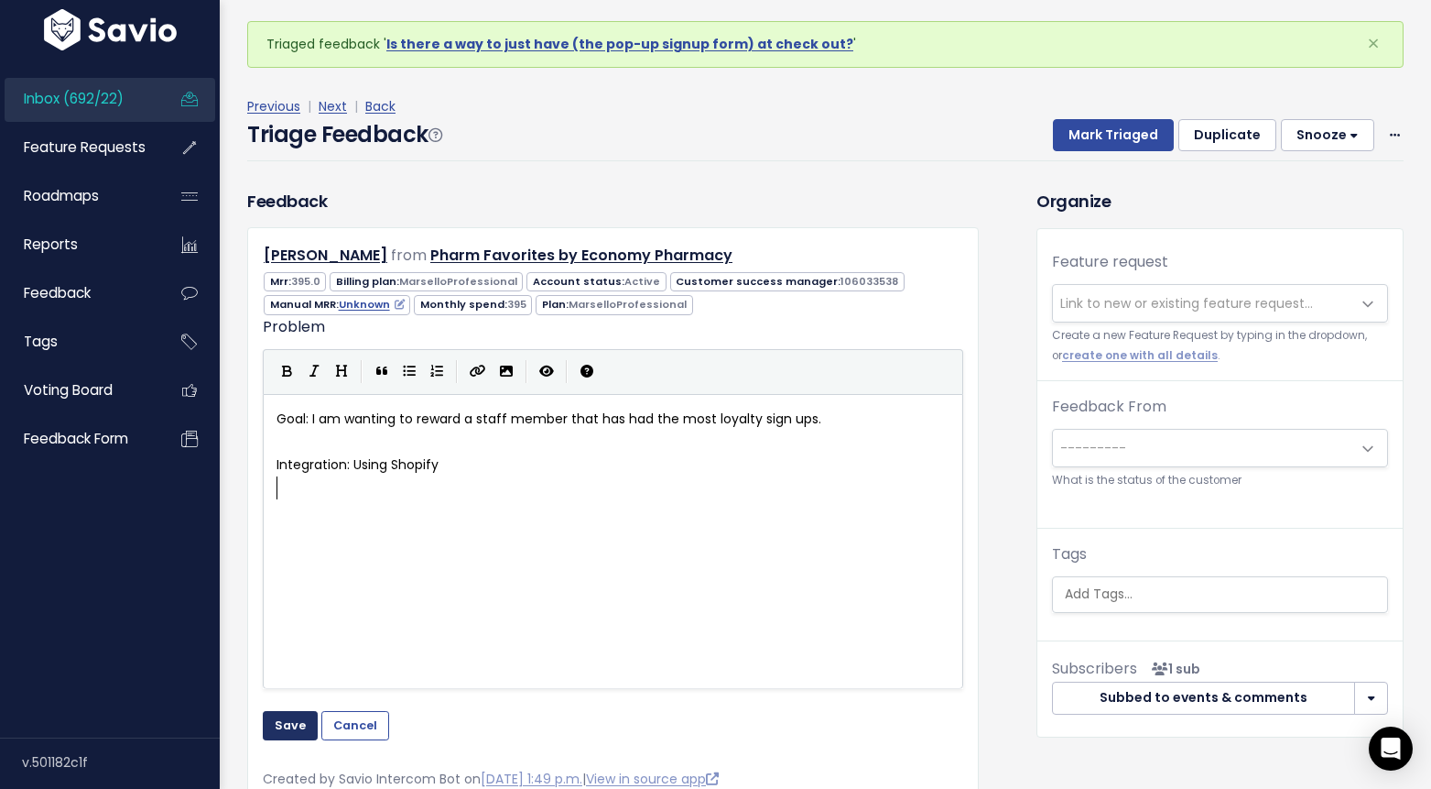
click at [293, 723] on button "Save" at bounding box center [290, 725] width 55 height 29
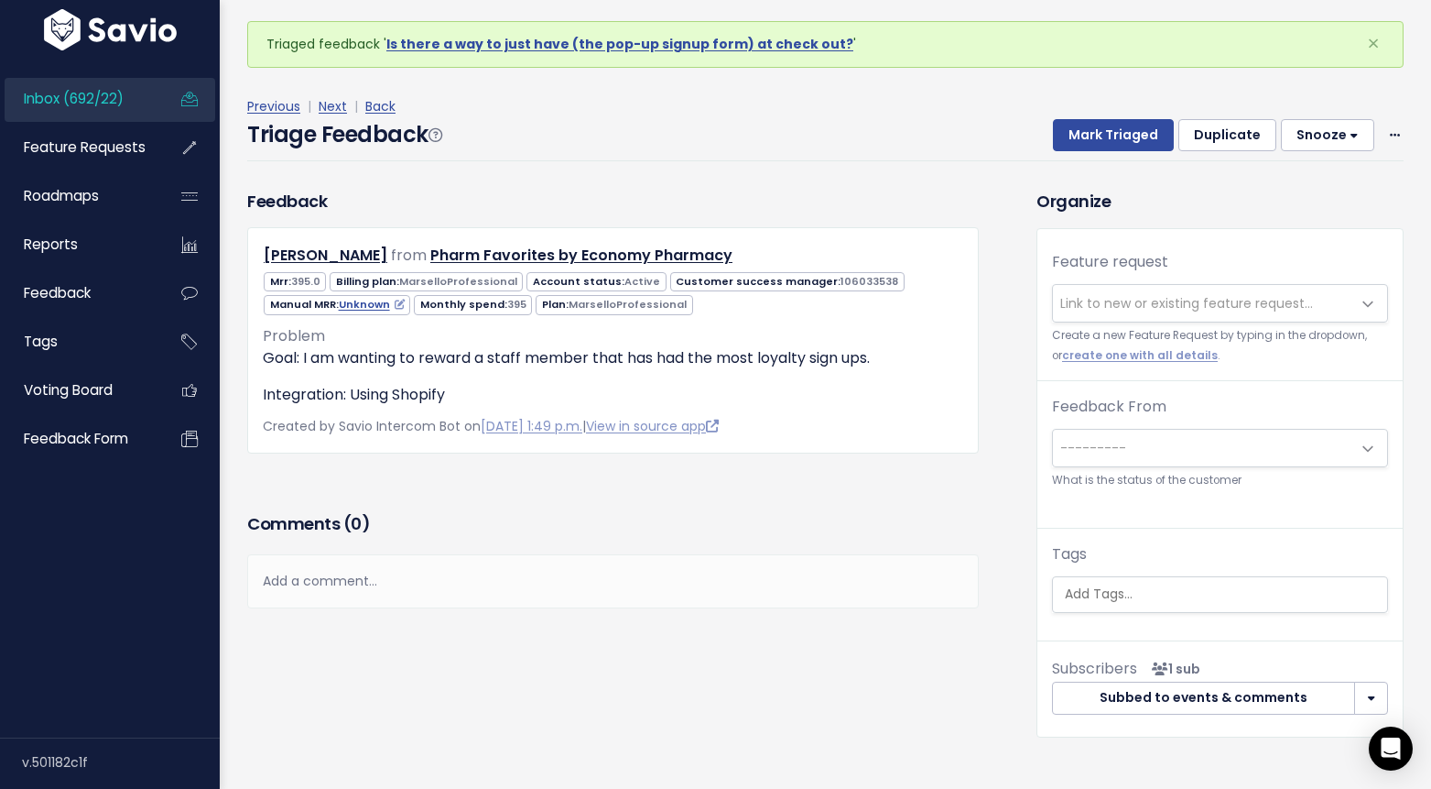
click at [1166, 306] on span "Link to new or existing feature request..." at bounding box center [1187, 303] width 253 height 18
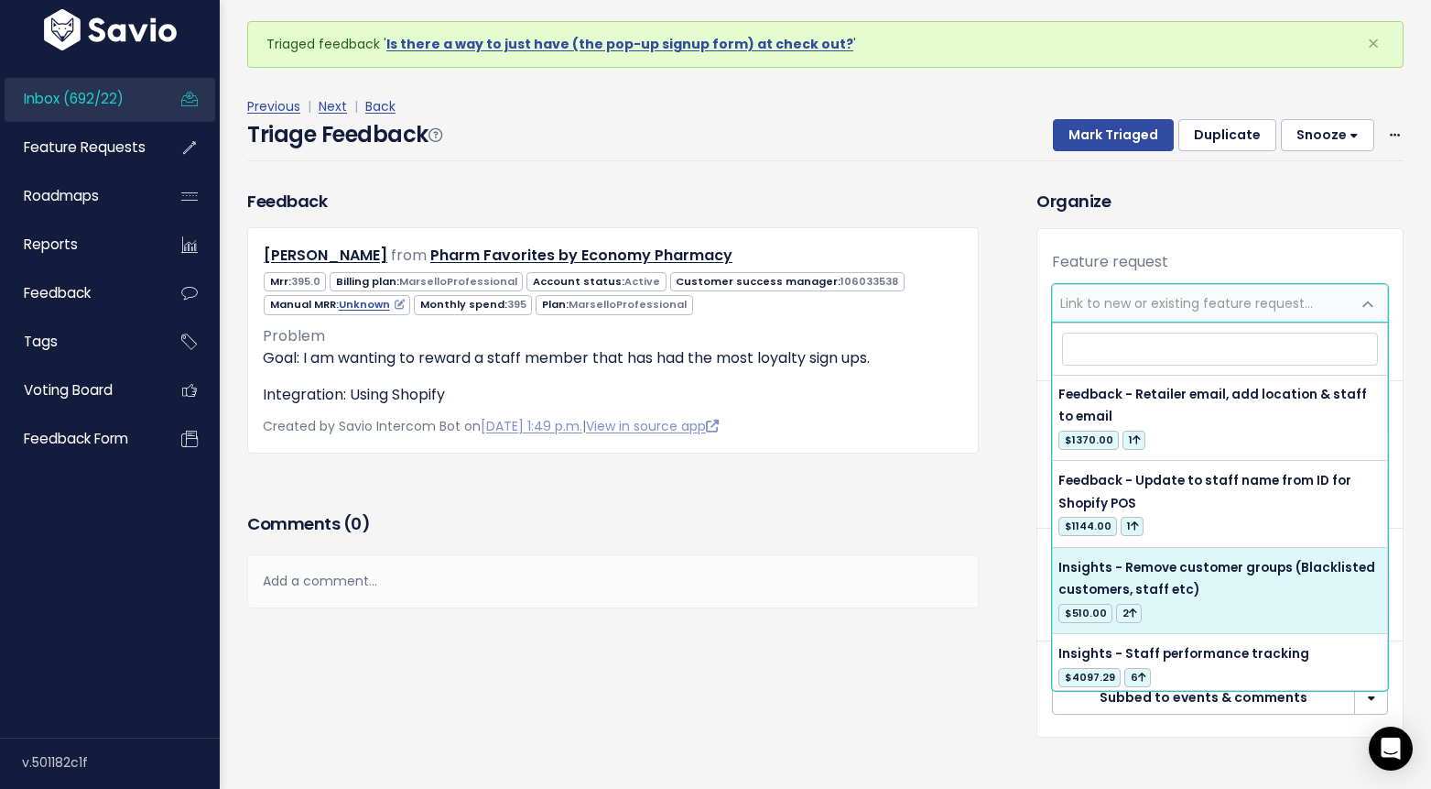
scroll to position [0, 0]
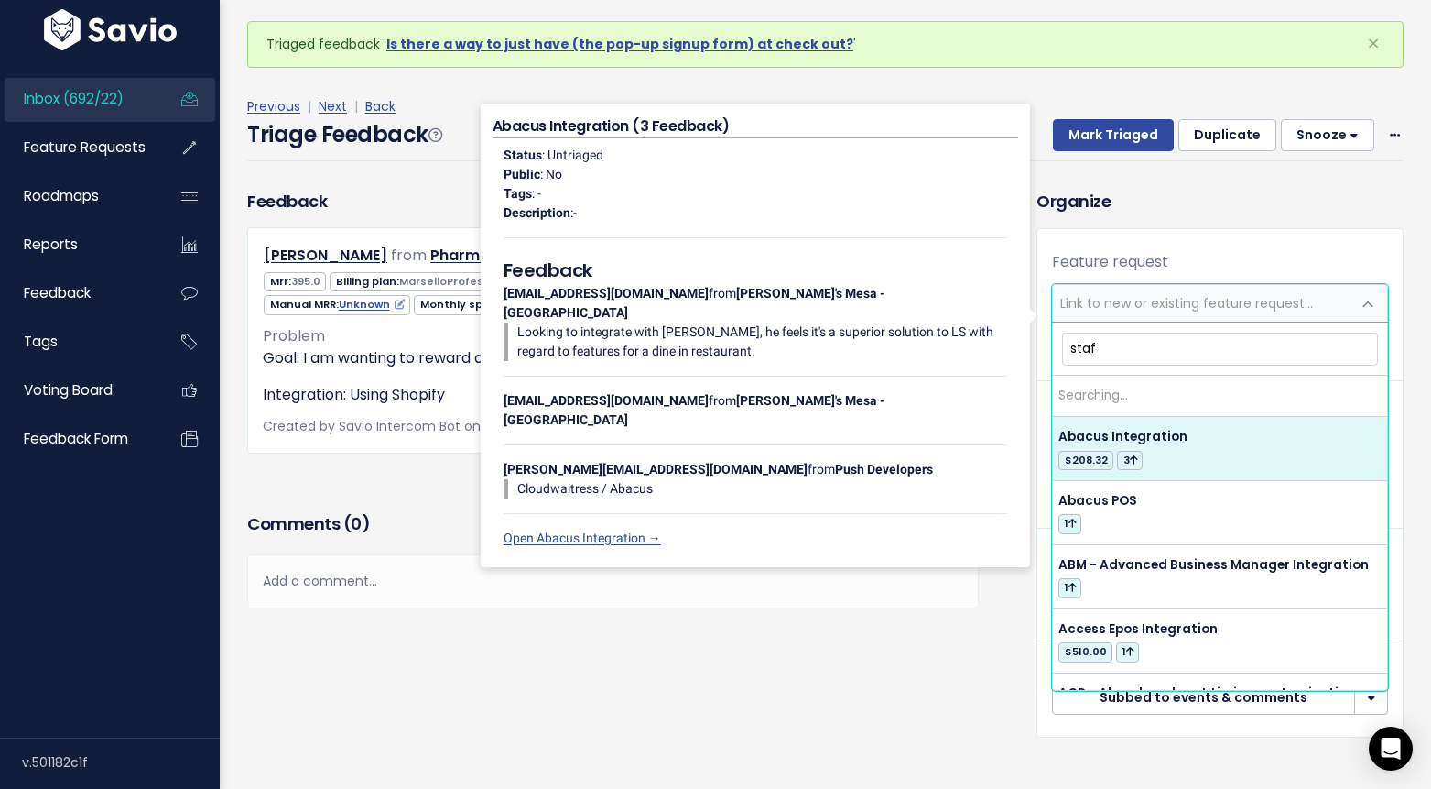
type input "staff"
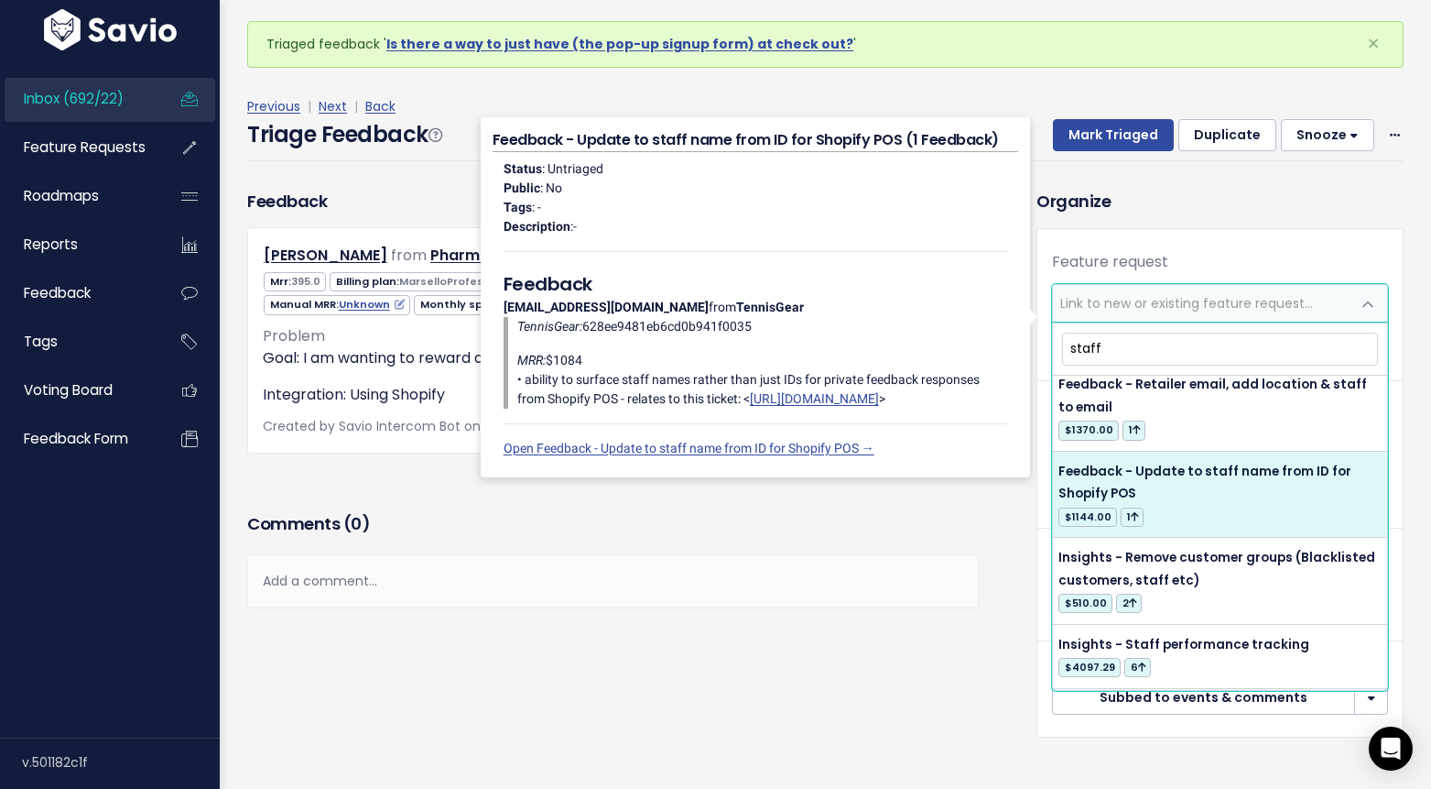
scroll to position [221, 0]
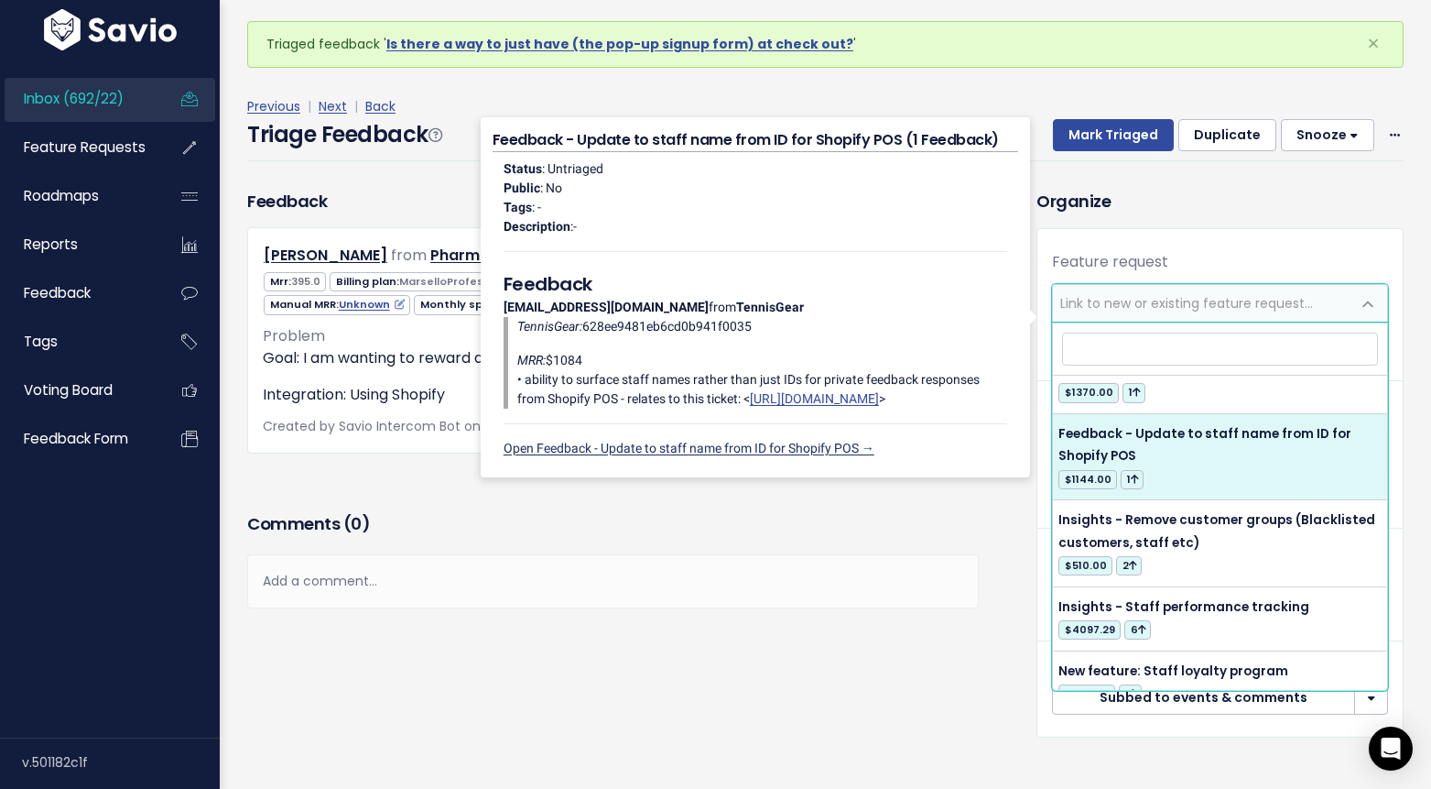
click at [814, 455] on link "Open Feedback - Update to staff name from ID for Shopify POS →" at bounding box center [689, 448] width 371 height 15
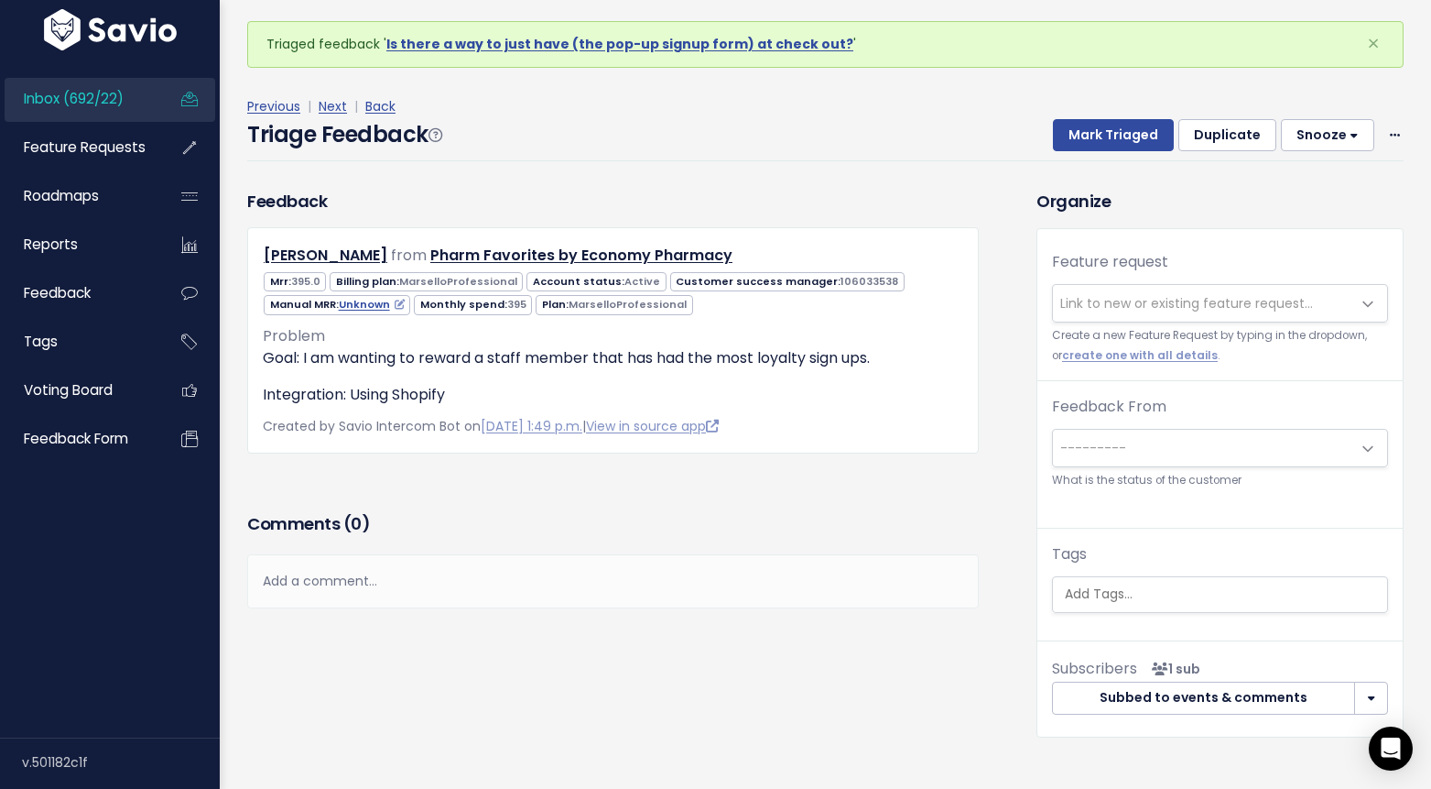
click at [1168, 303] on span "Link to new or existing feature request..." at bounding box center [1187, 303] width 253 height 18
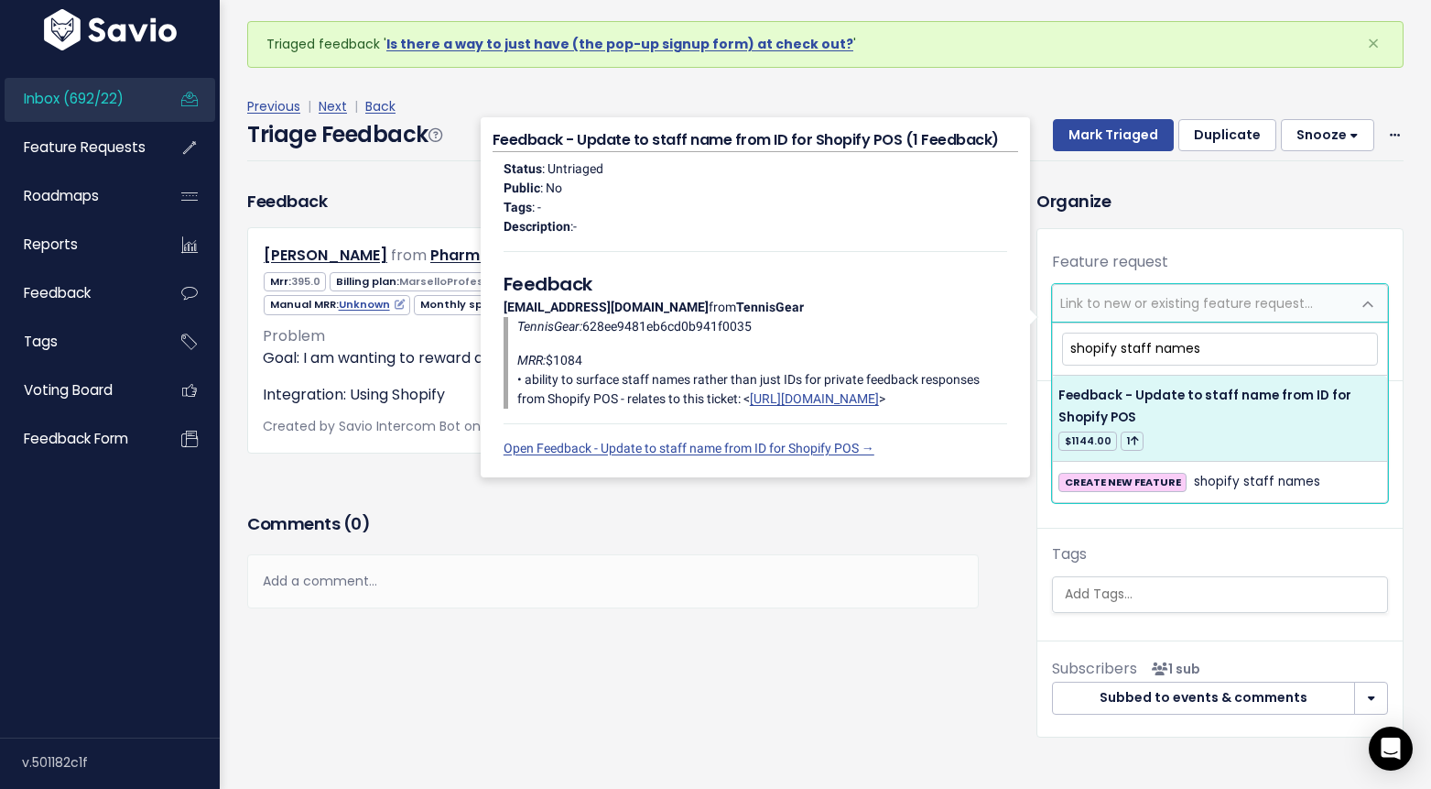
type input "shopify staff names"
select select "62172"
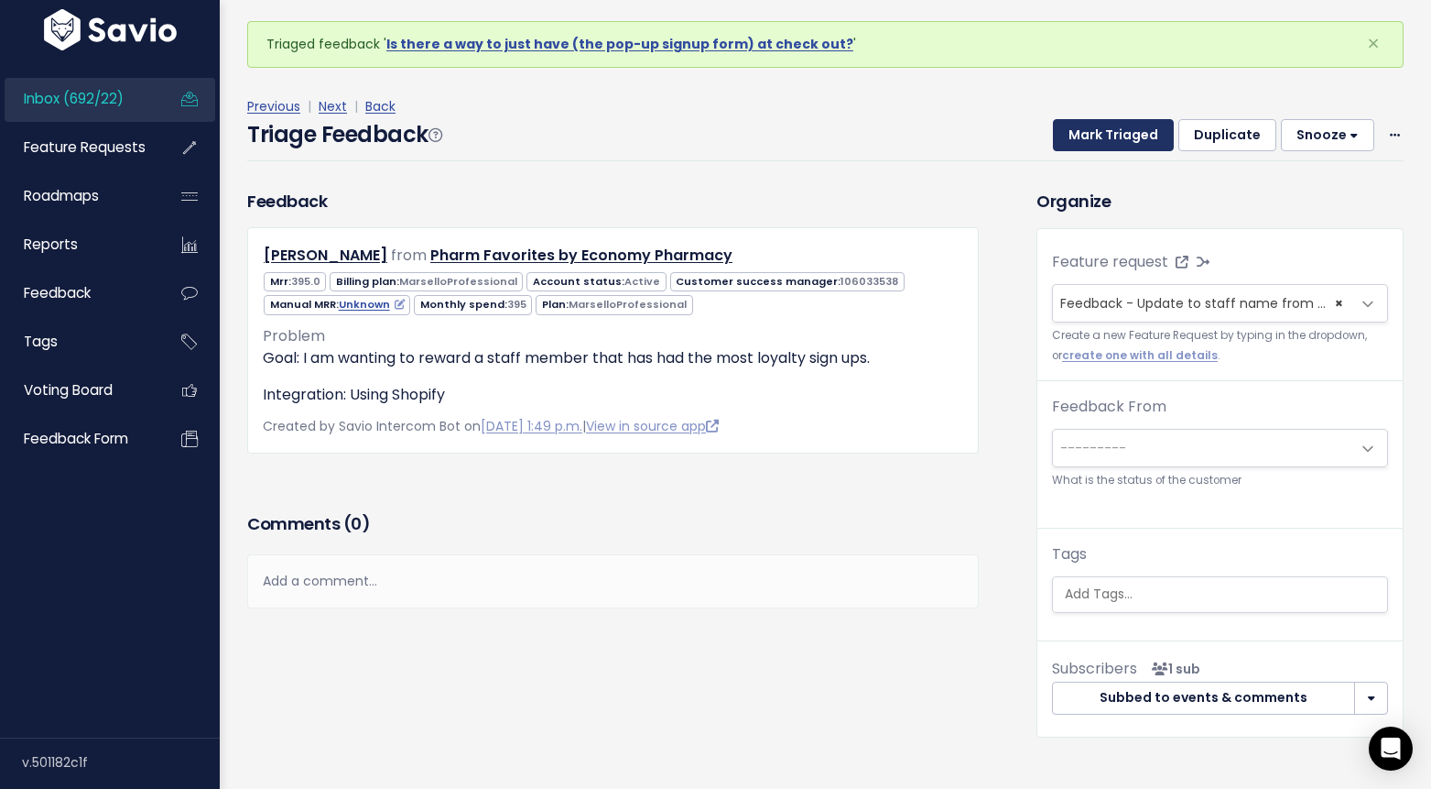
click at [1115, 125] on button "Mark Triaged" at bounding box center [1113, 135] width 121 height 33
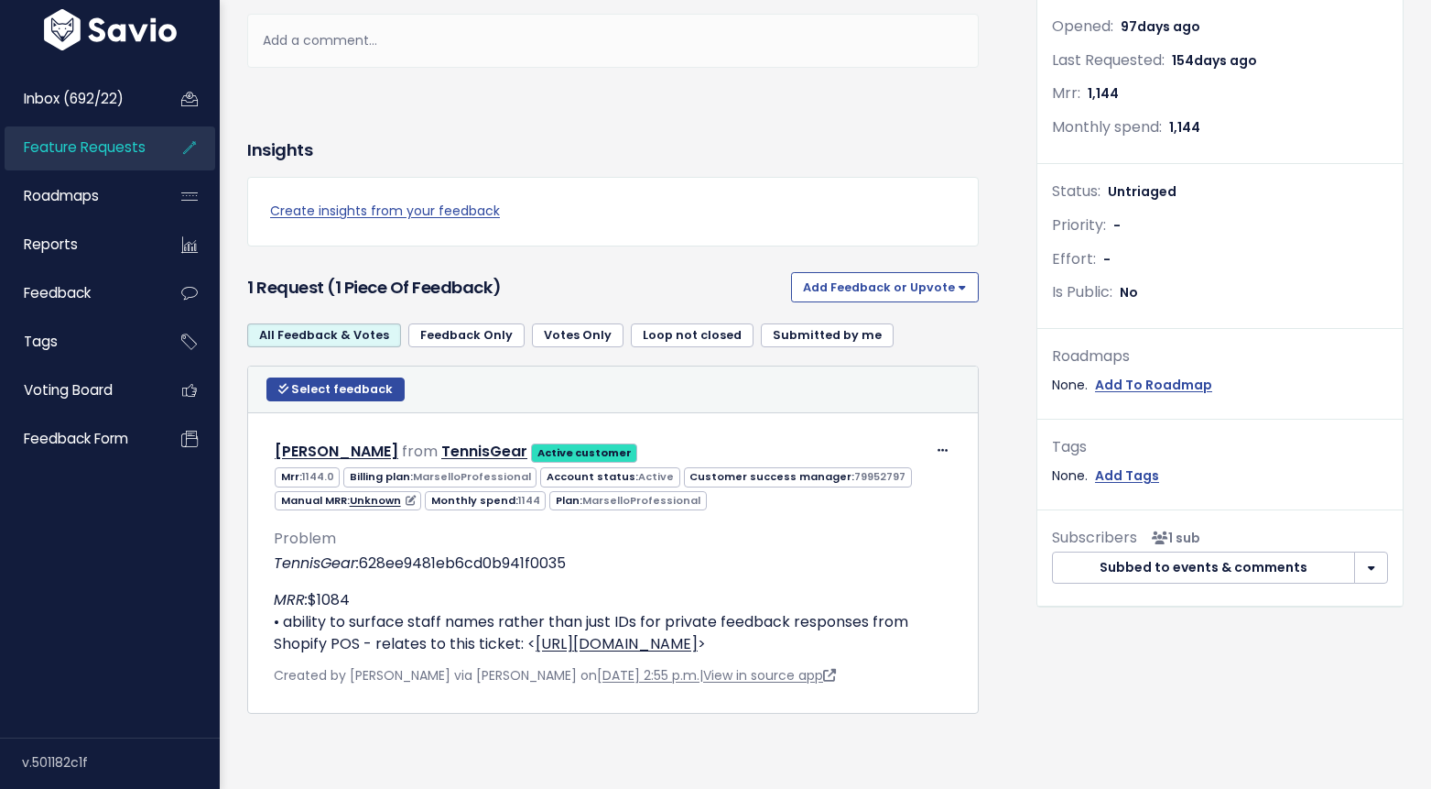
scroll to position [395, 0]
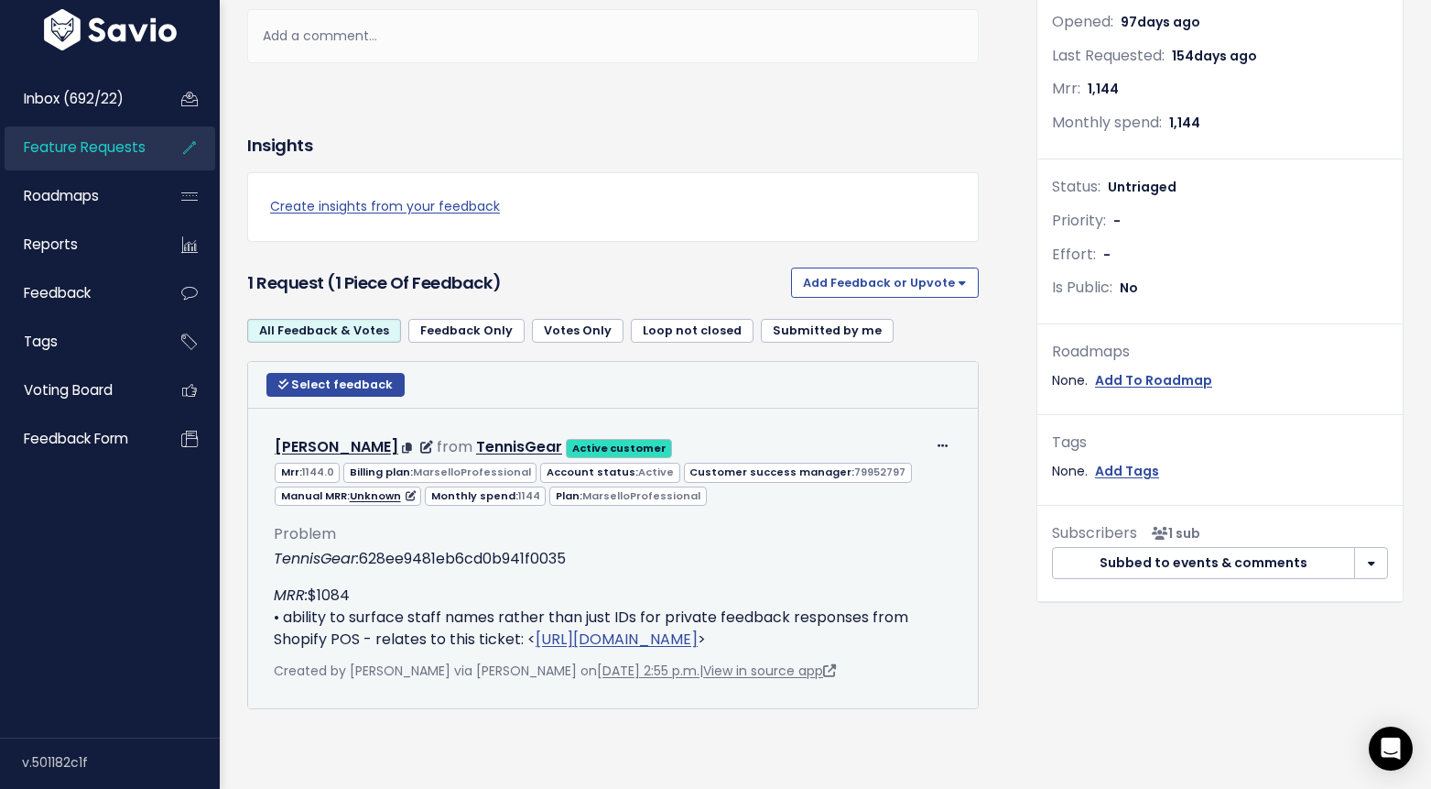
click at [698, 638] on link "[URL][DOMAIN_NAME]" at bounding box center [617, 638] width 162 height 21
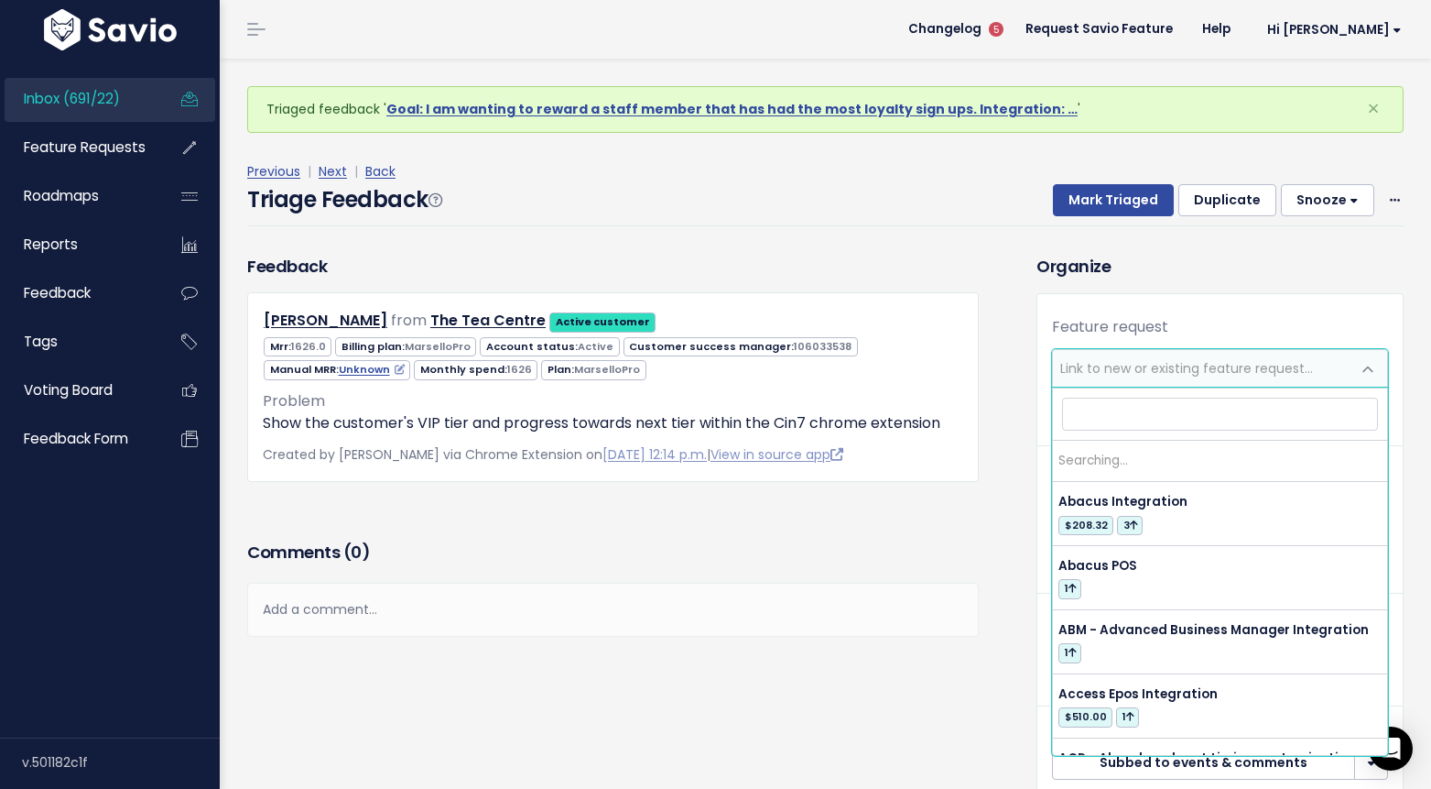
click at [1157, 371] on span "Link to new or existing feature request..." at bounding box center [1187, 368] width 253 height 18
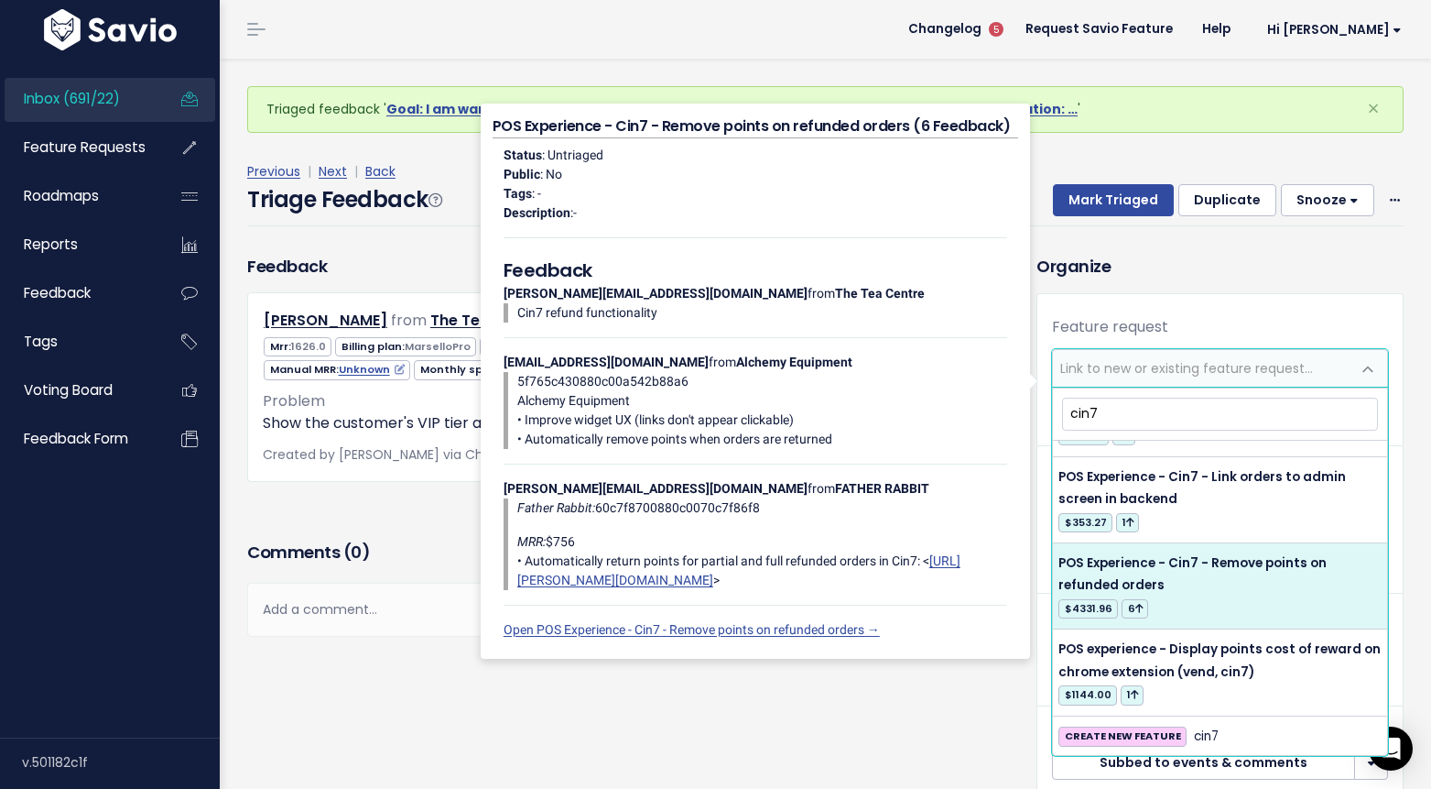
scroll to position [437, 0]
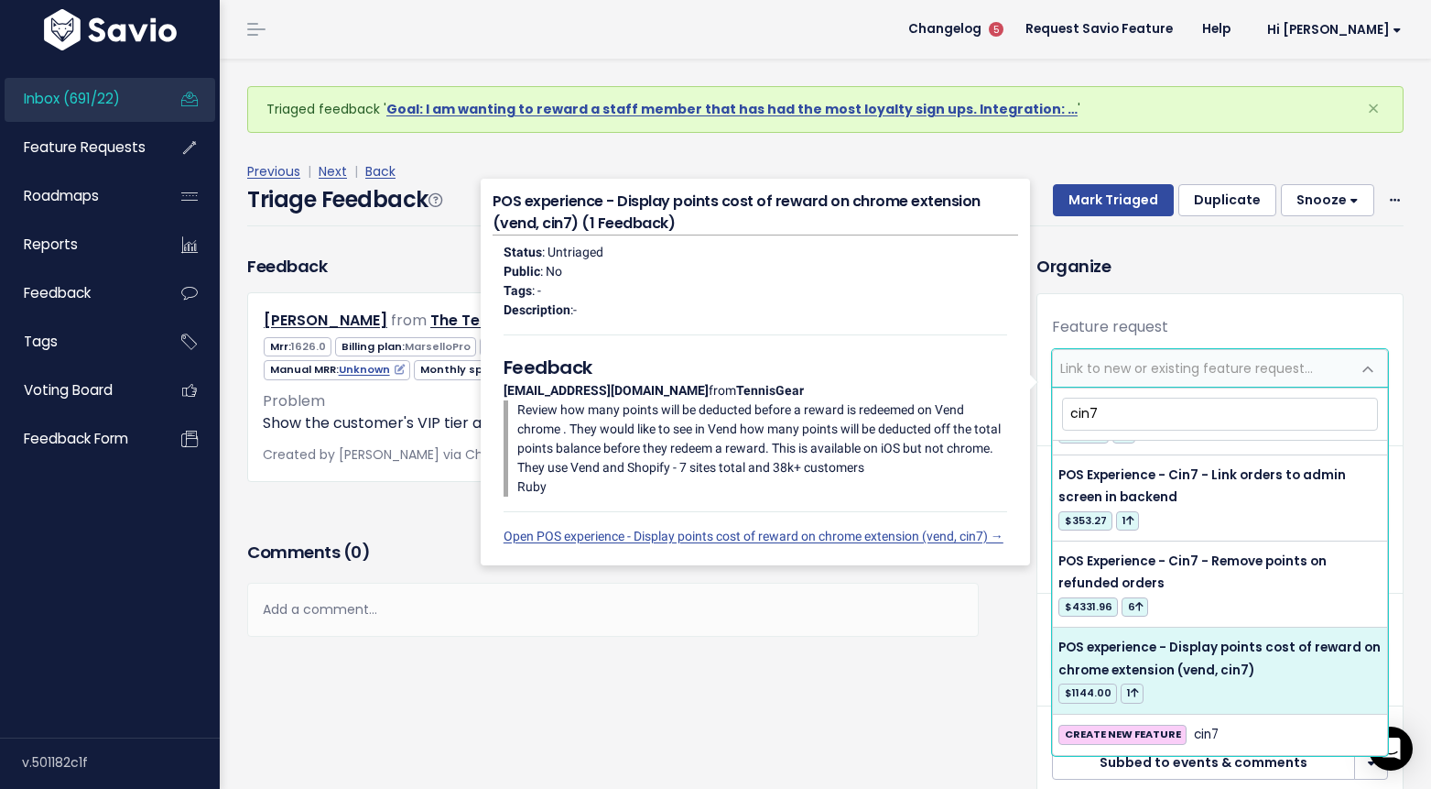
type input "cin7"
select select "13233"
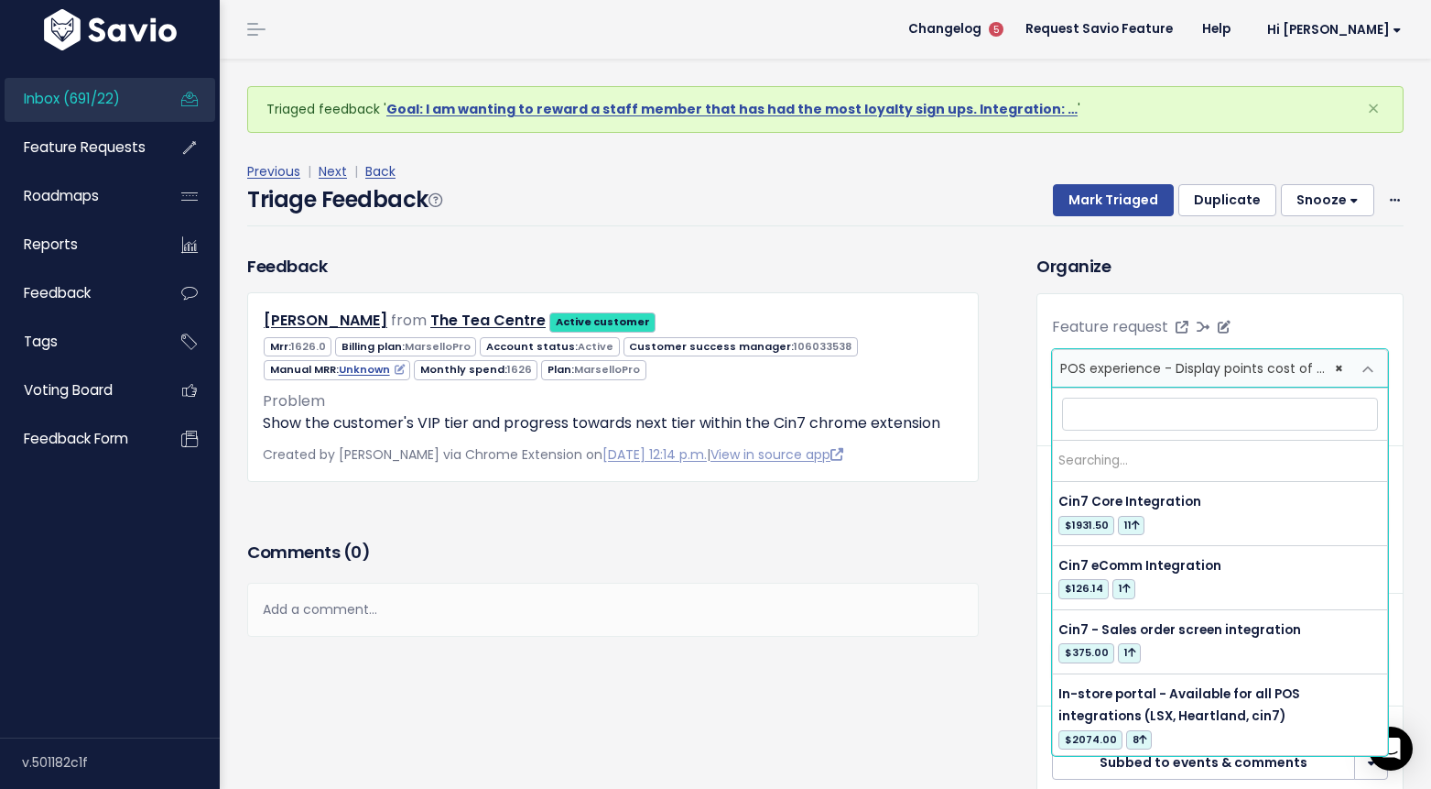
click at [1235, 362] on span "POS experience - Display points cost of reward on chrome extension (vend, cin7)…" at bounding box center [1333, 368] width 544 height 18
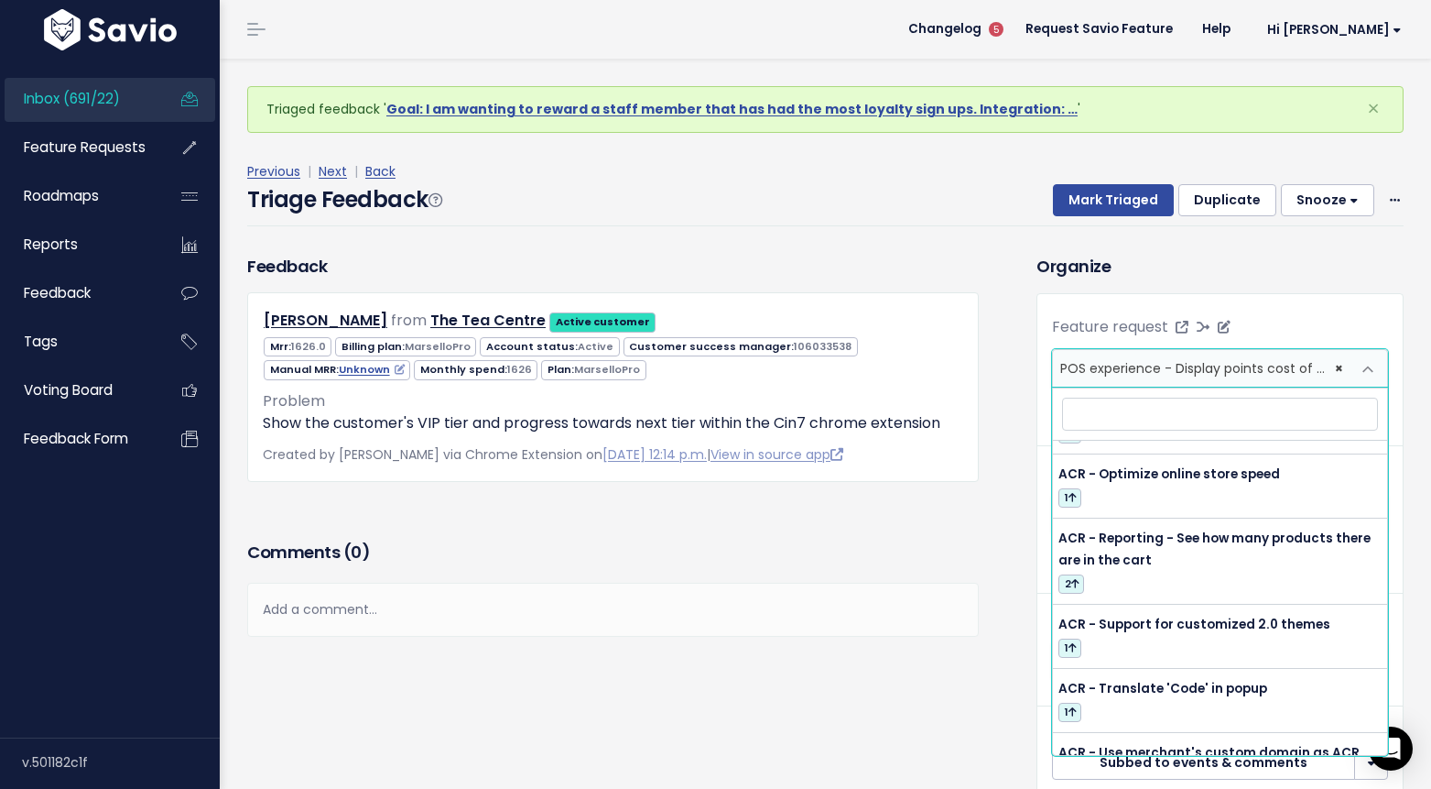
scroll to position [0, 0]
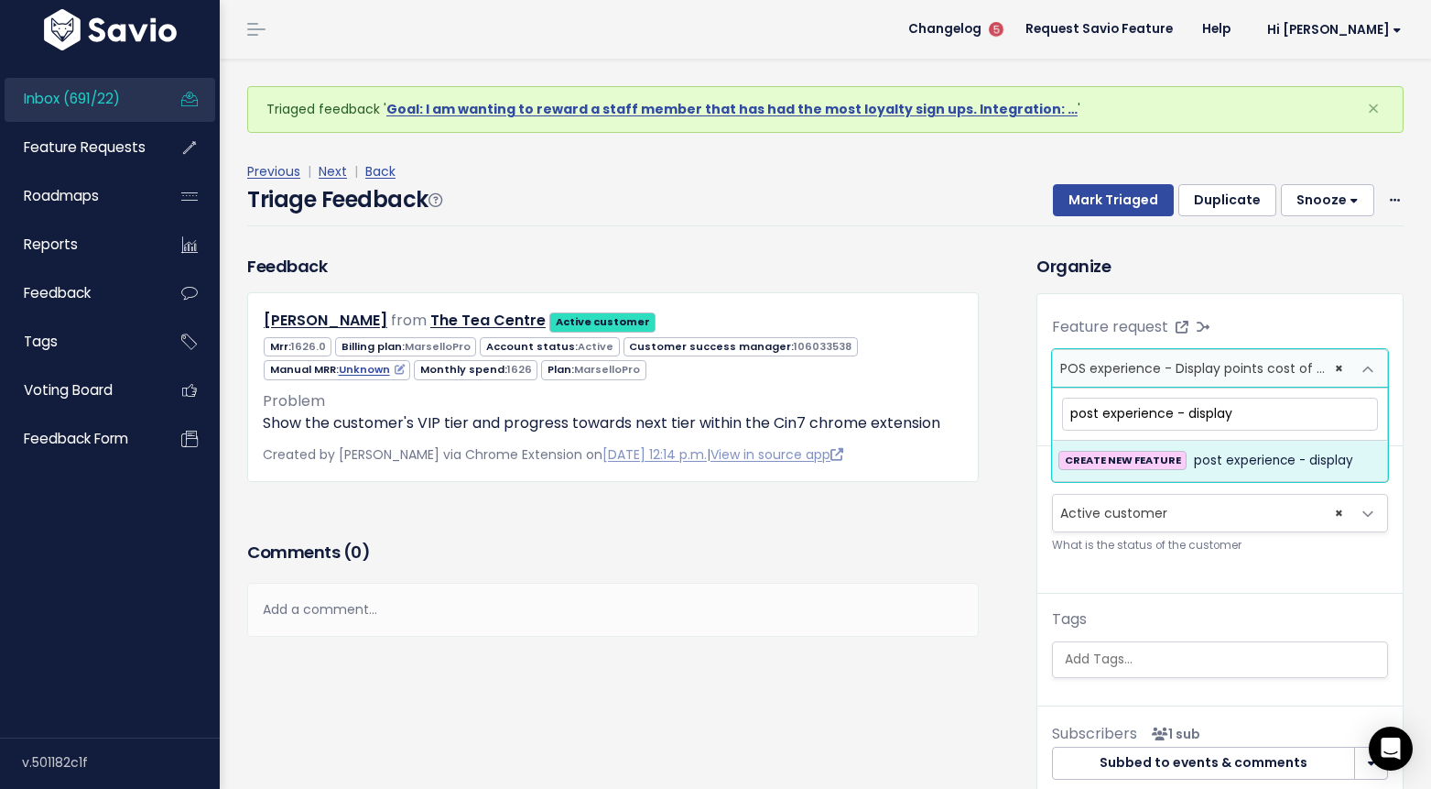
click at [1095, 419] on input "post experience - display" at bounding box center [1220, 413] width 316 height 32
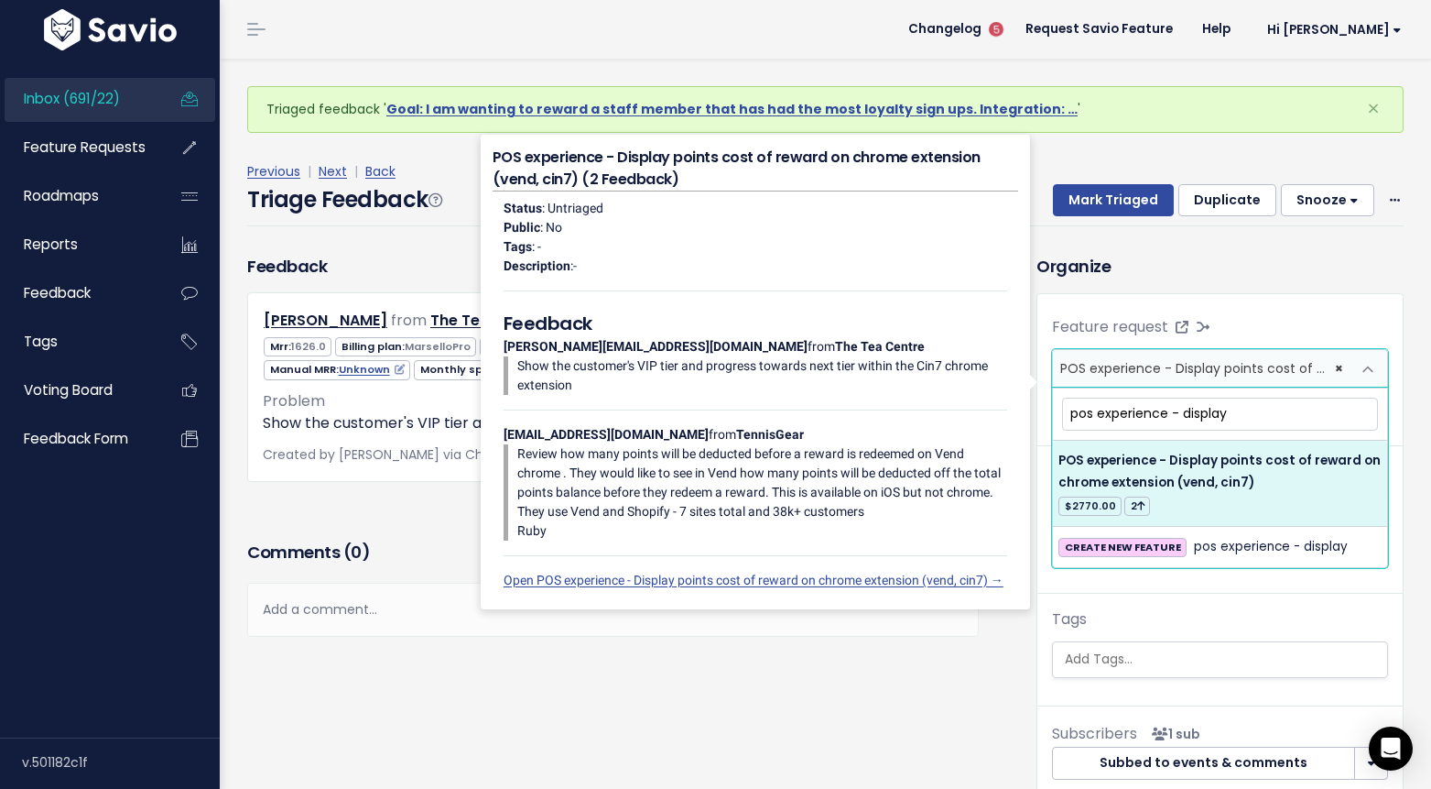
type input "pos experience - display"
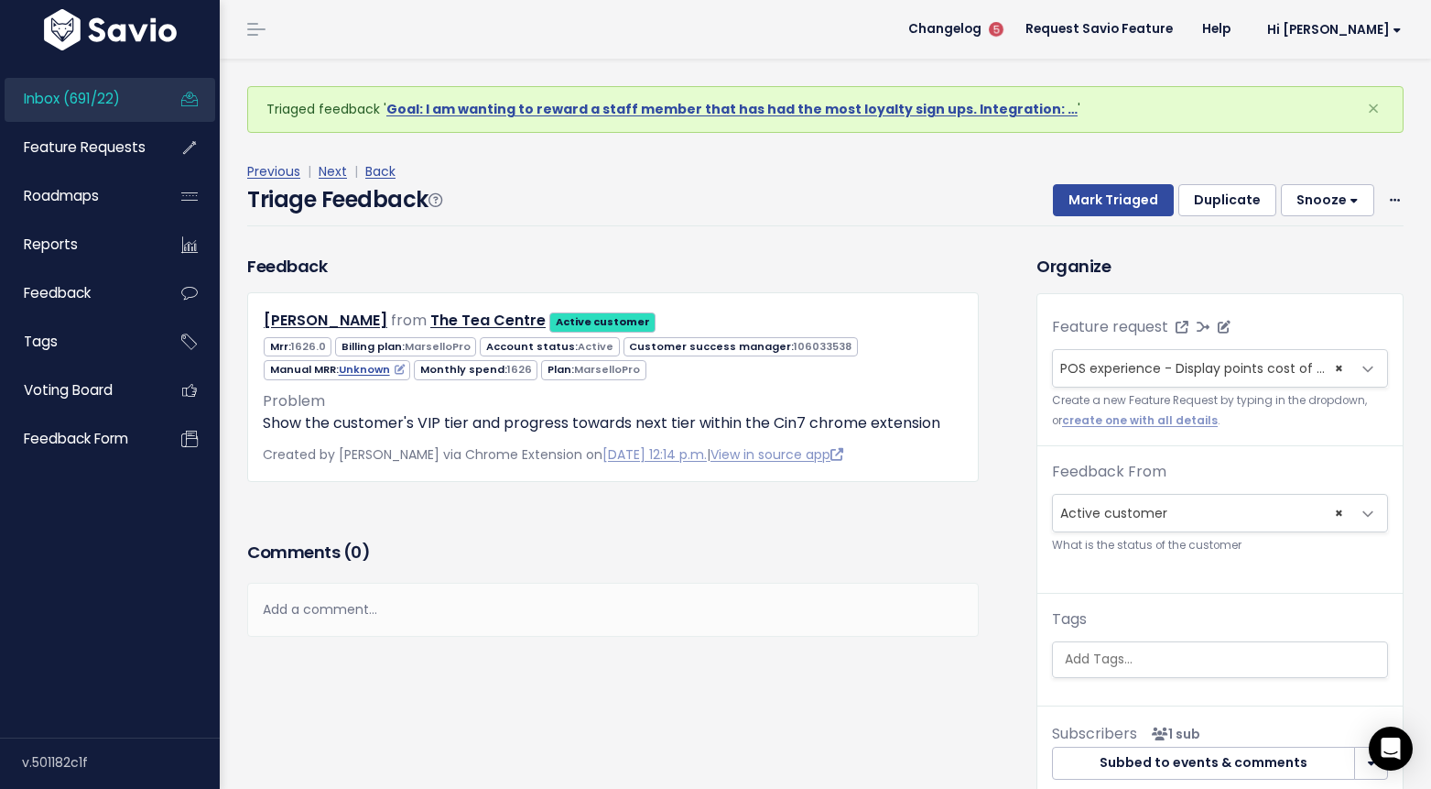
click at [1368, 370] on span at bounding box center [1368, 369] width 37 height 37
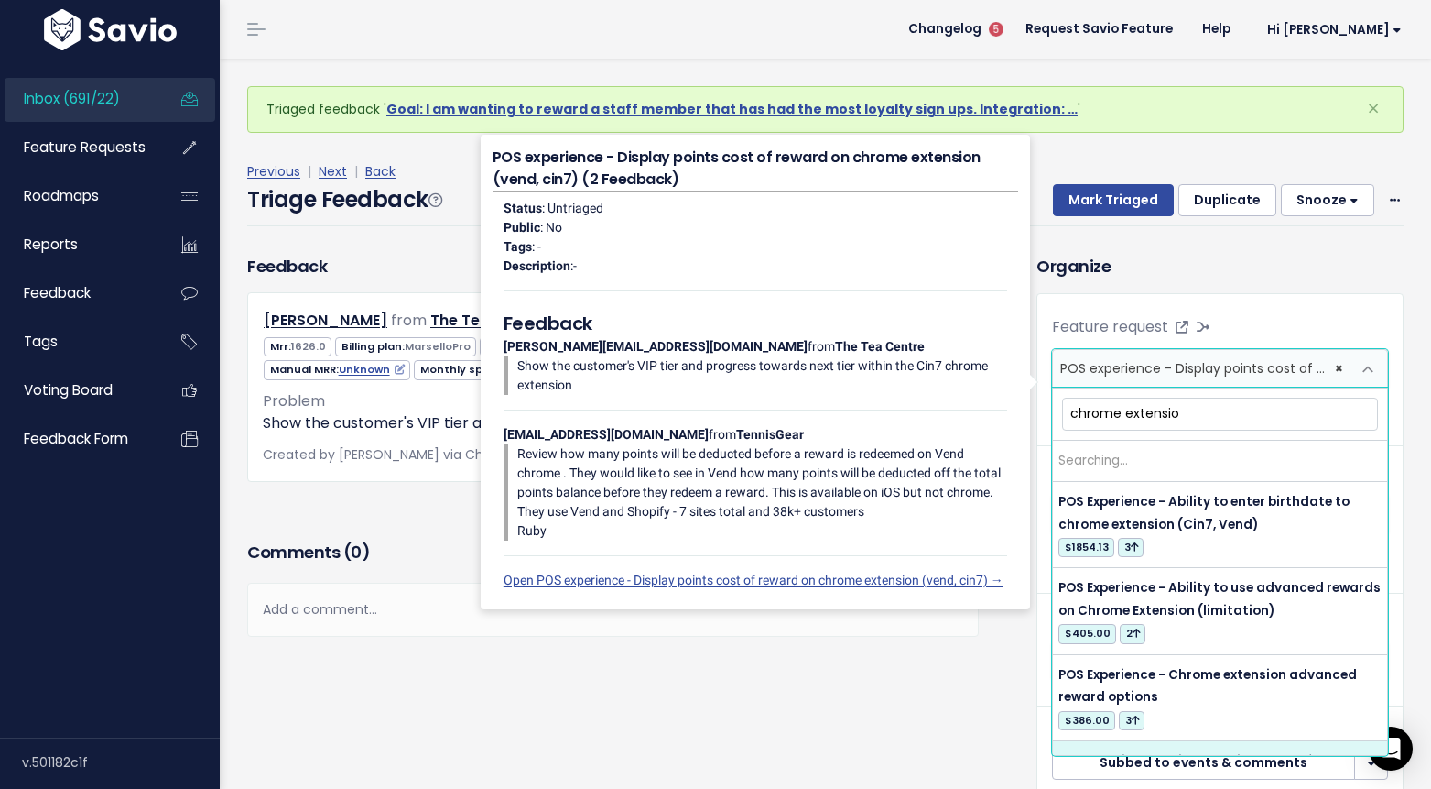
type input "chrome extension"
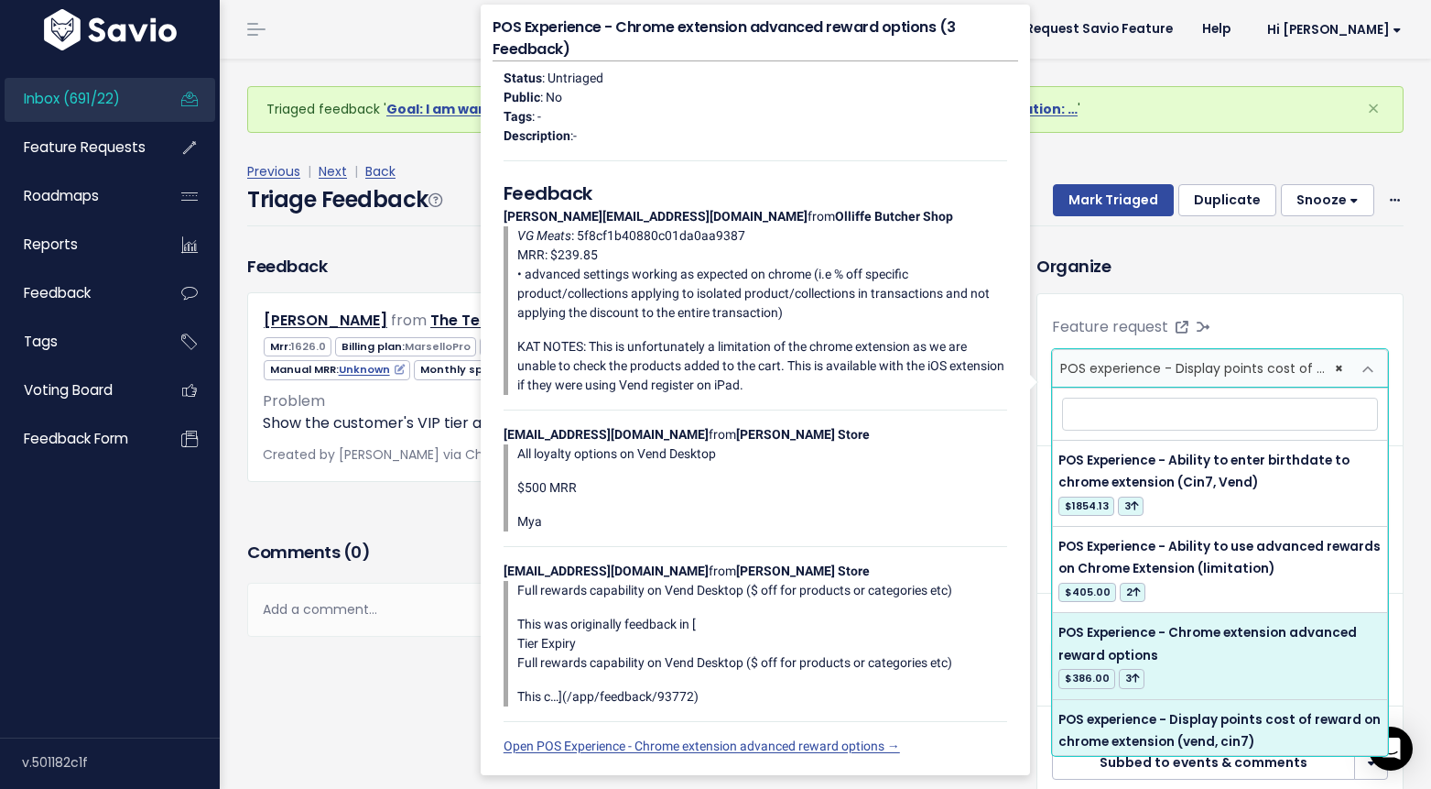
click at [430, 534] on div "Feedback Bridgette Krause from The Tea Centre Active customer" at bounding box center [613, 395] width 759 height 282
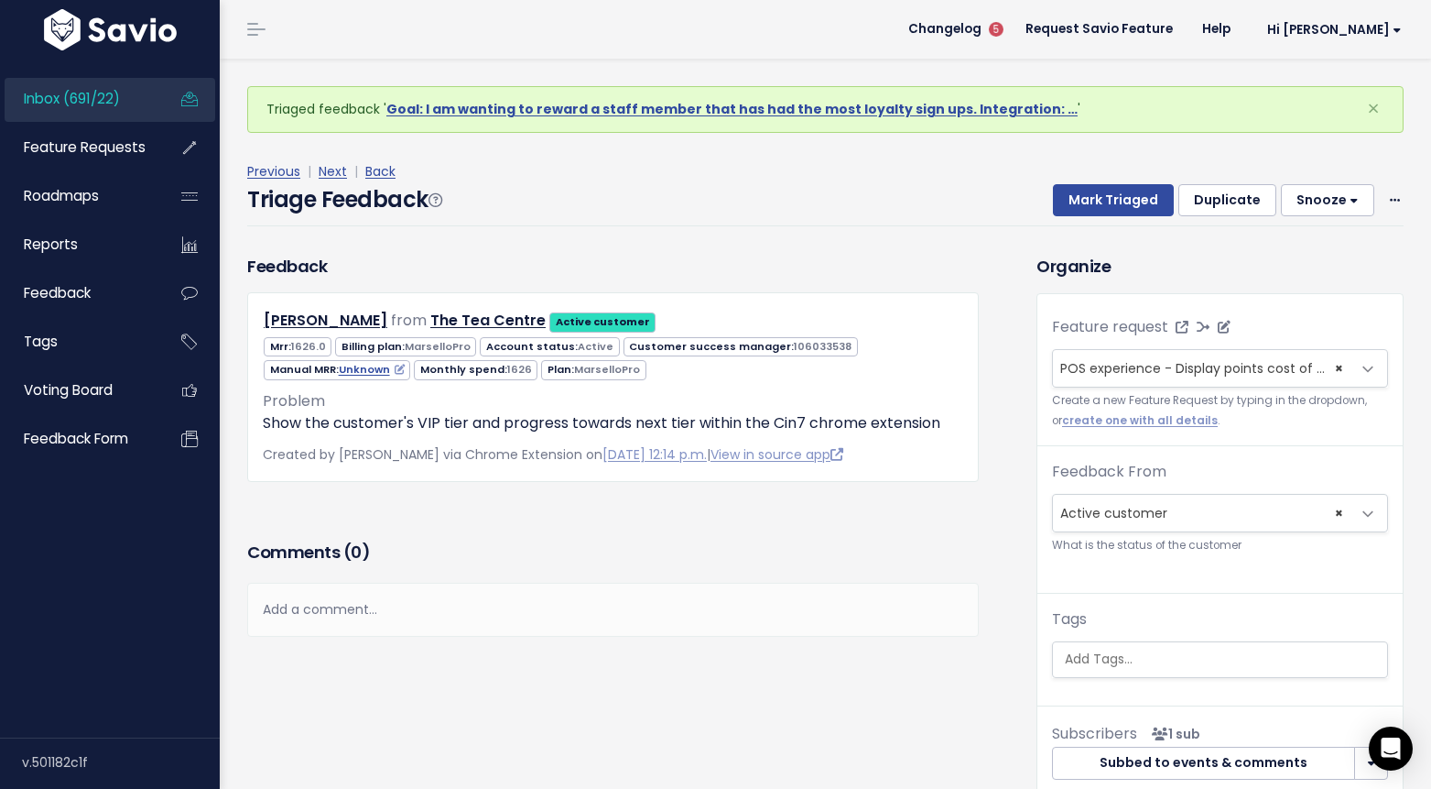
select select
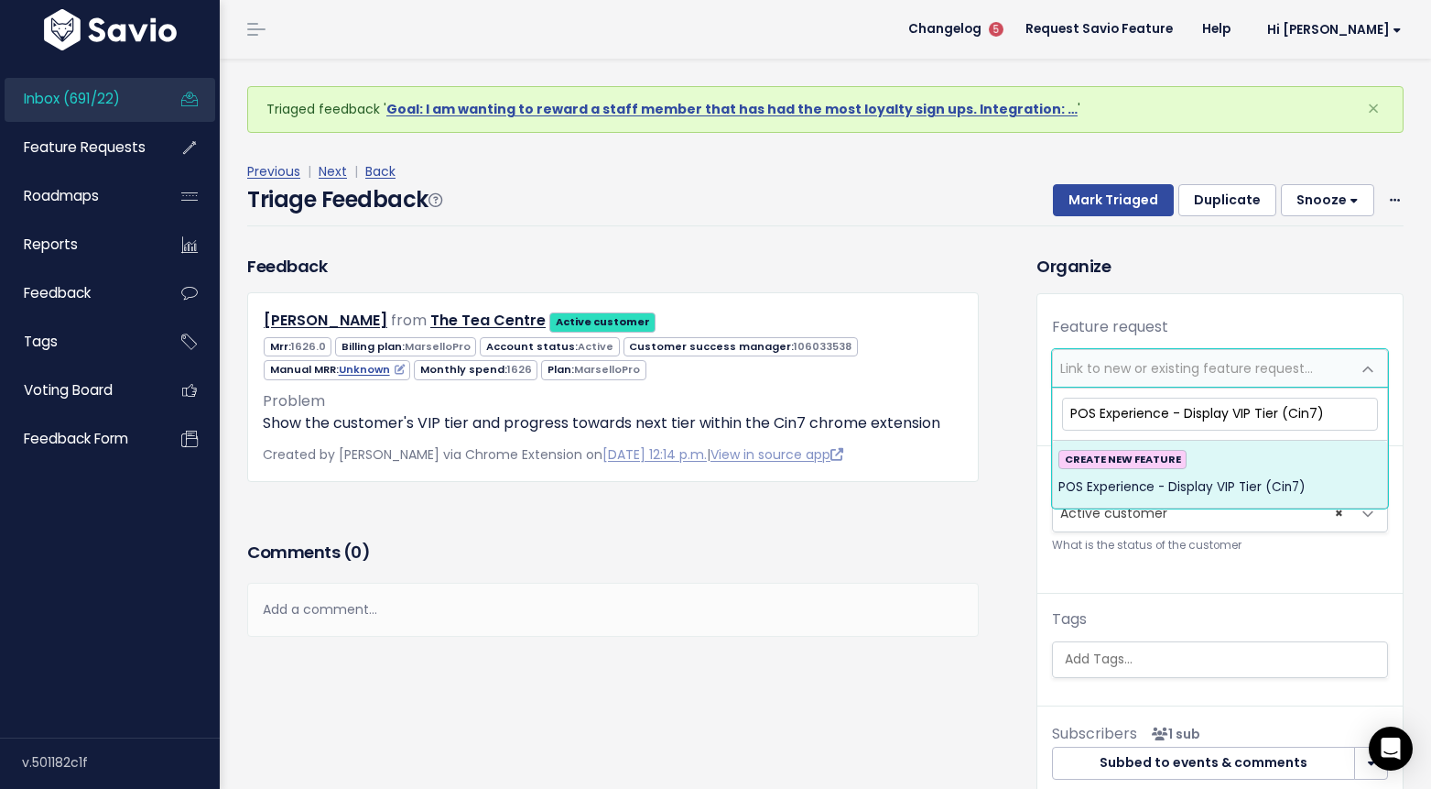
click at [1278, 417] on input "POS Experience - Display VIP Tier (Cin7)" at bounding box center [1220, 413] width 316 height 32
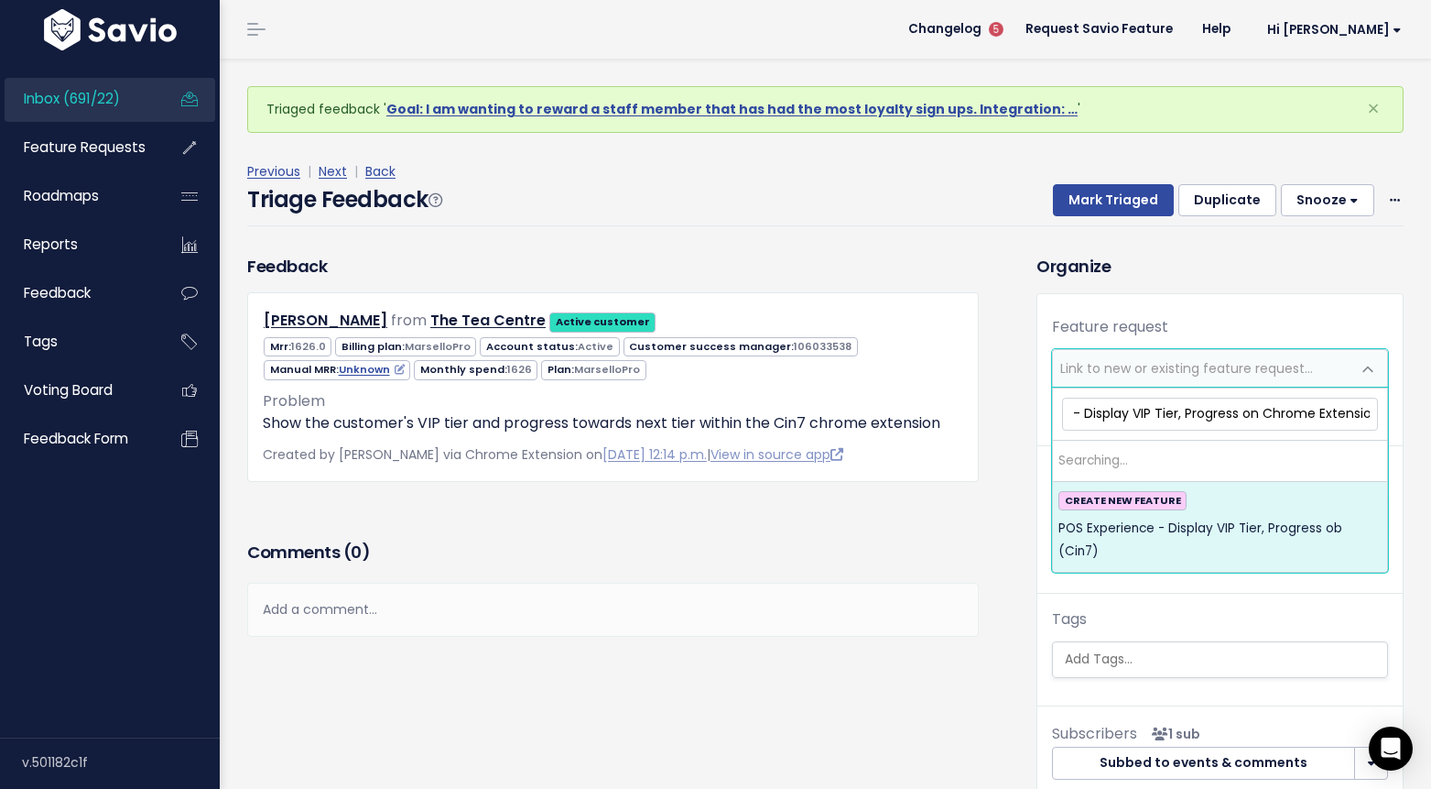
scroll to position [0, 108]
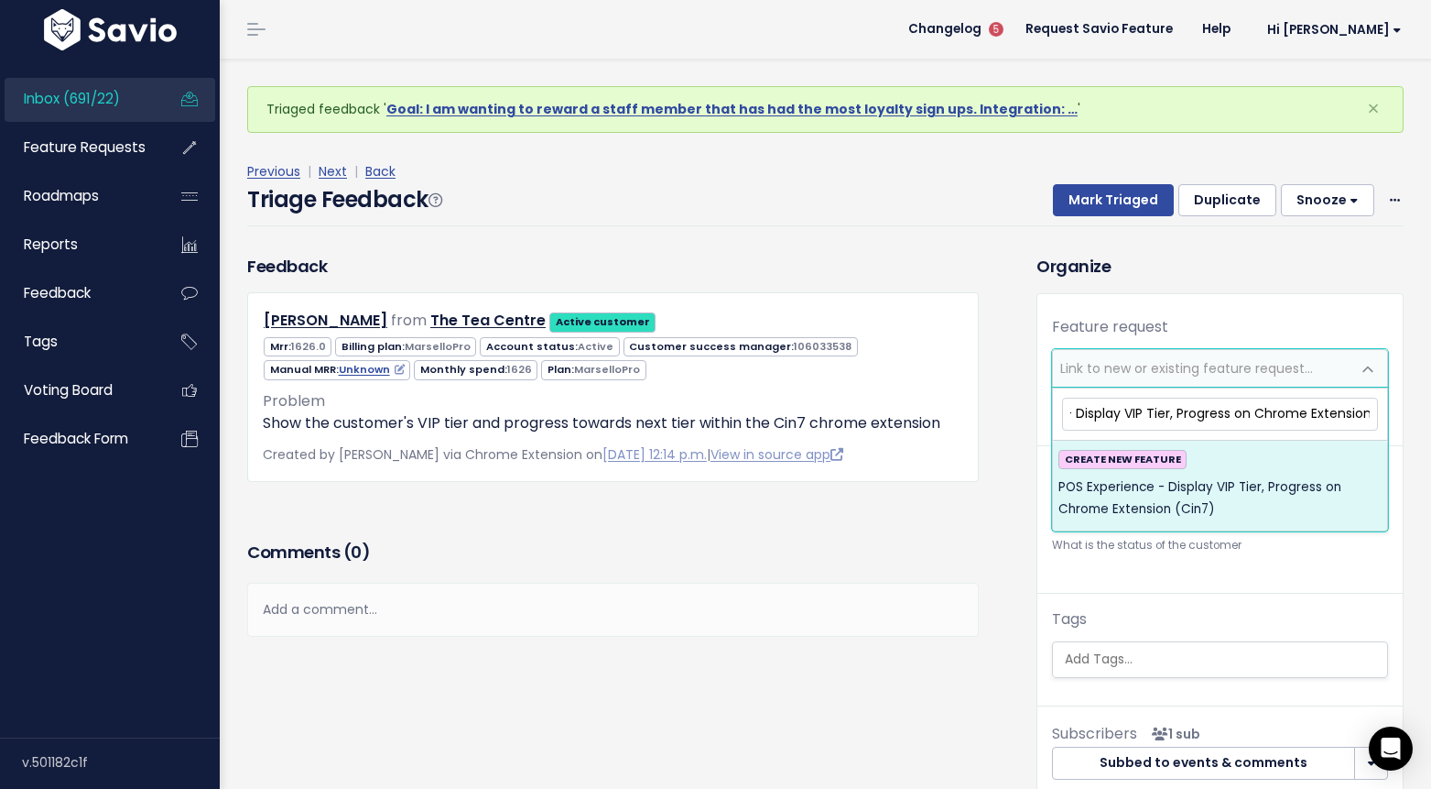
type input "POS Experience - Display VIP Tier, Progress on Chrome Extension (Cin7)"
click at [1195, 506] on span "POS Experience - Display VIP Tier, Progress on Chrome Extension (Cin7)" at bounding box center [1220, 498] width 323 height 45
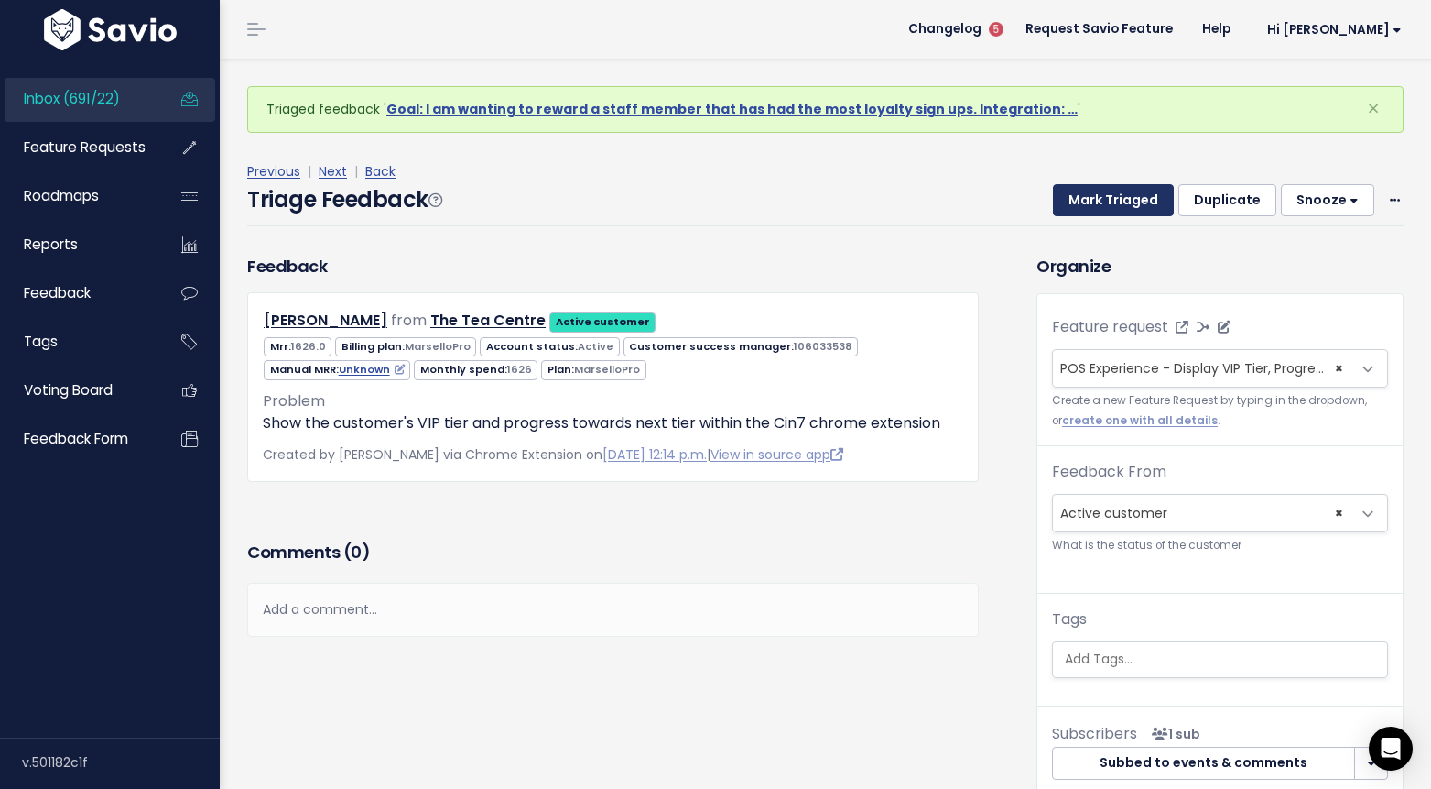
click at [1121, 200] on button "Mark Triaged" at bounding box center [1113, 200] width 121 height 33
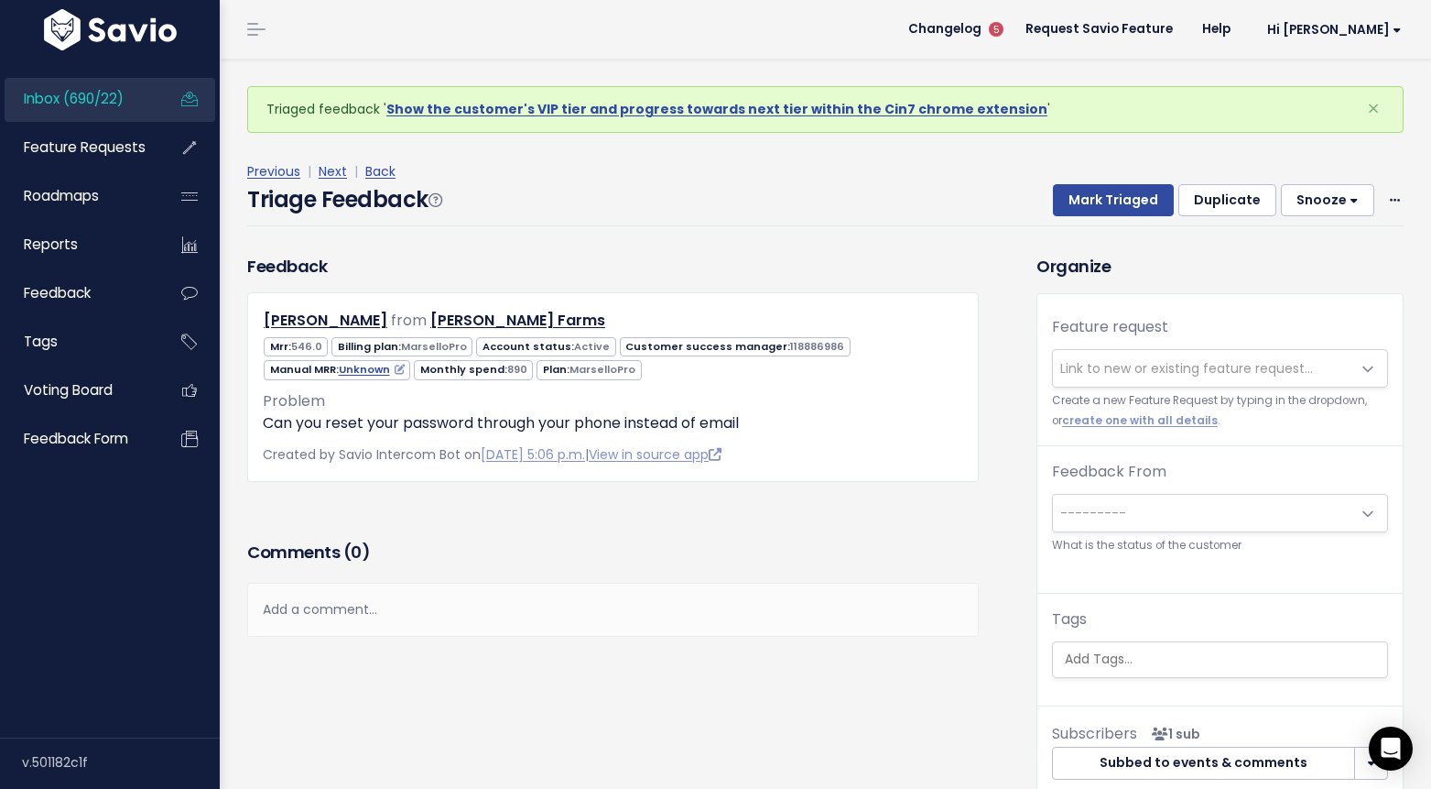
click at [1098, 370] on span "Link to new or existing feature request..." at bounding box center [1187, 368] width 253 height 18
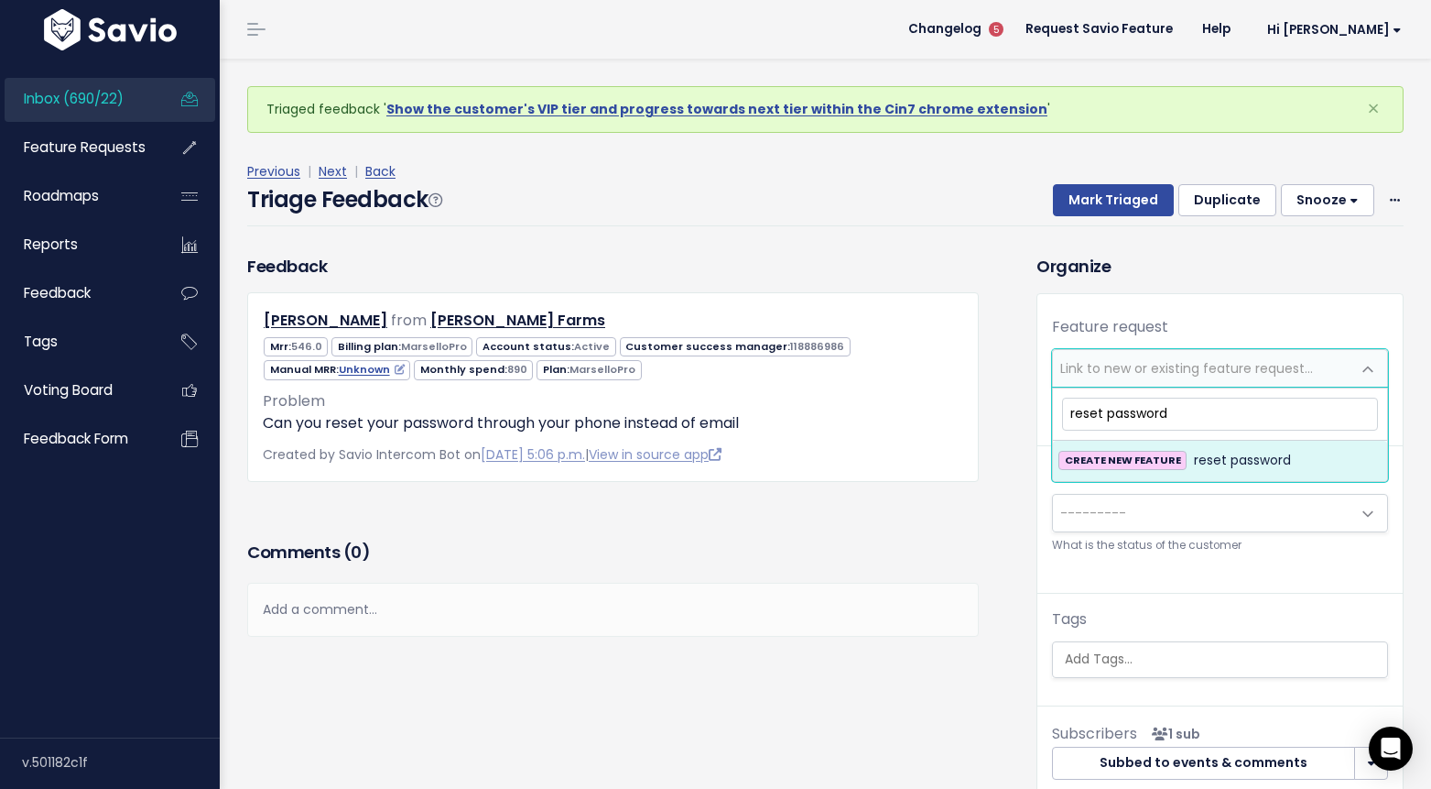
drag, startPoint x: 1107, startPoint y: 414, endPoint x: 1032, endPoint y: 413, distance: 75.1
click at [1032, 413] on body "Inbox (690/22) Feature Requests Roadmaps" at bounding box center [715, 448] width 1431 height 896
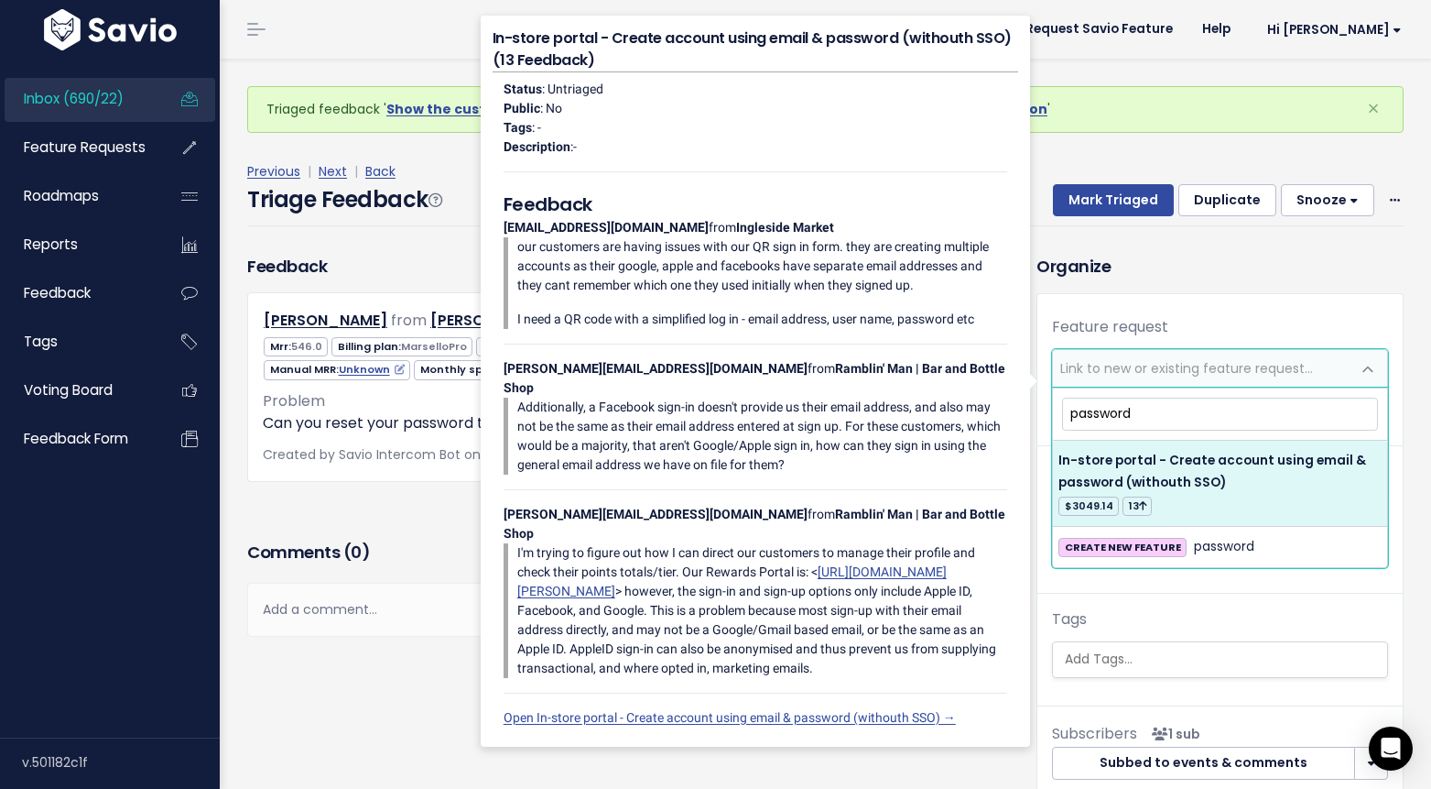
drag, startPoint x: 1137, startPoint y: 414, endPoint x: 1075, endPoint y: 414, distance: 61.4
click at [1075, 414] on input "password" at bounding box center [1220, 413] width 316 height 32
type input "p"
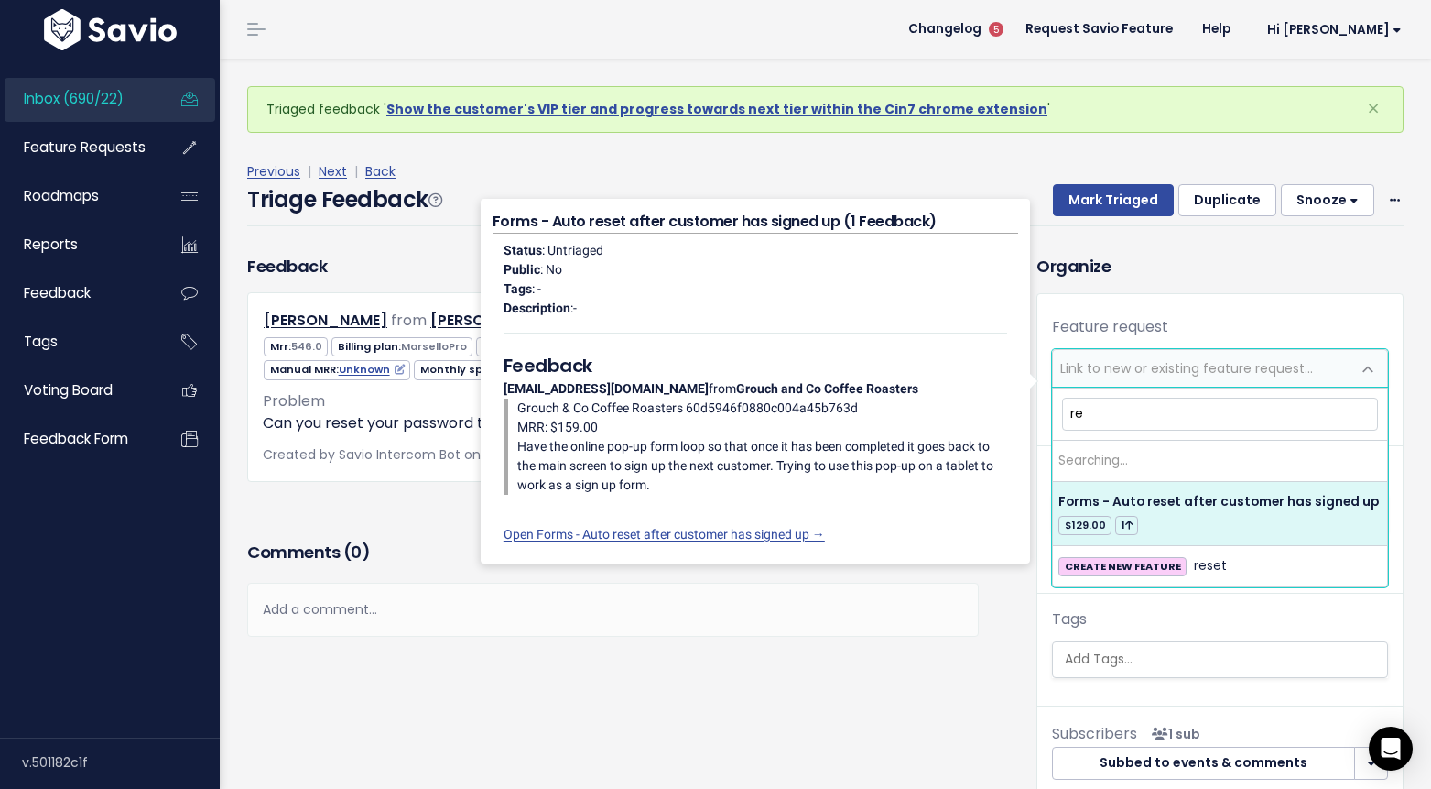
type input "r"
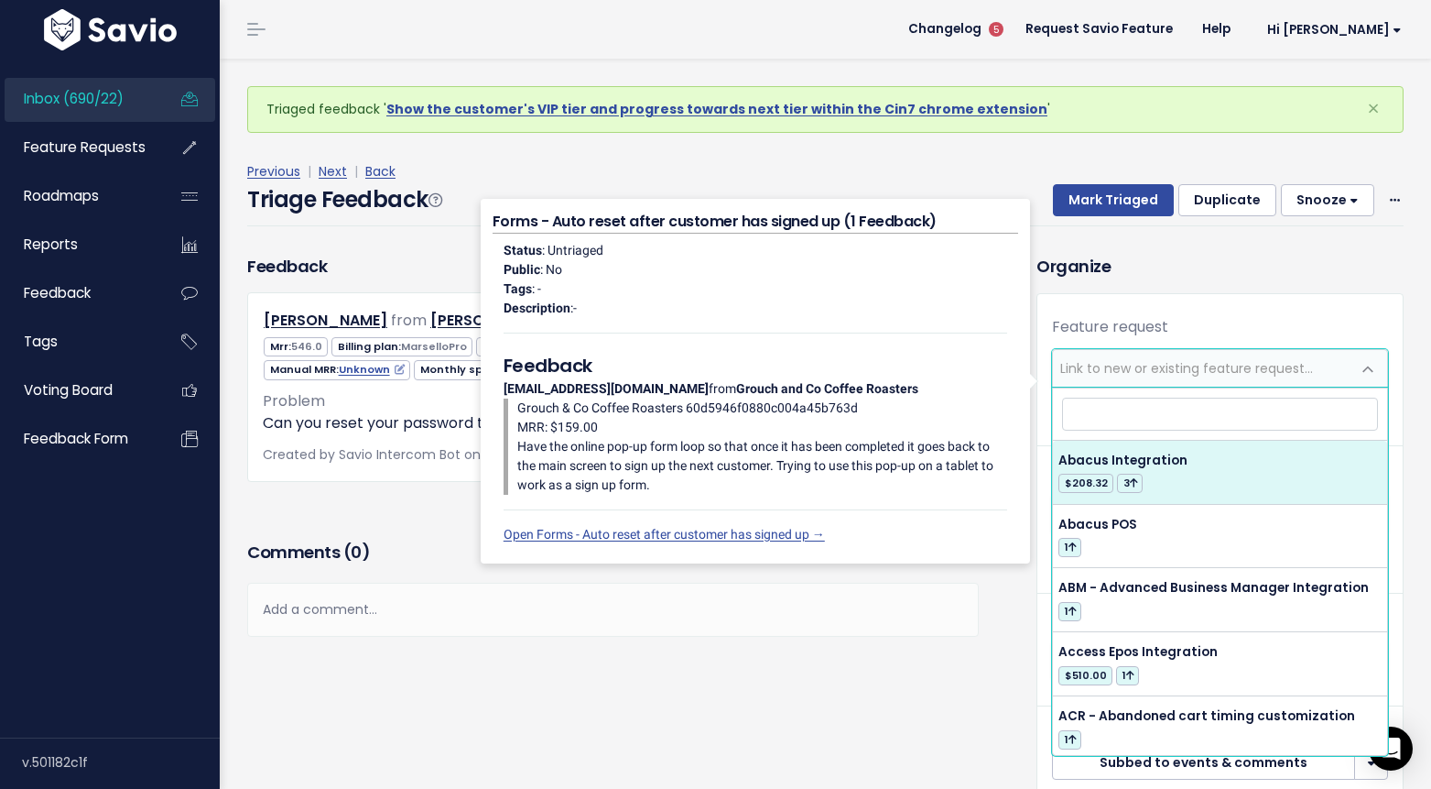
click at [1148, 269] on h3 "Organize" at bounding box center [1220, 266] width 367 height 25
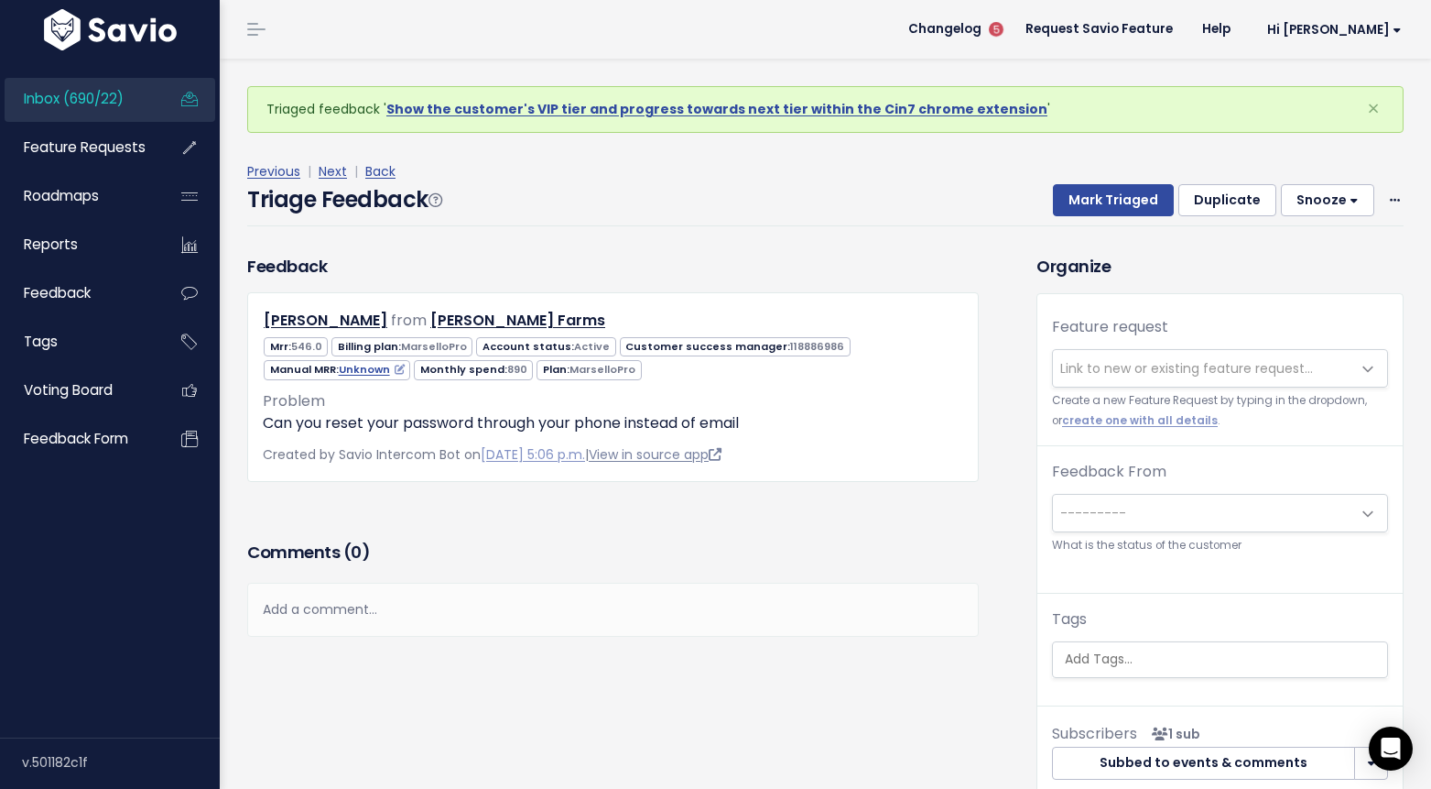
click at [701, 458] on link "View in source app" at bounding box center [655, 454] width 133 height 18
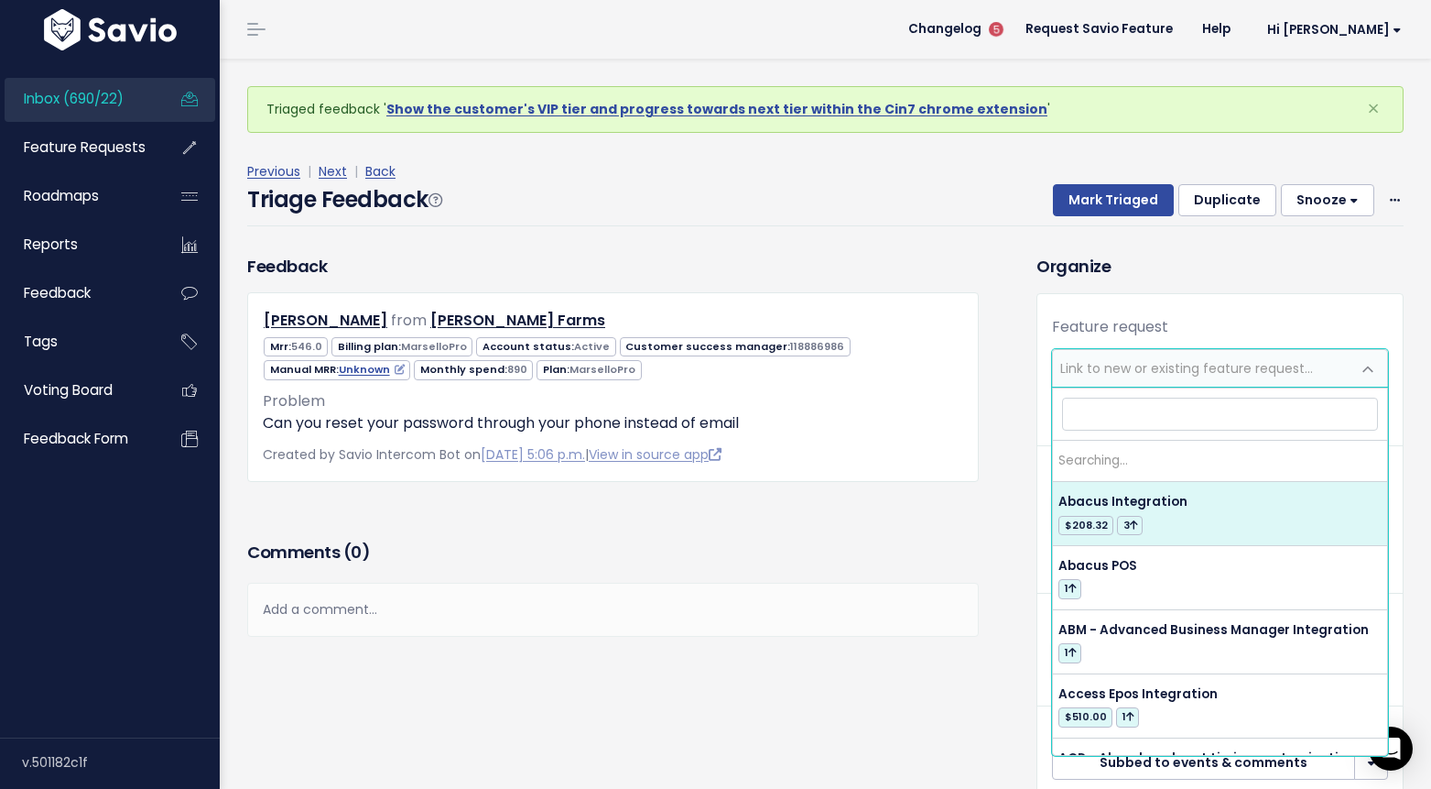
click at [1136, 365] on span "Link to new or existing feature request..." at bounding box center [1187, 368] width 253 height 18
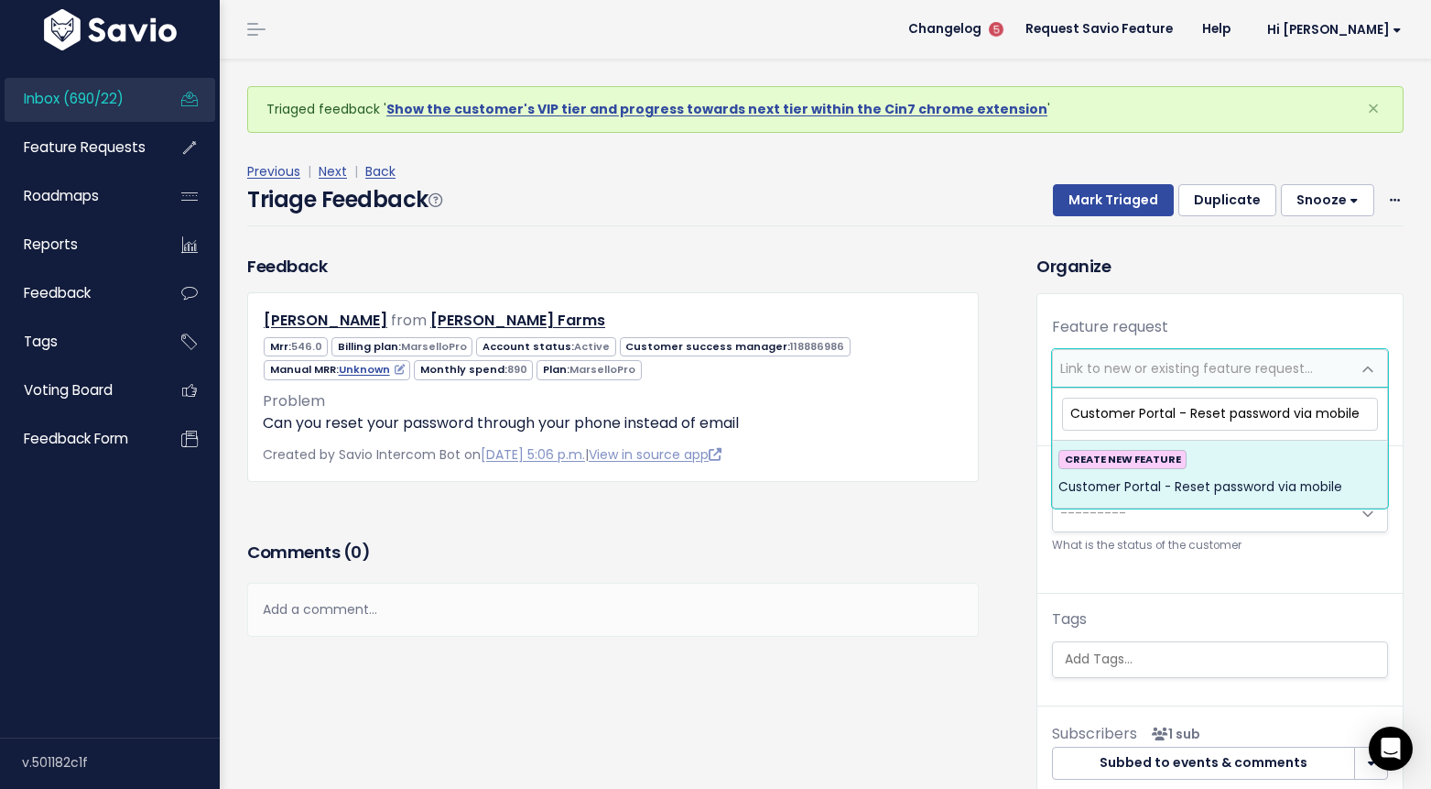
type input "Customer Portal - Reset password via mobile"
click at [1230, 482] on span "Customer Portal - Reset password via mobile" at bounding box center [1201, 487] width 284 height 22
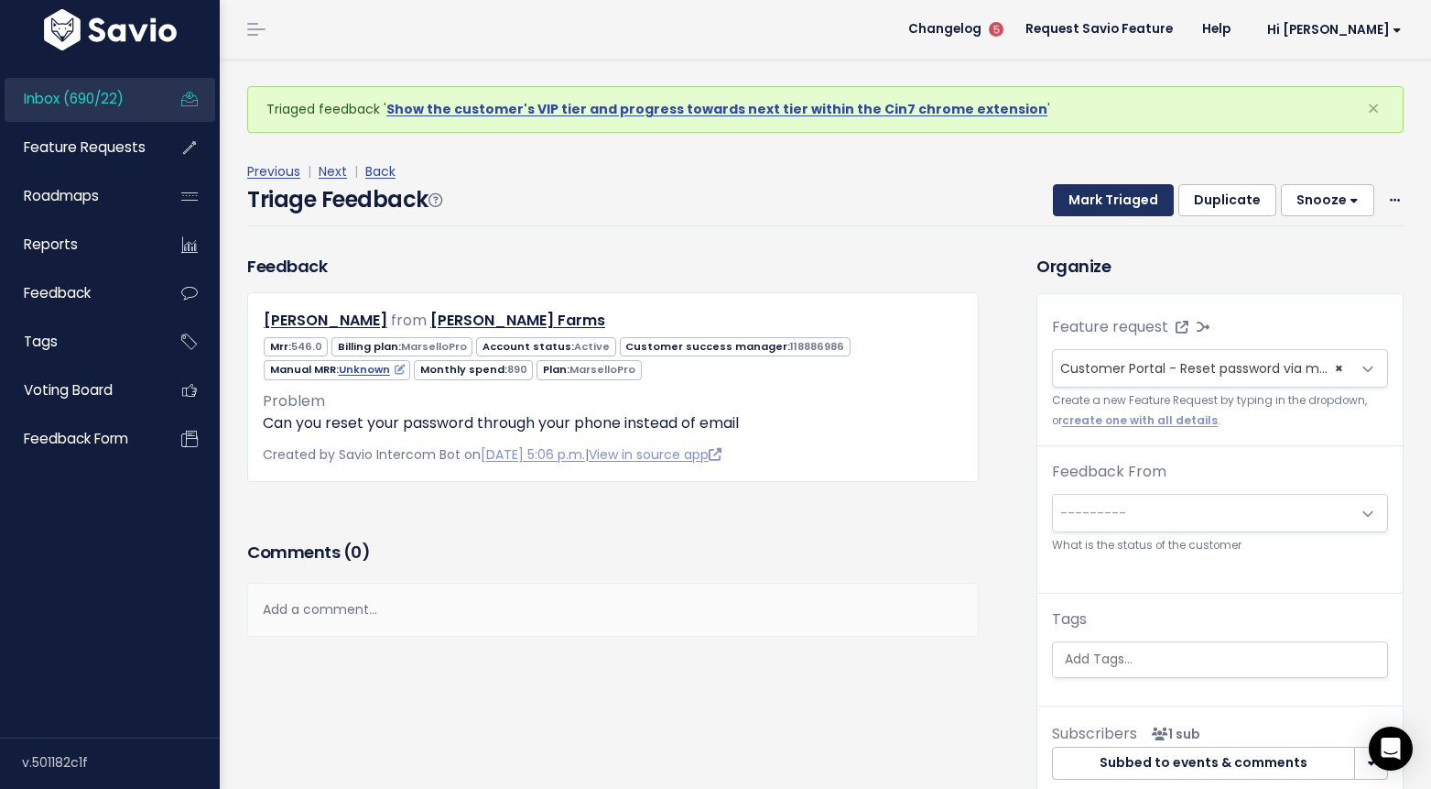
click at [1143, 200] on button "Mark Triaged" at bounding box center [1113, 200] width 121 height 33
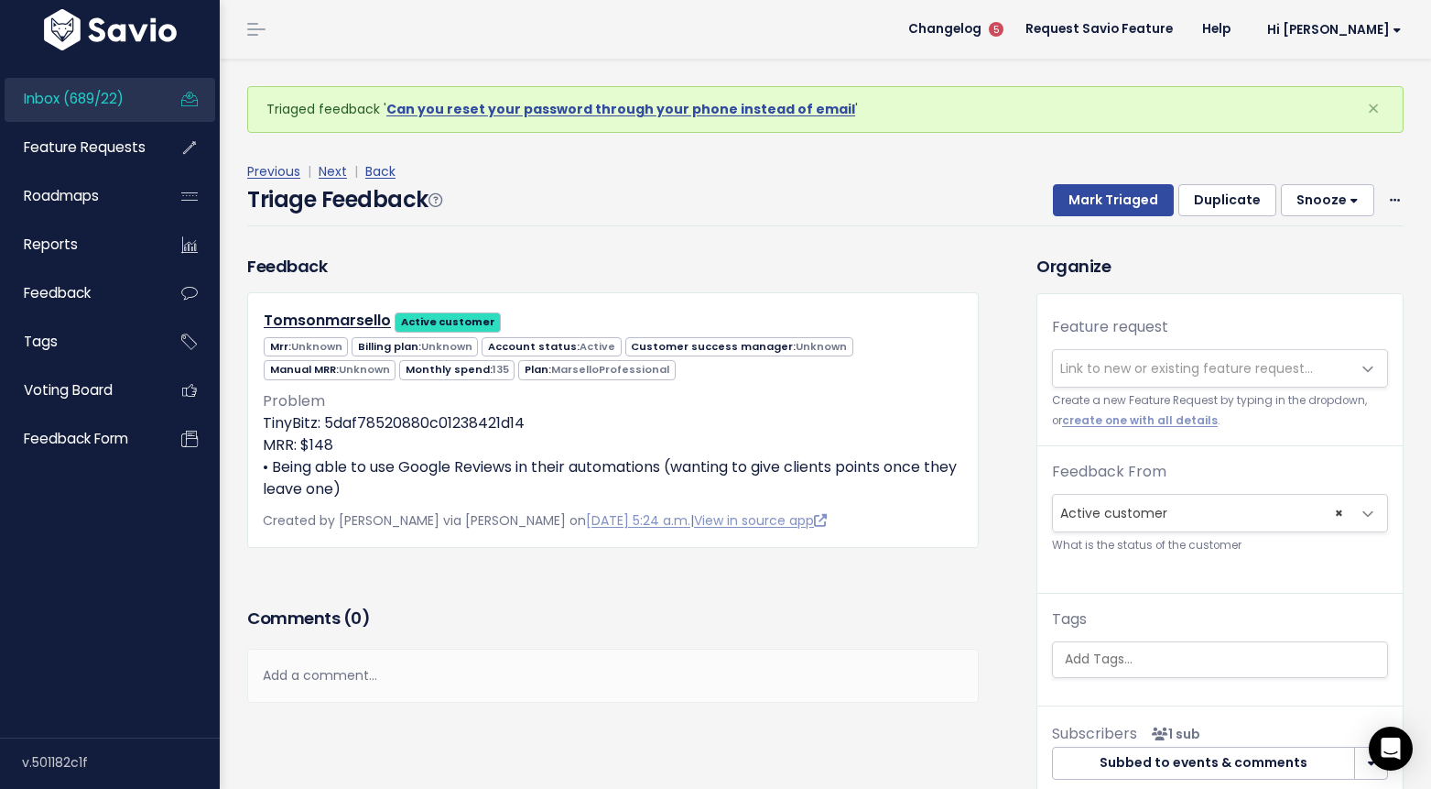
click at [333, 675] on div "Add a comment..." at bounding box center [613, 675] width 732 height 54
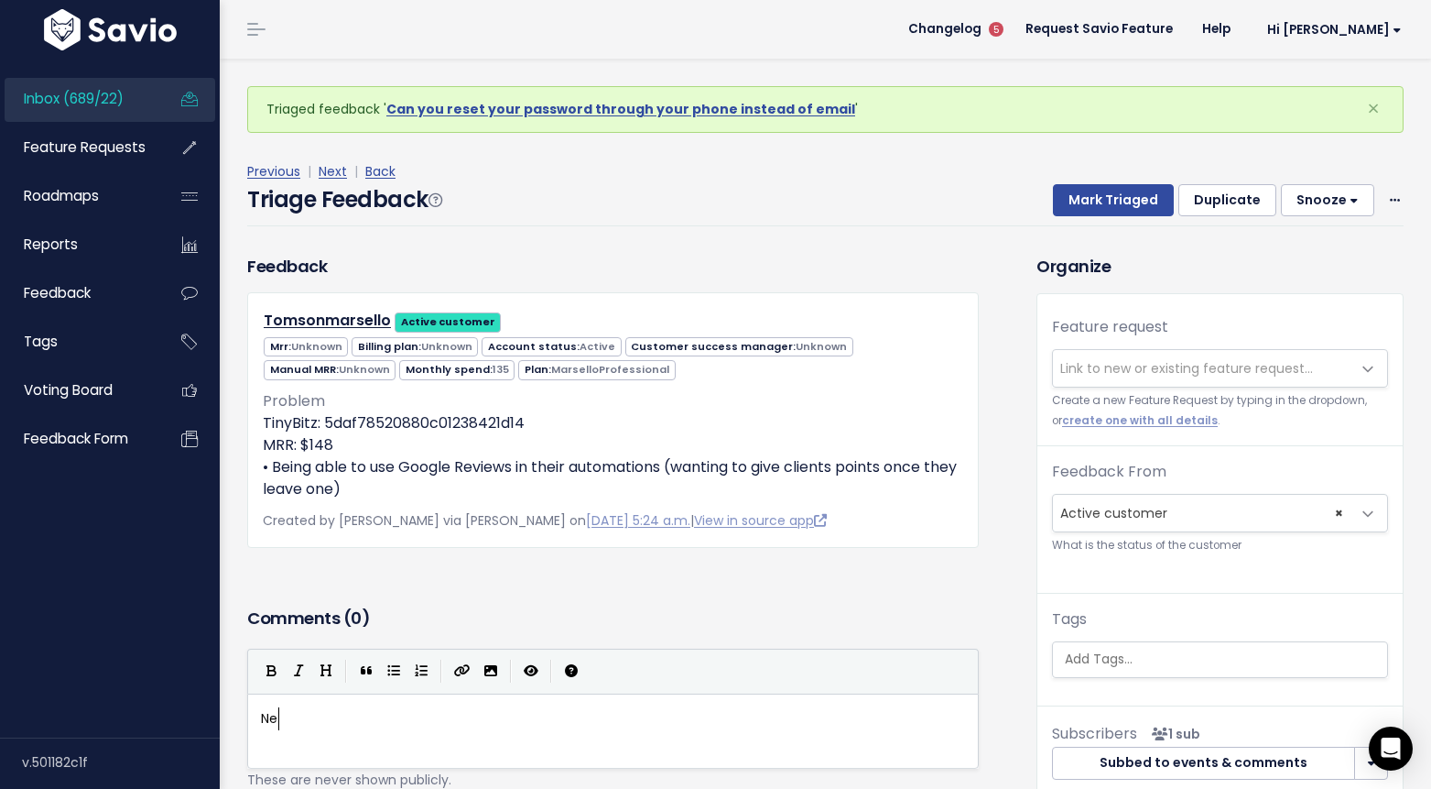
type textarea "Nee"
type textarea "Upd"
type textarea "M"
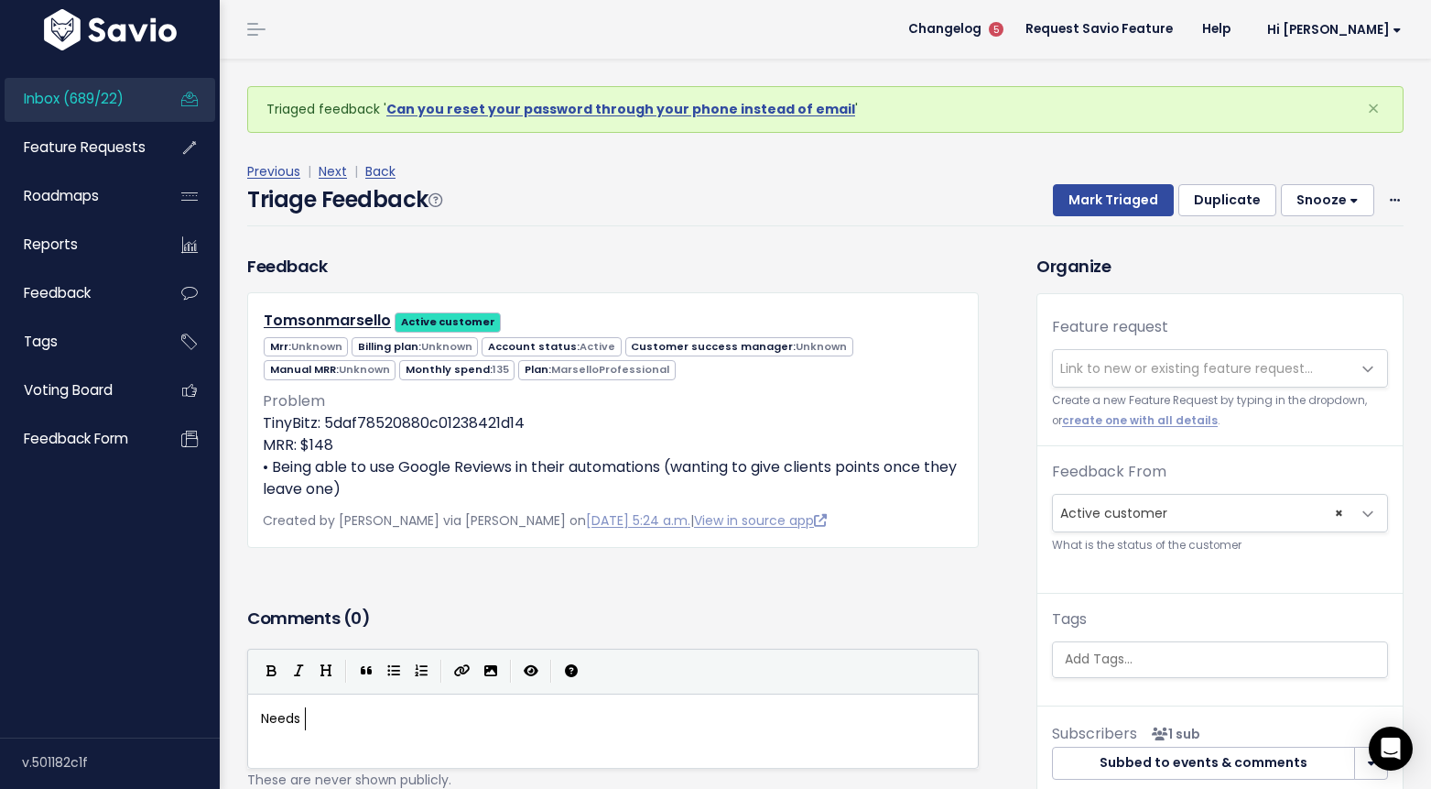
scroll to position [6, 42]
type textarea "Needs company"
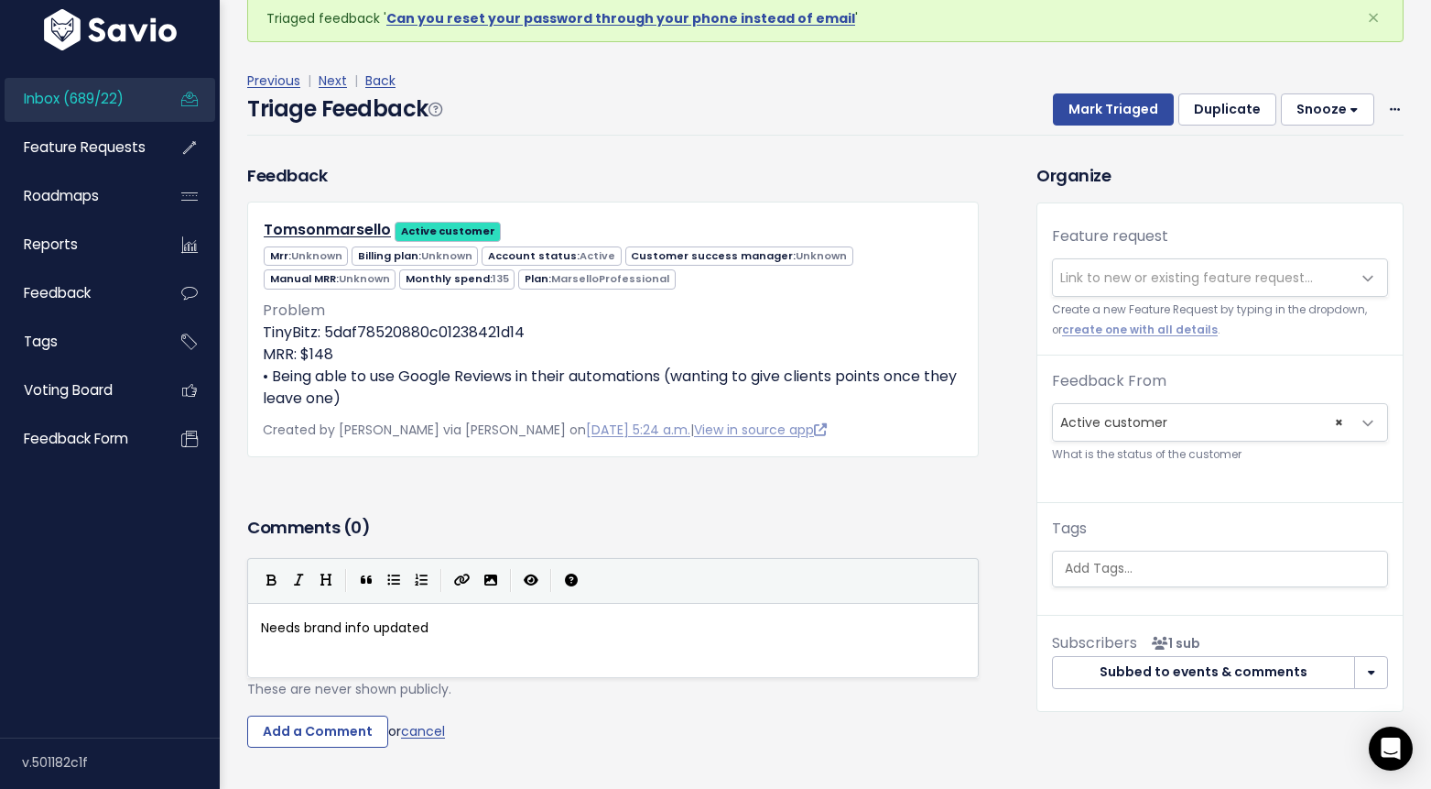
scroll to position [94, 0]
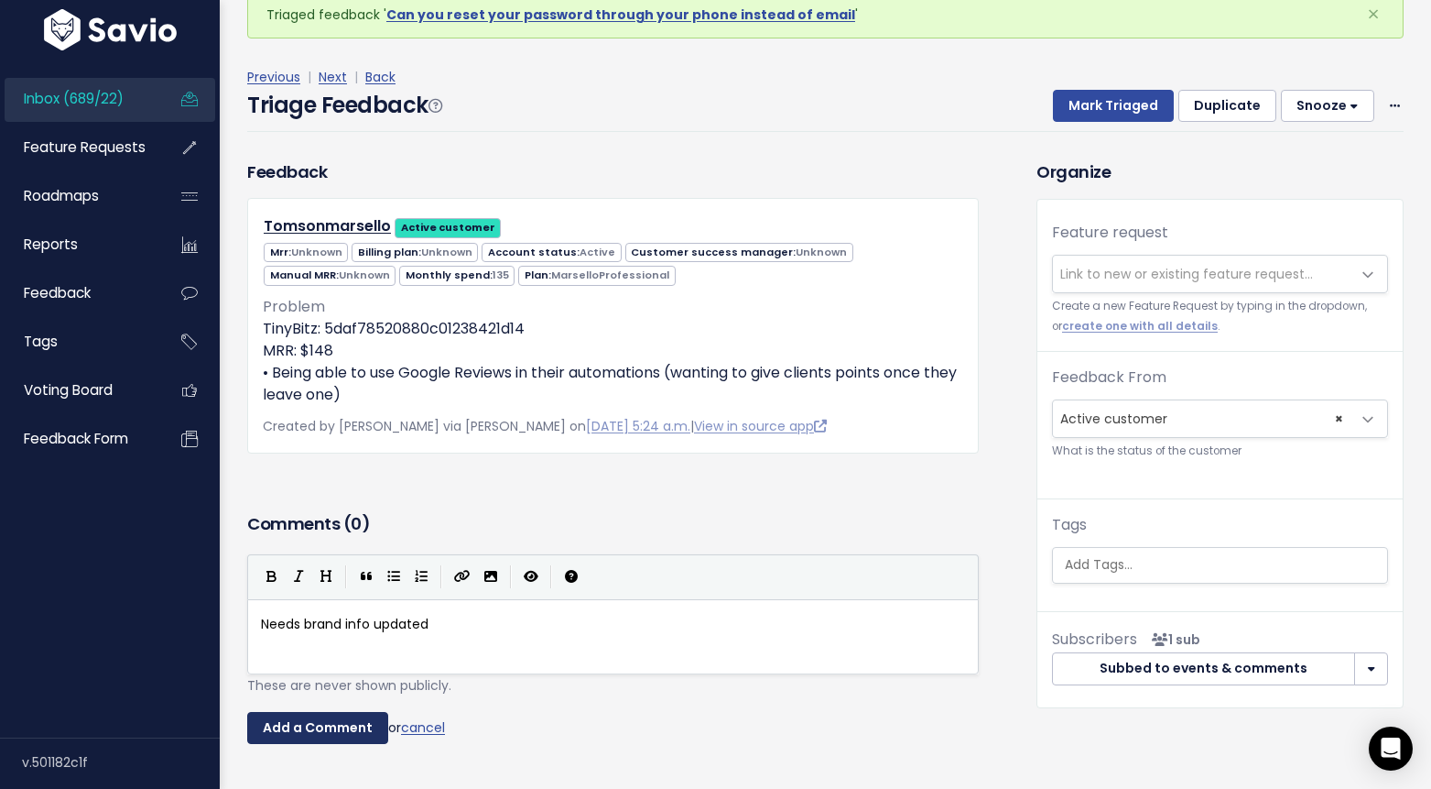
type textarea "brand info updated"
click at [343, 726] on input "Add a Comment" at bounding box center [317, 728] width 141 height 33
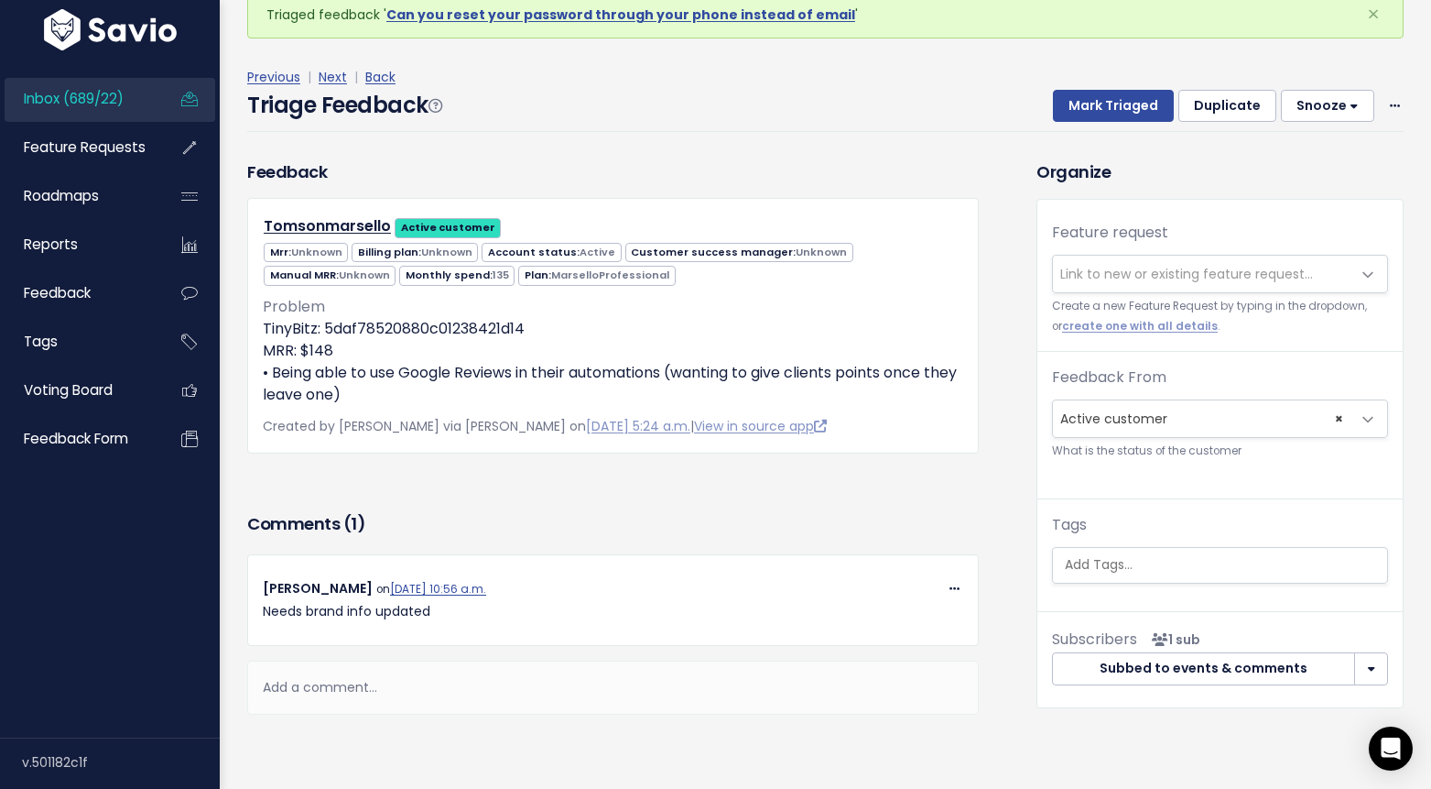
click at [1333, 101] on button "Snooze" at bounding box center [1327, 106] width 93 height 33
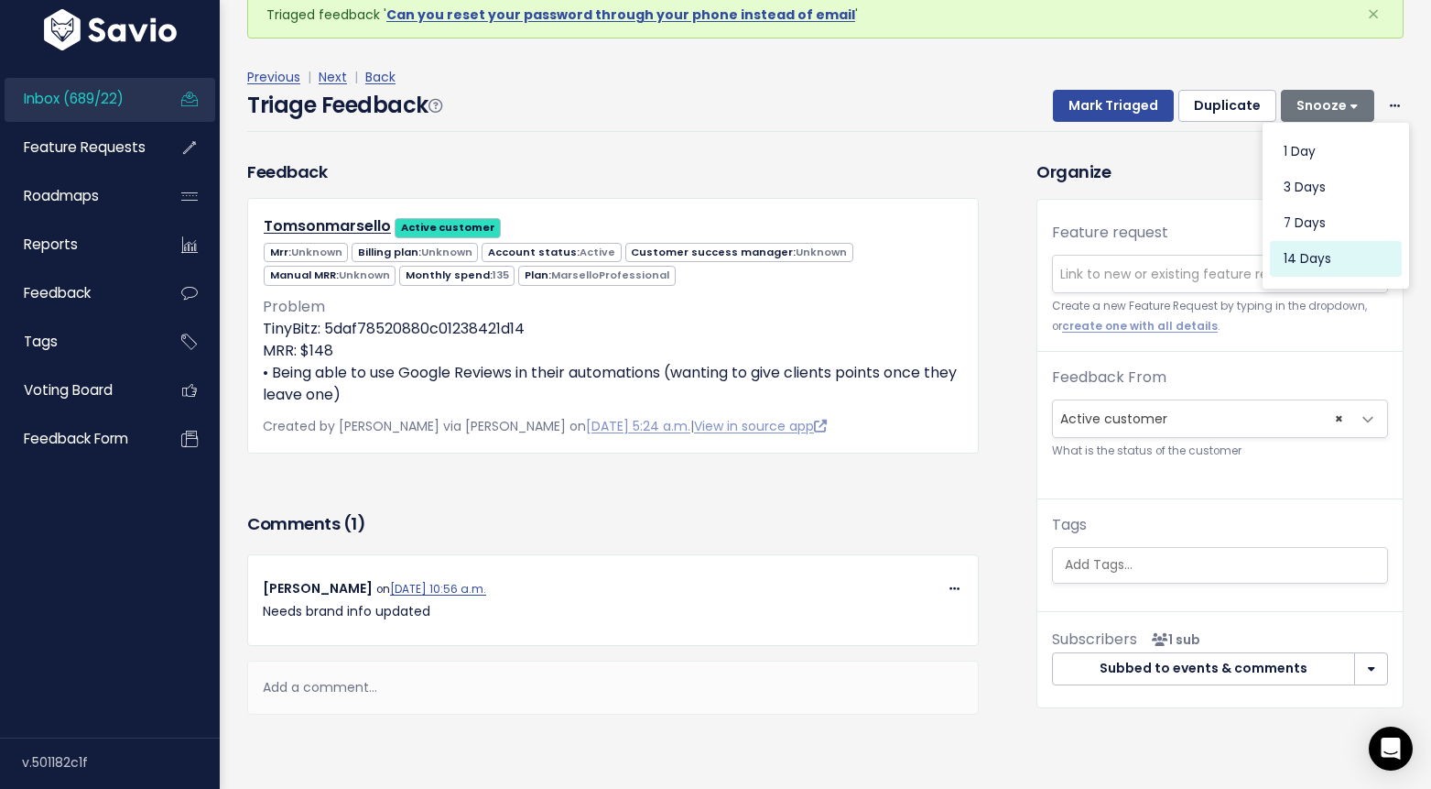
click at [1319, 267] on button "14 days" at bounding box center [1336, 259] width 132 height 36
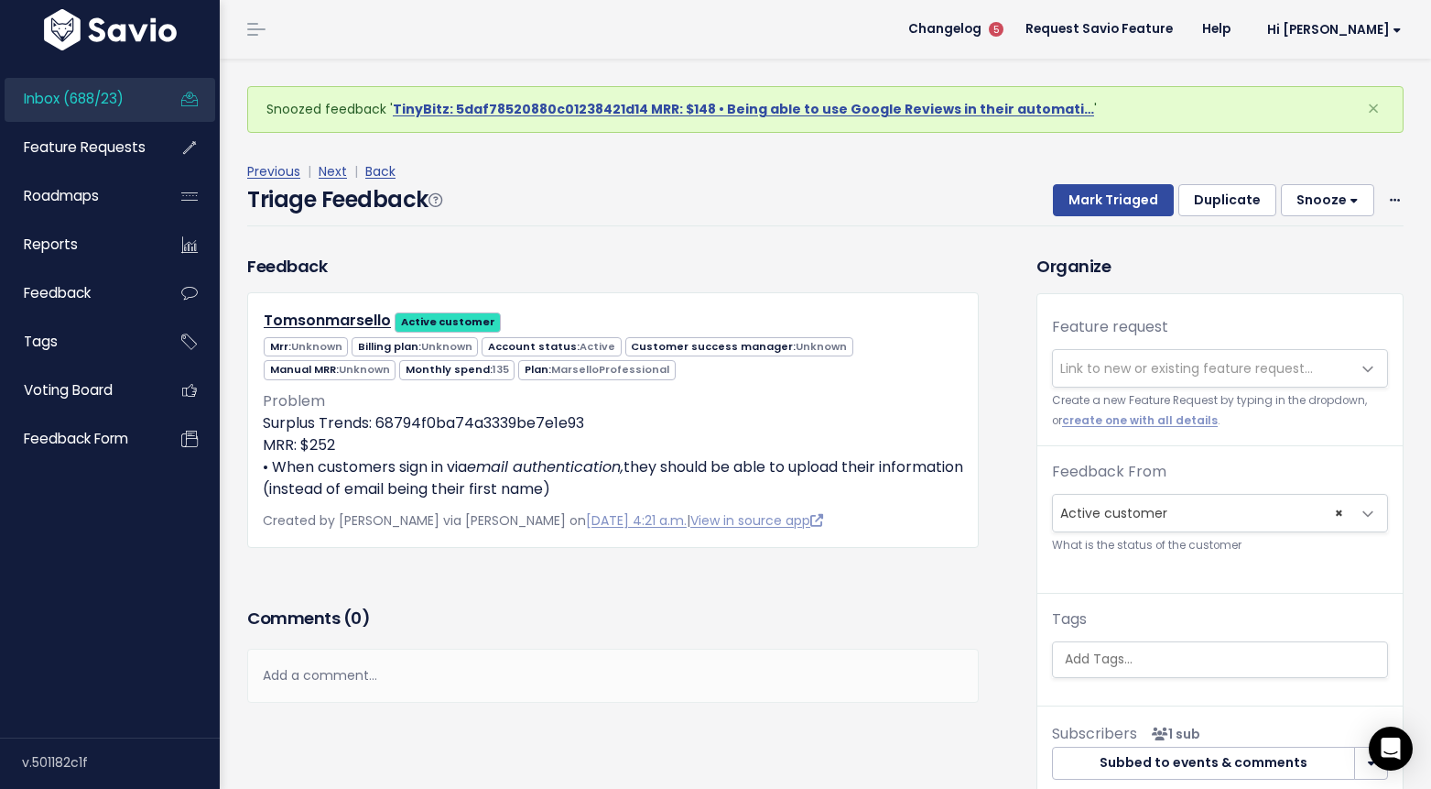
click at [381, 661] on div "Add a comment..." at bounding box center [613, 675] width 732 height 54
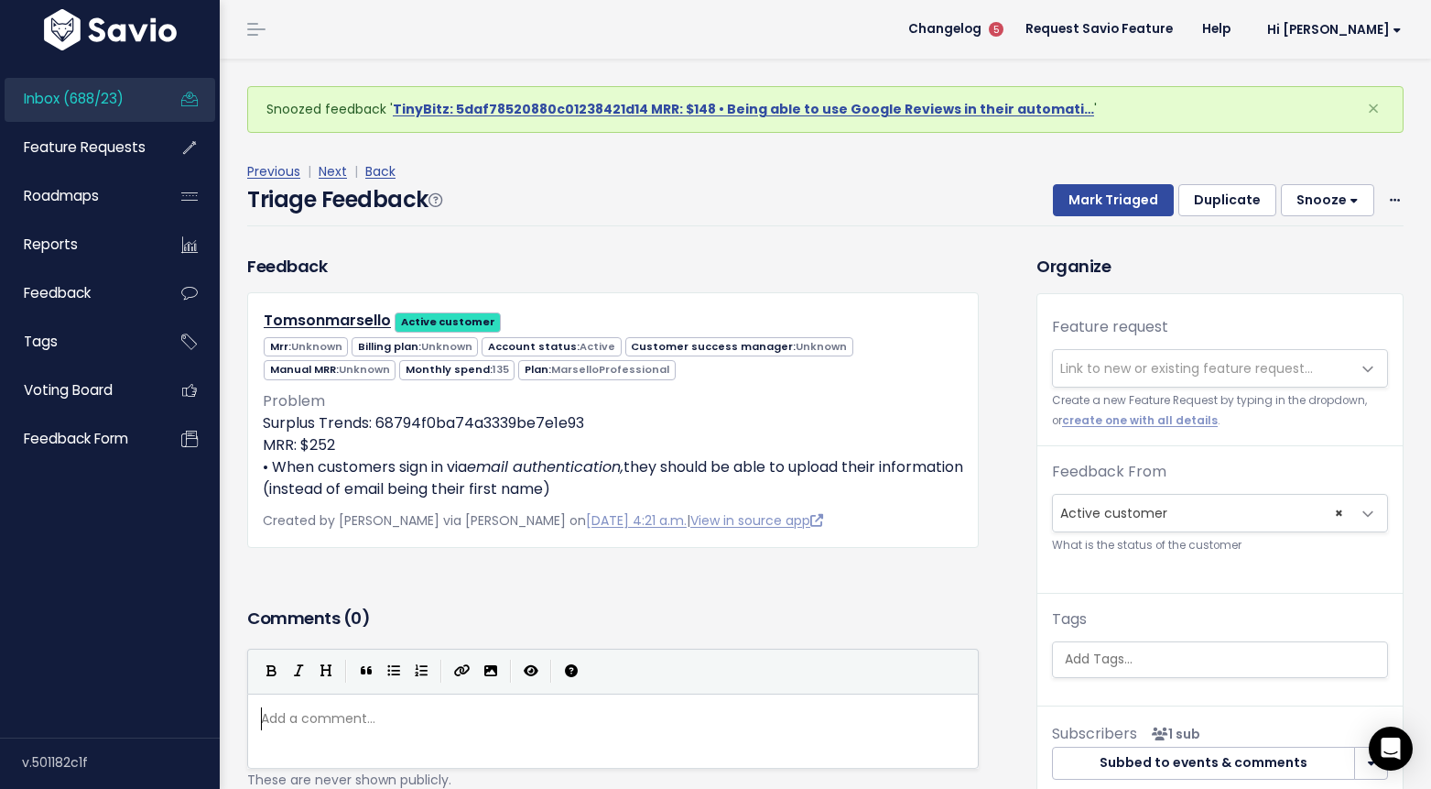
scroll to position [6, 0]
type textarea "Needs c"
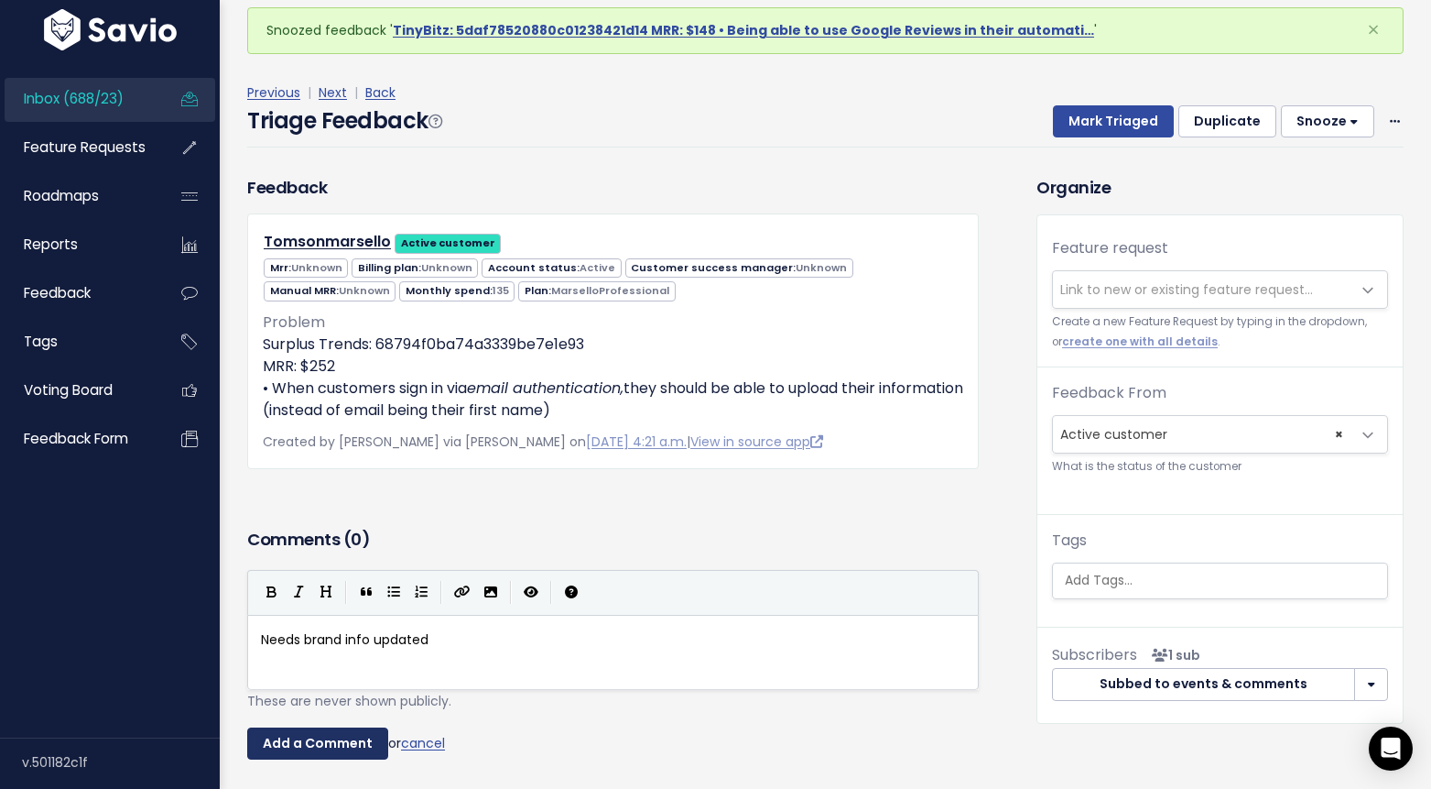
type textarea "brand info updated"
click at [343, 749] on input "Add a Comment" at bounding box center [317, 743] width 141 height 33
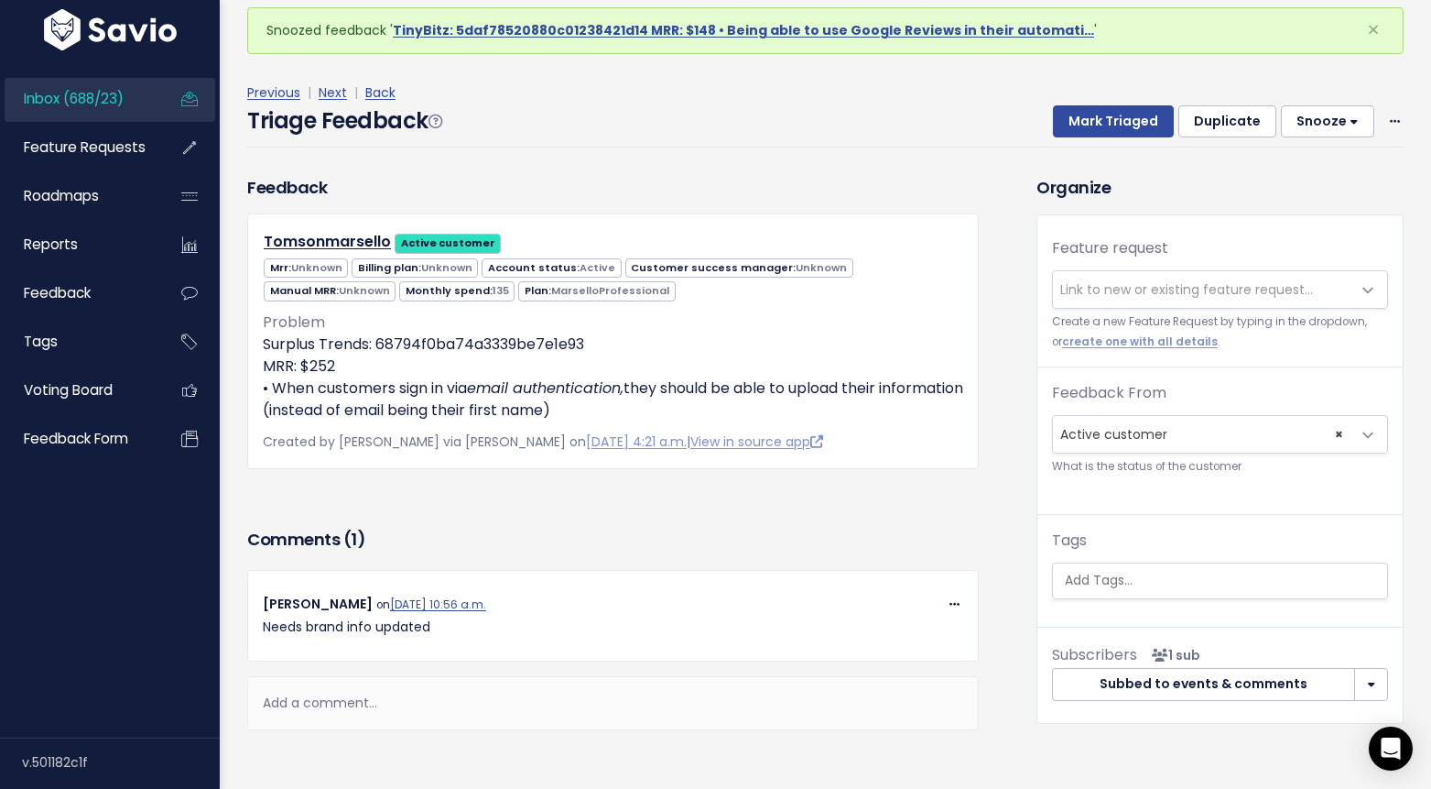
click at [1342, 125] on button "Snooze" at bounding box center [1327, 121] width 93 height 33
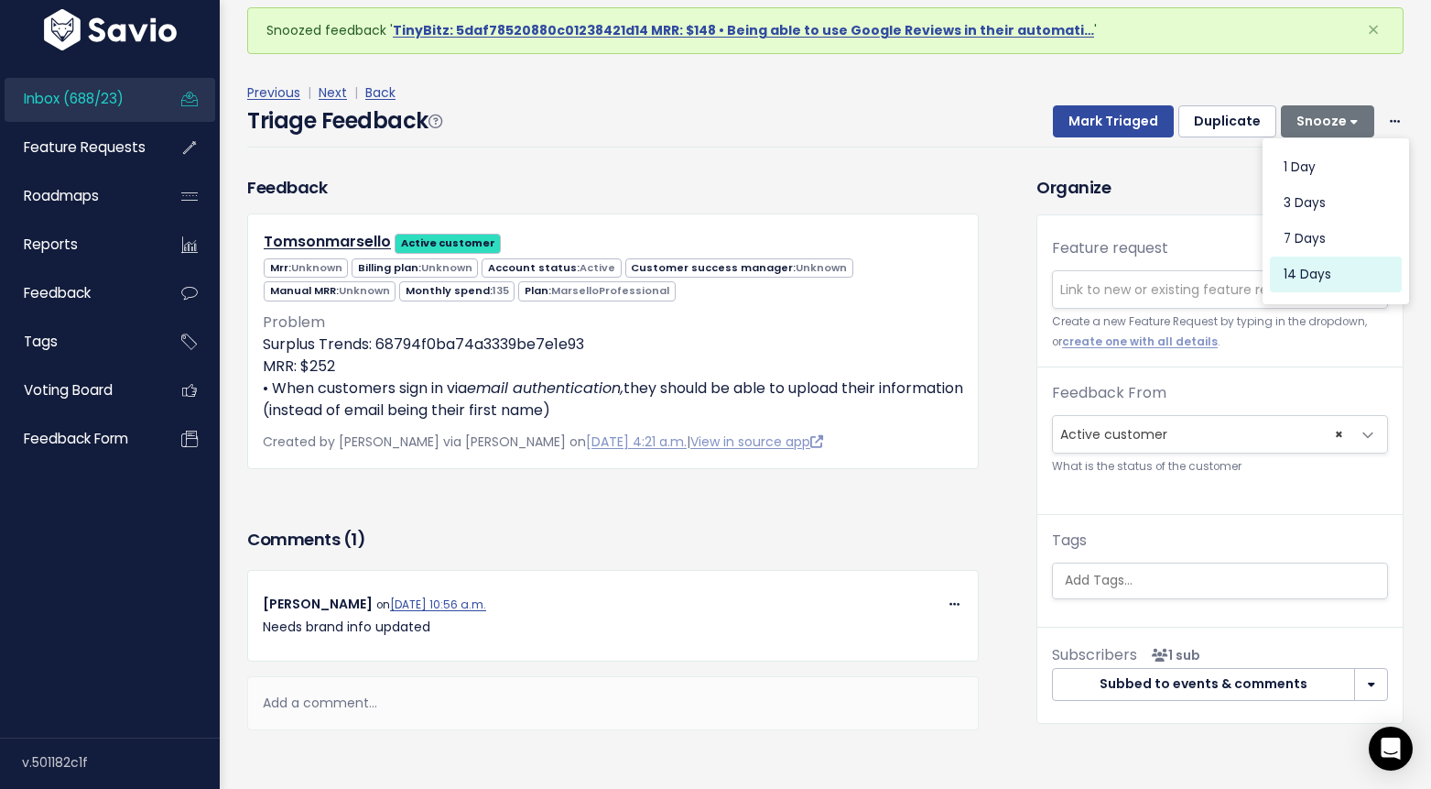
click at [1318, 274] on button "14 days" at bounding box center [1336, 274] width 132 height 36
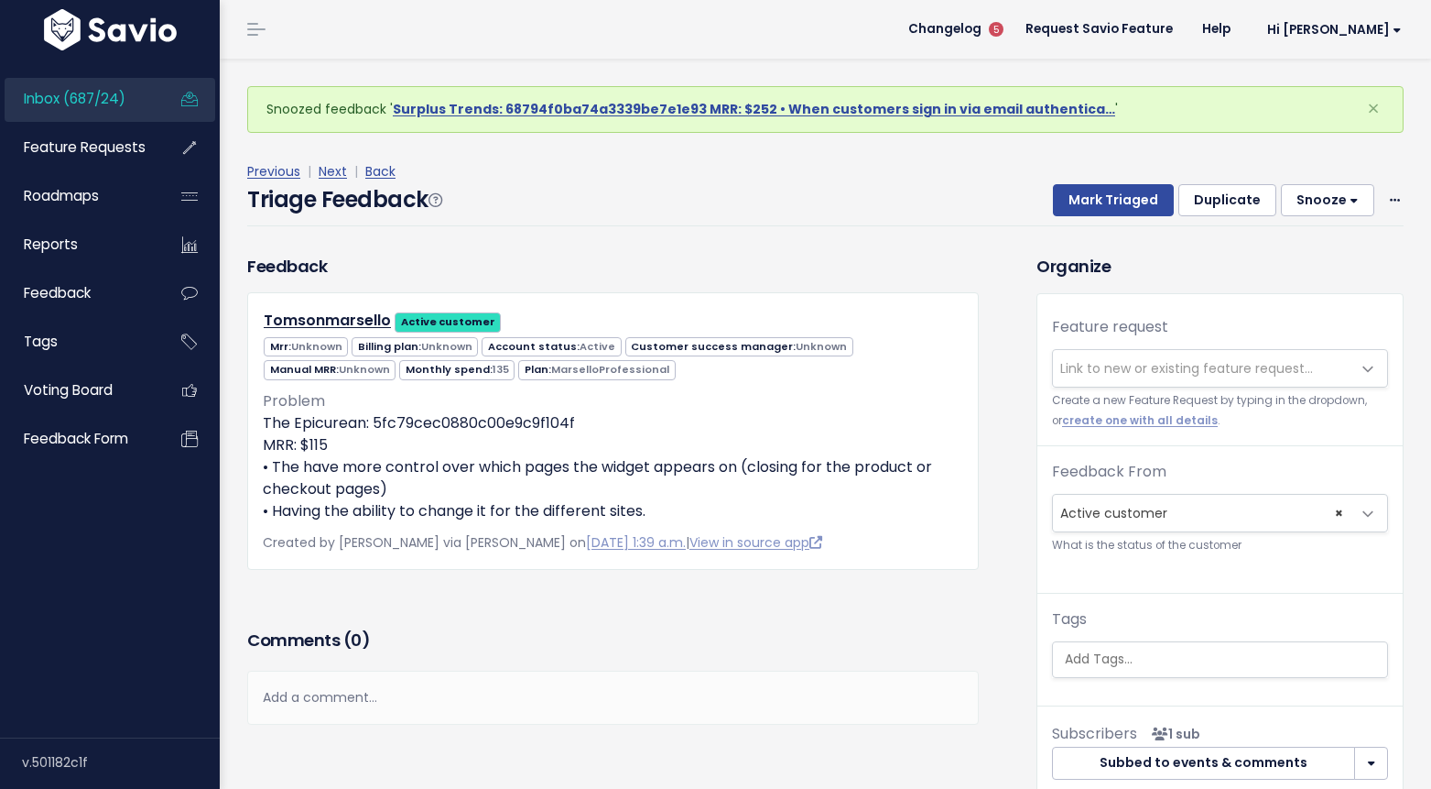
click at [342, 702] on div "Add a comment..." at bounding box center [613, 697] width 732 height 54
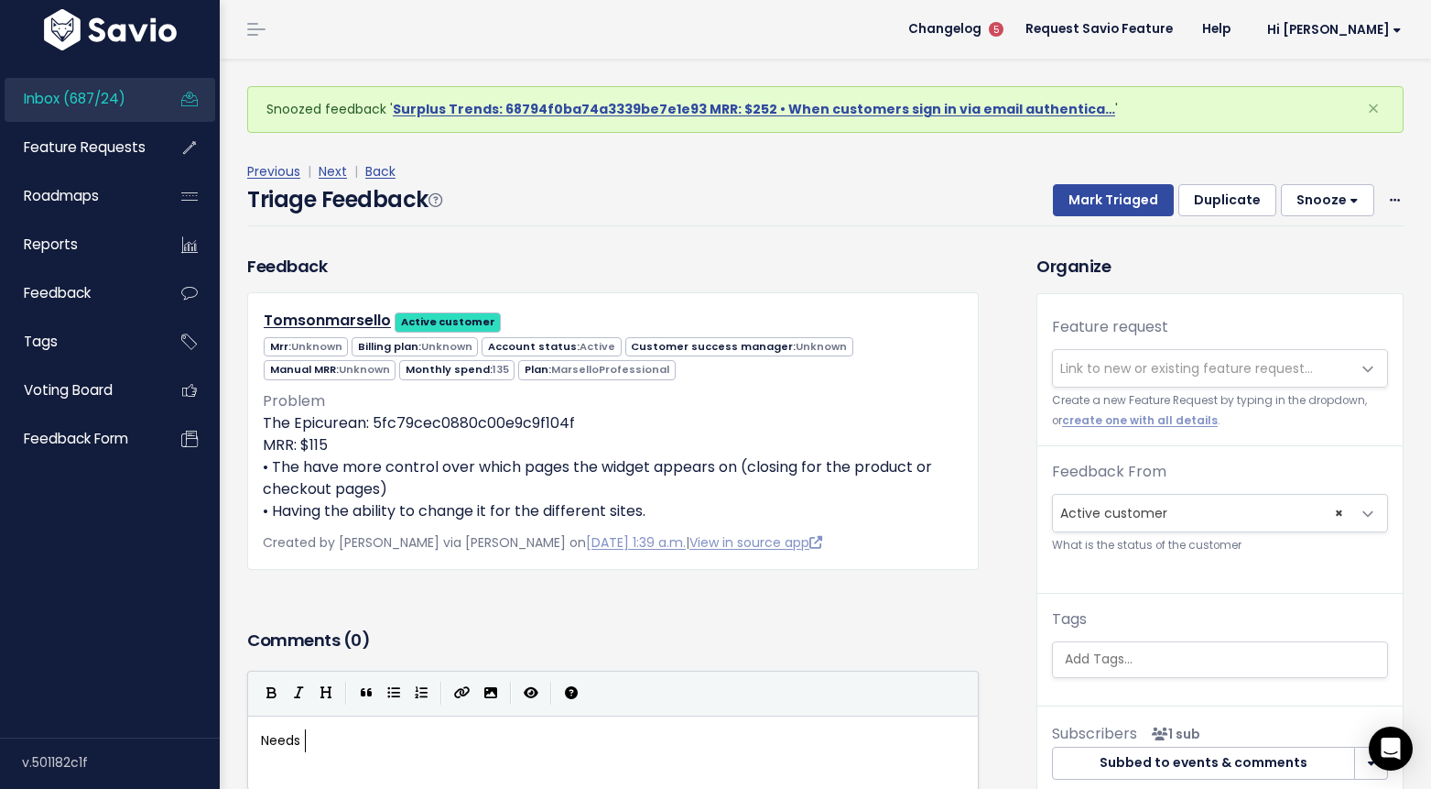
type textarea "Needs f"
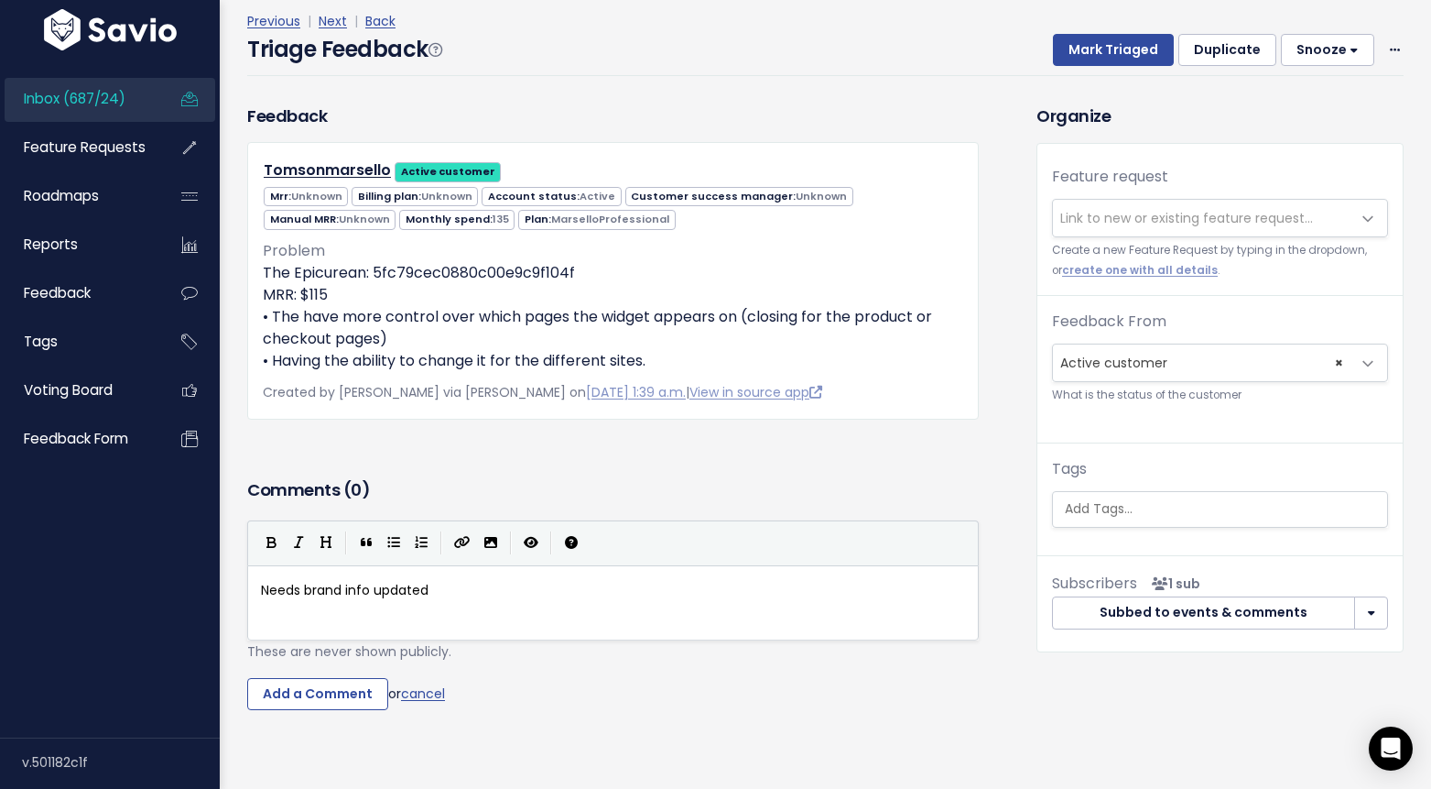
scroll to position [156, 0]
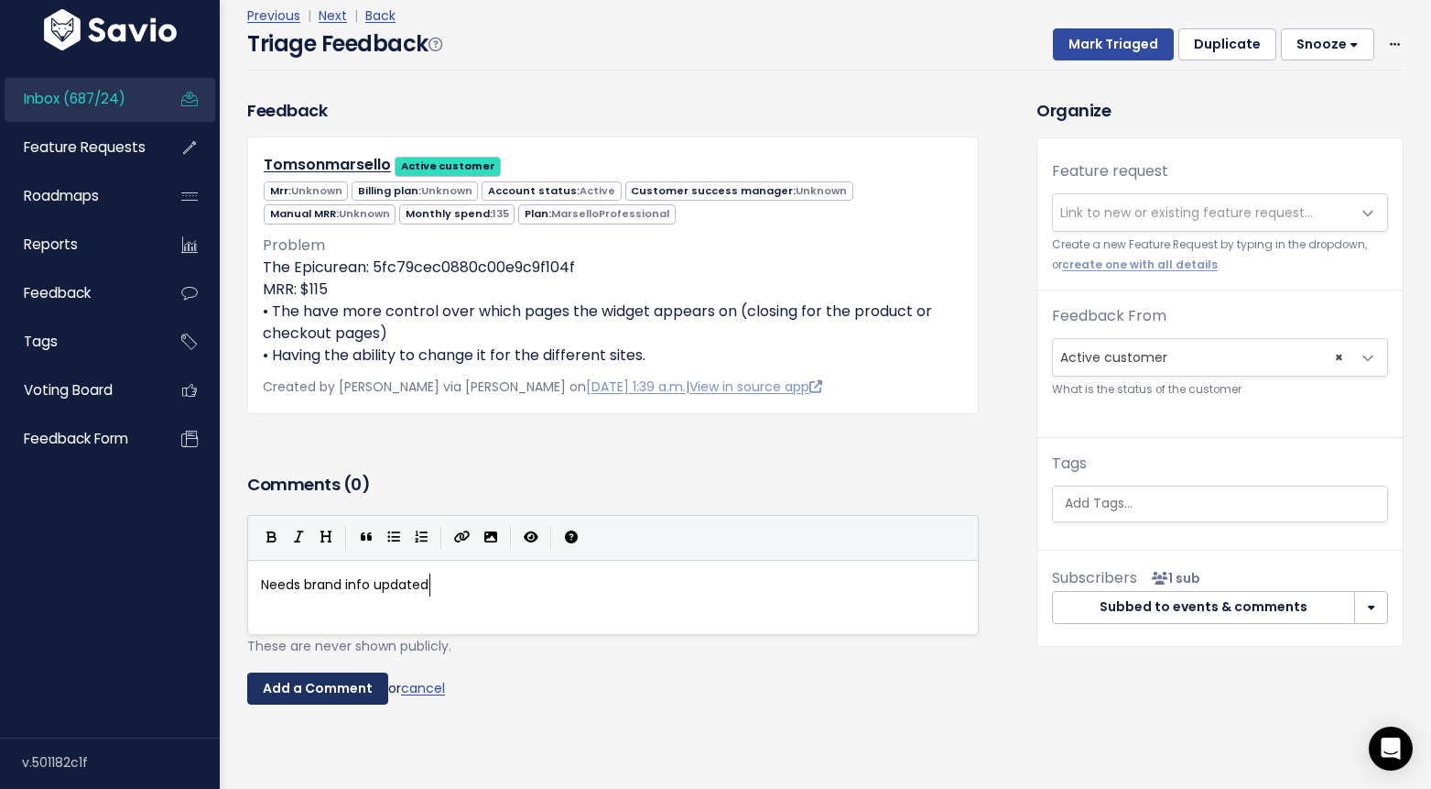
type textarea "brand info updated"
click at [323, 695] on input "Add a Comment" at bounding box center [317, 688] width 141 height 33
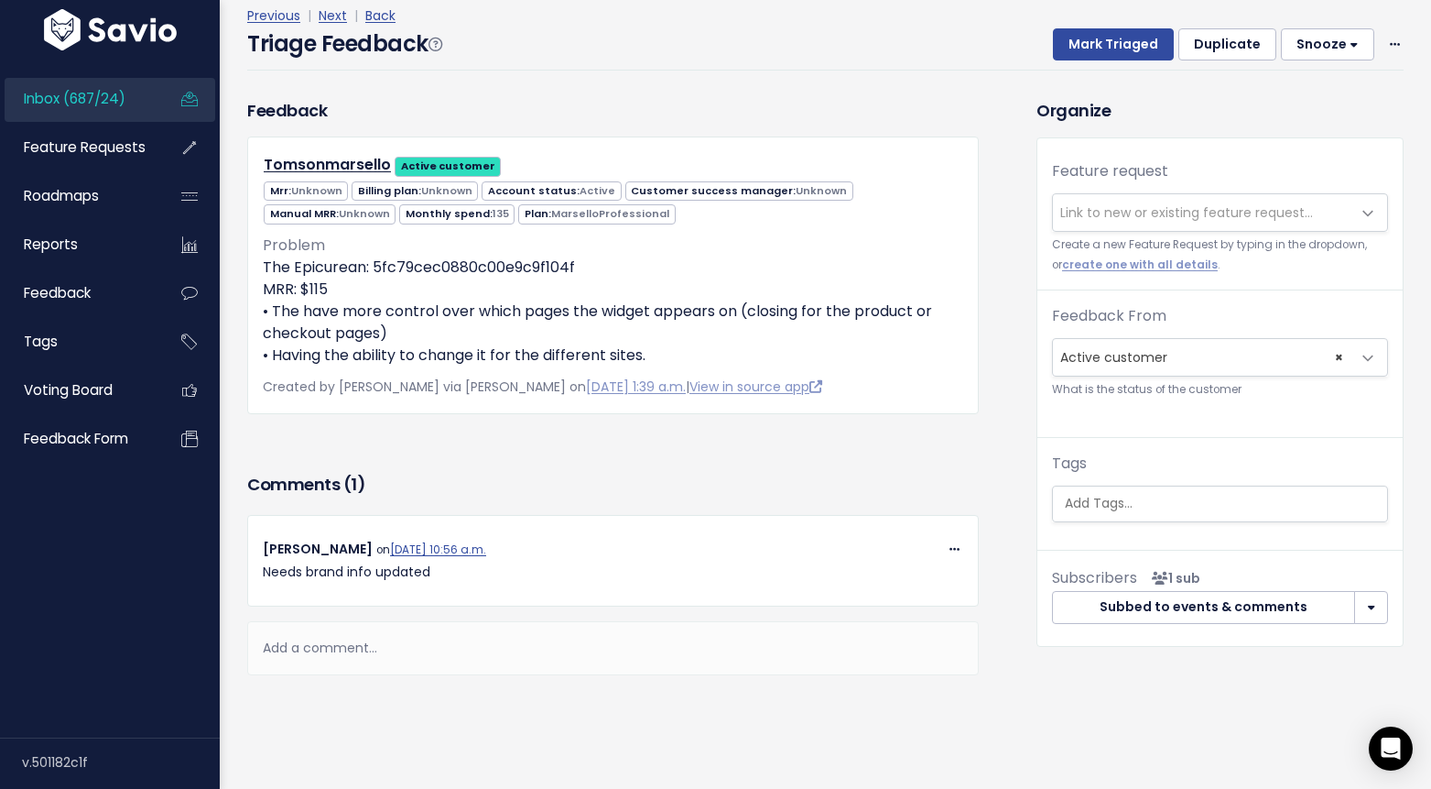
click at [1336, 56] on button "Snooze" at bounding box center [1327, 44] width 93 height 33
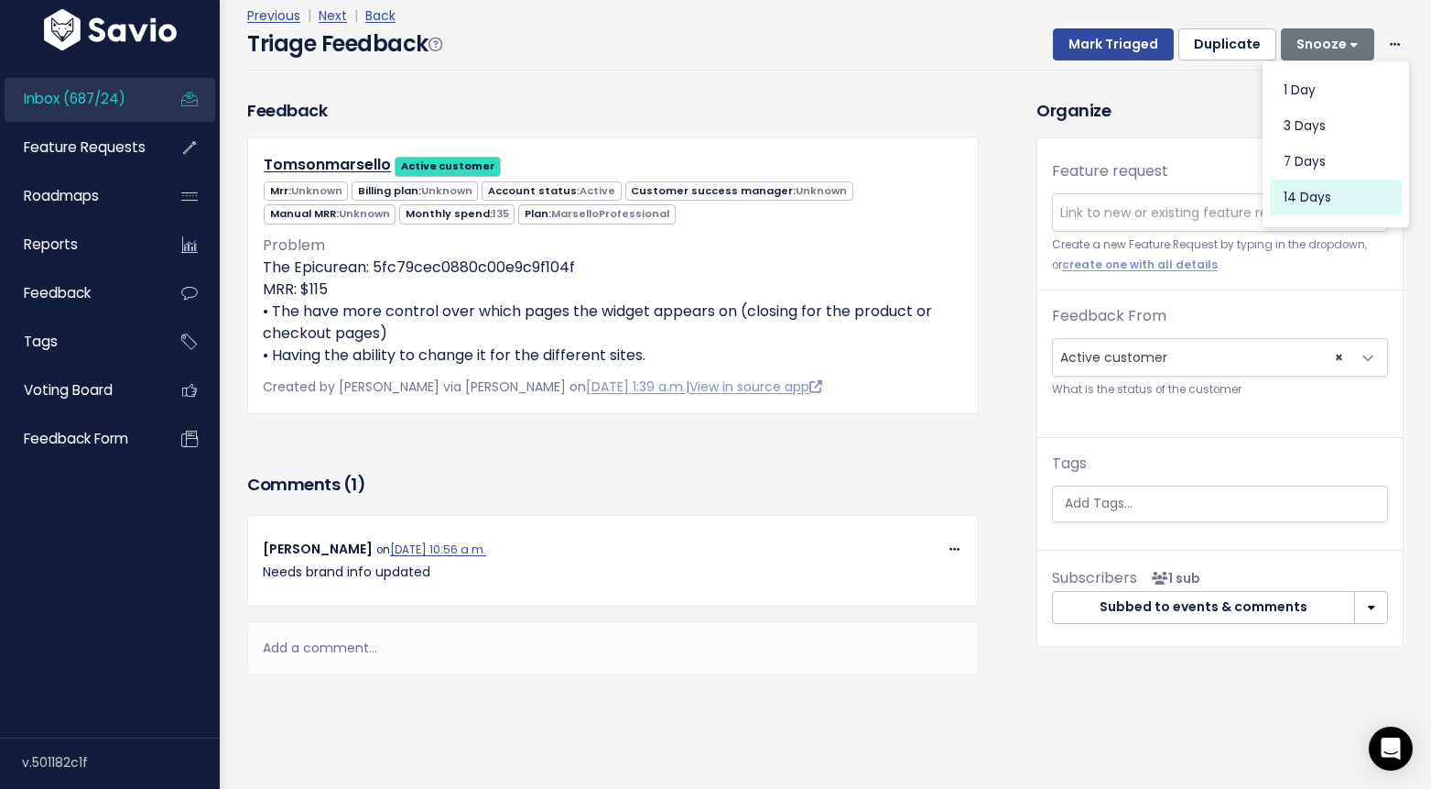
click at [1334, 192] on button "14 days" at bounding box center [1336, 197] width 132 height 36
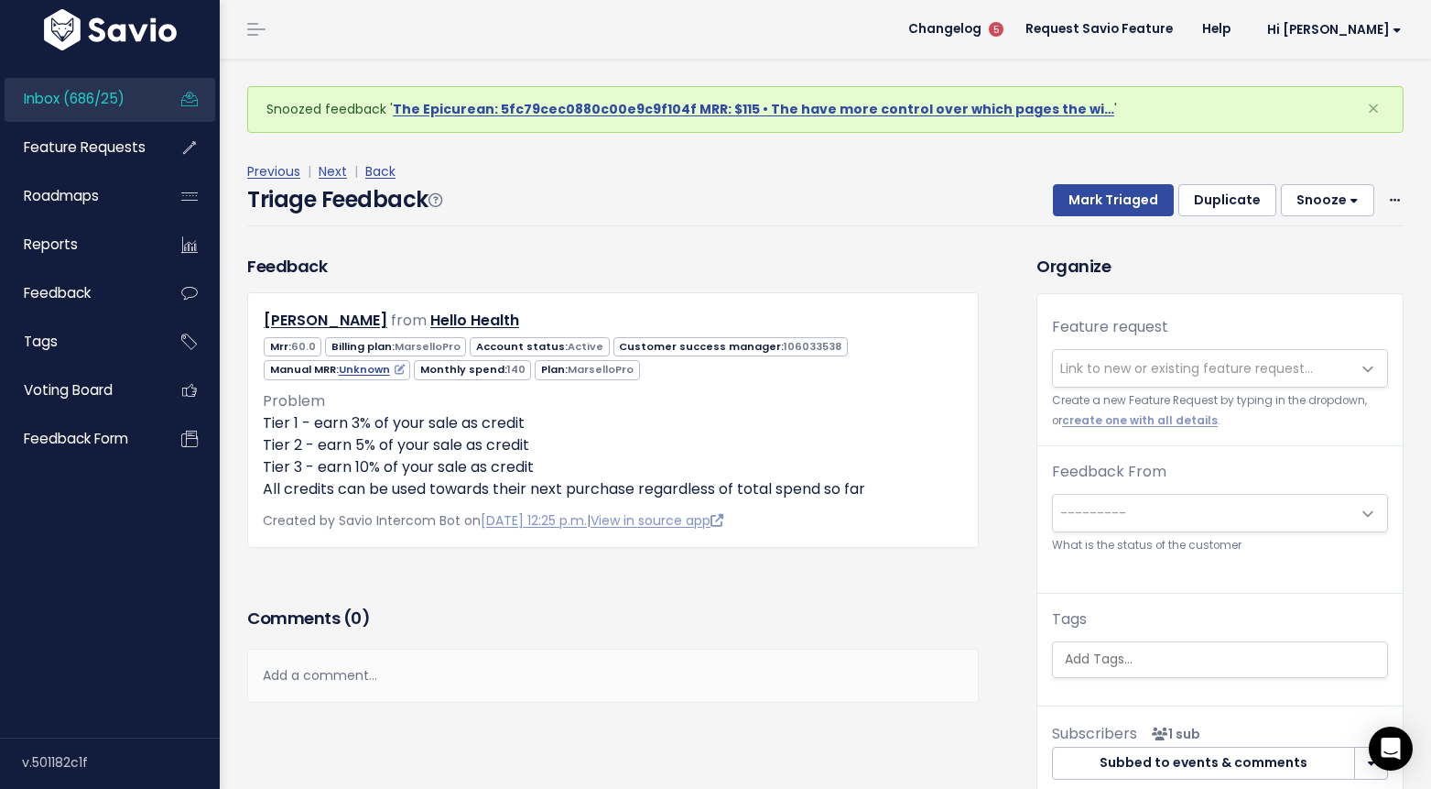
drag, startPoint x: 89, startPoint y: 150, endPoint x: 286, endPoint y: 17, distance: 237.5
click at [0, 0] on div "Inbox (686/25) Feature Requests Roadmaps Reports" at bounding box center [110, 394] width 220 height 789
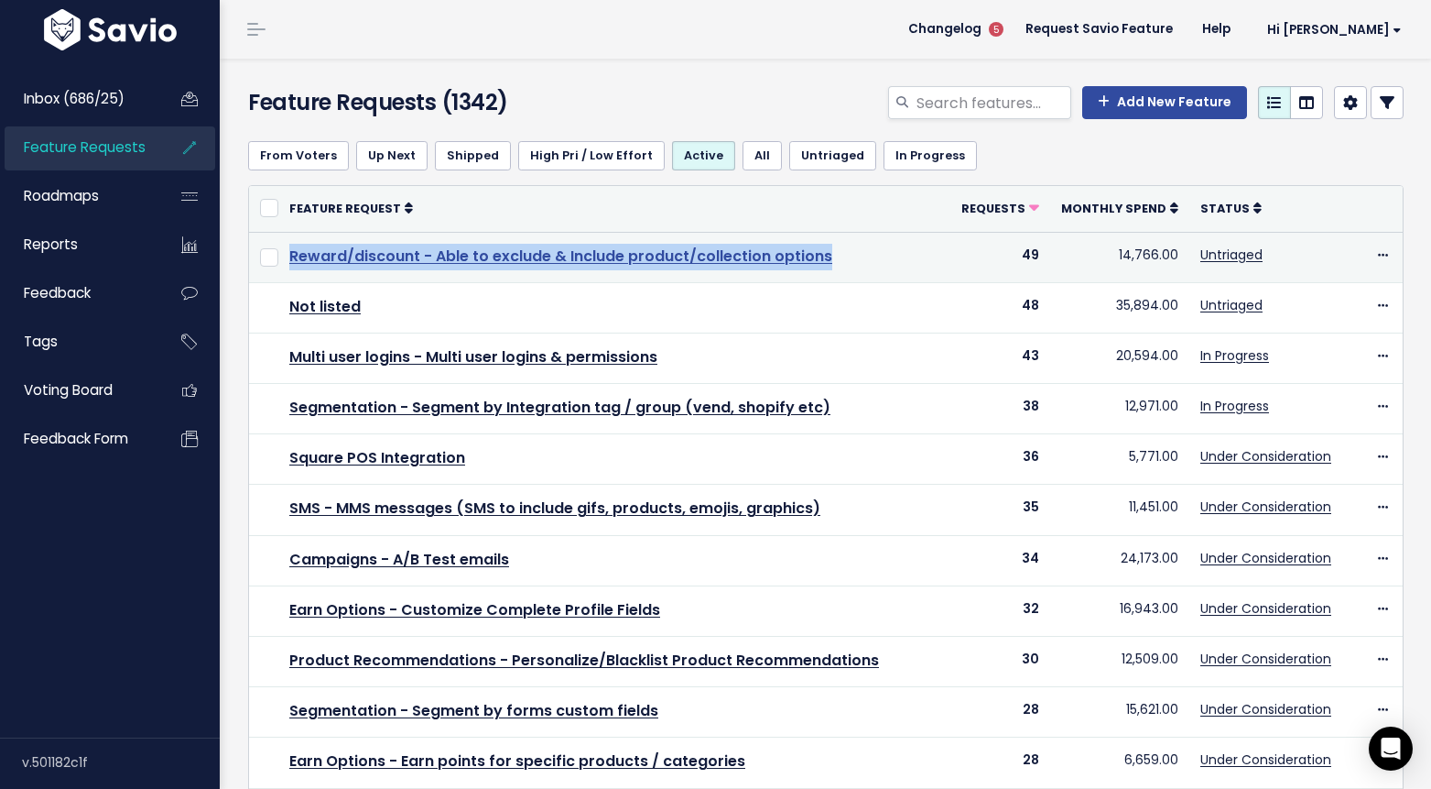
drag, startPoint x: 853, startPoint y: 255, endPoint x: 291, endPoint y: 260, distance: 561.4
click at [291, 260] on td "Reward/discount - Able to exclude & Include product/collection options" at bounding box center [614, 257] width 672 height 50
copy link "Reward/discount - Able to exclude & Include product/collection options"
click at [708, 250] on link "Reward/discount - Able to exclude & Include product/collection options" at bounding box center [560, 255] width 543 height 21
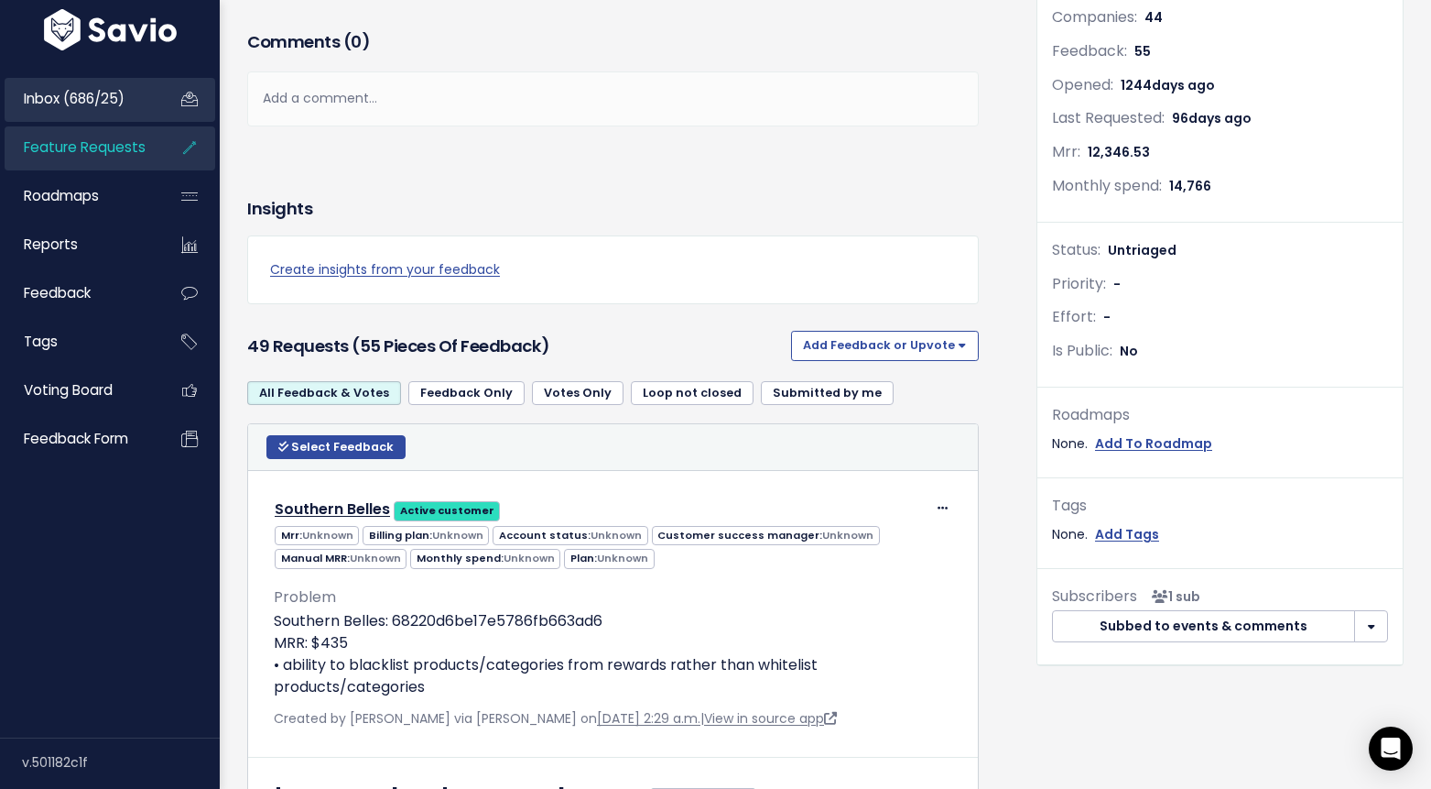
scroll to position [228, 0]
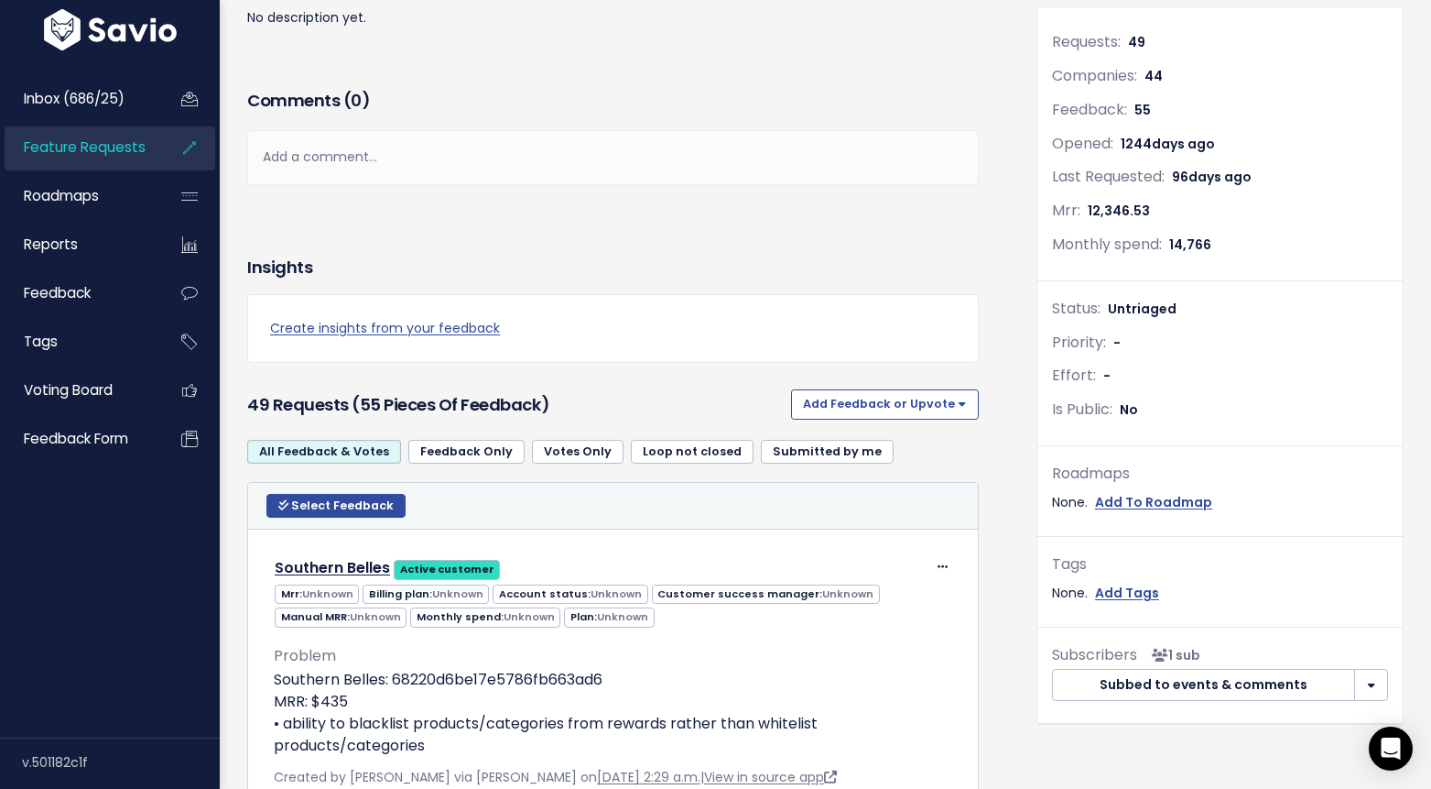
click at [141, 153] on span "Feature Requests" at bounding box center [85, 146] width 122 height 19
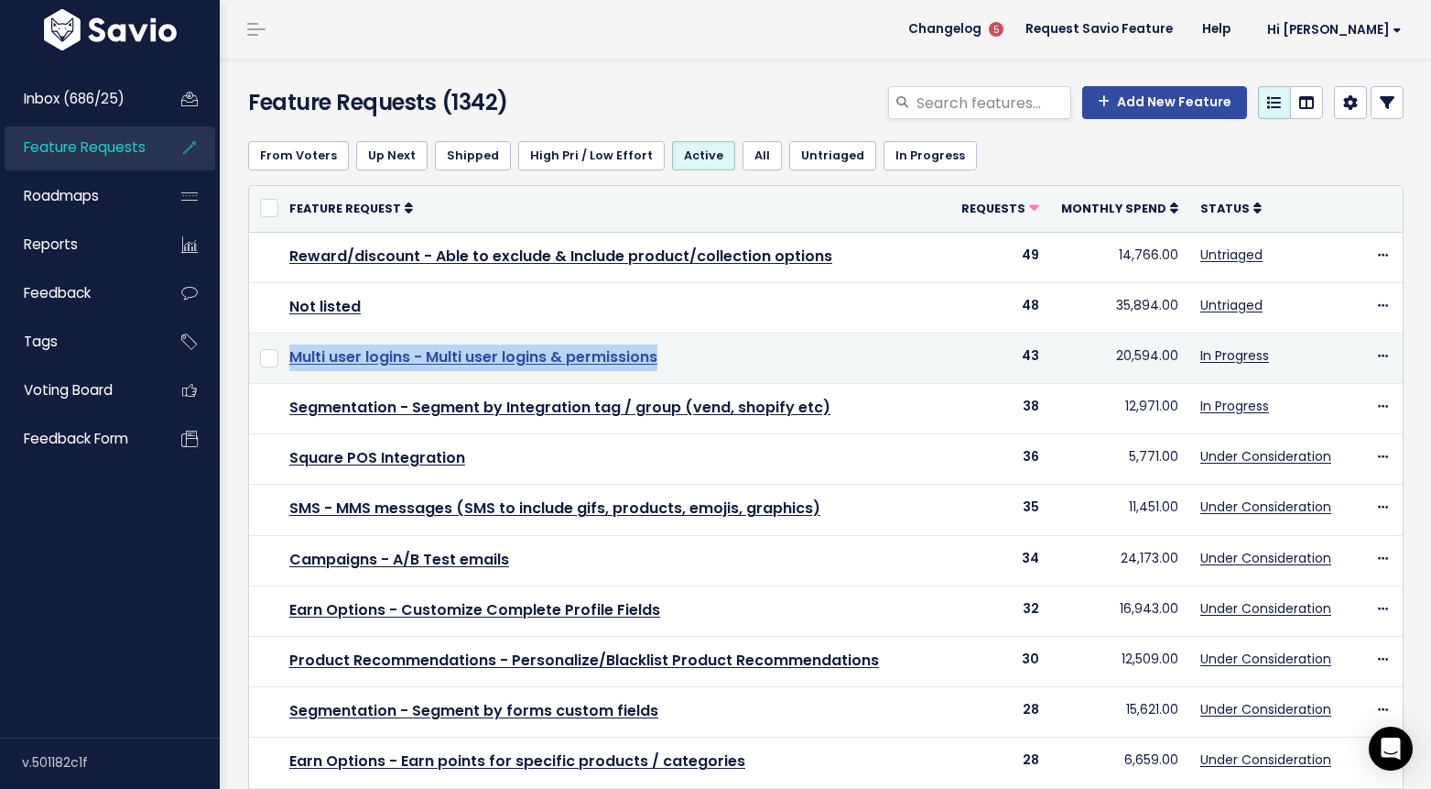
drag, startPoint x: 701, startPoint y: 357, endPoint x: 293, endPoint y: 361, distance: 407.6
click at [293, 361] on td "Multi user logins - Multi user logins & permissions" at bounding box center [614, 357] width 672 height 50
copy link "Multi user logins - Multi user logins & permissions"
click at [487, 344] on td "Multi user logins - Multi user logins & permissions" at bounding box center [614, 357] width 672 height 50
click at [484, 361] on link "Multi user logins - Multi user logins & permissions" at bounding box center [473, 356] width 368 height 21
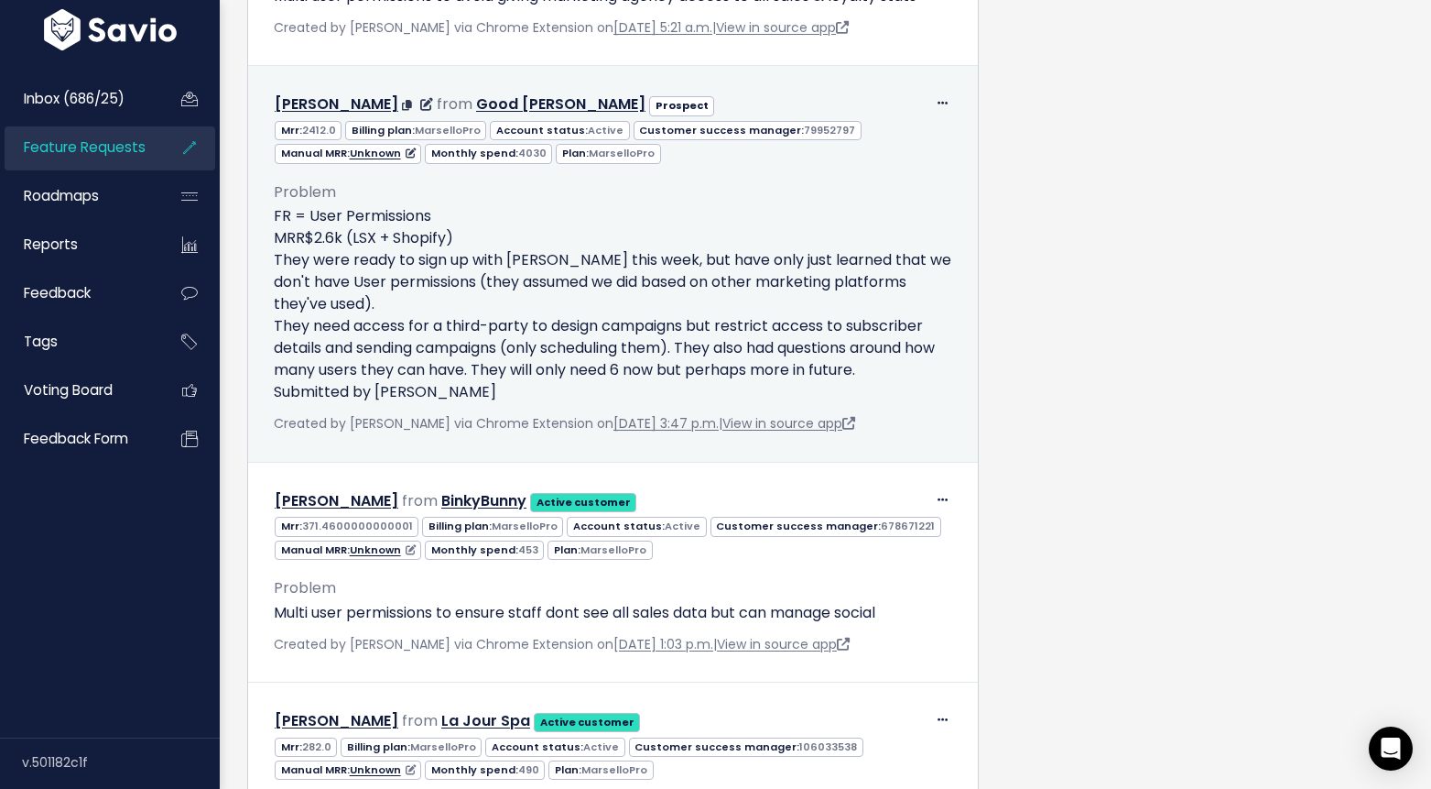
scroll to position [4380, 0]
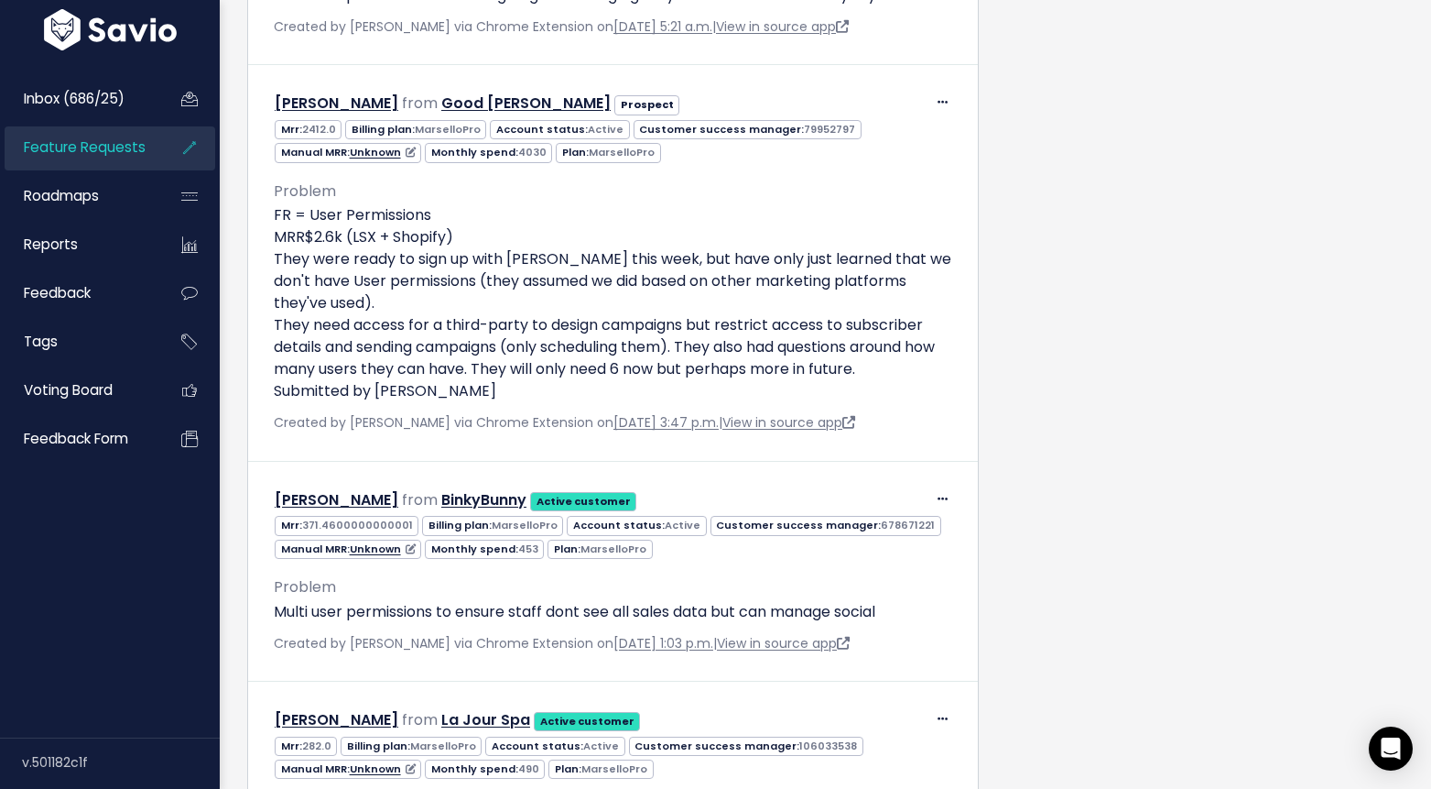
click at [99, 142] on span "Feature Requests" at bounding box center [85, 146] width 122 height 19
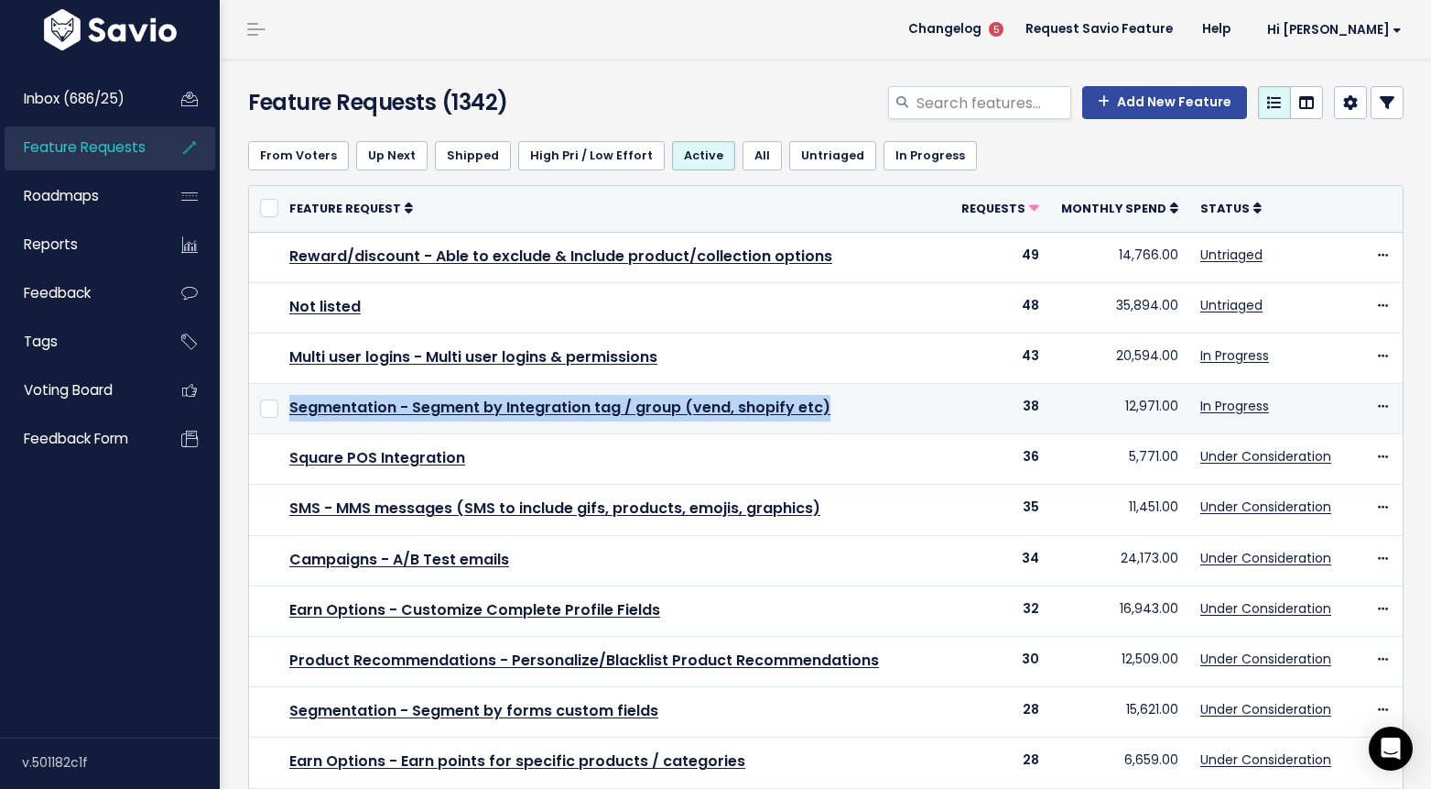
drag, startPoint x: 843, startPoint y: 408, endPoint x: 288, endPoint y: 410, distance: 555.0
click at [288, 410] on td "Segmentation - Segment by Integration tag / group (vend, shopify etc)" at bounding box center [614, 409] width 672 height 50
copy link "Segmentation - Segment by Integration tag / group (vend, shopify etc)"
click at [455, 409] on link "Segmentation - Segment by Integration tag / group (vend, shopify etc)" at bounding box center [559, 407] width 541 height 21
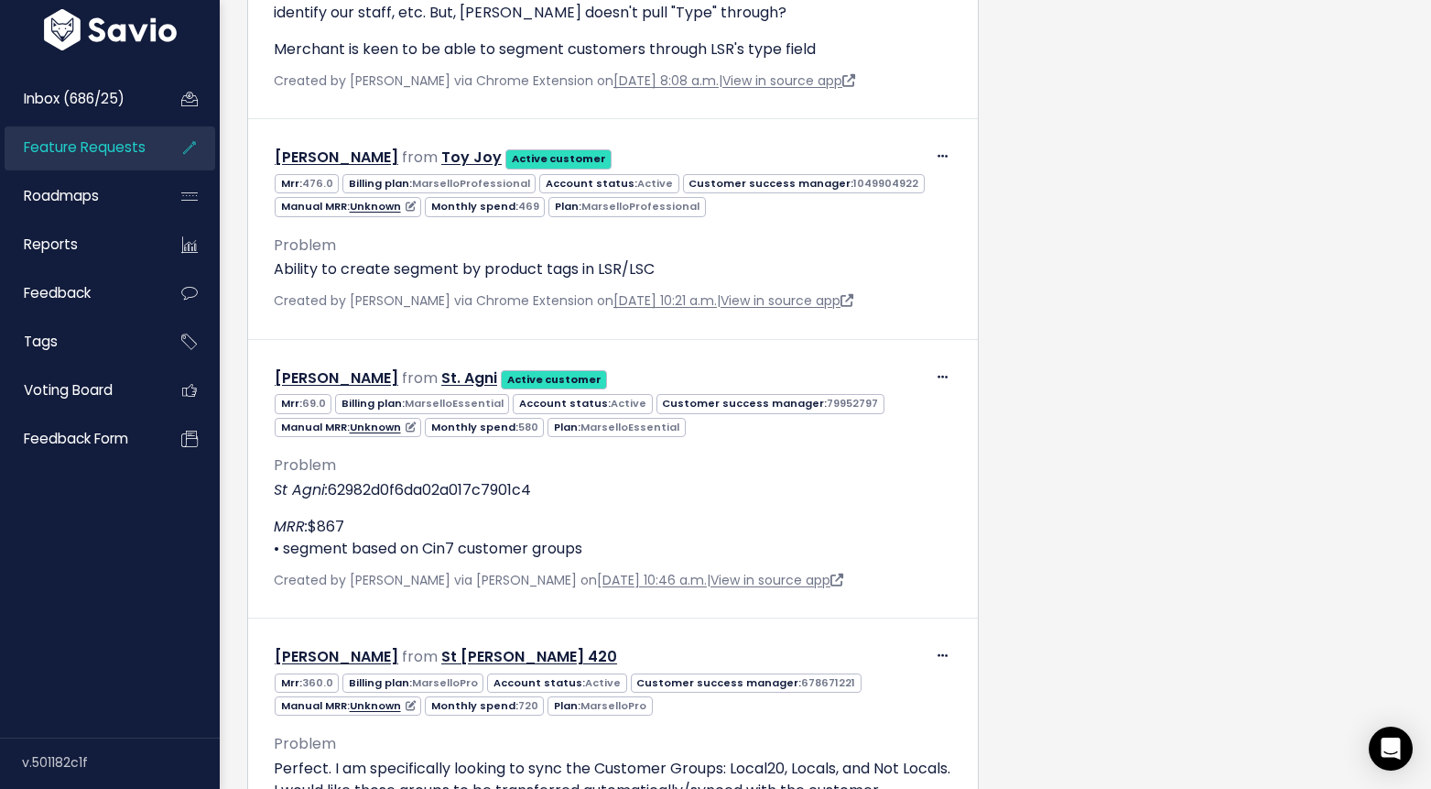
scroll to position [785, 0]
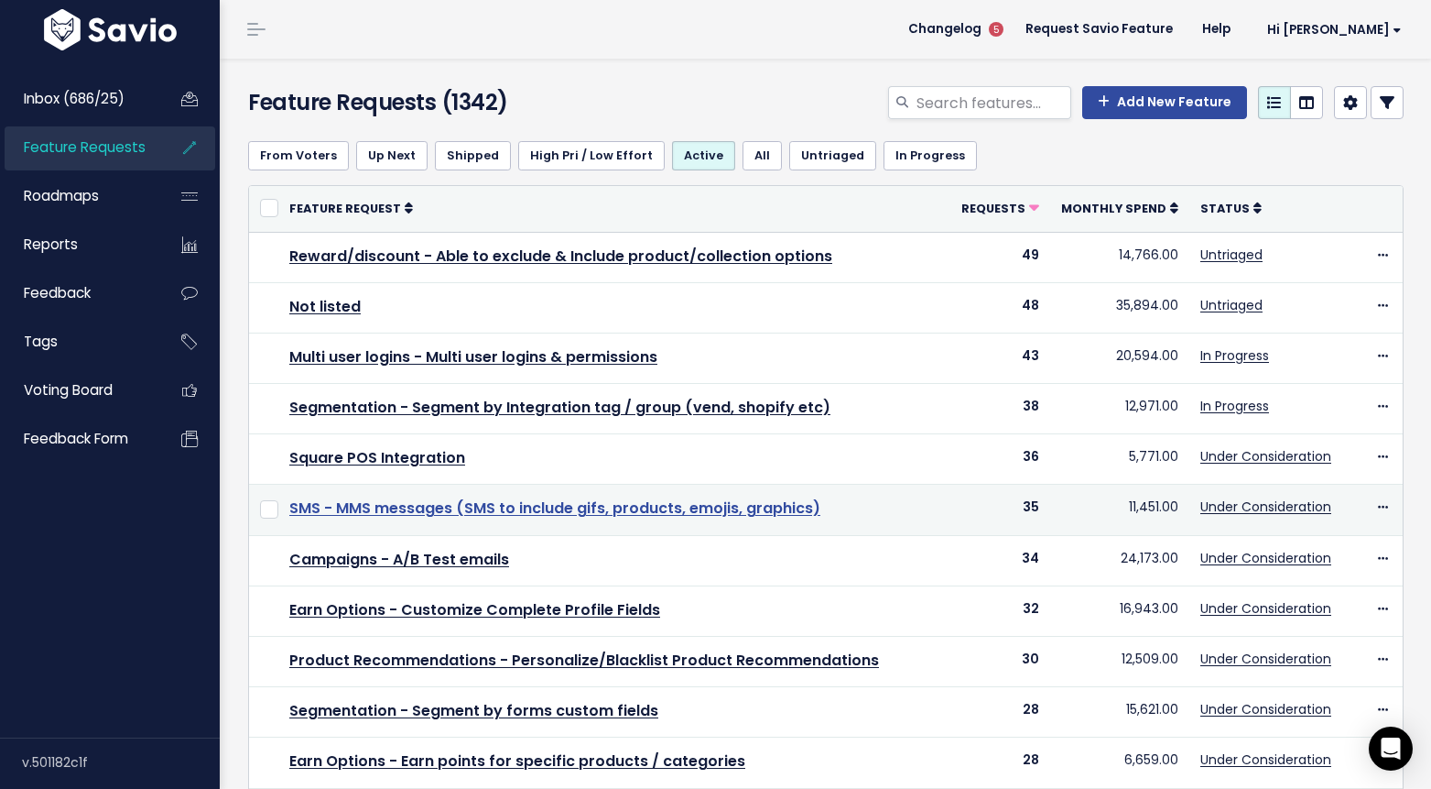
click at [430, 513] on link "SMS - MMS messages (SMS to include gifs, products, emojis, graphics)" at bounding box center [554, 507] width 531 height 21
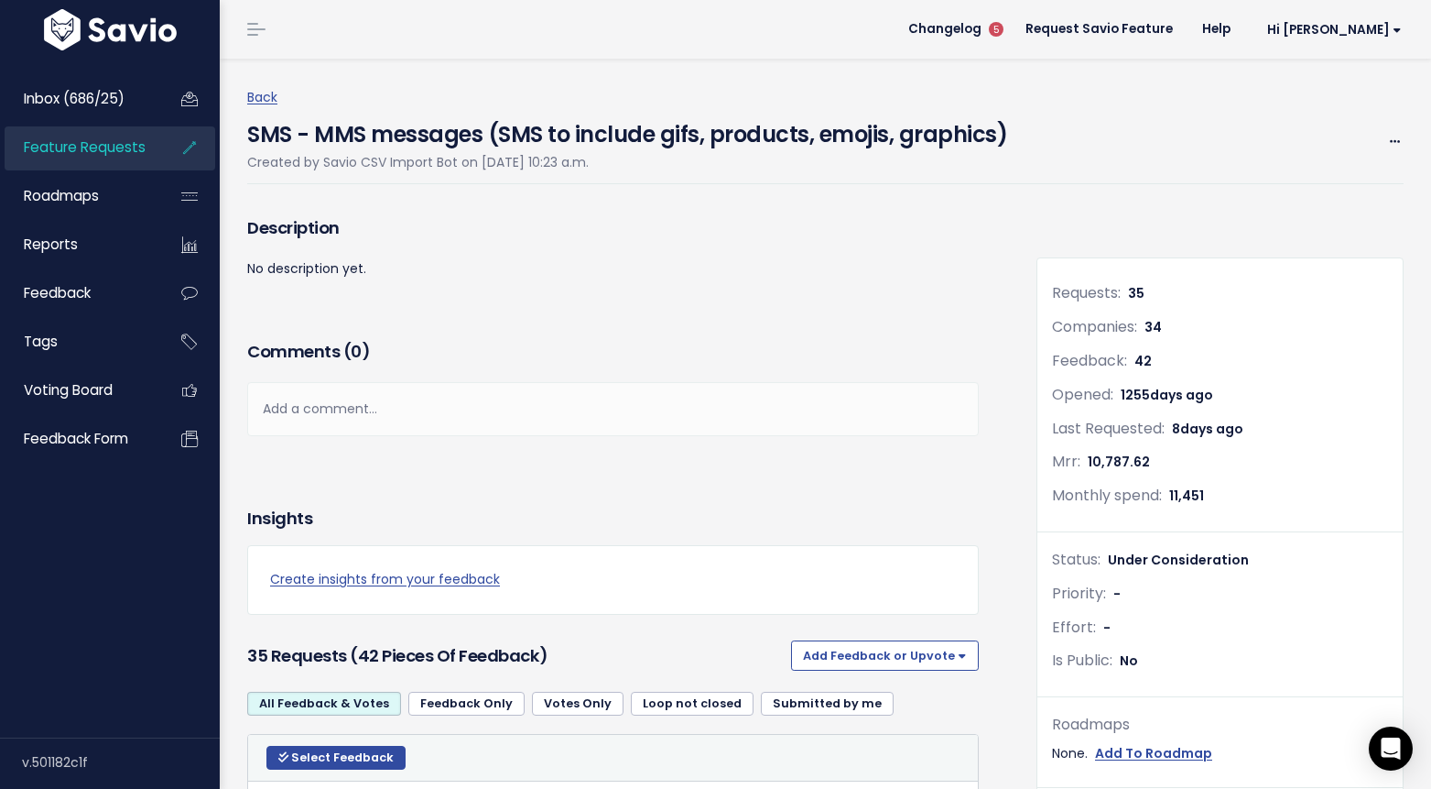
click at [1011, 129] on div "SMS - MMS messages (SMS to include gifs, products, emojis, graphics) Created by…" at bounding box center [825, 146] width 1157 height 75
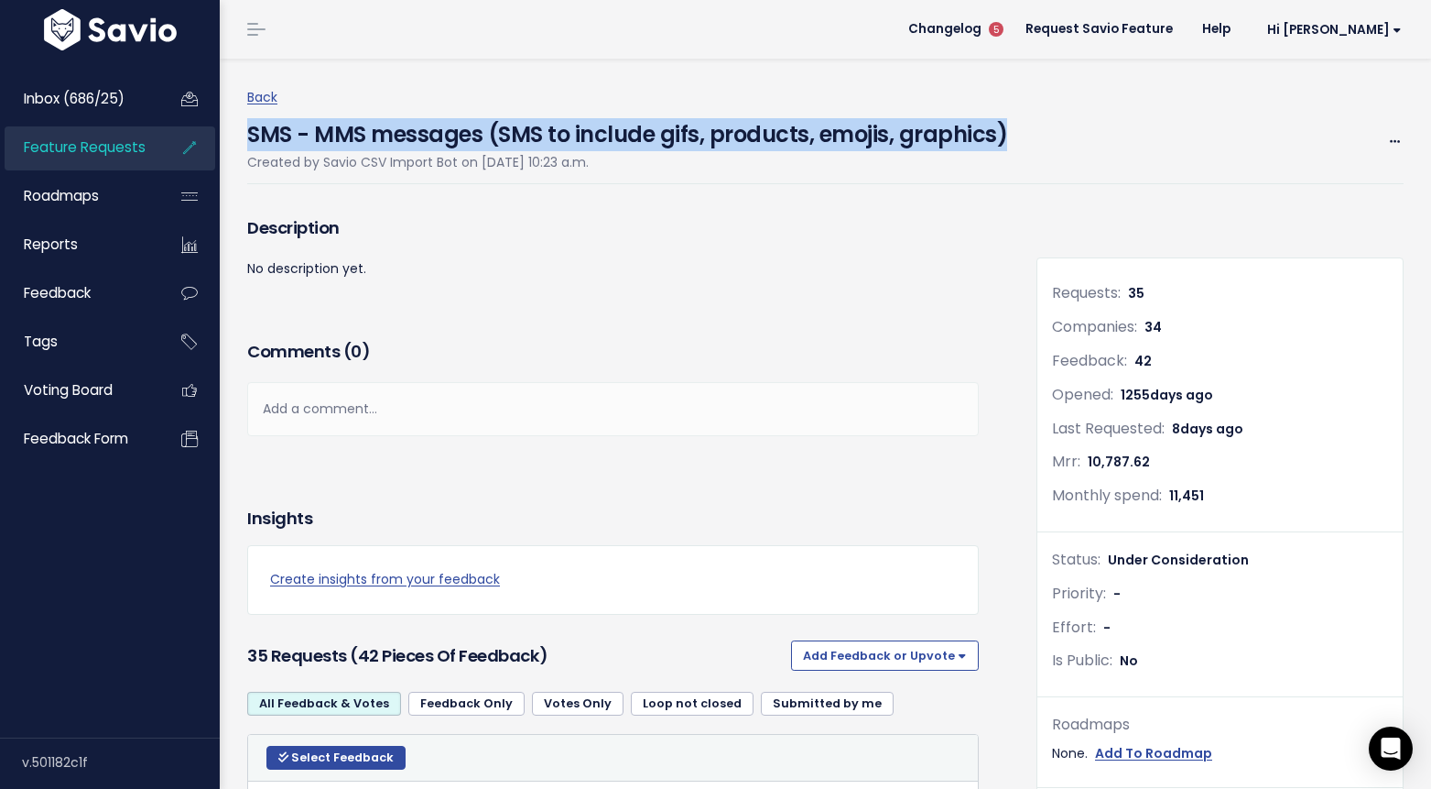
drag, startPoint x: 1029, startPoint y: 129, endPoint x: 247, endPoint y: 135, distance: 782.1
click at [247, 135] on div "SMS - MMS messages (SMS to include gifs, products, emojis, graphics) Created by…" at bounding box center [825, 146] width 1157 height 75
copy h4 "SMS - MMS messages (SMS to include gifs, products, emojis, graphics)"
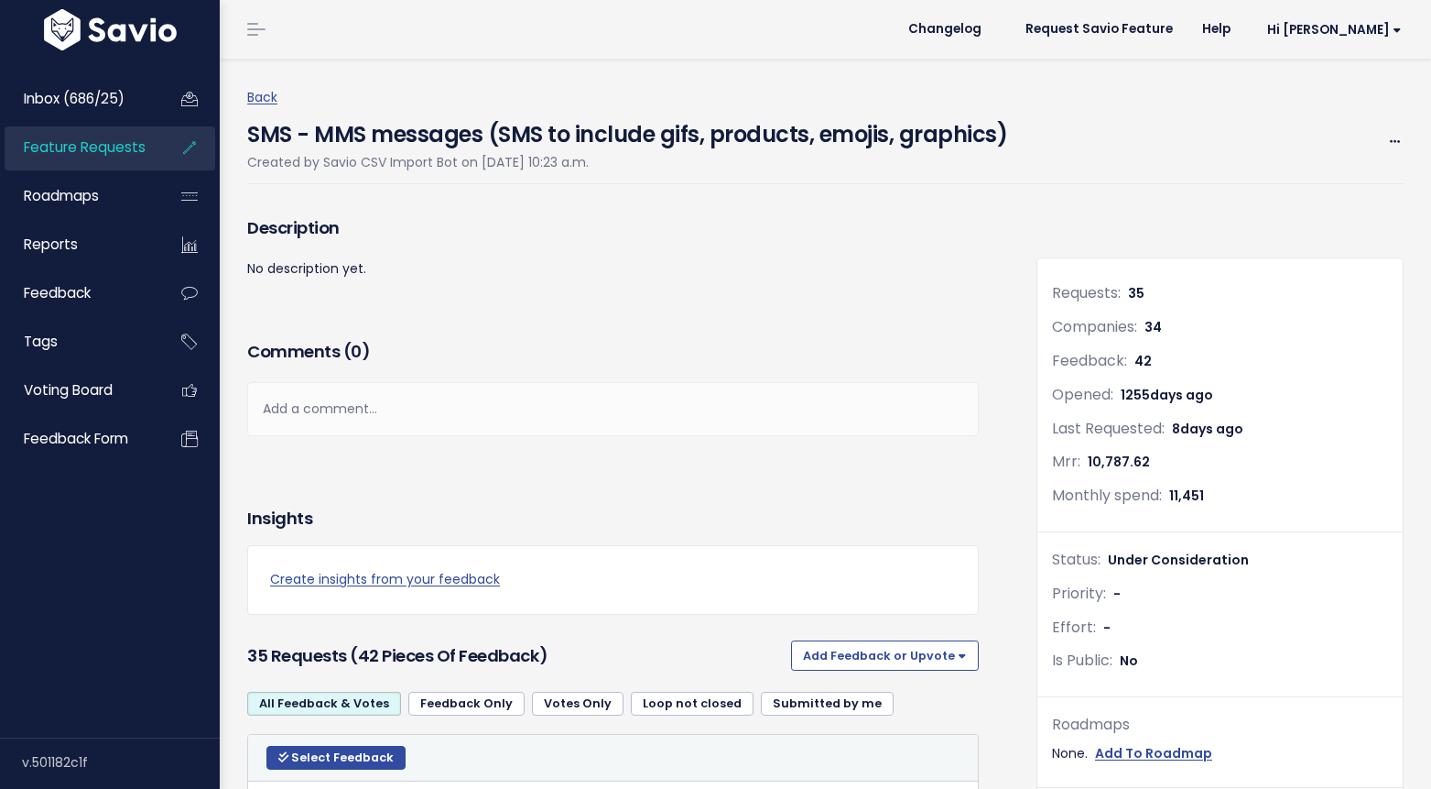
scroll to position [284, 0]
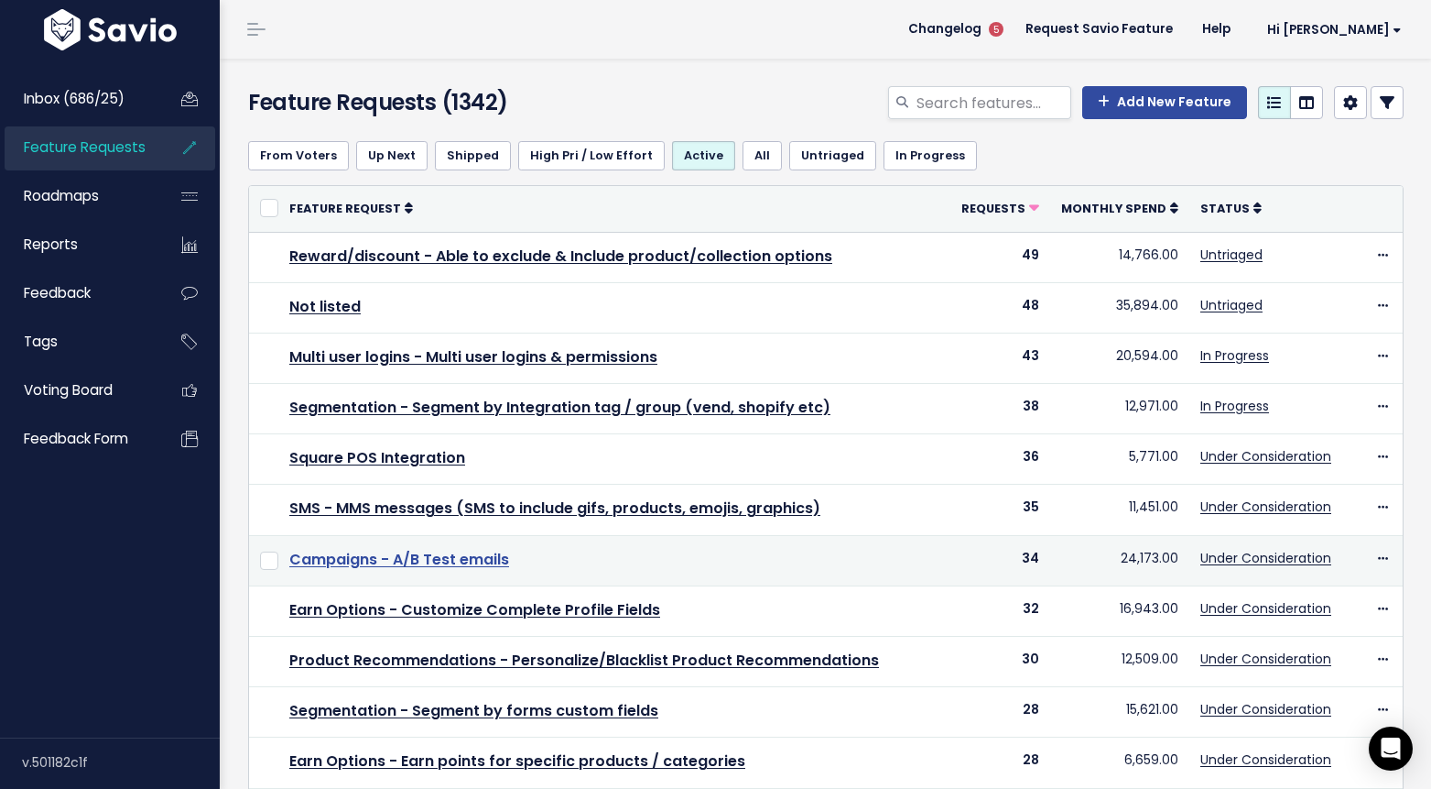
click at [438, 563] on link "Campaigns - A/B Test emails" at bounding box center [399, 559] width 220 height 21
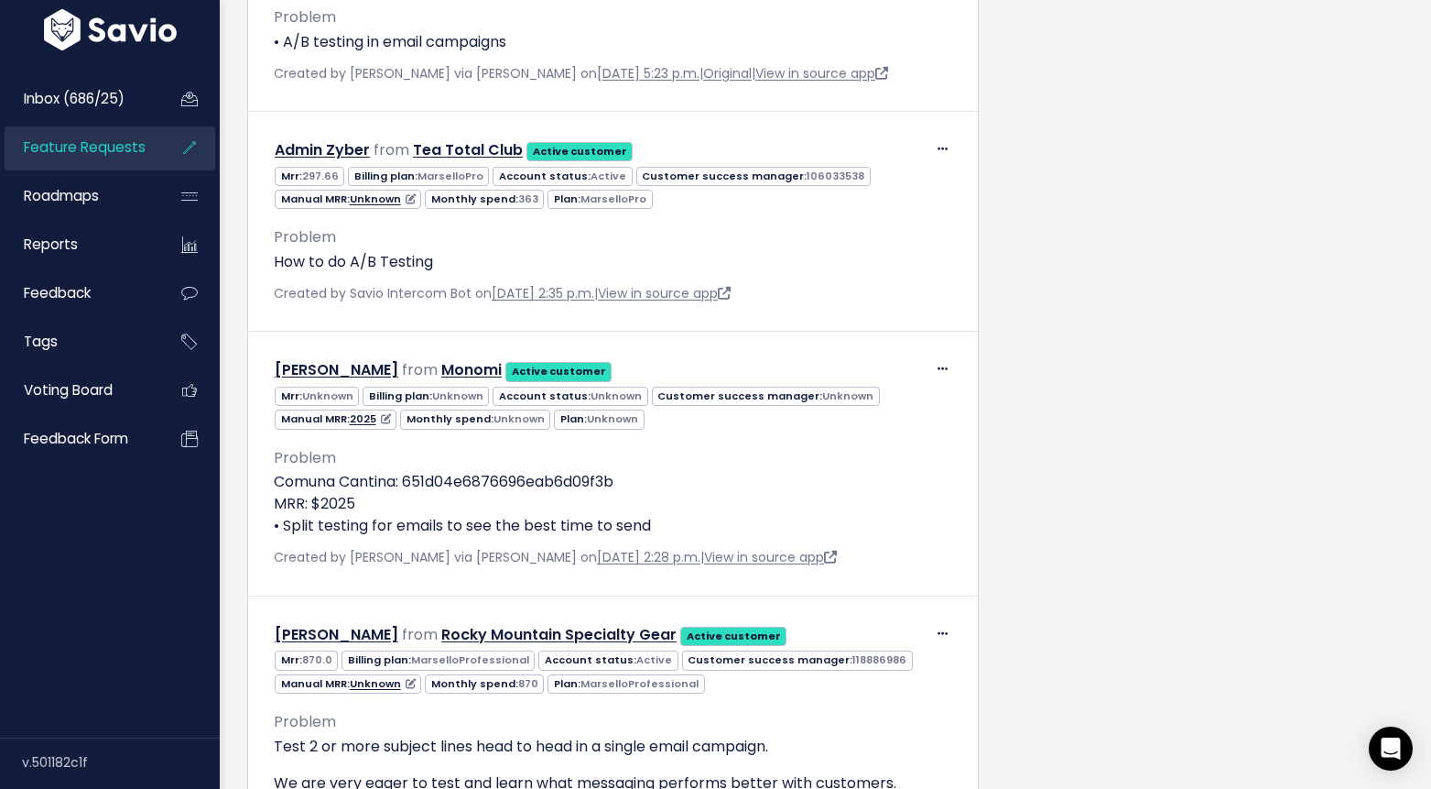
scroll to position [1587, 0]
